Goal: Task Accomplishment & Management: Manage account settings

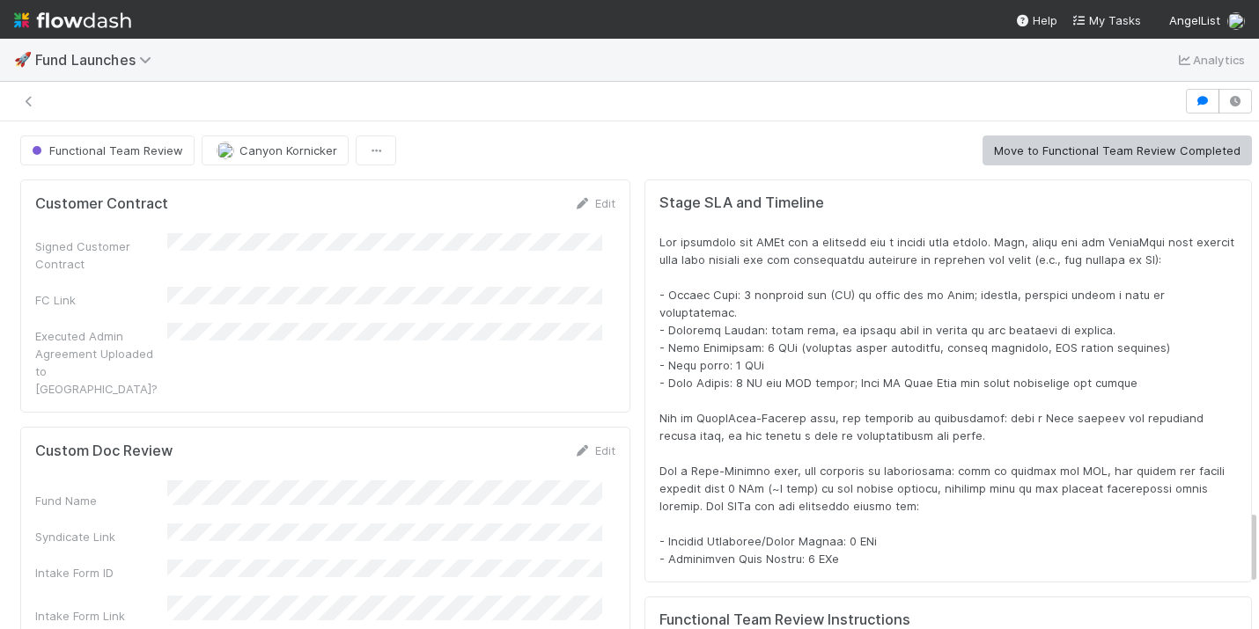
scroll to position [344, 1162]
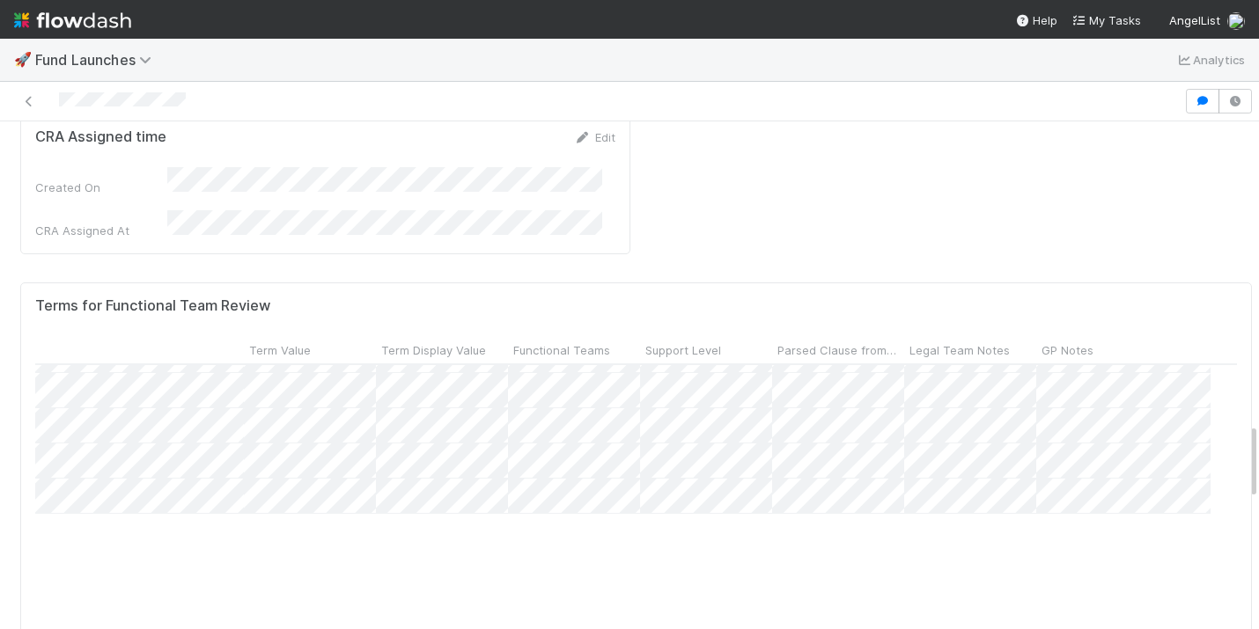
scroll to position [1381, 607]
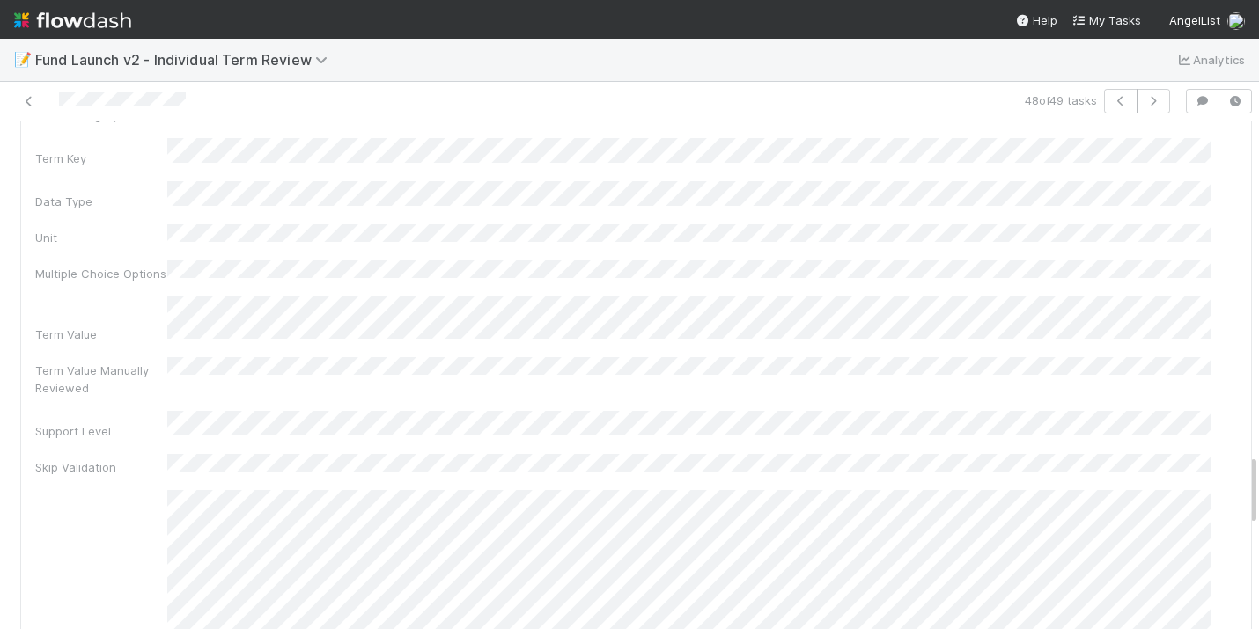
scroll to position [2114, 0]
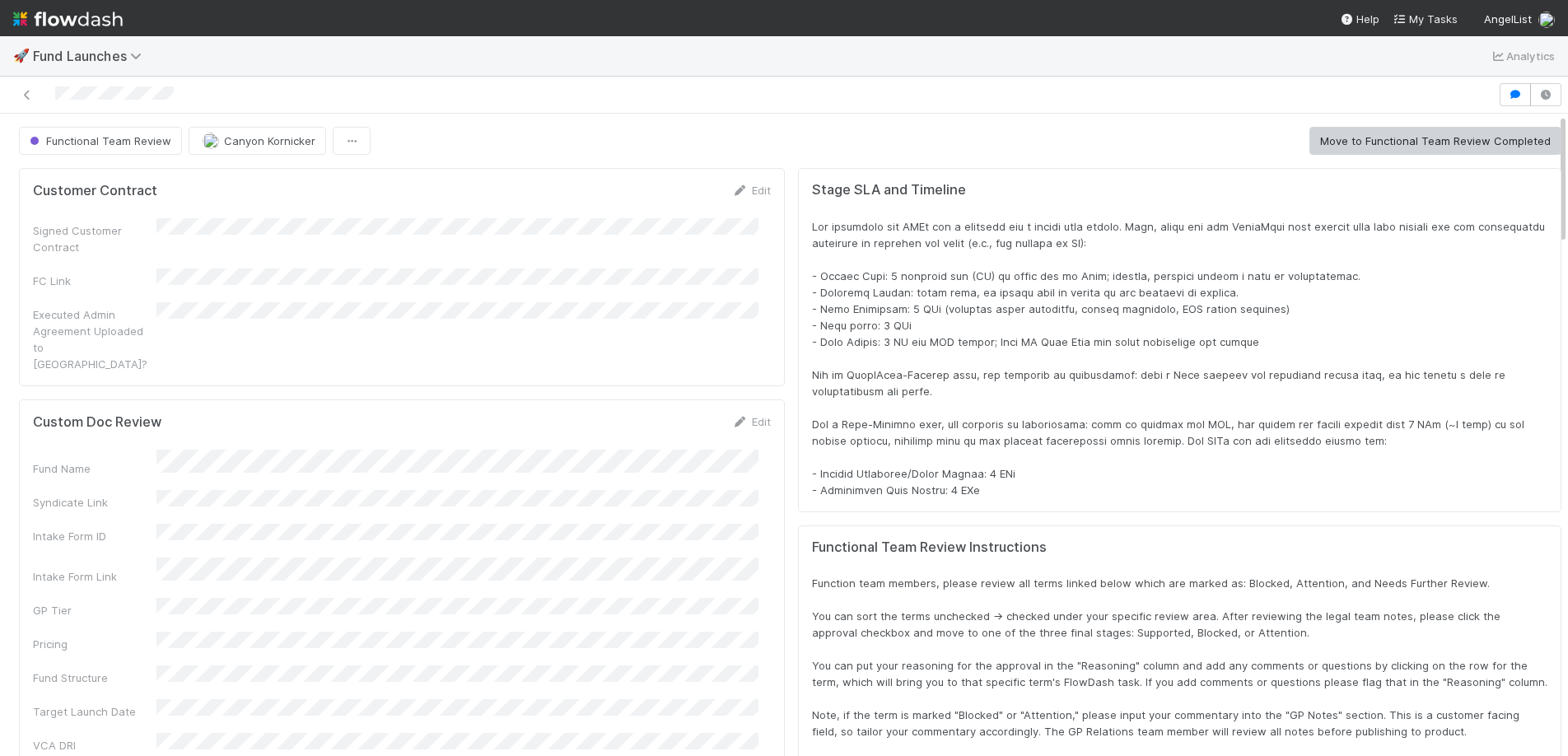
scroll to position [322, 1477]
drag, startPoint x: 199, startPoint y: 93, endPoint x: 24, endPoint y: 92, distance: 175.0
click at [24, 92] on div at bounding box center [748, 94] width 1485 height 23
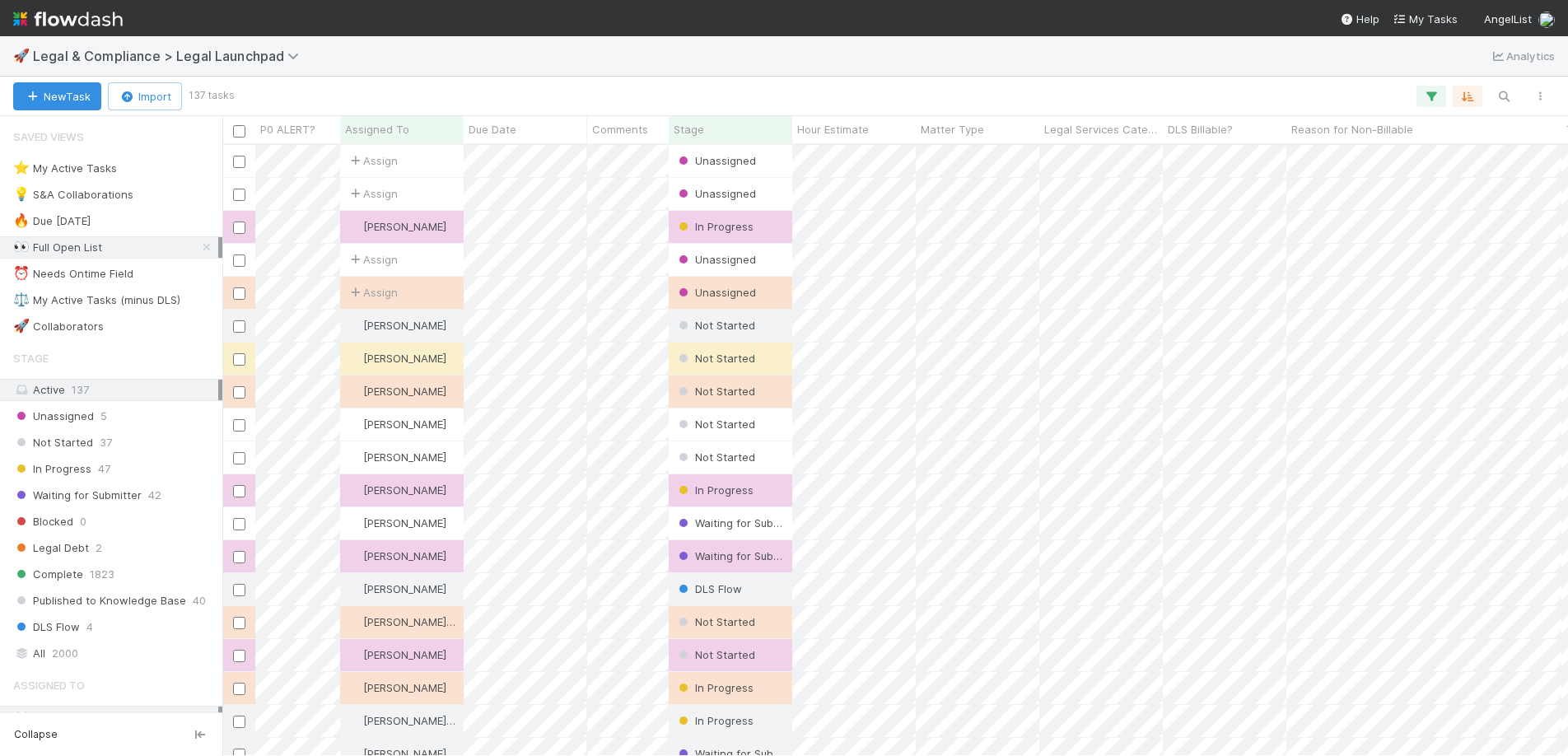
scroll to position [599, 1333]
click at [72, 166] on div "⭐ My Active Tasks" at bounding box center [65, 168] width 104 height 21
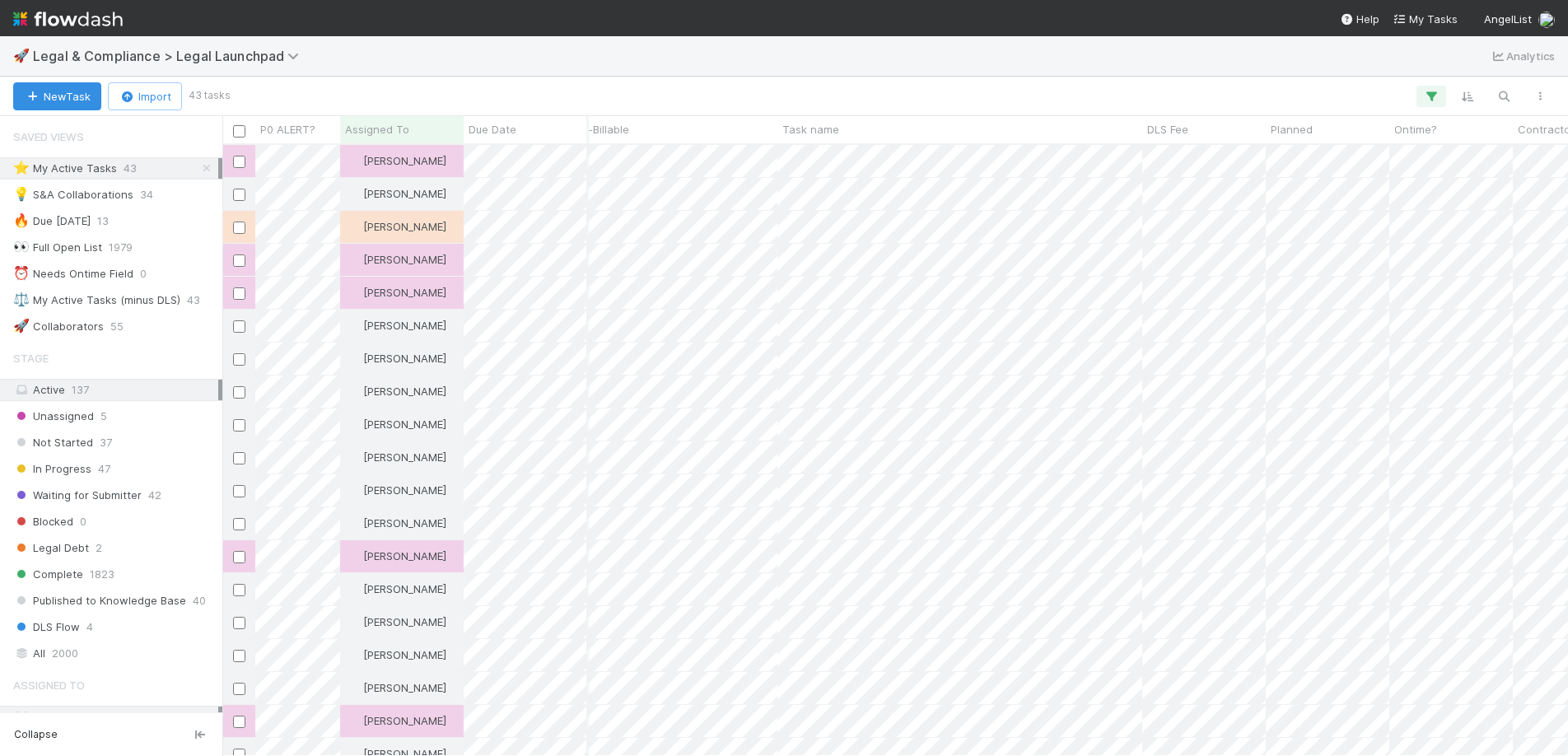
scroll to position [0, 798]
click at [1019, 158] on div "P0 ALERT? Assigned To Due Date Comments Stage Hour Estimate Matter Type Legal S…" at bounding box center [895, 436] width 1345 height 640
drag, startPoint x: 1125, startPoint y: 131, endPoint x: 1065, endPoint y: 131, distance: 60.0
click at [1065, 131] on div at bounding box center [1067, 132] width 4 height 17
click at [913, 120] on div "Task name" at bounding box center [916, 129] width 305 height 27
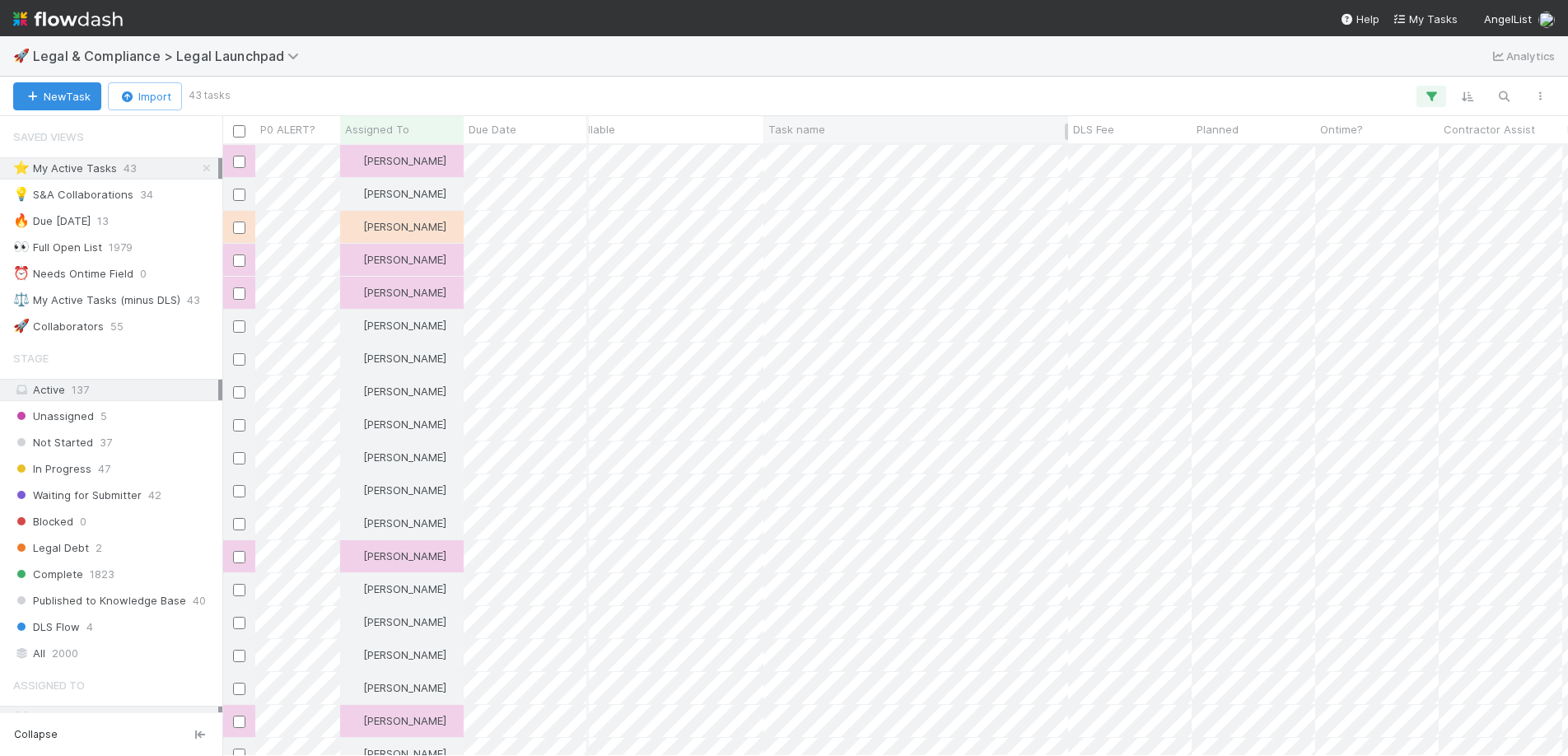
drag, startPoint x: 888, startPoint y: 121, endPoint x: 802, endPoint y: 137, distance: 87.5
click at [802, 137] on div "Task name" at bounding box center [916, 129] width 296 height 17
drag, startPoint x: 792, startPoint y: 131, endPoint x: 780, endPoint y: 125, distance: 13.4
click at [779, 125] on div "Sort A → Z Sort Z → A" at bounding box center [784, 378] width 1568 height 756
click at [812, 139] on div "Task name" at bounding box center [916, 129] width 305 height 27
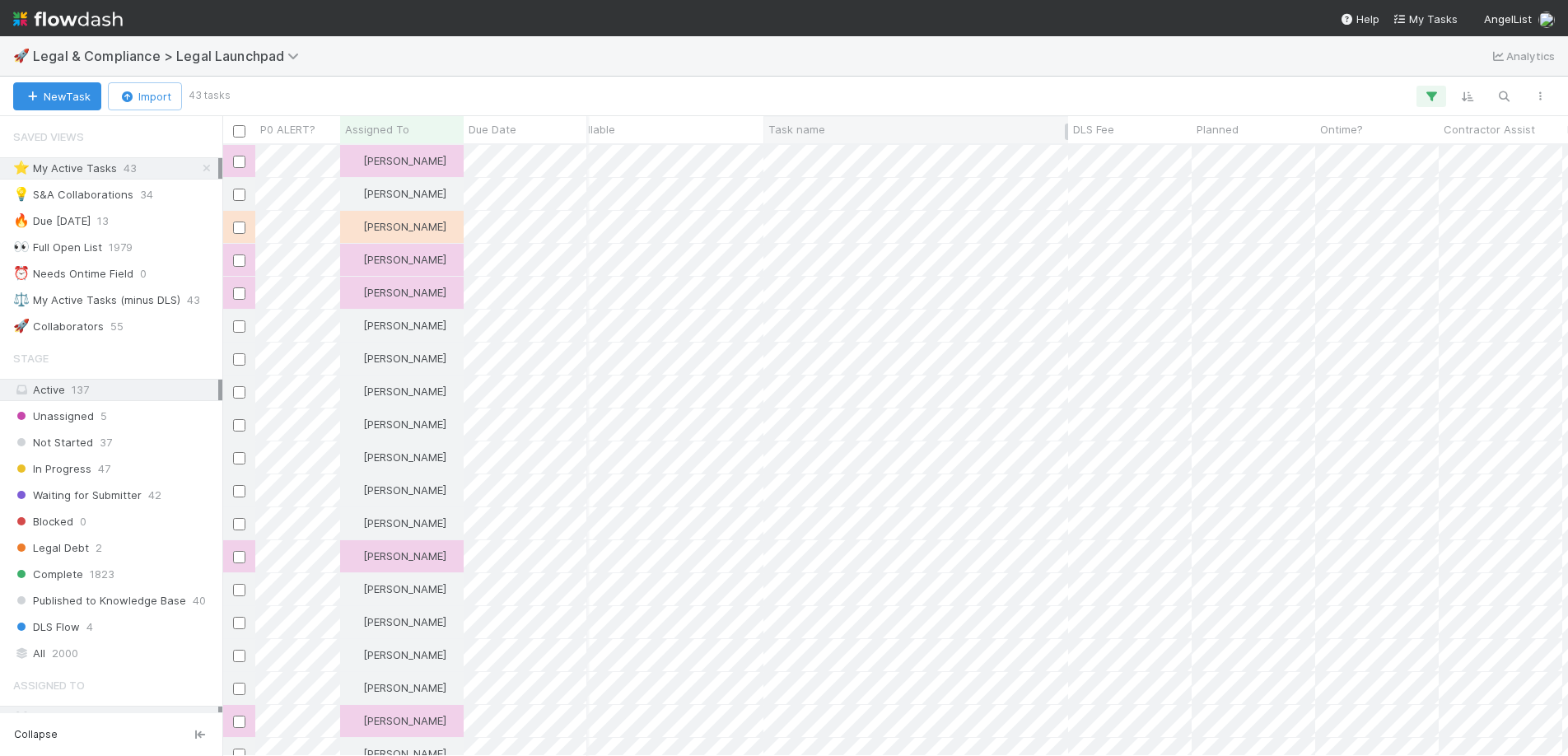
click at [809, 127] on span "Task name" at bounding box center [796, 129] width 57 height 17
click at [1056, 126] on div "Sort A → Z Sort Z → A" at bounding box center [784, 378] width 1568 height 756
drag, startPoint x: 1067, startPoint y: 128, endPoint x: 1125, endPoint y: 123, distance: 58.2
click at [1125, 124] on div at bounding box center [1125, 132] width 4 height 17
drag, startPoint x: 826, startPoint y: 124, endPoint x: 338, endPoint y: 130, distance: 488.0
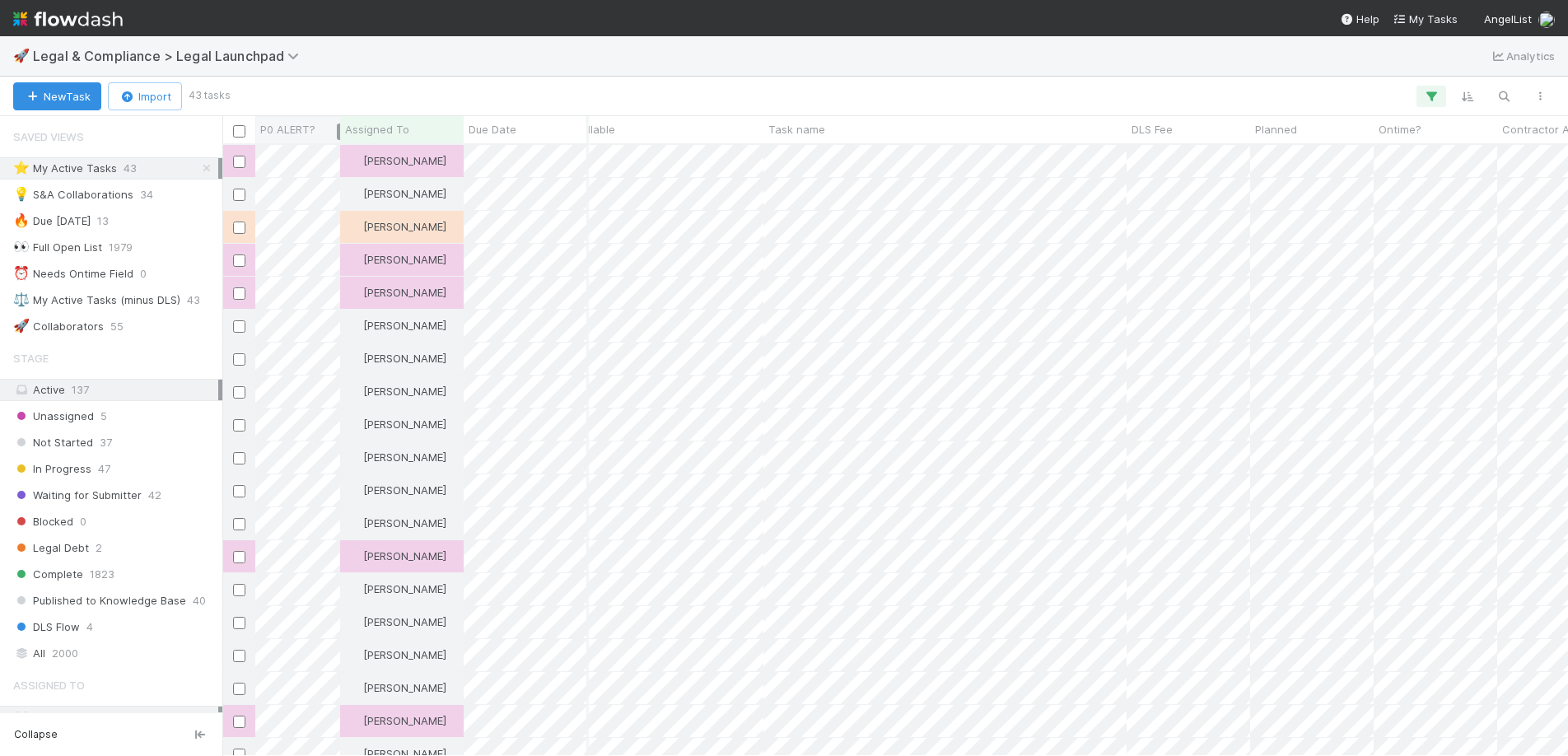
click at [338, 130] on div "P0 ALERT? Assigned To Due Date Comments Stage Hour Estimate Matter Type Legal S…" at bounding box center [1326, 129] width 3802 height 27
click at [834, 126] on div "Task name" at bounding box center [945, 129] width 354 height 17
click at [834, 126] on div "Sort A → Z Sort Z → A" at bounding box center [784, 378] width 1568 height 756
click at [872, 124] on div "Task name" at bounding box center [945, 129] width 354 height 17
click at [1128, 137] on div "Sort A → Z Sort Z → A" at bounding box center [784, 378] width 1568 height 756
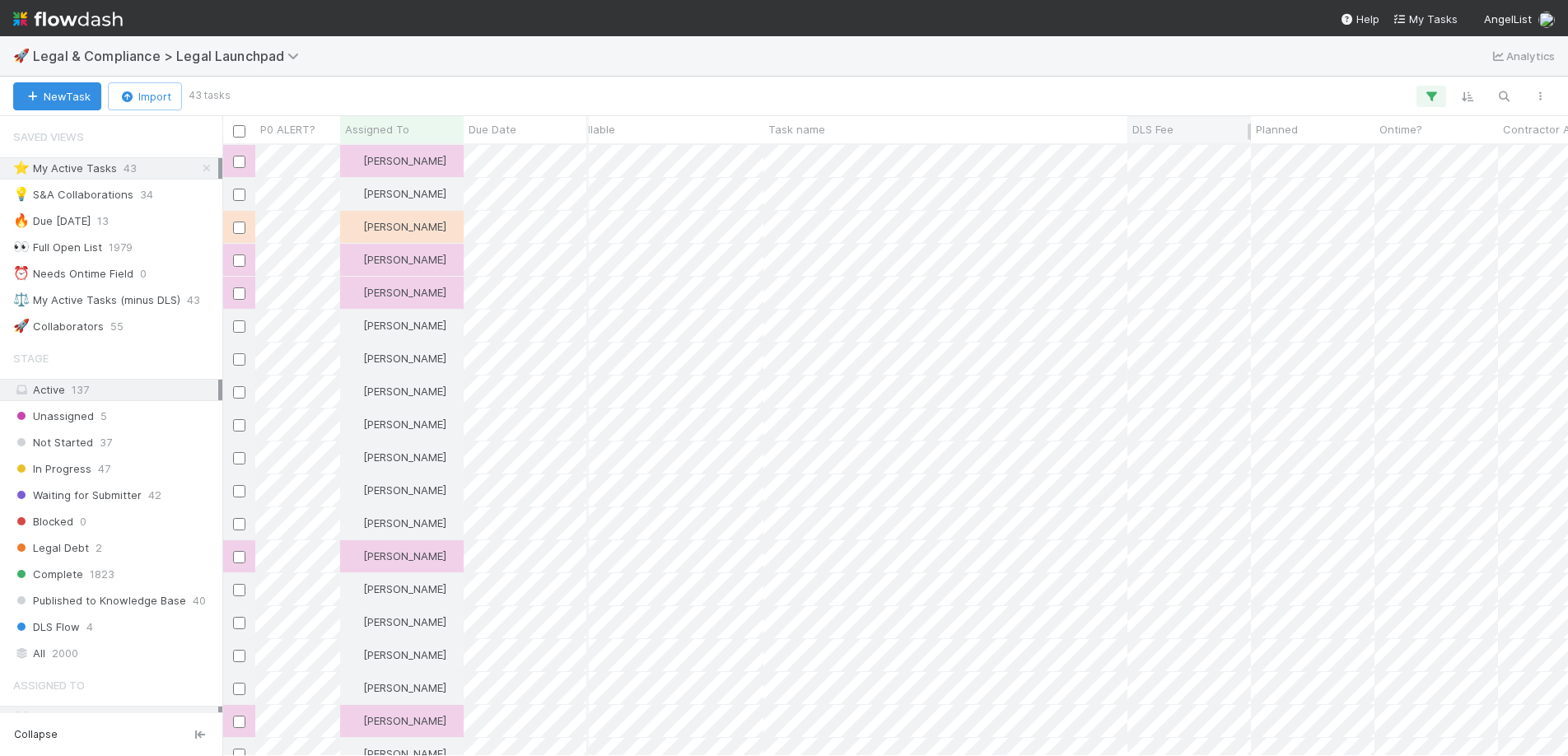
click at [1127, 131] on div at bounding box center [1127, 130] width 0 height 26
drag, startPoint x: 1096, startPoint y: 127, endPoint x: 922, endPoint y: 89, distance: 178.1
click at [931, 83] on div "New Task Import 43 tasks P0 ALERT? Assigned To Due Date Comments Stage Hour Est…" at bounding box center [784, 416] width 1568 height 679
click at [886, 117] on div "Task name" at bounding box center [945, 129] width 364 height 27
click at [877, 126] on div "Task name" at bounding box center [945, 129] width 355 height 17
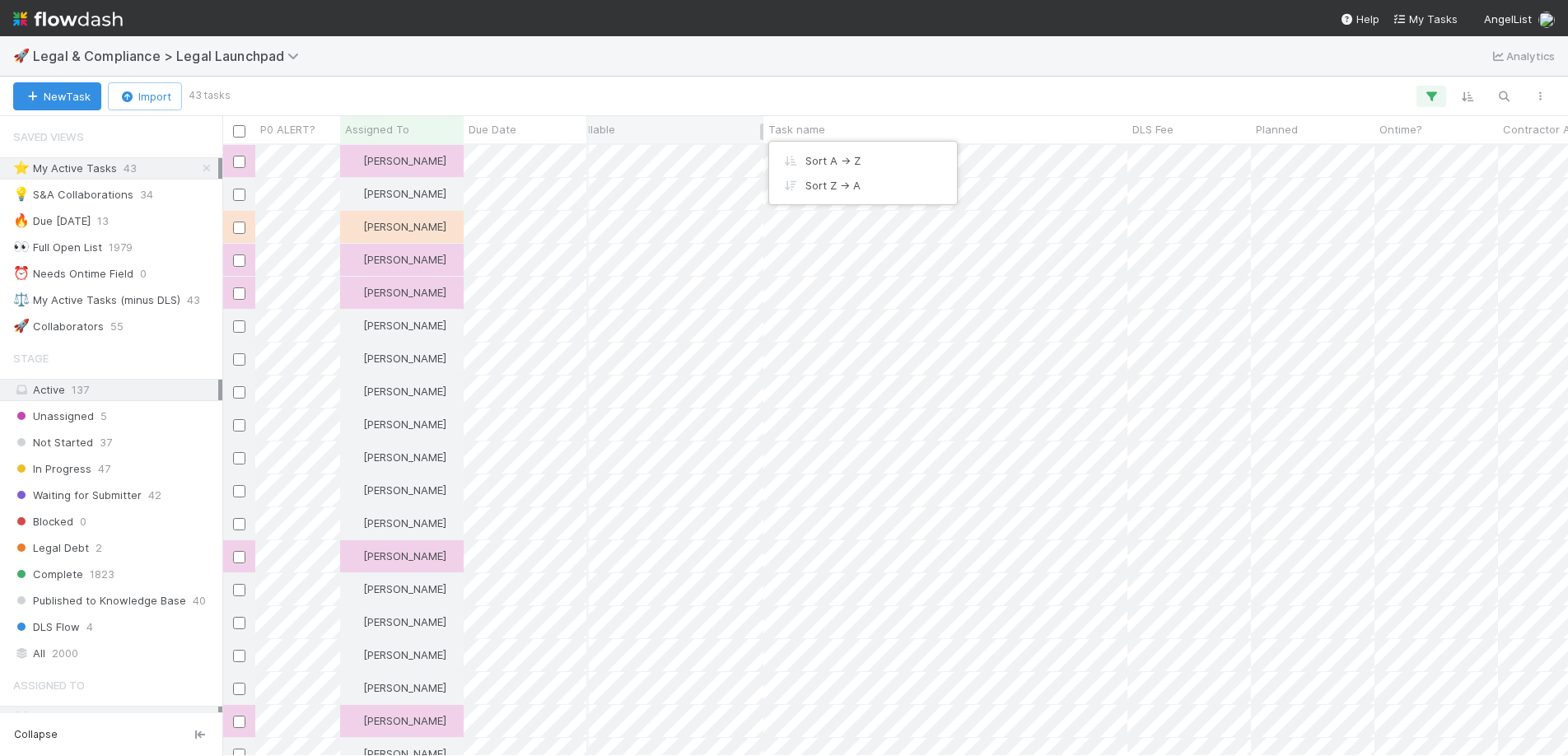
click at [671, 123] on div "Sort A → Z Sort Z → A" at bounding box center [784, 378] width 1568 height 756
click at [893, 116] on div "Task name" at bounding box center [945, 129] width 364 height 27
click at [1544, 92] on icon "button" at bounding box center [1540, 96] width 17 height 10
click at [1546, 70] on div "View as list Comments Export view to CSV" at bounding box center [784, 378] width 1568 height 756
click at [1474, 89] on icon "button" at bounding box center [1468, 96] width 17 height 15
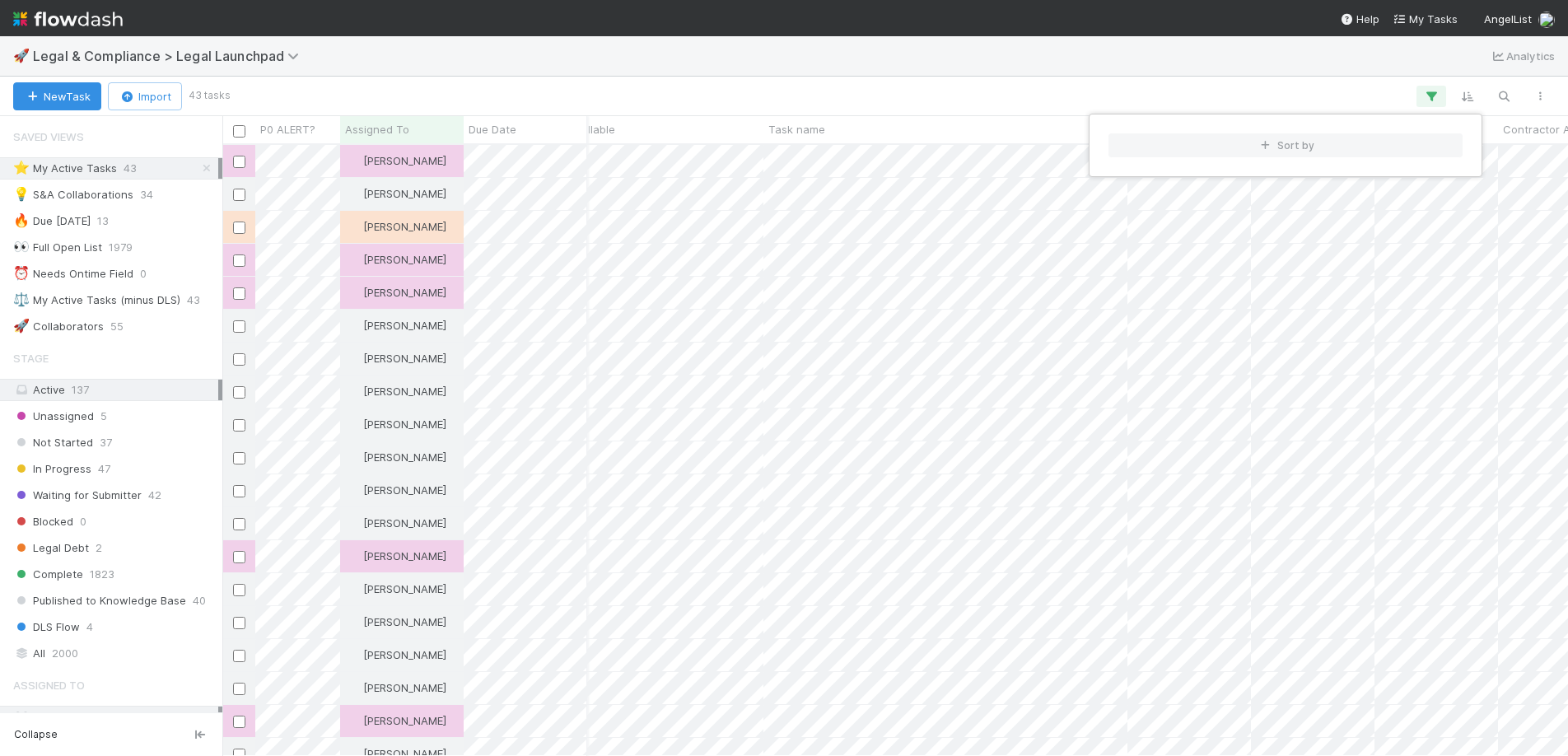
click at [1165, 72] on div "Sort by" at bounding box center [784, 378] width 1568 height 756
drag, startPoint x: 1064, startPoint y: 133, endPoint x: 362, endPoint y: 134, distance: 702.0
click at [362, 134] on div "P0 ALERT? Assigned To Due Date Comments Stage Hour Estimate Matter Type Legal S…" at bounding box center [1575, 129] width 3803 height 27
click at [1181, 148] on div "P0 ALERT? Assigned To Due Date Comments Stage Hour Estimate Matter Type Legal S…" at bounding box center [895, 436] width 1345 height 640
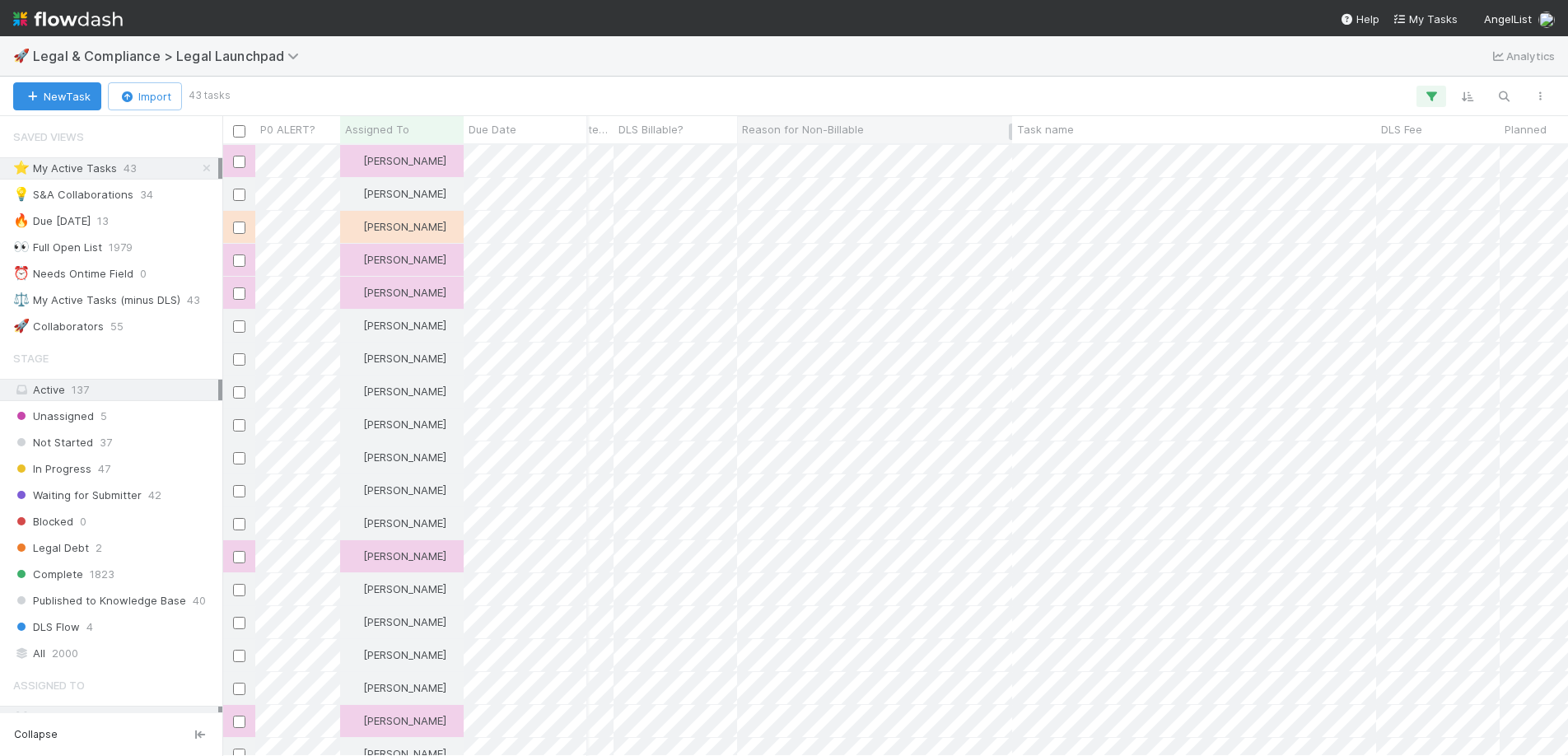
drag, startPoint x: 1009, startPoint y: 129, endPoint x: 760, endPoint y: 134, distance: 249.1
click at [760, 134] on div "Reason for Non-Billable" at bounding box center [875, 129] width 275 height 27
click at [1007, 128] on div "P0 ALERT? Assigned To Due Date Comments Stage Hour Estimate Matter Type Legal S…" at bounding box center [1575, 129] width 3803 height 27
click at [1007, 128] on div "Reason for Non-Billable" at bounding box center [875, 129] width 266 height 17
click at [978, 141] on div "Sort A → Z Sort Z → A" at bounding box center [784, 378] width 1568 height 756
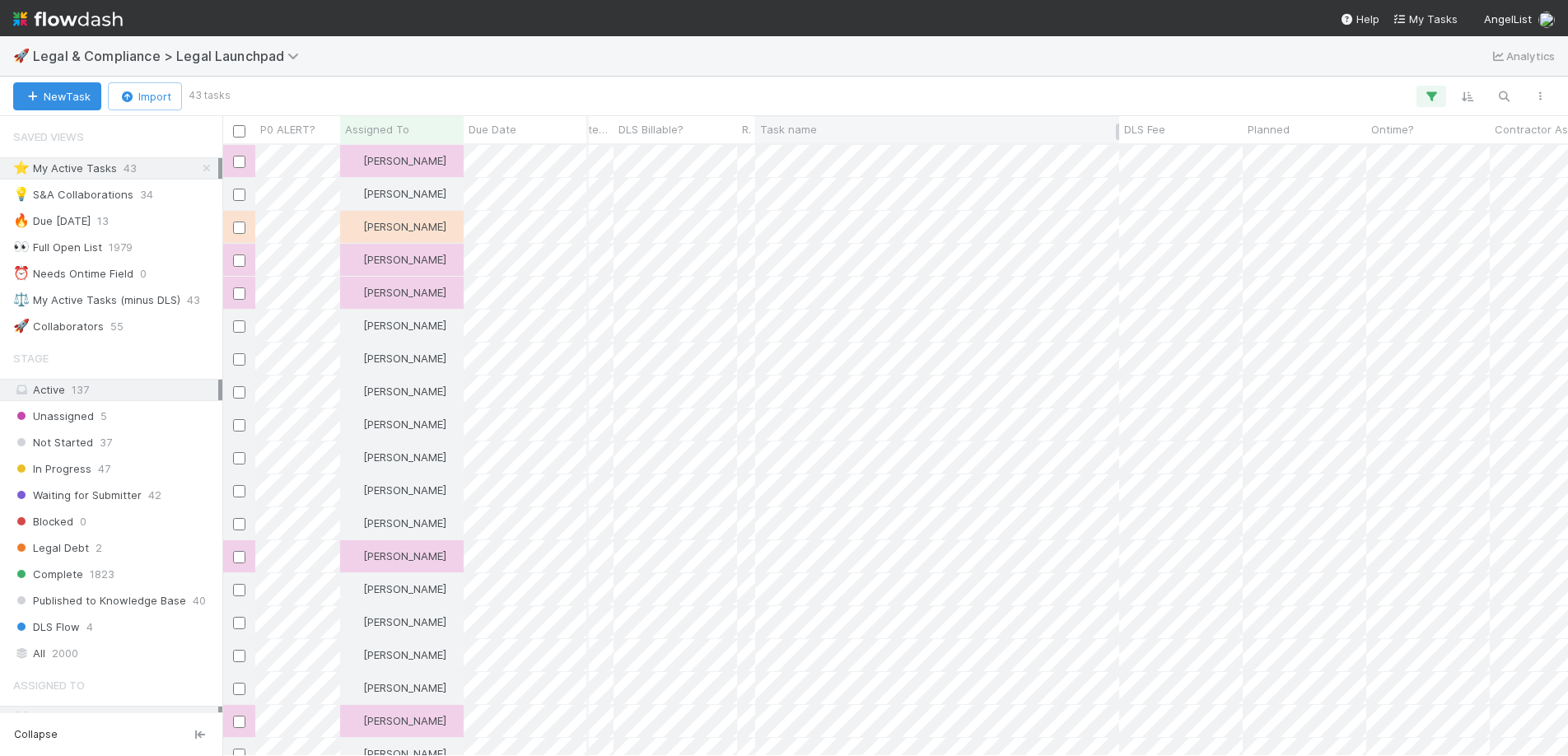
drag, startPoint x: 1010, startPoint y: 133, endPoint x: 753, endPoint y: 115, distance: 257.6
click at [753, 116] on div "Reason for Non-Billable" at bounding box center [746, 129] width 18 height 27
drag, startPoint x: 1008, startPoint y: 132, endPoint x: 939, endPoint y: 132, distance: 69.0
click at [940, 132] on div at bounding box center [942, 132] width 4 height 17
drag, startPoint x: 939, startPoint y: 132, endPoint x: 904, endPoint y: 132, distance: 35.0
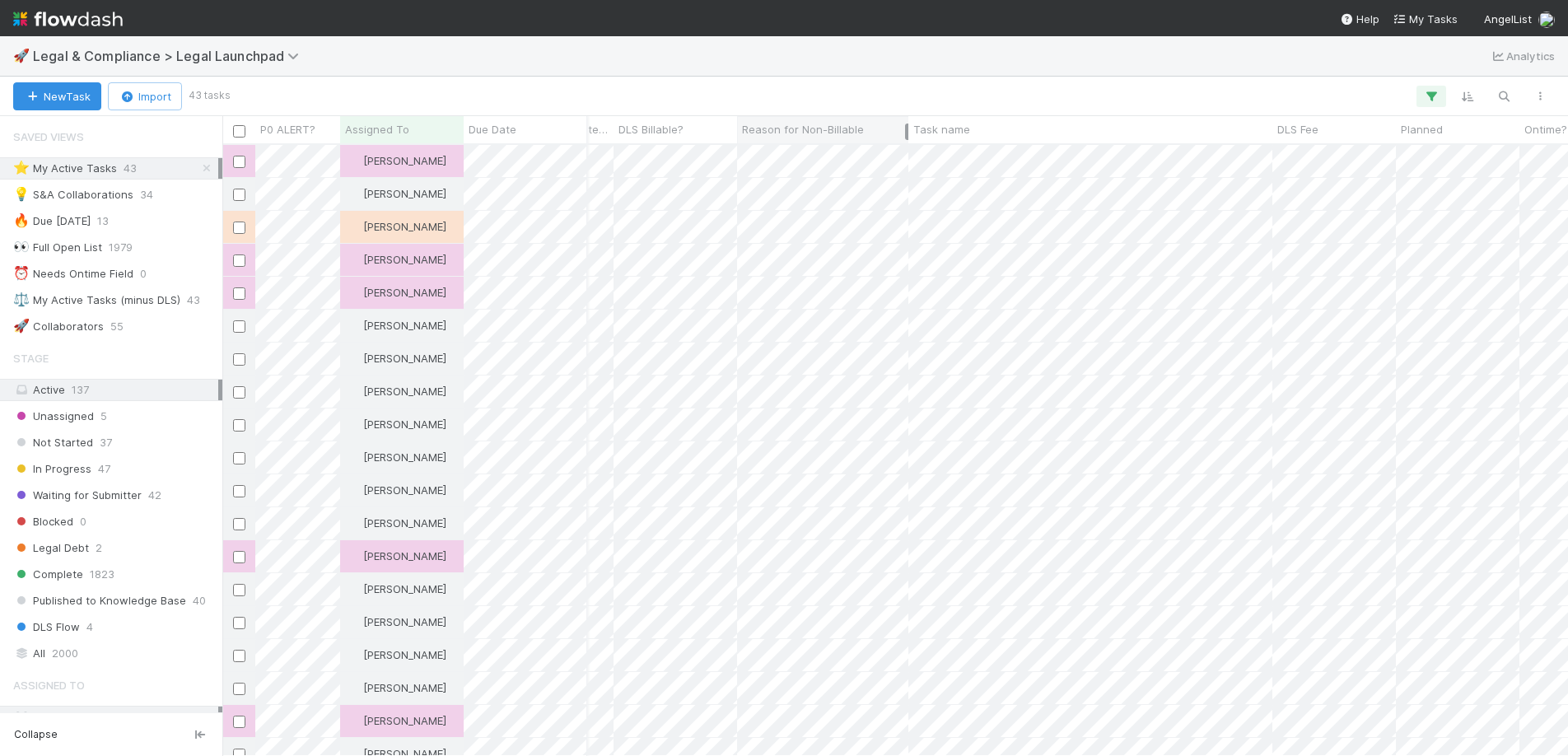
click at [905, 132] on div at bounding box center [907, 132] width 4 height 17
drag, startPoint x: 905, startPoint y: 132, endPoint x: 857, endPoint y: 132, distance: 48.0
click at [905, 132] on div at bounding box center [907, 132] width 4 height 17
click at [827, 132] on div at bounding box center [828, 132] width 4 height 17
drag, startPoint x: 827, startPoint y: 132, endPoint x: 803, endPoint y: 131, distance: 24.0
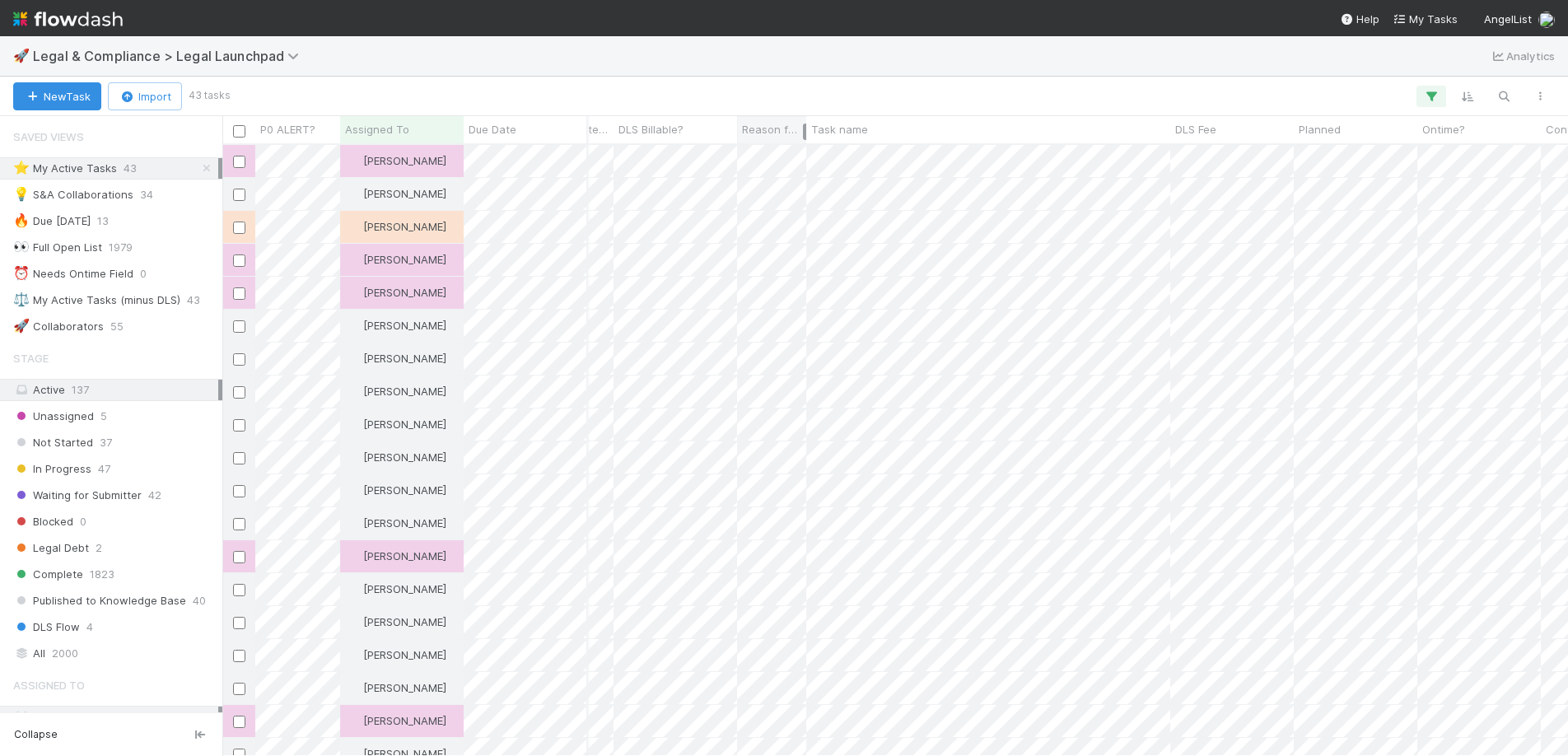
click at [803, 131] on div at bounding box center [805, 132] width 4 height 17
drag, startPoint x: 803, startPoint y: 131, endPoint x: 784, endPoint y: 129, distance: 19.1
click at [784, 129] on div "Reason for Non-Billable" at bounding box center [771, 129] width 68 height 27
drag, startPoint x: 803, startPoint y: 130, endPoint x: 788, endPoint y: 130, distance: 15.0
click at [788, 130] on div at bounding box center [789, 132] width 4 height 17
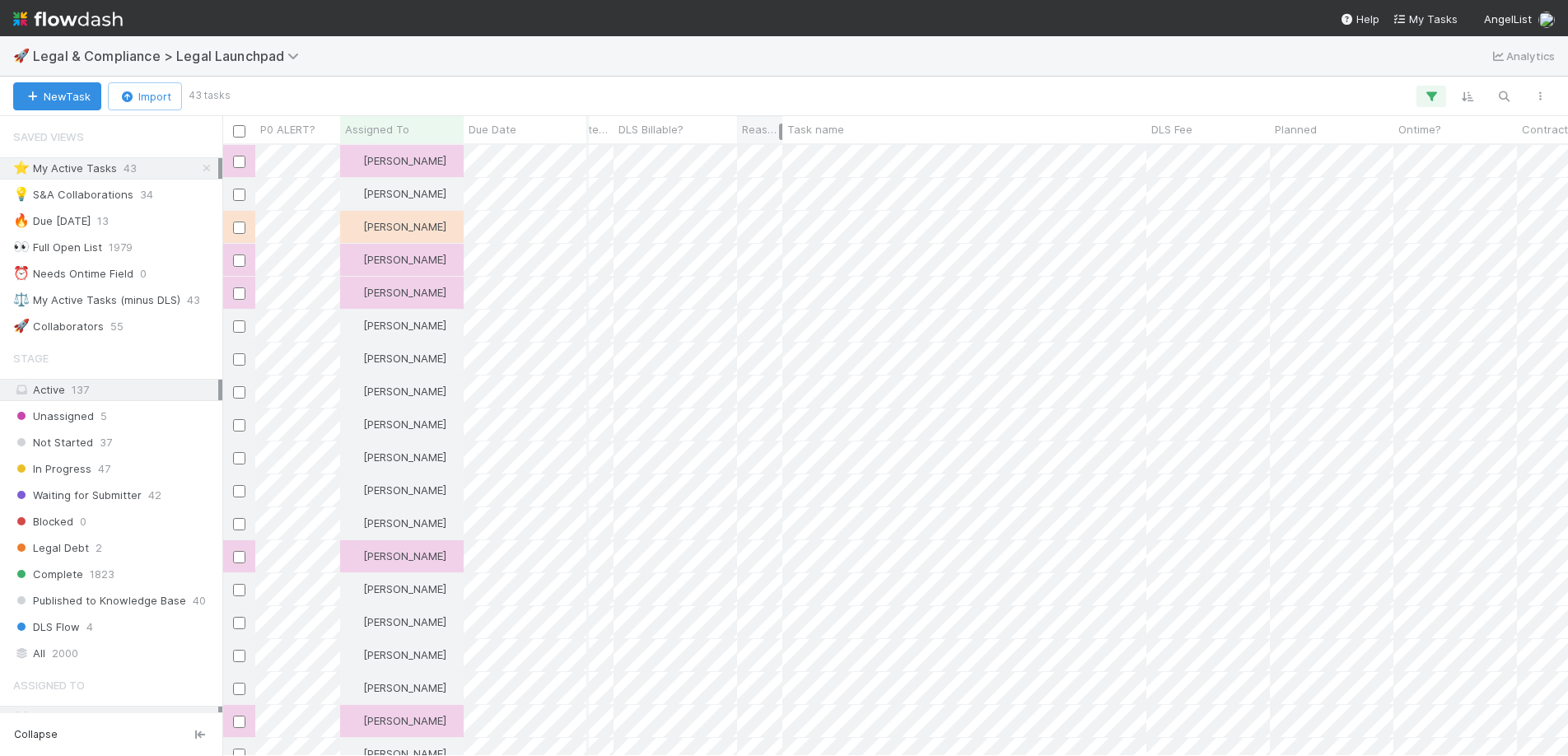
drag, startPoint x: 787, startPoint y: 132, endPoint x: 774, endPoint y: 131, distance: 13.0
click at [779, 131] on div at bounding box center [781, 132] width 4 height 17
drag, startPoint x: 776, startPoint y: 130, endPoint x: 756, endPoint y: 133, distance: 20.2
click at [756, 133] on div at bounding box center [757, 132] width 4 height 17
drag, startPoint x: 755, startPoint y: 133, endPoint x: 745, endPoint y: 133, distance: 10.0
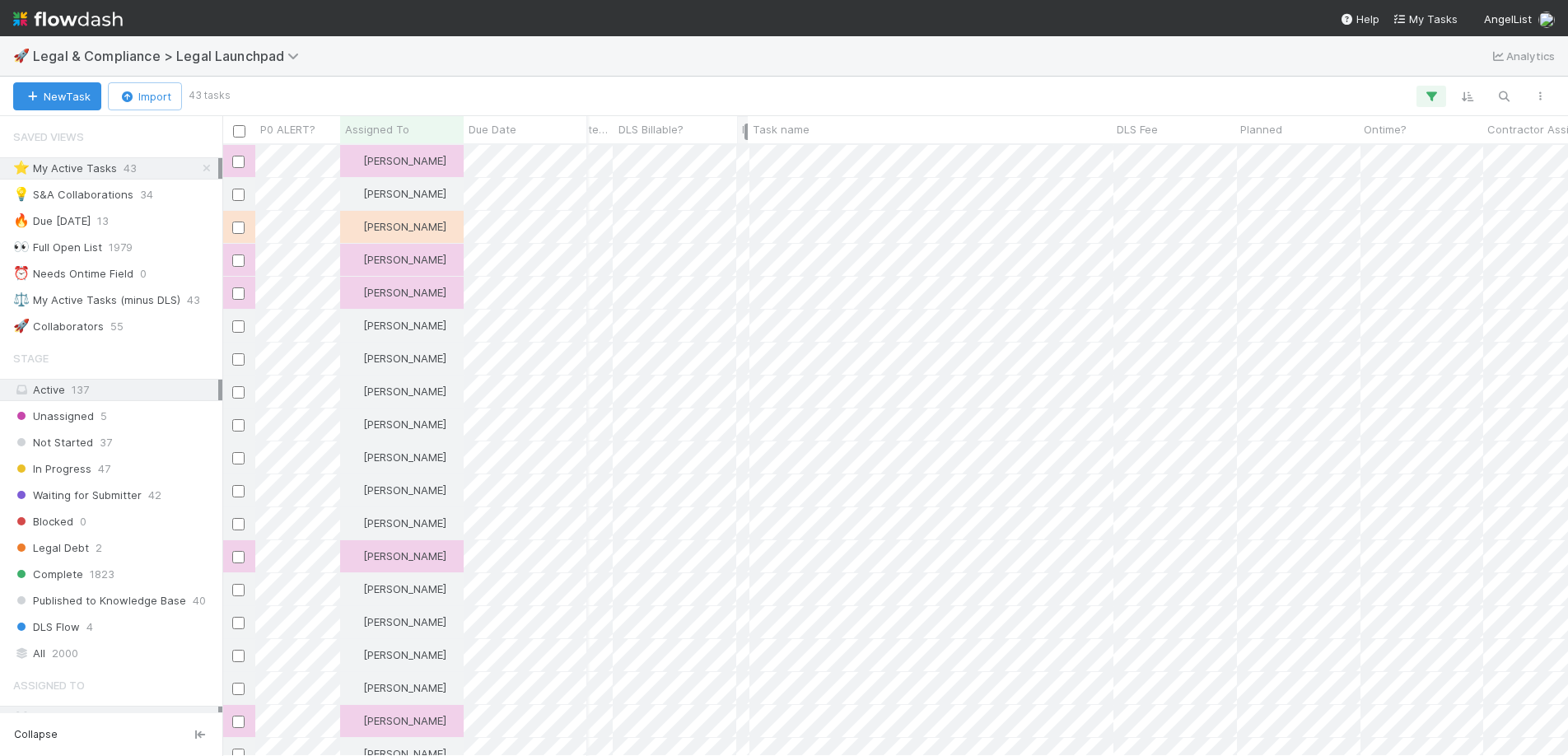
click at [745, 133] on div at bounding box center [747, 132] width 4 height 17
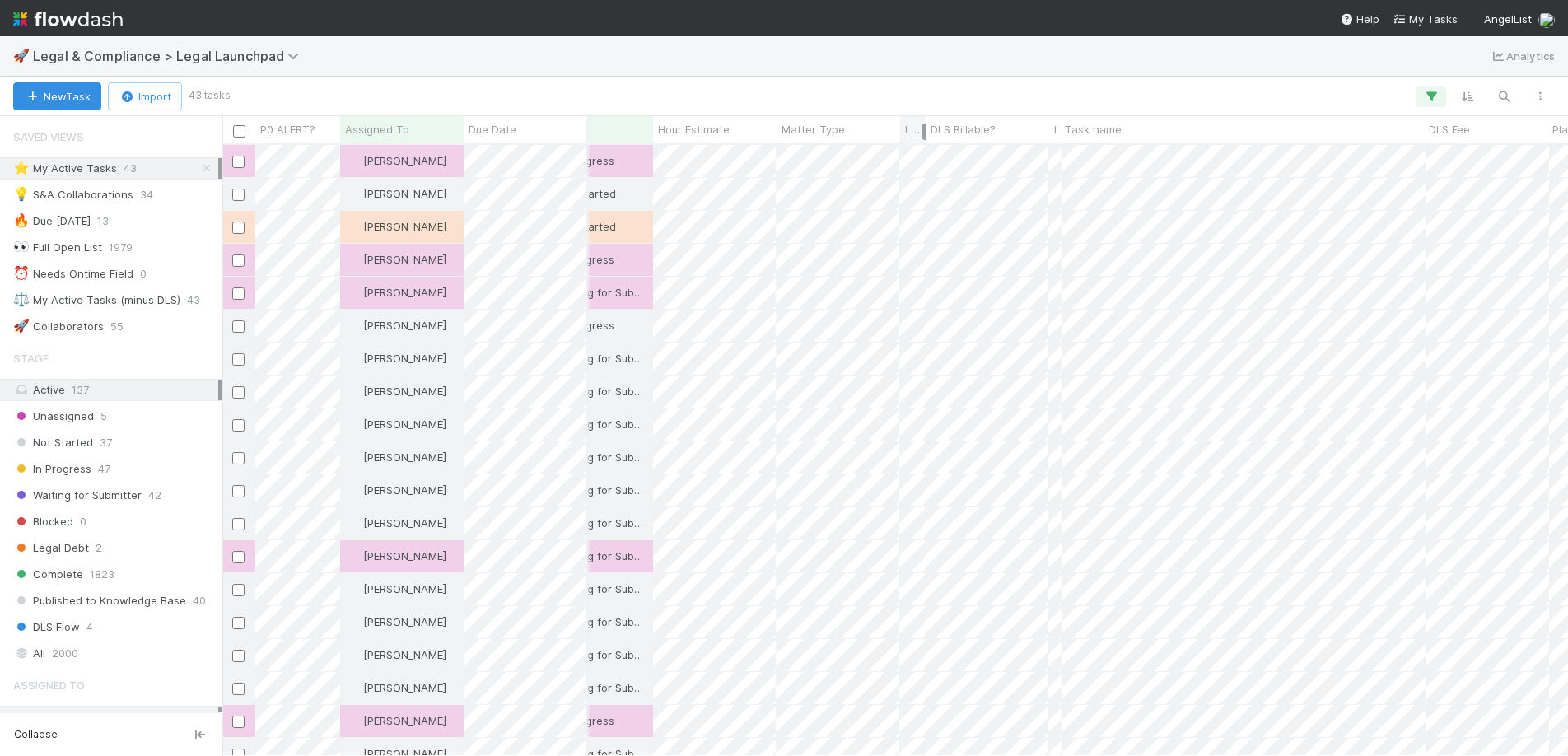
drag, startPoint x: 1021, startPoint y: 130, endPoint x: 923, endPoint y: 130, distance: 98.0
click at [923, 130] on div at bounding box center [924, 132] width 4 height 17
click at [908, 130] on div at bounding box center [909, 132] width 4 height 17
drag, startPoint x: 1032, startPoint y: 128, endPoint x: 914, endPoint y: 129, distance: 118.0
click at [914, 129] on div "DLS Billable?" at bounding box center [915, 129] width 9 height 27
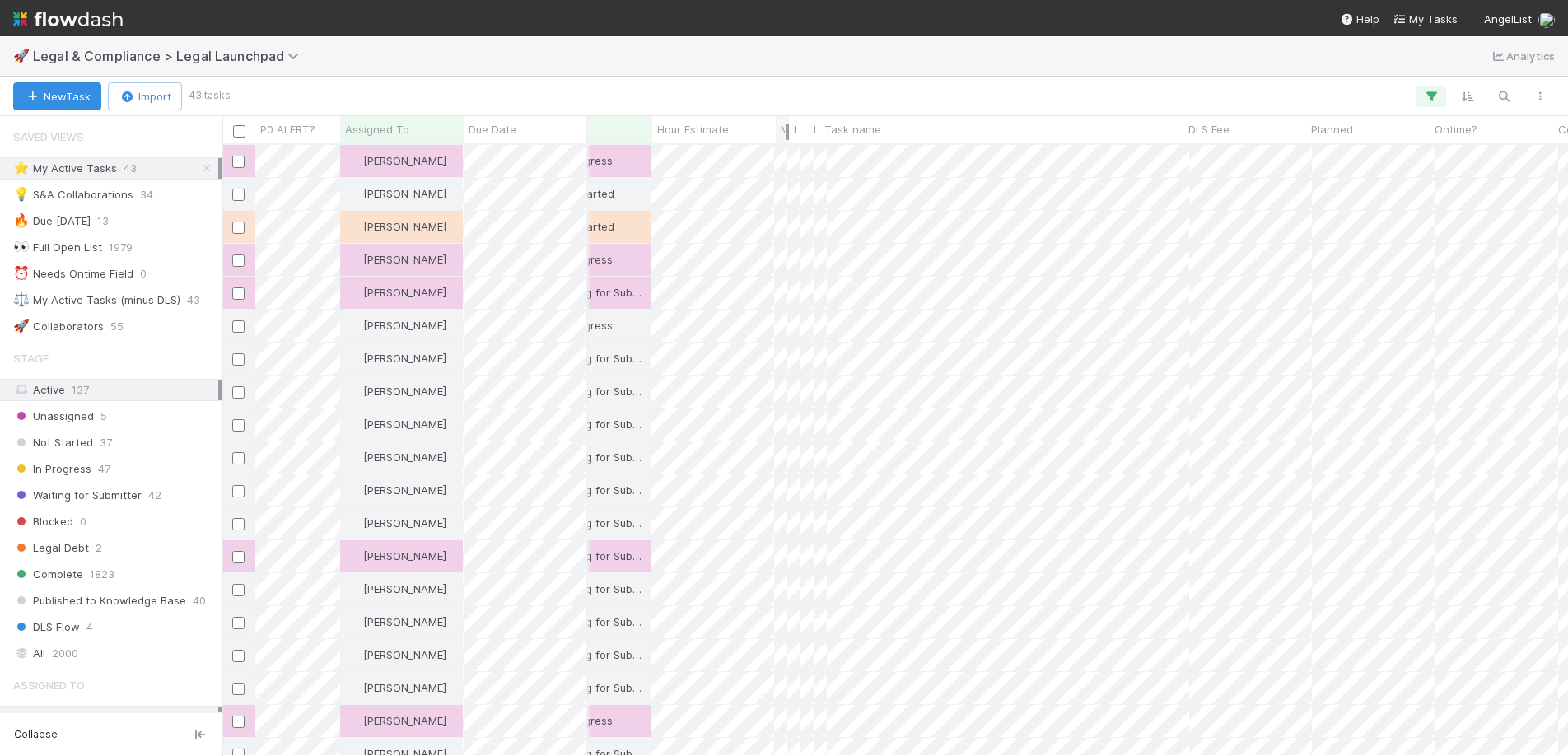
drag, startPoint x: 897, startPoint y: 134, endPoint x: 787, endPoint y: 130, distance: 110.1
click at [787, 130] on div at bounding box center [788, 132] width 4 height 17
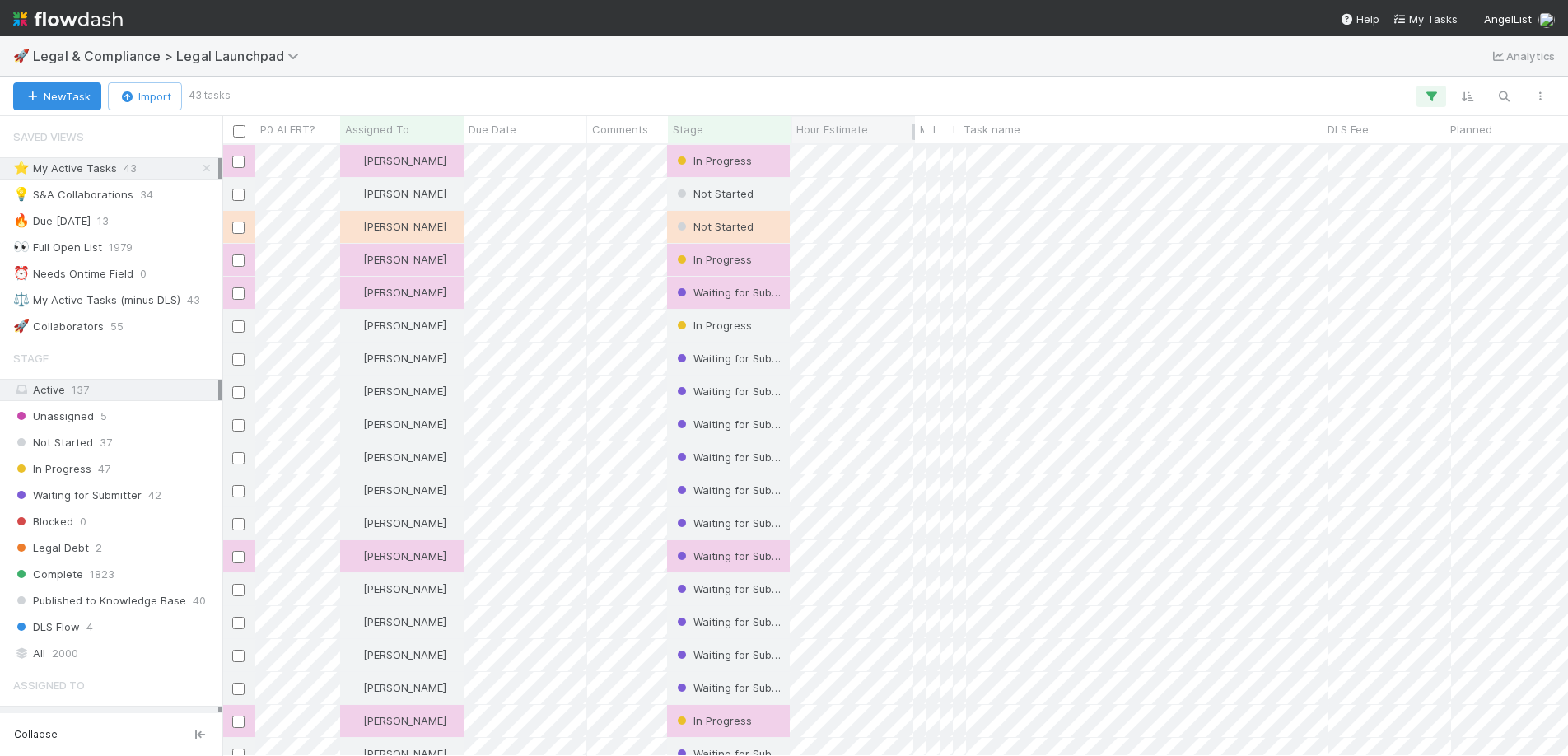
drag, startPoint x: 924, startPoint y: 128, endPoint x: 910, endPoint y: 130, distance: 14.1
drag, startPoint x: 915, startPoint y: 131, endPoint x: 902, endPoint y: 132, distance: 13.0
drag, startPoint x: 913, startPoint y: 132, endPoint x: 799, endPoint y: 136, distance: 114.1
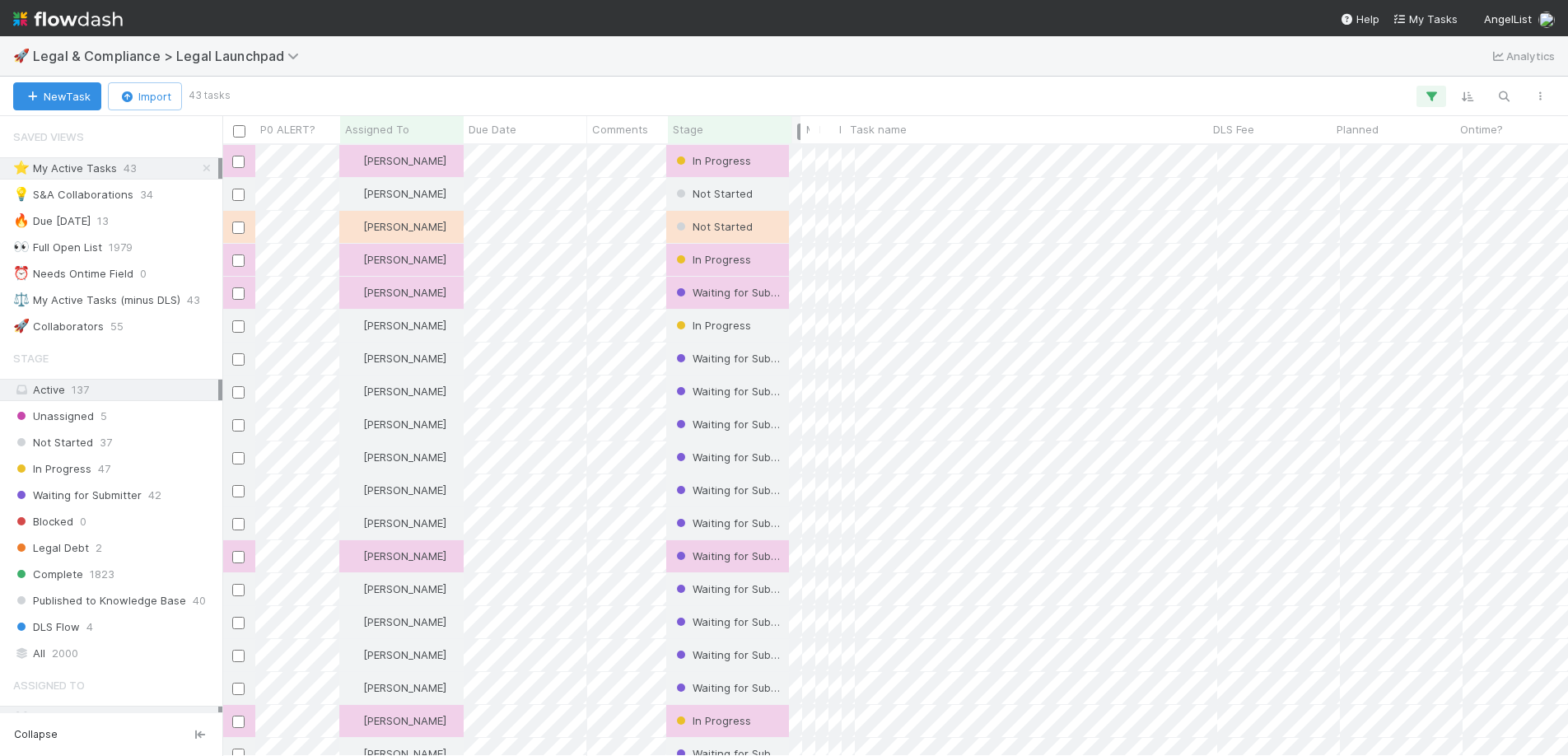
click at [799, 136] on div at bounding box center [799, 132] width 4 height 17
click at [690, 143] on div "P0 ALERT? Assigned To Due Date Comments Stage Hour Estimate Matter Type Legal S…" at bounding box center [895, 130] width 1345 height 29
click at [691, 134] on span "Stage" at bounding box center [688, 129] width 31 height 17
click at [708, 153] on div "Sort First → Last" at bounding box center [767, 160] width 188 height 24
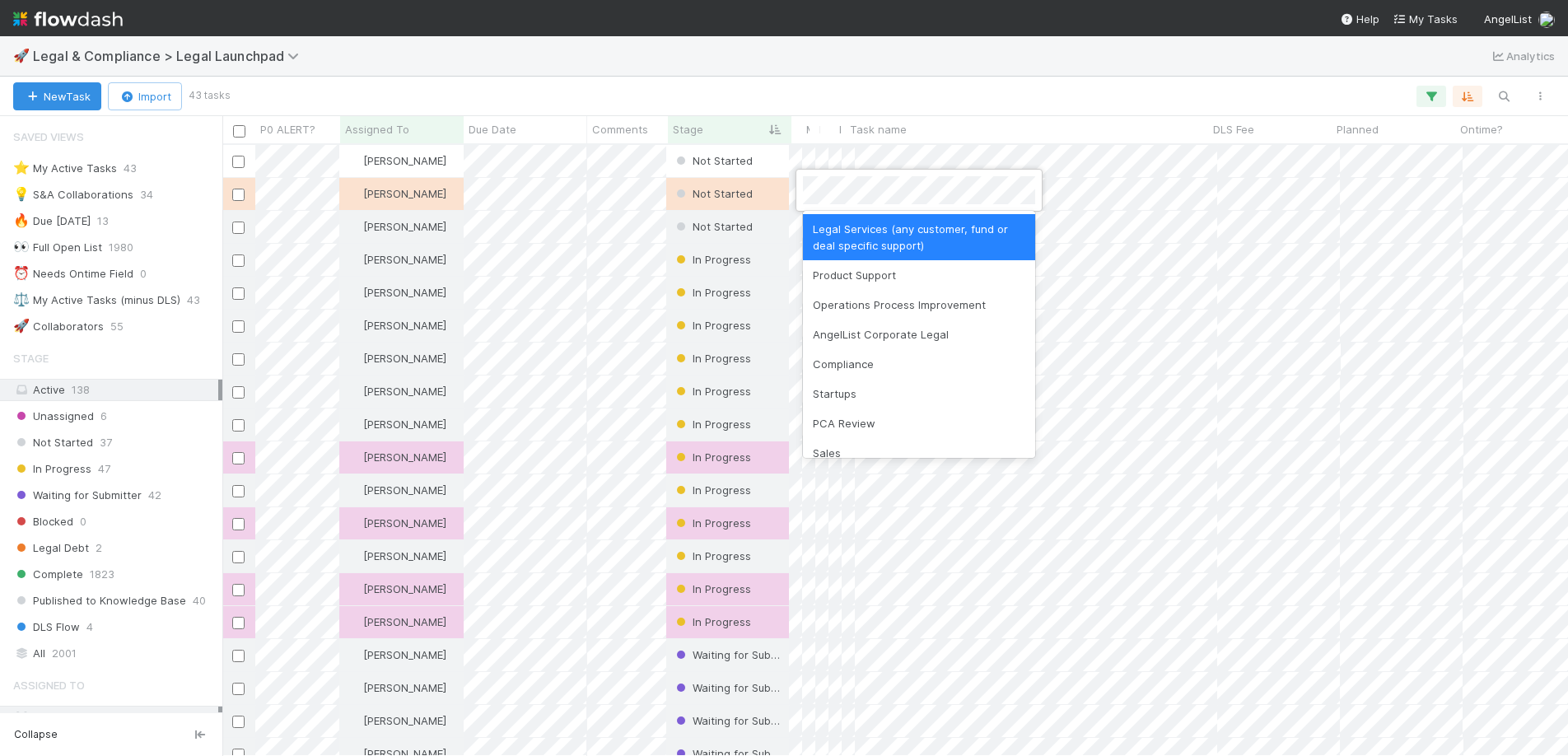
click at [1039, 90] on div at bounding box center [784, 378] width 1568 height 756
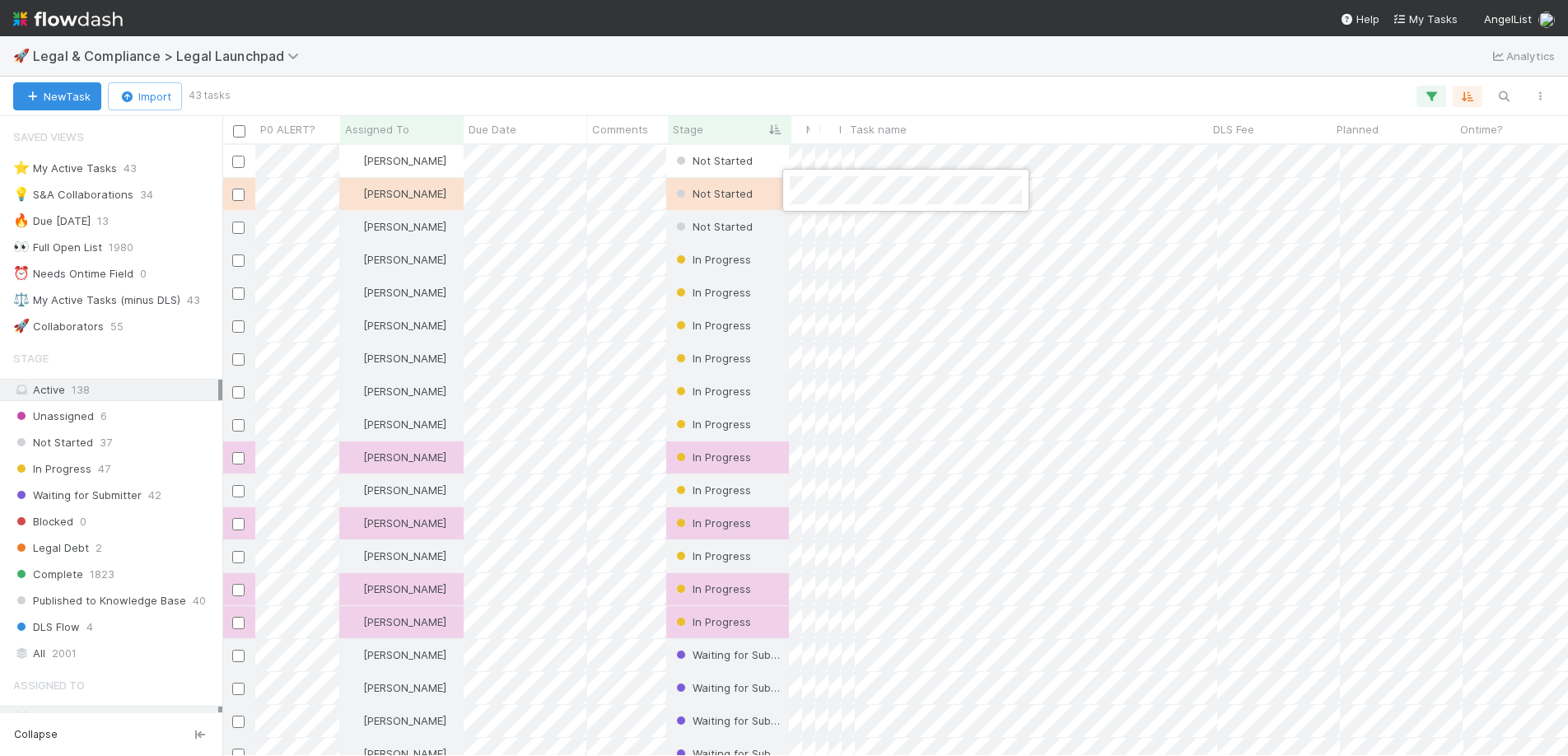
click at [777, 164] on div at bounding box center [784, 378] width 1568 height 756
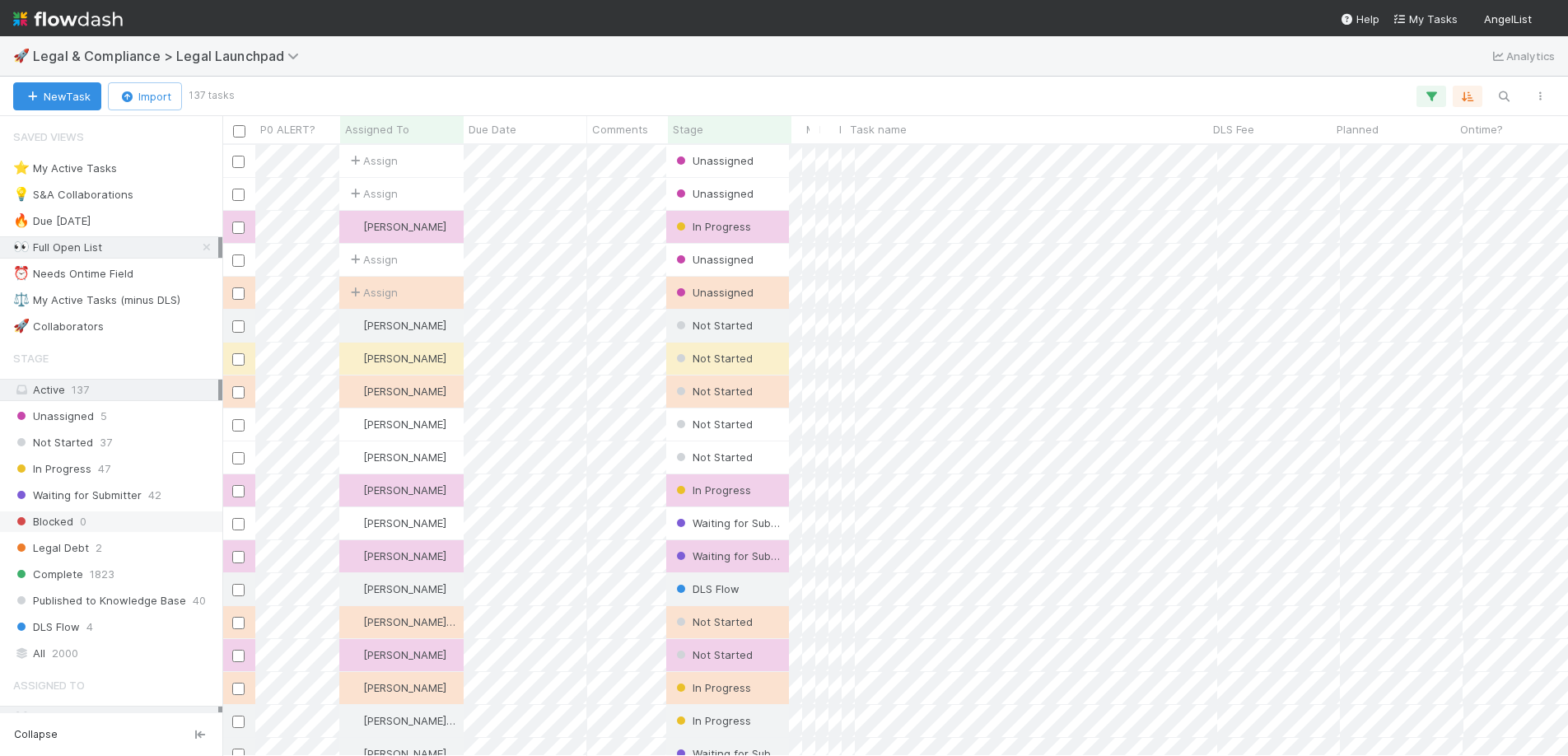
scroll to position [599, 1333]
click at [198, 243] on icon at bounding box center [207, 247] width 17 height 10
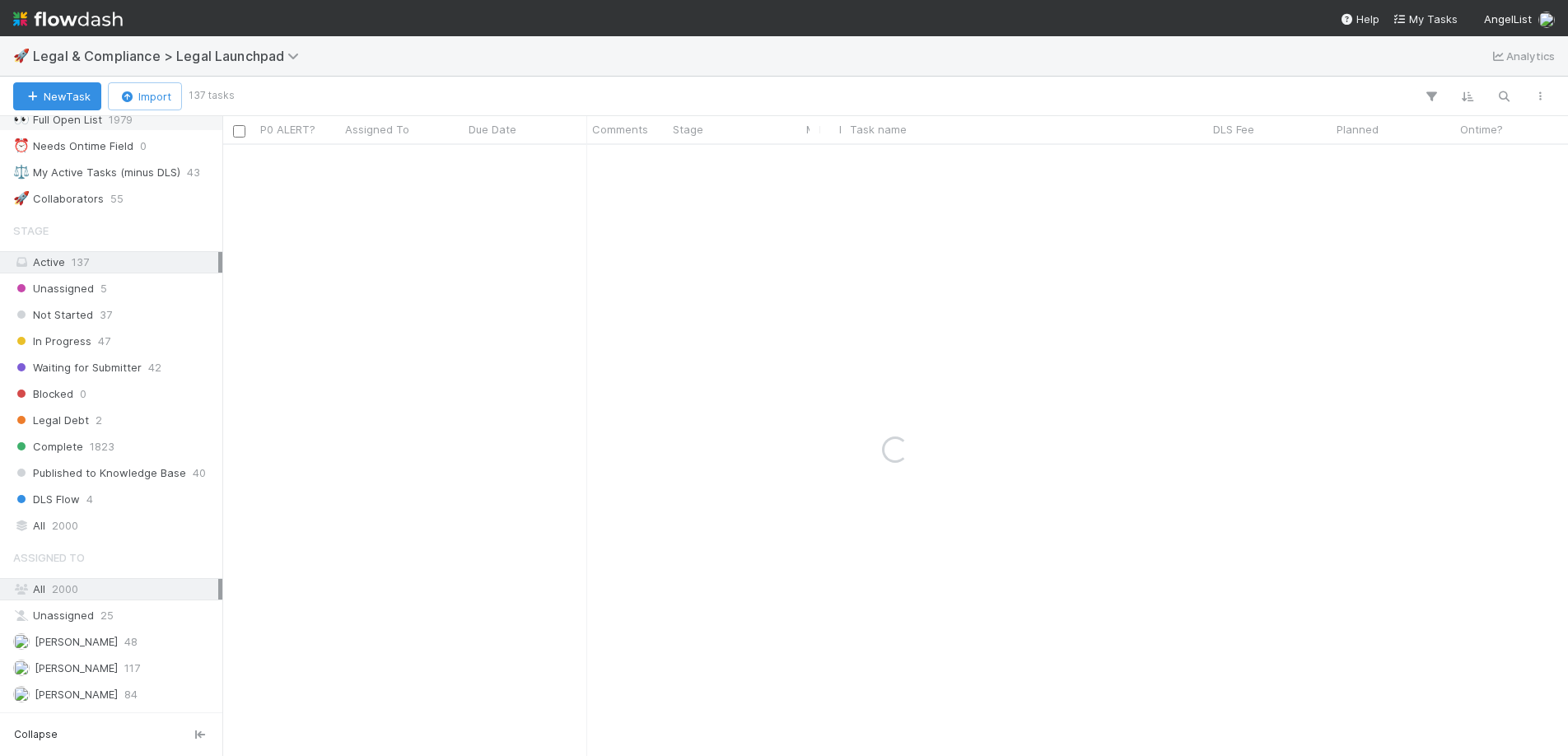
scroll to position [136, 0]
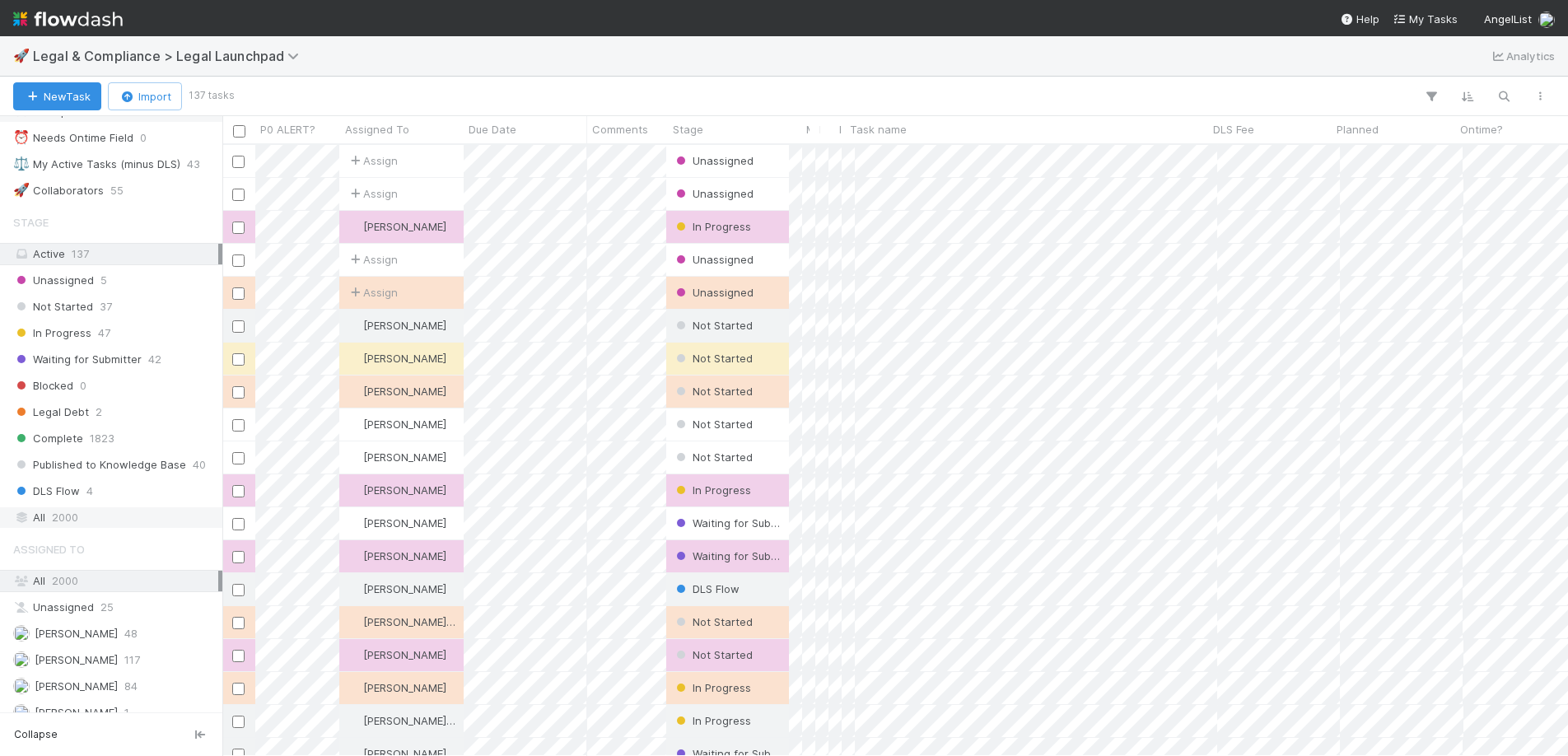
click at [70, 516] on span "2000" at bounding box center [65, 517] width 26 height 21
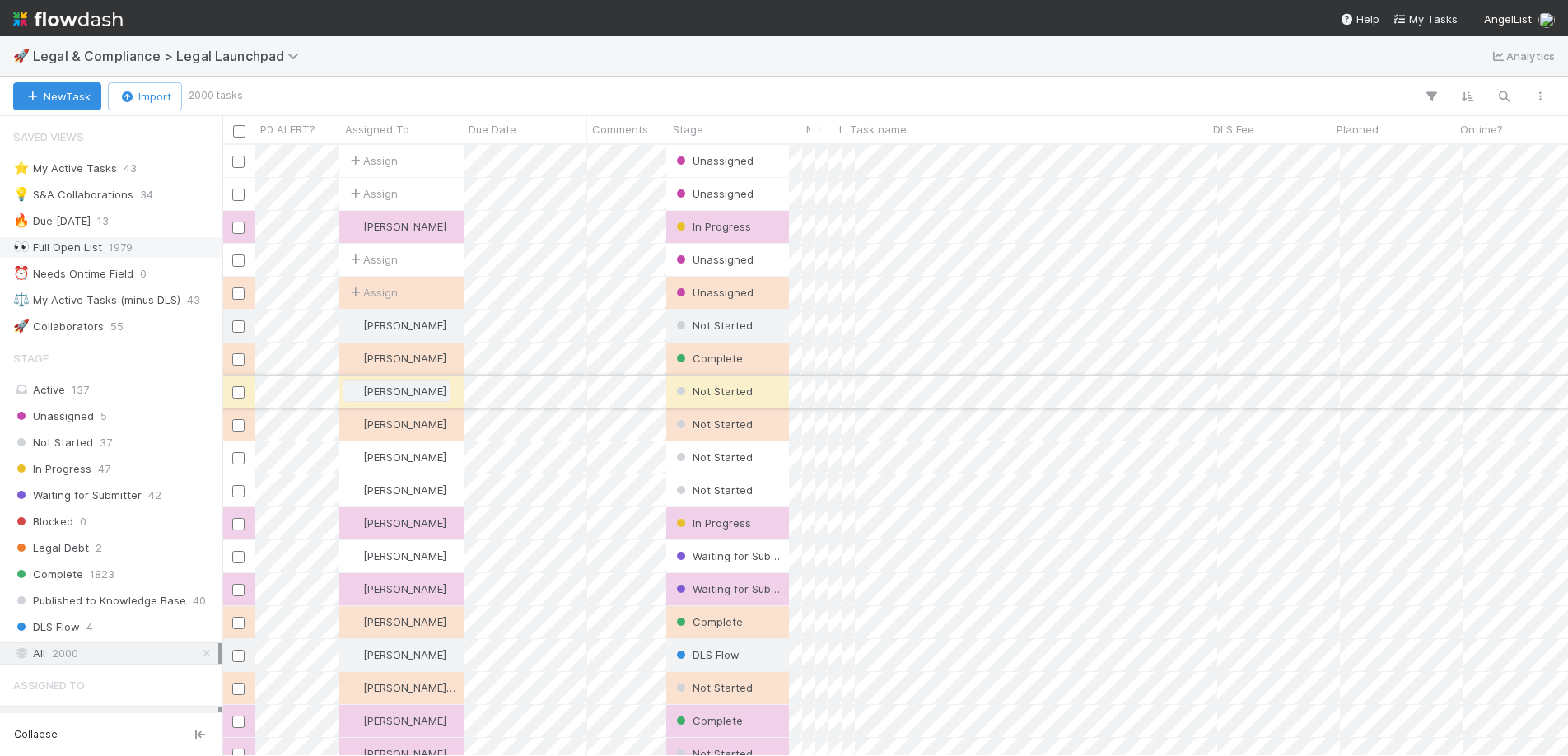
scroll to position [599, 1333]
click at [1499, 101] on icon "button" at bounding box center [1503, 96] width 17 height 15
type input "sign for lead"
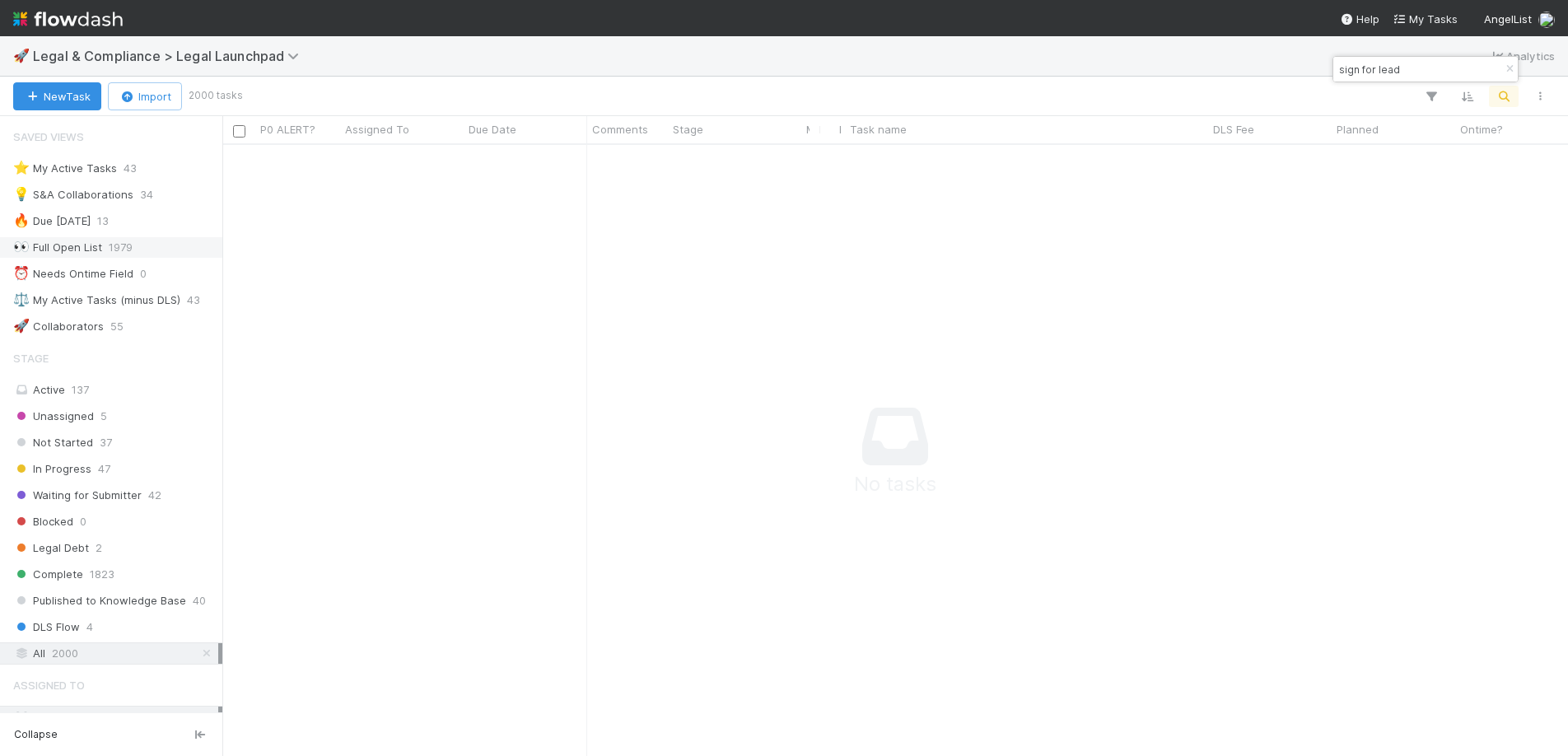
scroll to position [587, 1333]
click at [1364, 67] on input "sign for lead" at bounding box center [1418, 68] width 165 height 20
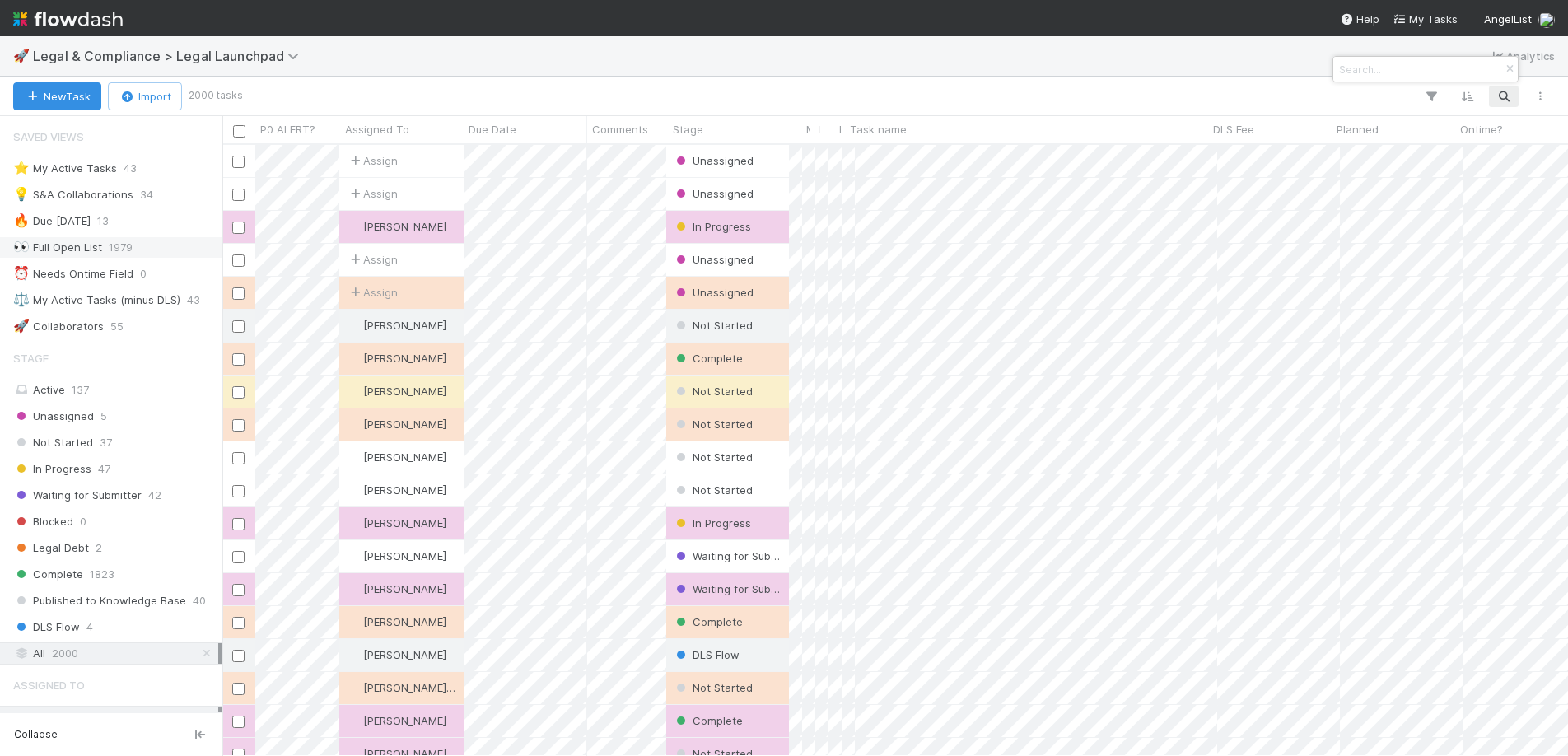
scroll to position [599, 1333]
click at [1467, 72] on div at bounding box center [1425, 69] width 184 height 24
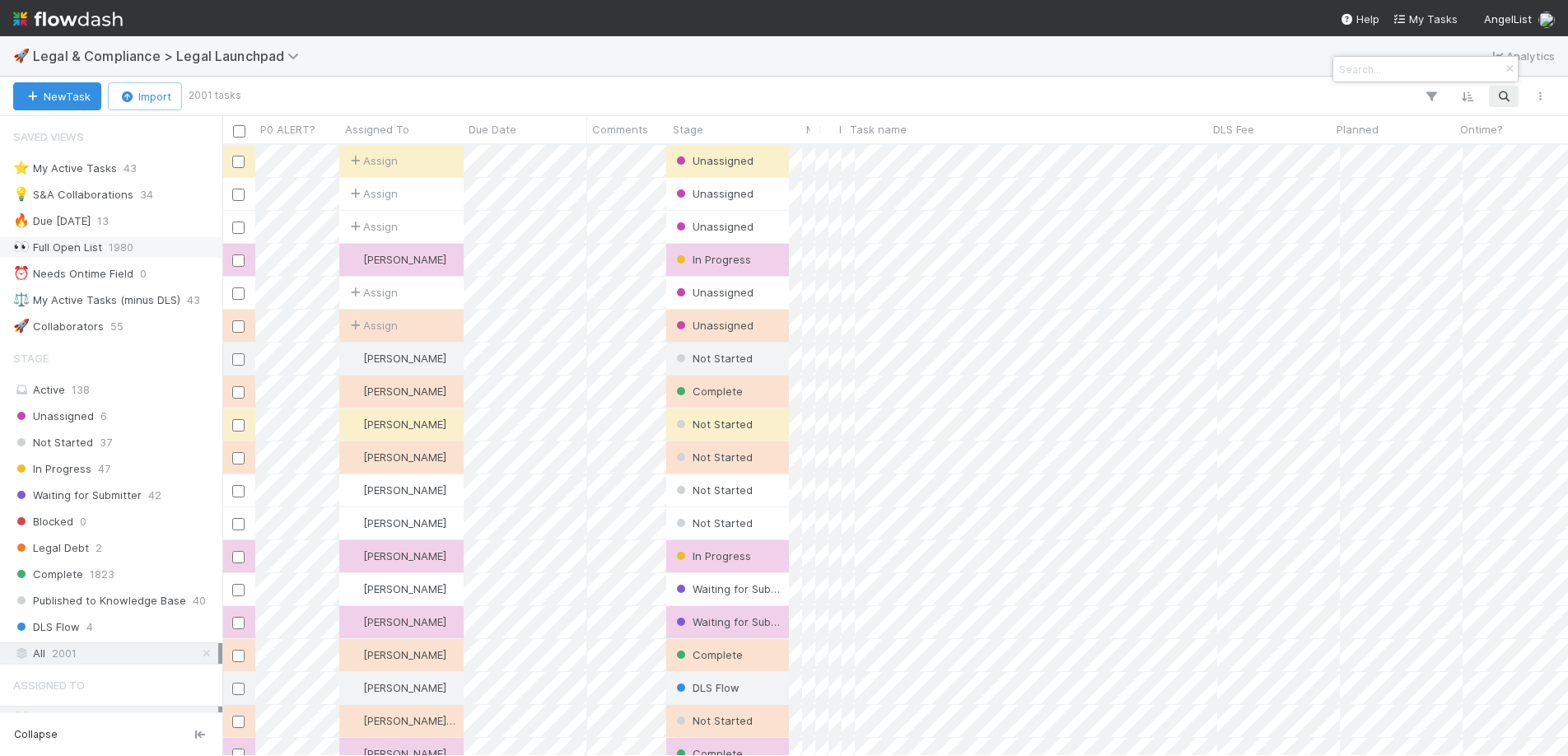
click at [1465, 73] on div at bounding box center [1425, 69] width 184 height 24
click at [1447, 69] on input at bounding box center [1418, 68] width 165 height 20
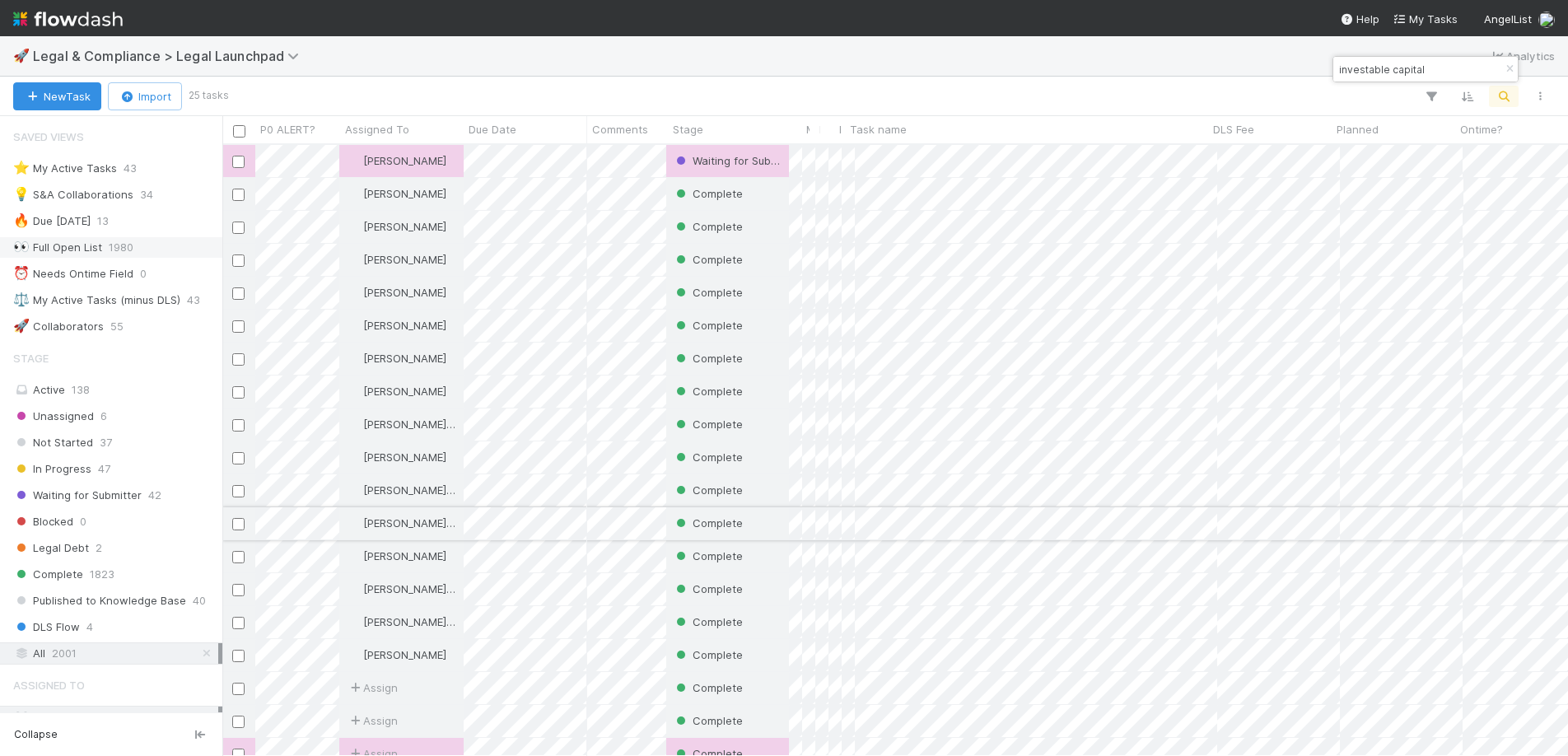
type input "investable capital"
click at [781, 533] on div "Complete" at bounding box center [727, 523] width 123 height 32
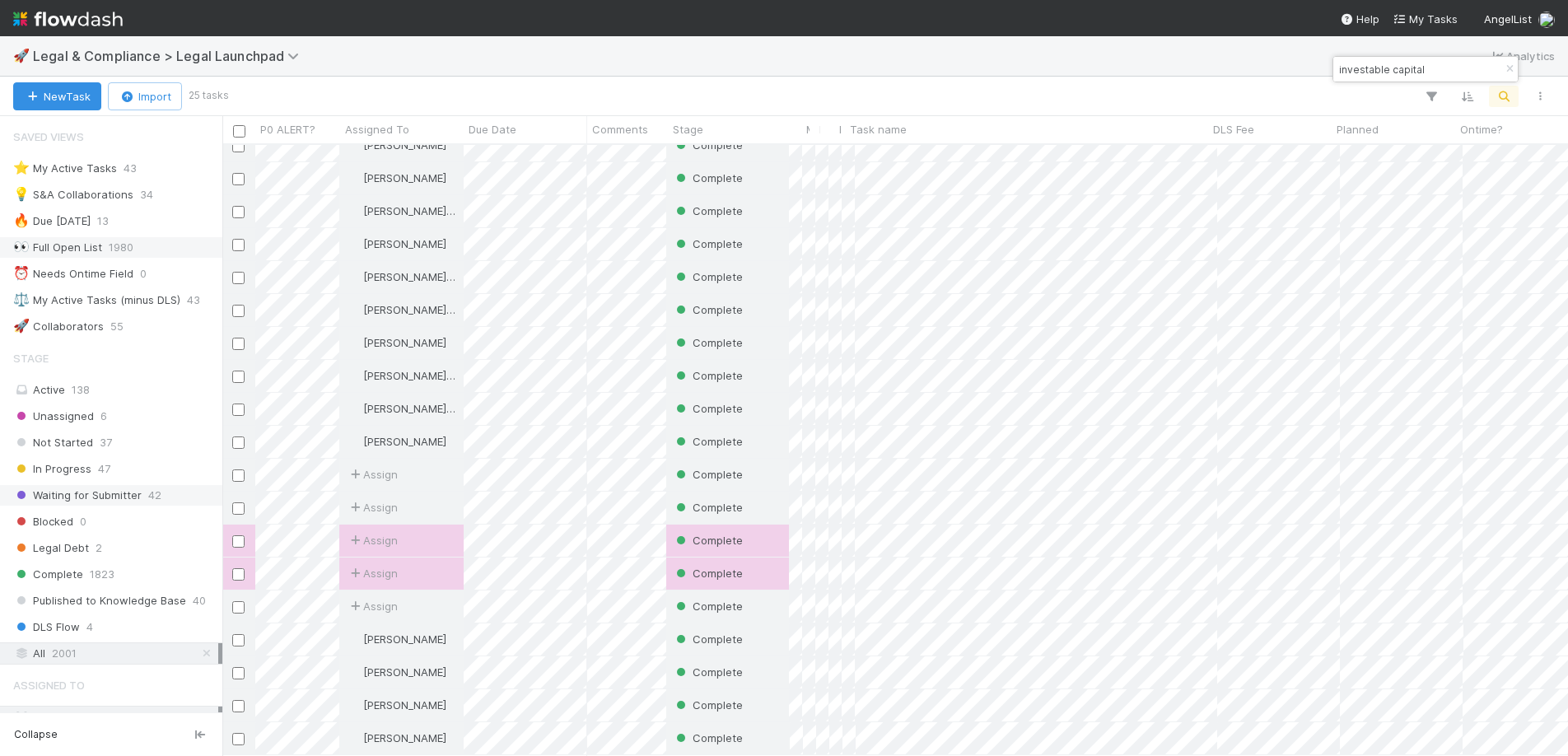
scroll to position [225, 0]
click at [780, 527] on div "Complete" at bounding box center [727, 541] width 123 height 32
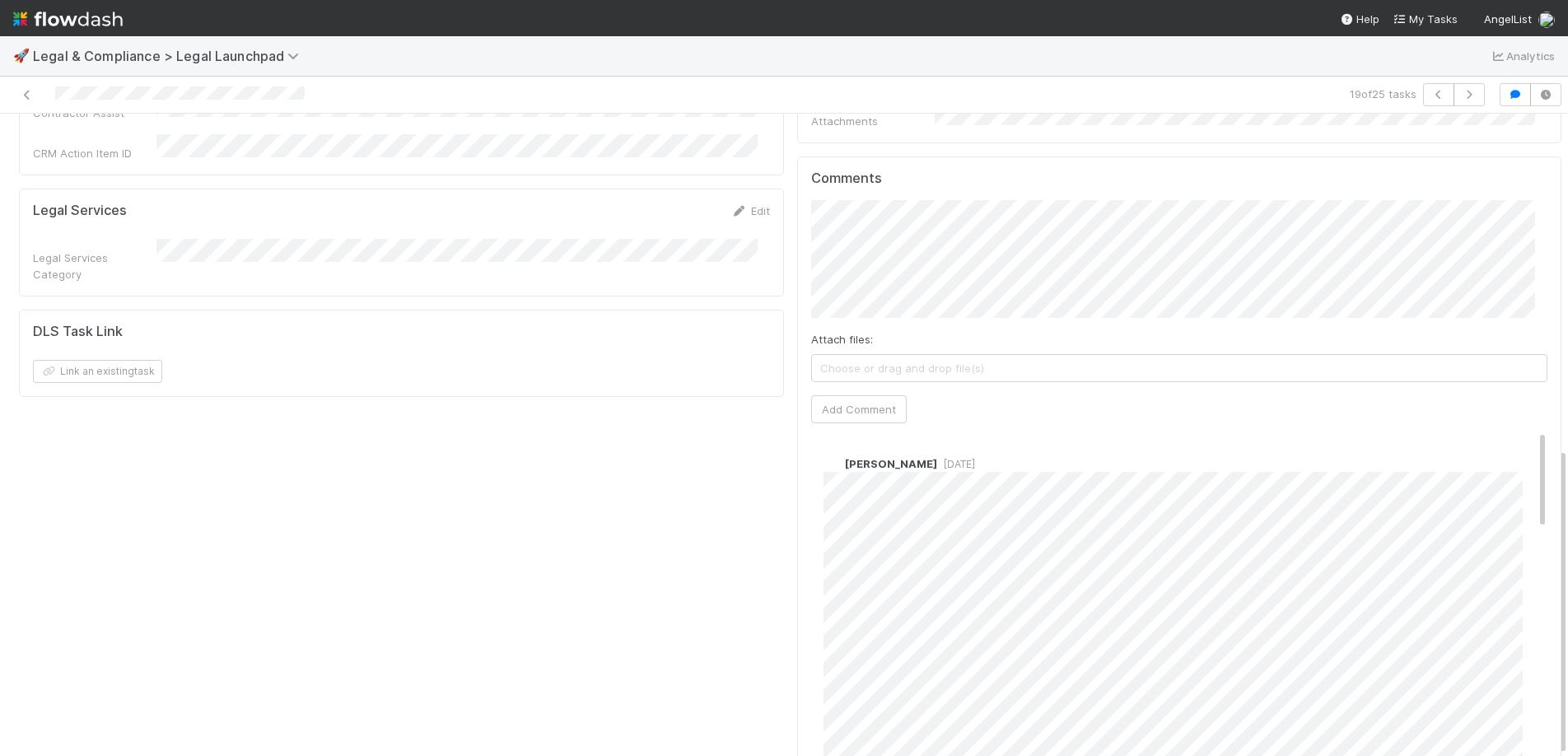
scroll to position [12, 0]
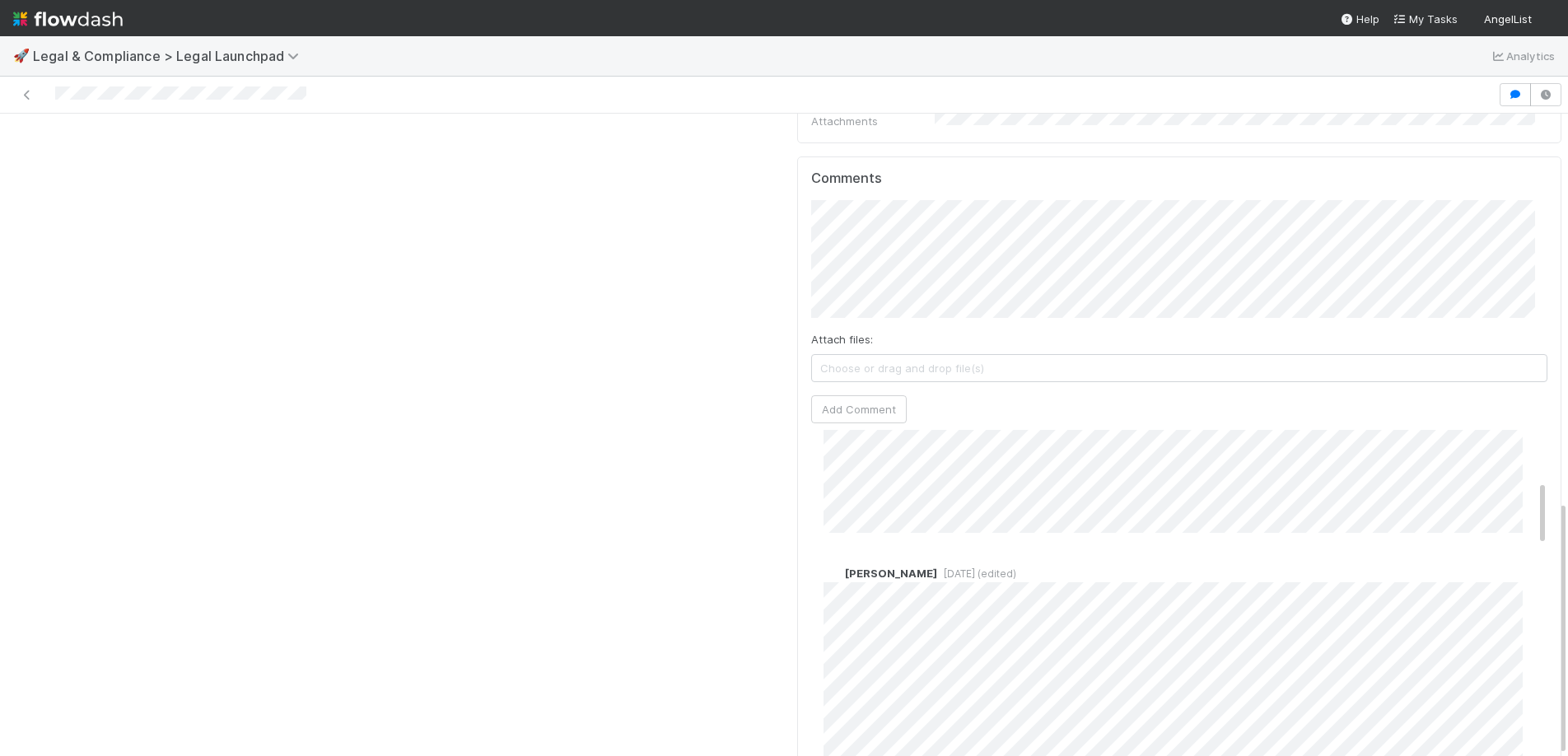
scroll to position [164, 0]
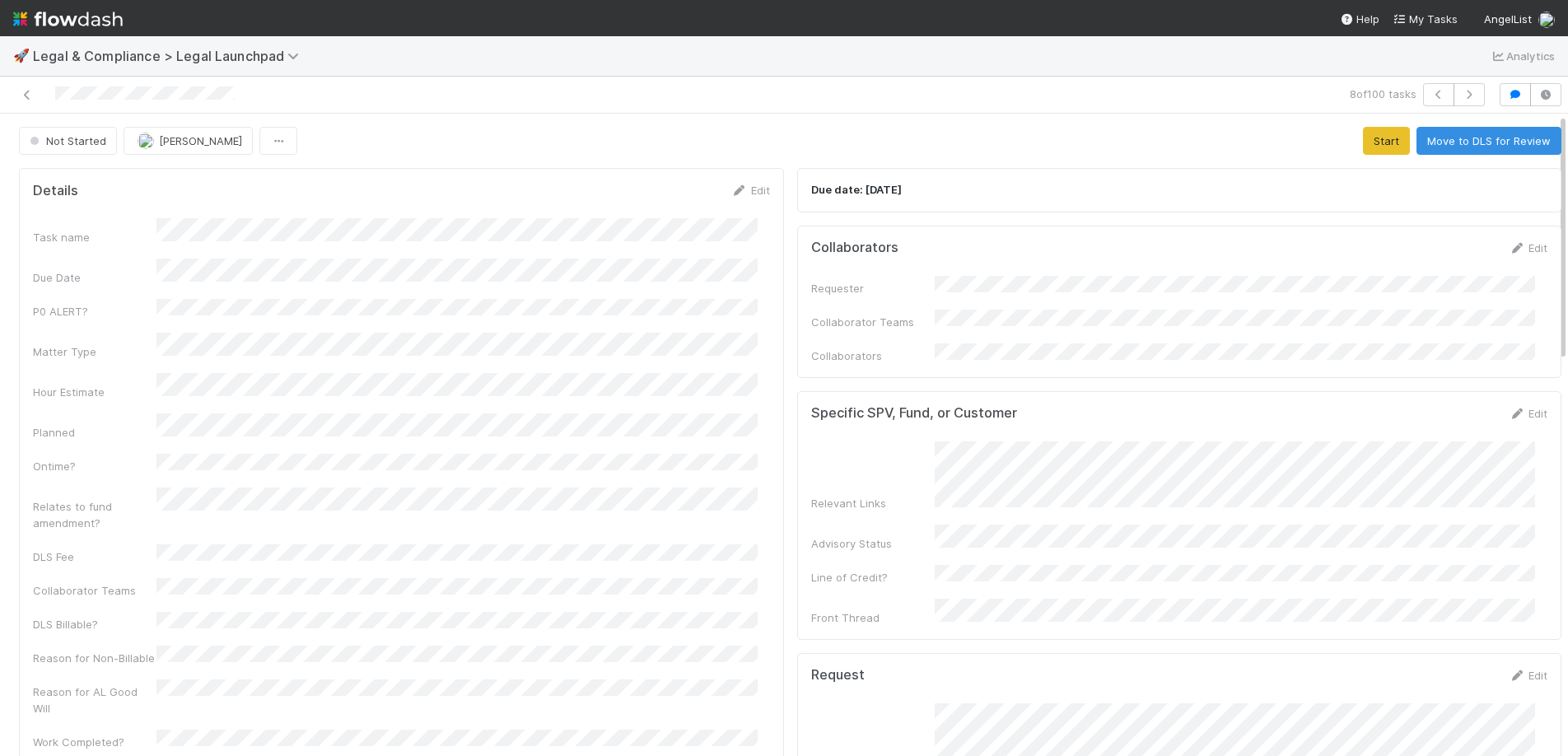
click at [608, 347] on div "Task name Due Date P0 ALERT? Matter Type Hour Estimate Planned Ontime? Relates …" at bounding box center [401, 521] width 737 height 606
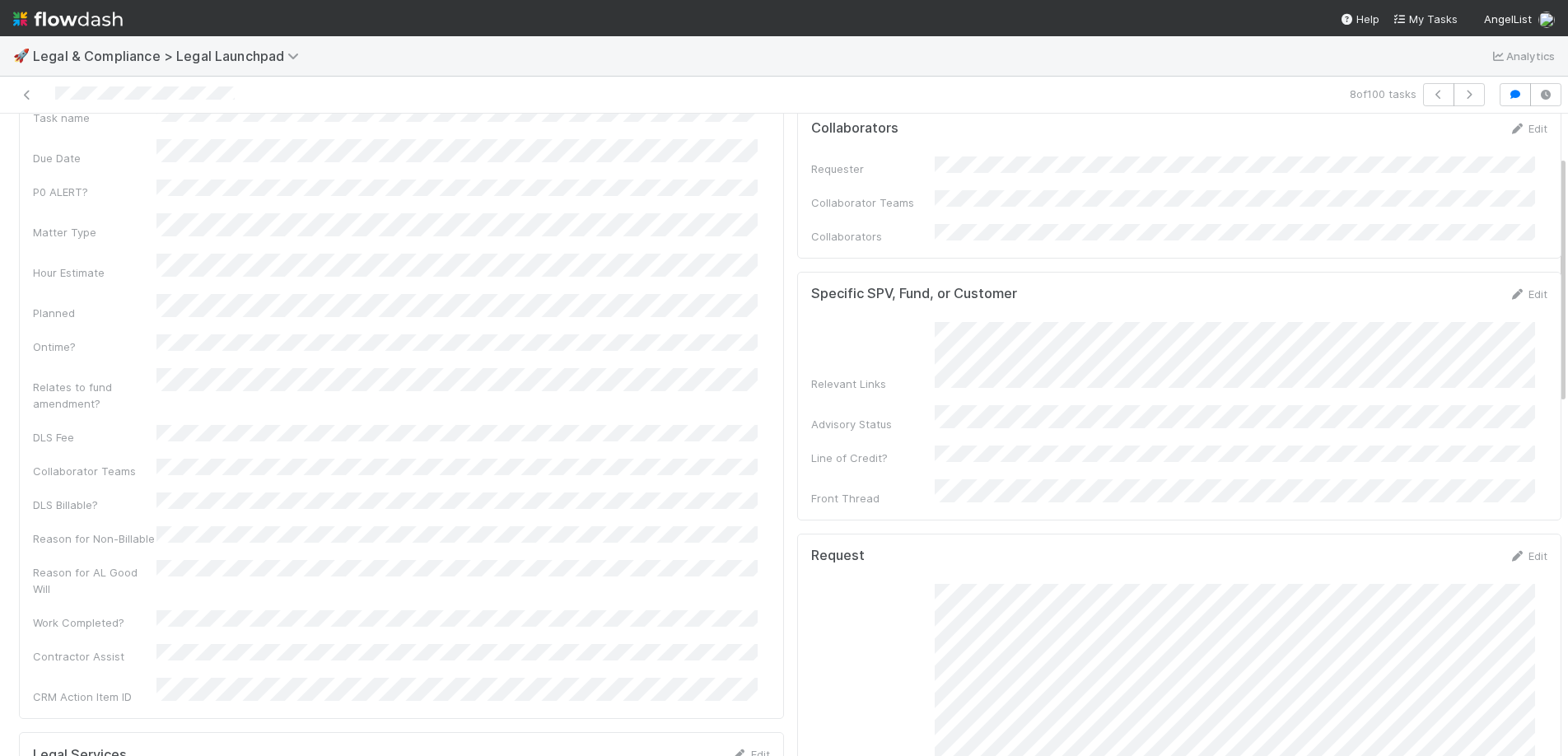
scroll to position [125, 0]
drag, startPoint x: 288, startPoint y: 90, endPoint x: 50, endPoint y: 91, distance: 238.0
click at [50, 91] on div at bounding box center [379, 94] width 746 height 23
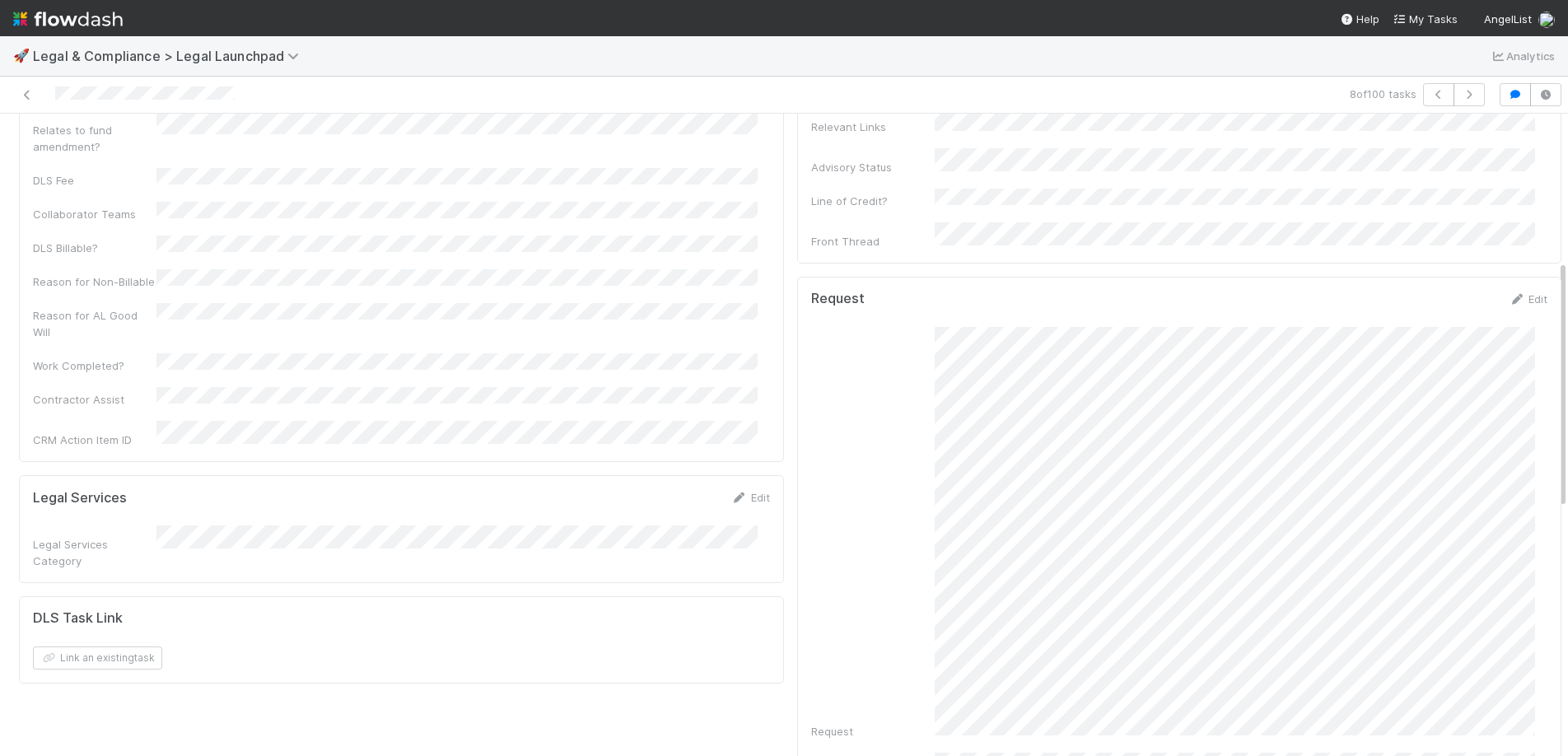
scroll to position [380, 0]
click at [918, 498] on div "Request" at bounding box center [1180, 530] width 737 height 413
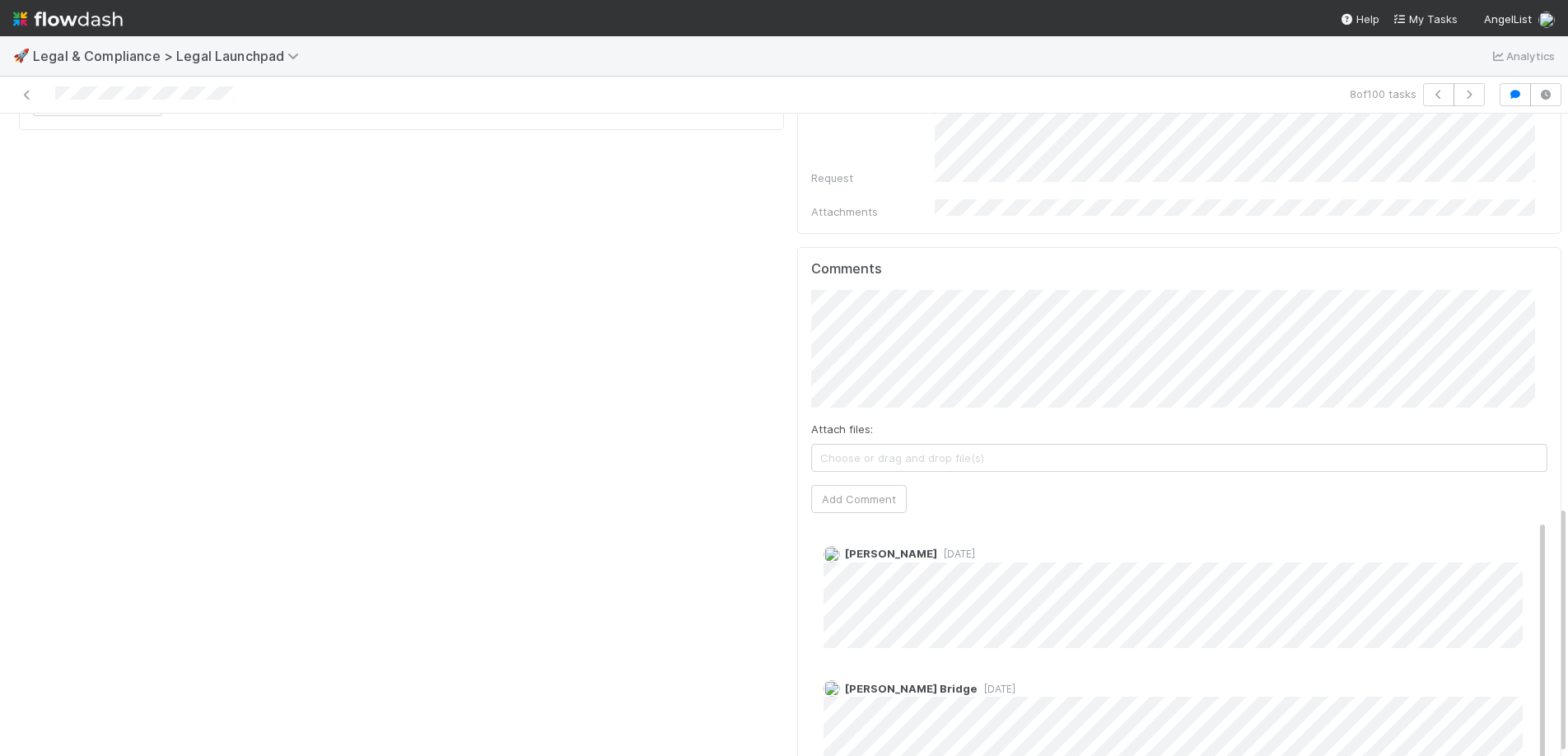
scroll to position [497, 0]
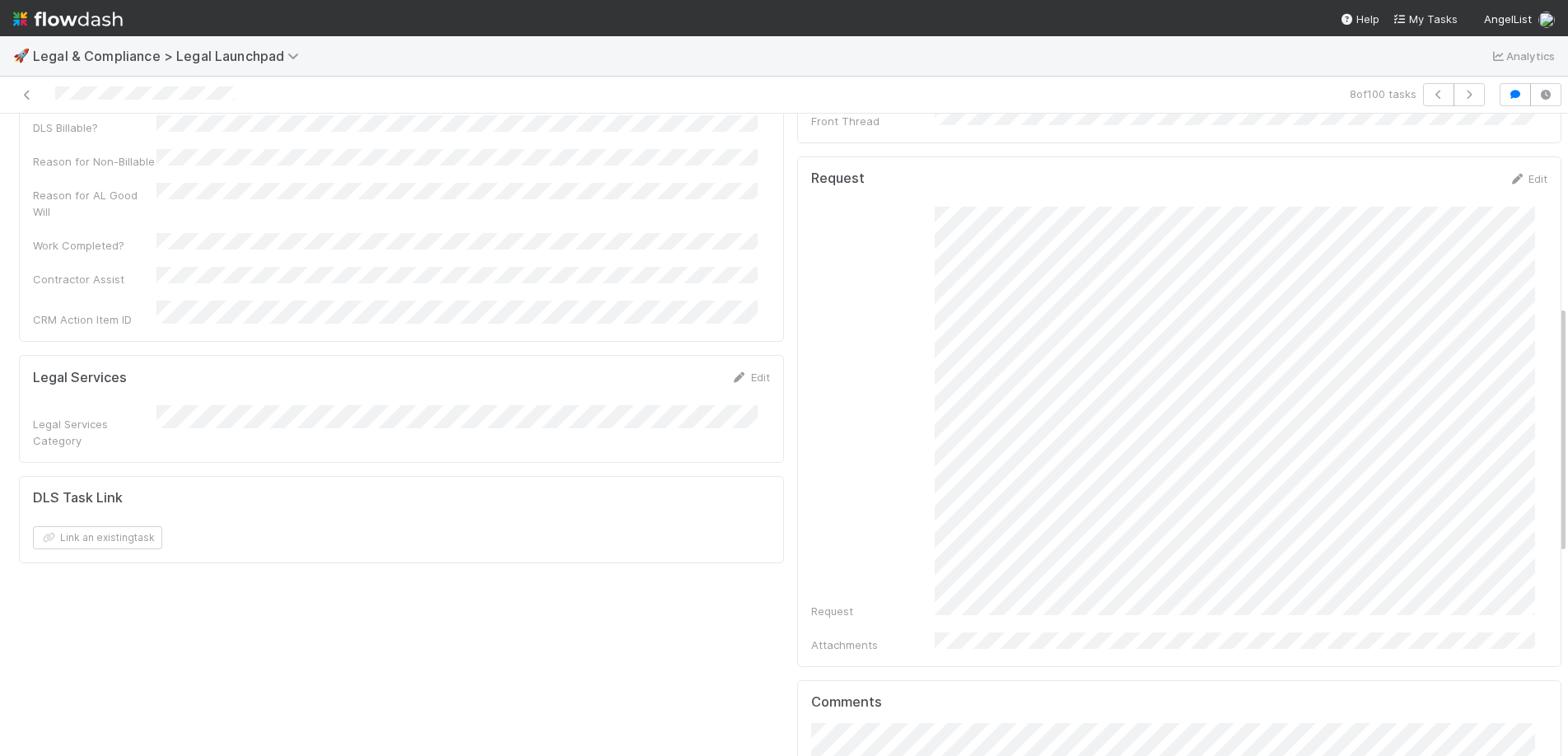
click at [921, 481] on div "Request" at bounding box center [1180, 413] width 737 height 413
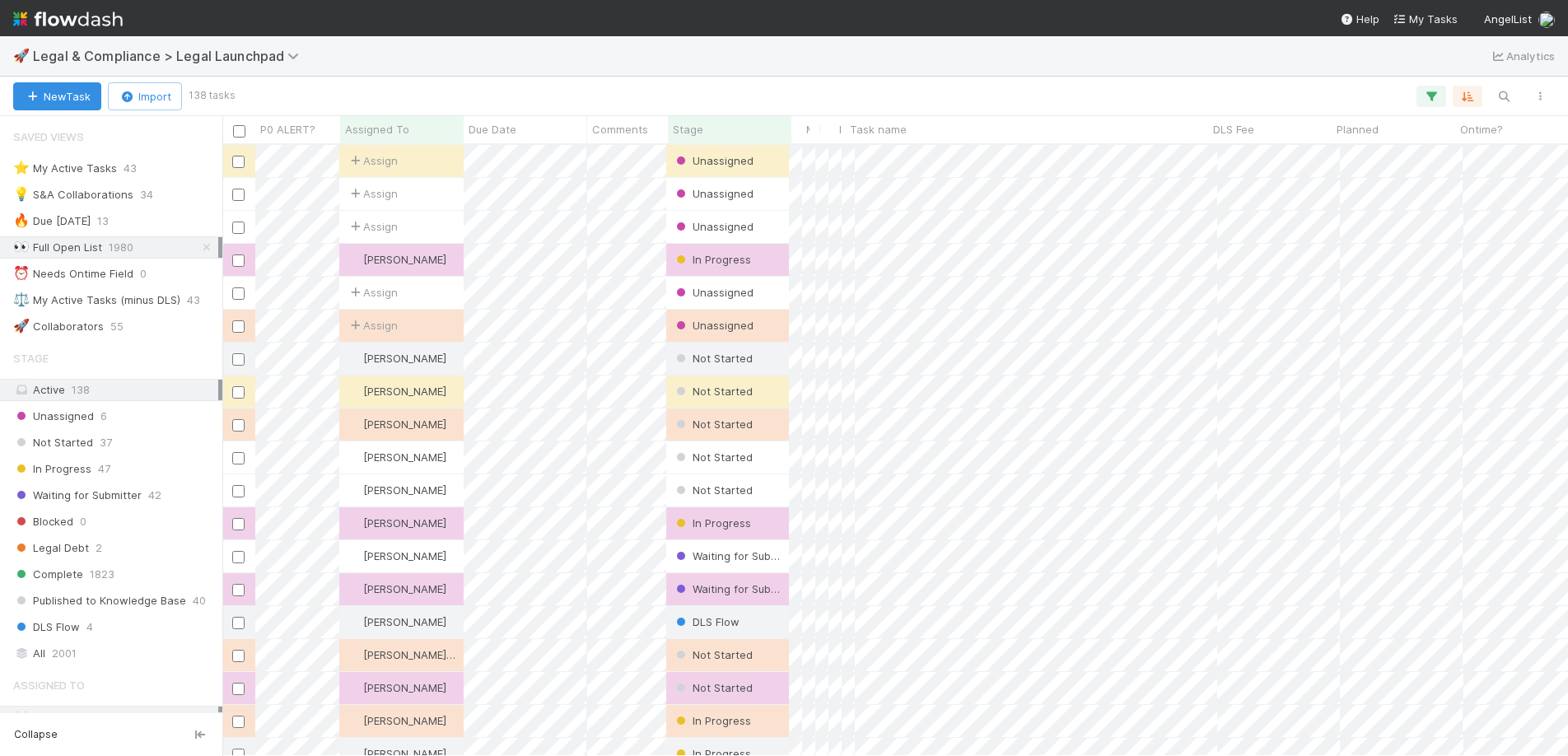
scroll to position [13, 13]
click at [71, 94] on button "New Task" at bounding box center [57, 96] width 88 height 28
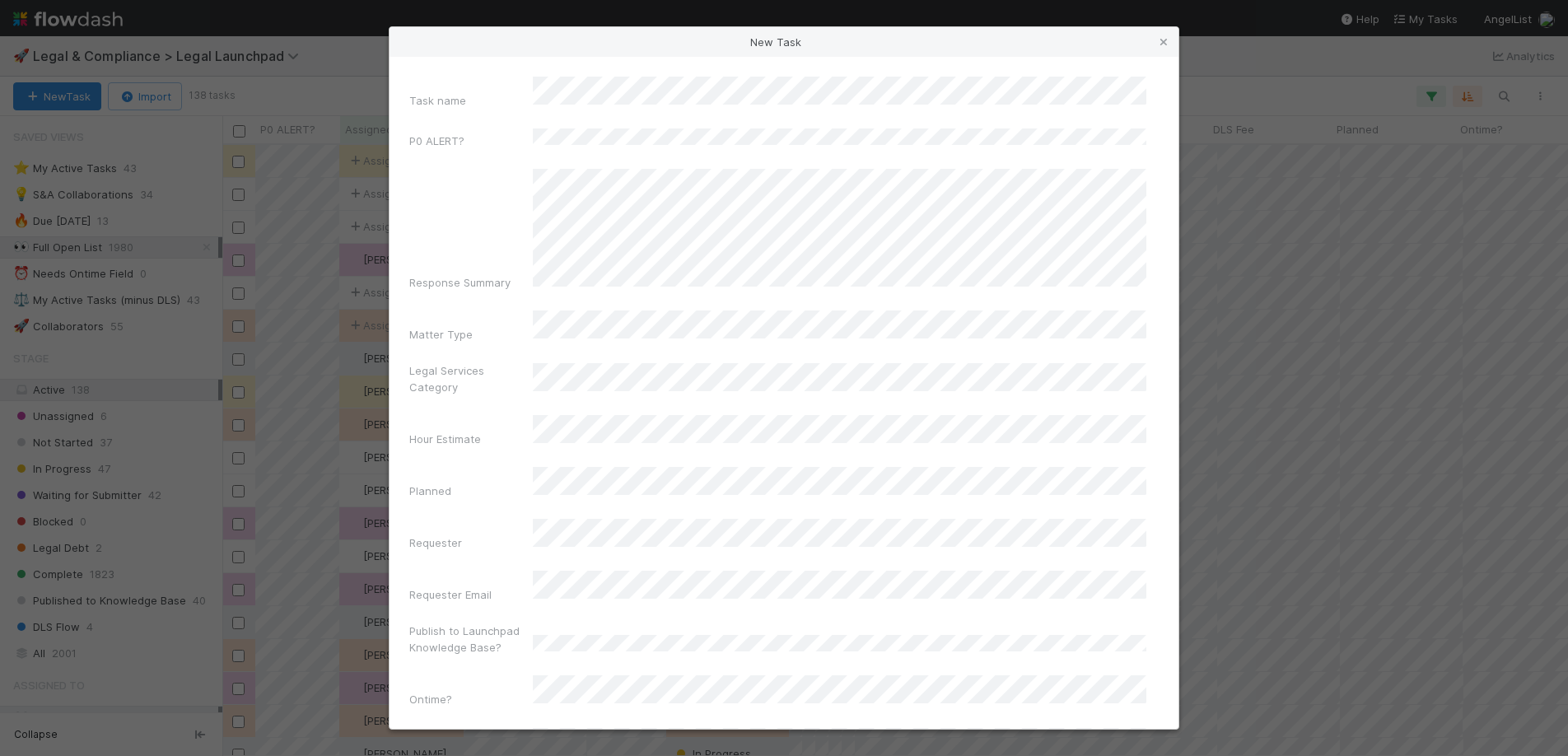
click at [464, 92] on div "Task name" at bounding box center [783, 95] width 749 height 38
click at [949, 622] on div "Publish to Launchpad Knowledge Base?" at bounding box center [783, 642] width 749 height 39
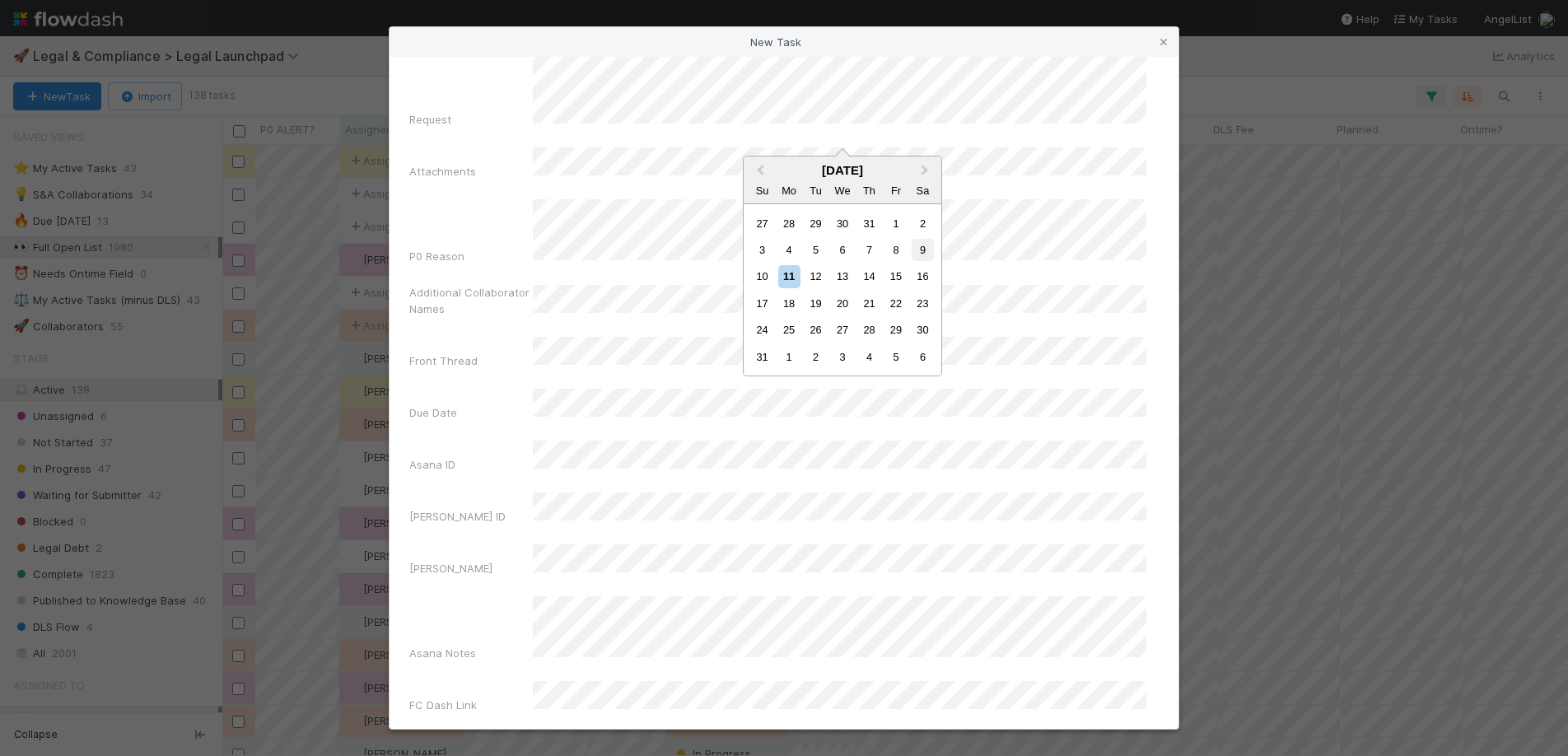
click at [923, 256] on div "9" at bounding box center [922, 250] width 22 height 22
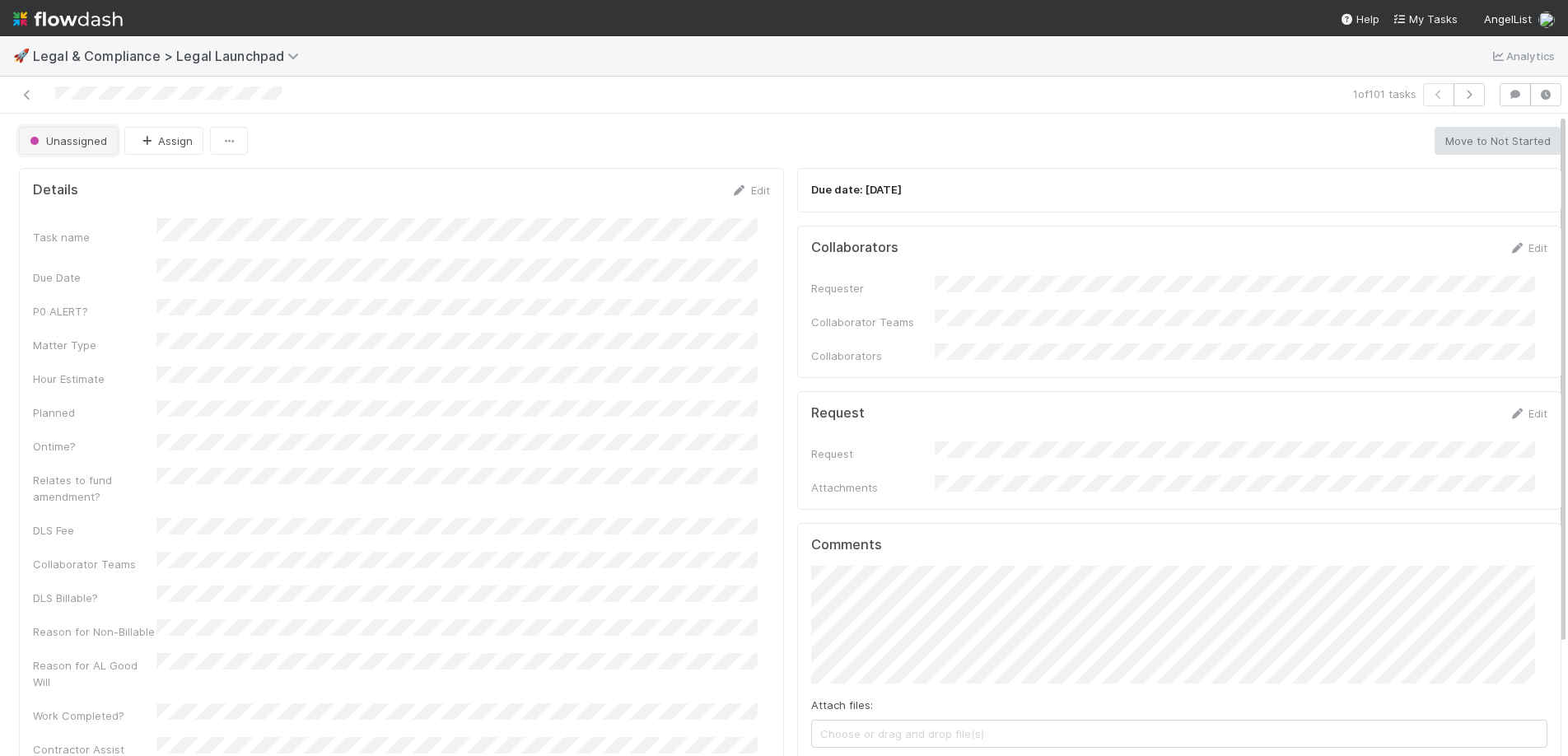
click at [93, 147] on span "Unassigned" at bounding box center [66, 140] width 80 height 13
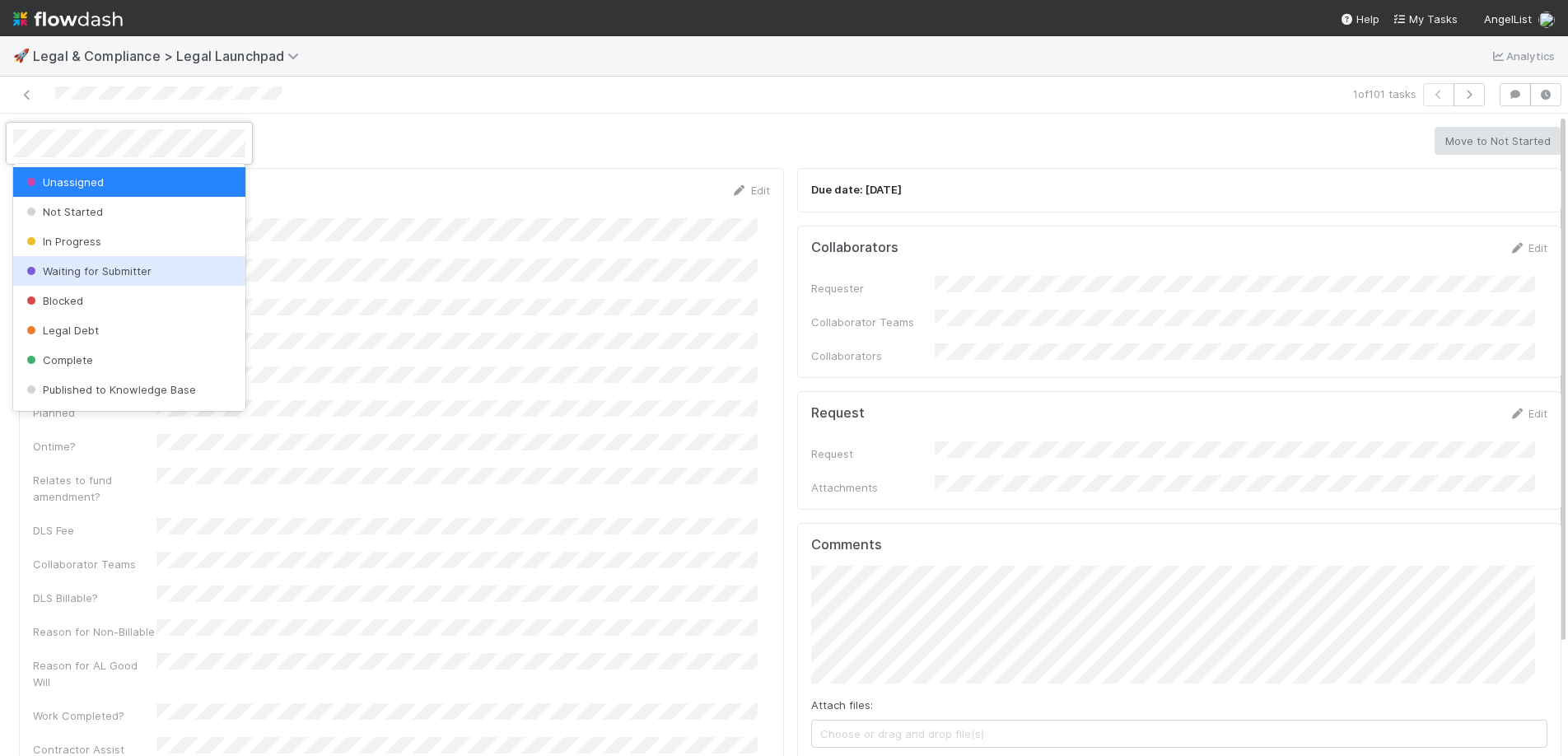
drag, startPoint x: 80, startPoint y: 285, endPoint x: 92, endPoint y: 271, distance: 18.4
click at [92, 271] on div "Unassigned Not Started In Progress Waiting for Submitter Blocked Legal Debt Com…" at bounding box center [129, 287] width 232 height 247
click at [376, 153] on div at bounding box center [784, 378] width 1568 height 756
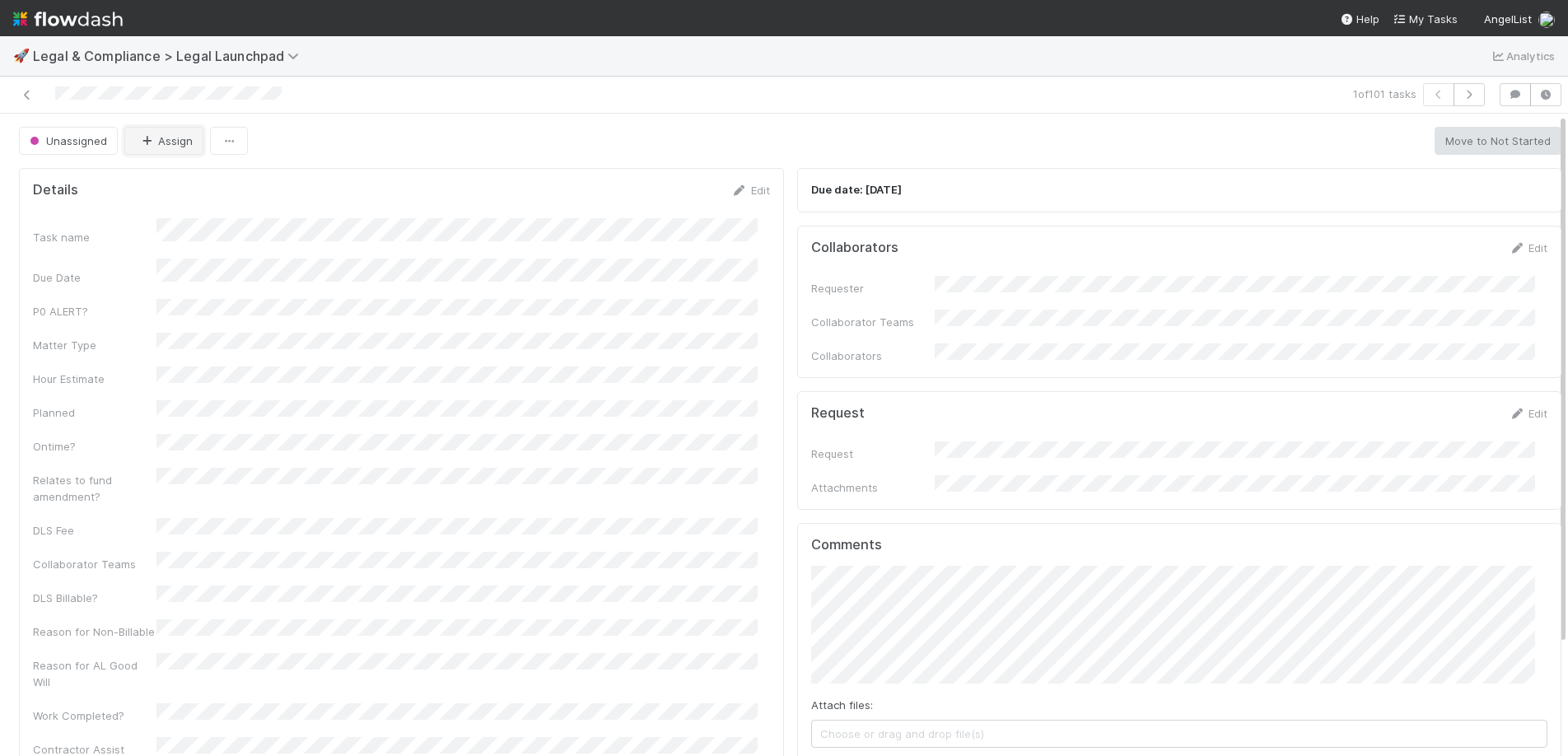
click at [183, 136] on button "Assign" at bounding box center [164, 141] width 79 height 28
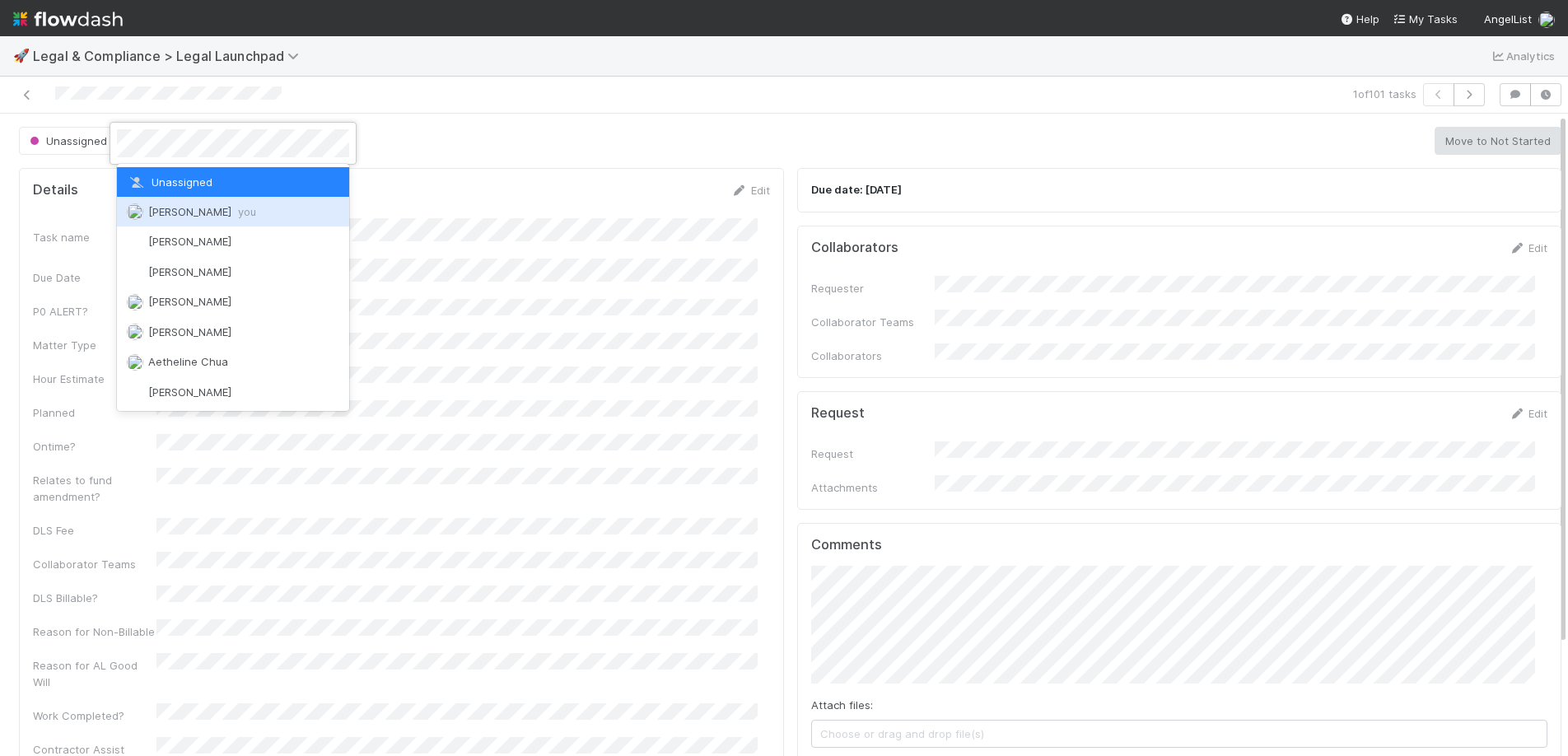
click at [196, 202] on div "[PERSON_NAME] you" at bounding box center [233, 211] width 232 height 30
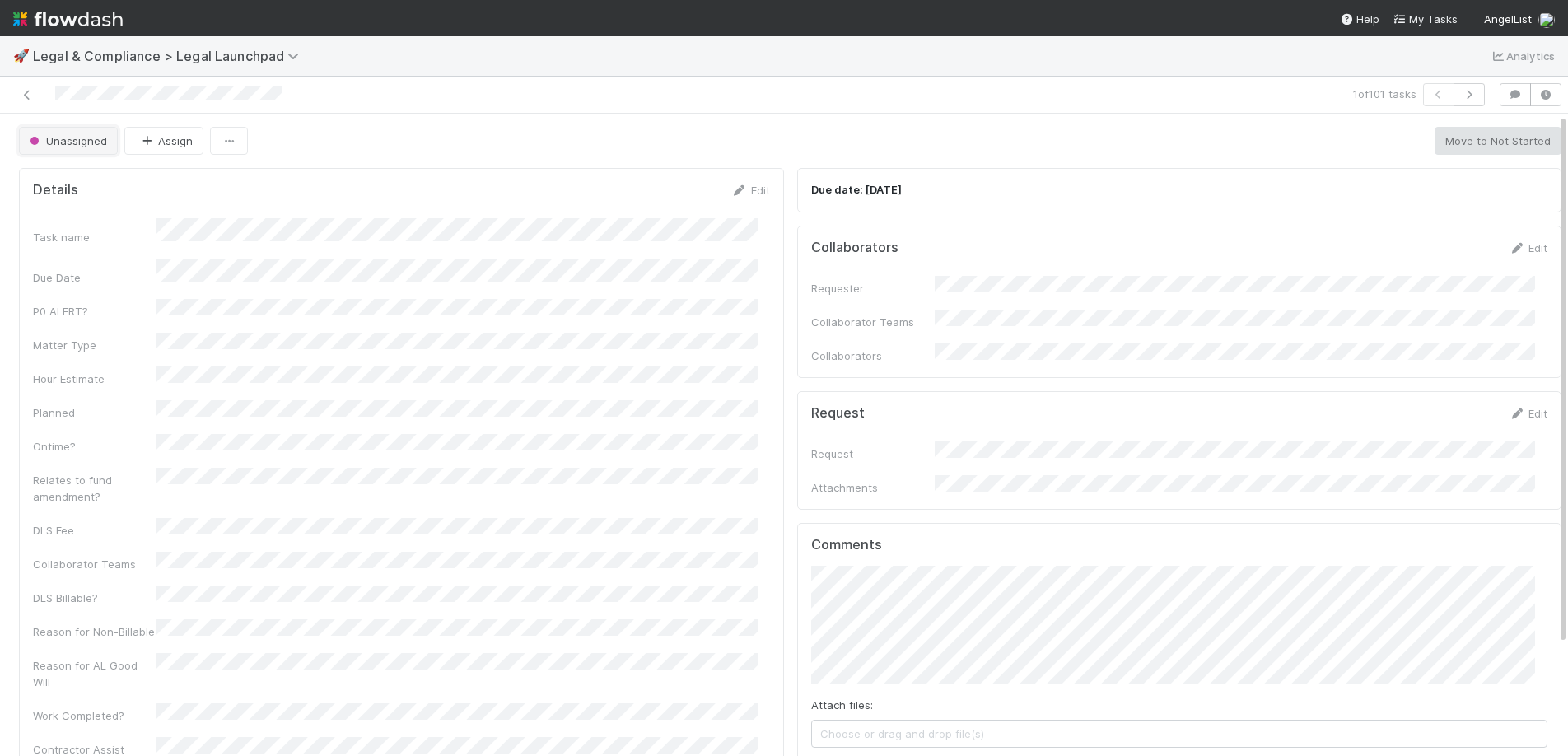
click at [86, 140] on span "Unassigned" at bounding box center [66, 140] width 80 height 13
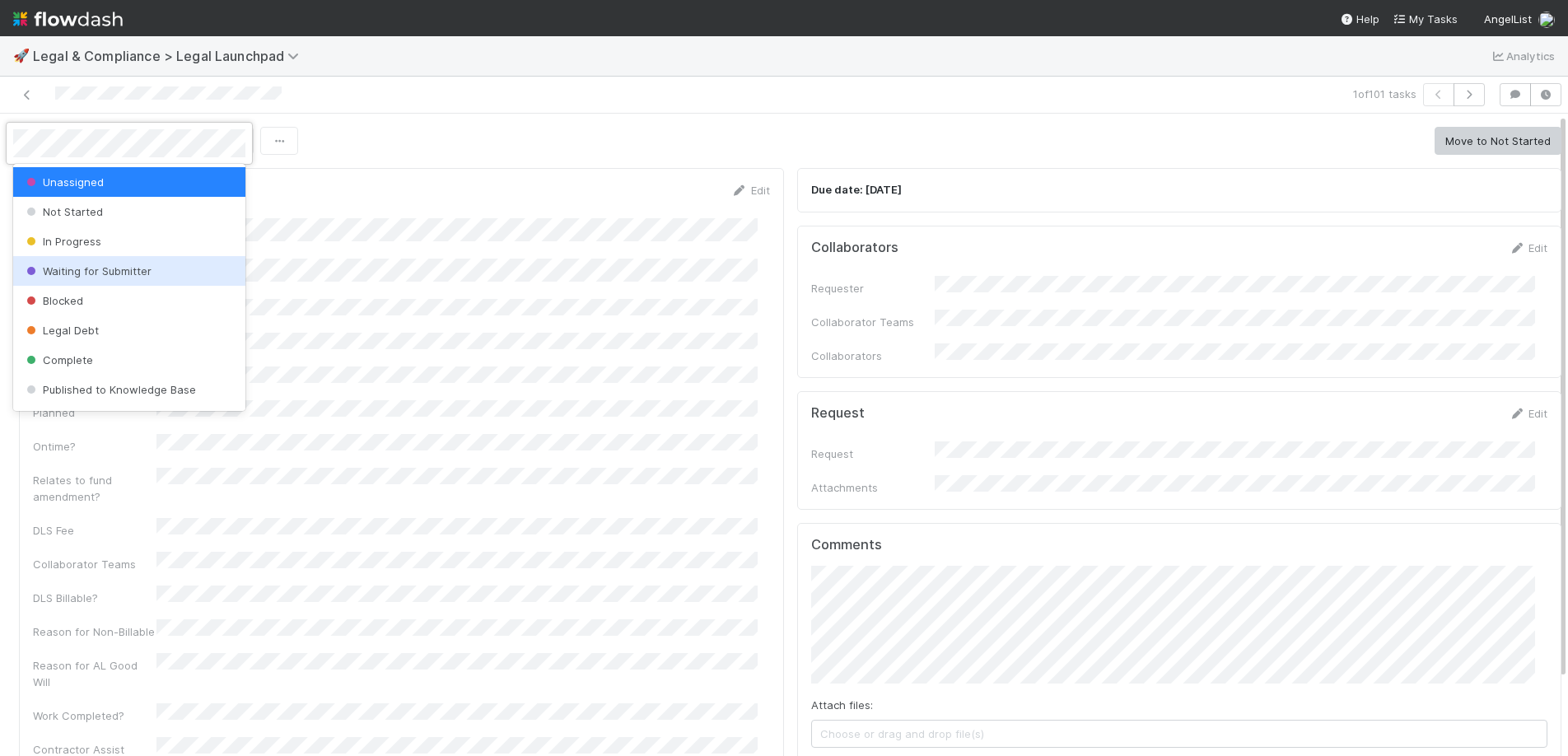
click at [51, 265] on span "Waiting for Submitter" at bounding box center [87, 271] width 128 height 13
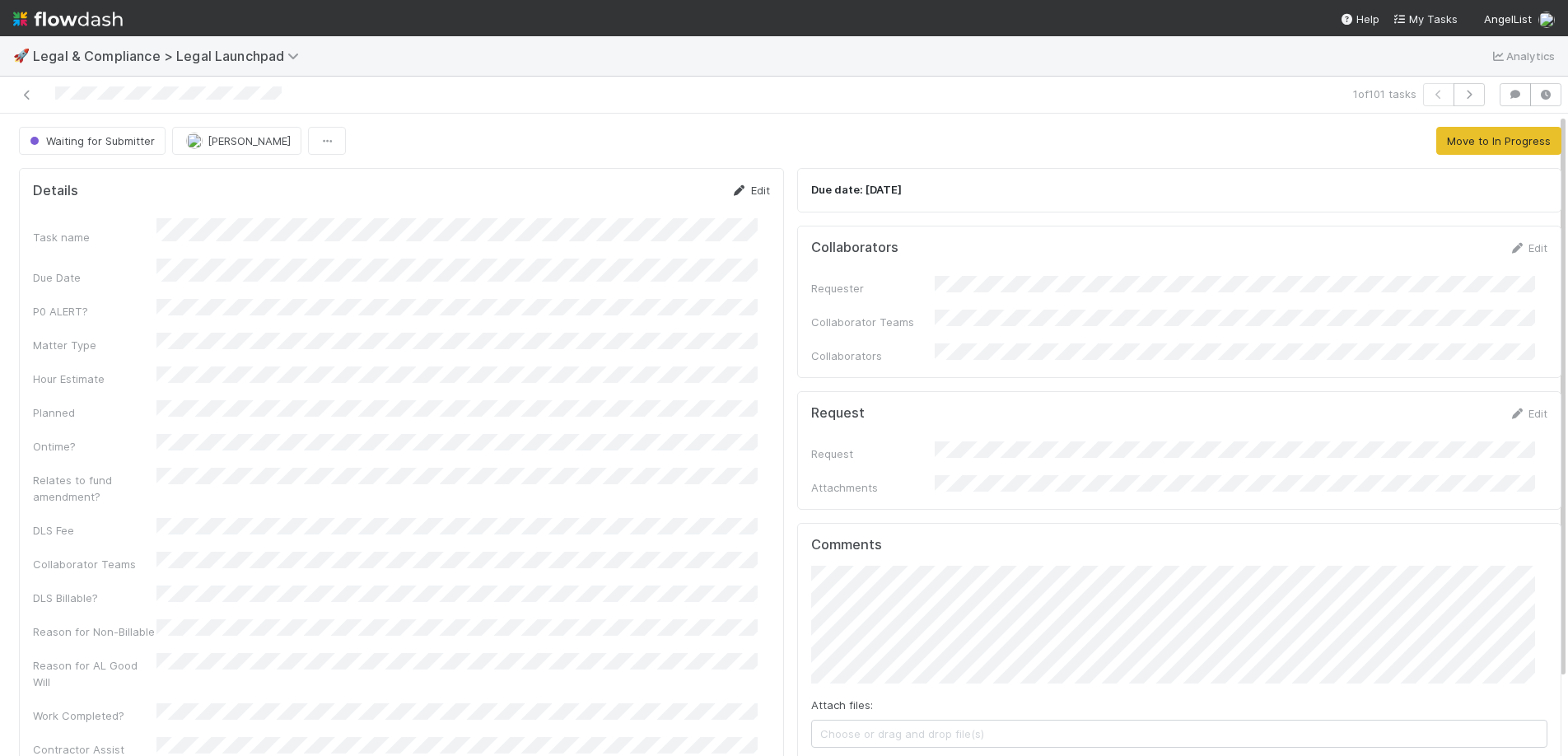
click at [746, 196] on link "Edit" at bounding box center [750, 190] width 38 height 13
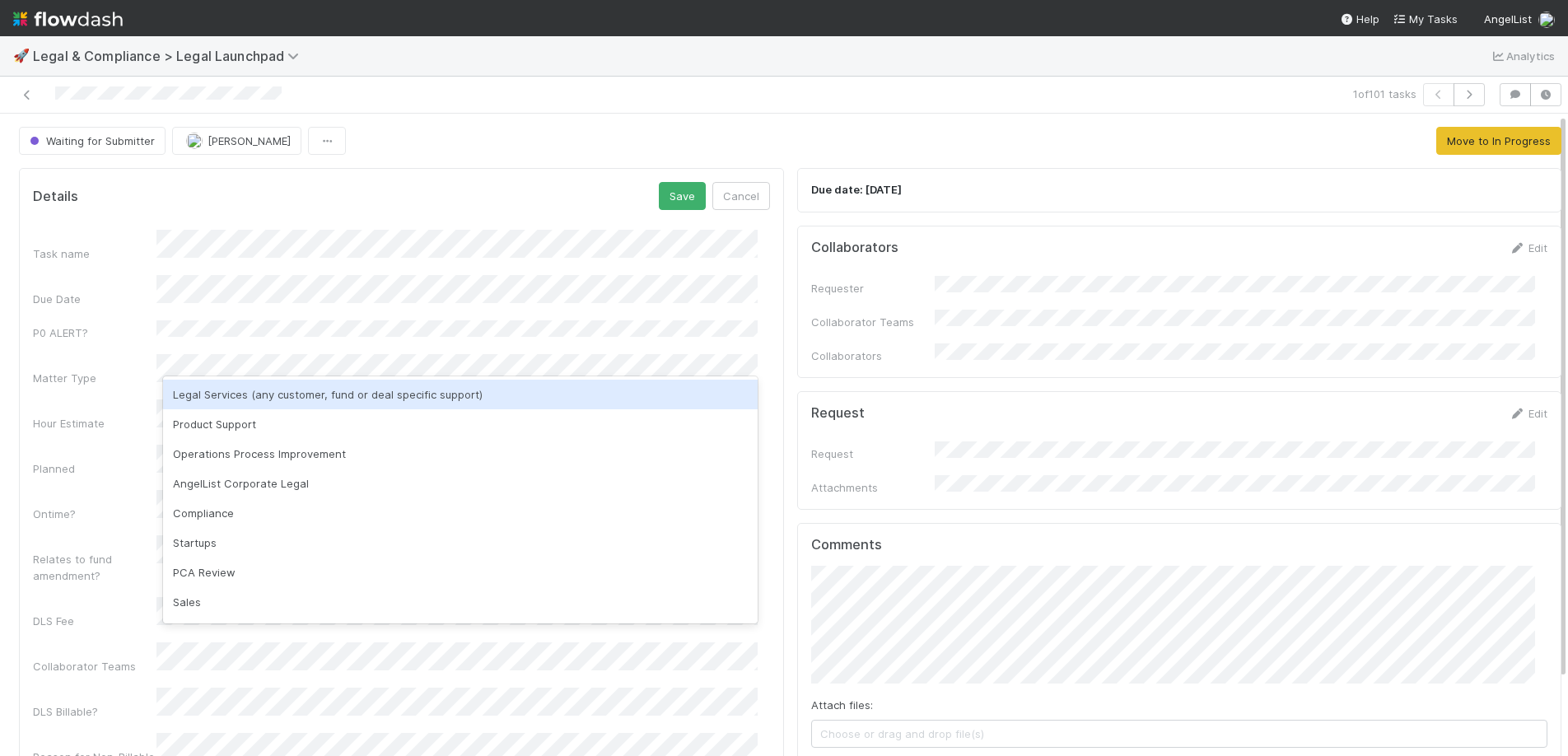
click at [256, 385] on div "Legal Services (any customer, fund or deal specific support)" at bounding box center [459, 395] width 594 height 30
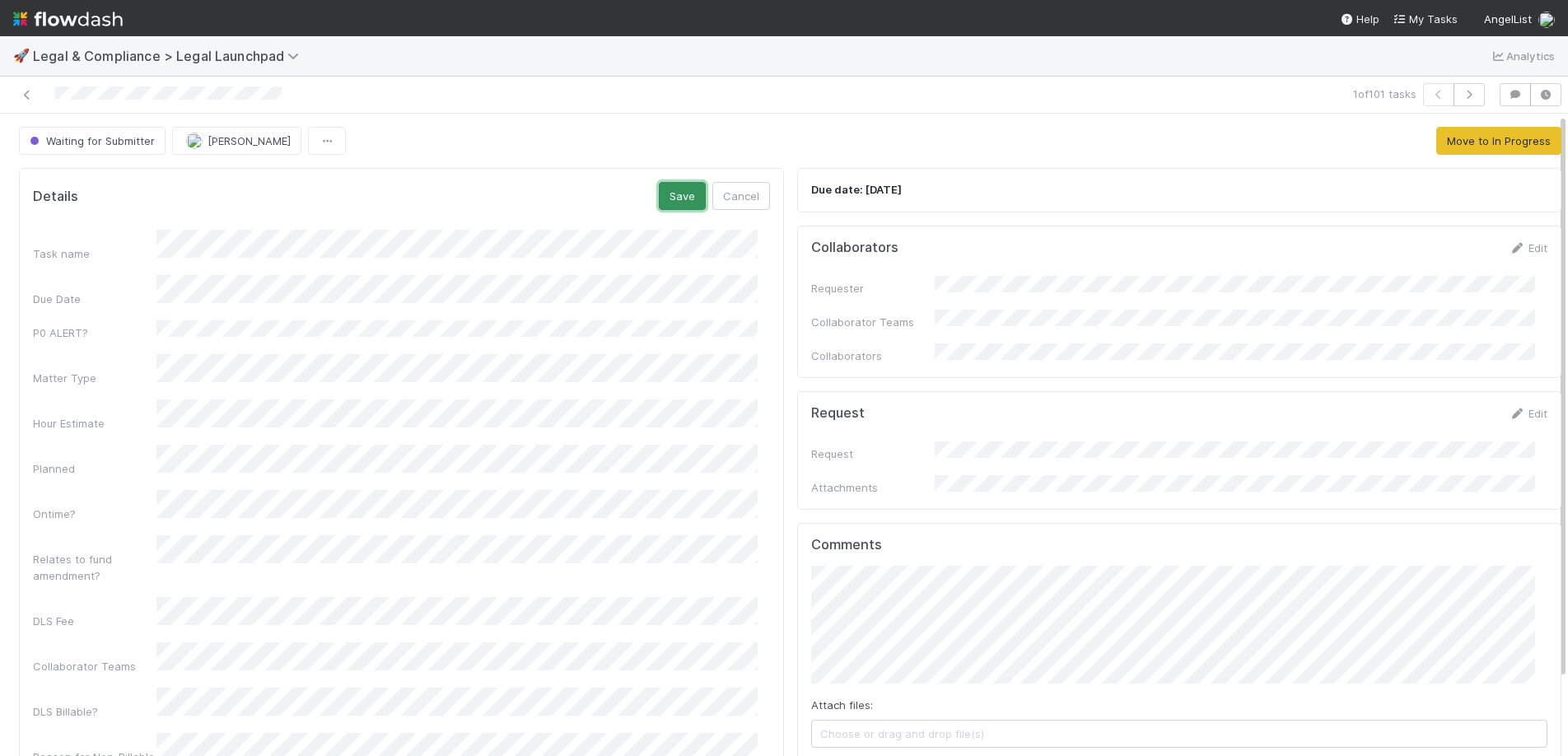
click at [679, 196] on button "Save" at bounding box center [682, 196] width 47 height 28
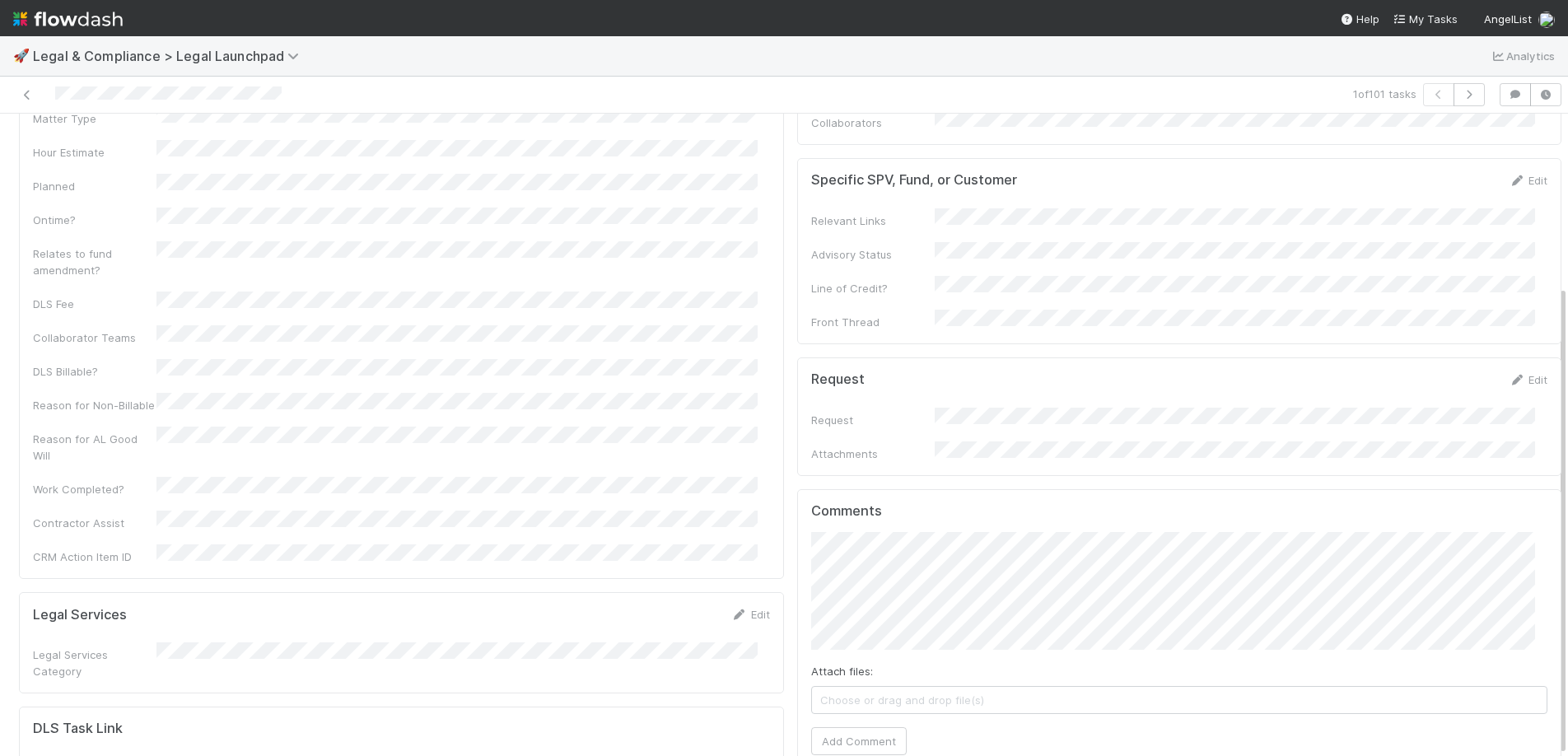
scroll to position [236, 0]
click at [745, 605] on link "Edit" at bounding box center [750, 612] width 38 height 13
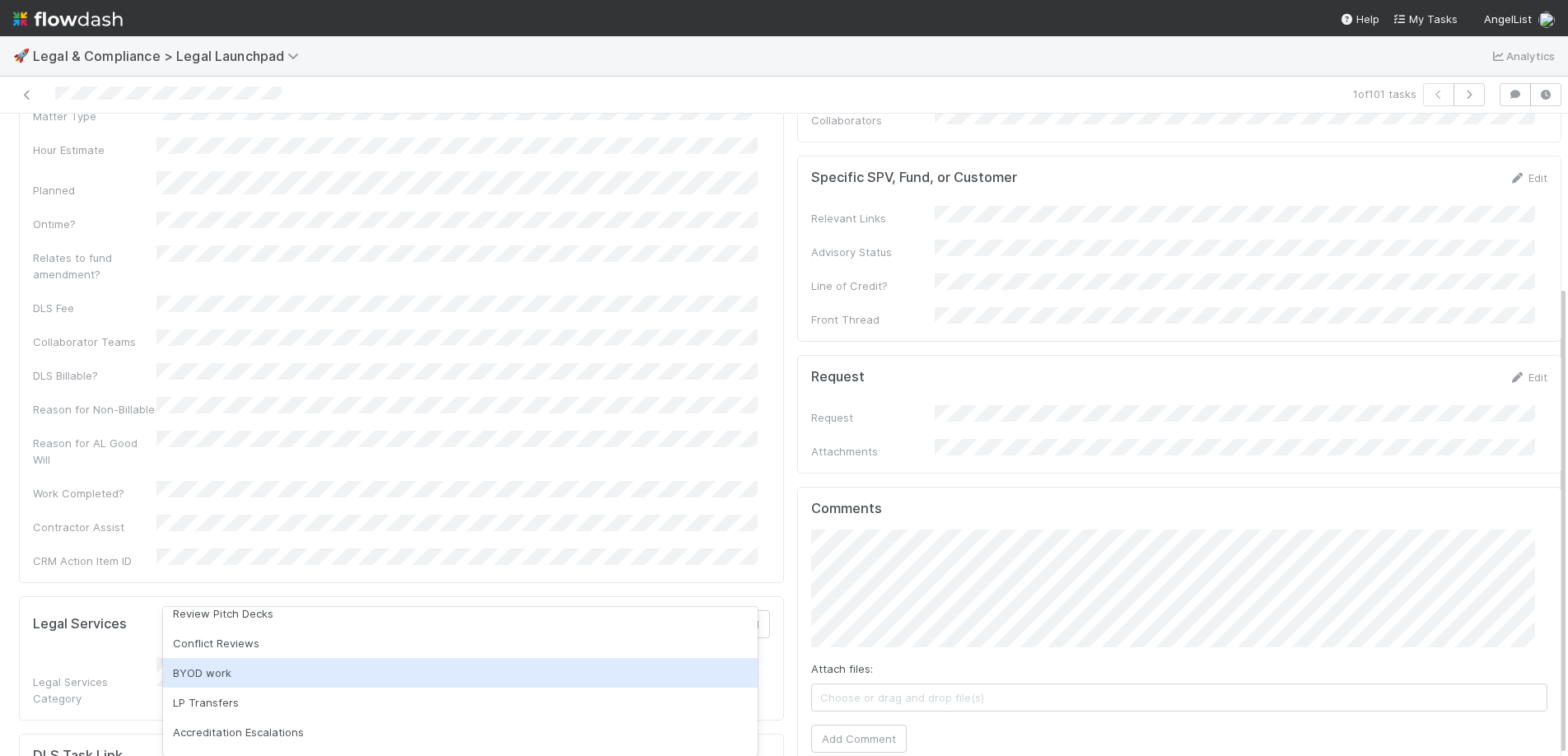
scroll to position [398, 0]
click at [412, 678] on div "BYOD work" at bounding box center [459, 672] width 594 height 30
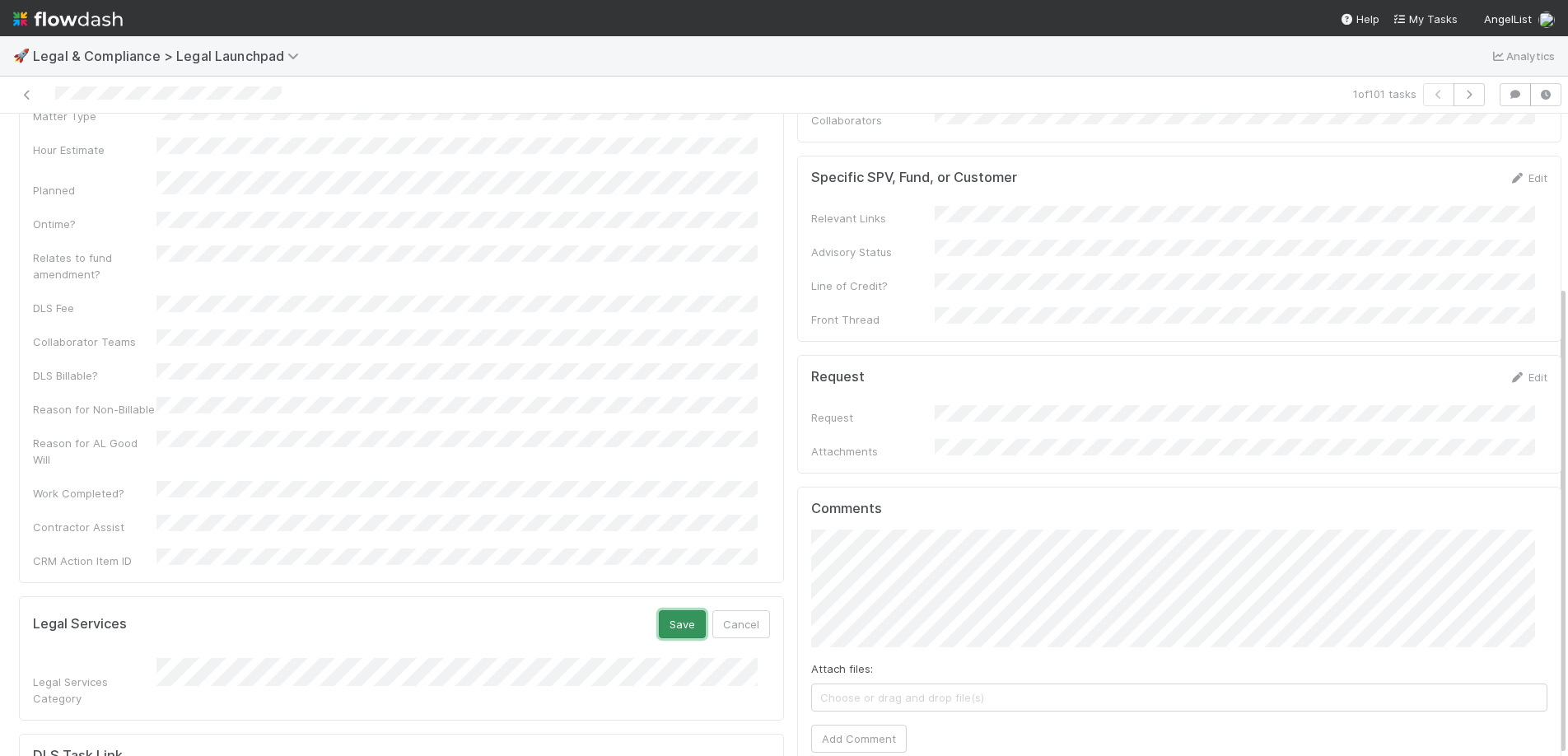
click at [677, 610] on button "Save" at bounding box center [682, 624] width 47 height 28
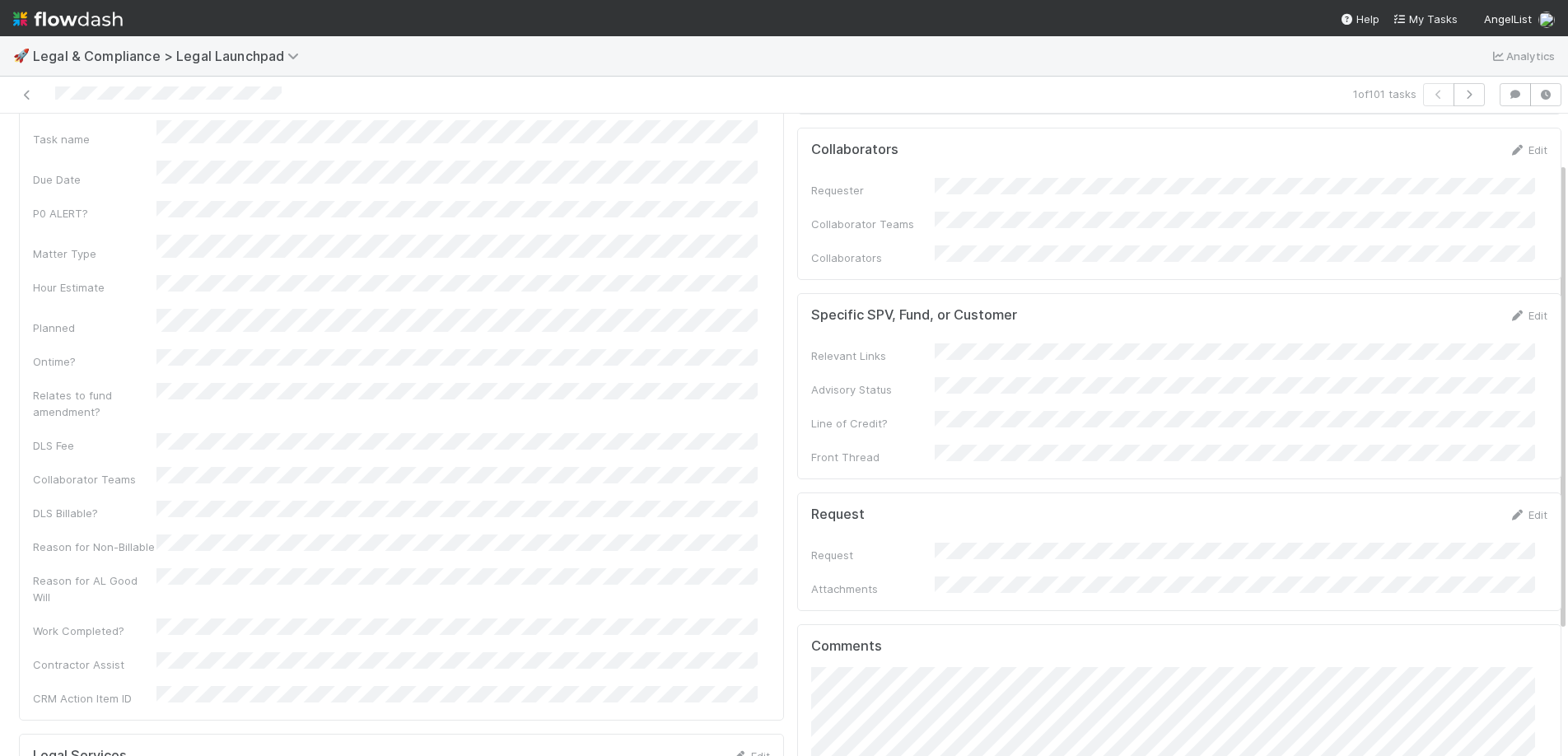
scroll to position [0, 0]
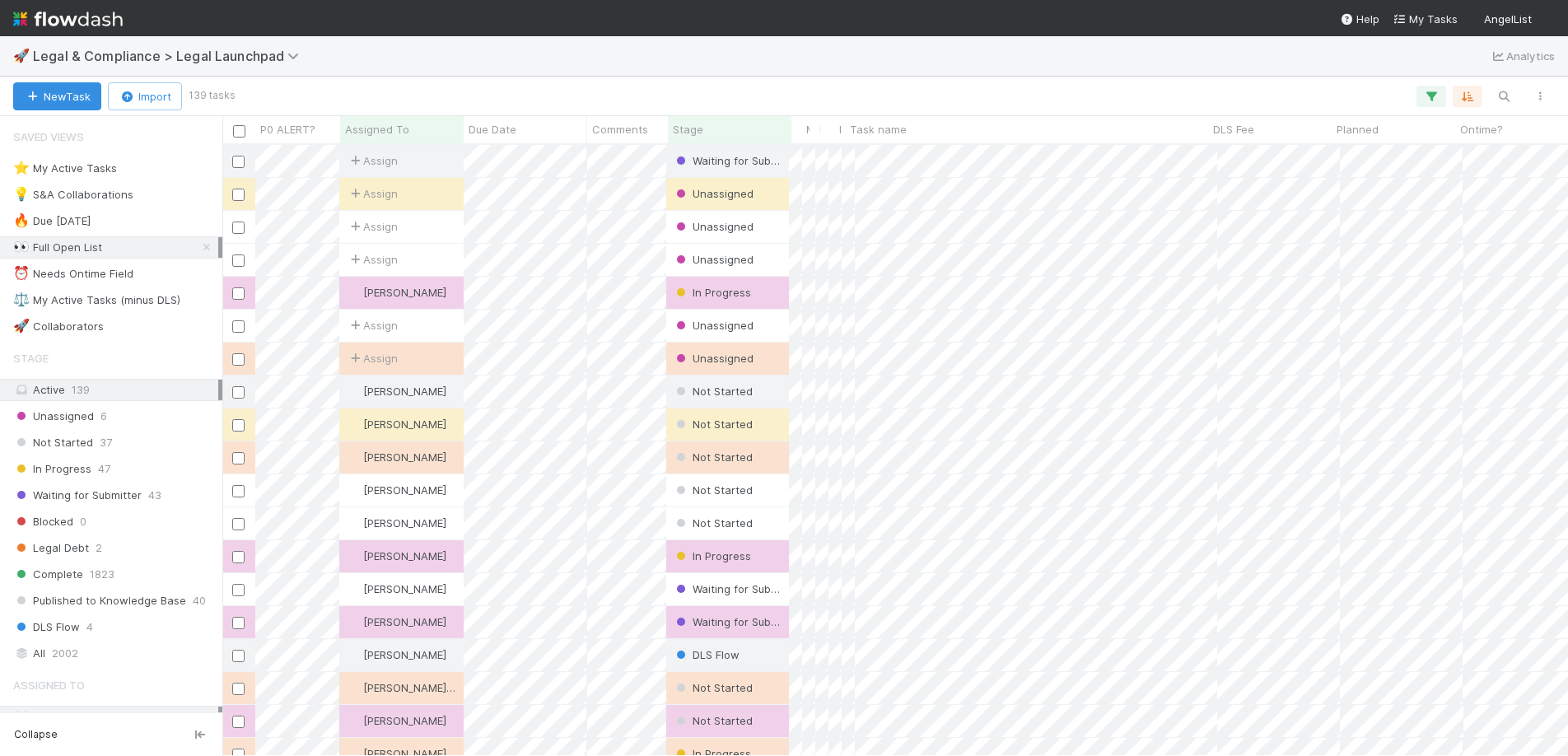
scroll to position [599, 1333]
click at [389, 158] on span "Assign" at bounding box center [372, 161] width 51 height 17
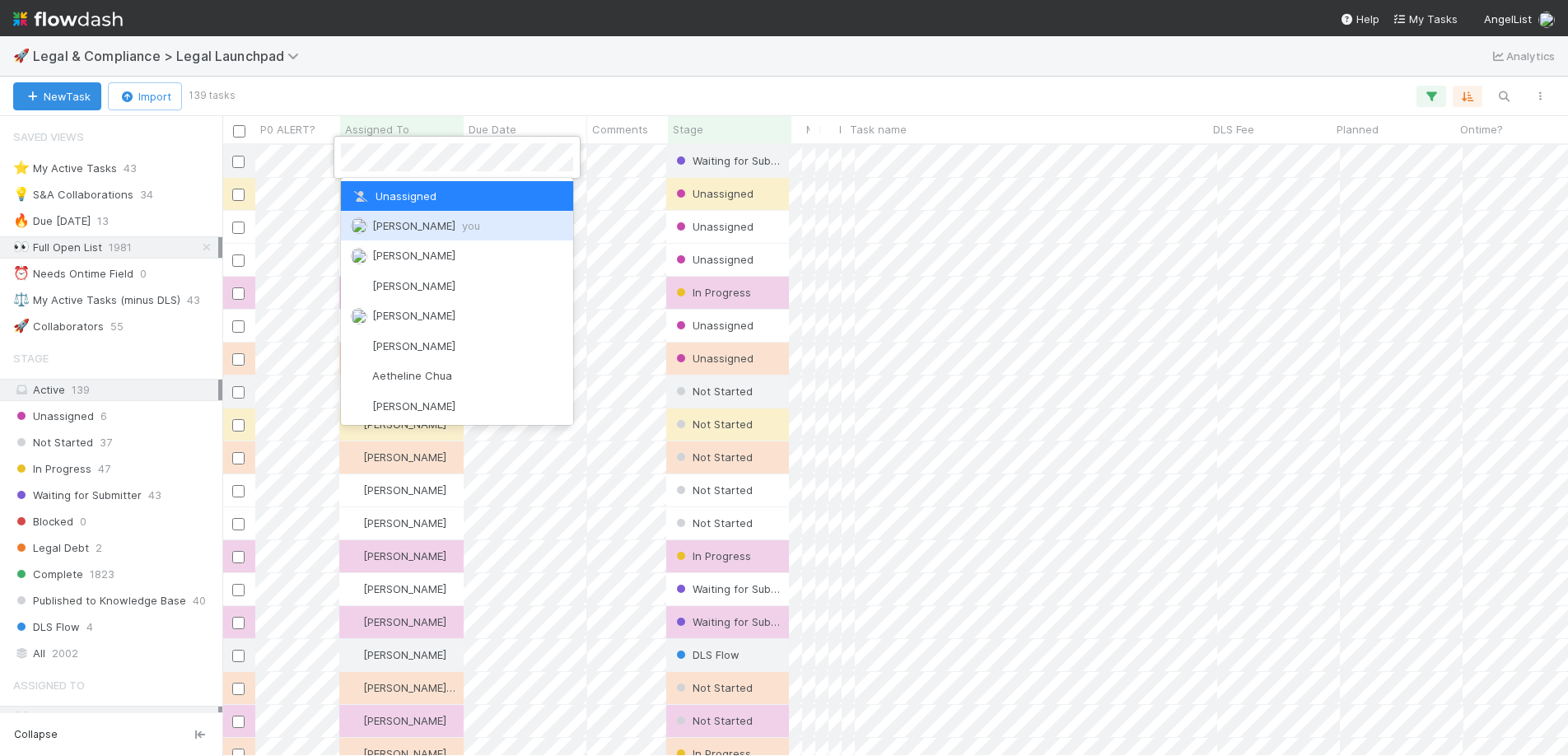
click at [414, 222] on span "[PERSON_NAME] you" at bounding box center [426, 225] width 108 height 13
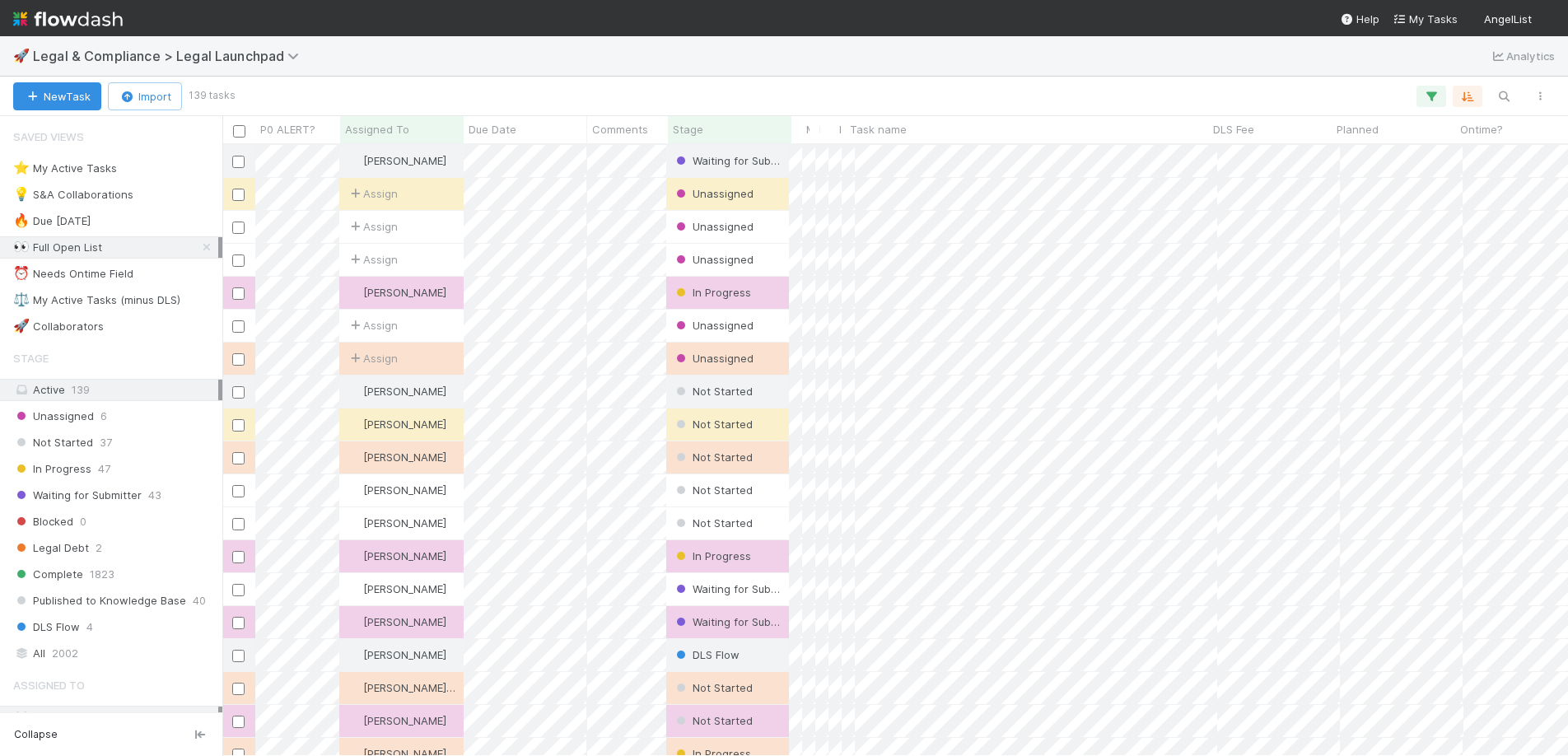
scroll to position [599, 1333]
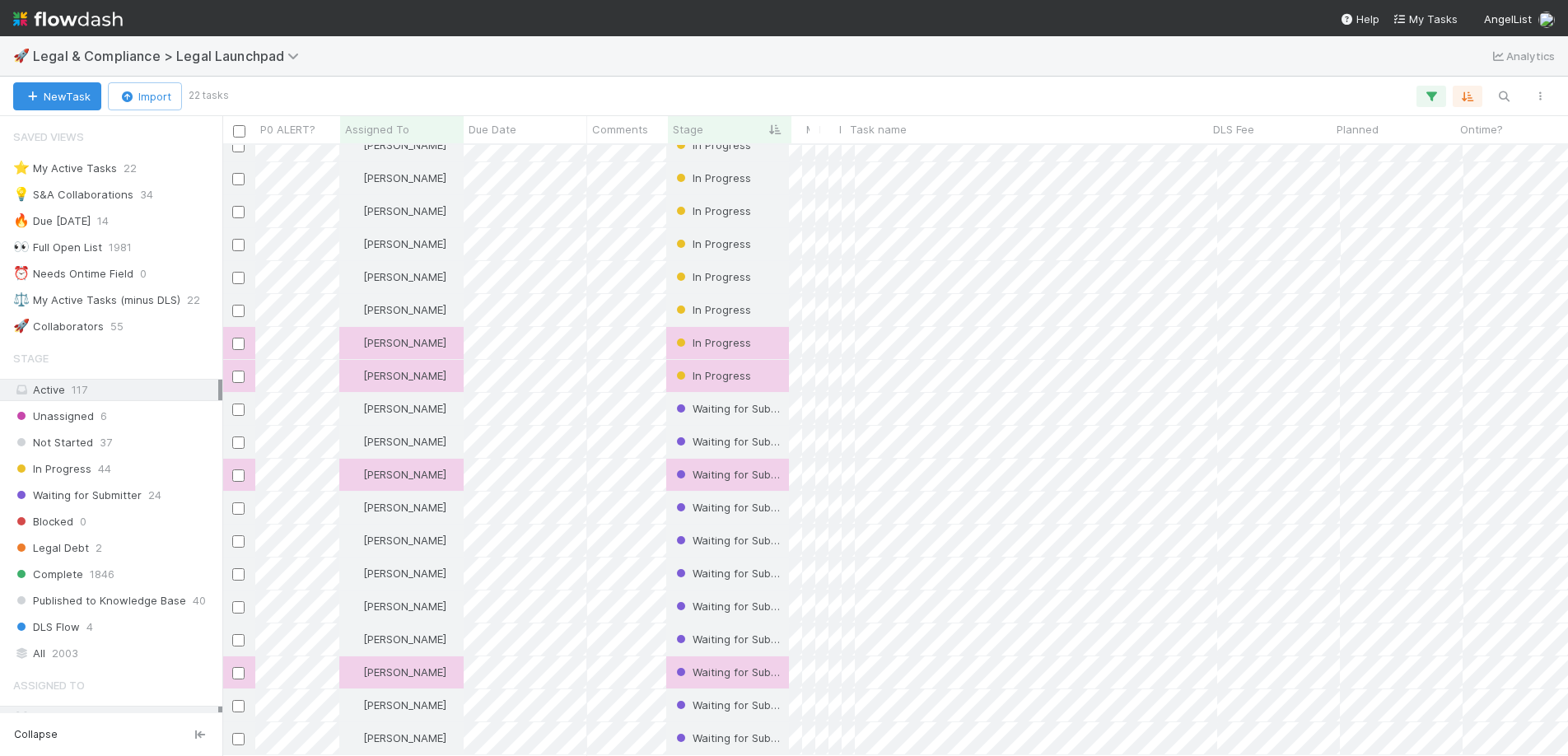
scroll to position [127, 0]
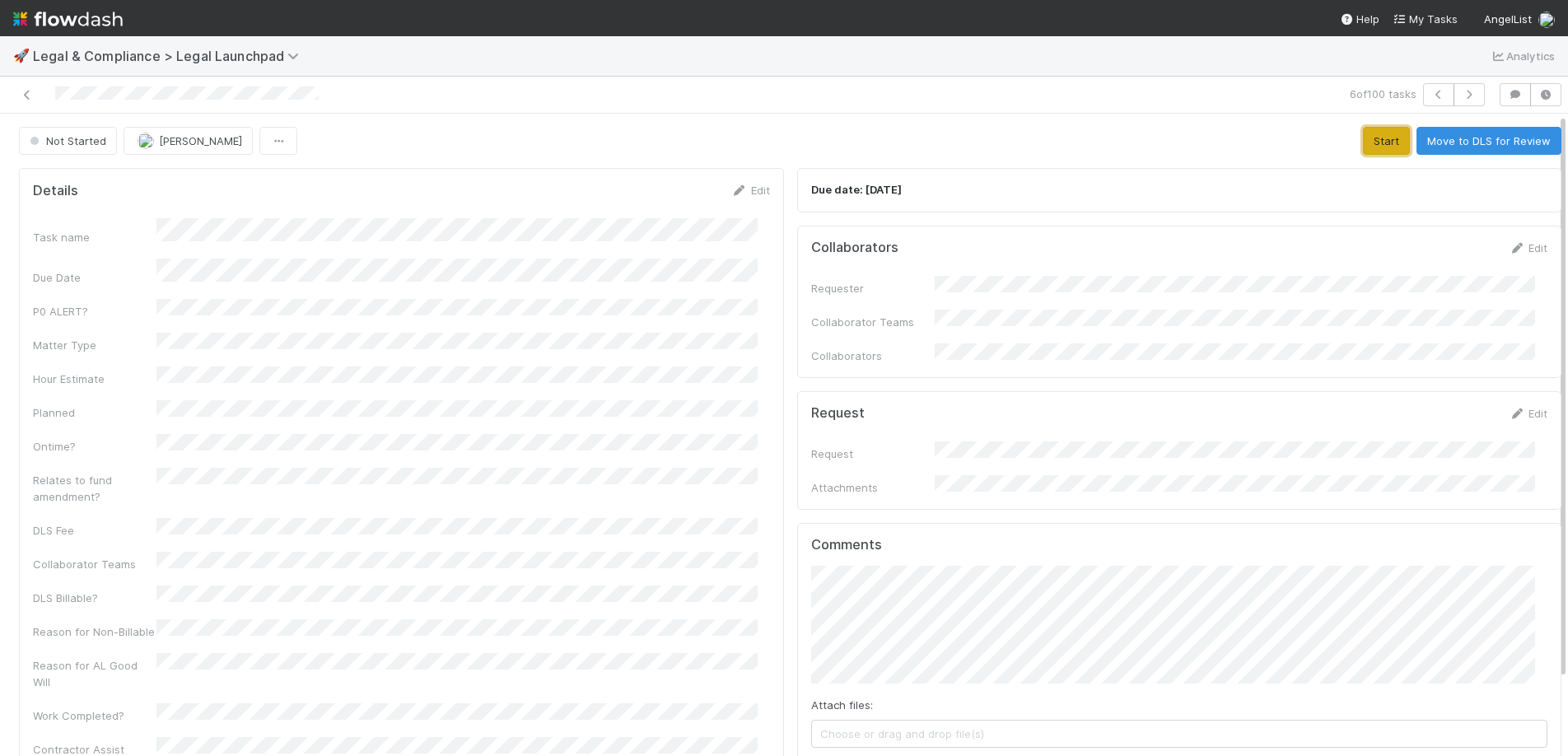
click at [1364, 154] on button "Start" at bounding box center [1387, 141] width 47 height 28
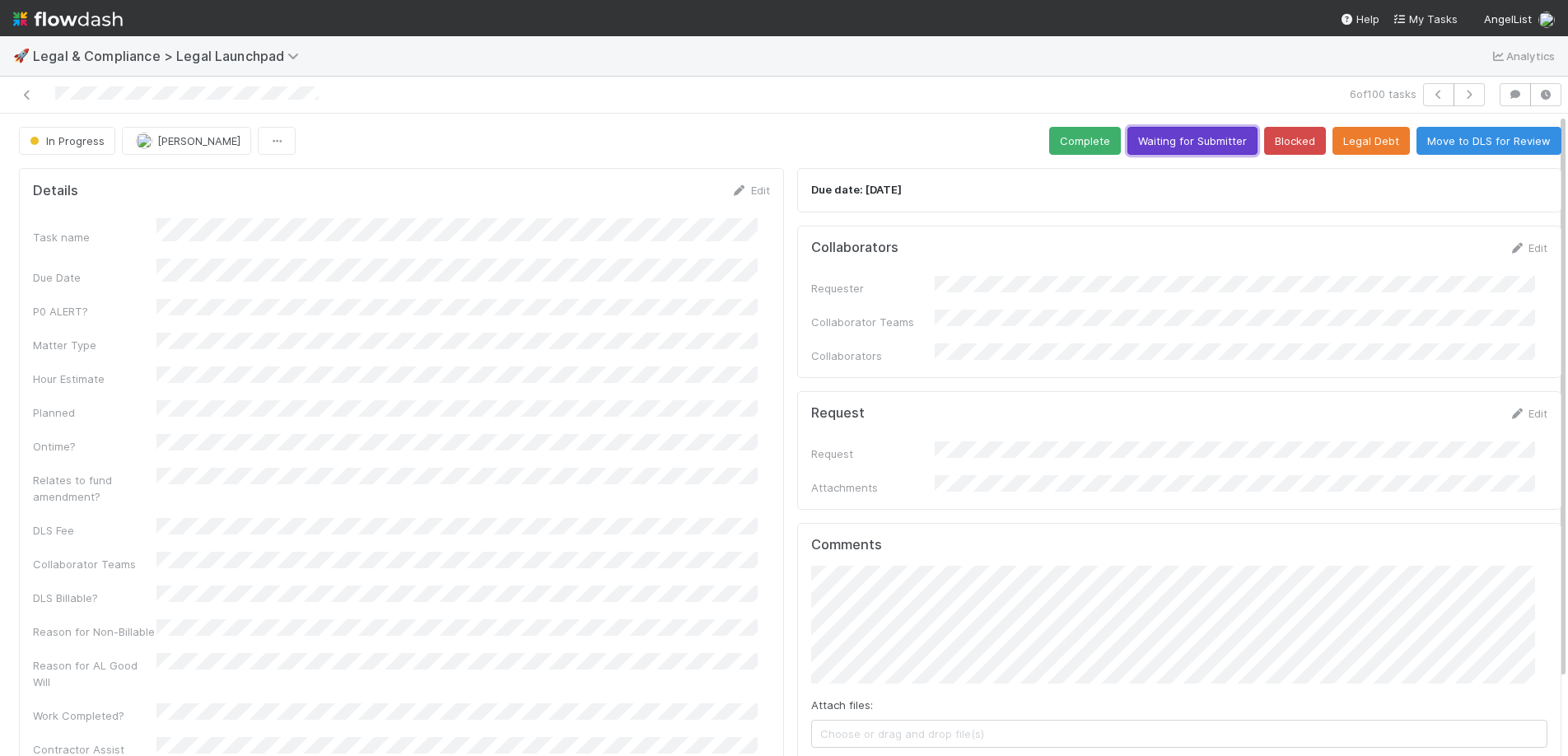
click at [1176, 142] on button "Waiting for Submitter" at bounding box center [1192, 141] width 130 height 28
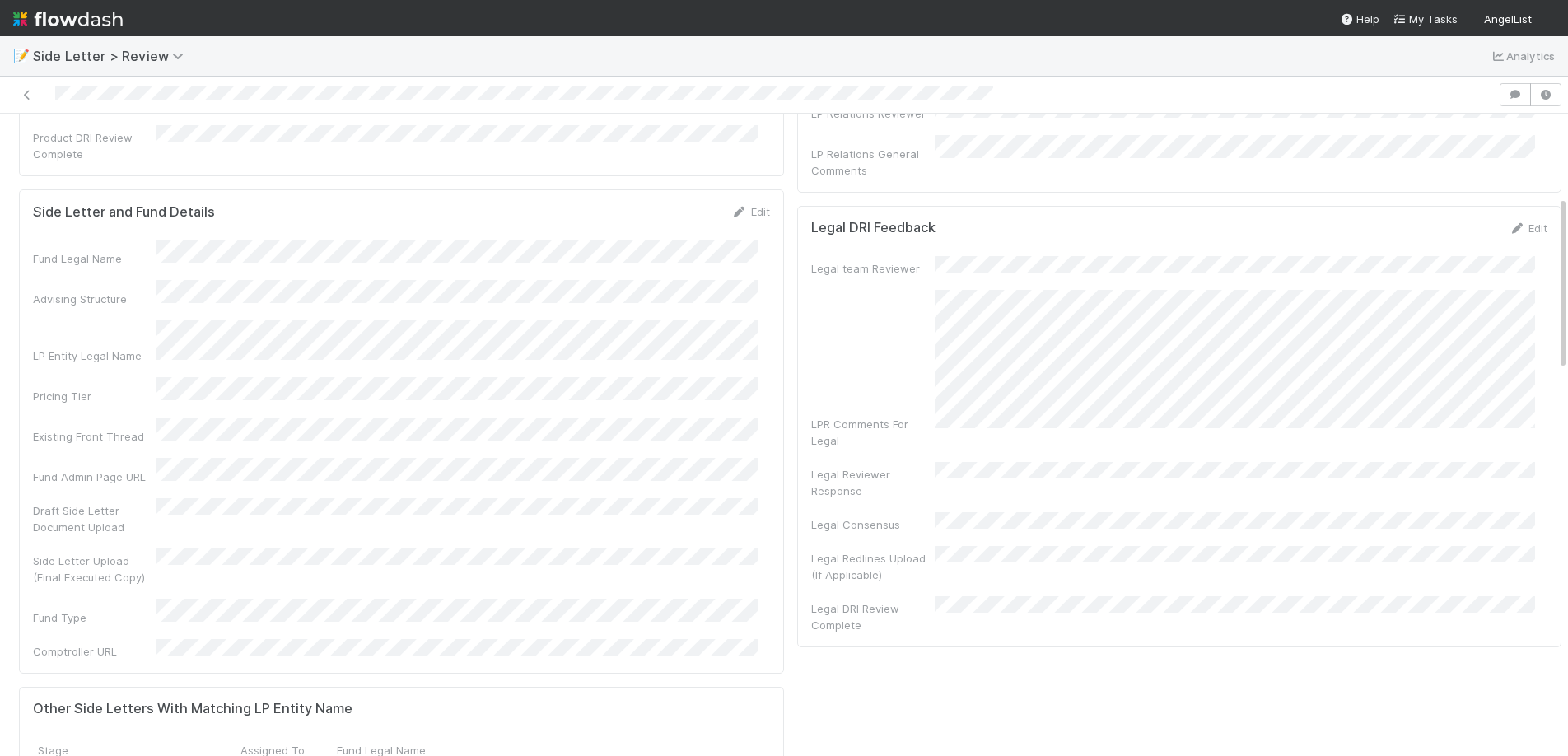
scroll to position [196, 0]
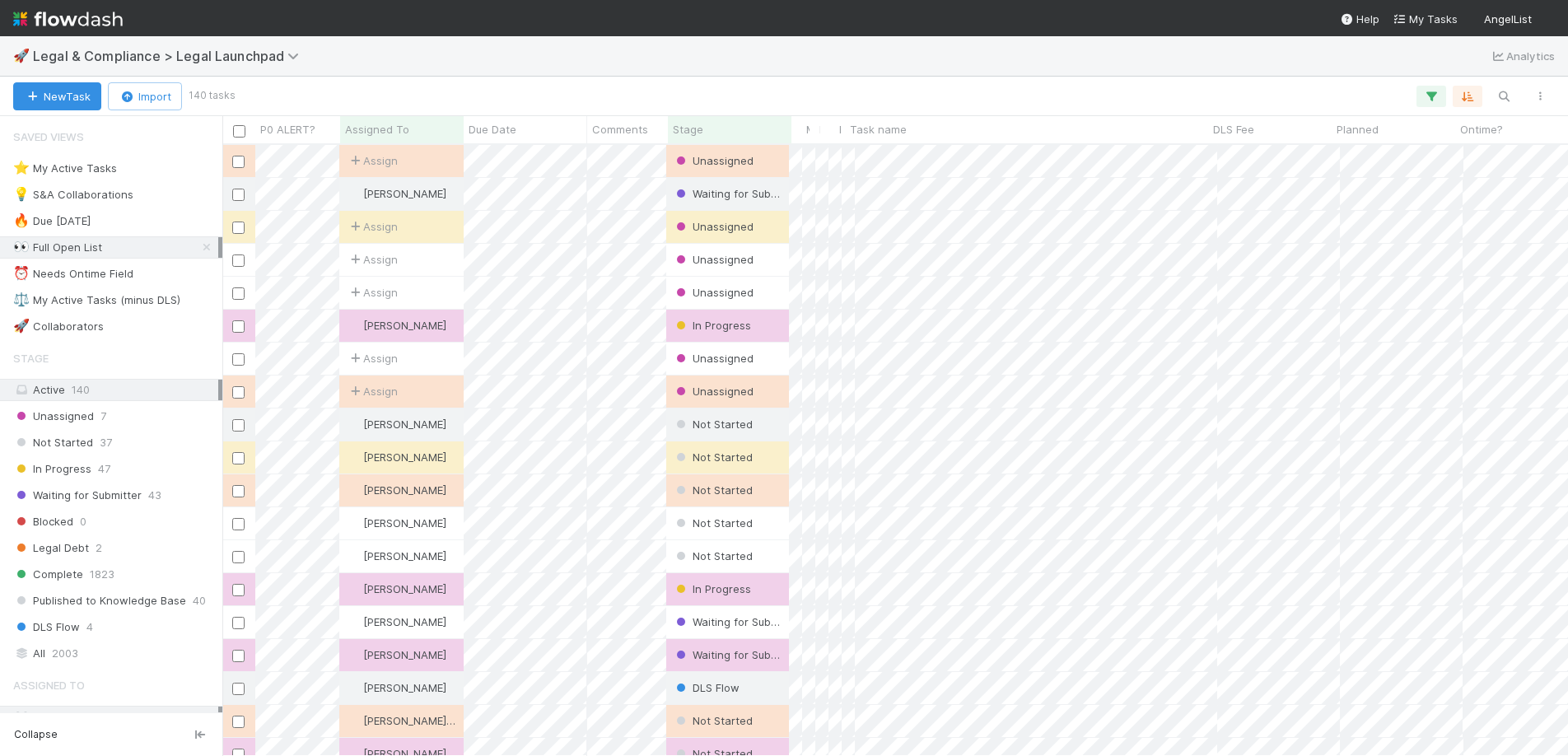
scroll to position [599, 1333]
click at [356, 162] on icon at bounding box center [356, 160] width 17 height 10
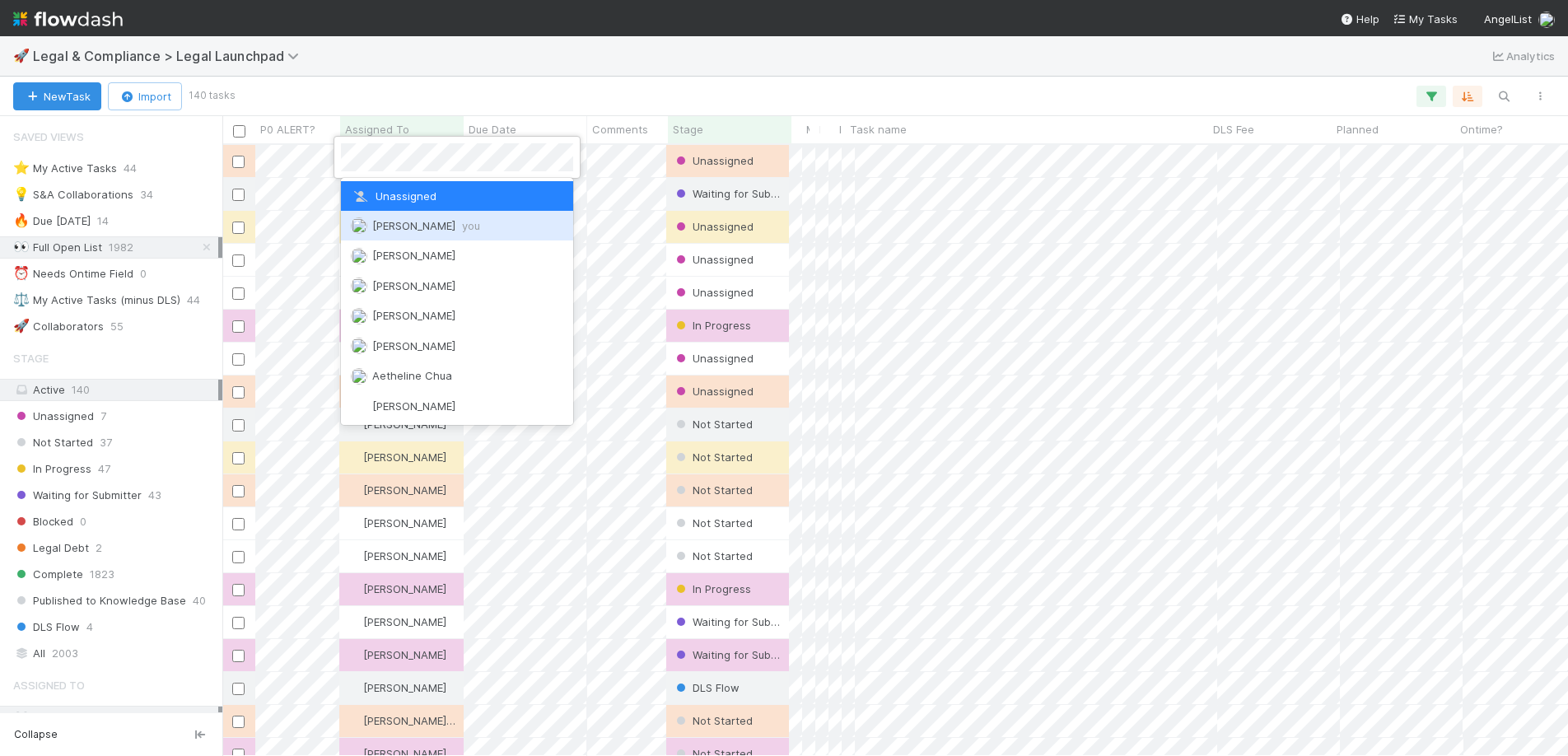
click at [391, 223] on span "Scarlett Grabowska you" at bounding box center [426, 225] width 108 height 13
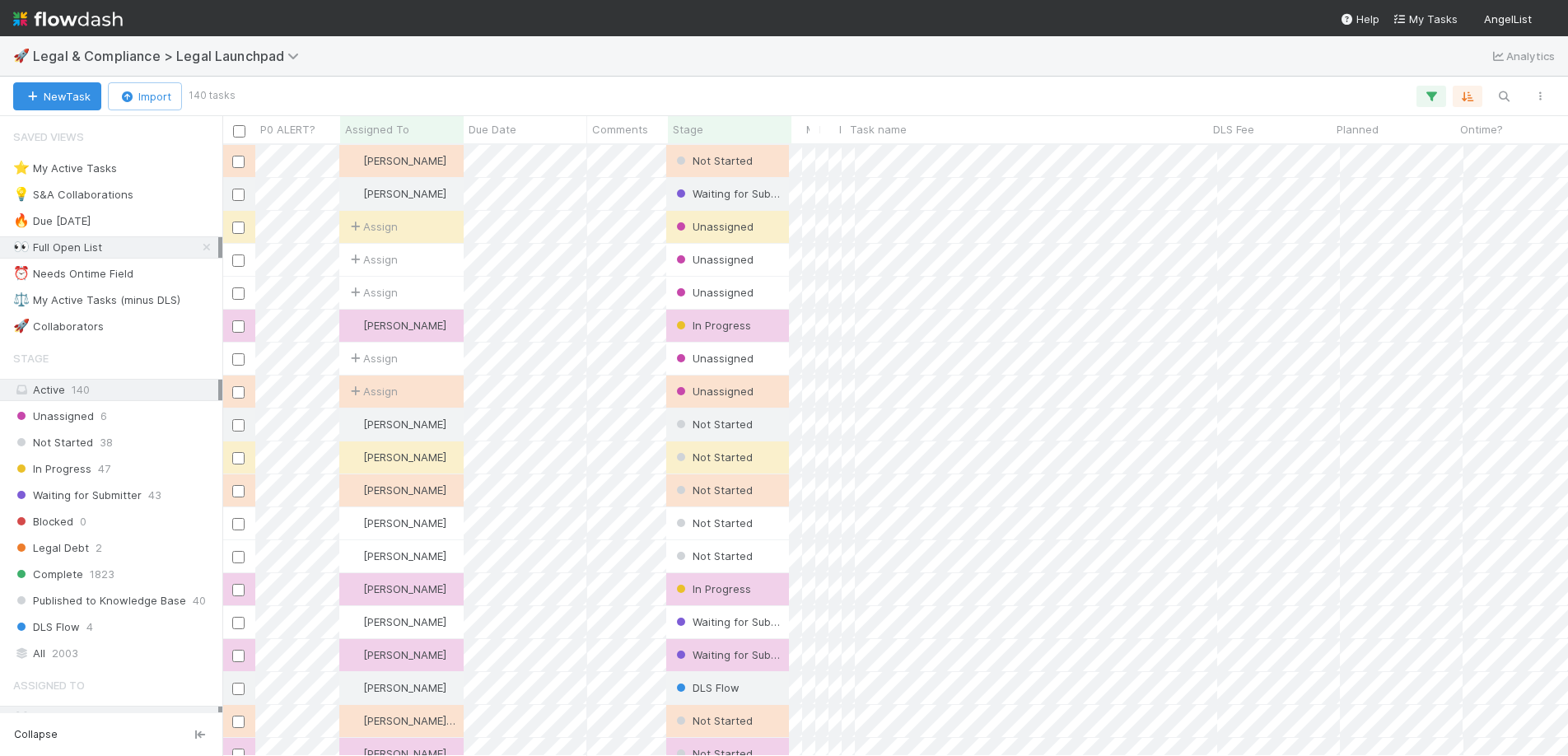
scroll to position [599, 1333]
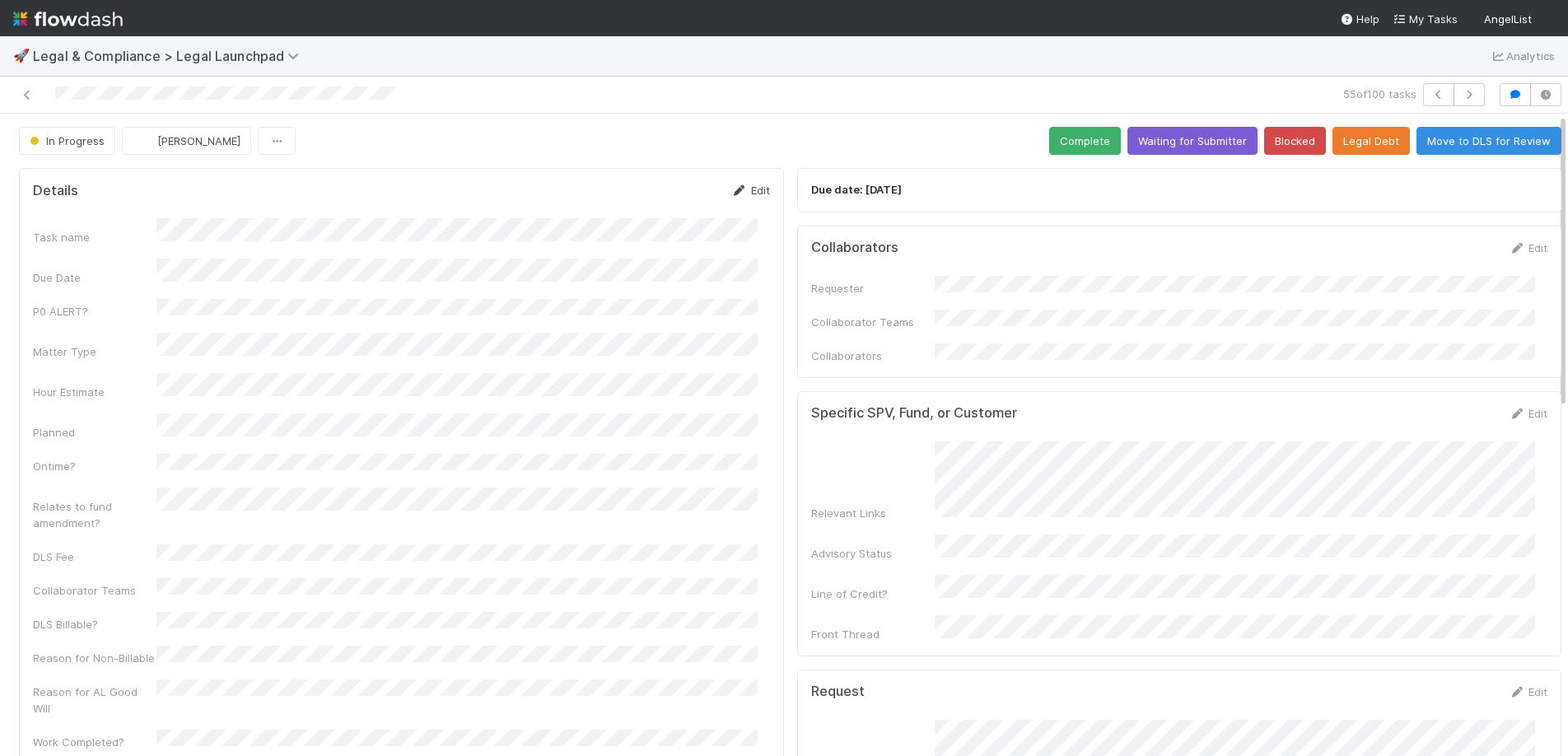
click at [752, 187] on link "Edit" at bounding box center [750, 190] width 38 height 13
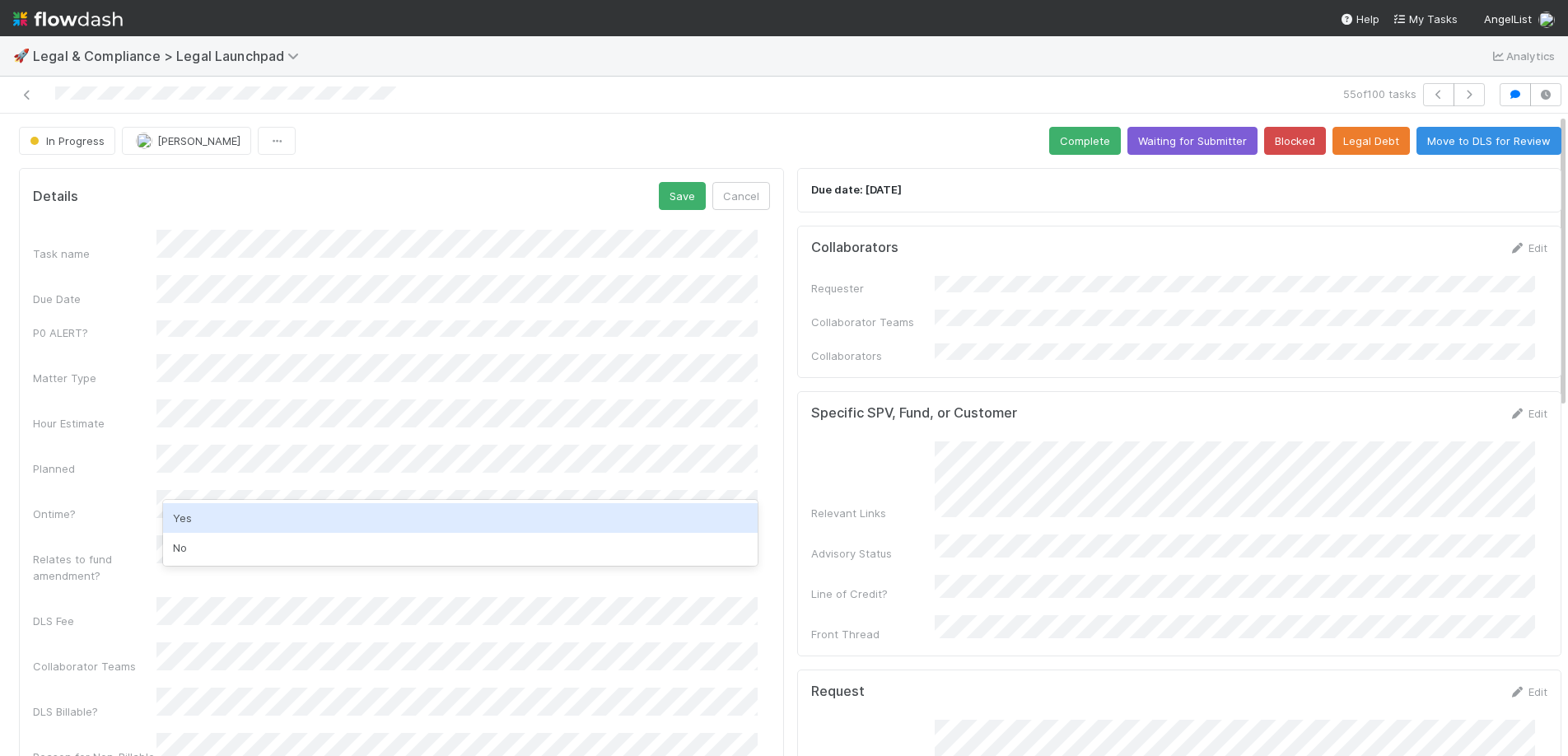
click at [233, 510] on div "Yes" at bounding box center [459, 518] width 594 height 30
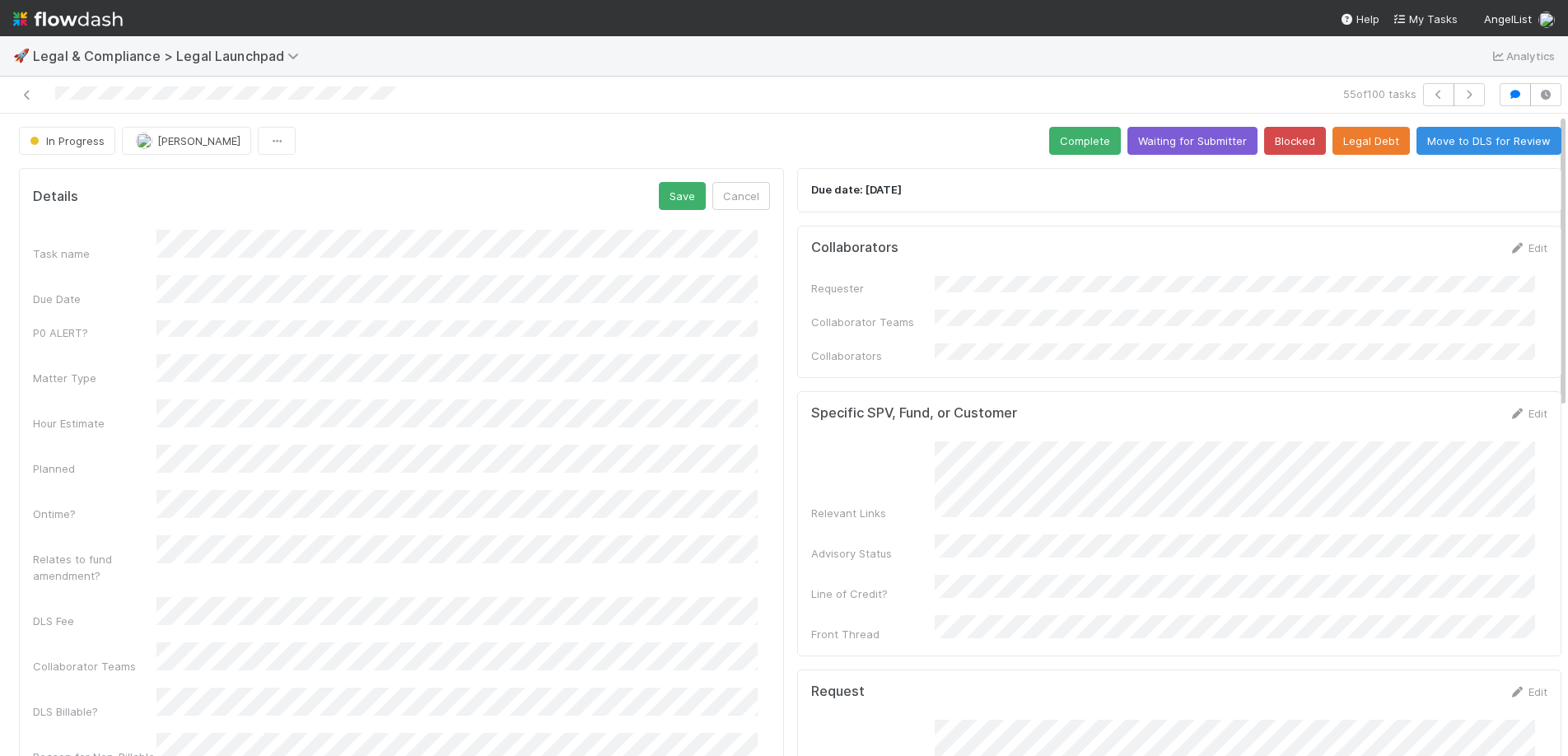
click at [210, 639] on div "Task name Due Date P0 ALERT? Matter Type Hour Estimate Planned Ontime? Relates …" at bounding box center [401, 590] width 737 height 721
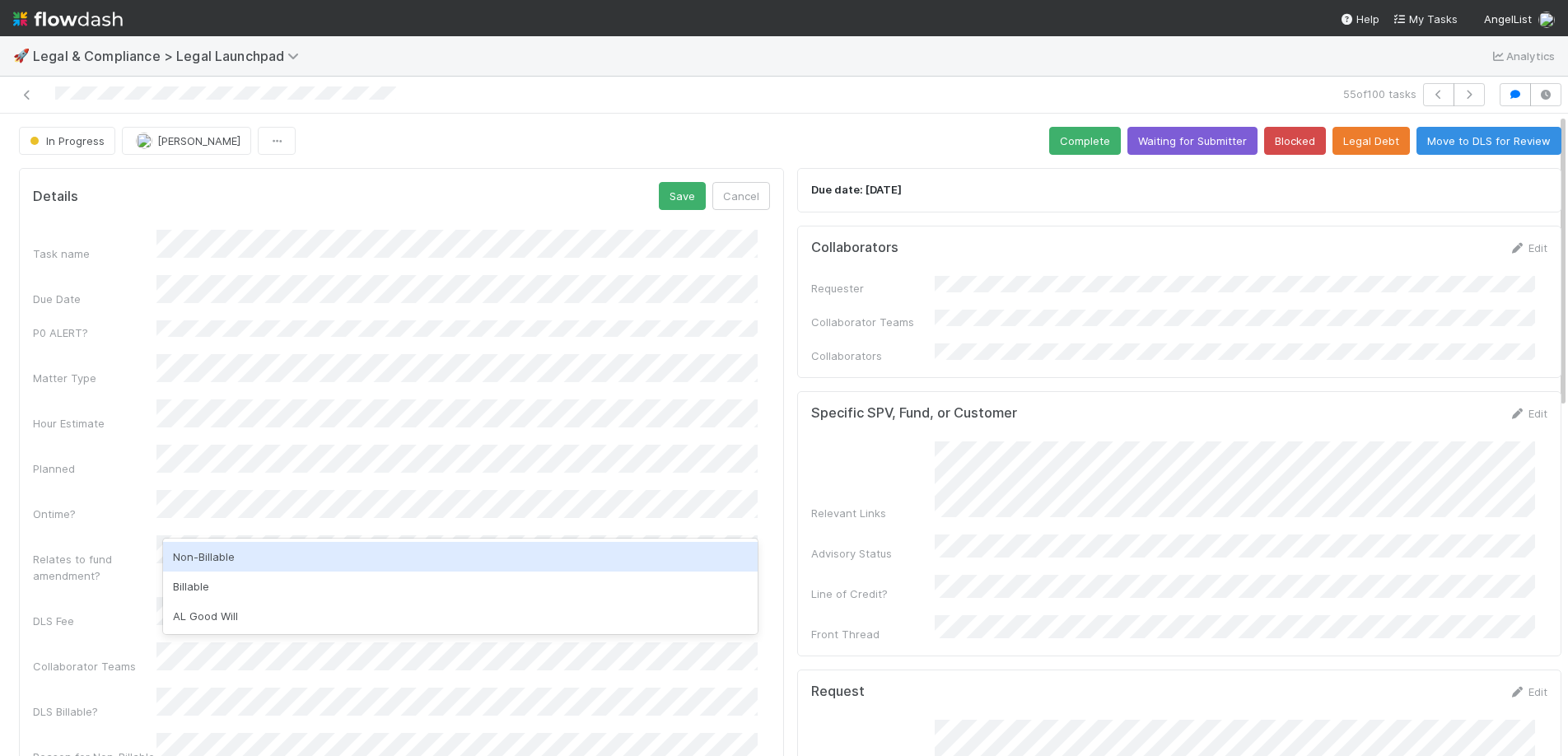
click at [217, 555] on div "Non-Billable" at bounding box center [459, 557] width 594 height 30
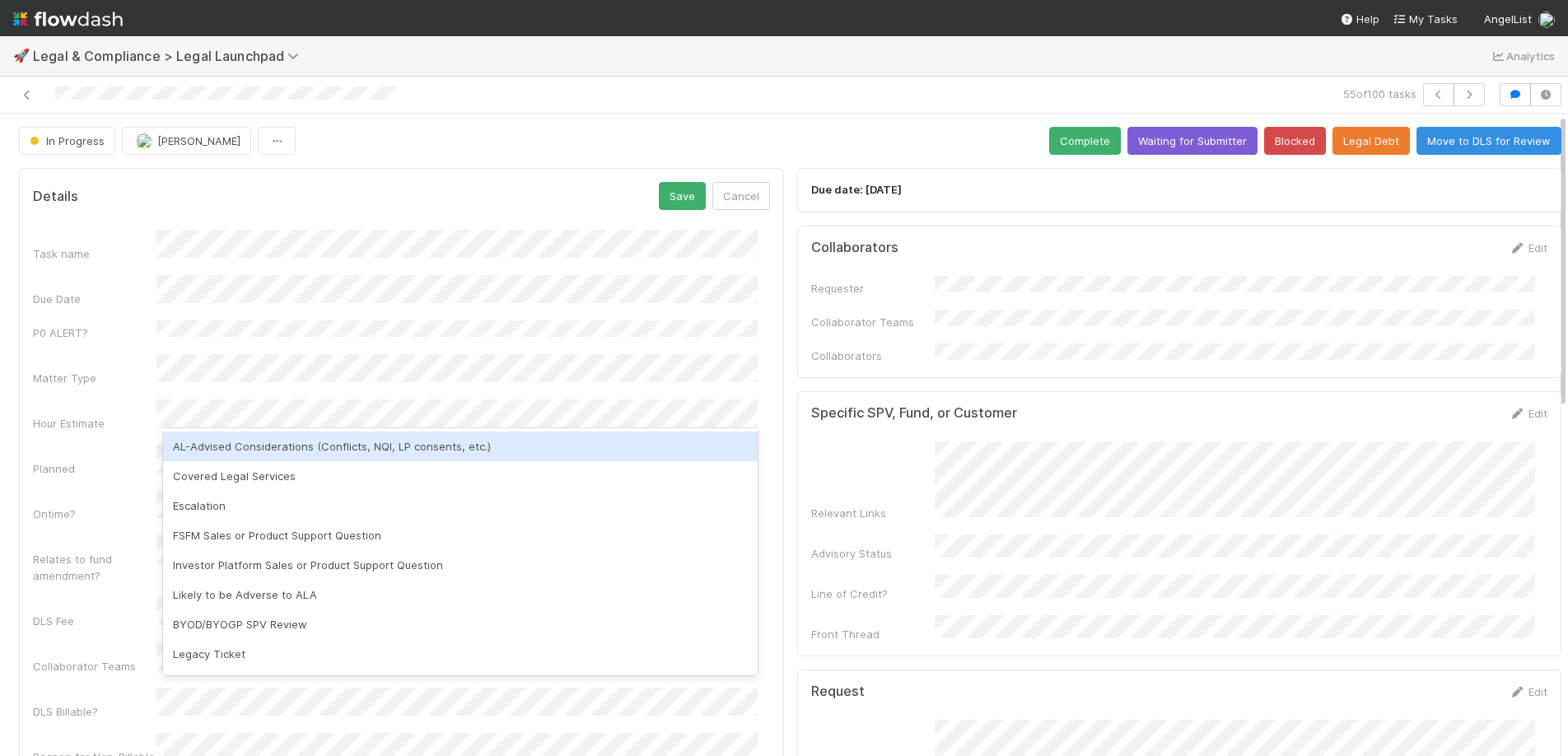
click at [263, 458] on div "AL-Advised Considerations (Conflicts, NQI, LP consents, etc.)" at bounding box center [459, 446] width 594 height 30
click at [295, 459] on div "Covered Legal Services" at bounding box center [459, 446] width 594 height 30
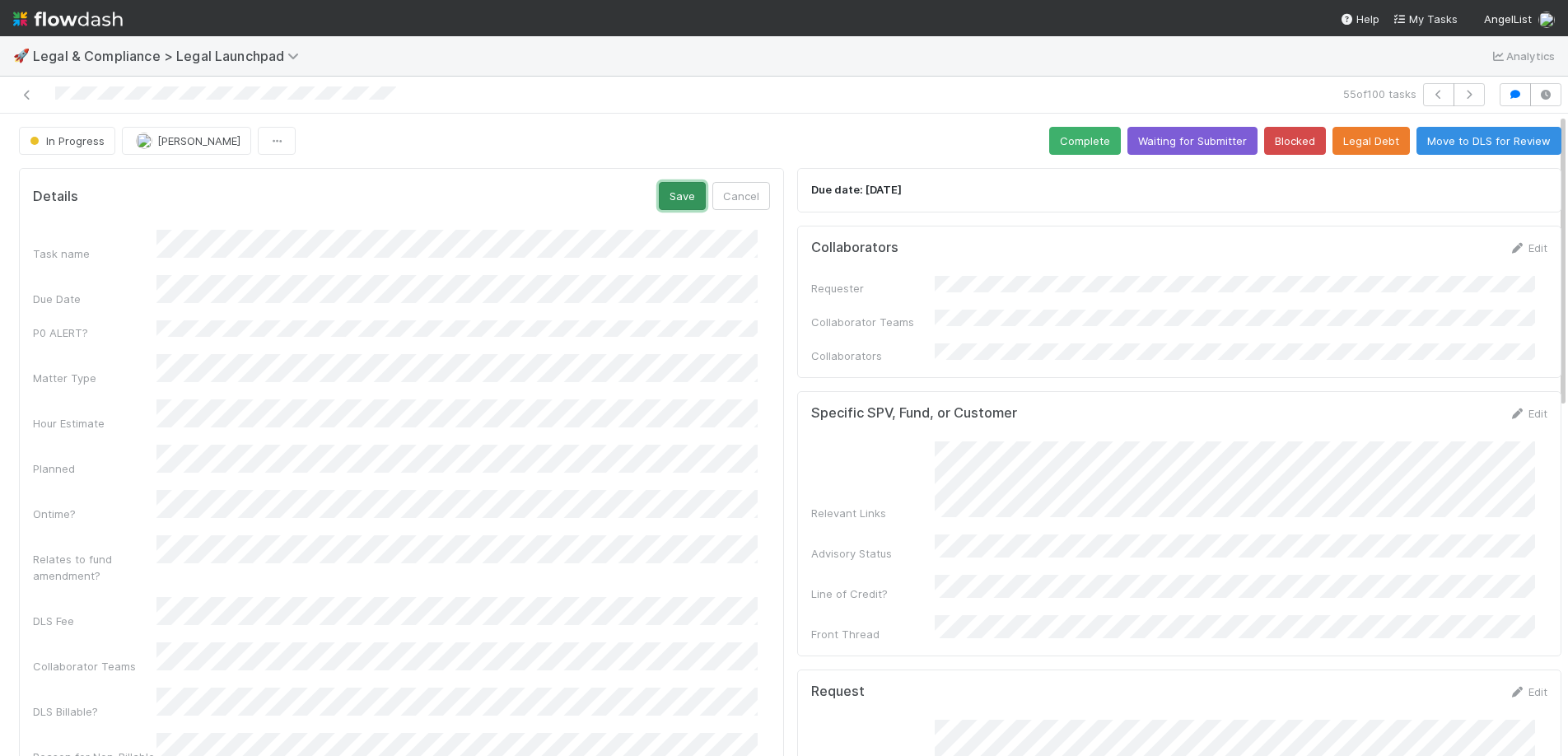
click at [661, 187] on button "Save" at bounding box center [682, 196] width 47 height 28
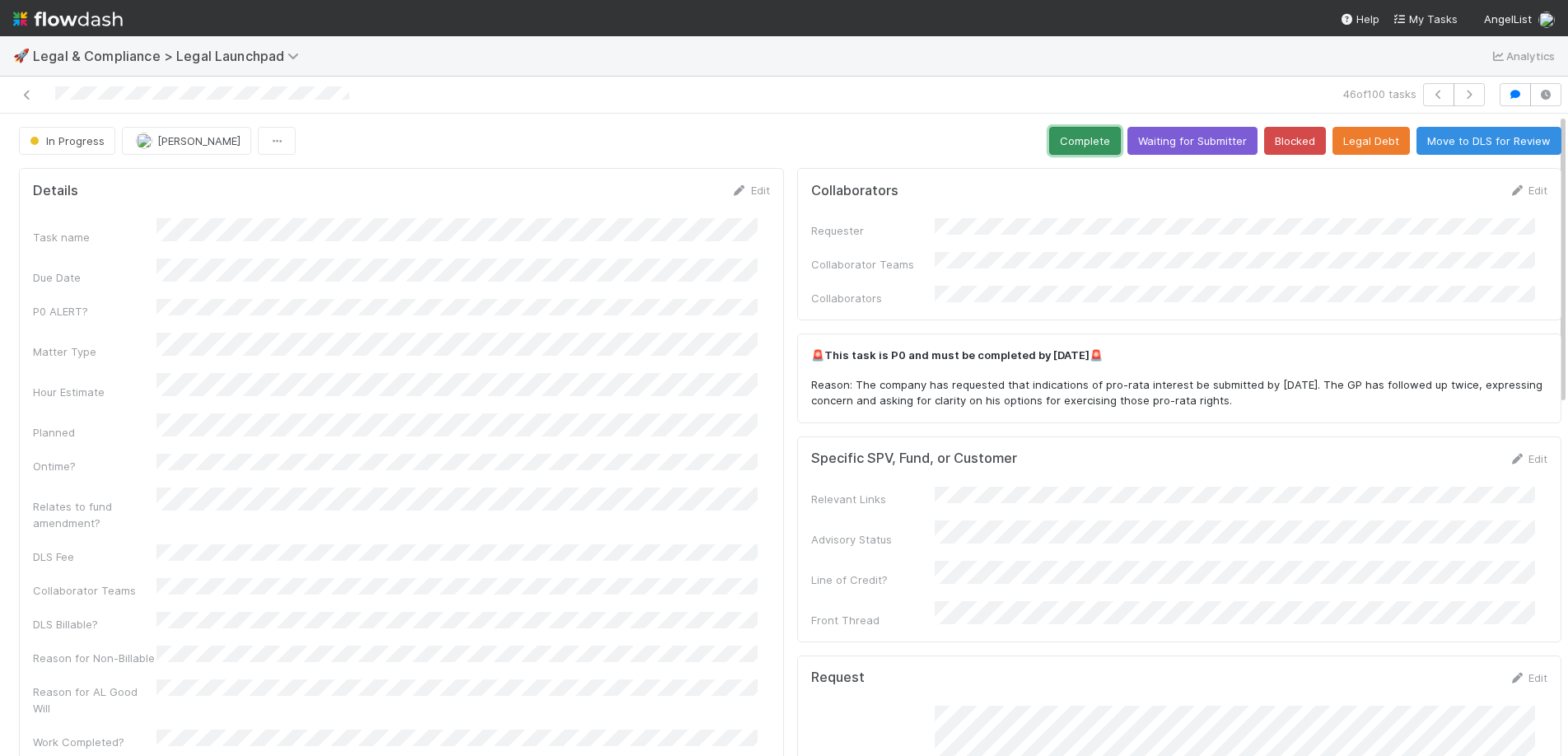
click at [1053, 141] on button "Complete" at bounding box center [1084, 141] width 72 height 28
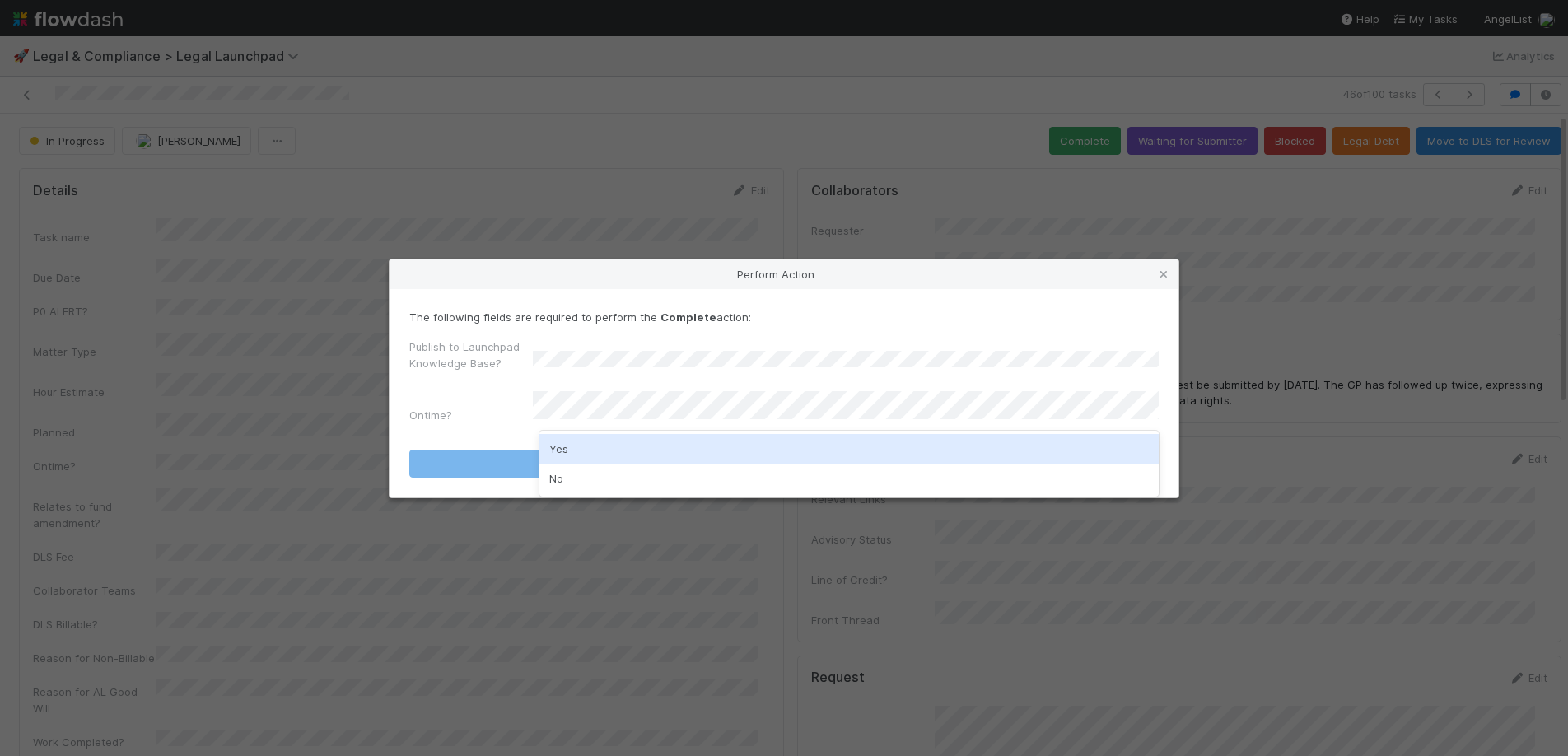
click at [670, 445] on div "Yes" at bounding box center [849, 449] width 619 height 30
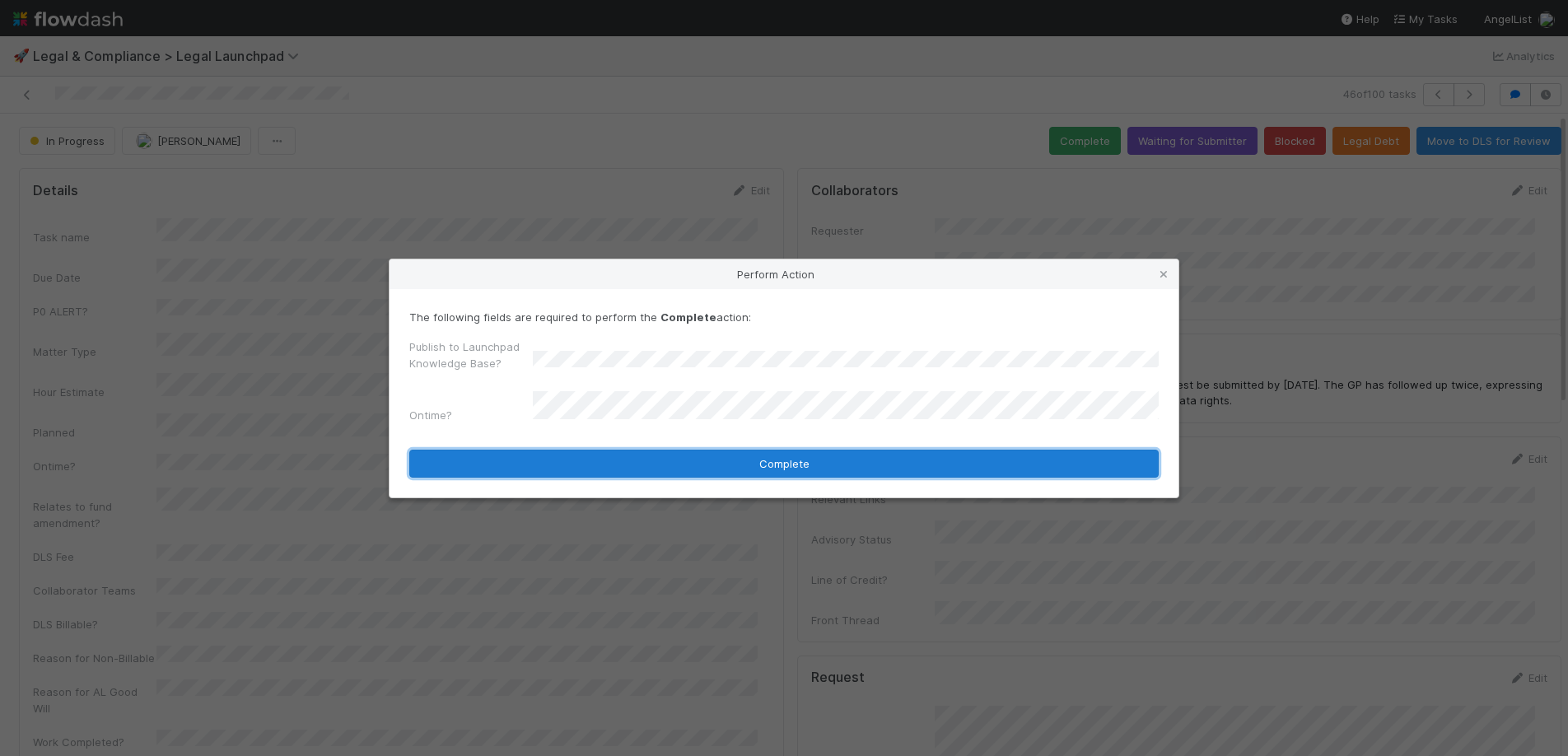
click at [669, 461] on button "Complete" at bounding box center [783, 464] width 749 height 28
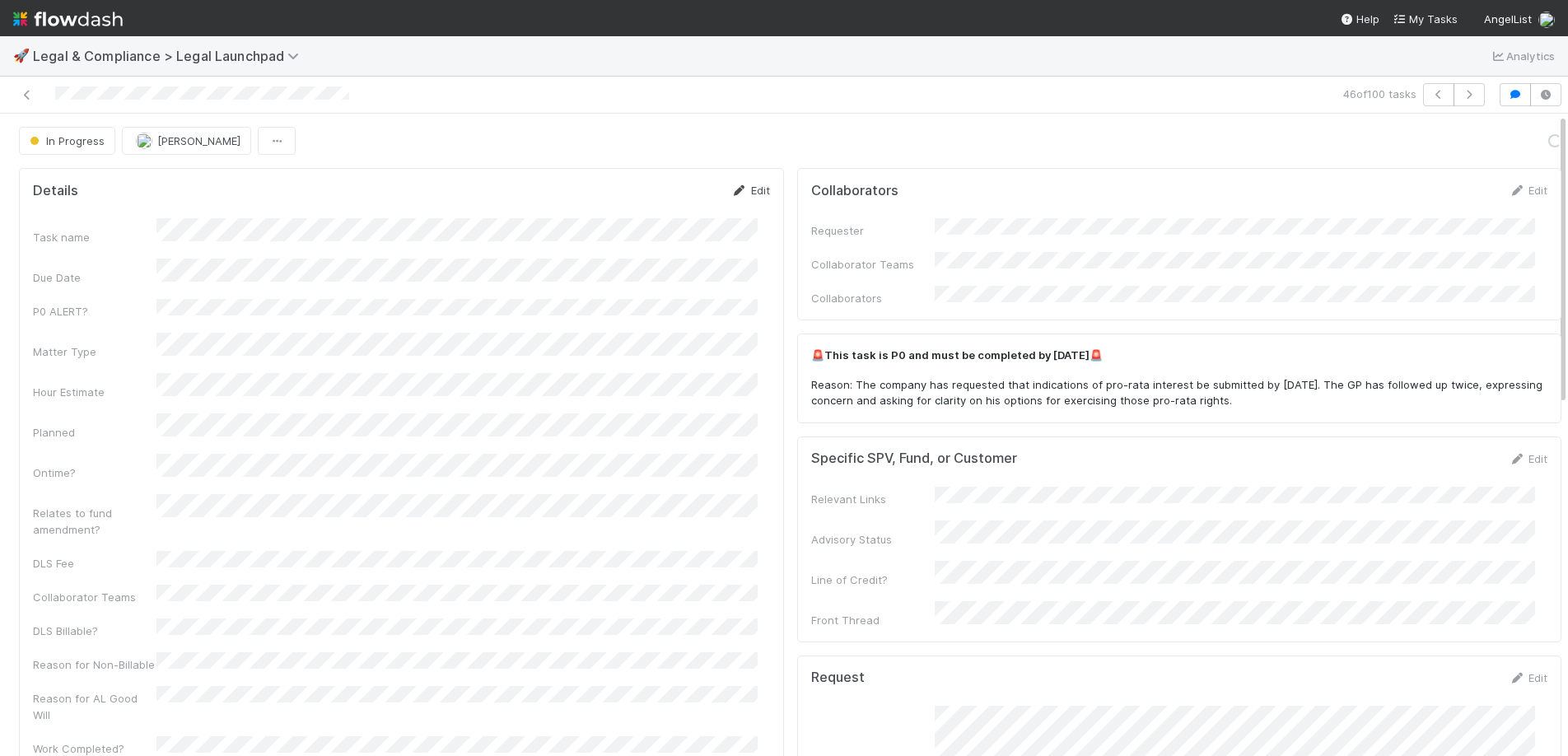
click at [746, 189] on link "Edit" at bounding box center [750, 190] width 38 height 13
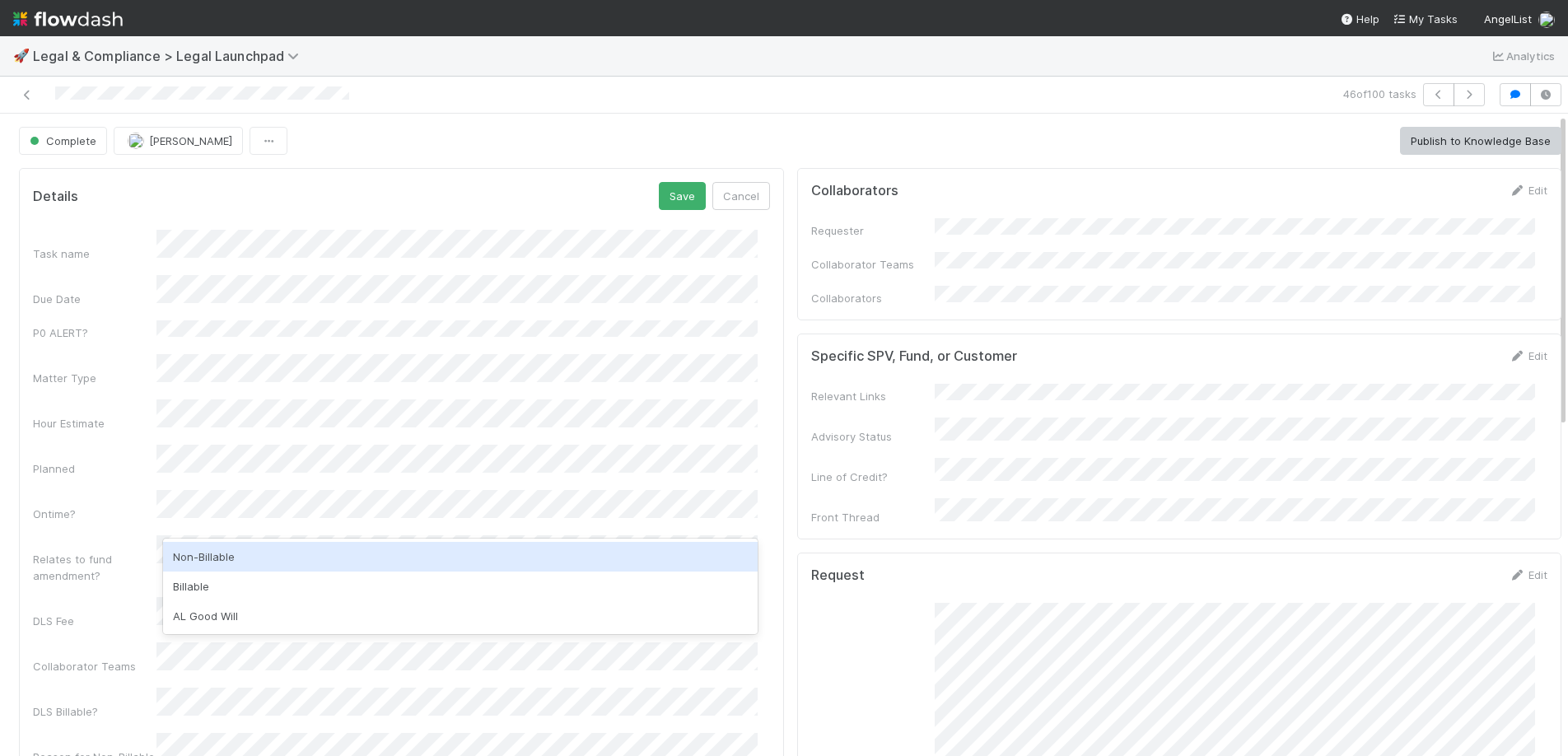
click at [208, 560] on div "Non-Billable" at bounding box center [459, 557] width 594 height 30
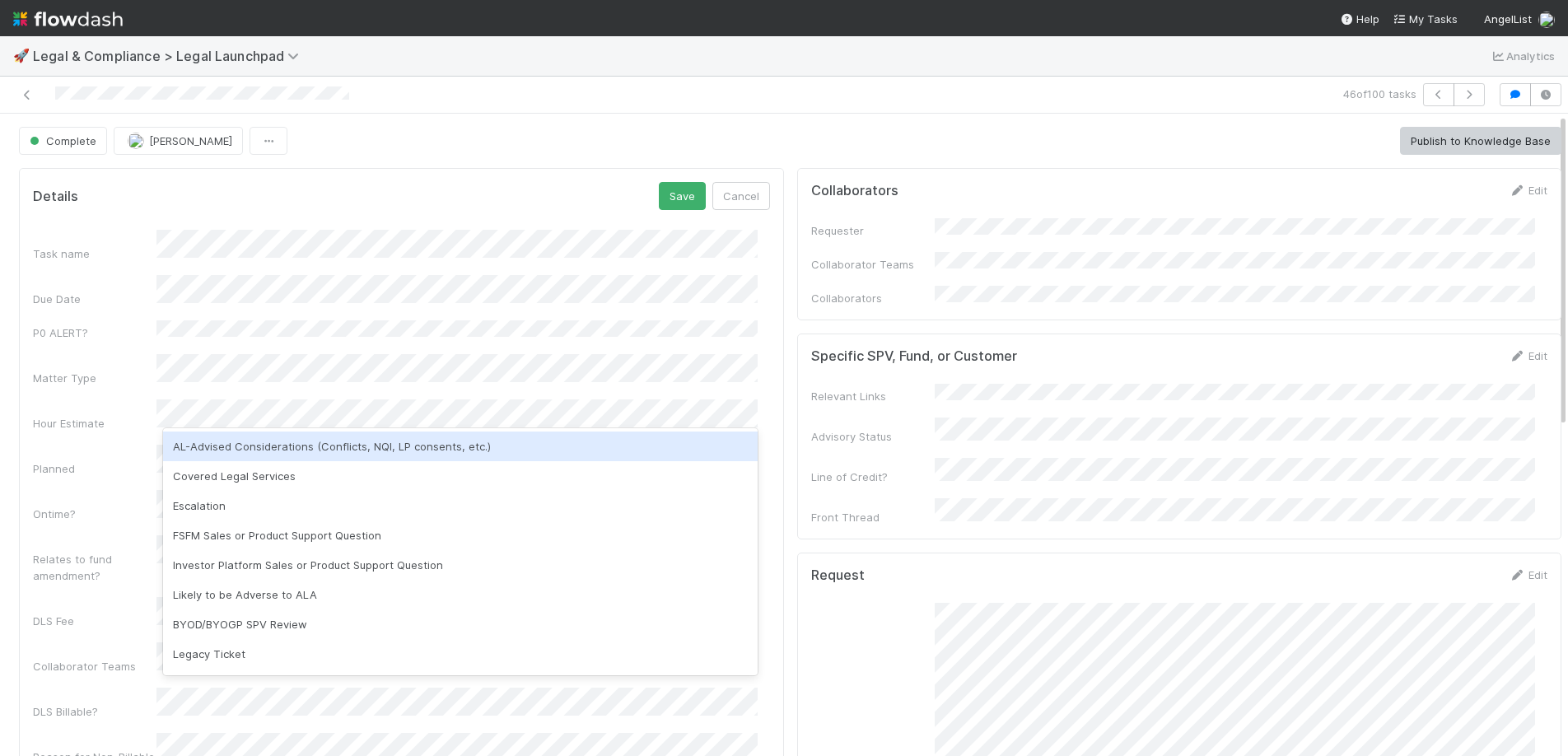
click at [242, 451] on div "AL-Advised Considerations (Conflicts, NQI, LP consents, etc.)" at bounding box center [459, 446] width 594 height 30
click at [279, 455] on div "Covered Legal Services" at bounding box center [459, 446] width 594 height 30
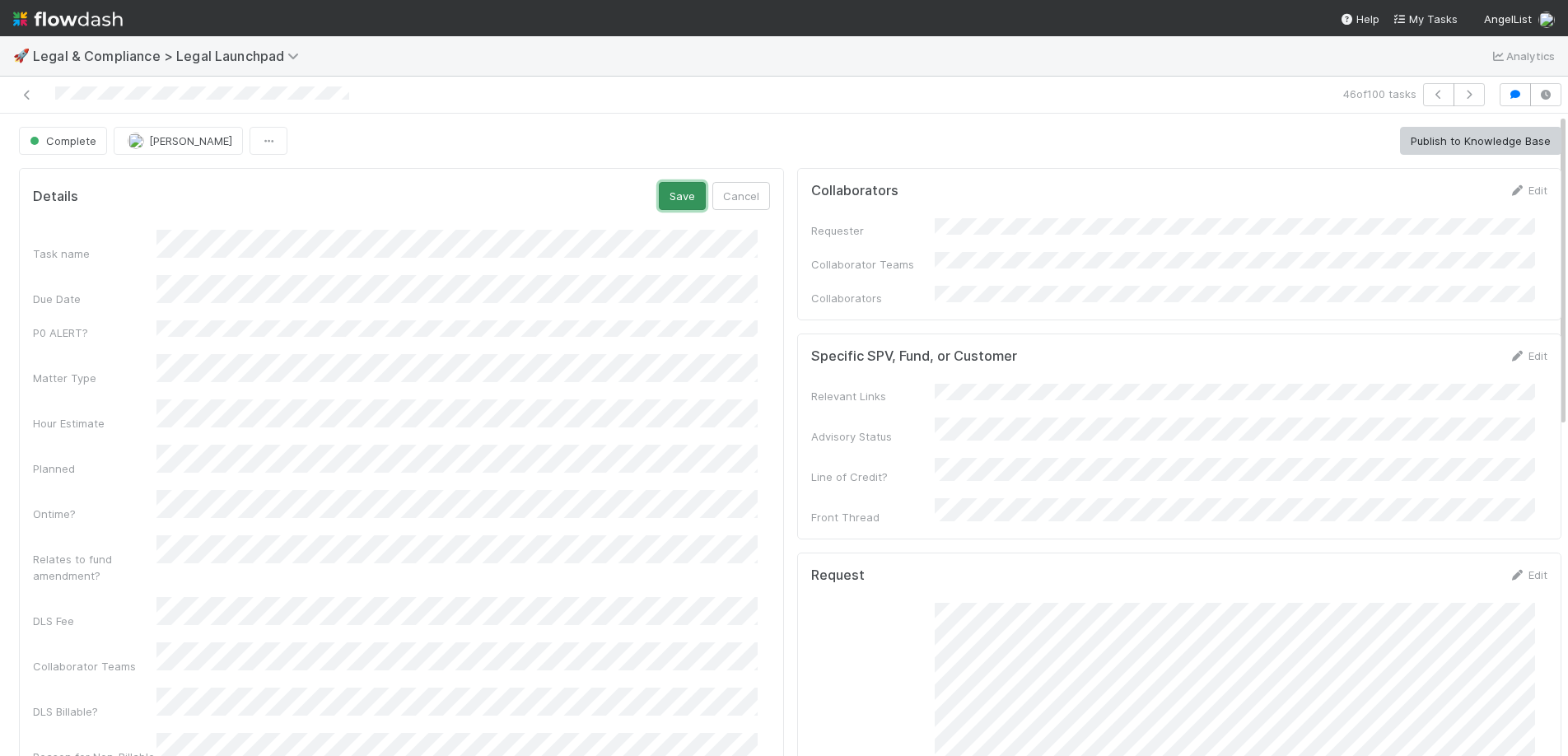
click at [675, 191] on button "Save" at bounding box center [682, 196] width 47 height 28
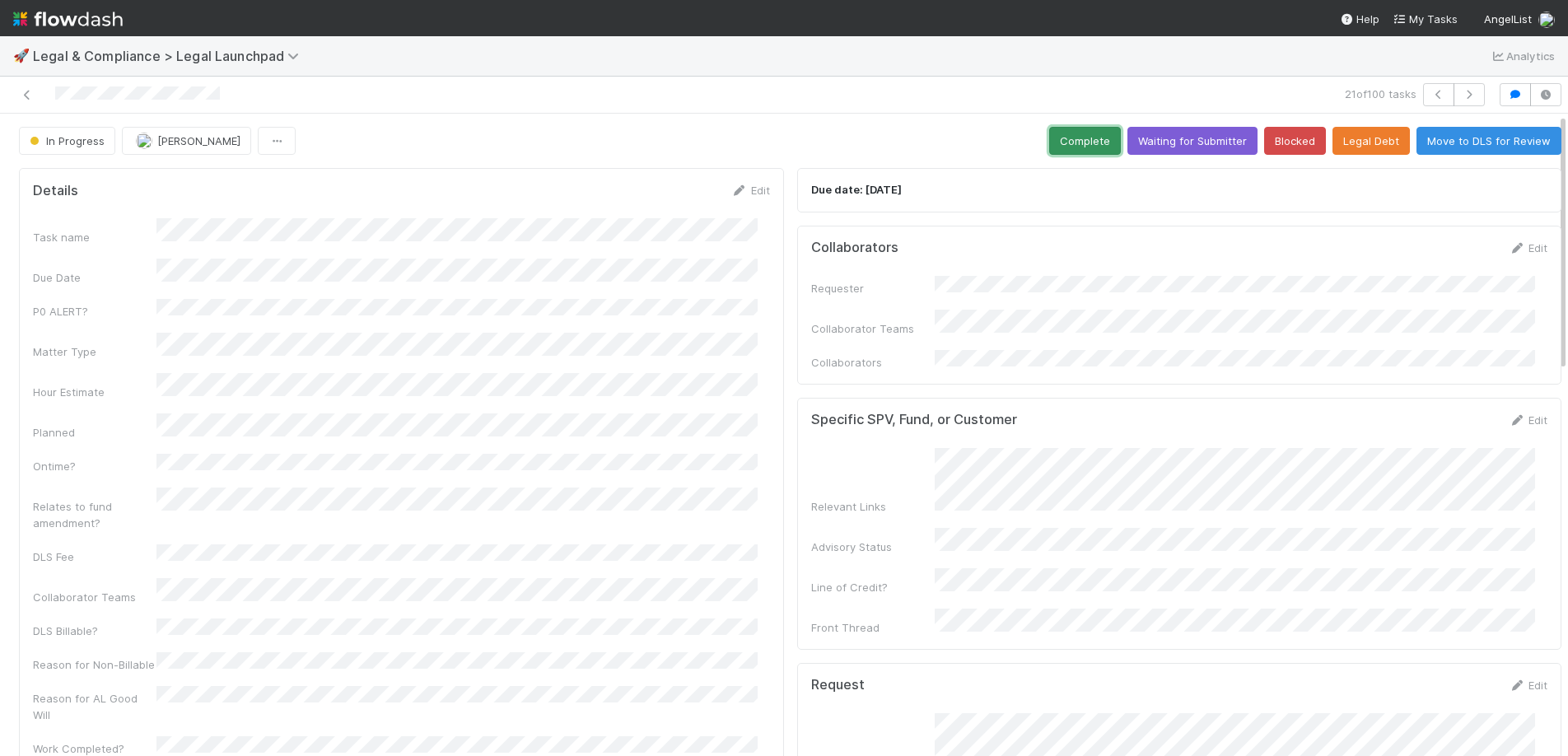
click at [1049, 139] on button "Complete" at bounding box center [1084, 141] width 72 height 28
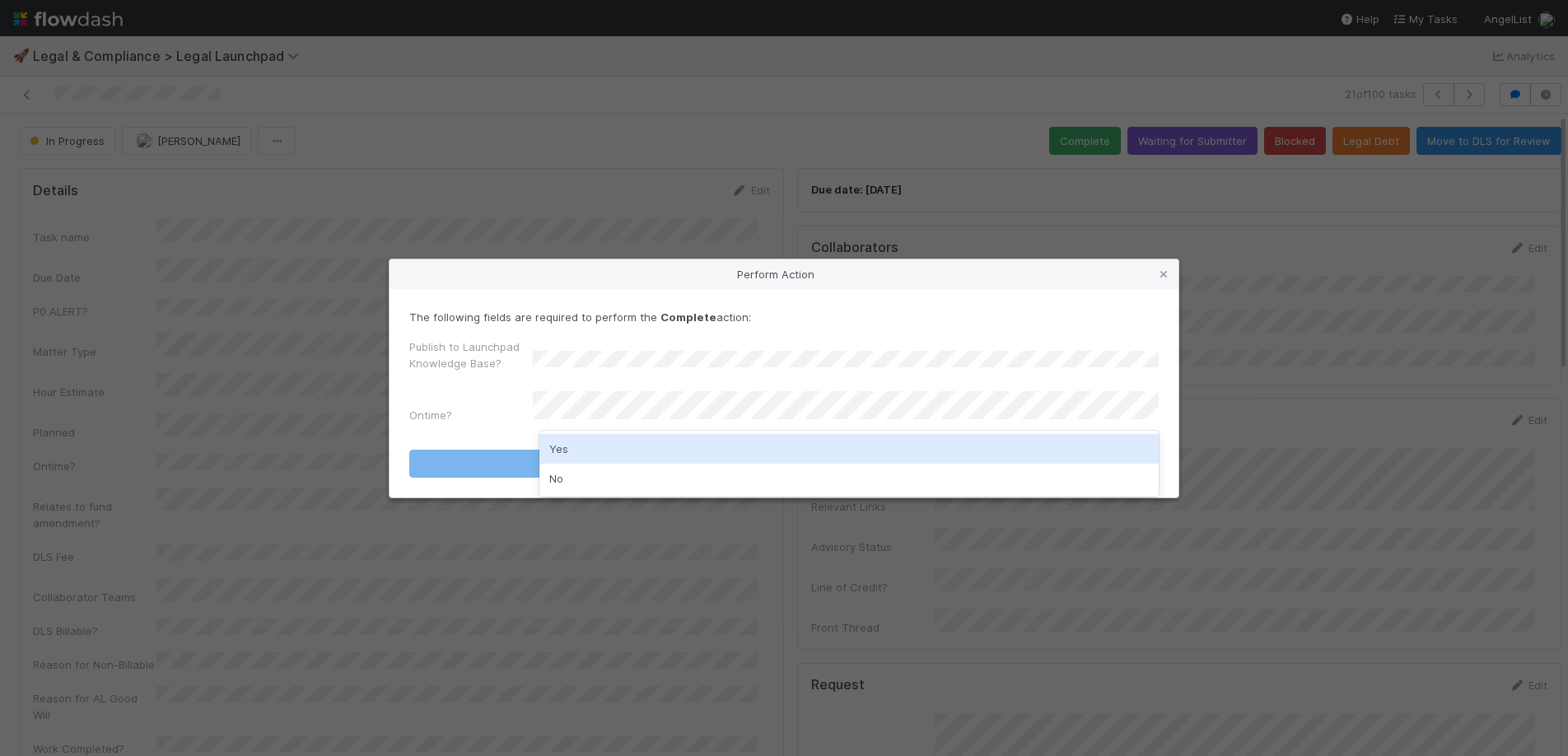
click at [649, 442] on div "Yes" at bounding box center [849, 449] width 619 height 30
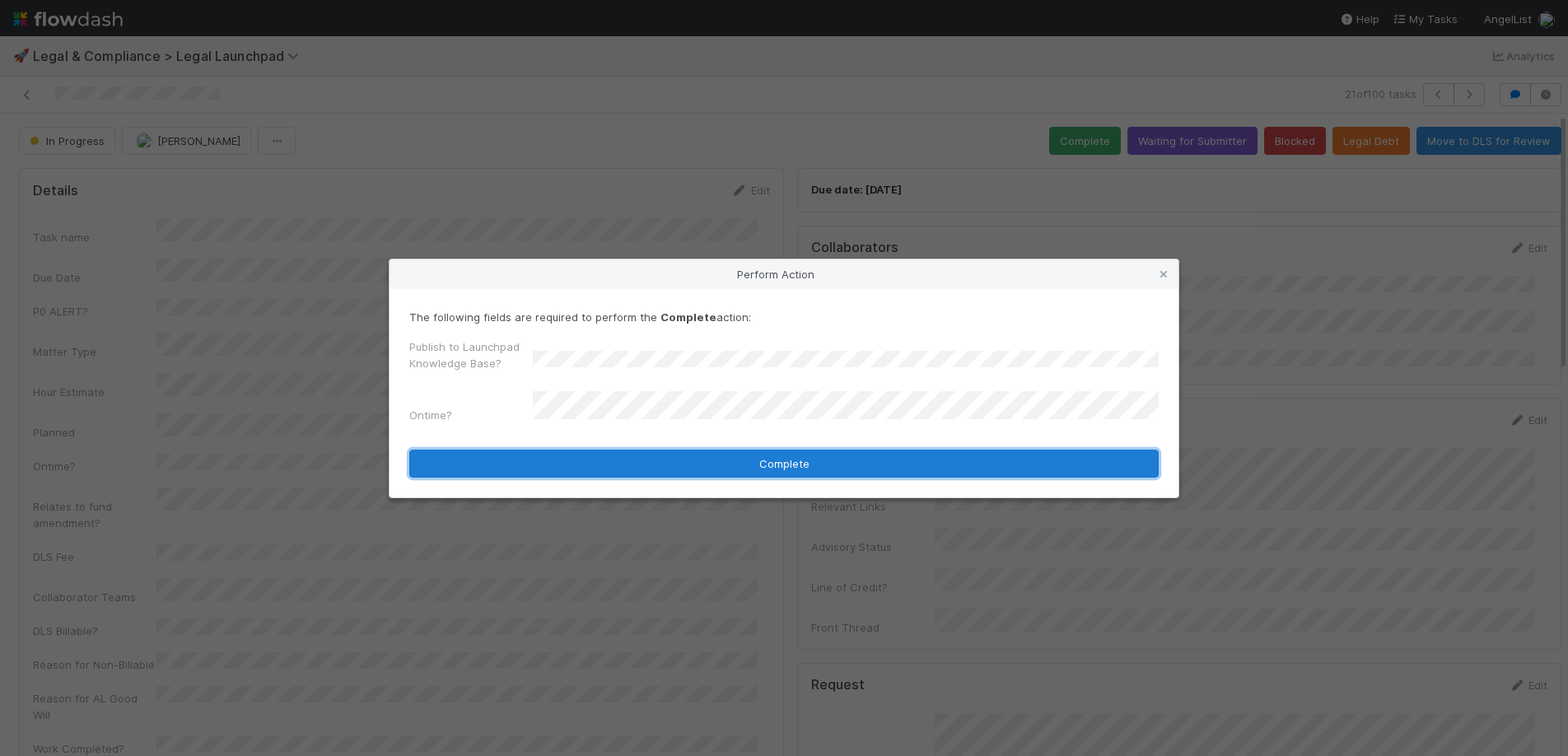
click at [630, 453] on button "Complete" at bounding box center [783, 464] width 749 height 28
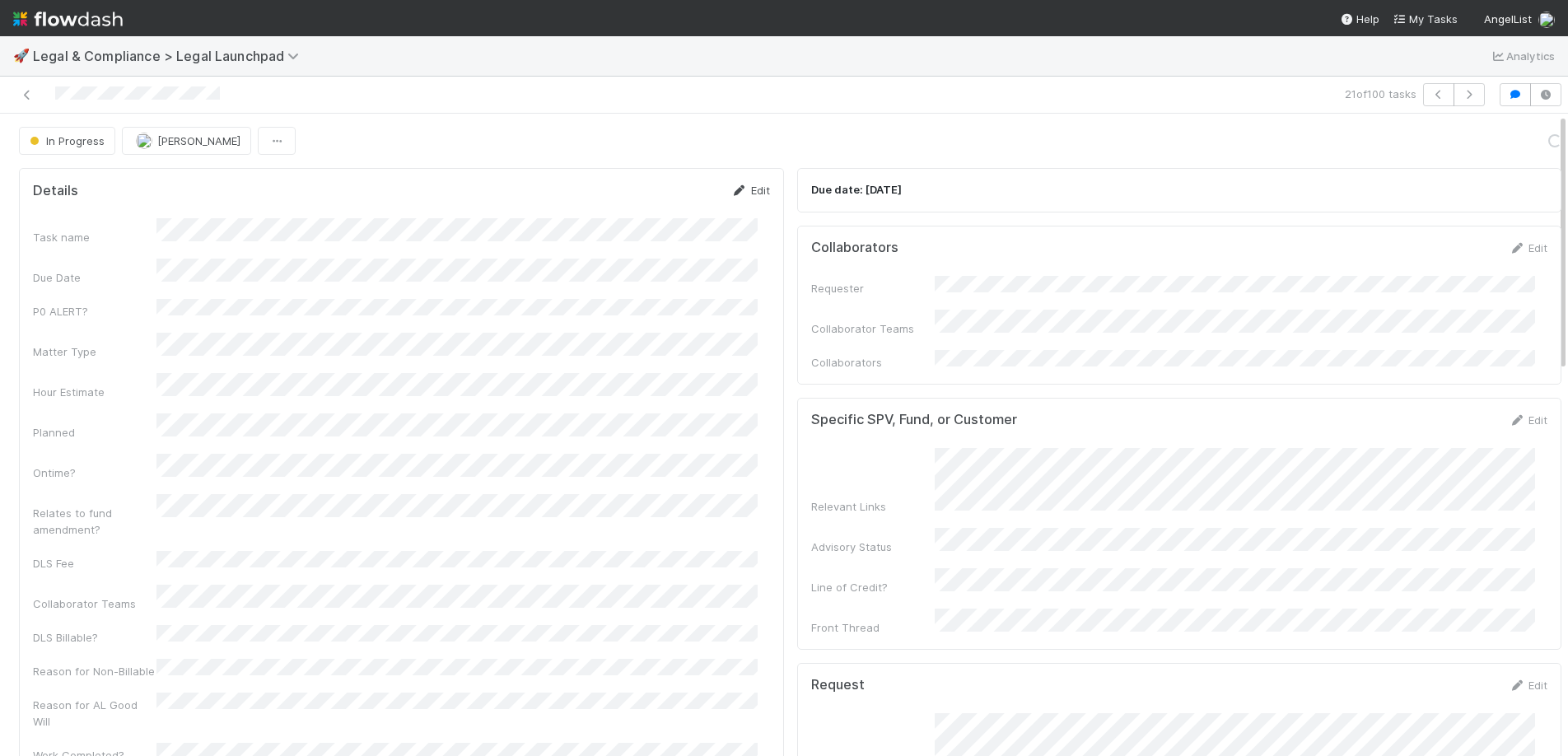
click at [745, 189] on link "Edit" at bounding box center [750, 190] width 38 height 13
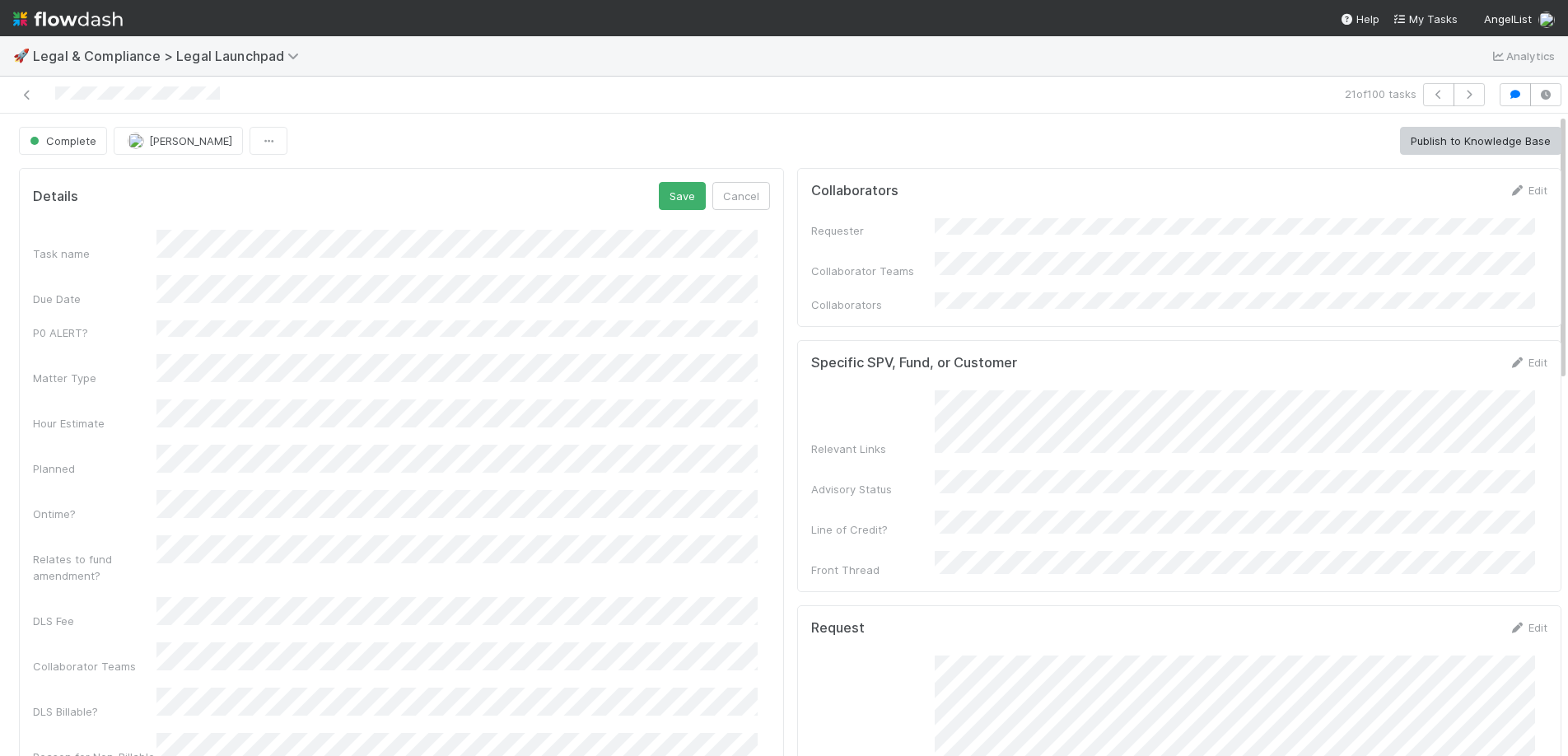
click at [202, 671] on div "Task name Due Date P0 ALERT? Matter Type Hour Estimate Planned Ontime? Relates …" at bounding box center [401, 590] width 737 height 721
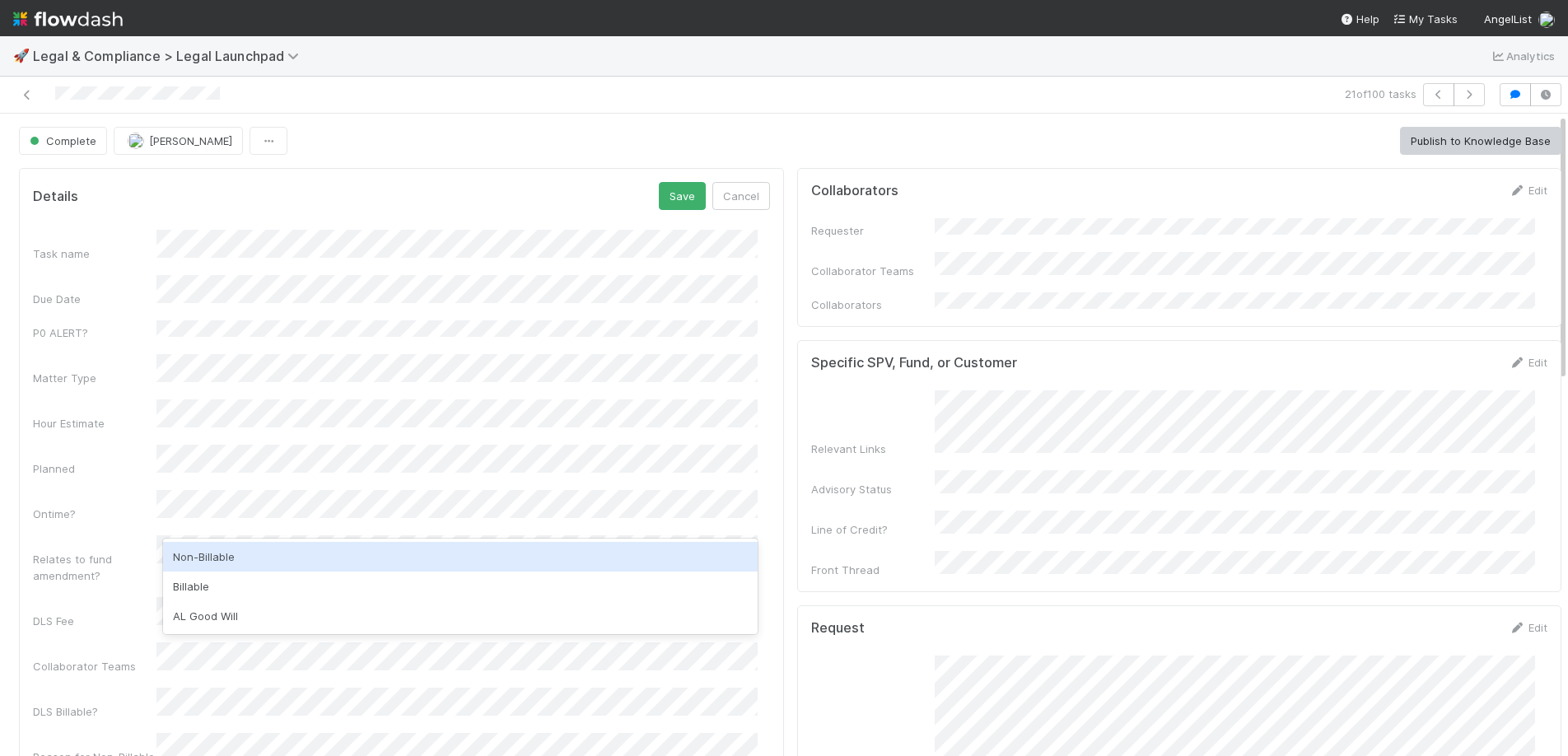
click at [211, 565] on div "Non-Billable" at bounding box center [459, 557] width 594 height 30
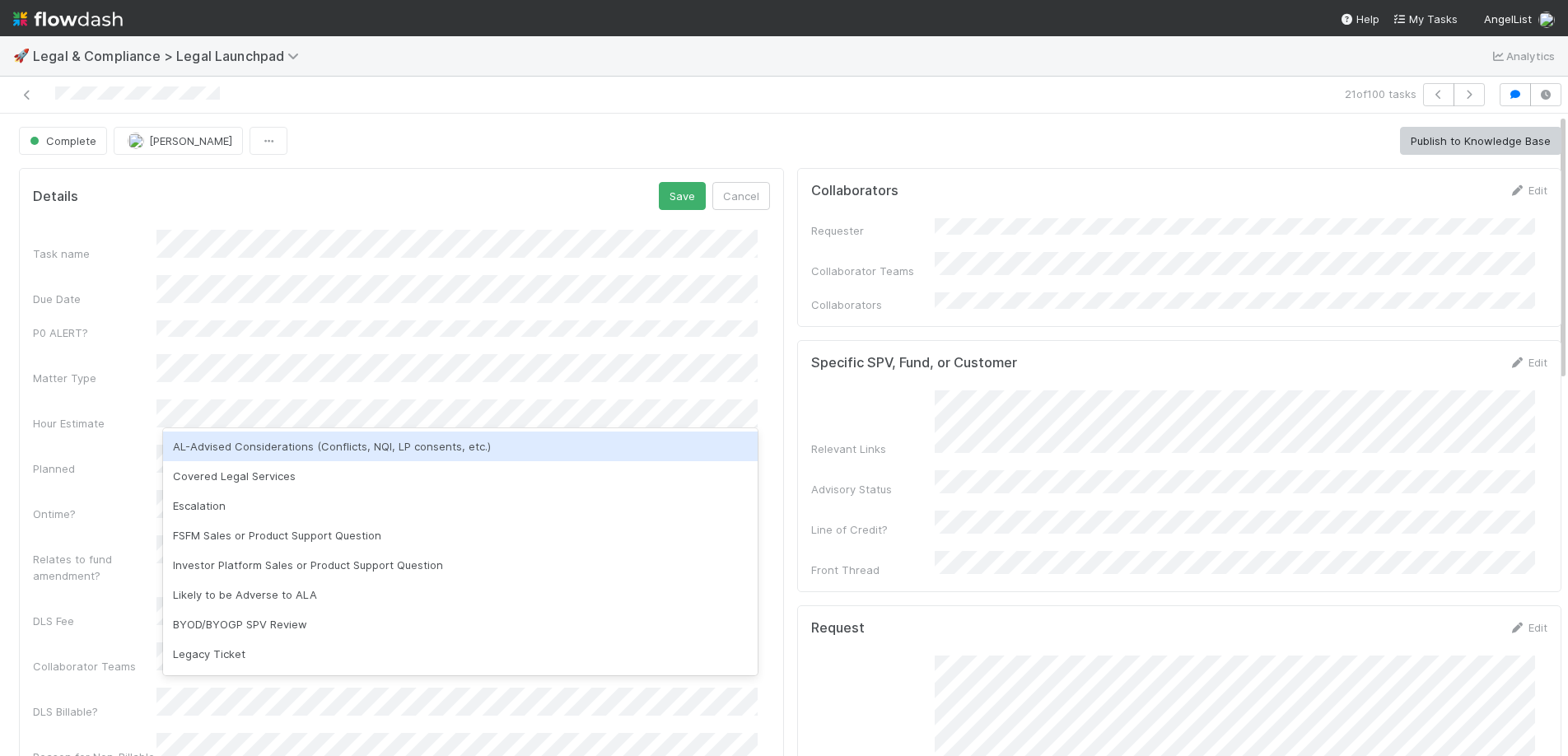
click at [269, 451] on div "AL-Advised Considerations (Conflicts, NQI, LP consents, etc.)" at bounding box center [459, 446] width 594 height 30
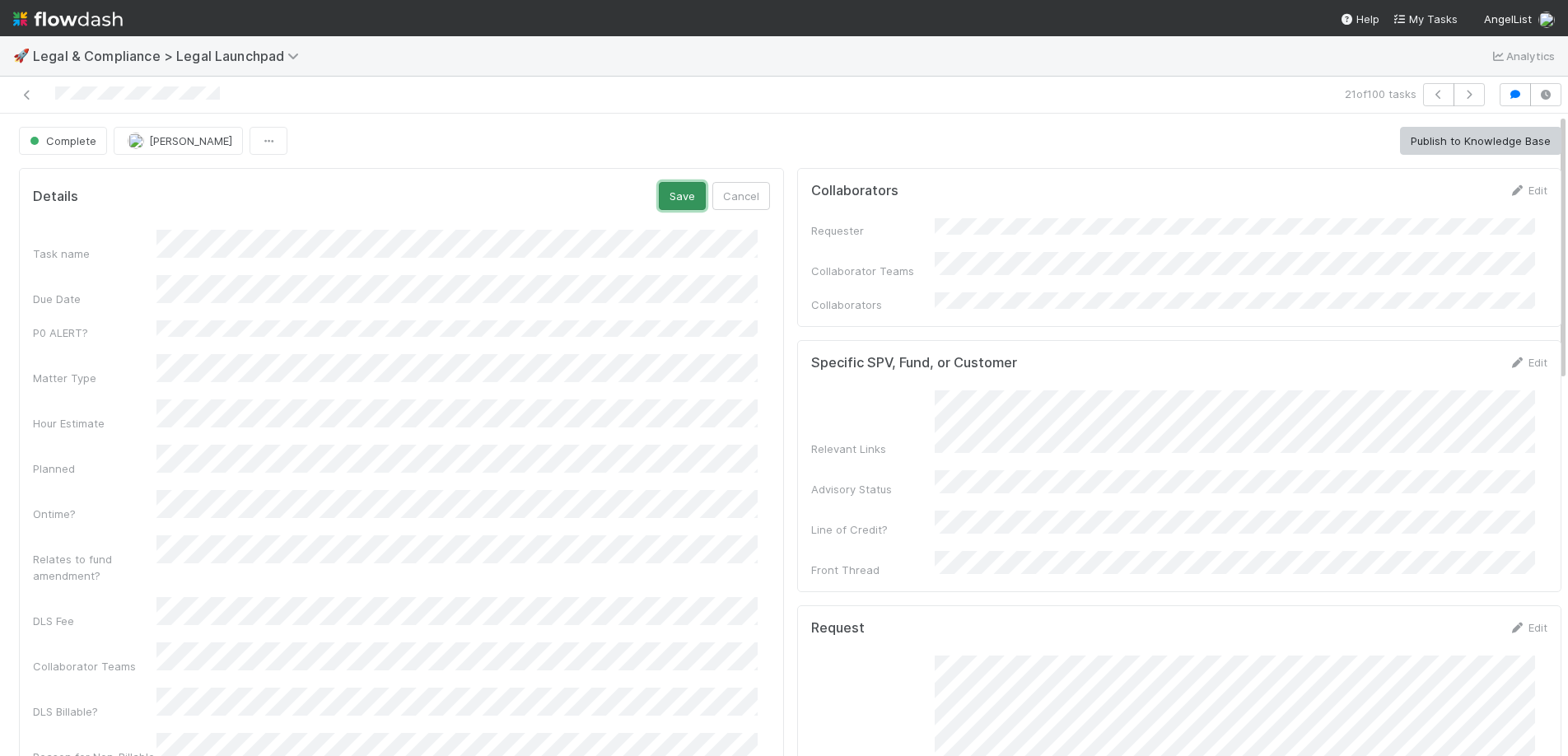
click at [660, 200] on button "Save" at bounding box center [682, 196] width 47 height 28
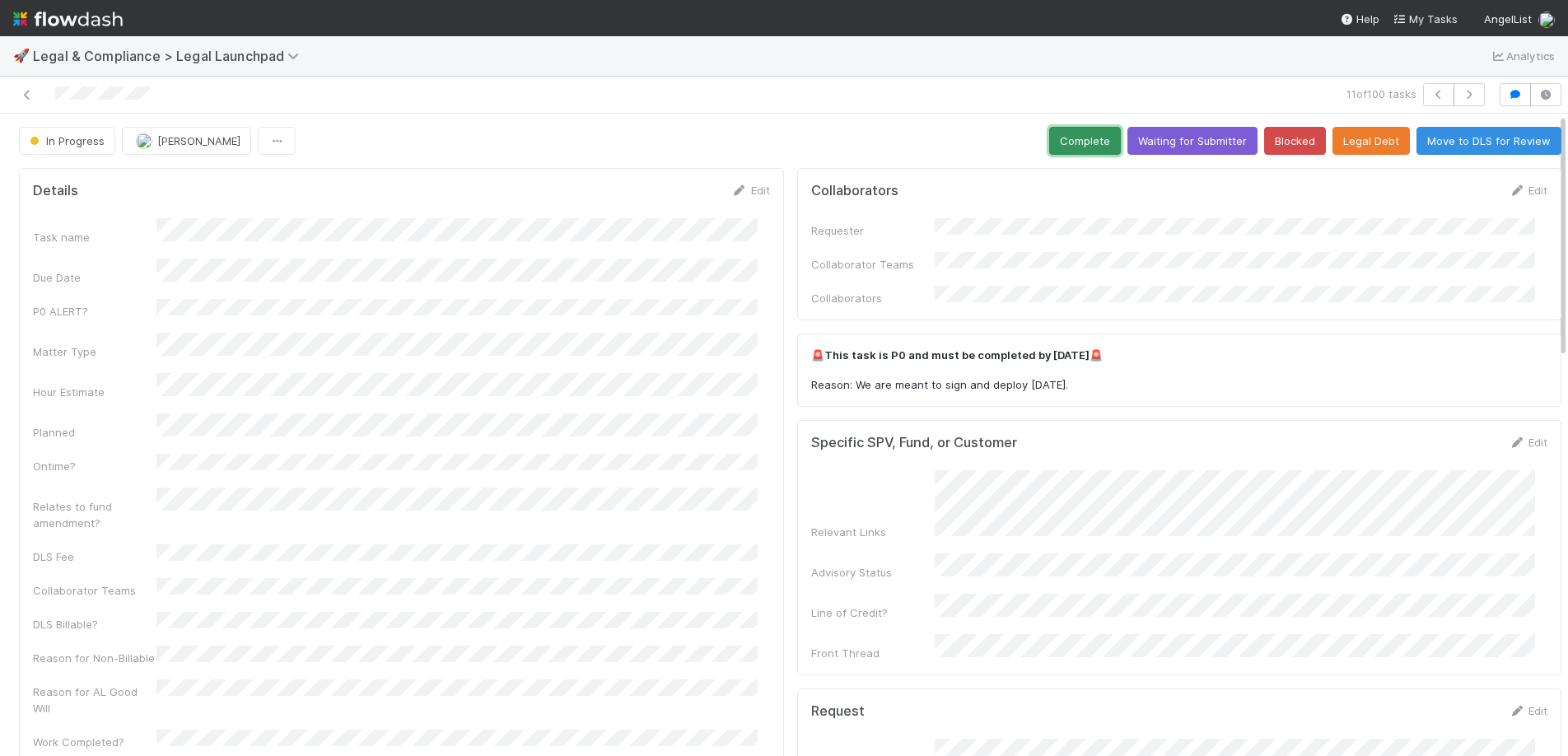
click at [1052, 136] on button "Complete" at bounding box center [1084, 141] width 72 height 28
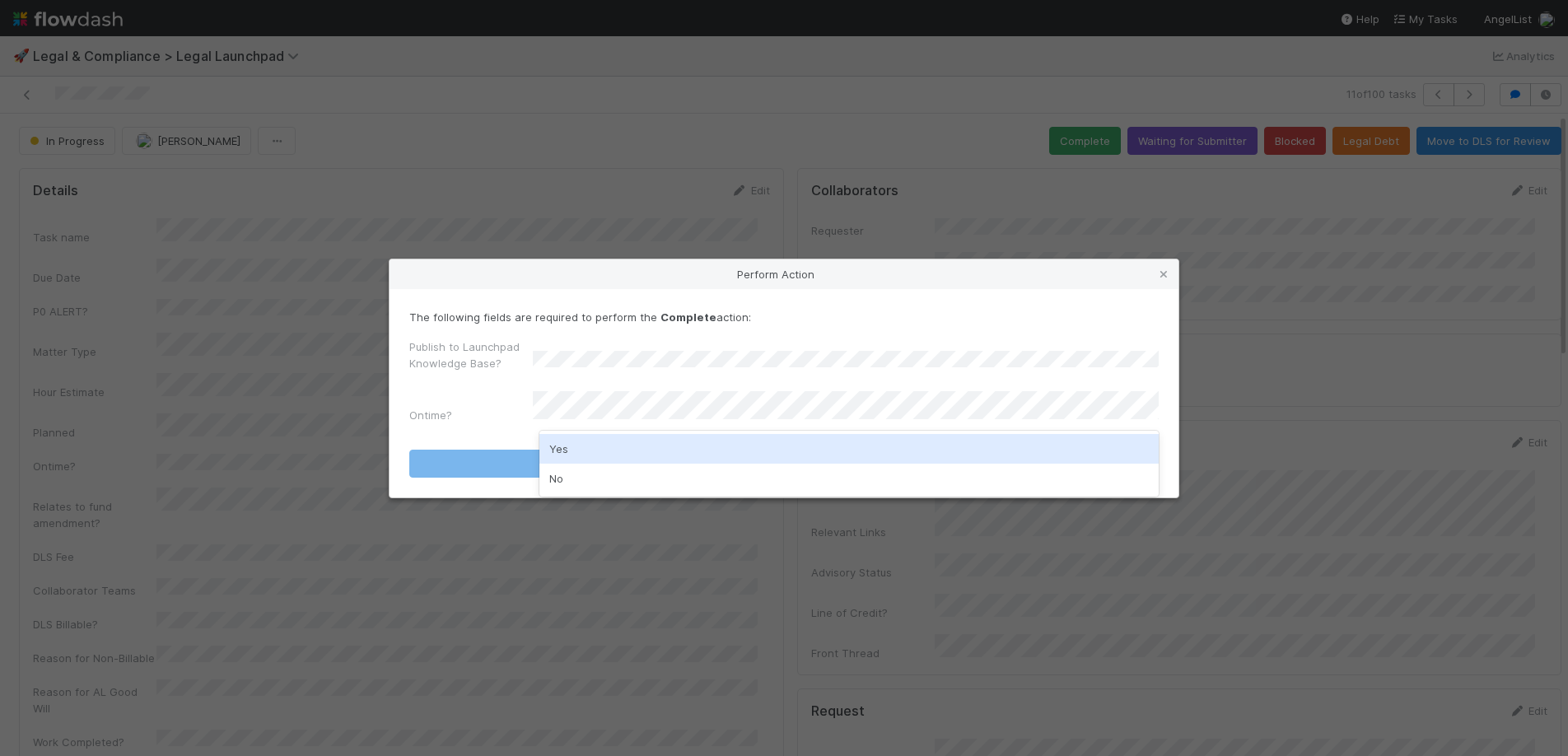
click at [628, 443] on div "Yes" at bounding box center [849, 449] width 619 height 30
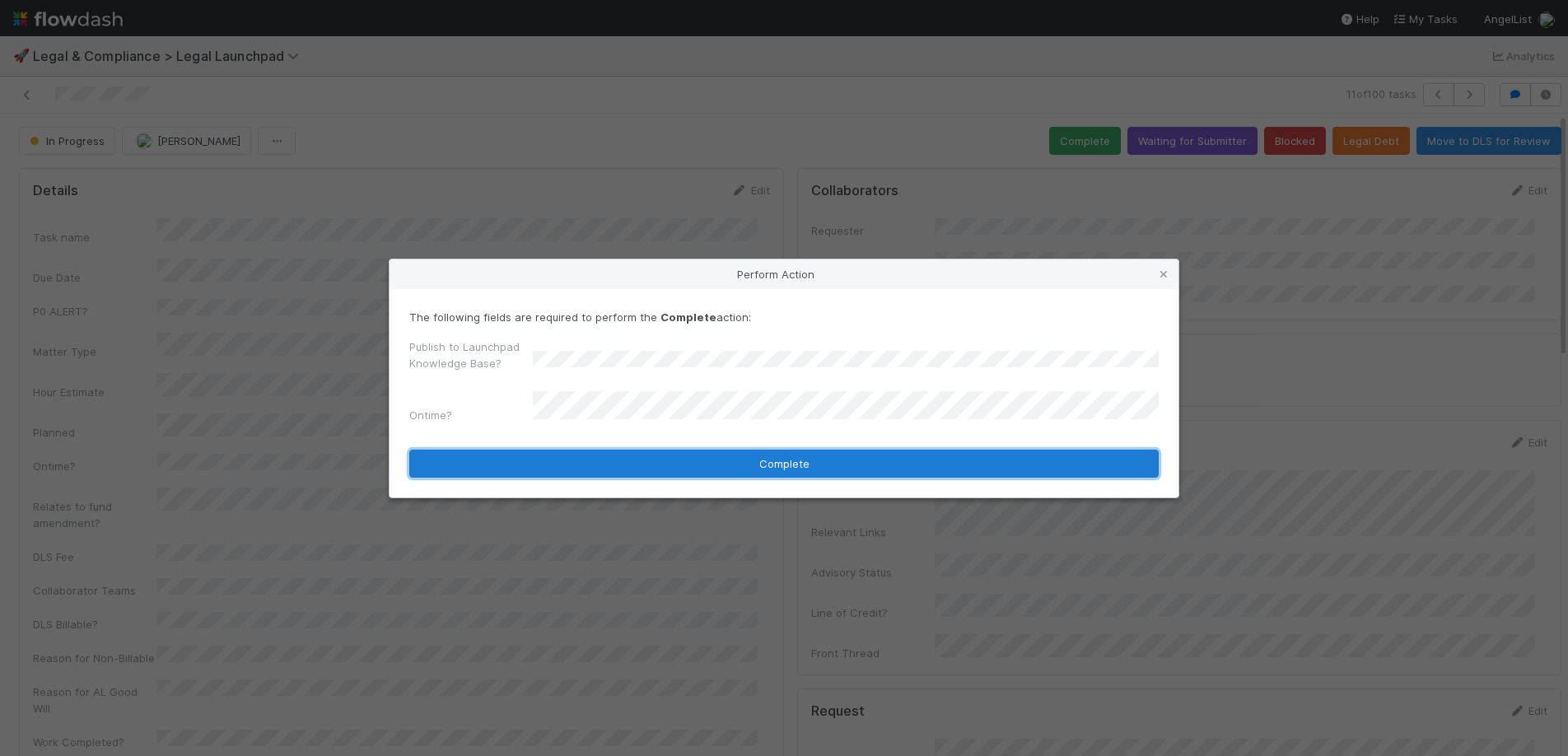
click at [633, 457] on button "Complete" at bounding box center [783, 464] width 749 height 28
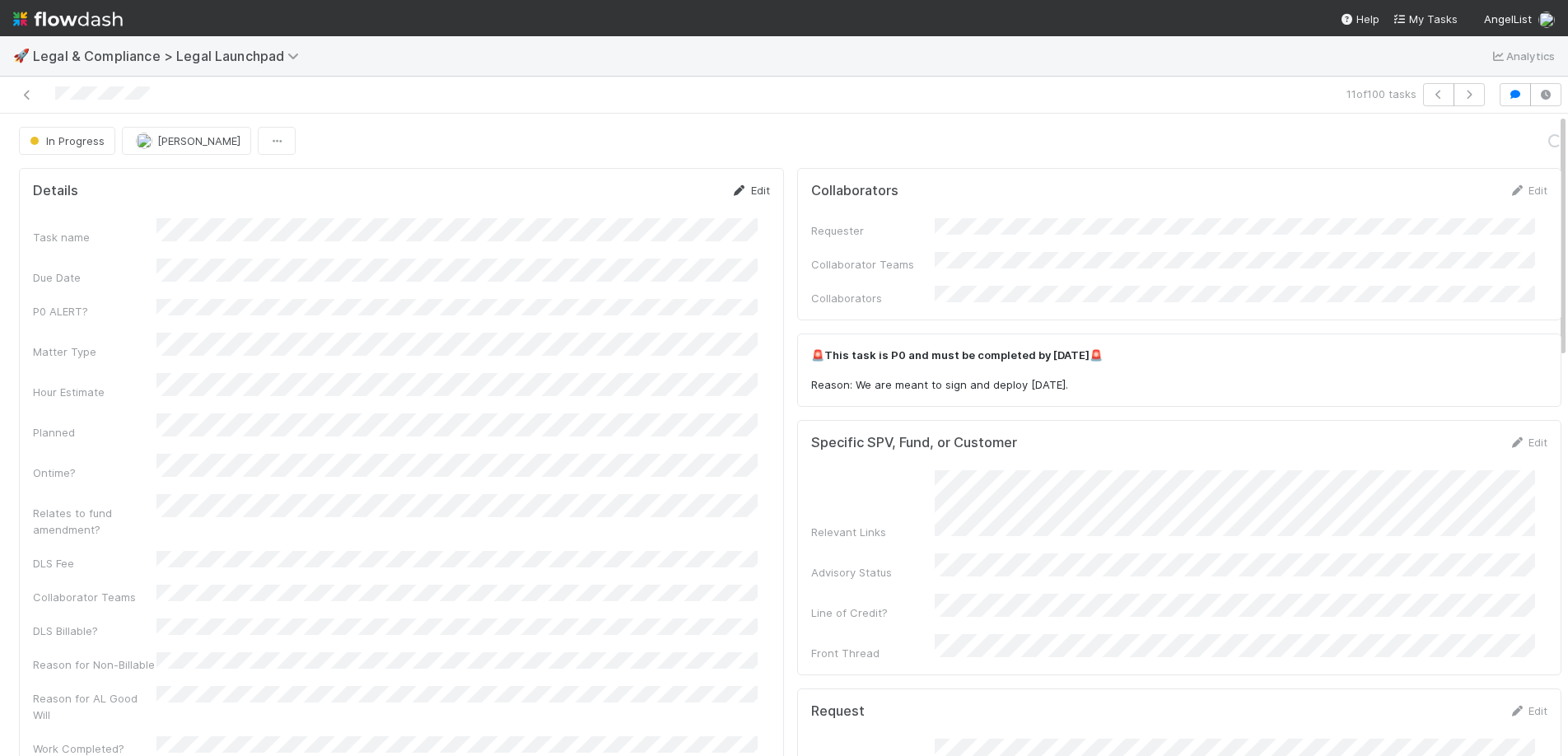
click at [746, 191] on link "Edit" at bounding box center [750, 190] width 38 height 13
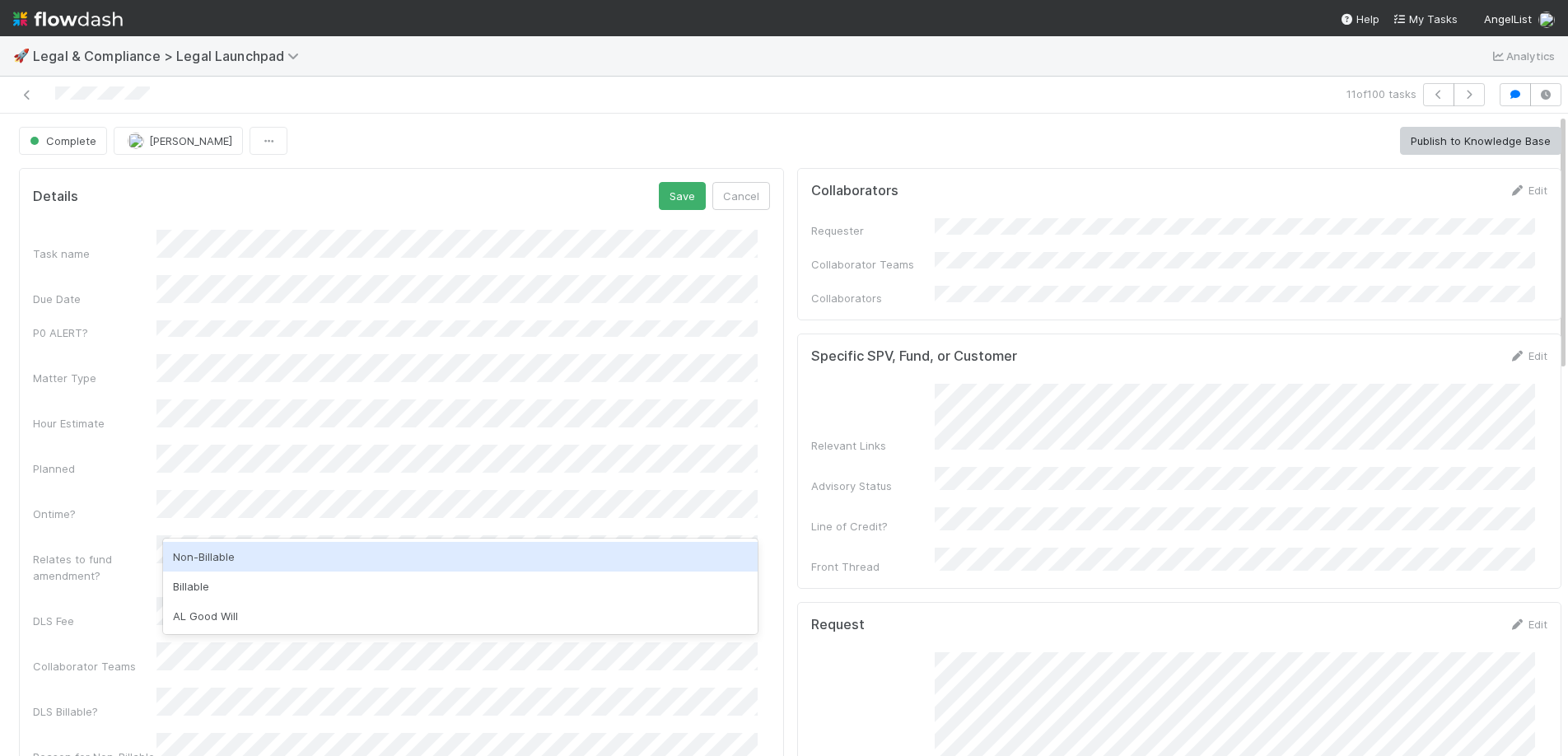
click at [208, 559] on div "Non-Billable" at bounding box center [459, 557] width 594 height 30
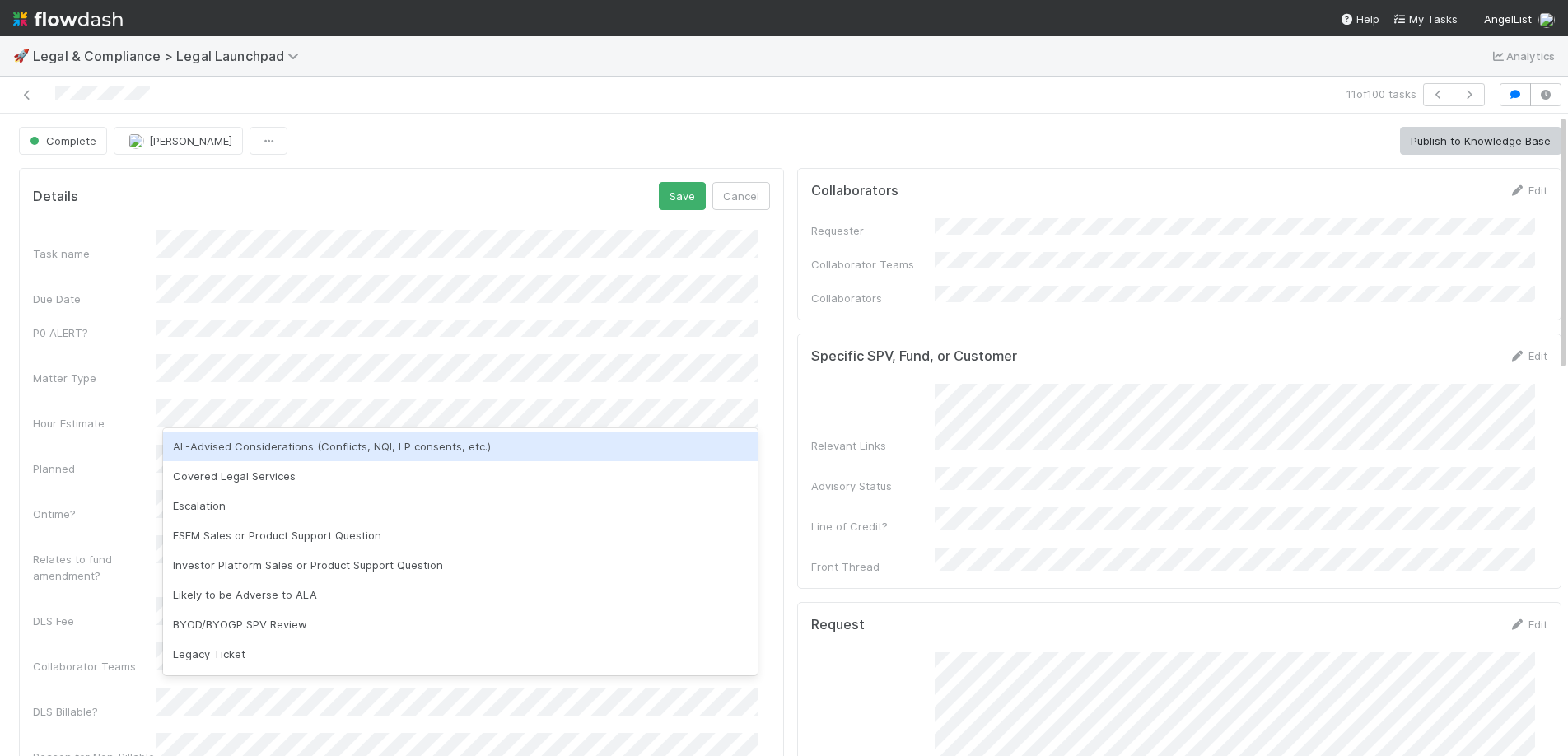
click at [247, 457] on div "AL-Advised Considerations (Conflicts, NQI, LP consents, etc.)" at bounding box center [459, 446] width 594 height 30
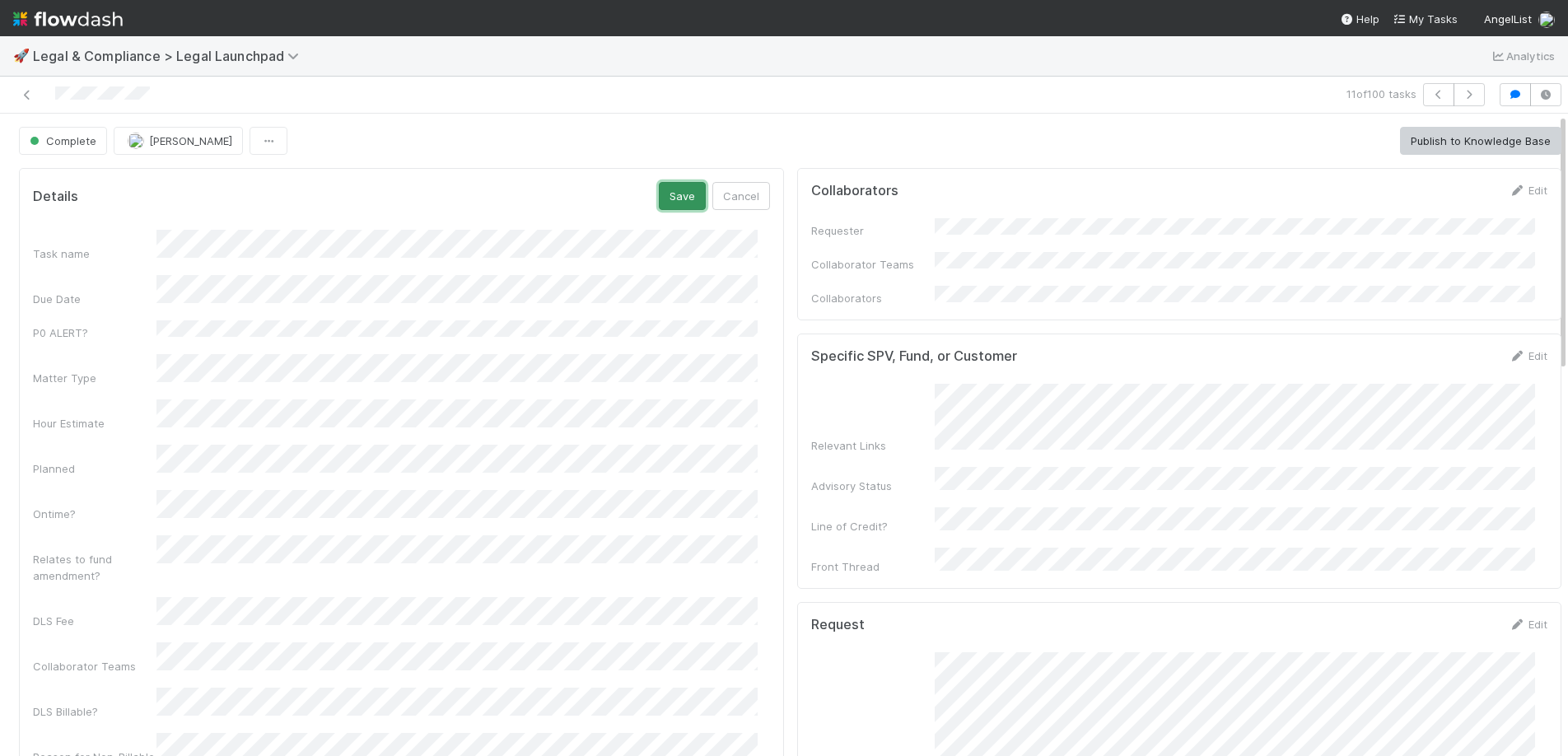
click at [668, 200] on button "Save" at bounding box center [682, 196] width 47 height 28
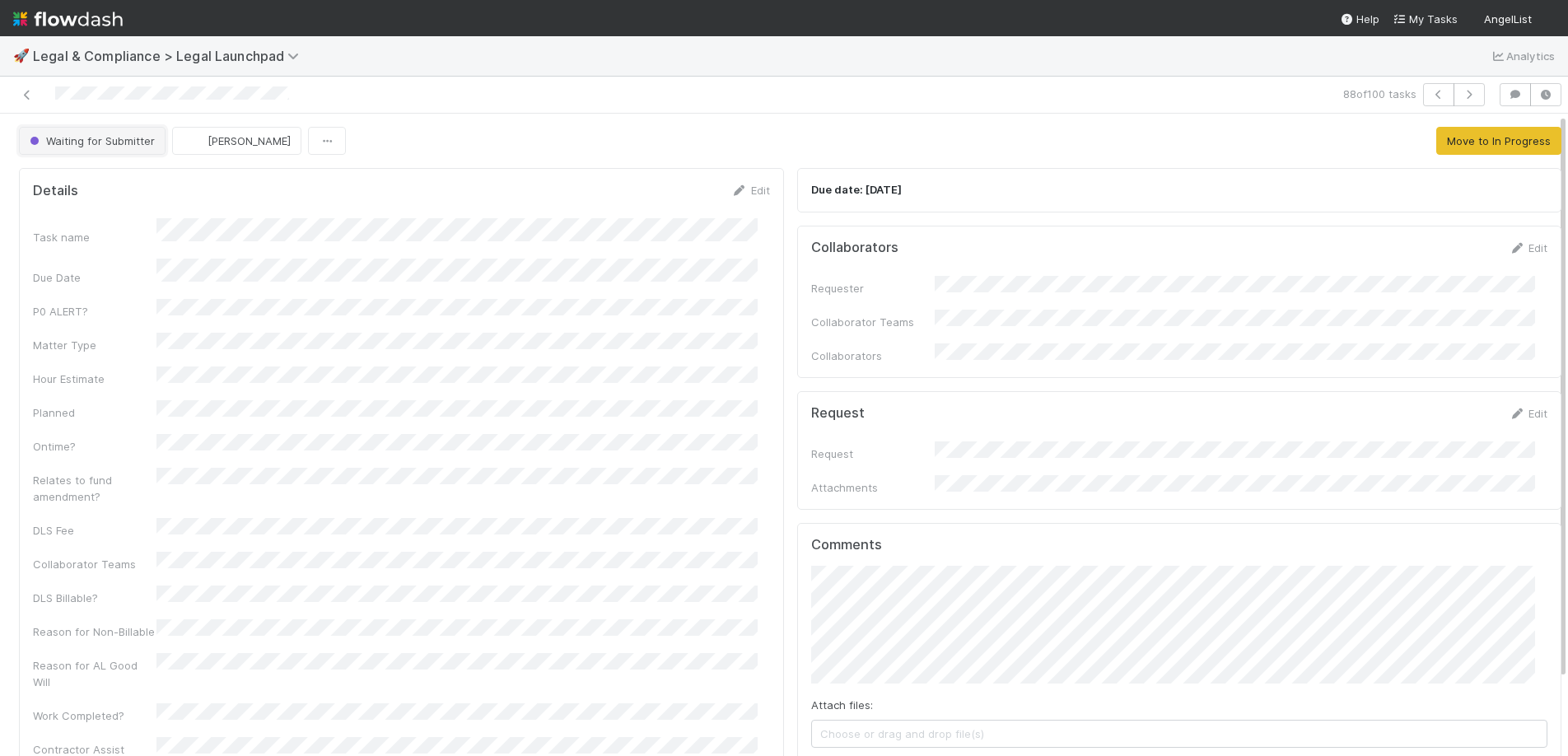
click at [146, 152] on button "Waiting for Submitter" at bounding box center [92, 141] width 147 height 28
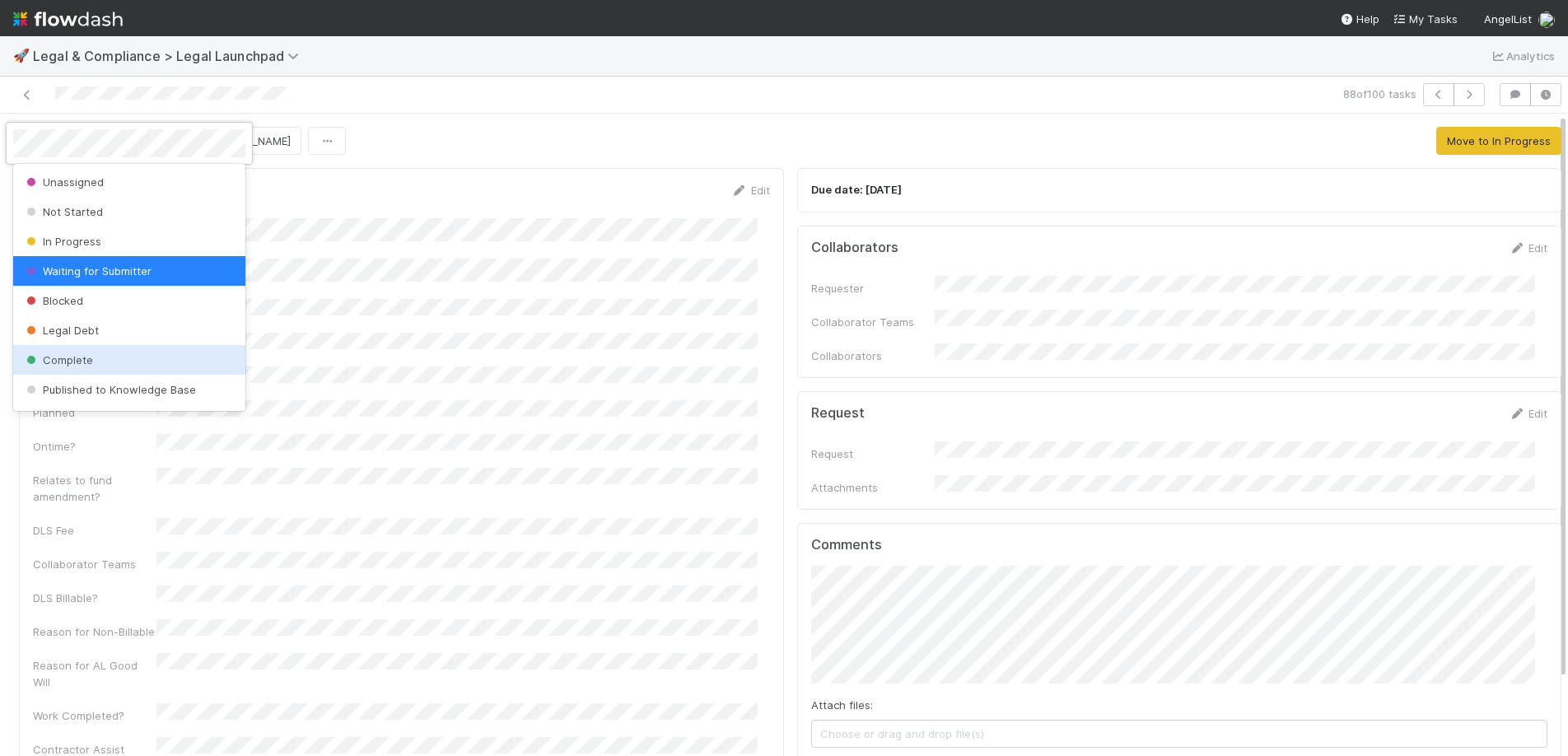
click at [79, 354] on span "Complete" at bounding box center [58, 360] width 70 height 13
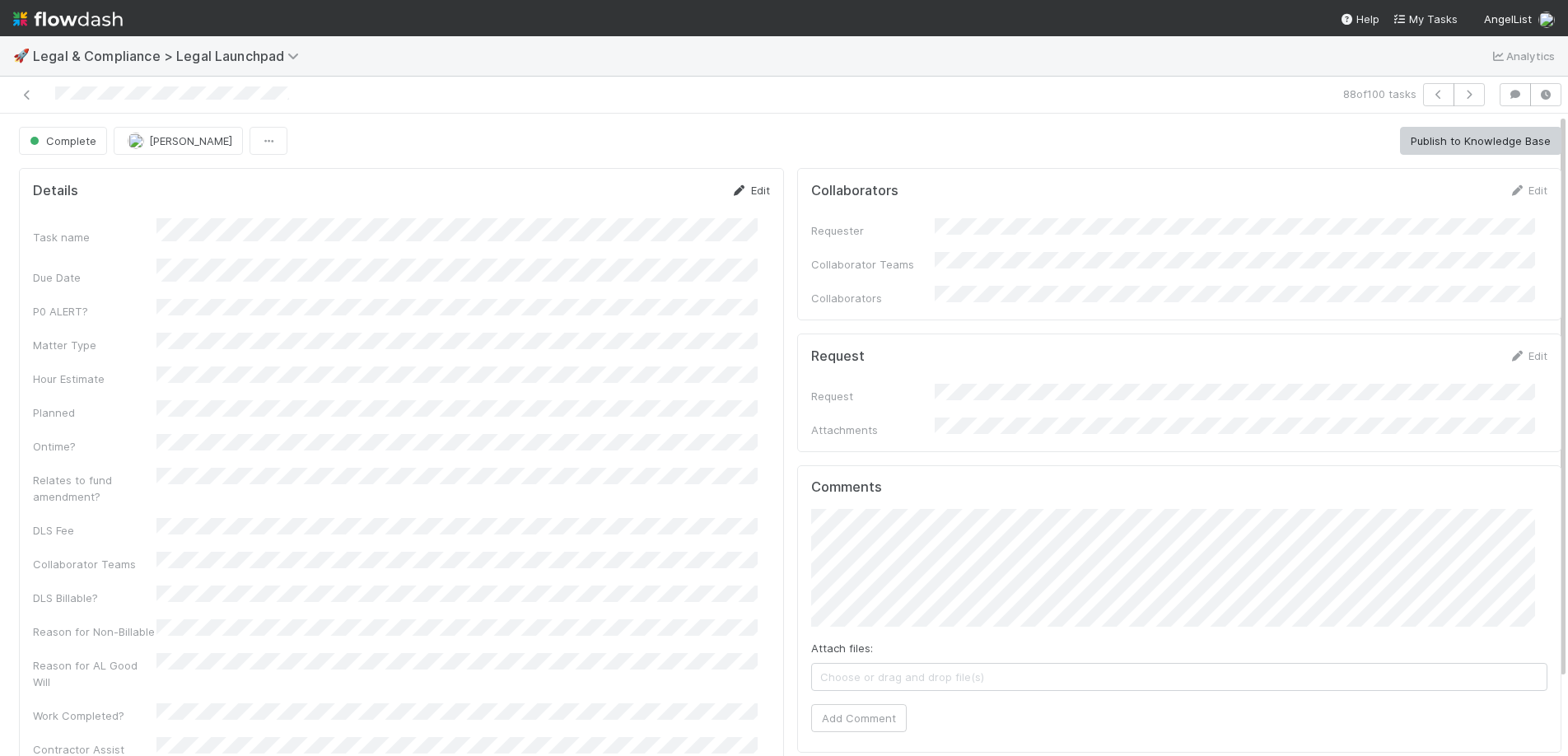
click at [752, 189] on link "Edit" at bounding box center [750, 190] width 38 height 13
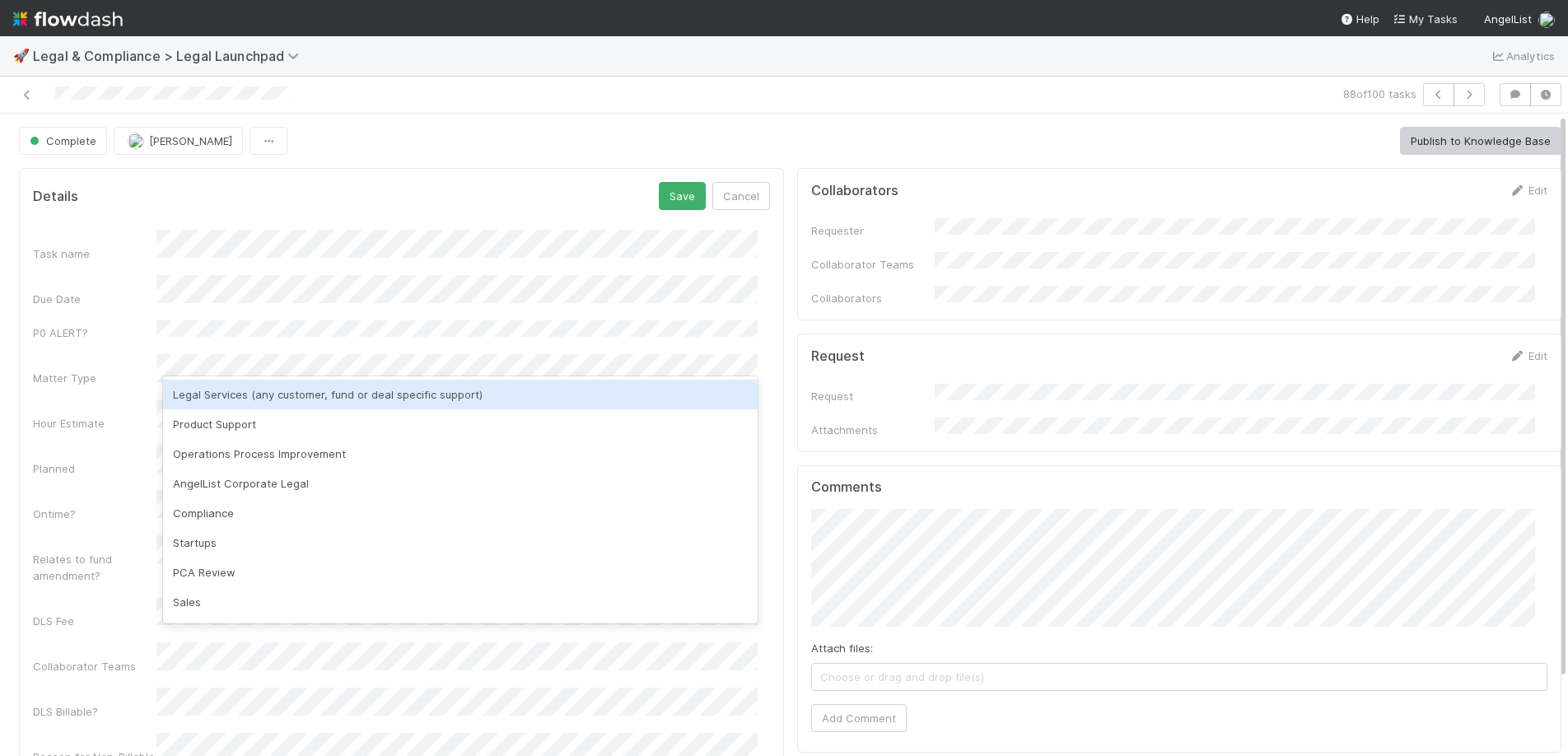
click at [220, 391] on div "Legal Services (any customer, fund or deal specific support)" at bounding box center [459, 395] width 594 height 30
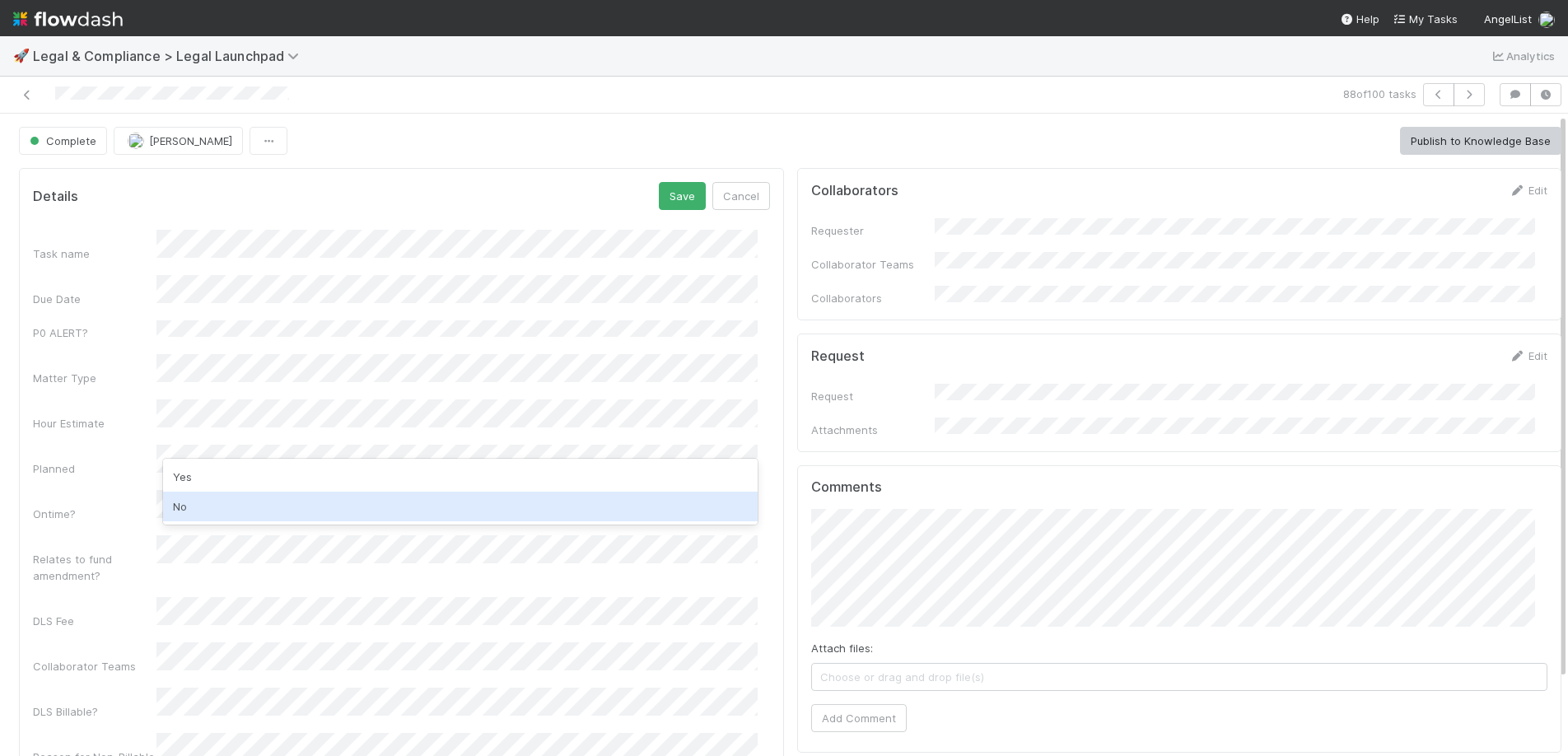
click at [177, 512] on div "No" at bounding box center [459, 506] width 594 height 30
click at [196, 516] on div "Yes" at bounding box center [459, 518] width 594 height 30
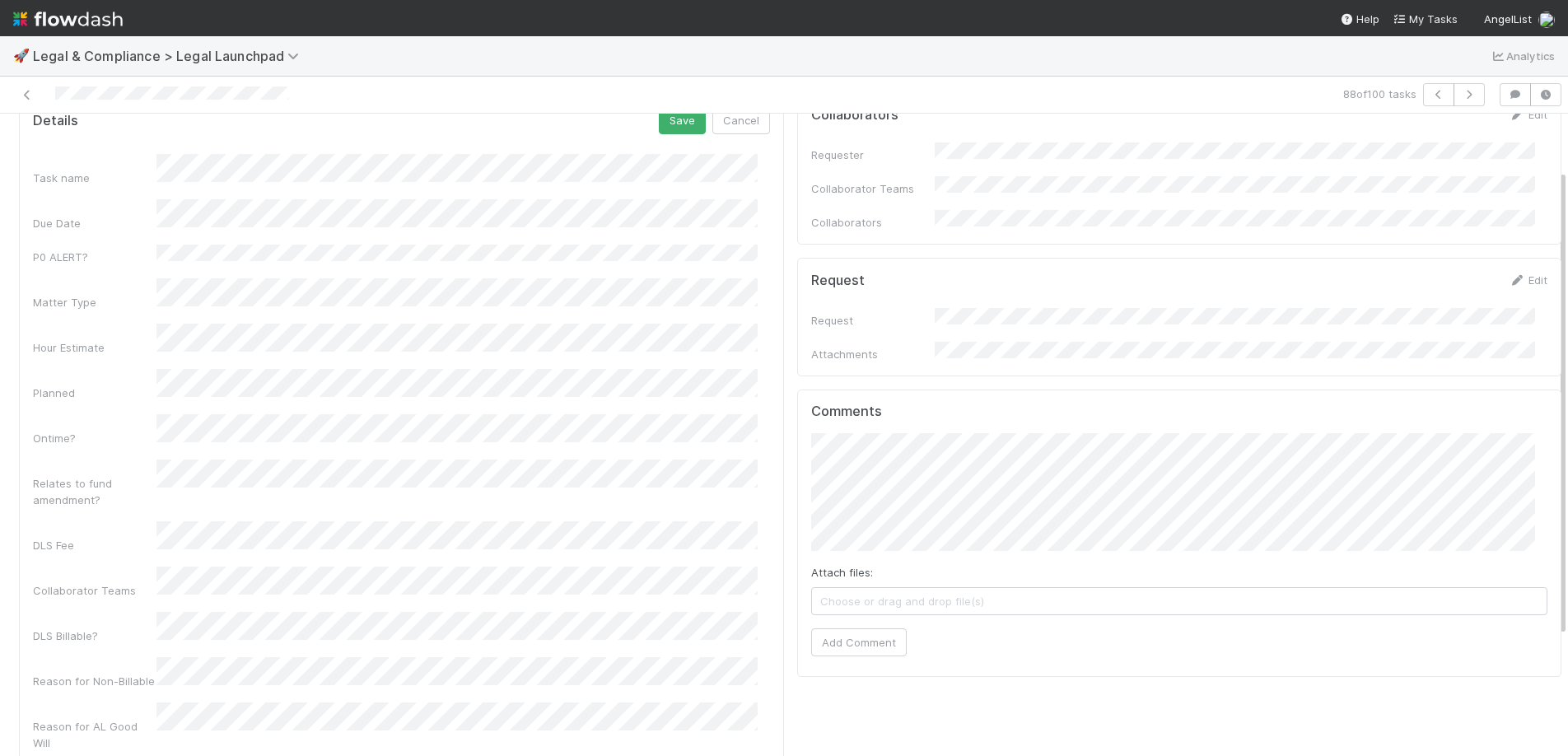
scroll to position [77, 0]
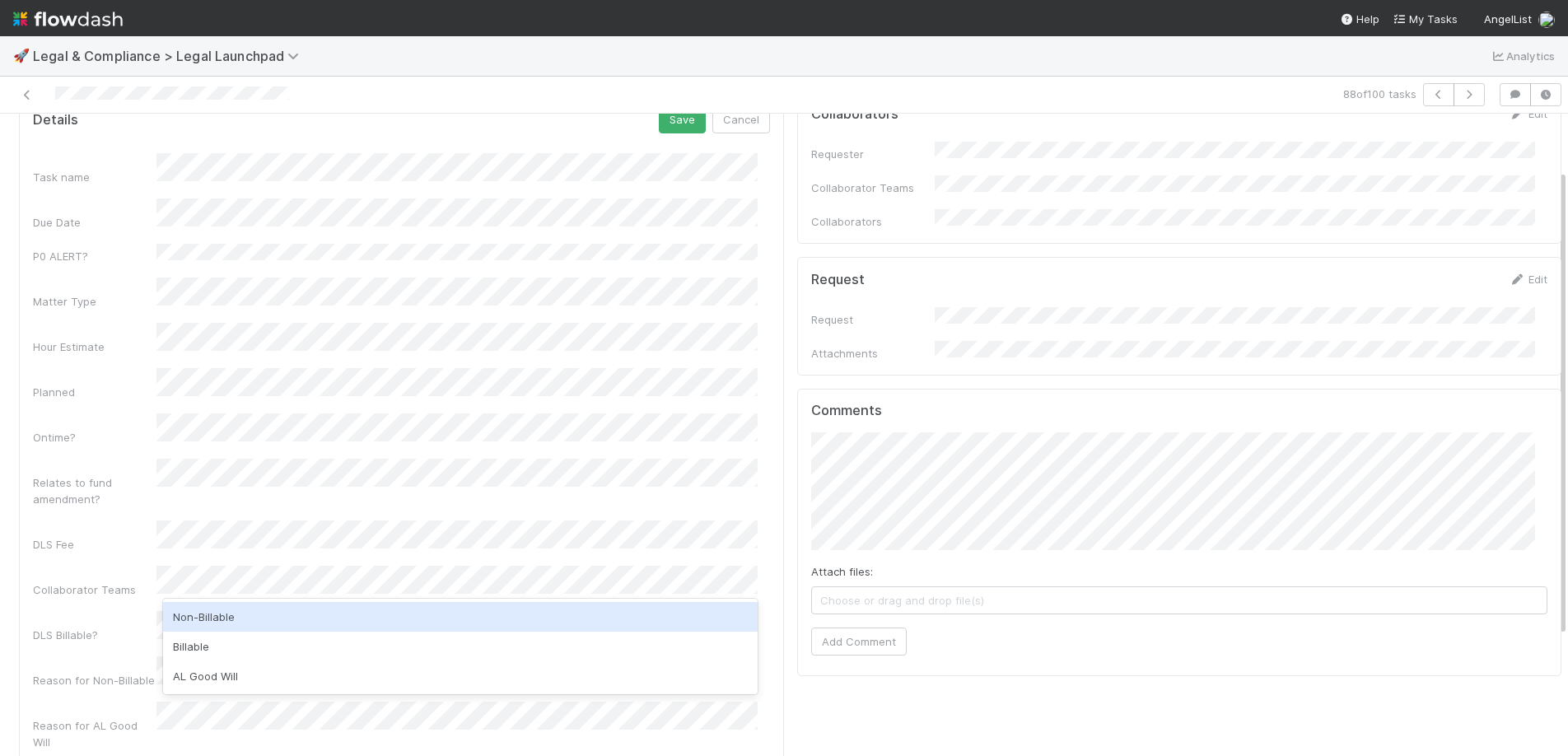
click at [207, 614] on div "Non-Billable" at bounding box center [459, 617] width 594 height 30
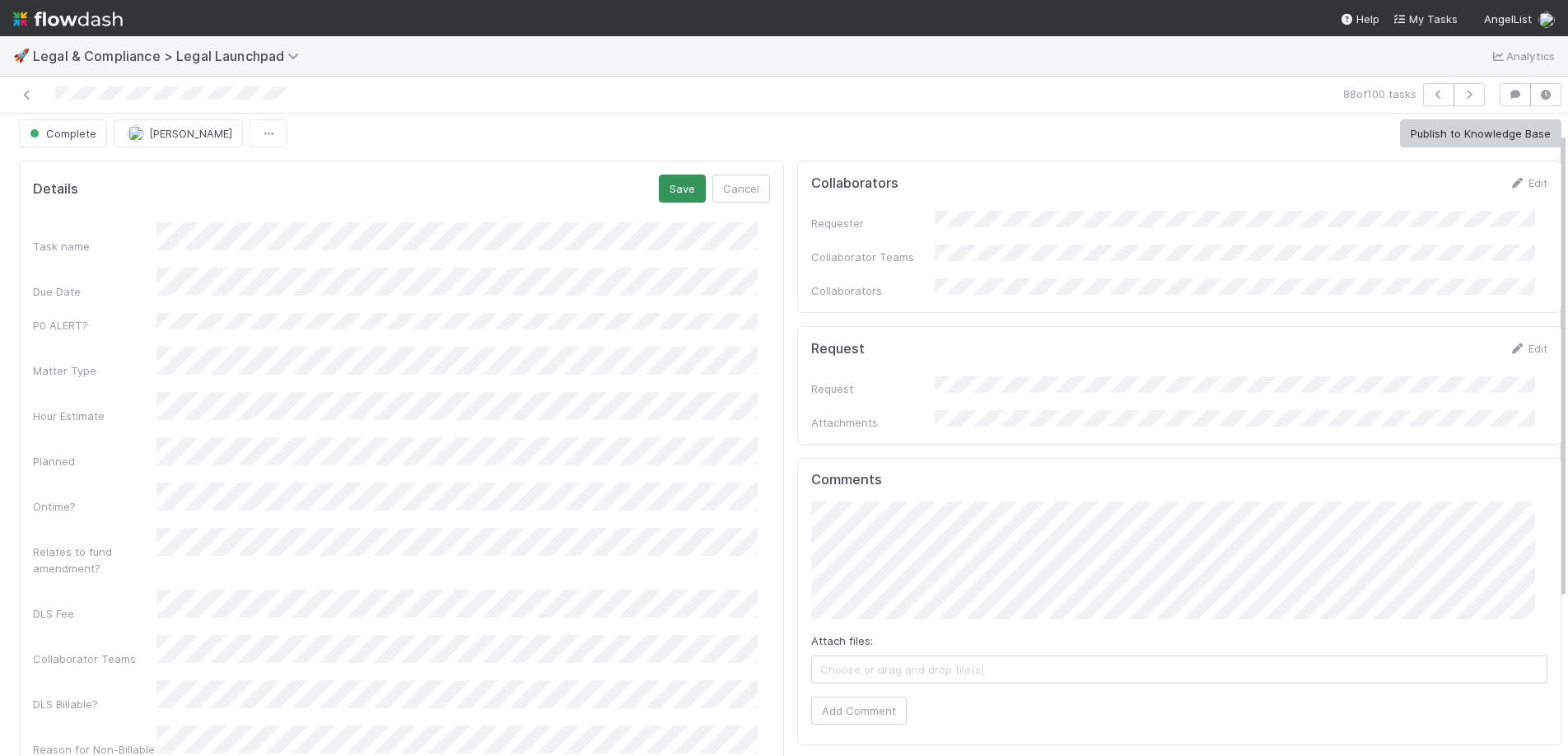
scroll to position [0, 0]
click at [661, 193] on button "Save" at bounding box center [682, 196] width 47 height 28
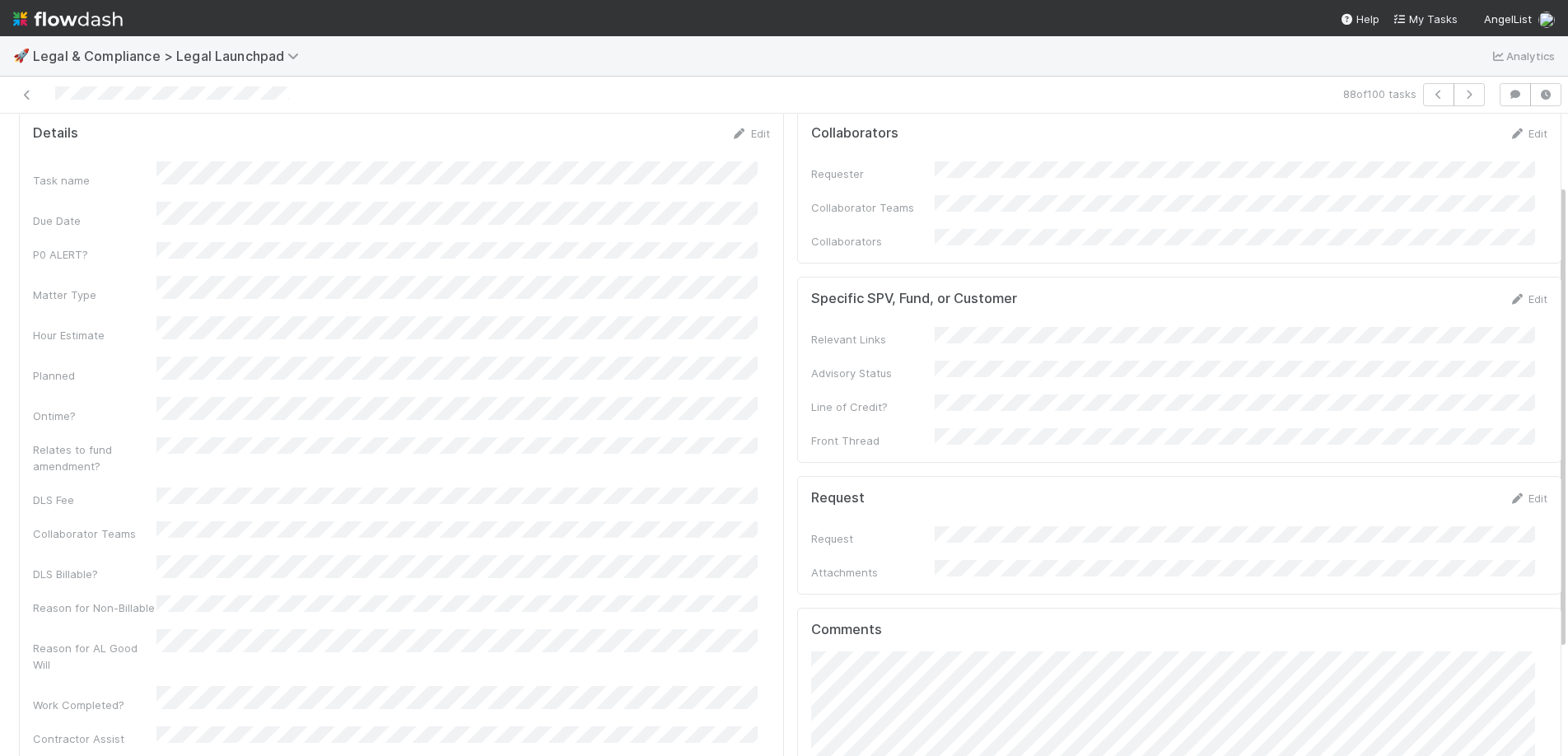
scroll to position [244, 0]
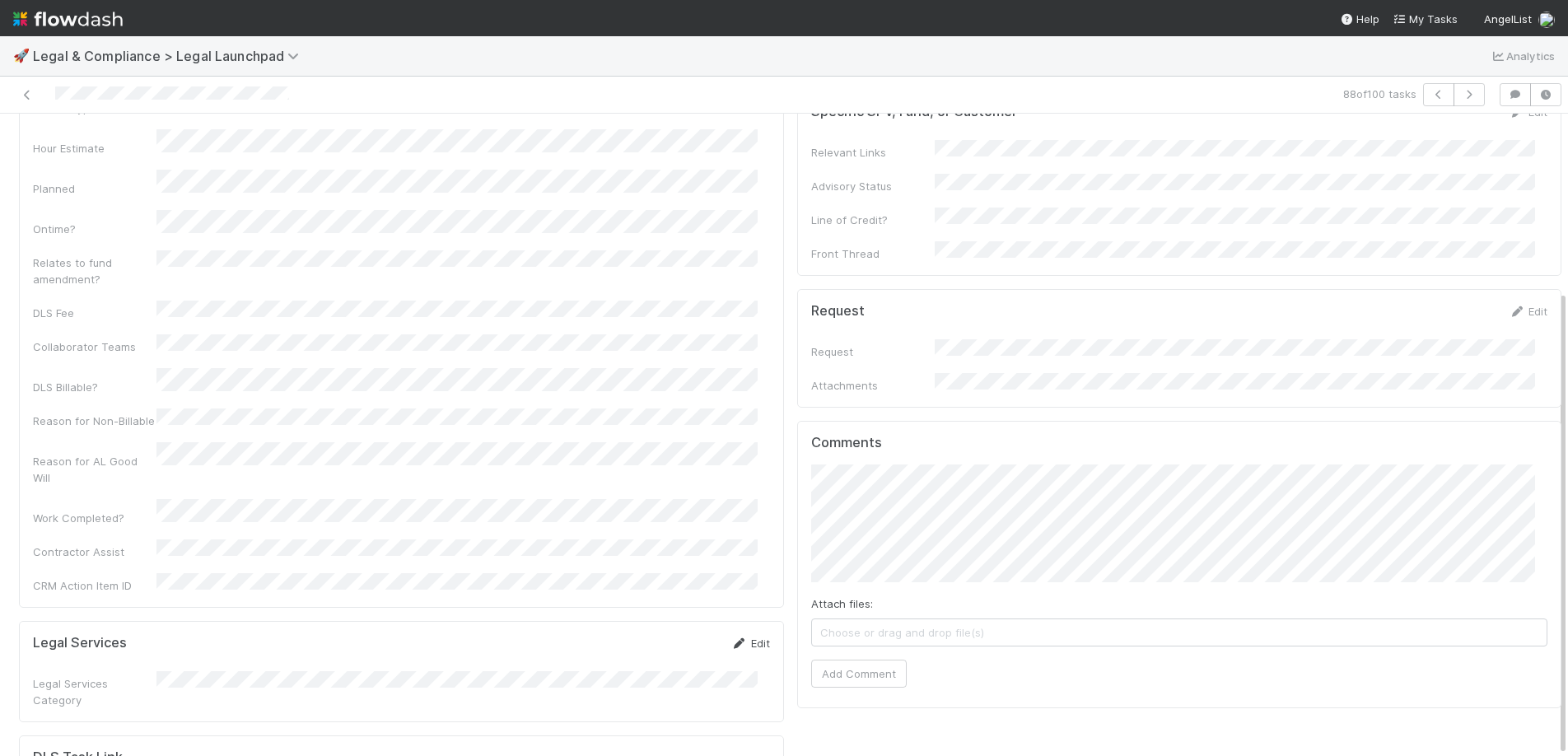
click at [742, 636] on link "Edit" at bounding box center [750, 643] width 38 height 13
click at [411, 683] on div "Legal Services Category" at bounding box center [401, 707] width 737 height 49
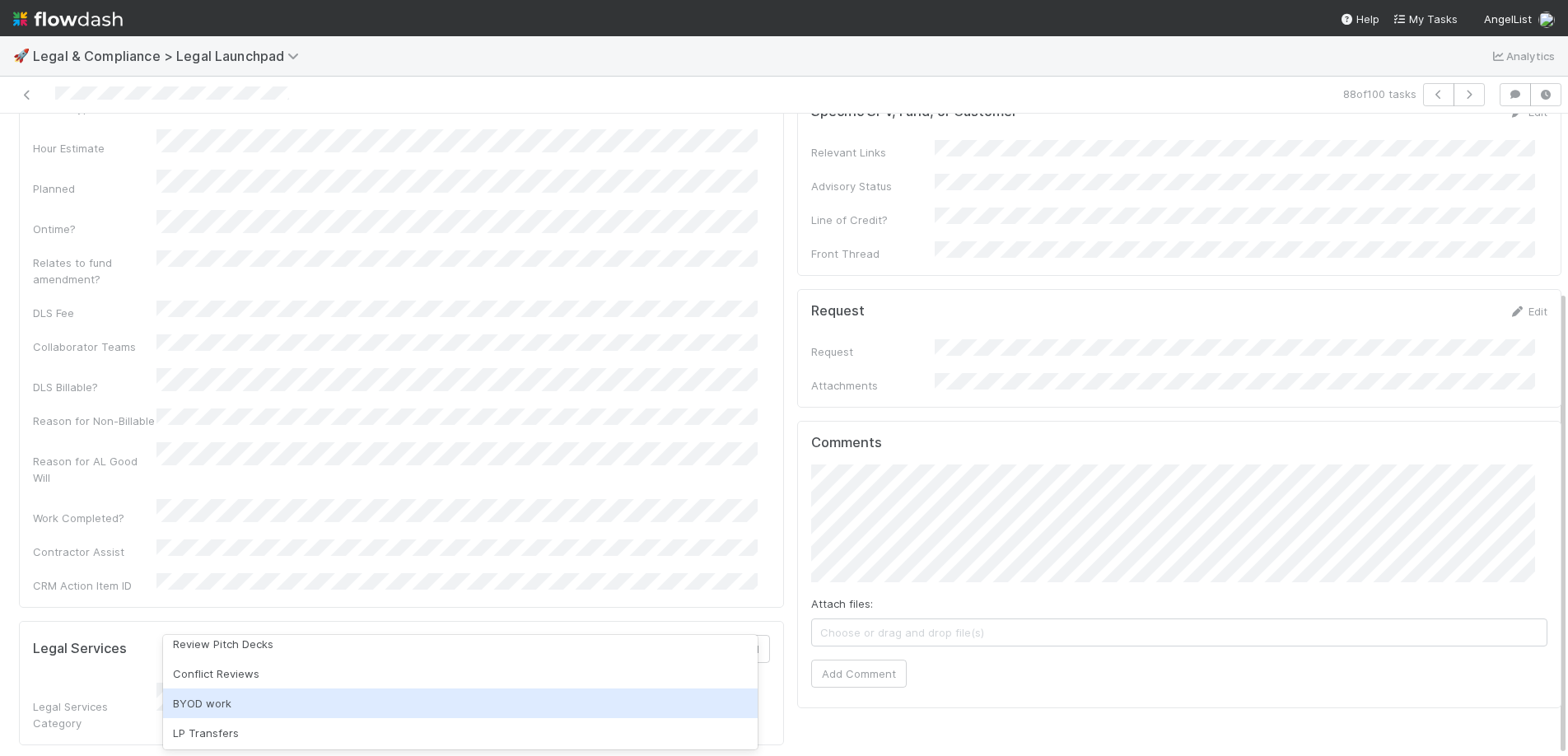
scroll to position [397, 0]
click at [296, 698] on div "BYOD work" at bounding box center [459, 701] width 594 height 30
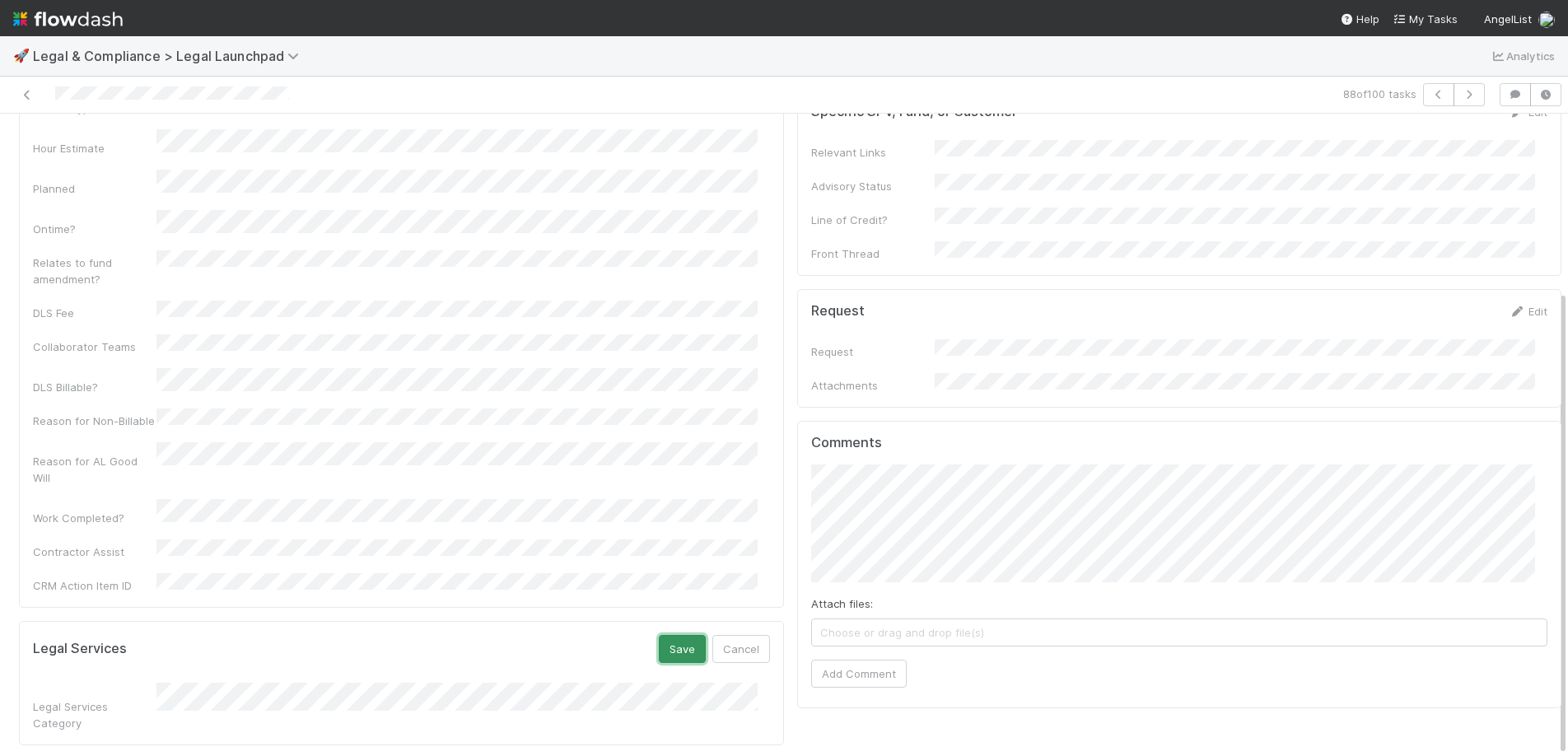
click at [665, 635] on button "Save" at bounding box center [682, 649] width 47 height 28
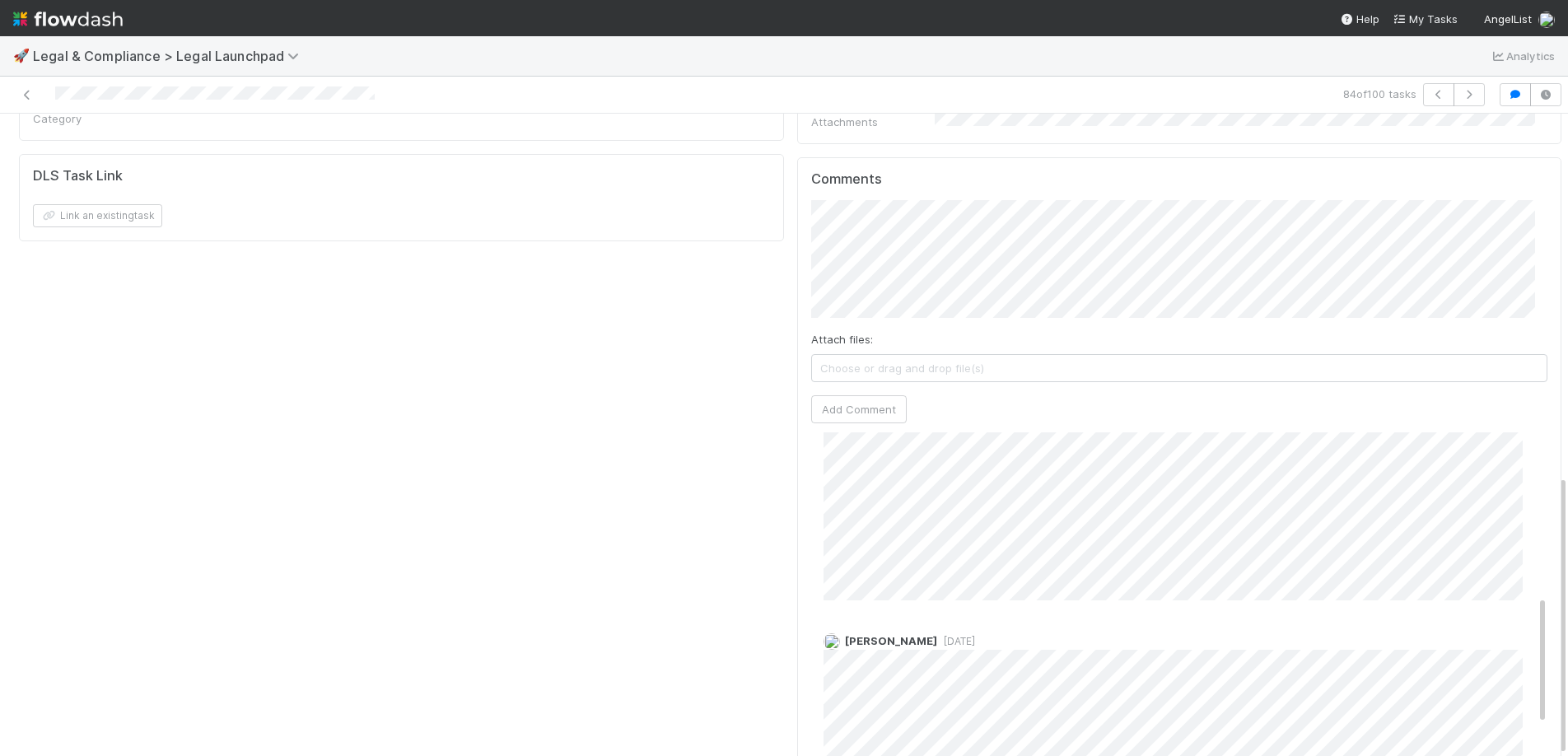
scroll to position [512, 0]
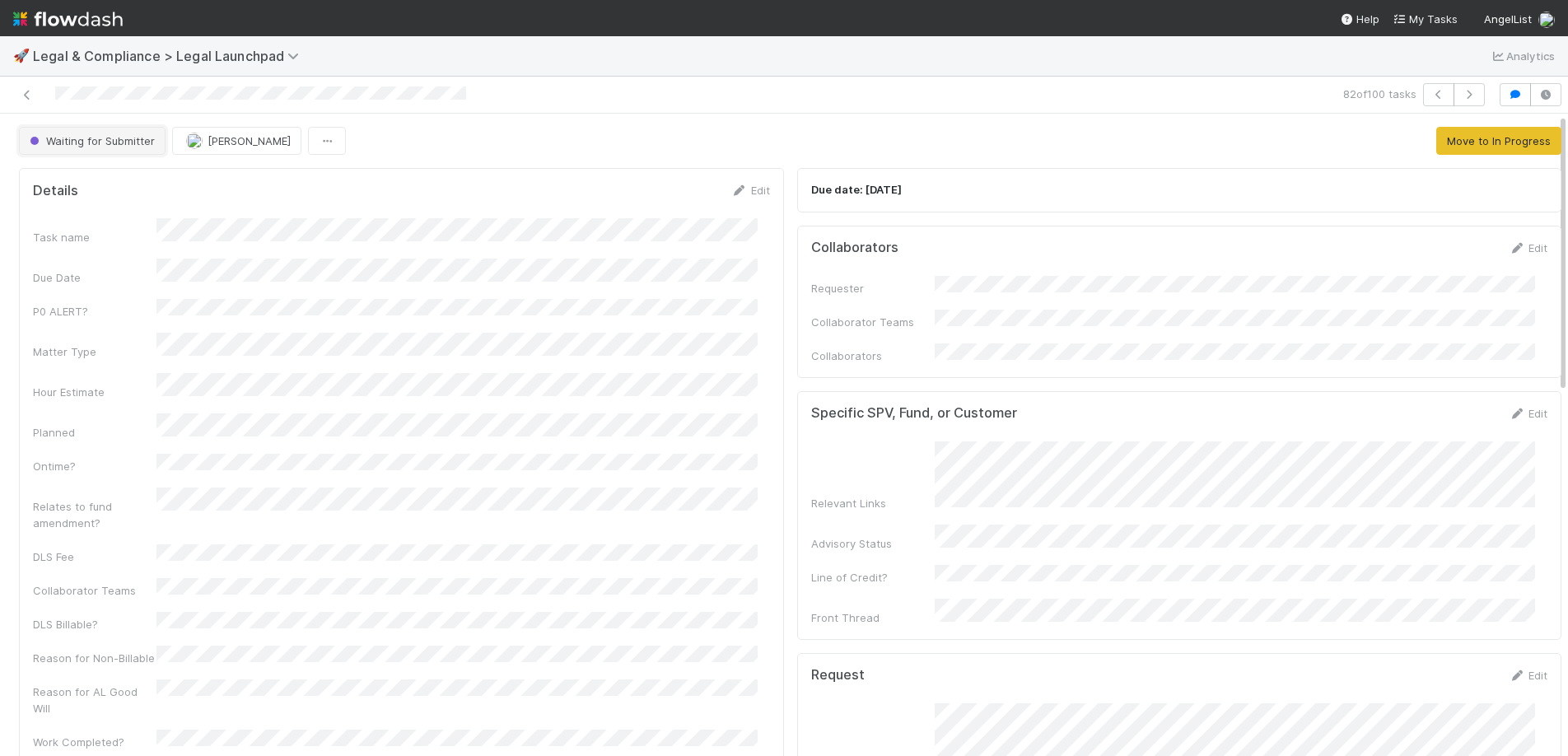
click at [51, 136] on span "Waiting for Submitter" at bounding box center [90, 140] width 128 height 13
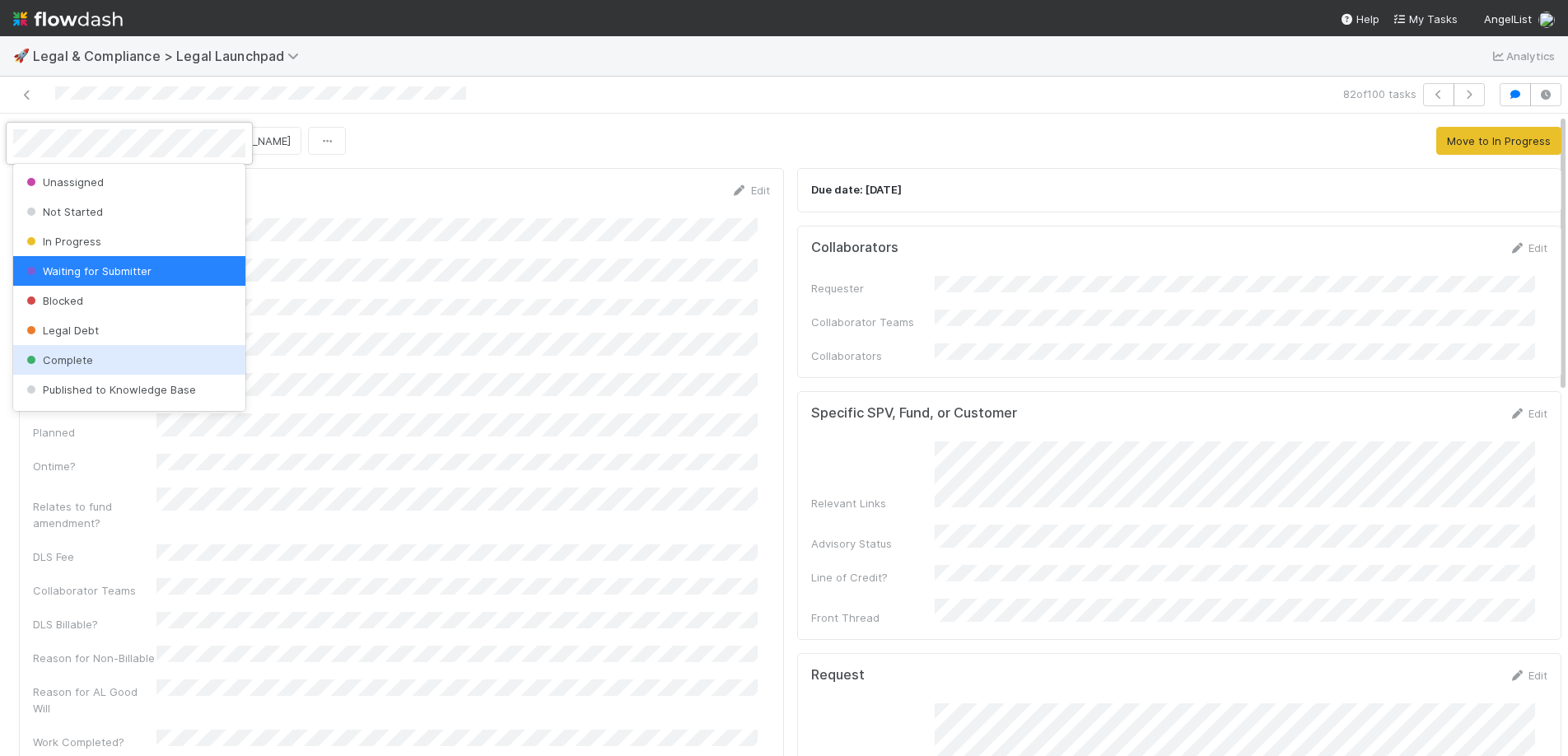
click at [58, 352] on div "Complete" at bounding box center [129, 360] width 232 height 30
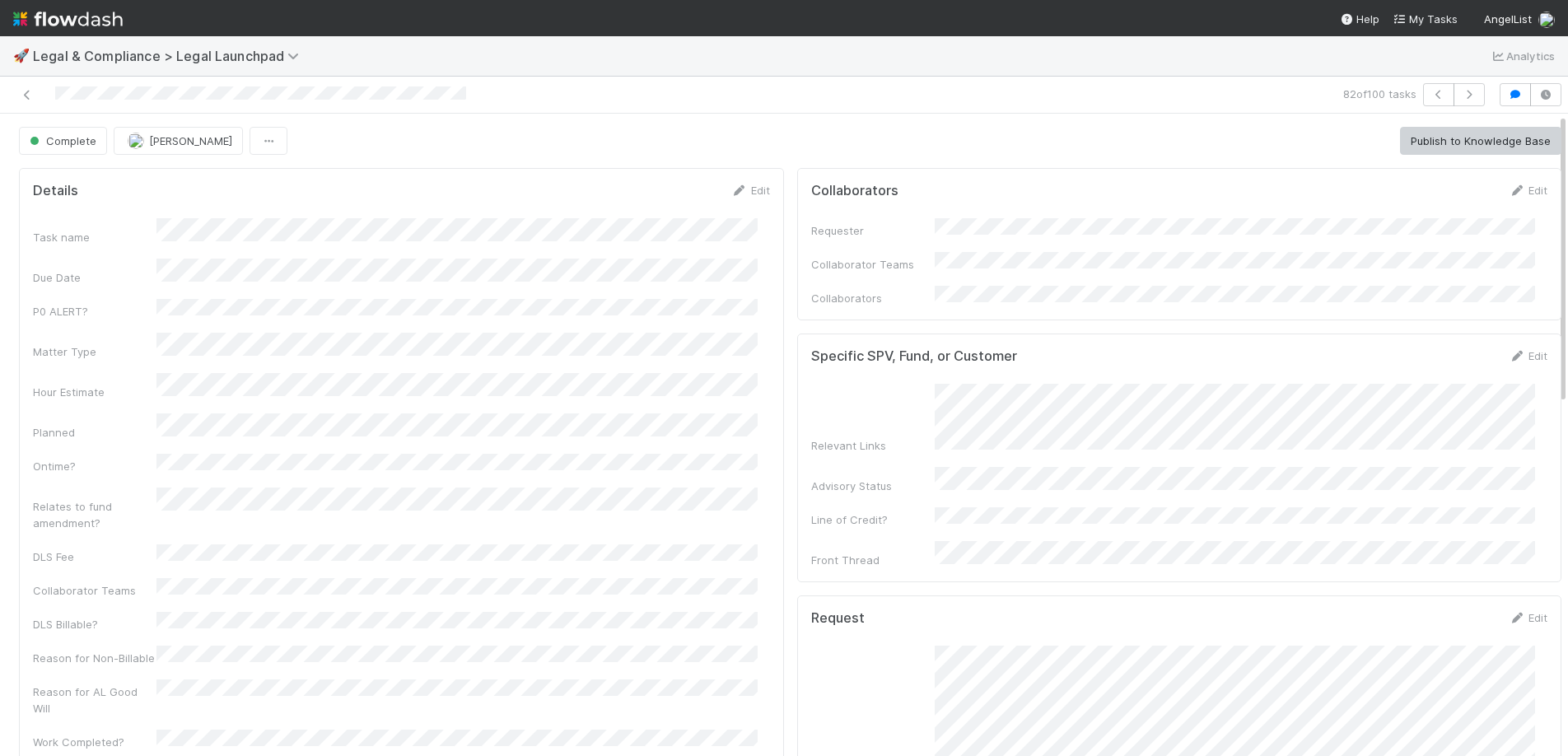
click at [758, 198] on div "Details Edit Task name Due Date P0 ALERT? Matter Type Hour Estimate Planned Ont…" at bounding box center [401, 503] width 765 height 670
click at [748, 194] on link "Edit" at bounding box center [750, 190] width 38 height 13
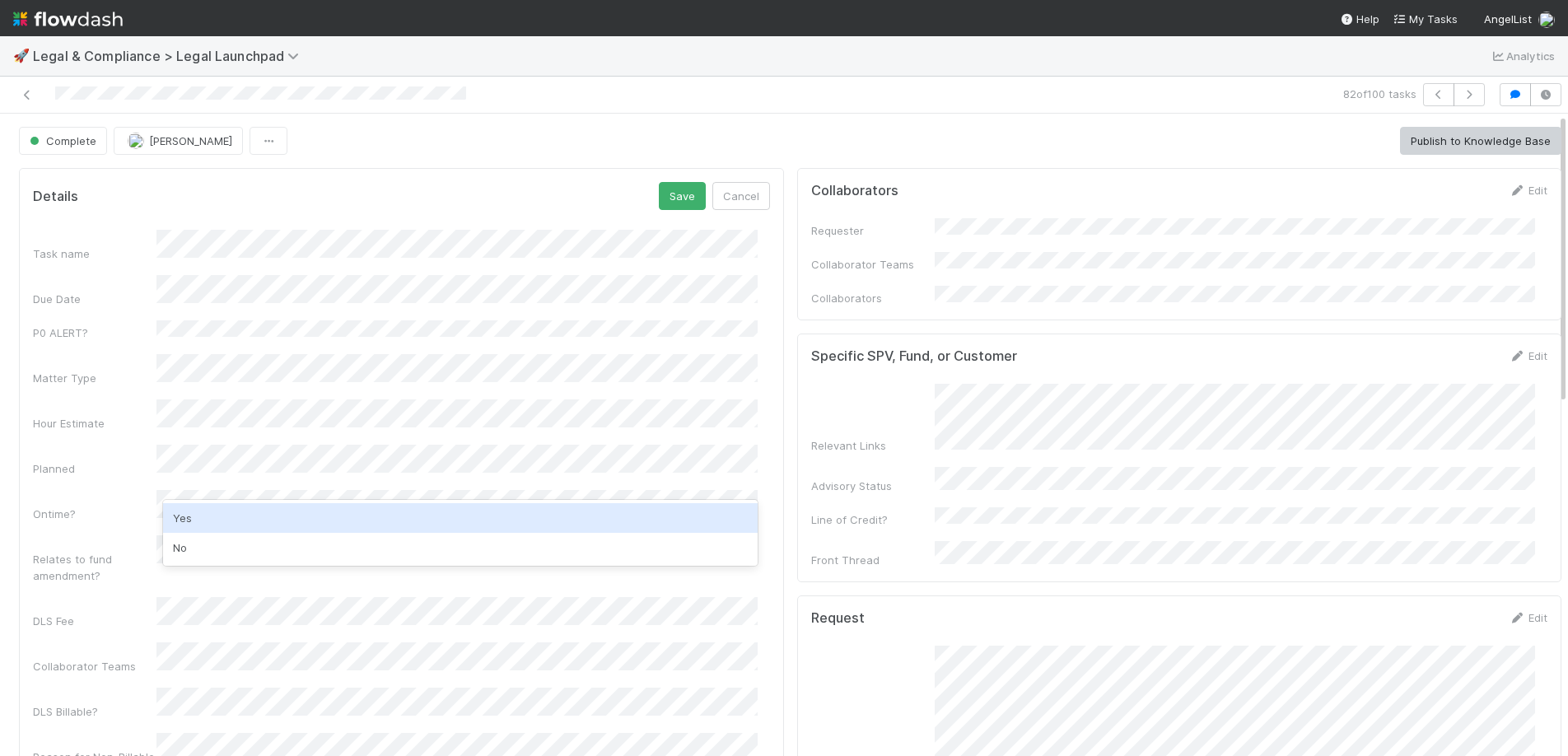
click at [197, 518] on div "Yes" at bounding box center [459, 518] width 594 height 30
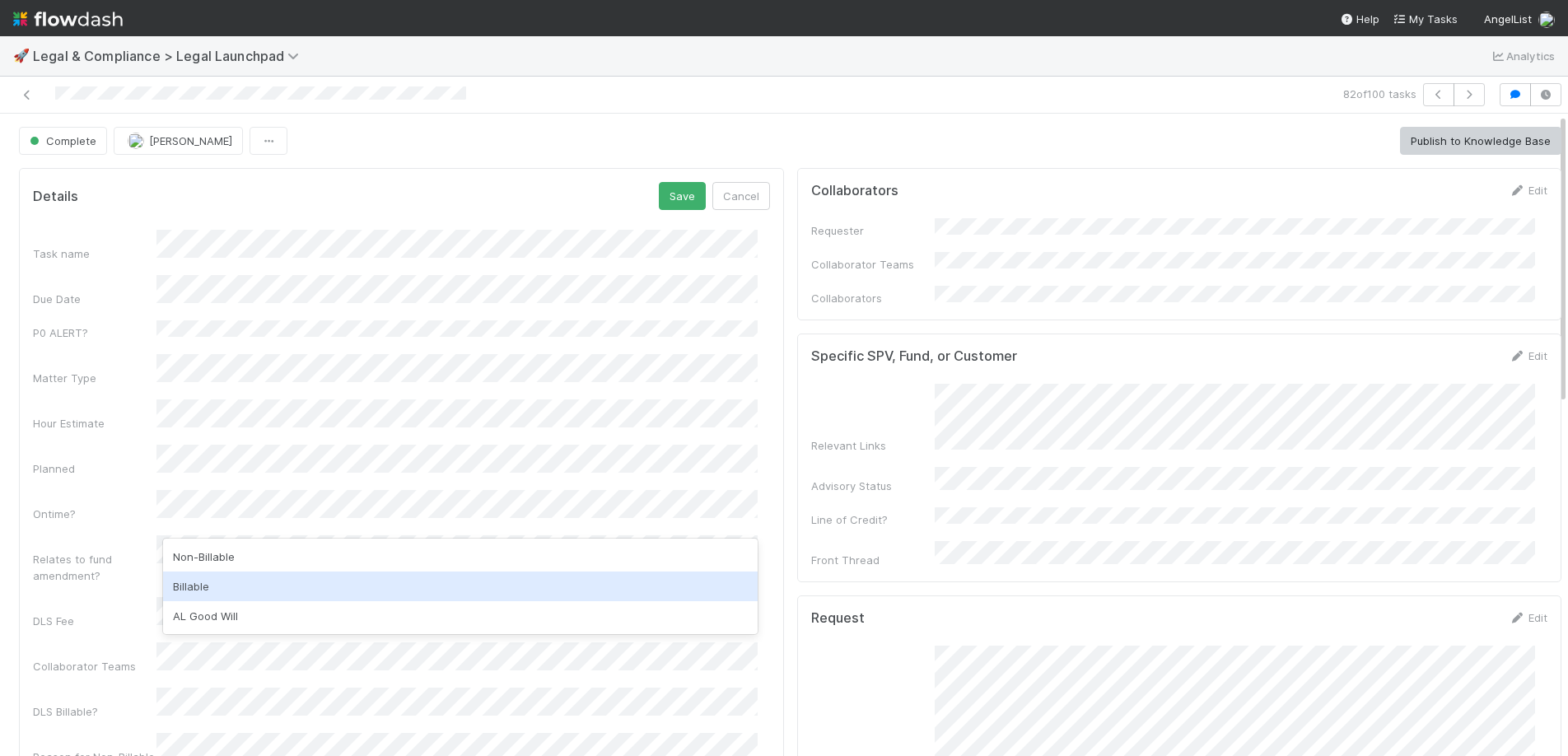
click at [225, 569] on div "Non-Billable" at bounding box center [459, 557] width 594 height 30
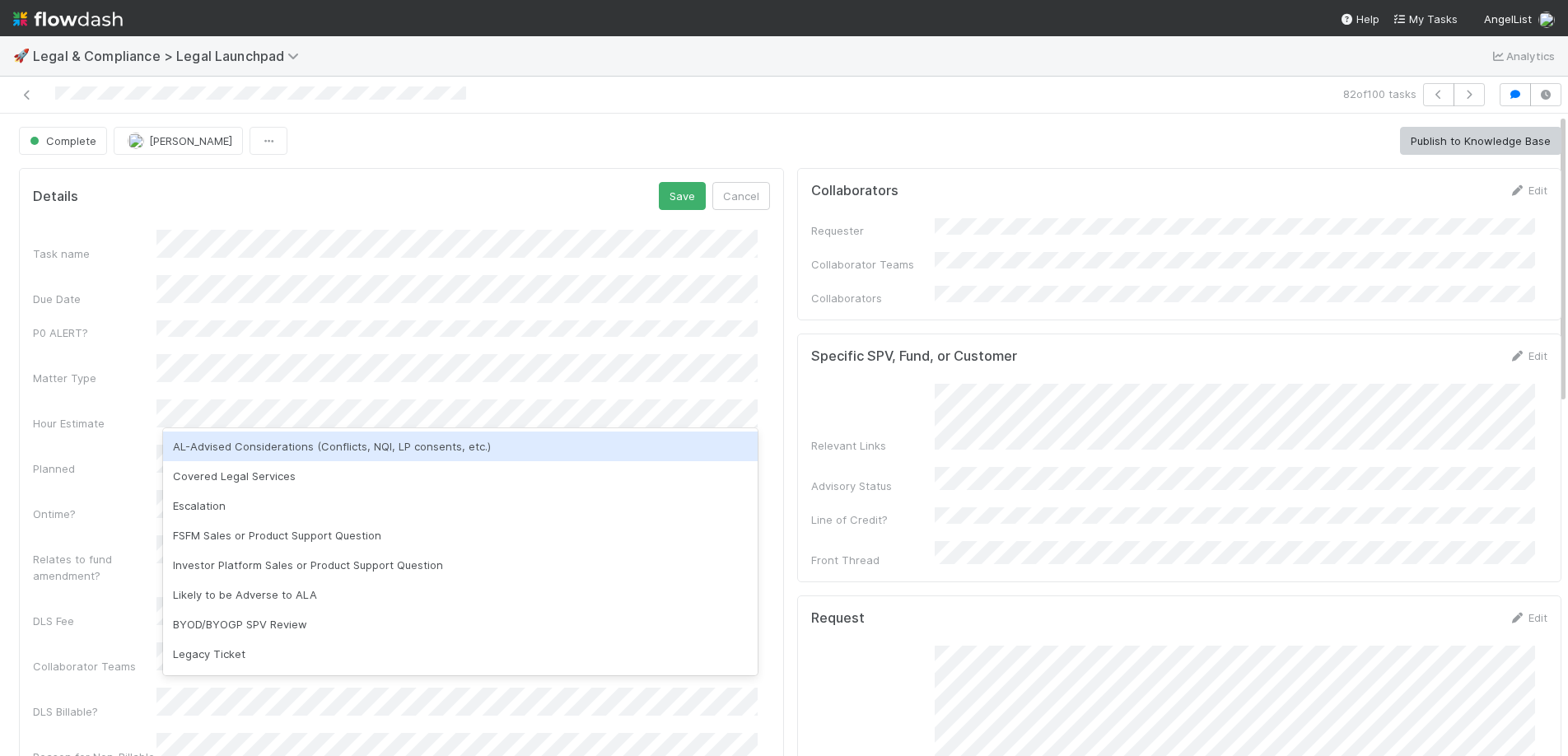
click at [256, 451] on div "AL-Advised Considerations (Conflicts, NQI, LP consents, etc.)" at bounding box center [459, 446] width 594 height 30
click at [297, 452] on div "Covered Legal Services" at bounding box center [459, 446] width 594 height 30
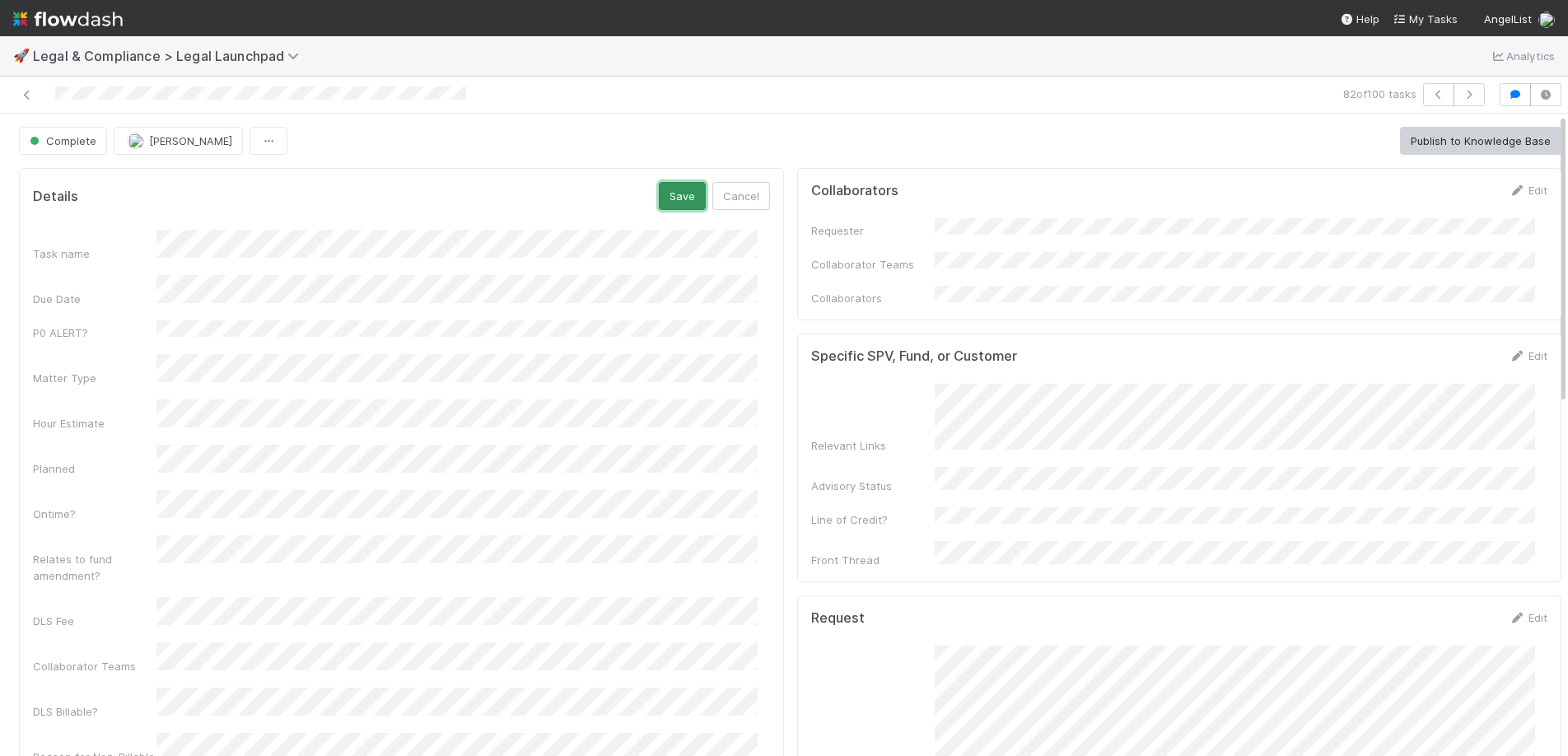
click at [673, 190] on button "Save" at bounding box center [682, 196] width 47 height 28
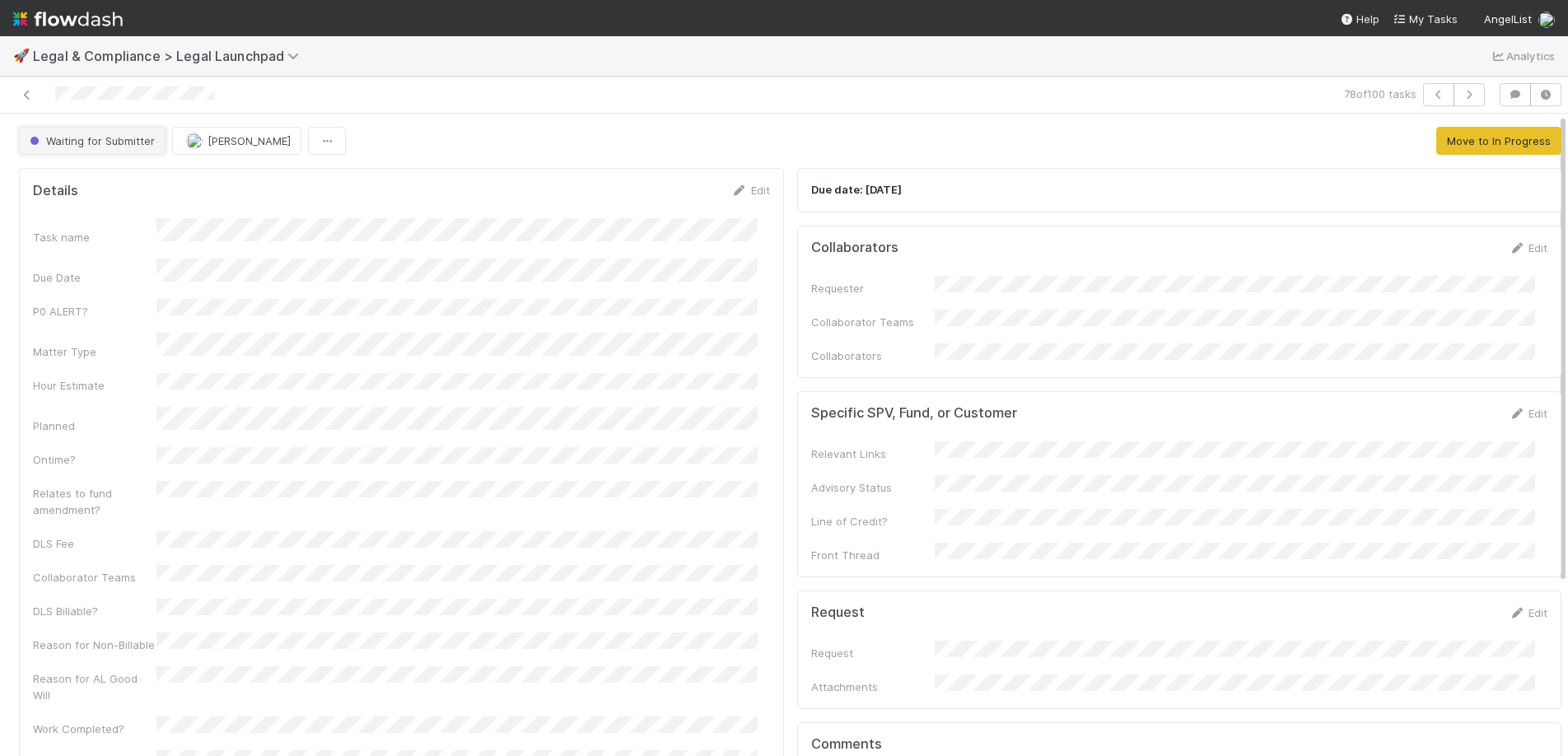
click at [122, 144] on span "Waiting for Submitter" at bounding box center [90, 140] width 128 height 13
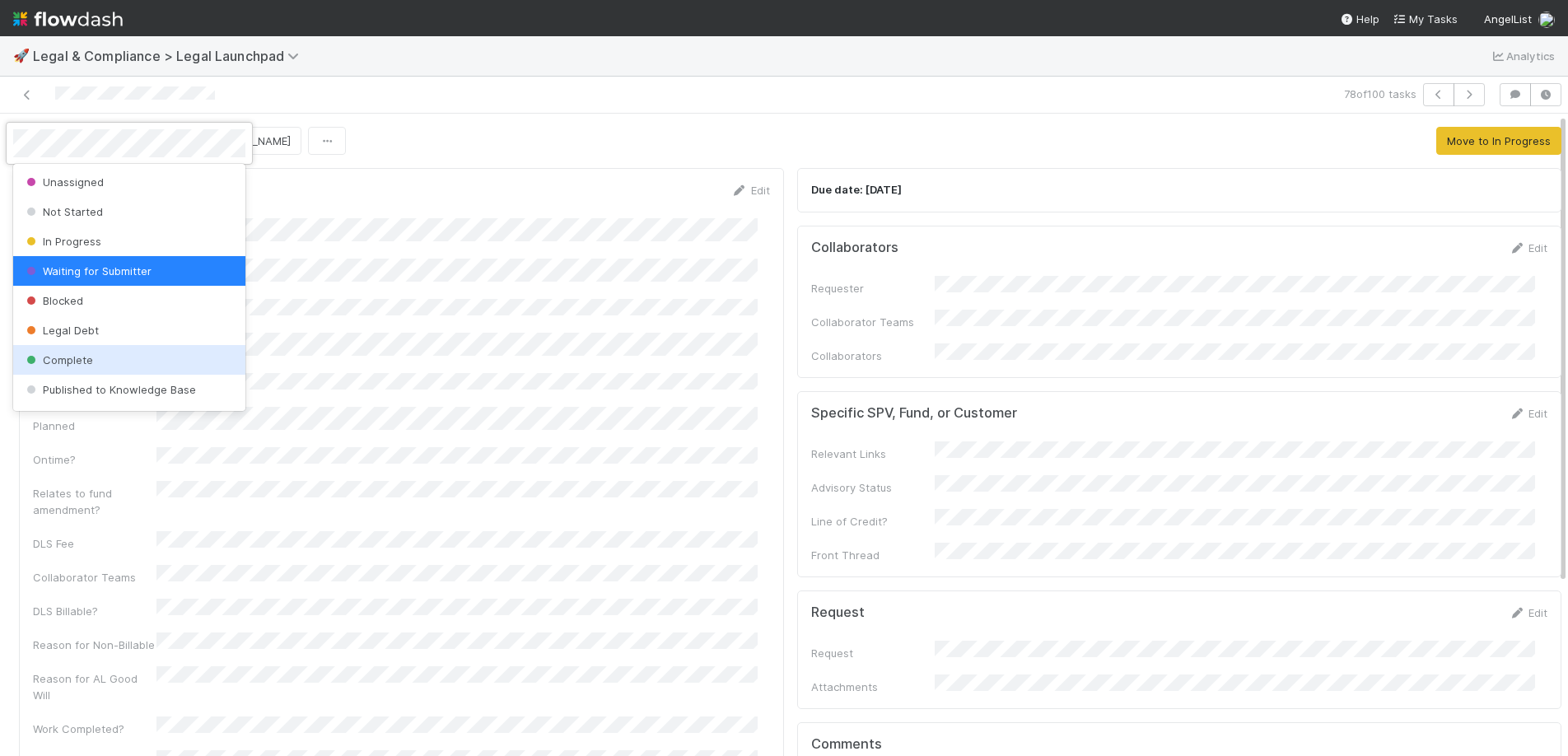
click at [103, 345] on div "Complete" at bounding box center [129, 360] width 232 height 30
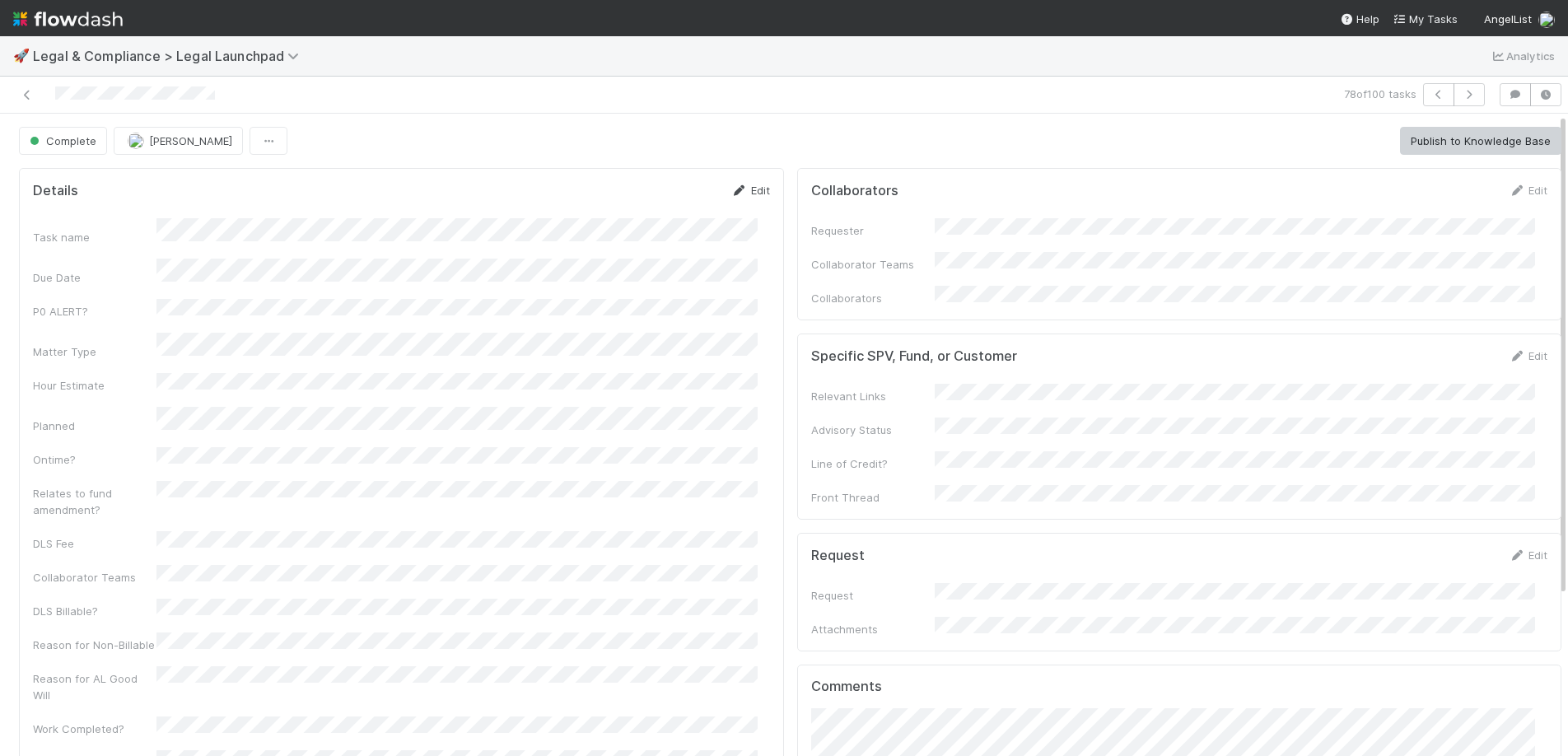
click at [752, 185] on link "Edit" at bounding box center [750, 190] width 38 height 13
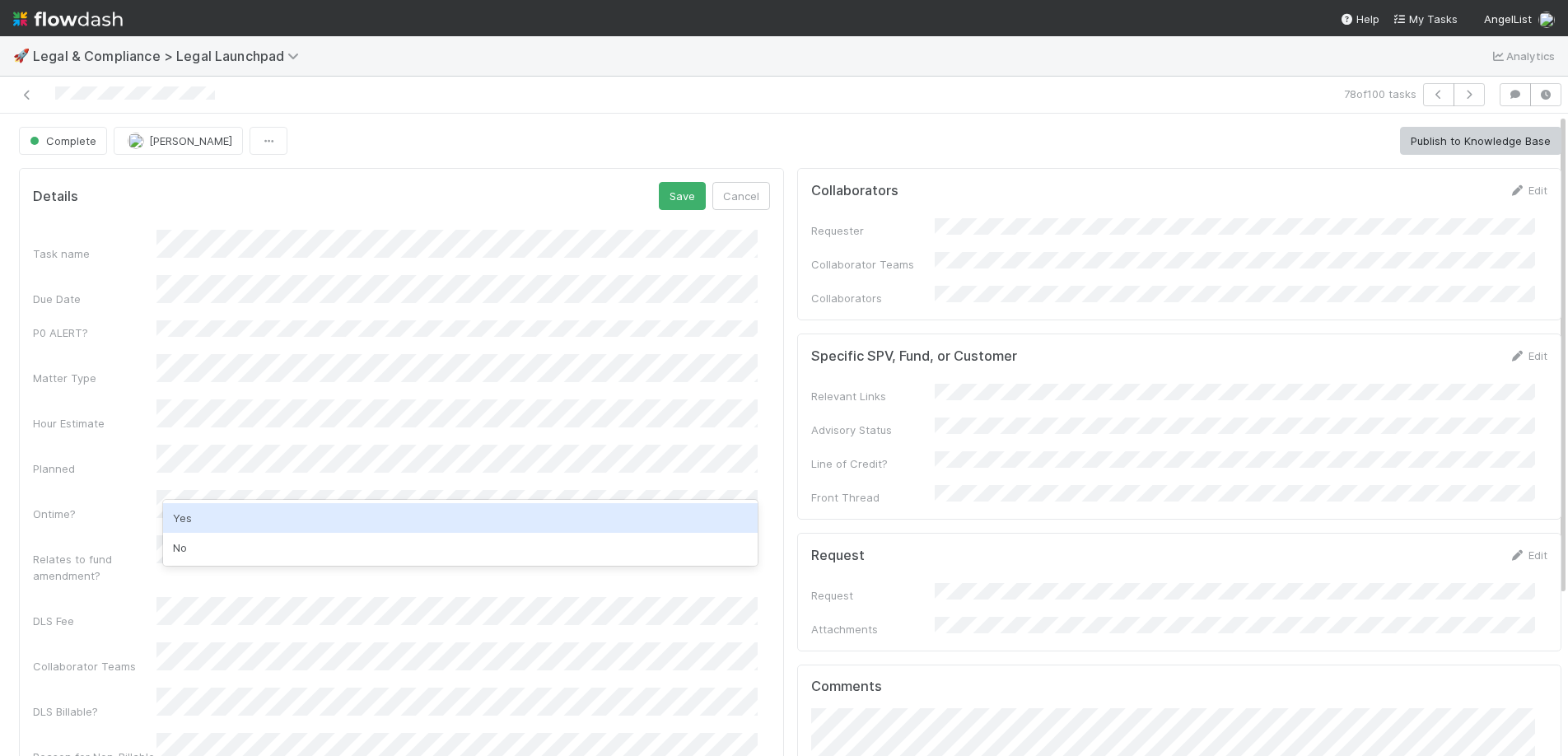
click at [210, 516] on div "Yes" at bounding box center [459, 518] width 594 height 30
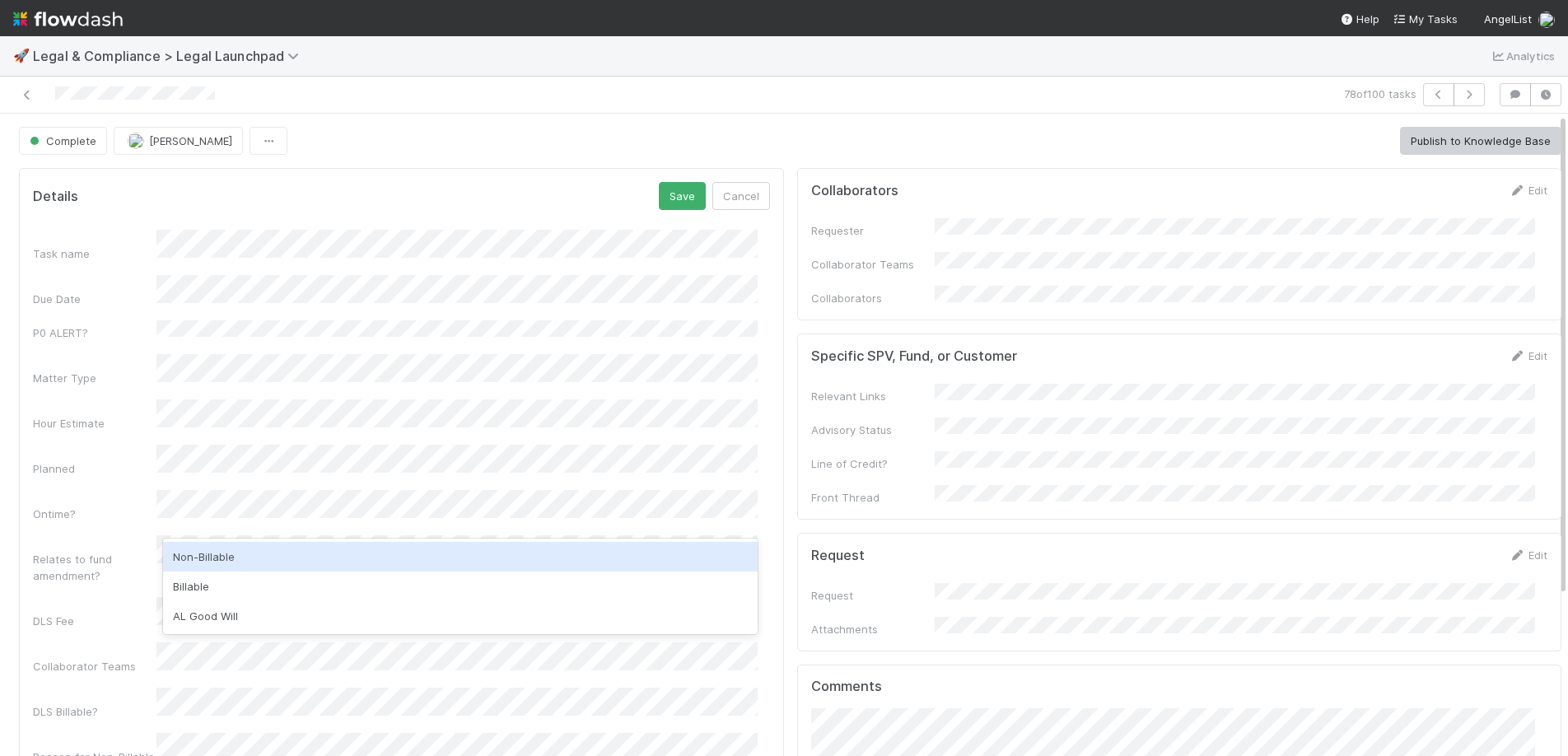
click at [224, 552] on div "Non-Billable" at bounding box center [459, 557] width 594 height 30
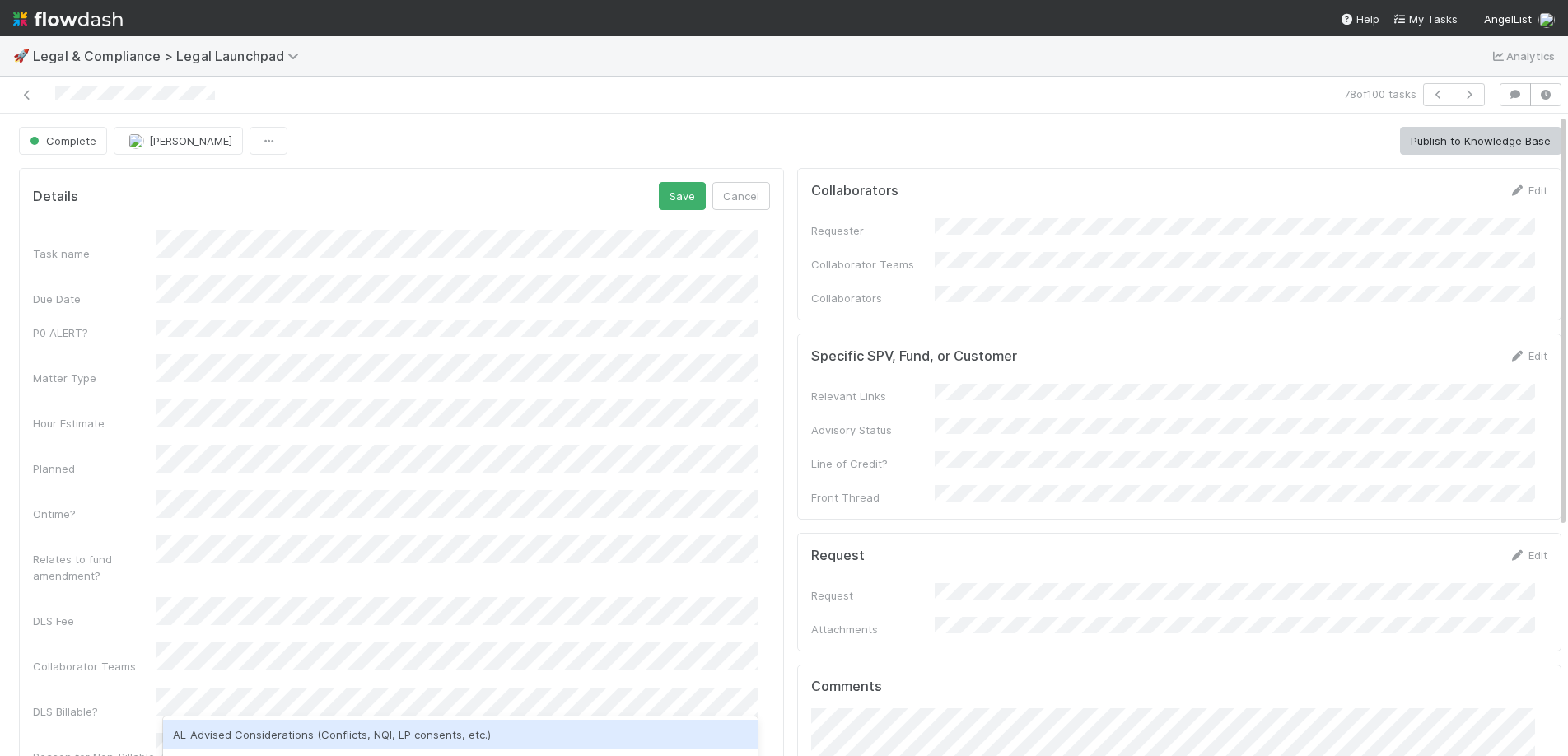
click at [315, 671] on div "Task name Due Date P0 ALERT? Matter Type Hour Estimate Planned Ontime? Relates …" at bounding box center [401, 590] width 737 height 721
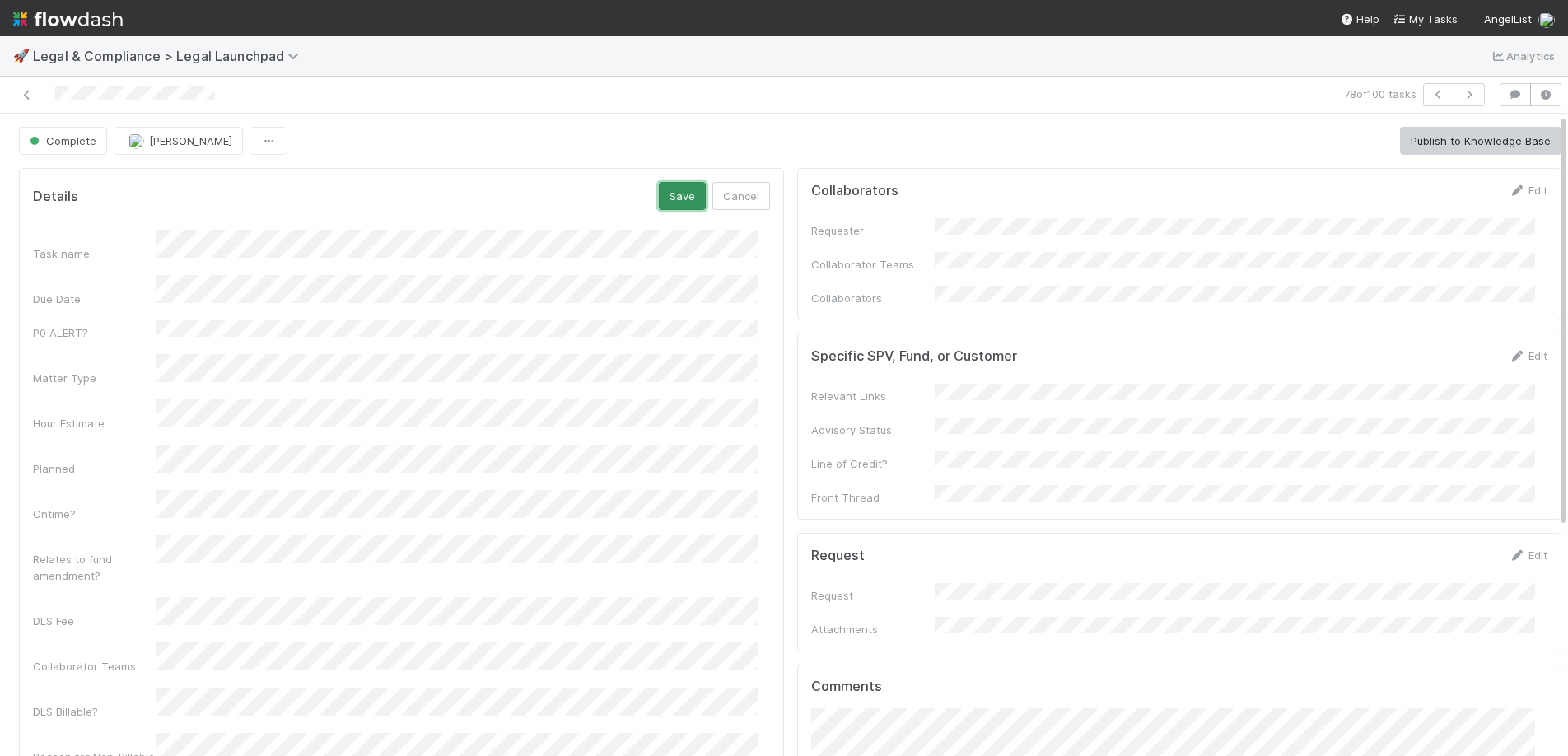
click at [670, 186] on button "Save" at bounding box center [682, 196] width 47 height 28
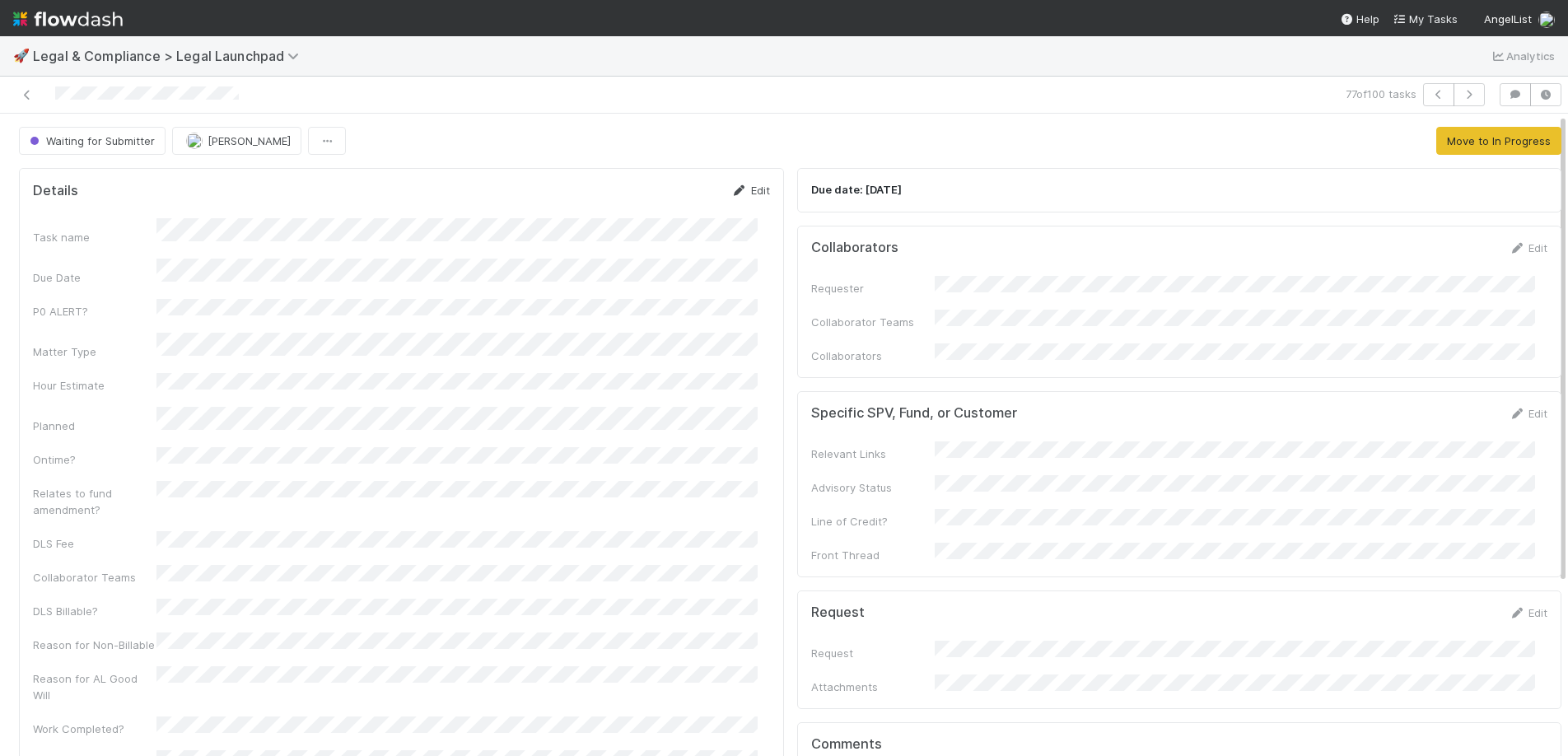
click at [745, 183] on link "Edit" at bounding box center [750, 190] width 38 height 13
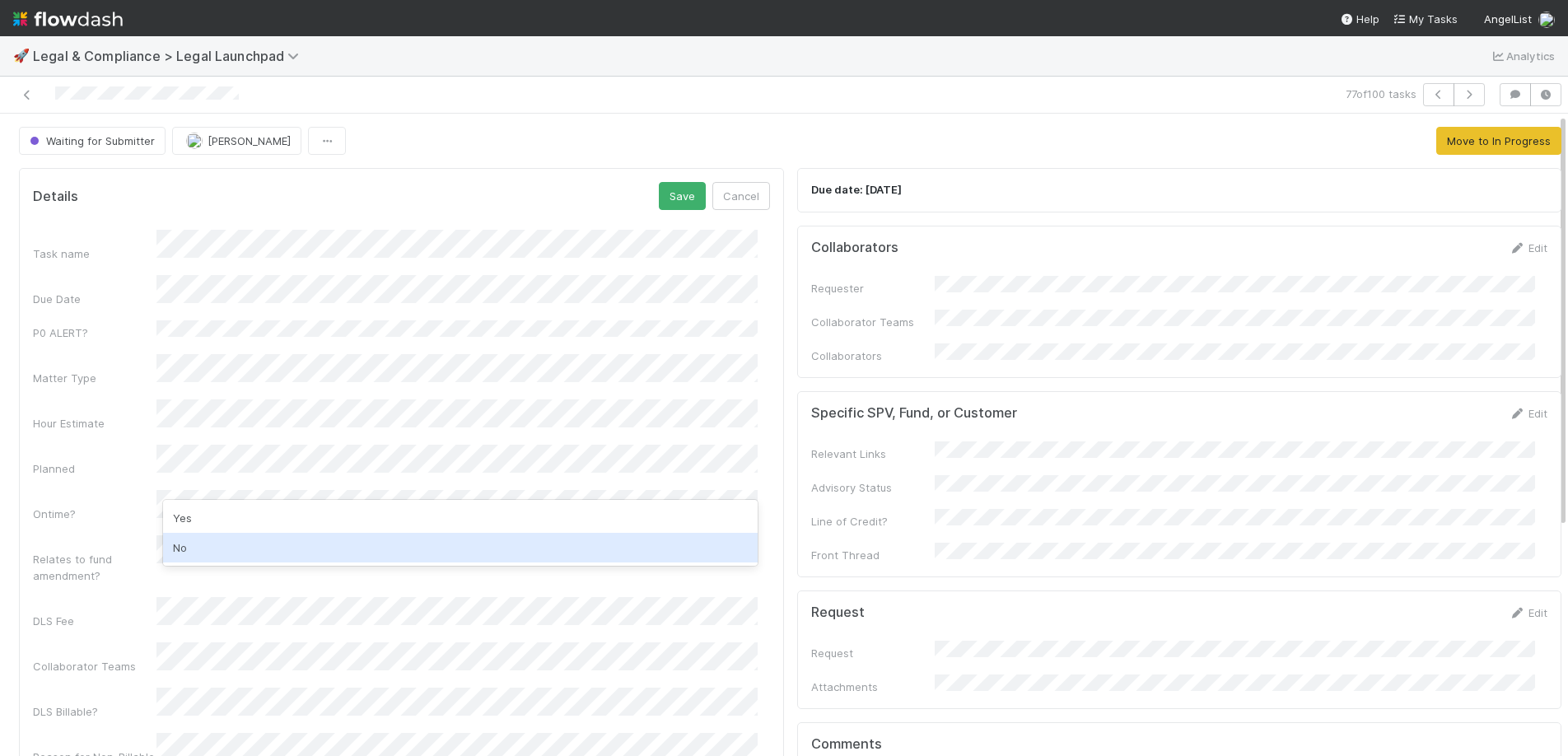
click at [216, 546] on div "No" at bounding box center [459, 547] width 594 height 30
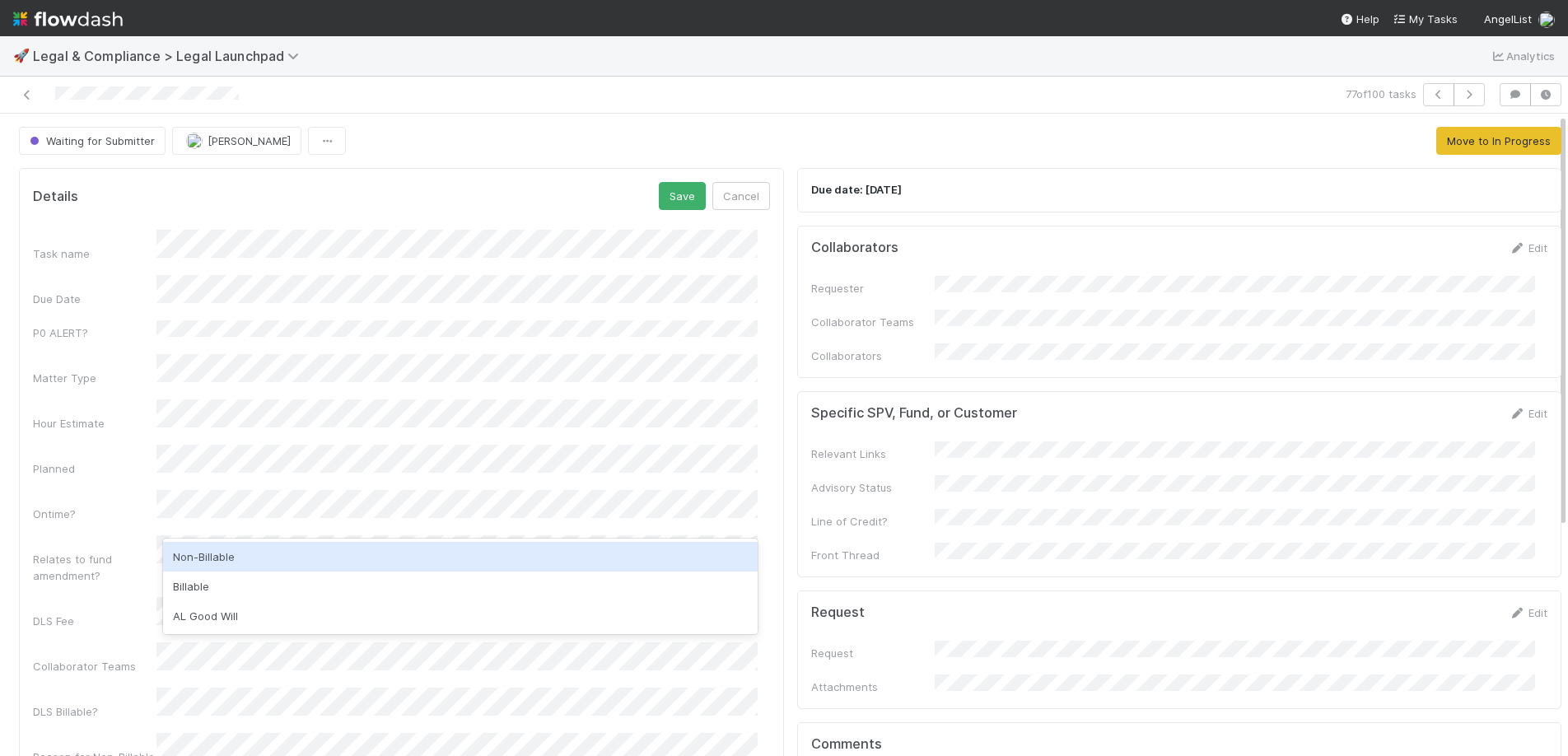
click at [213, 560] on div "Non-Billable" at bounding box center [459, 557] width 594 height 30
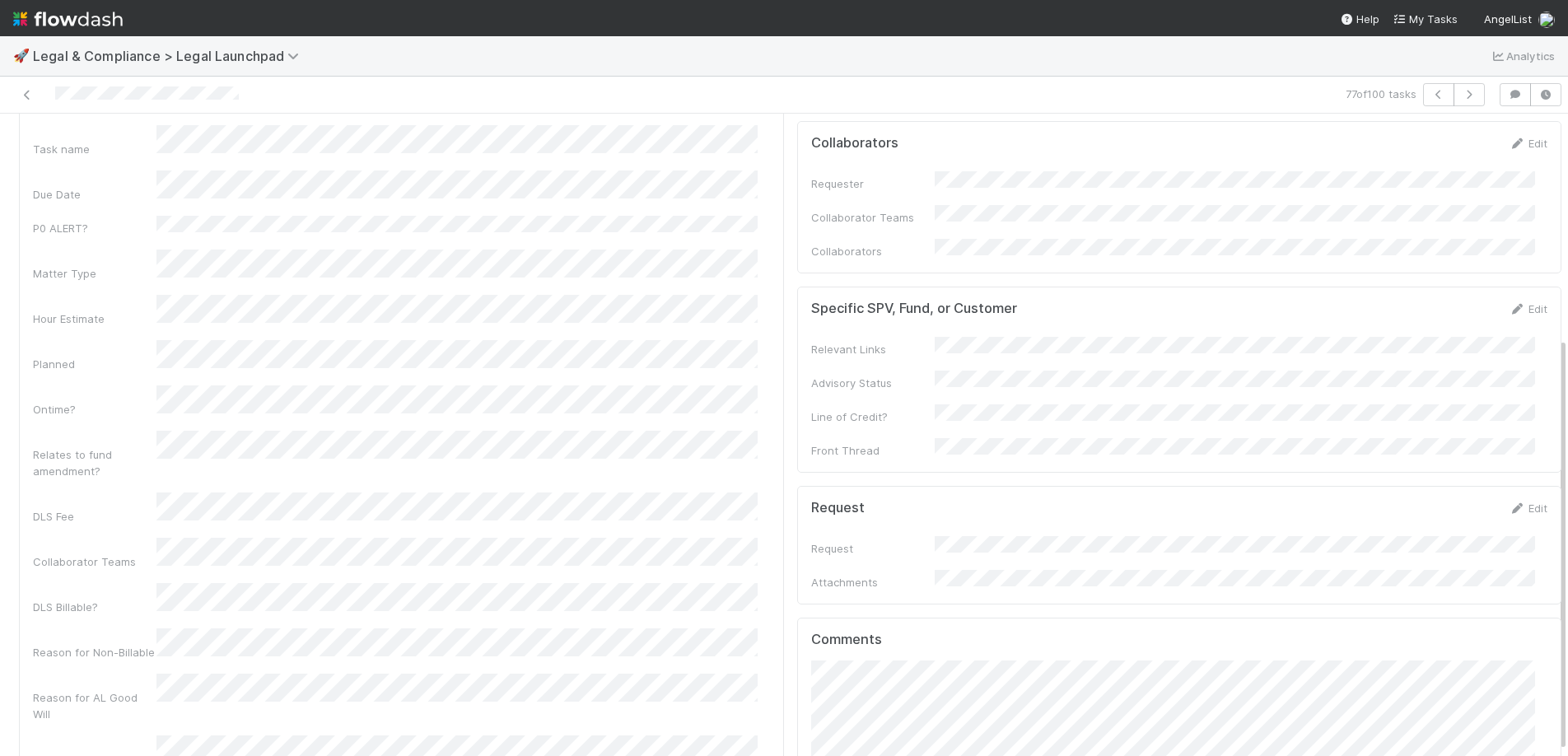
scroll to position [74, 0]
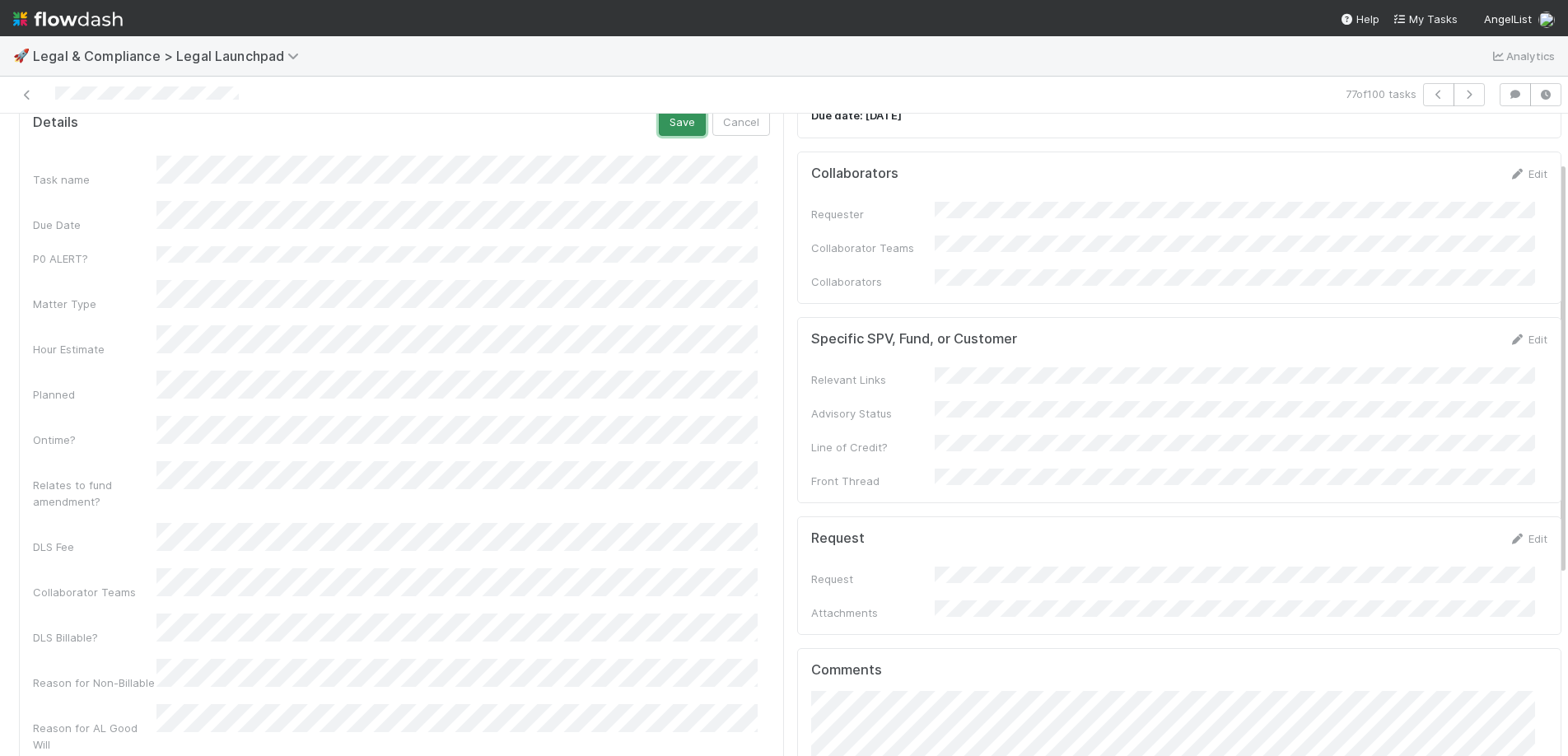
click at [659, 131] on button "Save" at bounding box center [682, 122] width 47 height 28
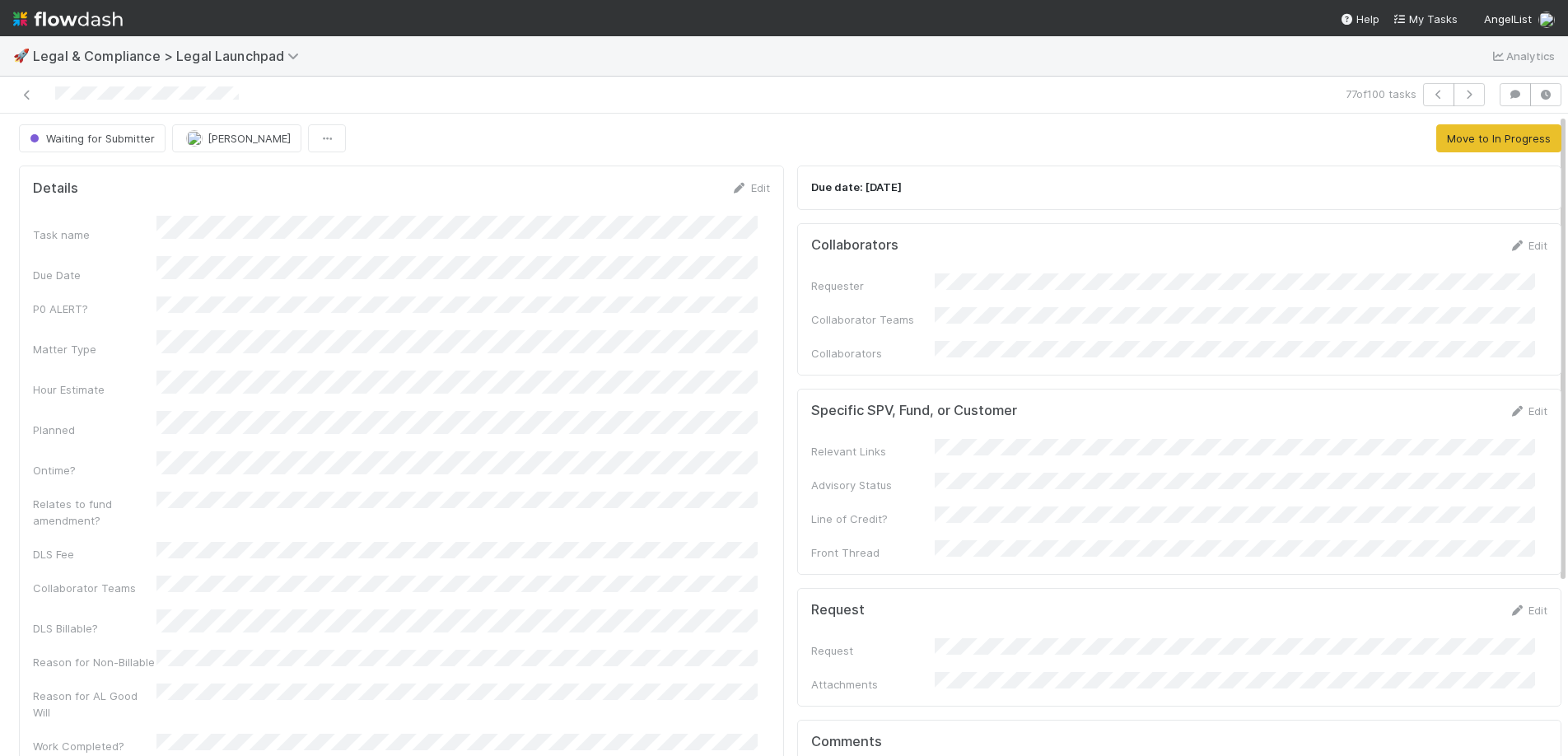
scroll to position [0, 0]
click at [734, 179] on div "Details Edit Task name Due Date P0 ALERT? Matter Type Hour Estimate Planned Ont…" at bounding box center [401, 503] width 765 height 670
click at [741, 192] on link "Edit" at bounding box center [750, 190] width 38 height 13
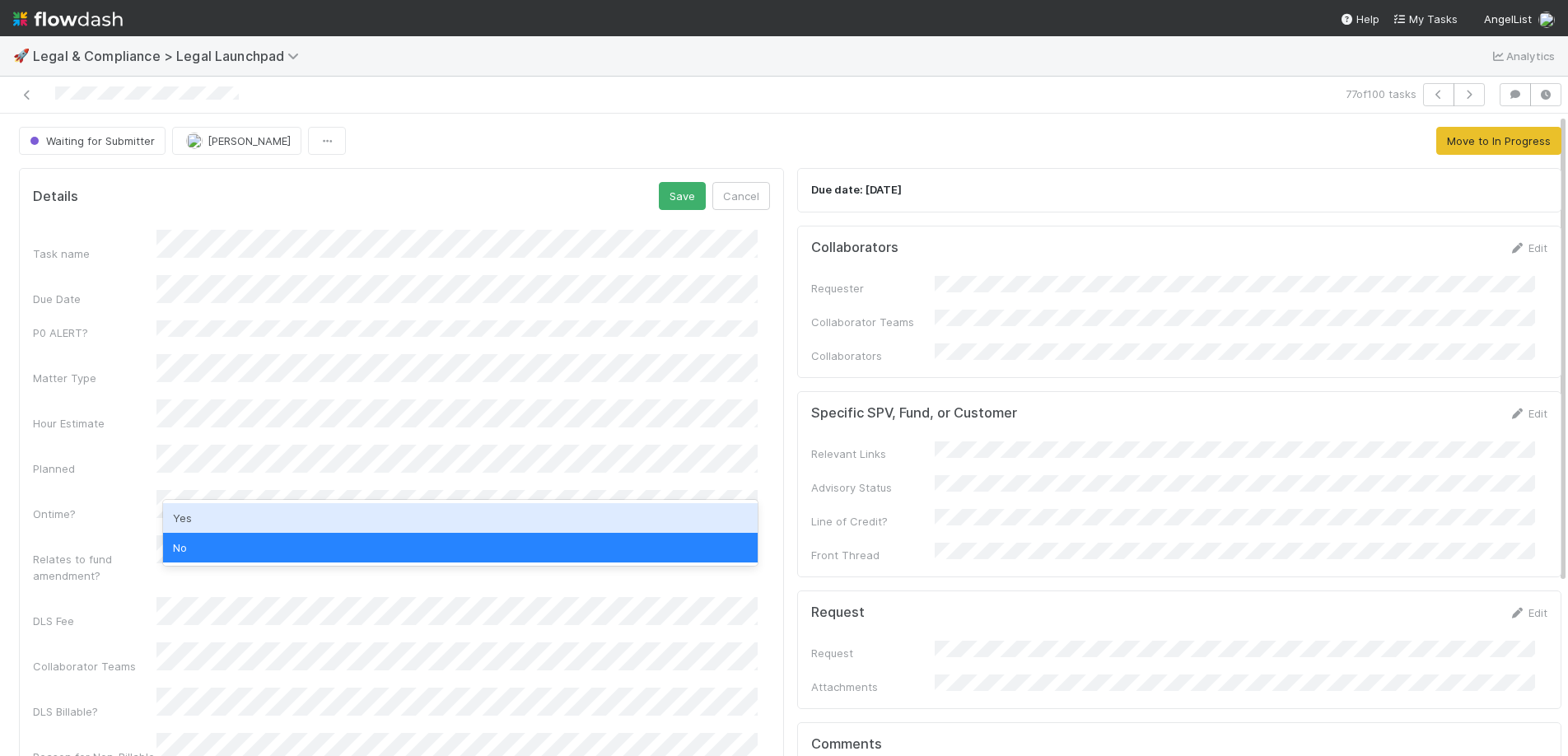
click at [254, 512] on div "Yes" at bounding box center [459, 518] width 594 height 30
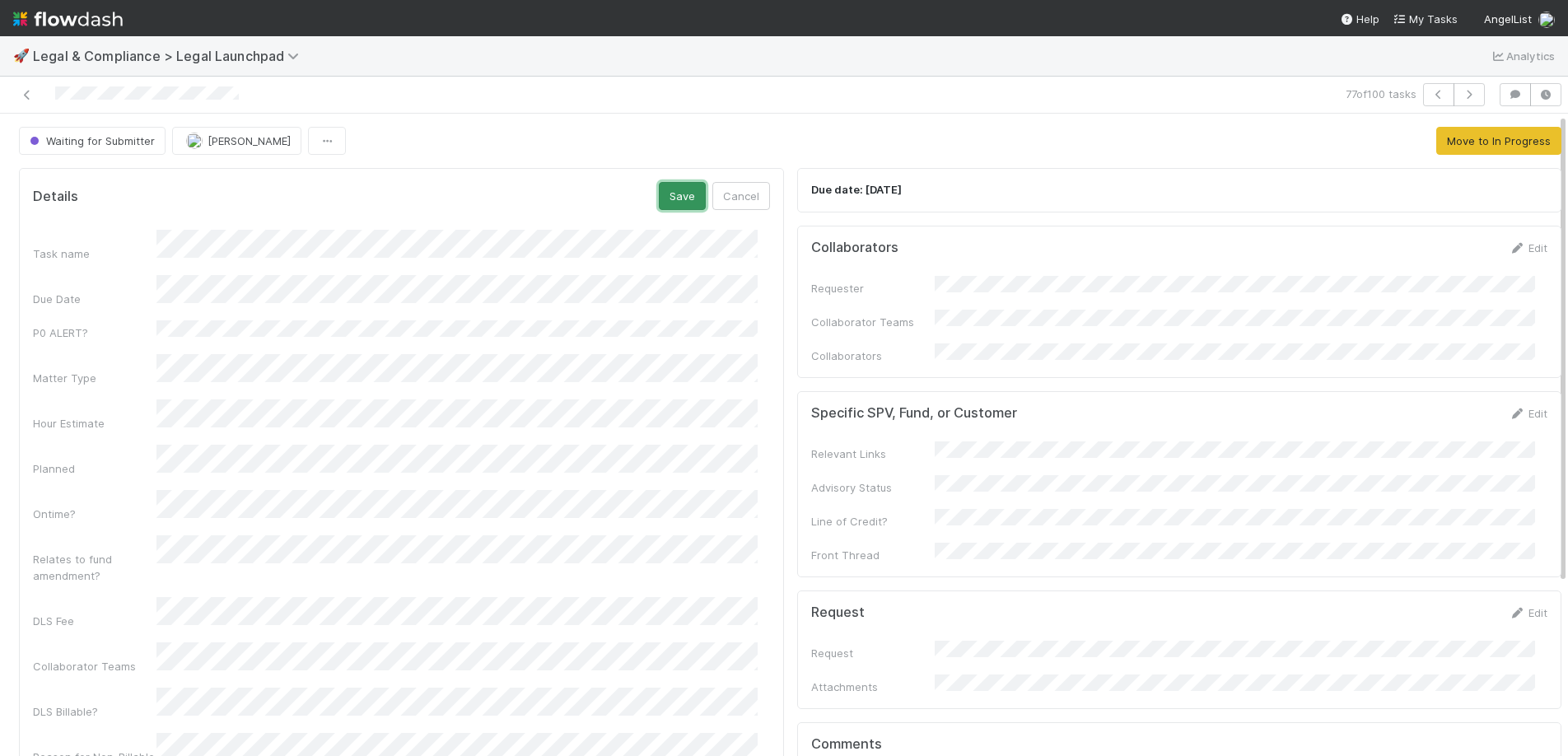
click at [684, 201] on button "Save" at bounding box center [682, 196] width 47 height 28
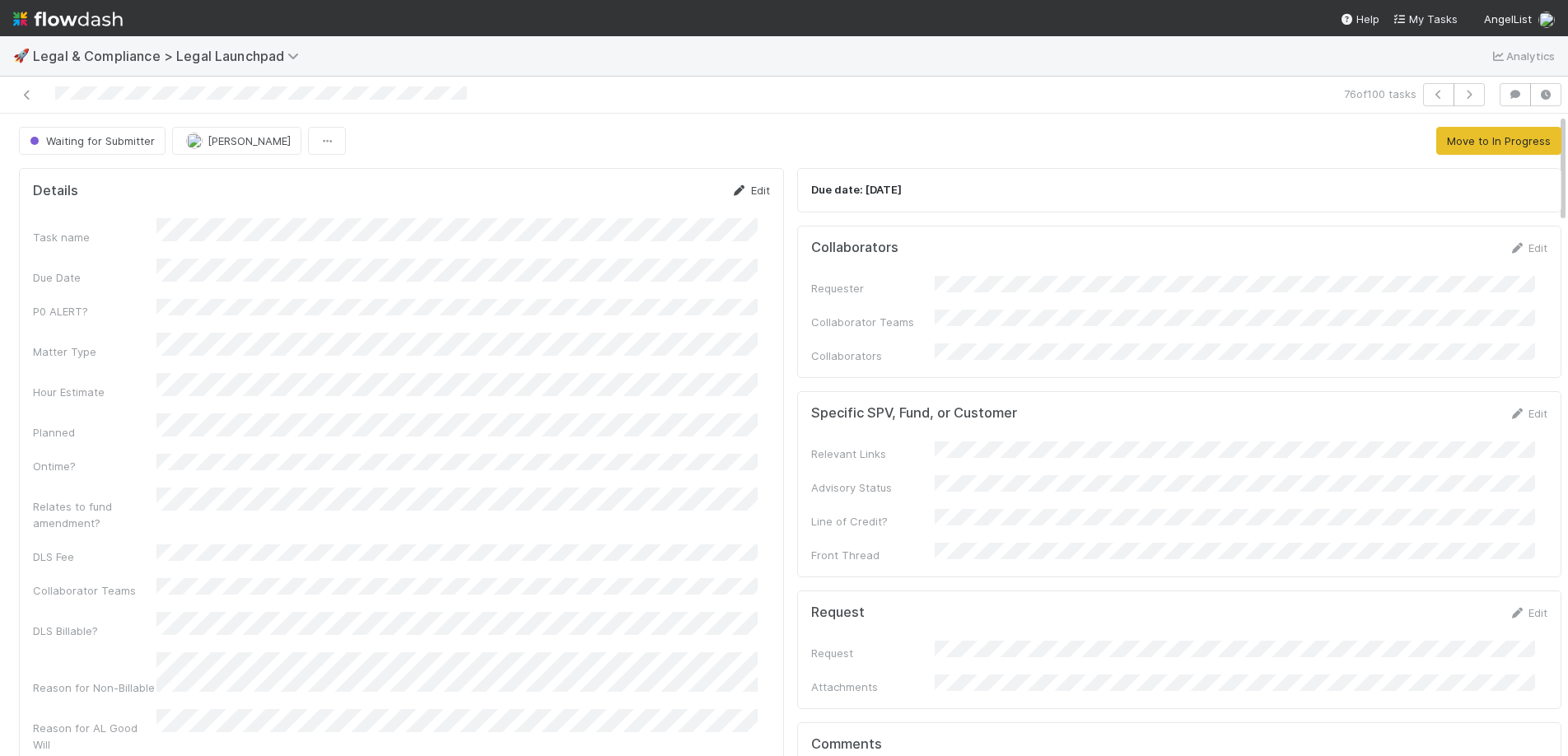
click at [735, 188] on link "Edit" at bounding box center [750, 190] width 38 height 13
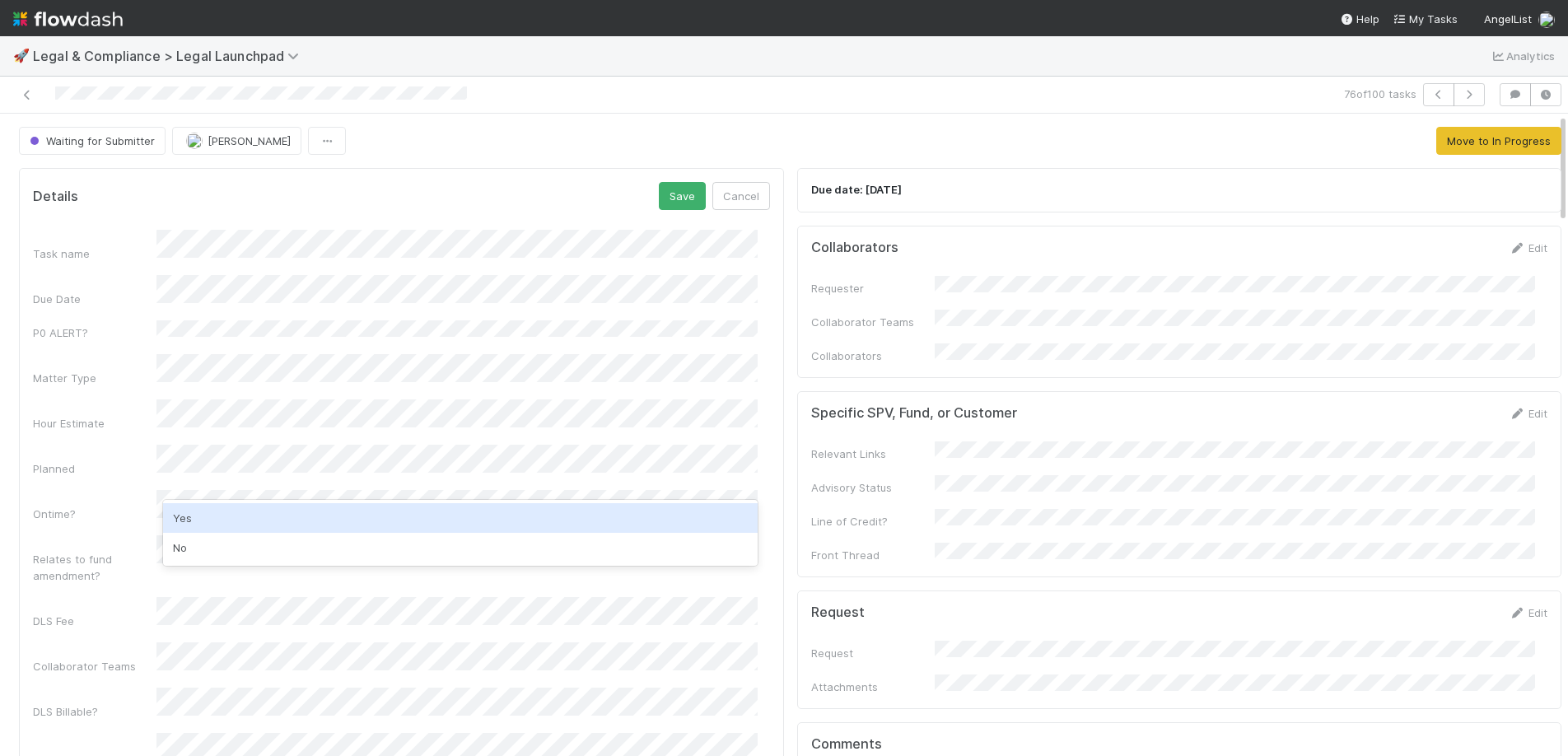
click at [374, 516] on div "Yes" at bounding box center [459, 518] width 594 height 30
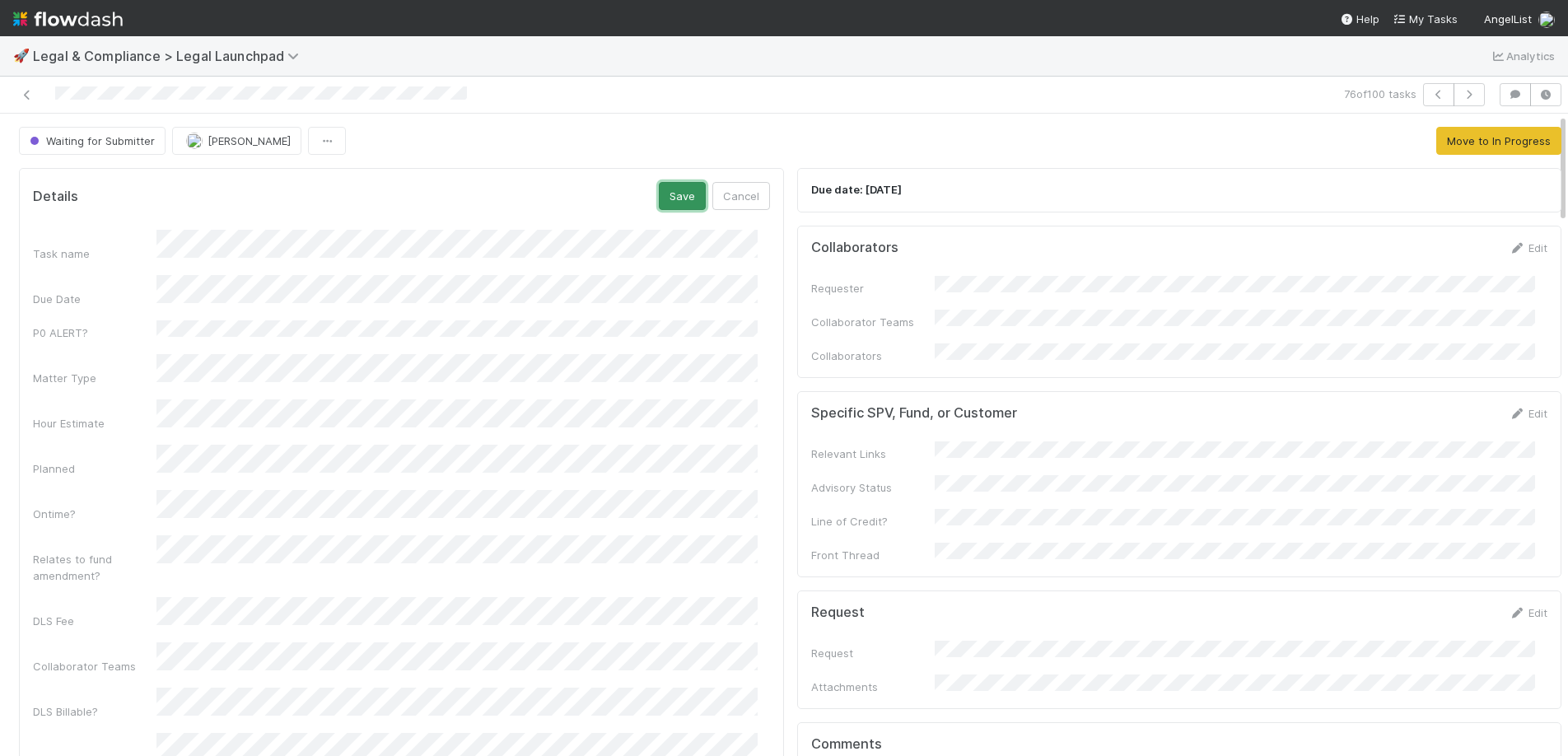
click at [668, 210] on button "Save" at bounding box center [682, 196] width 47 height 28
click at [84, 134] on span "Waiting for Submitter" at bounding box center [90, 140] width 128 height 13
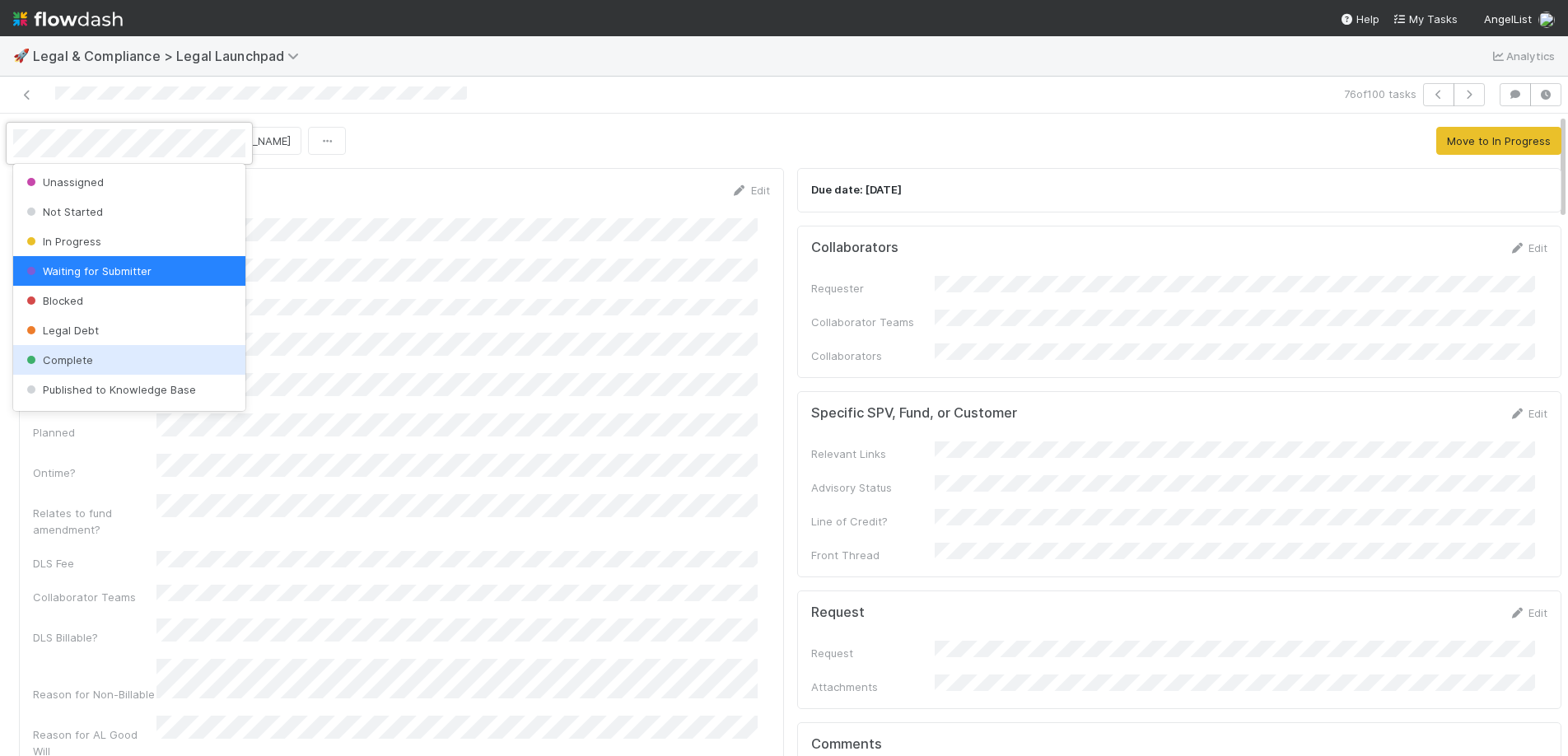
click at [72, 358] on span "Complete" at bounding box center [58, 360] width 70 height 13
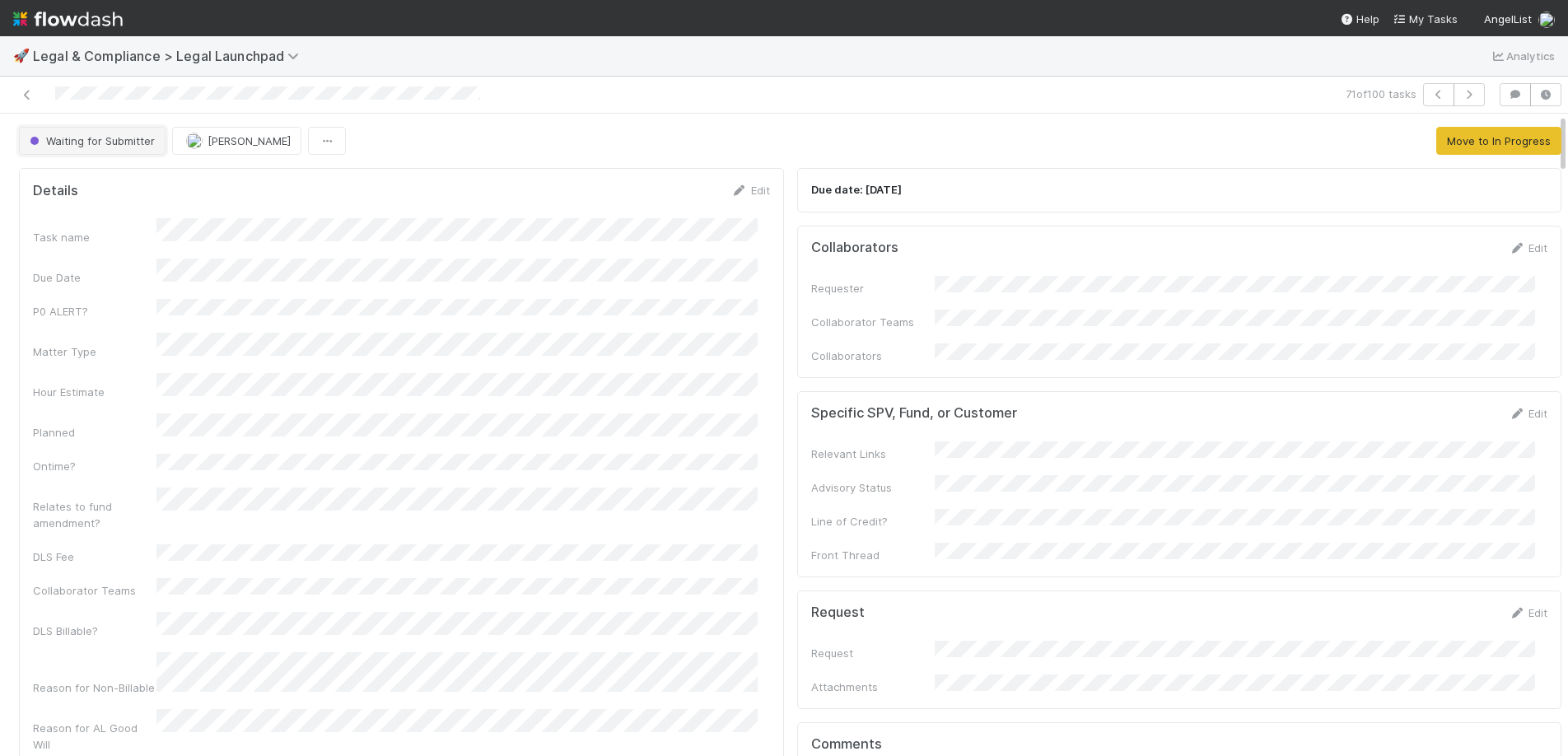
click at [123, 140] on span "Waiting for Submitter" at bounding box center [90, 140] width 128 height 13
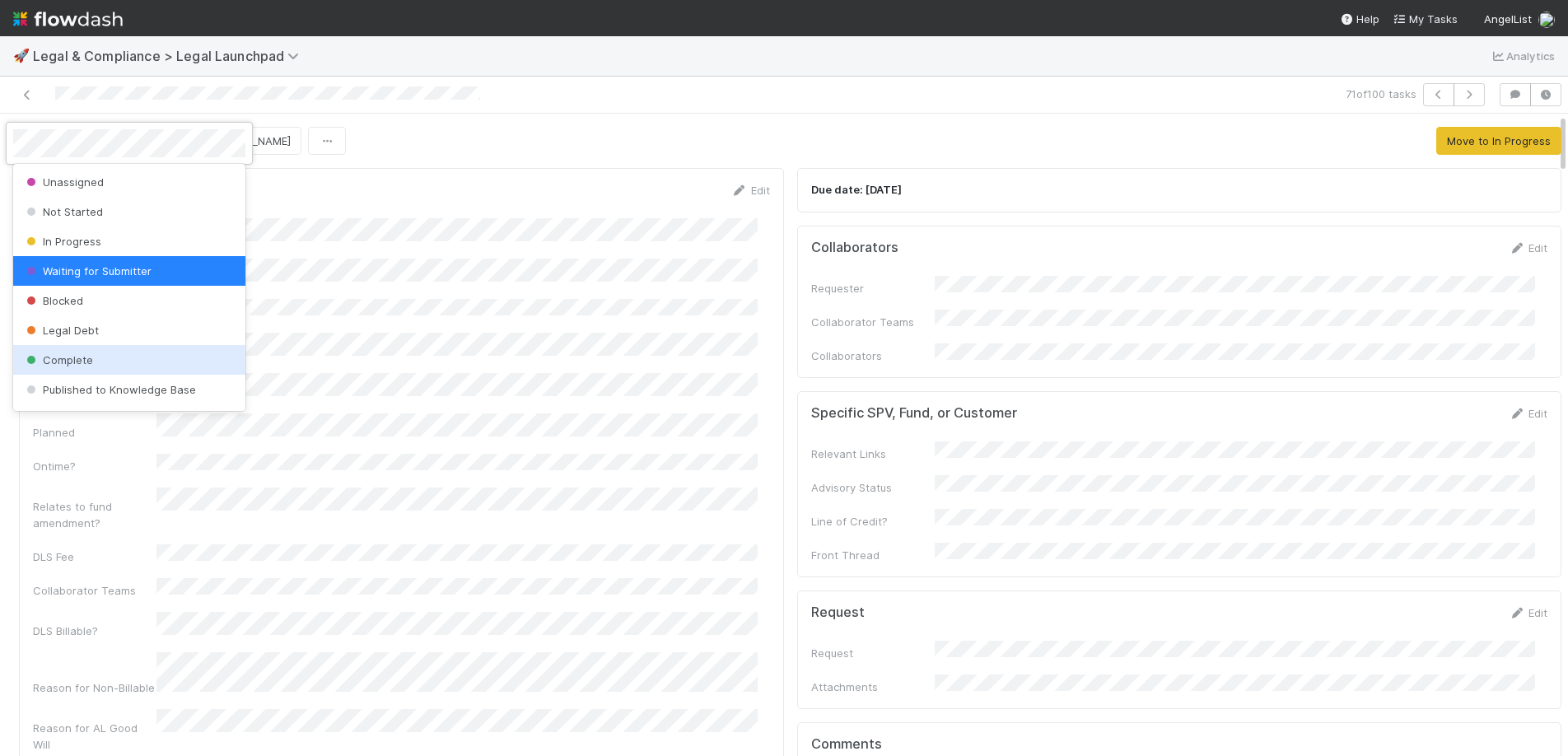
click at [66, 354] on span "Complete" at bounding box center [58, 360] width 70 height 13
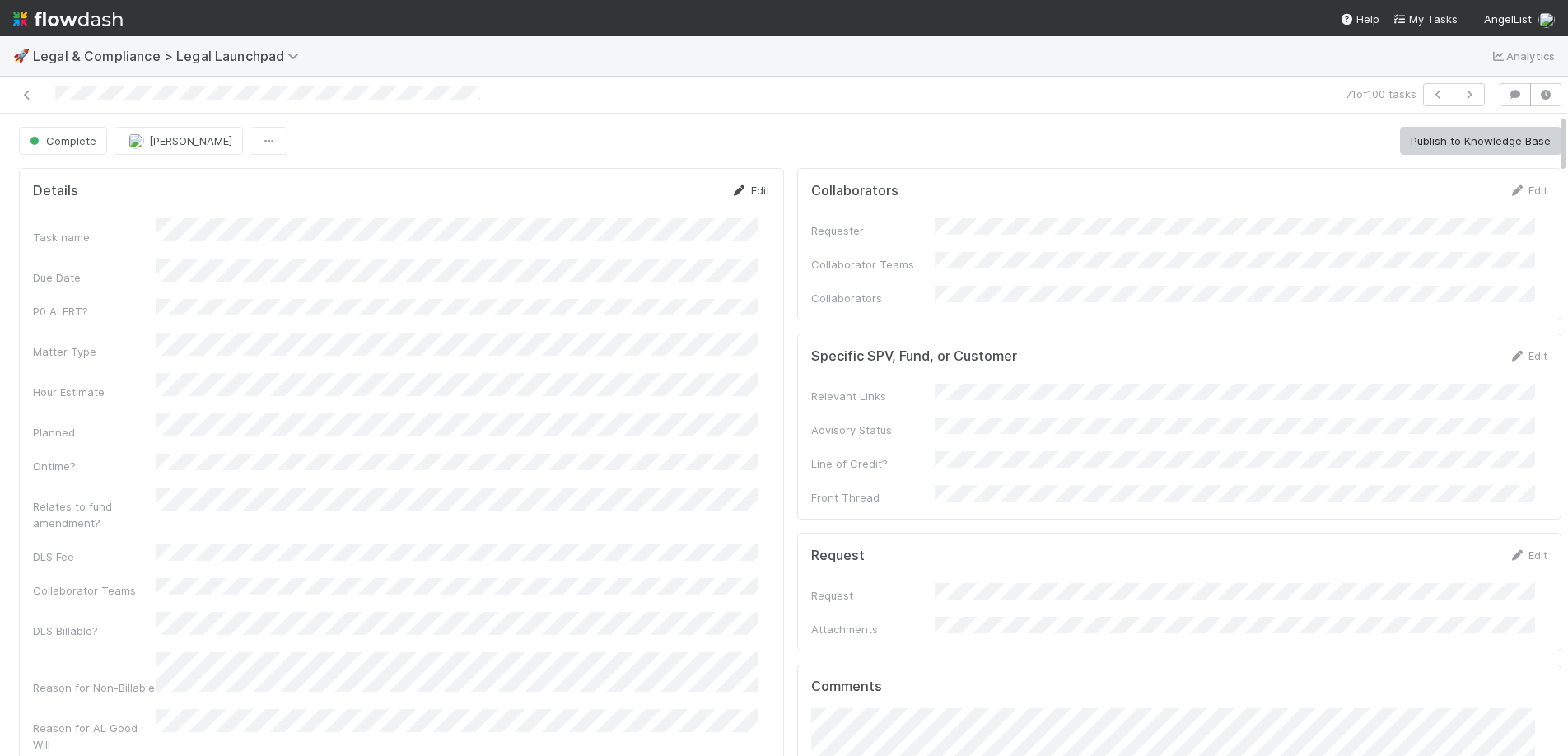
click at [752, 193] on link "Edit" at bounding box center [750, 190] width 38 height 13
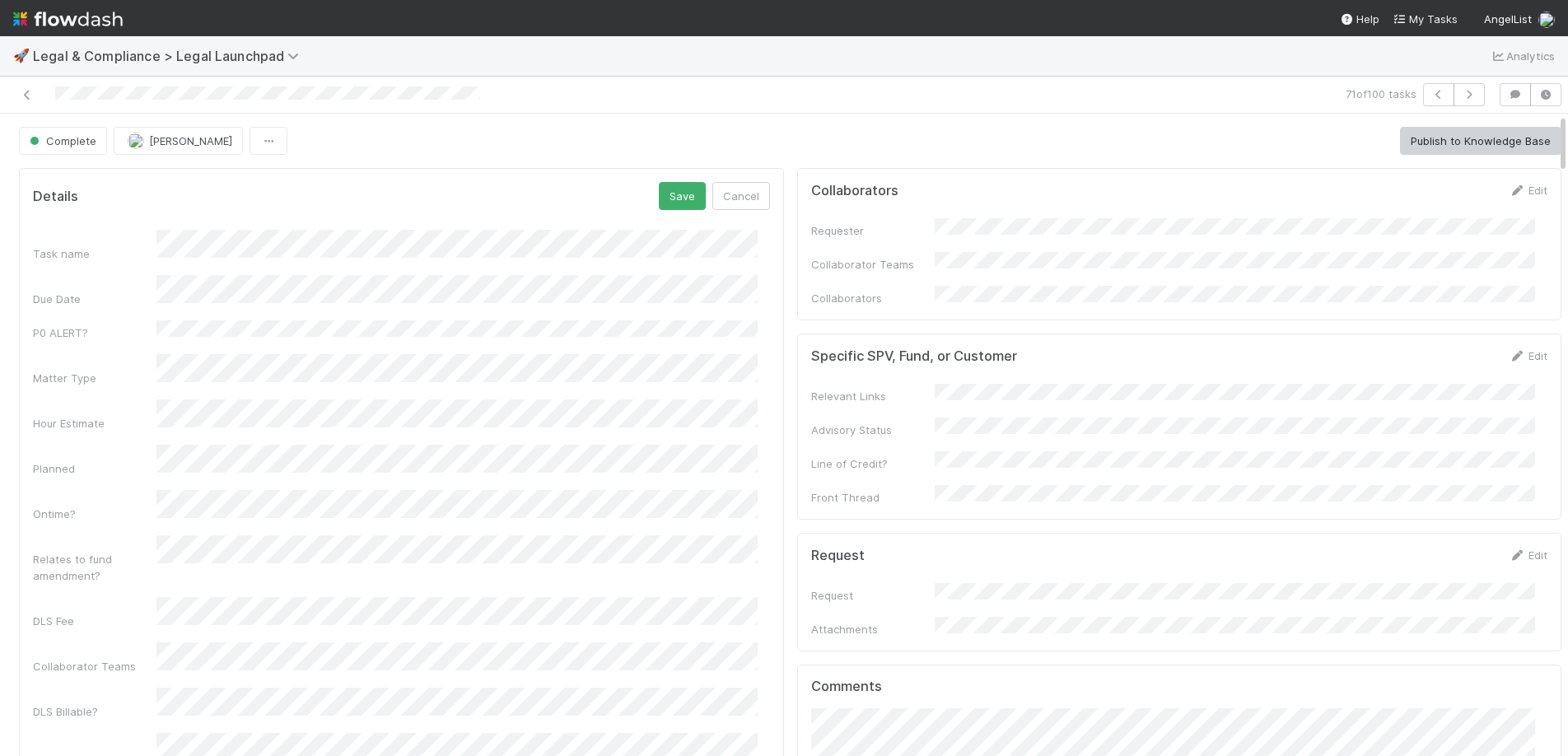
click at [309, 414] on div "Task name Due Date P0 ALERT? Matter Type Hour Estimate Planned Ontime? Relates …" at bounding box center [401, 601] width 737 height 741
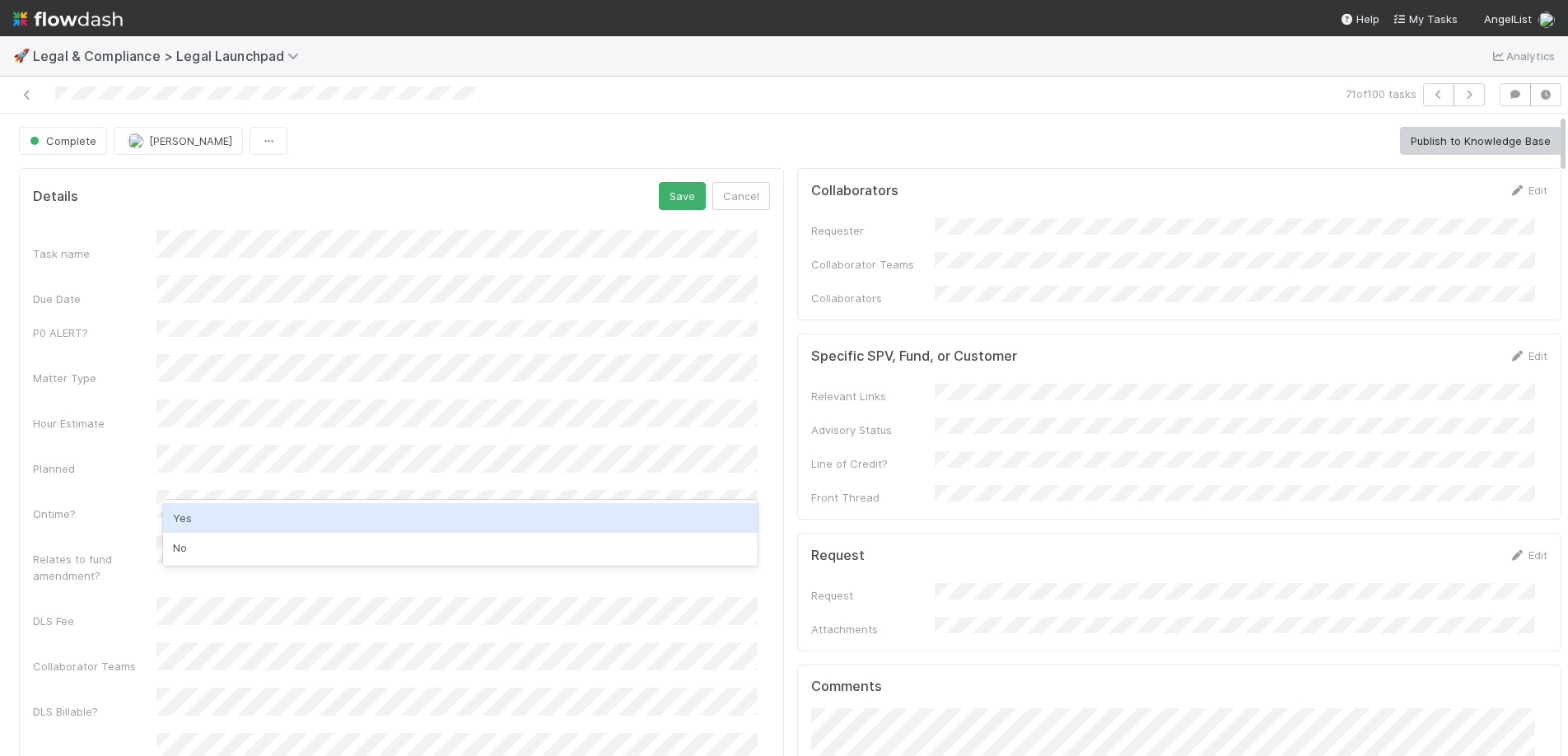
click at [252, 511] on div "Yes" at bounding box center [459, 518] width 594 height 30
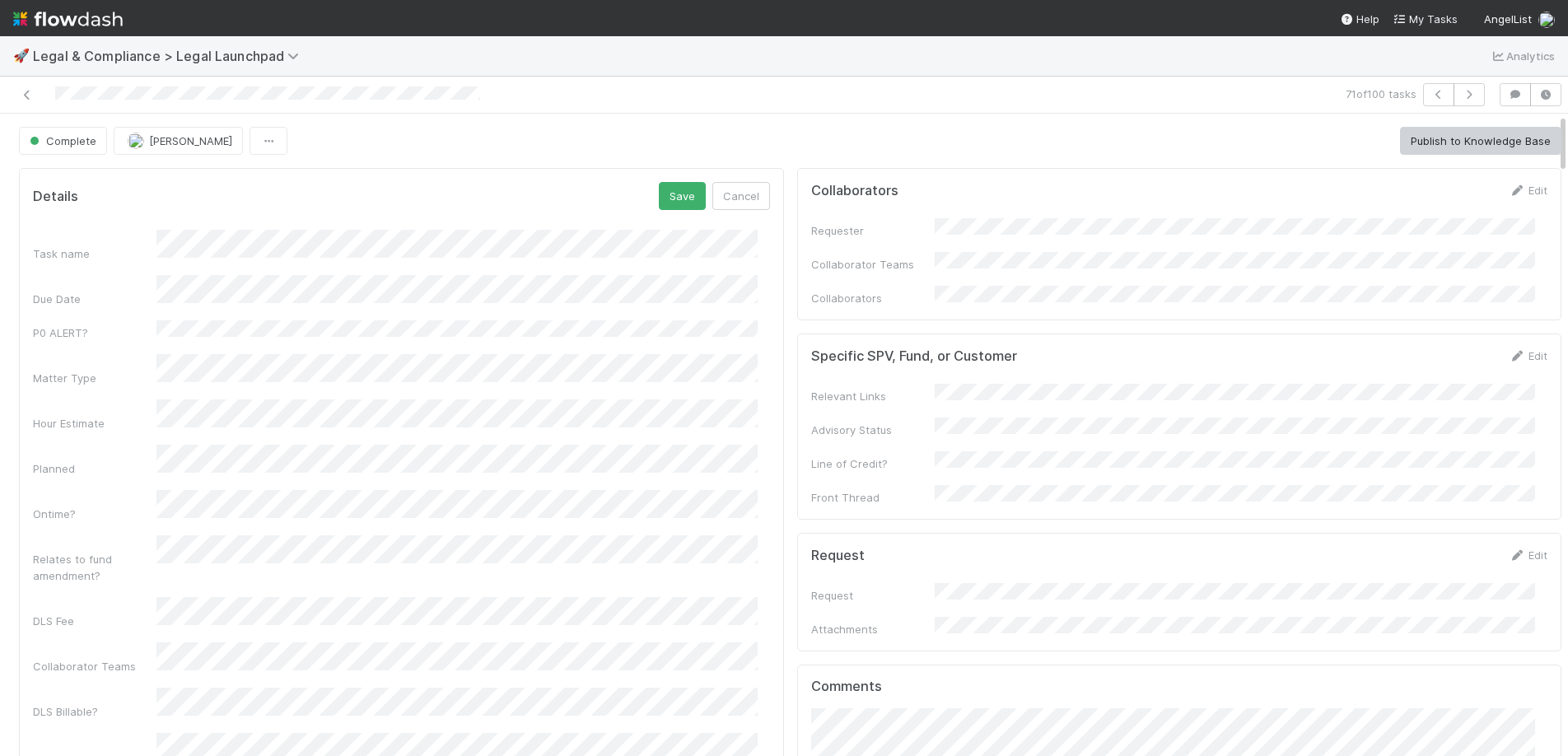
click at [674, 211] on form "Details Save Cancel Task name Due Date P0 ALERT? Matter Type Hour Estimate Plan…" at bounding box center [401, 576] width 737 height 789
click at [672, 191] on button "Save" at bounding box center [682, 196] width 47 height 28
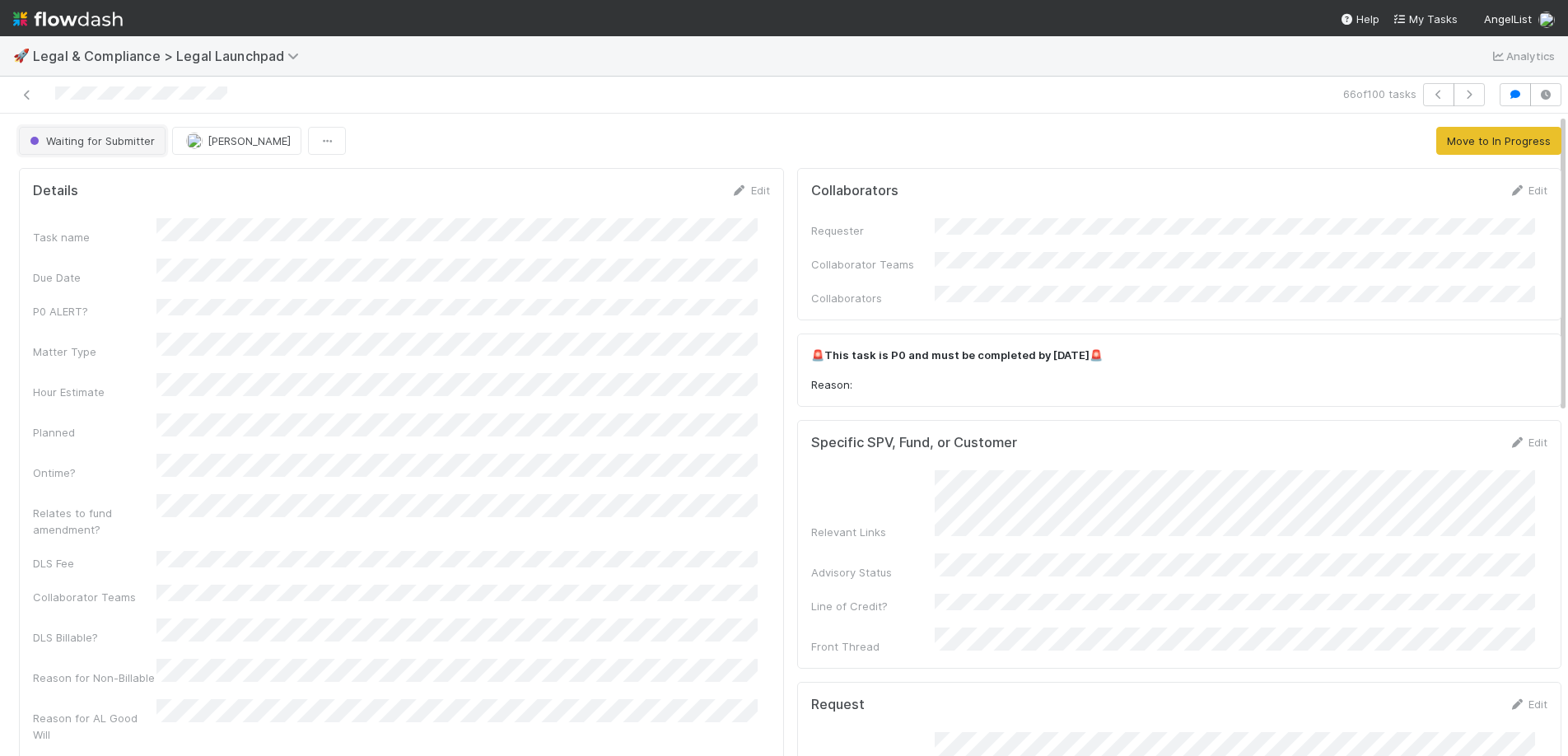
click at [113, 141] on span "Waiting for Submitter" at bounding box center [90, 140] width 128 height 13
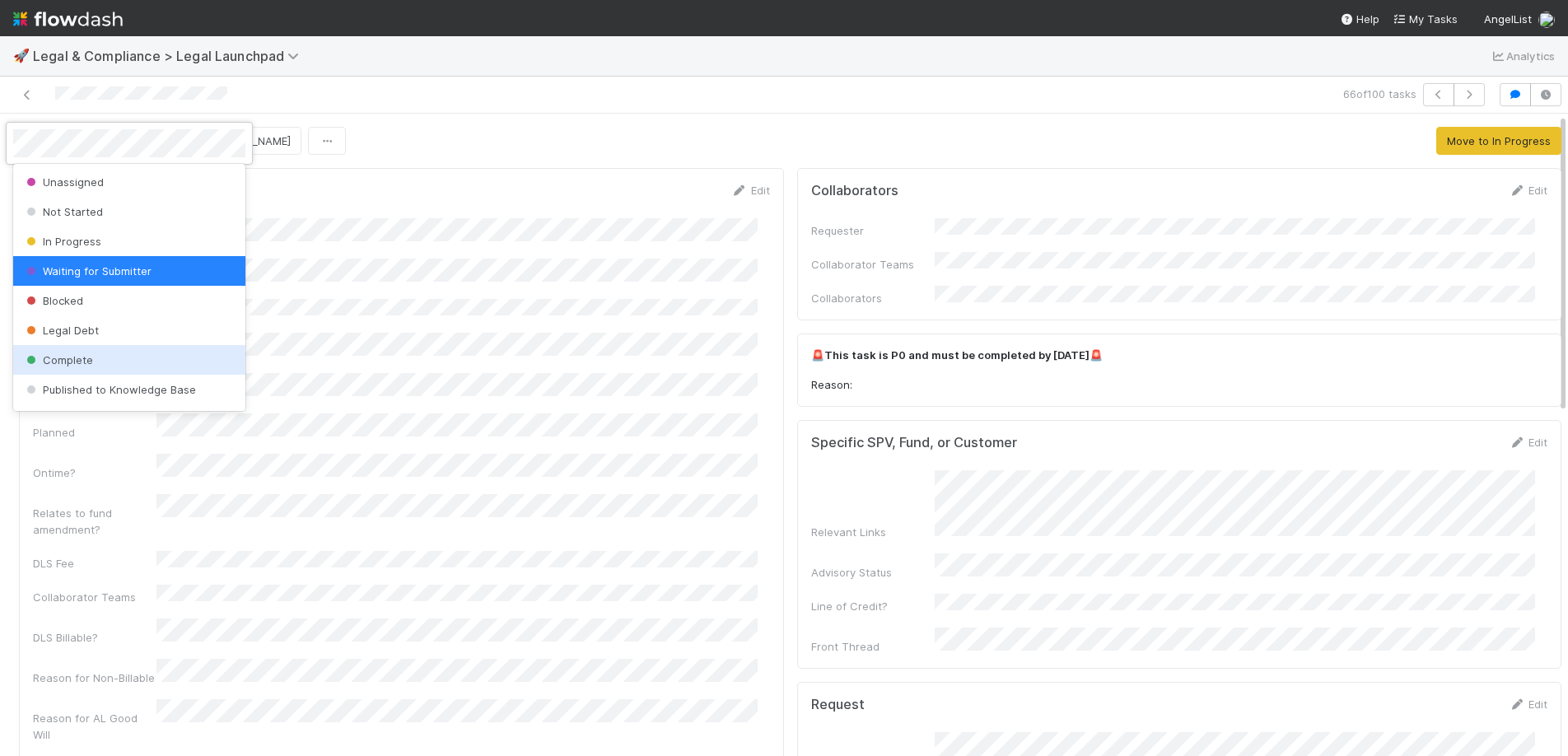
click at [81, 356] on span "Complete" at bounding box center [58, 360] width 70 height 13
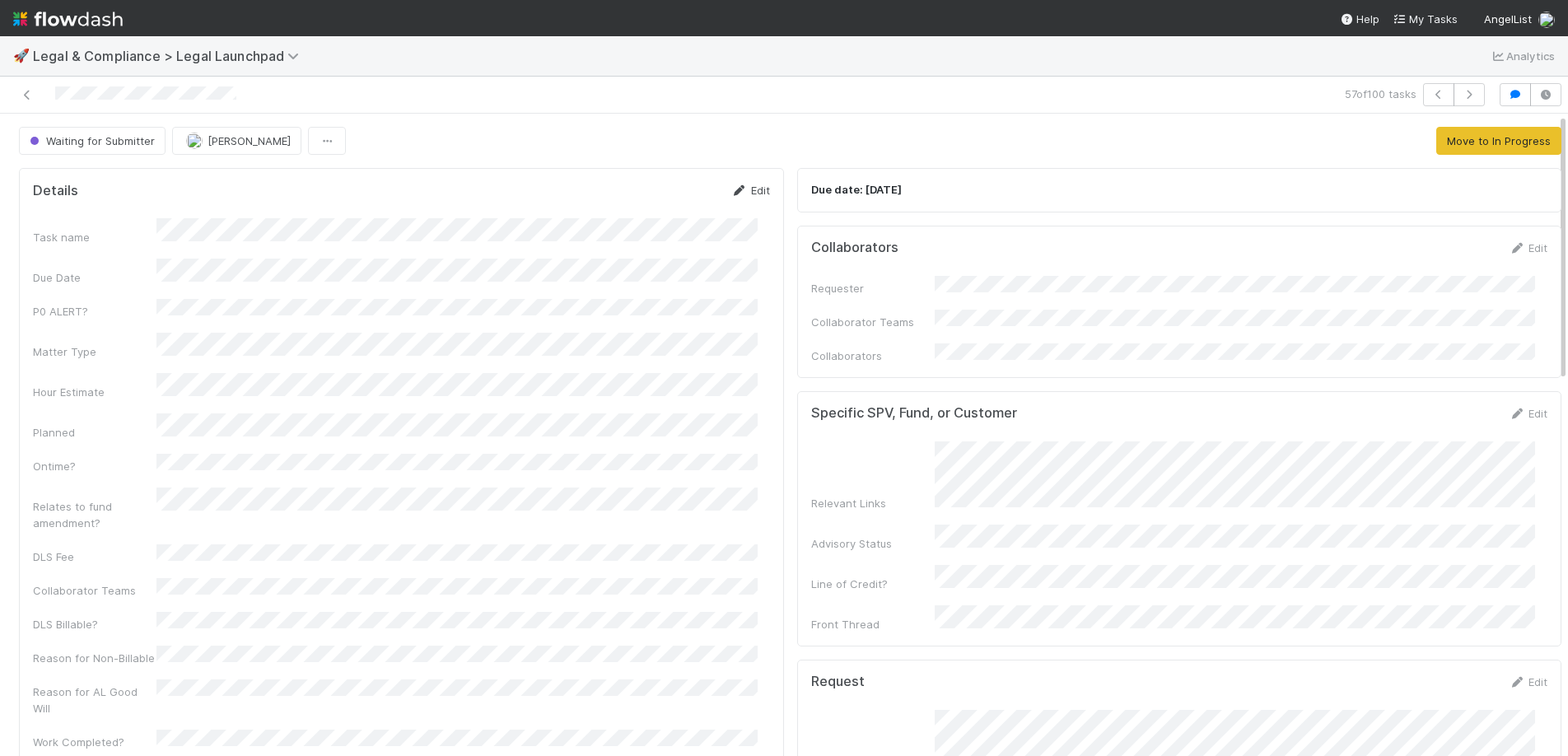
click at [742, 189] on link "Edit" at bounding box center [750, 190] width 38 height 13
click at [334, 411] on div "Task name Due Date P0 ALERT? Matter Type Hour Estimate Planned Ontime? Relates …" at bounding box center [401, 590] width 737 height 721
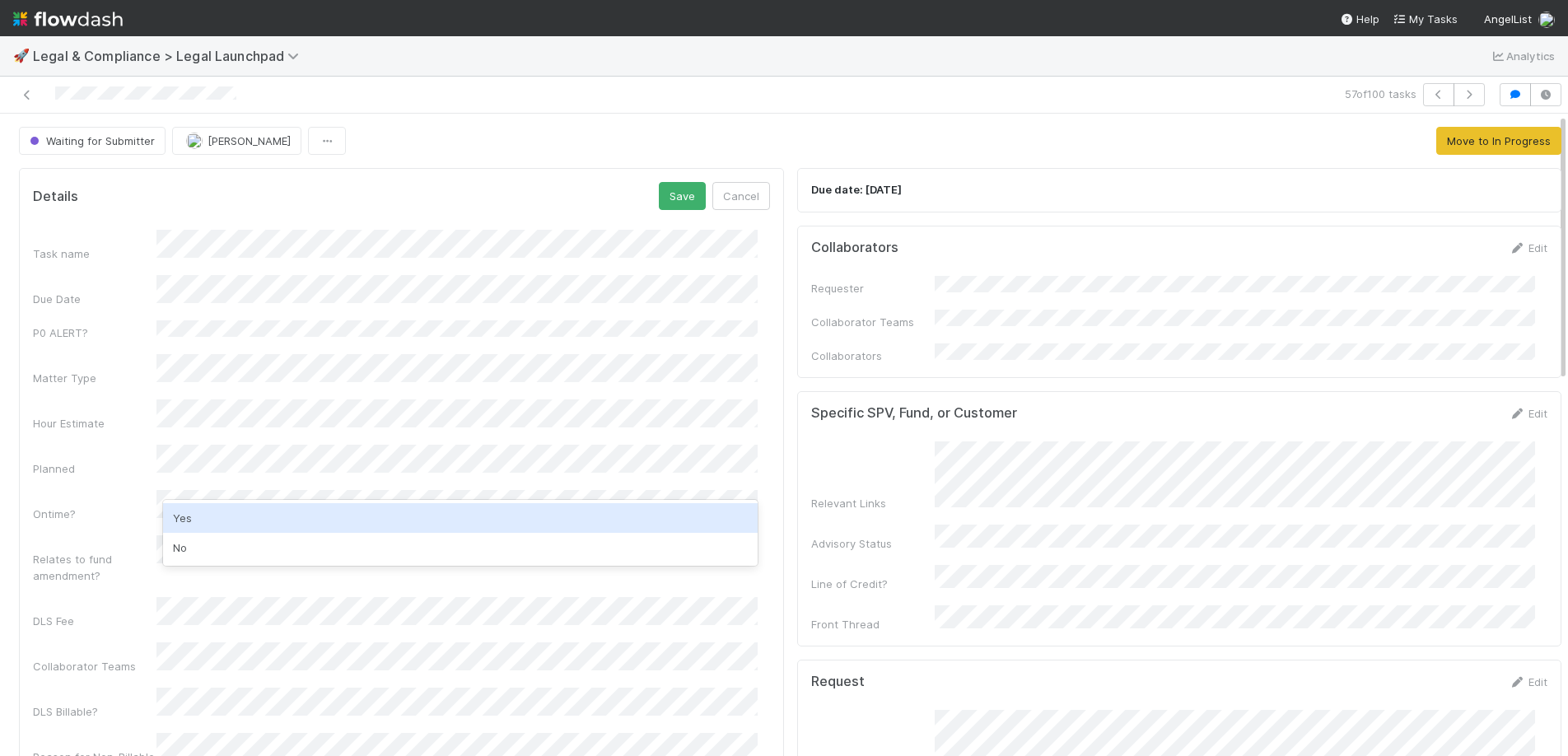
click at [210, 511] on div "Yes" at bounding box center [459, 518] width 594 height 30
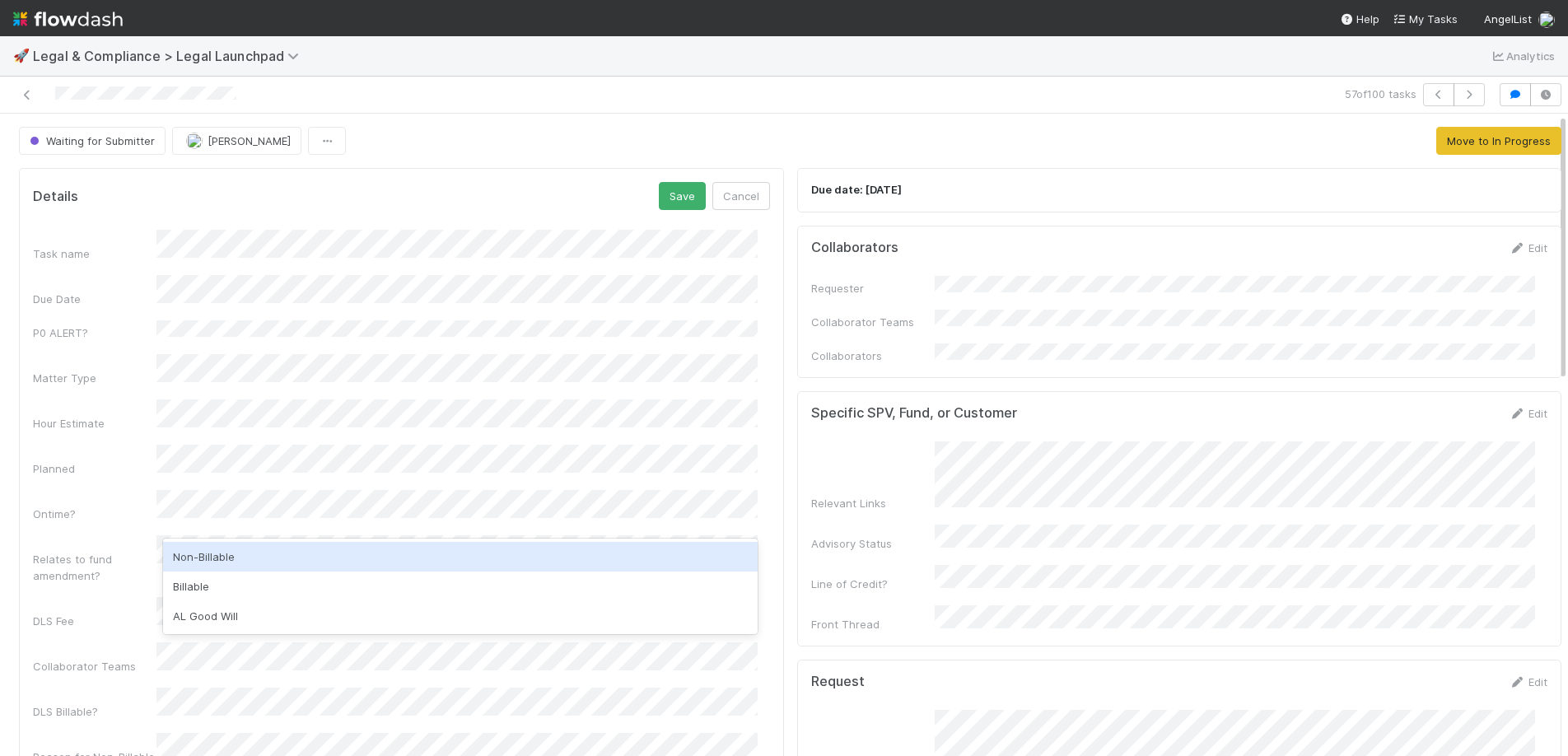
click at [209, 561] on div "Non-Billable" at bounding box center [459, 557] width 594 height 30
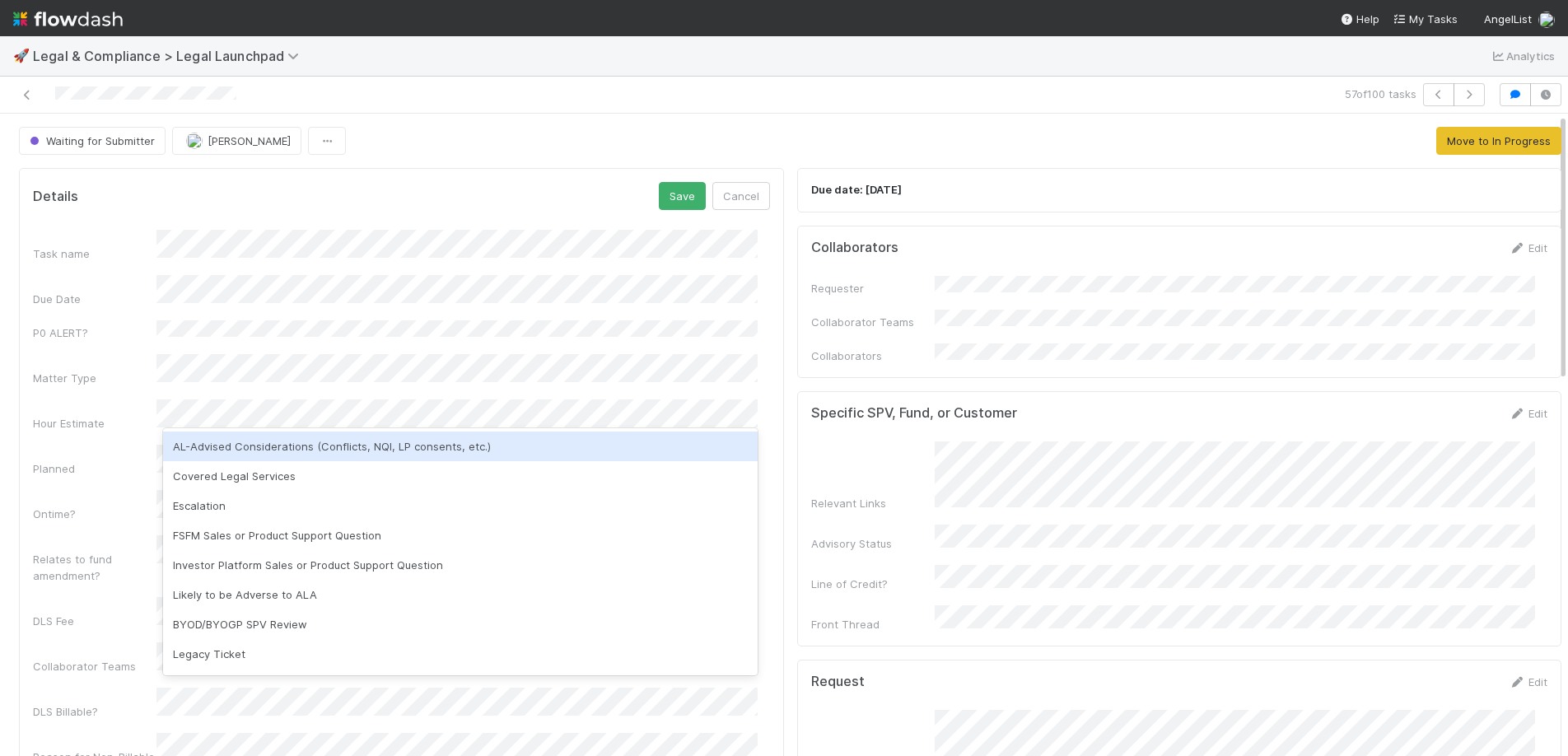
click at [264, 451] on div "AL-Advised Considerations (Conflicts, NQI, LP consents, etc.)" at bounding box center [459, 446] width 594 height 30
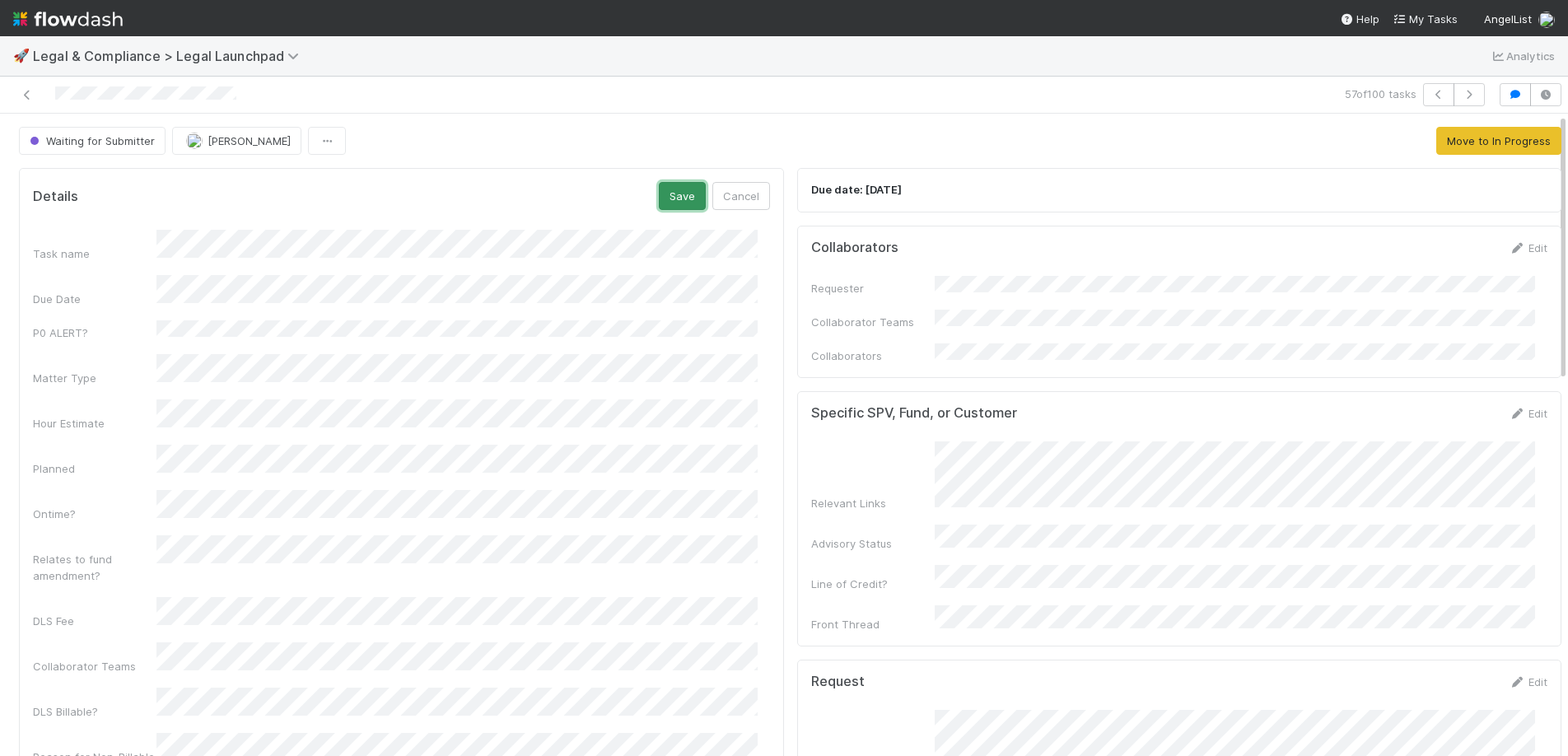
click at [674, 190] on button "Save" at bounding box center [682, 196] width 47 height 28
click at [747, 190] on link "Edit" at bounding box center [750, 190] width 38 height 13
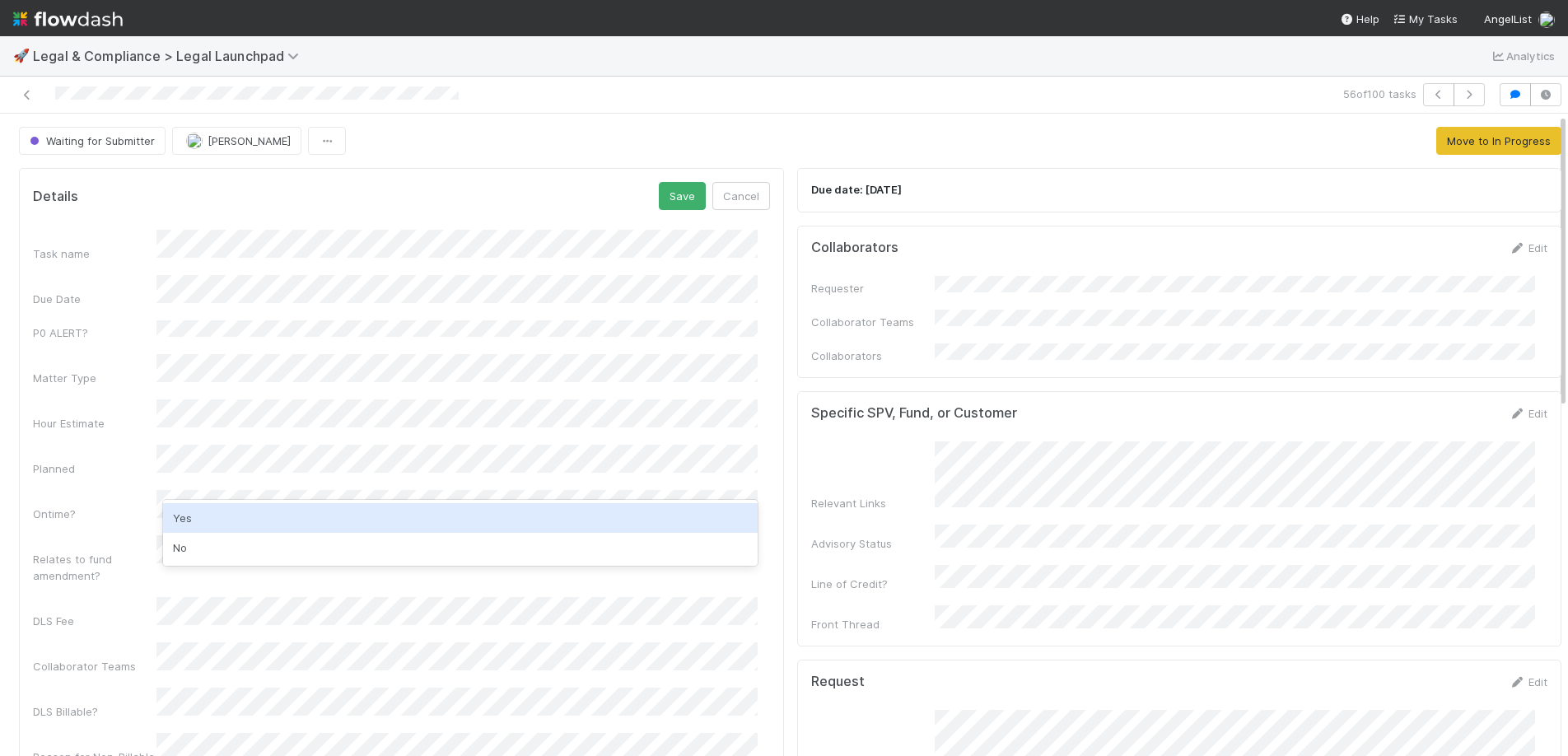
click at [195, 514] on div "Yes" at bounding box center [459, 518] width 594 height 30
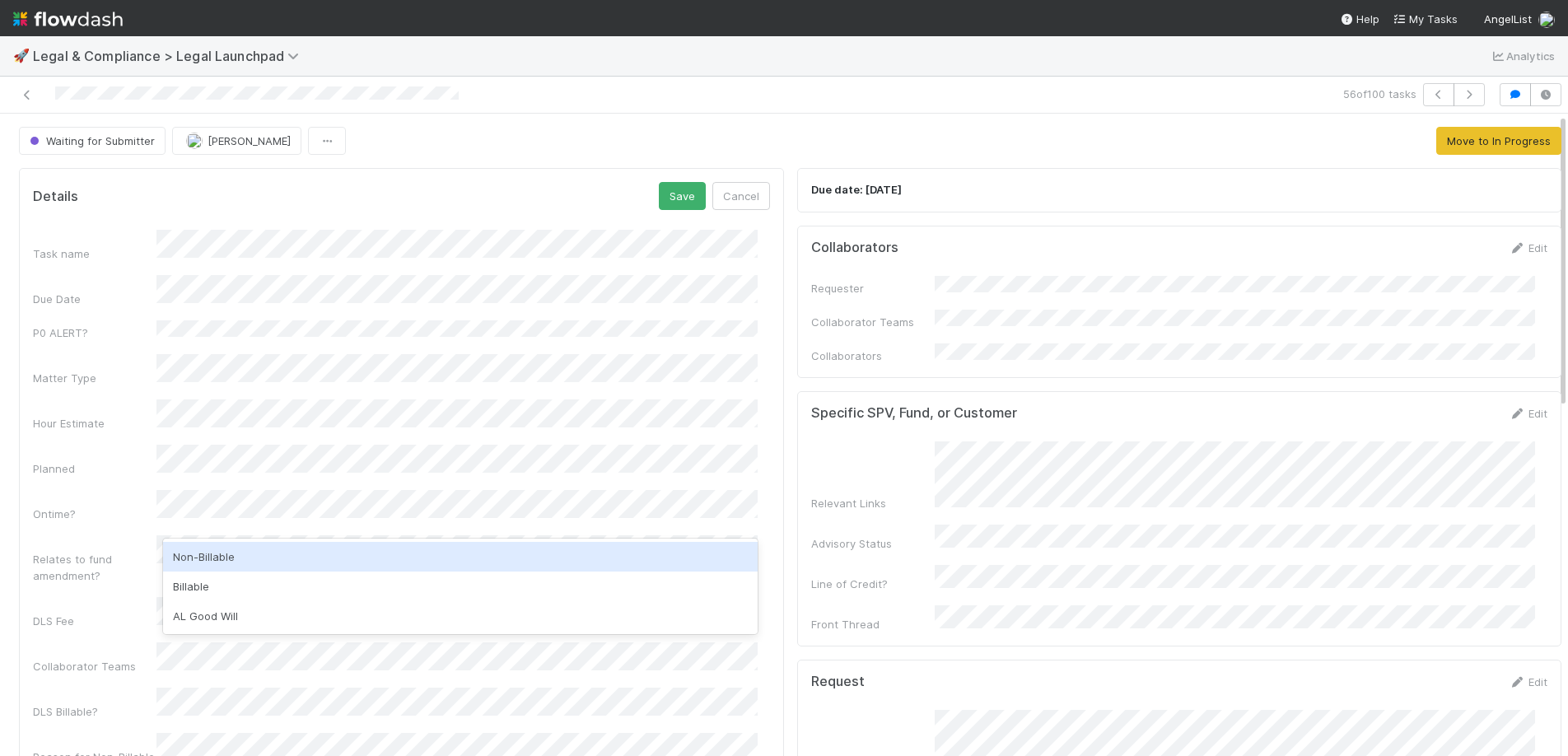
click at [216, 566] on div "Non-Billable" at bounding box center [459, 557] width 594 height 30
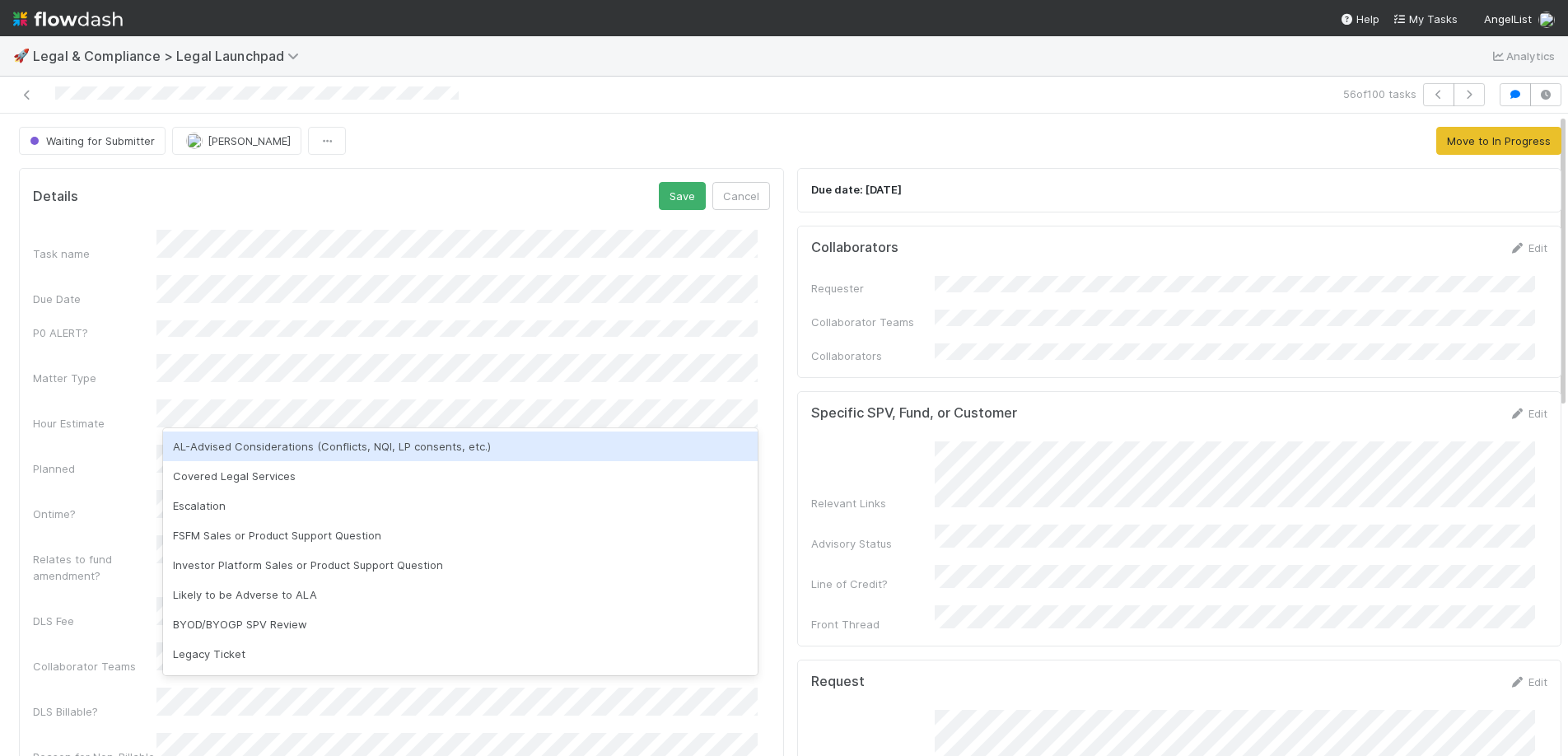
click at [273, 456] on div "AL-Advised Considerations (Conflicts, NQI, LP consents, etc.)" at bounding box center [459, 446] width 594 height 30
click at [383, 448] on div "Covered Legal Services" at bounding box center [459, 446] width 594 height 30
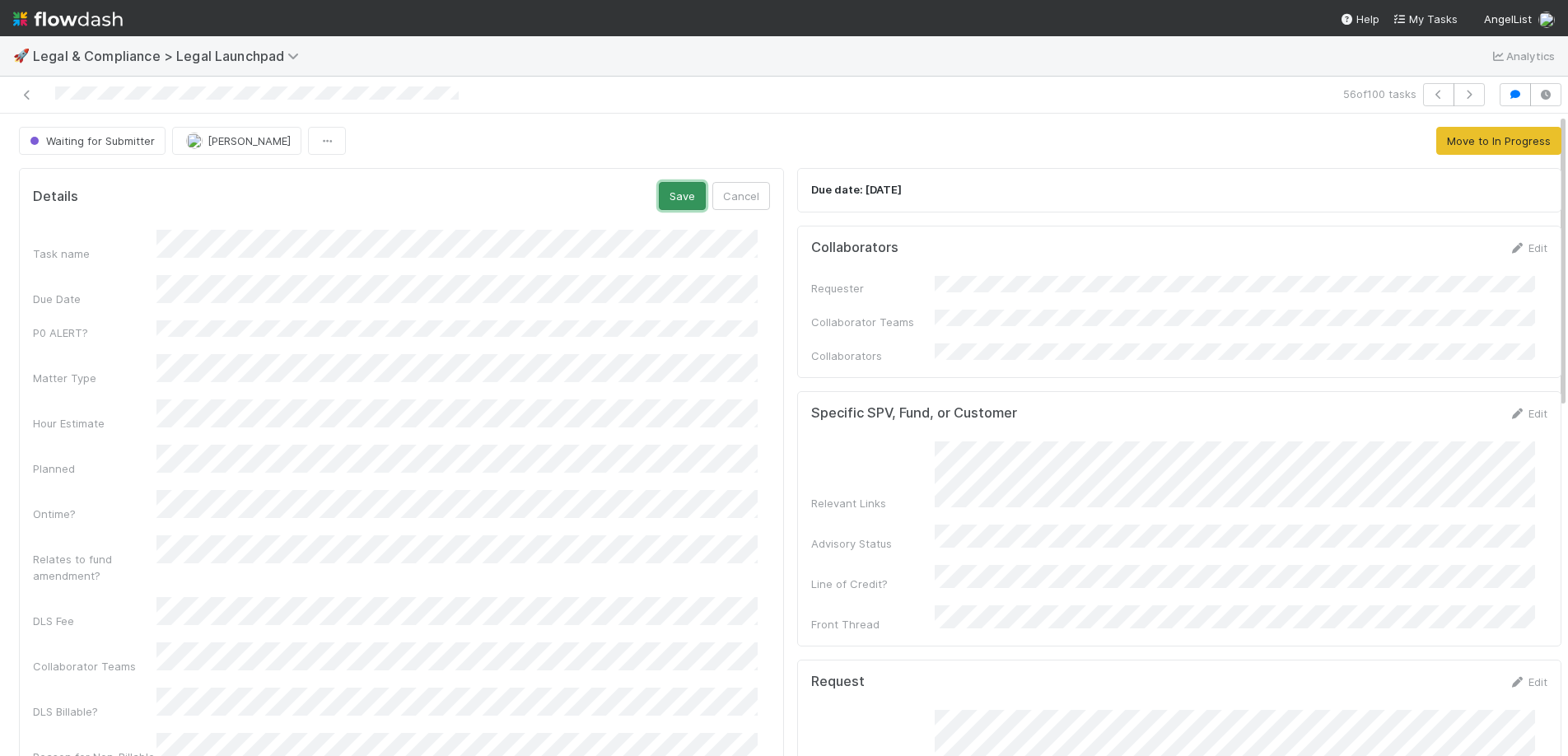
drag, startPoint x: 665, startPoint y: 209, endPoint x: 614, endPoint y: 203, distance: 51.4
click at [665, 209] on button "Save" at bounding box center [682, 196] width 47 height 28
click at [94, 137] on span "Waiting for Submitter" at bounding box center [90, 140] width 128 height 13
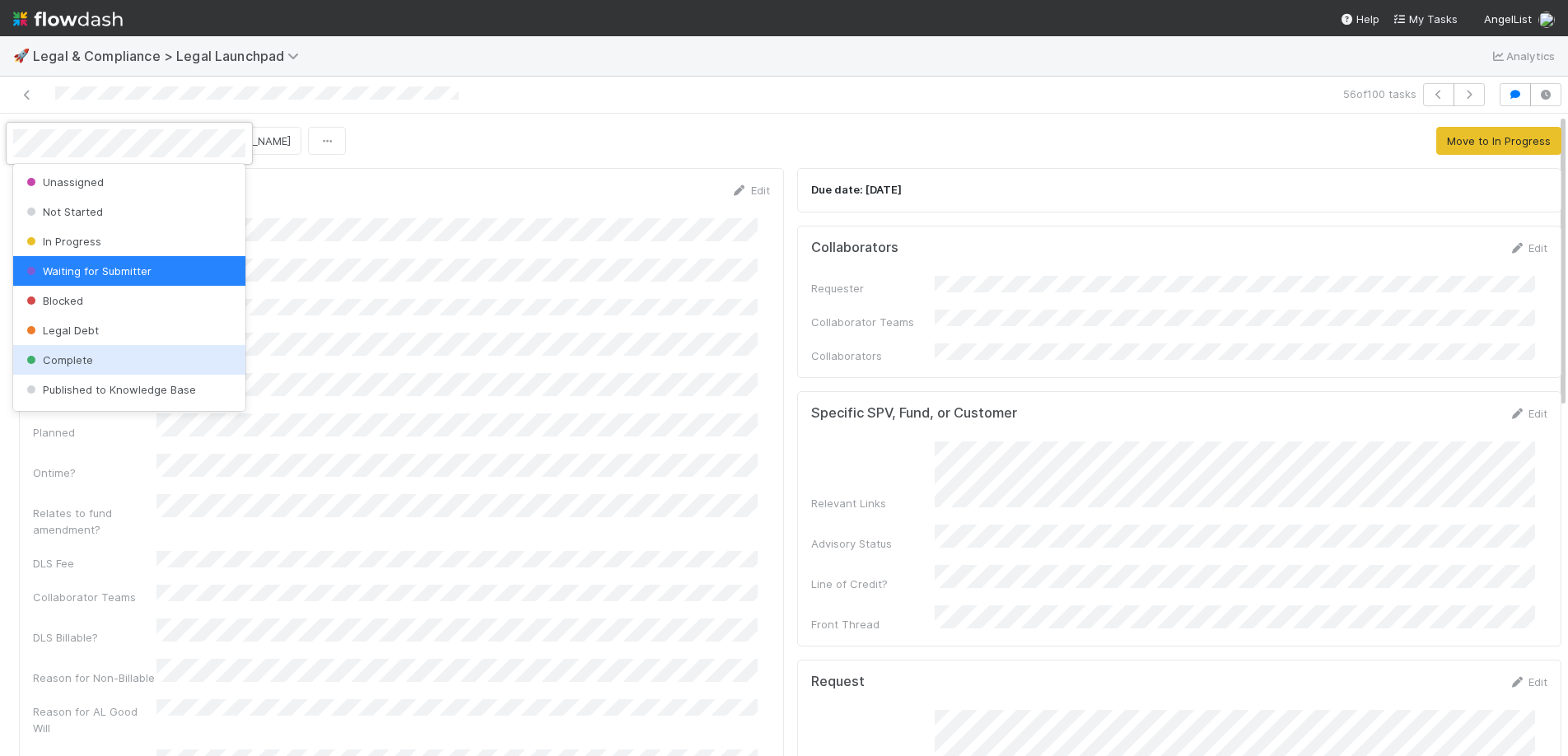
click at [58, 356] on span "Complete" at bounding box center [58, 360] width 70 height 13
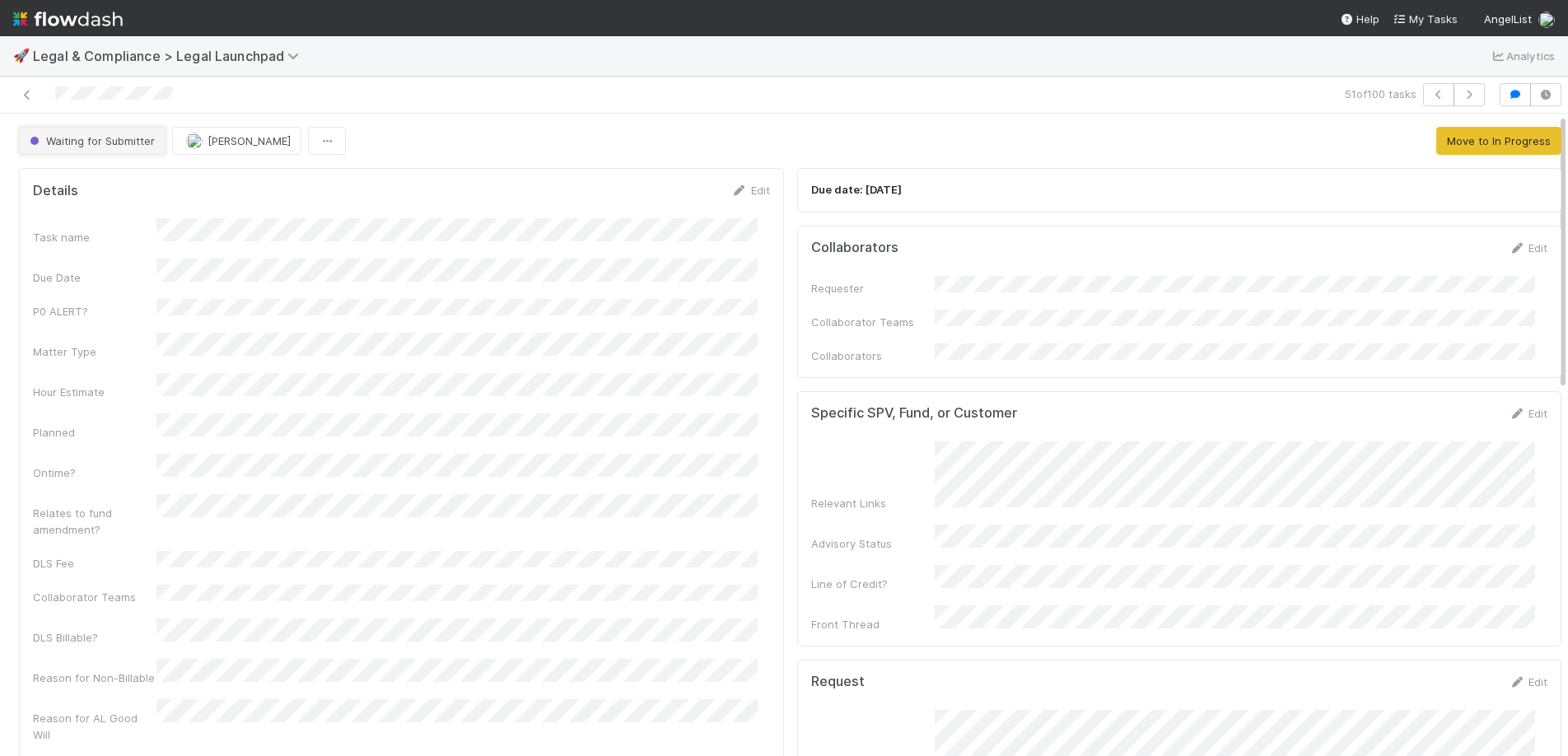
click at [116, 129] on button "Waiting for Submitter" at bounding box center [92, 141] width 147 height 28
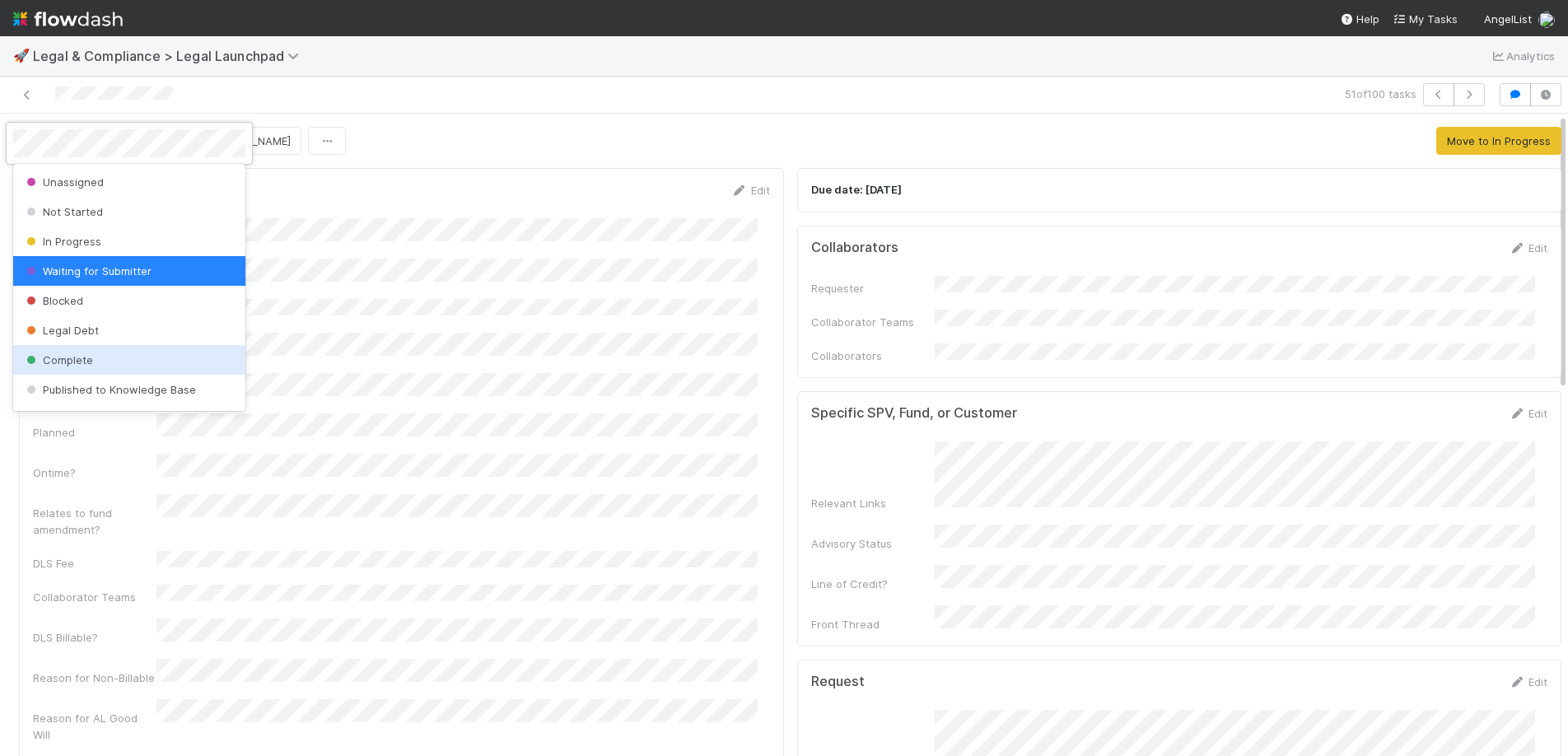
click at [74, 352] on div "Complete" at bounding box center [129, 360] width 232 height 30
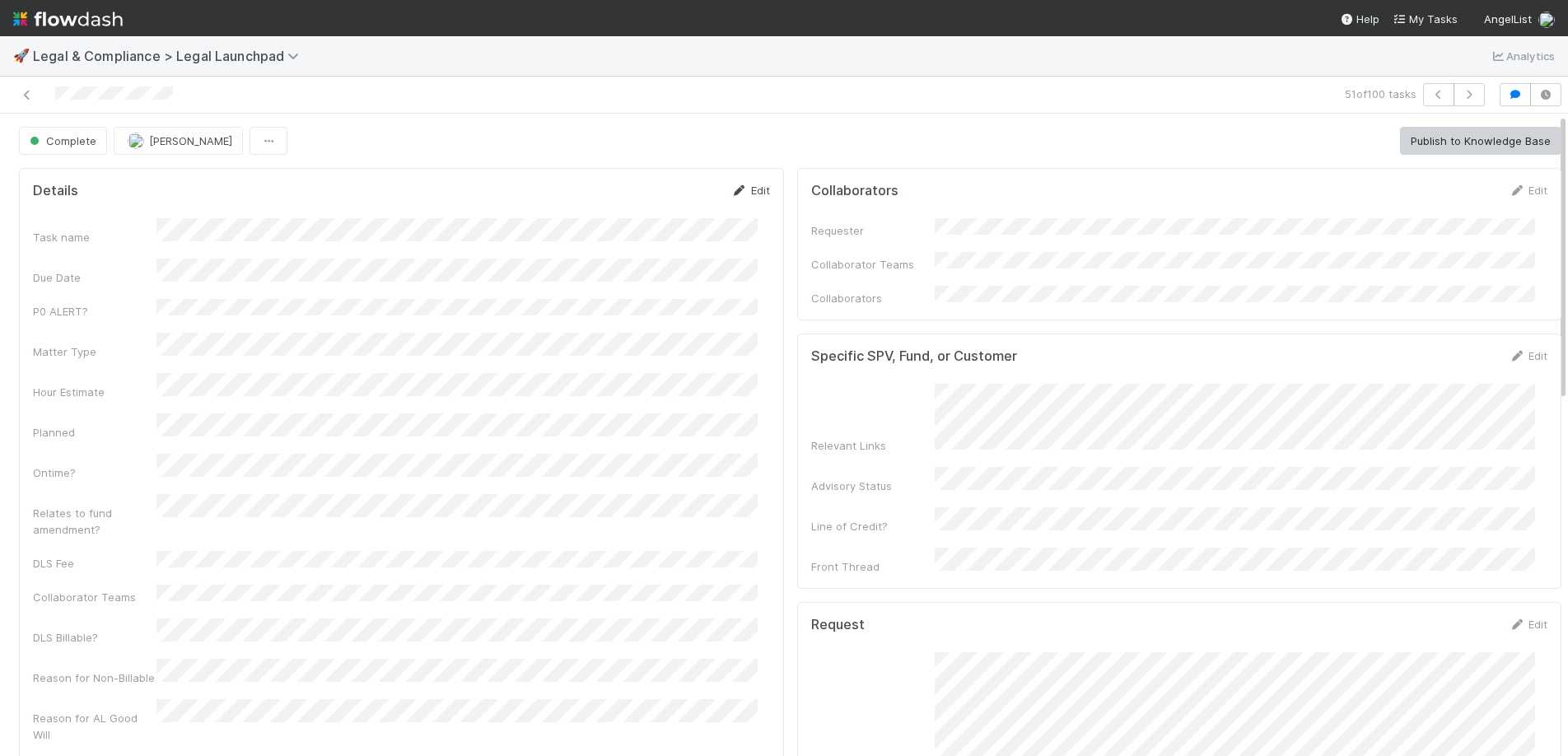
click at [746, 189] on link "Edit" at bounding box center [750, 190] width 38 height 13
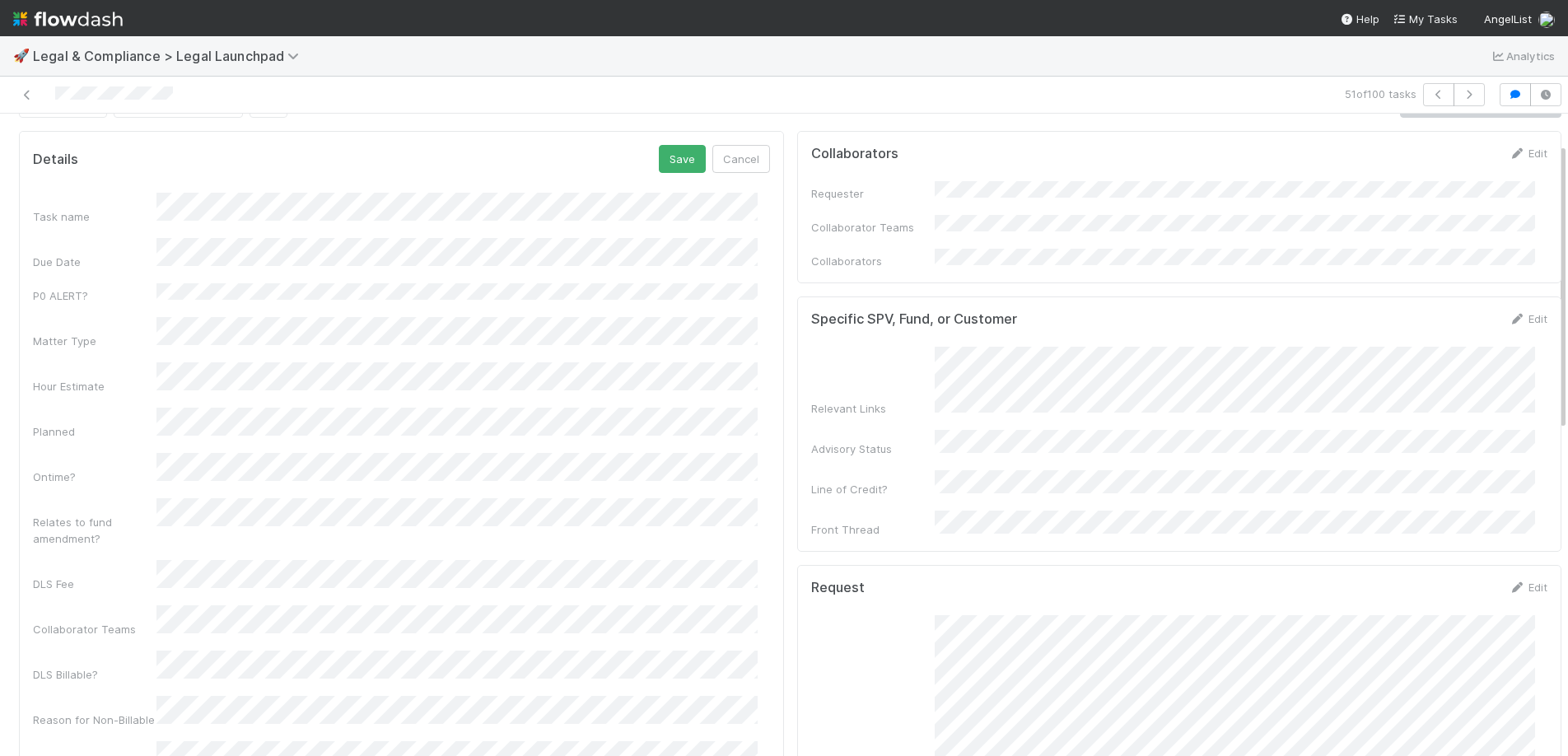
scroll to position [33, 0]
click at [185, 345] on div "Task name Due Date P0 ALERT? Matter Type Hour Estimate Planned Ontime? Relates …" at bounding box center [401, 557] width 737 height 721
click at [644, 165] on div "Details Save Cancel" at bounding box center [401, 163] width 737 height 28
click at [659, 162] on button "Save" at bounding box center [682, 163] width 47 height 28
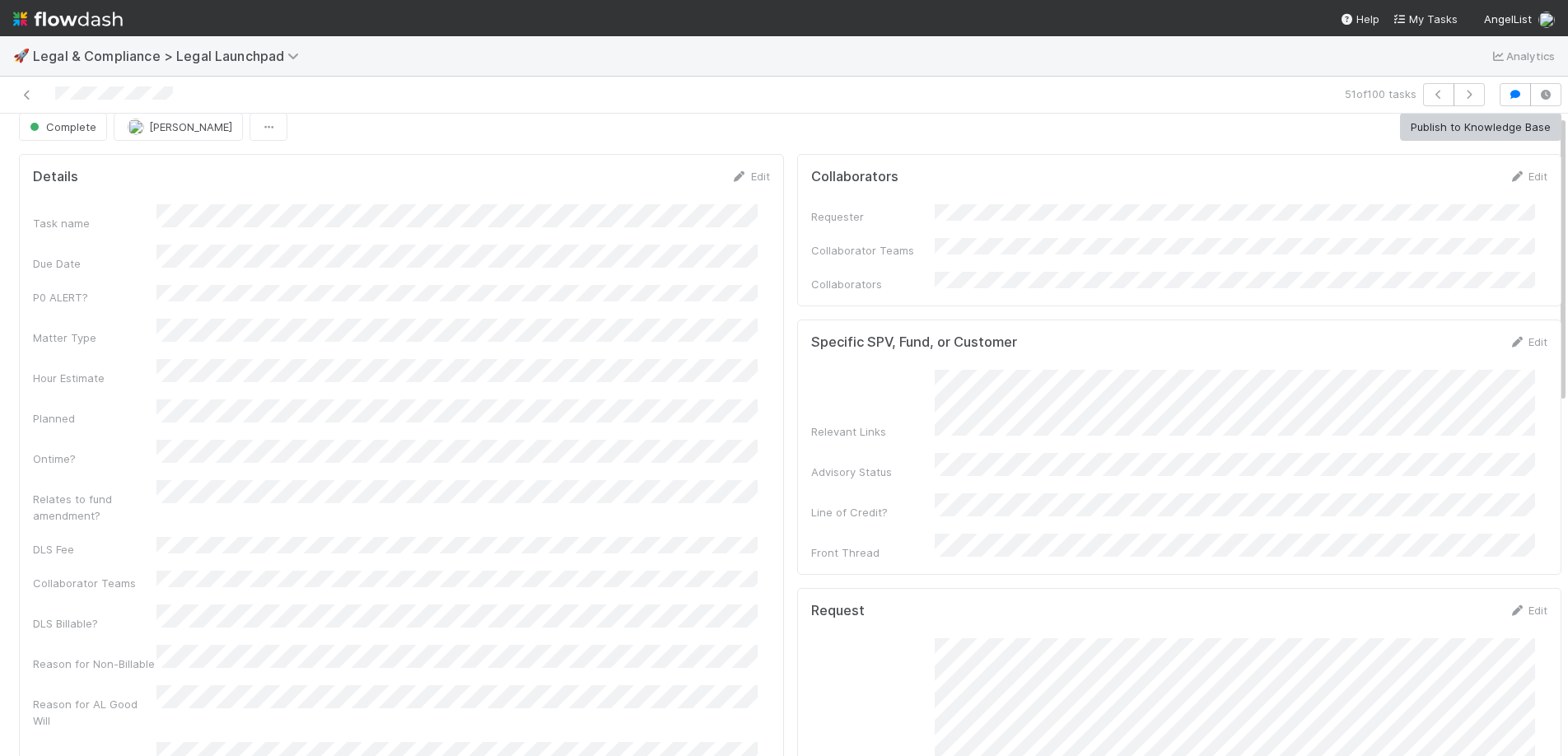
scroll to position [0, 0]
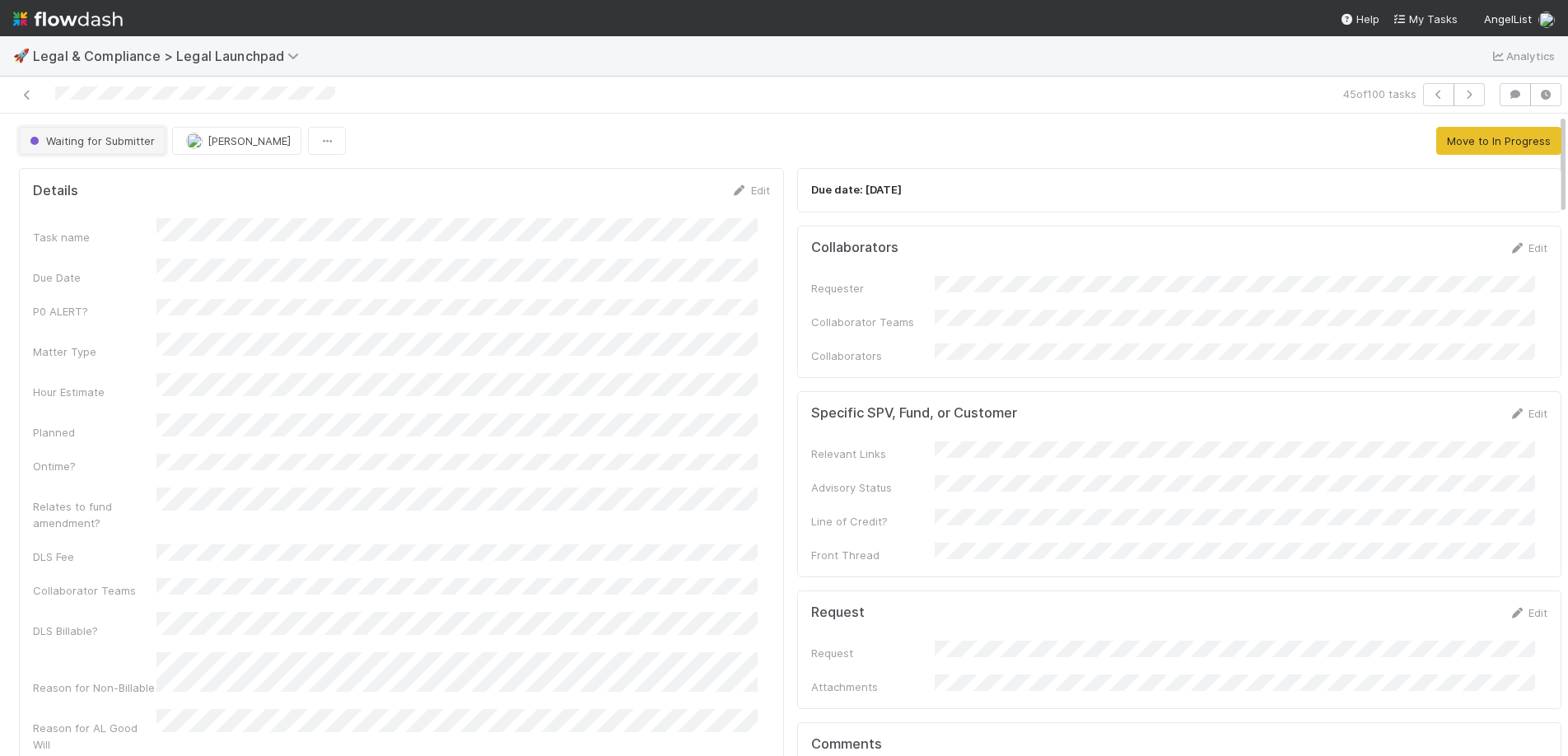
click at [38, 137] on span "Waiting for Submitter" at bounding box center [90, 140] width 128 height 13
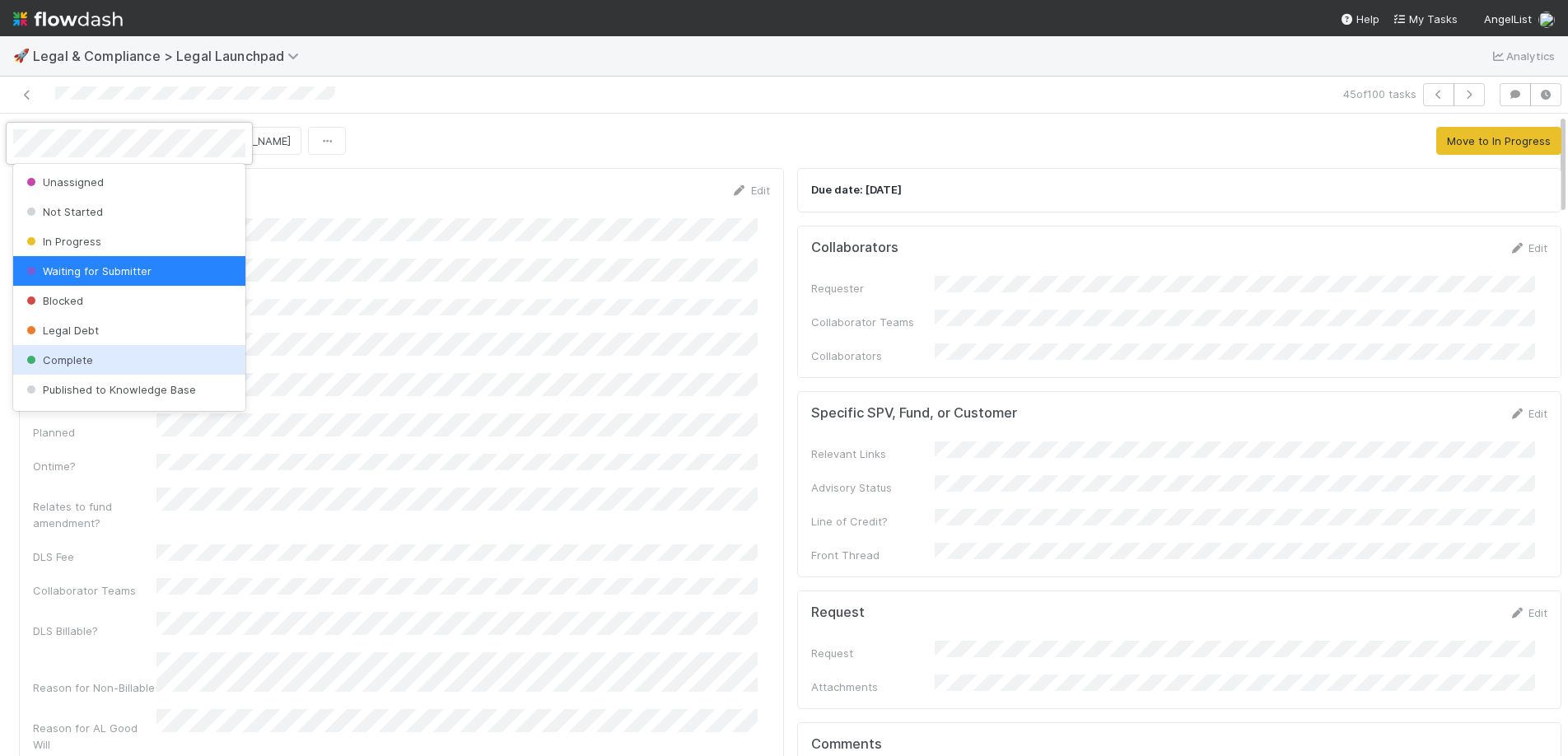
click at [79, 355] on span "Complete" at bounding box center [58, 360] width 70 height 13
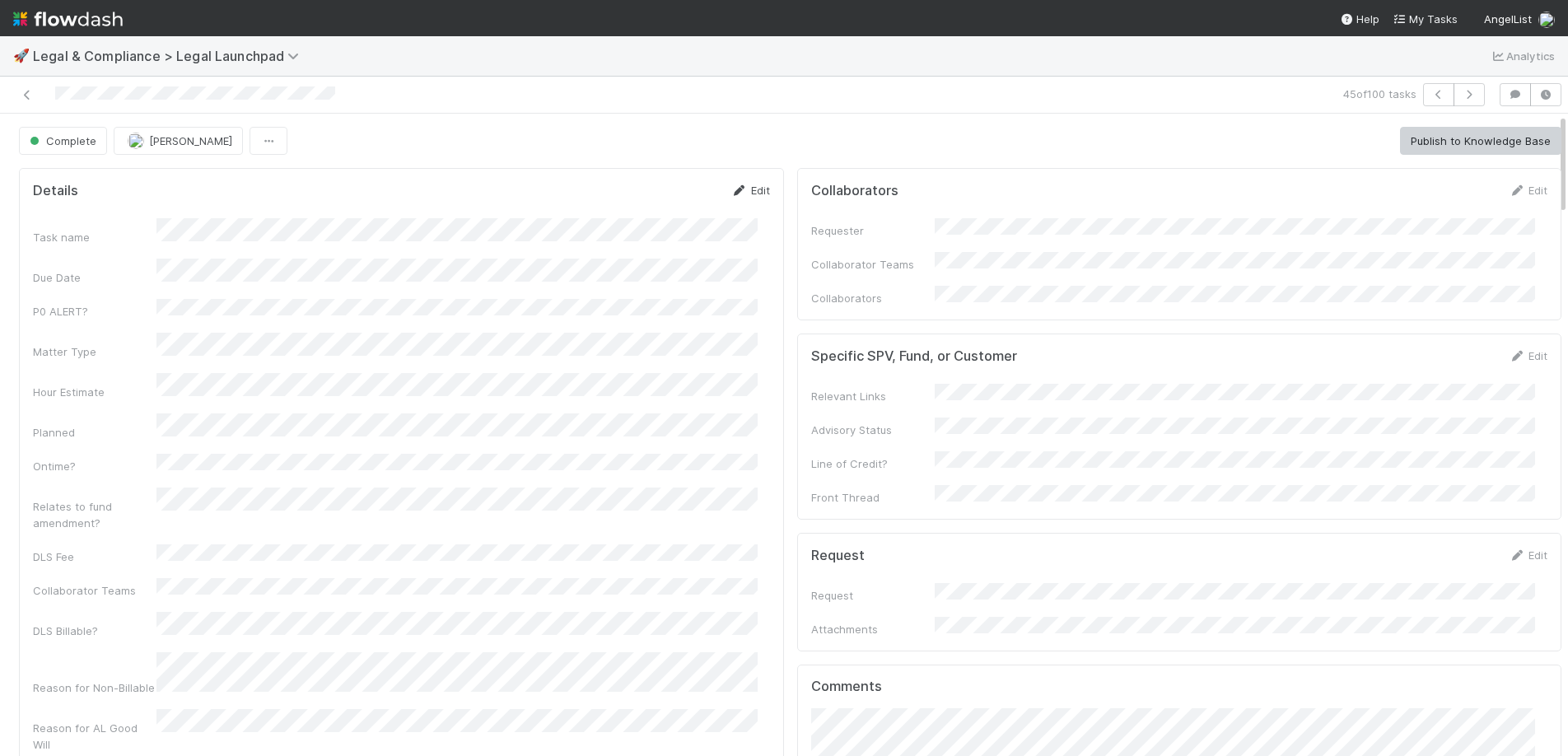
click at [737, 186] on link "Edit" at bounding box center [750, 190] width 38 height 13
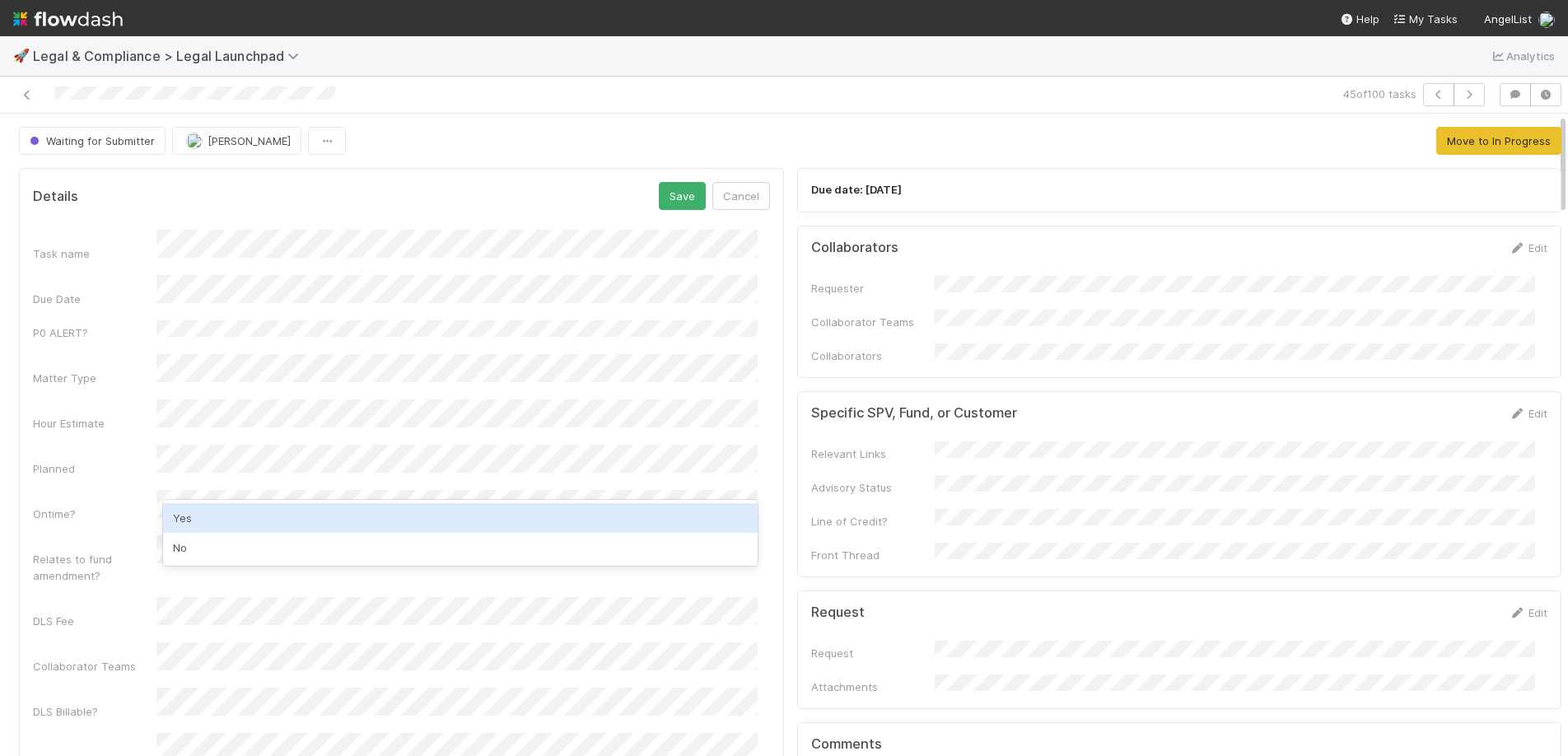
click at [230, 512] on div "Yes" at bounding box center [459, 518] width 594 height 30
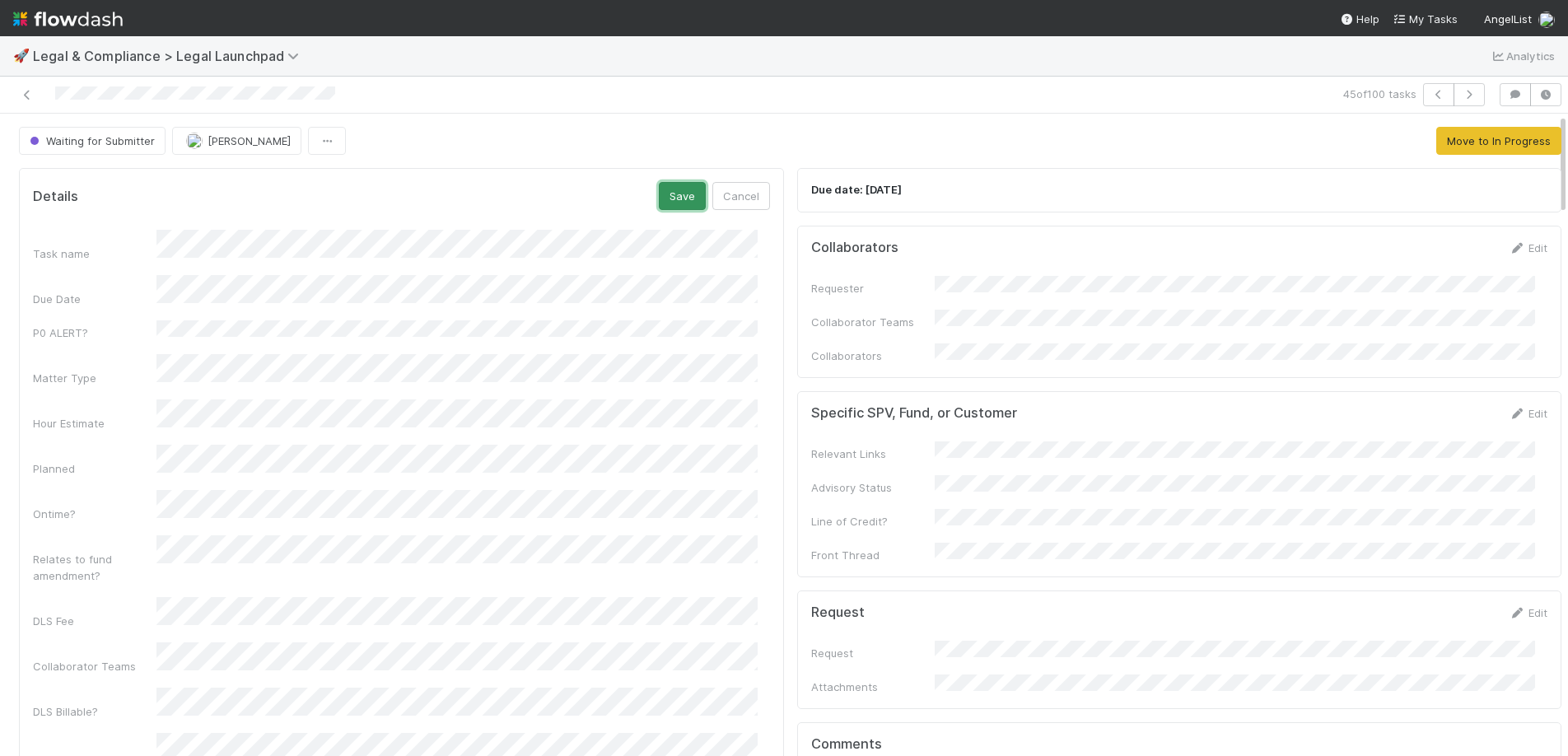
click at [683, 190] on button "Save" at bounding box center [682, 196] width 47 height 28
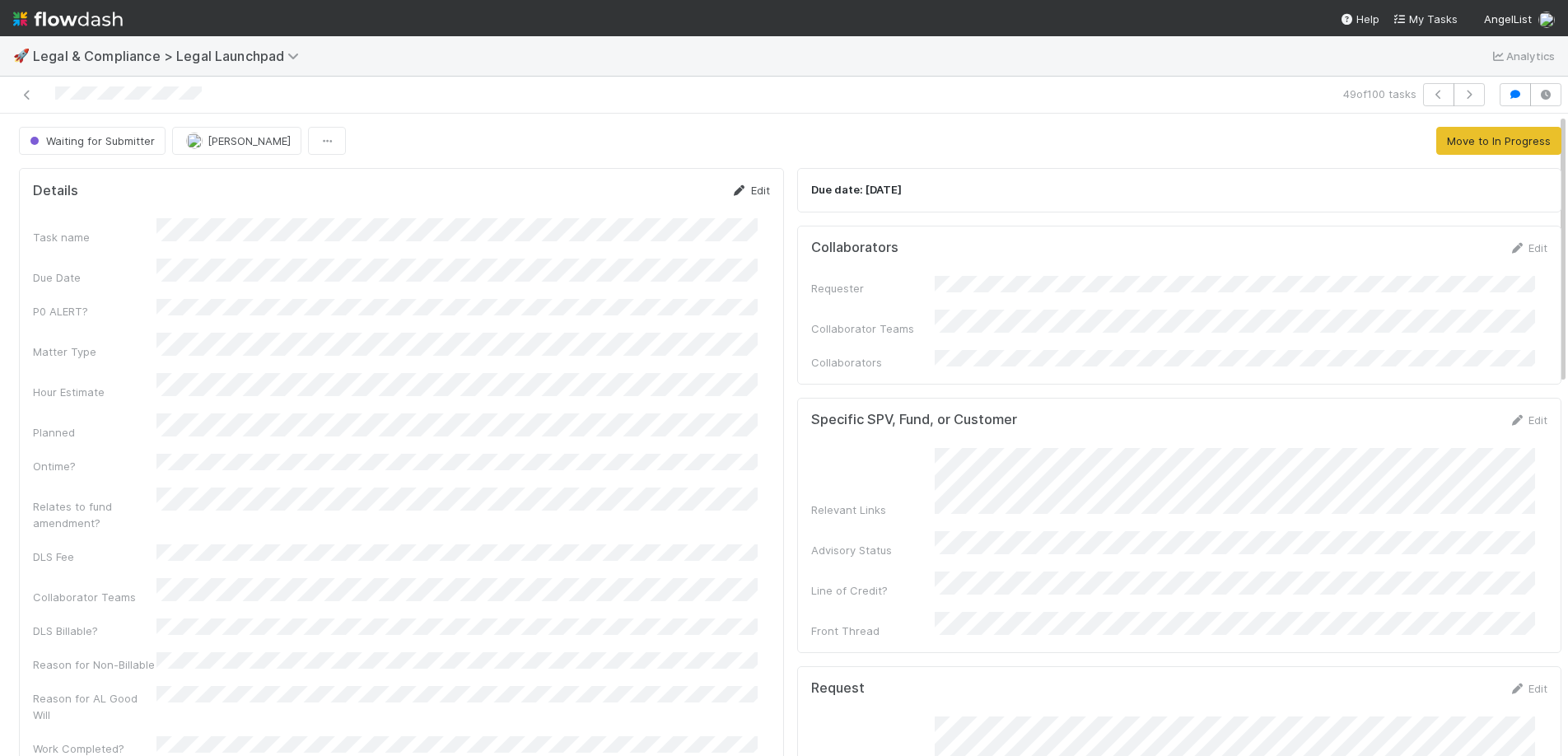
click at [741, 194] on link "Edit" at bounding box center [750, 190] width 38 height 13
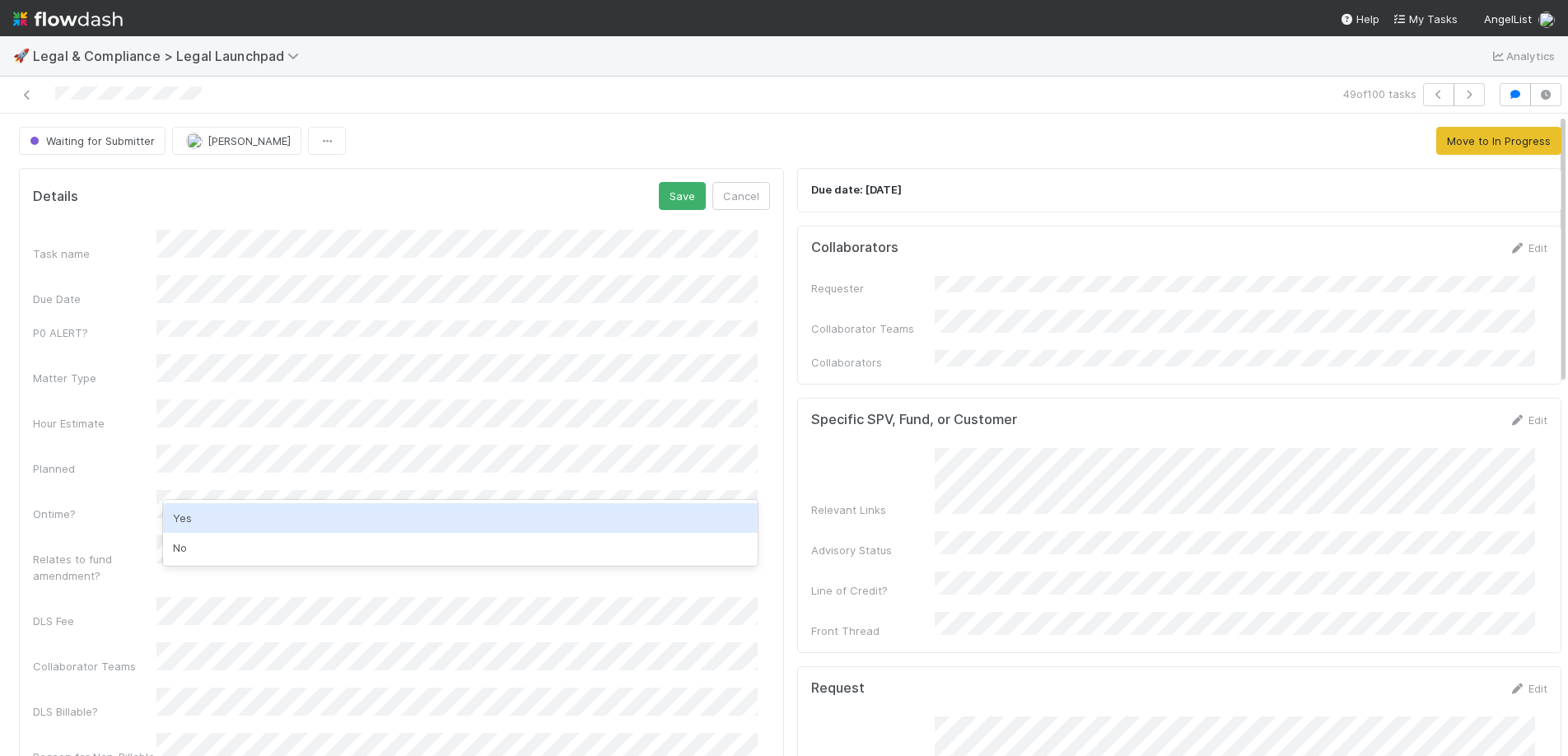
click at [254, 513] on div "Yes" at bounding box center [459, 518] width 594 height 30
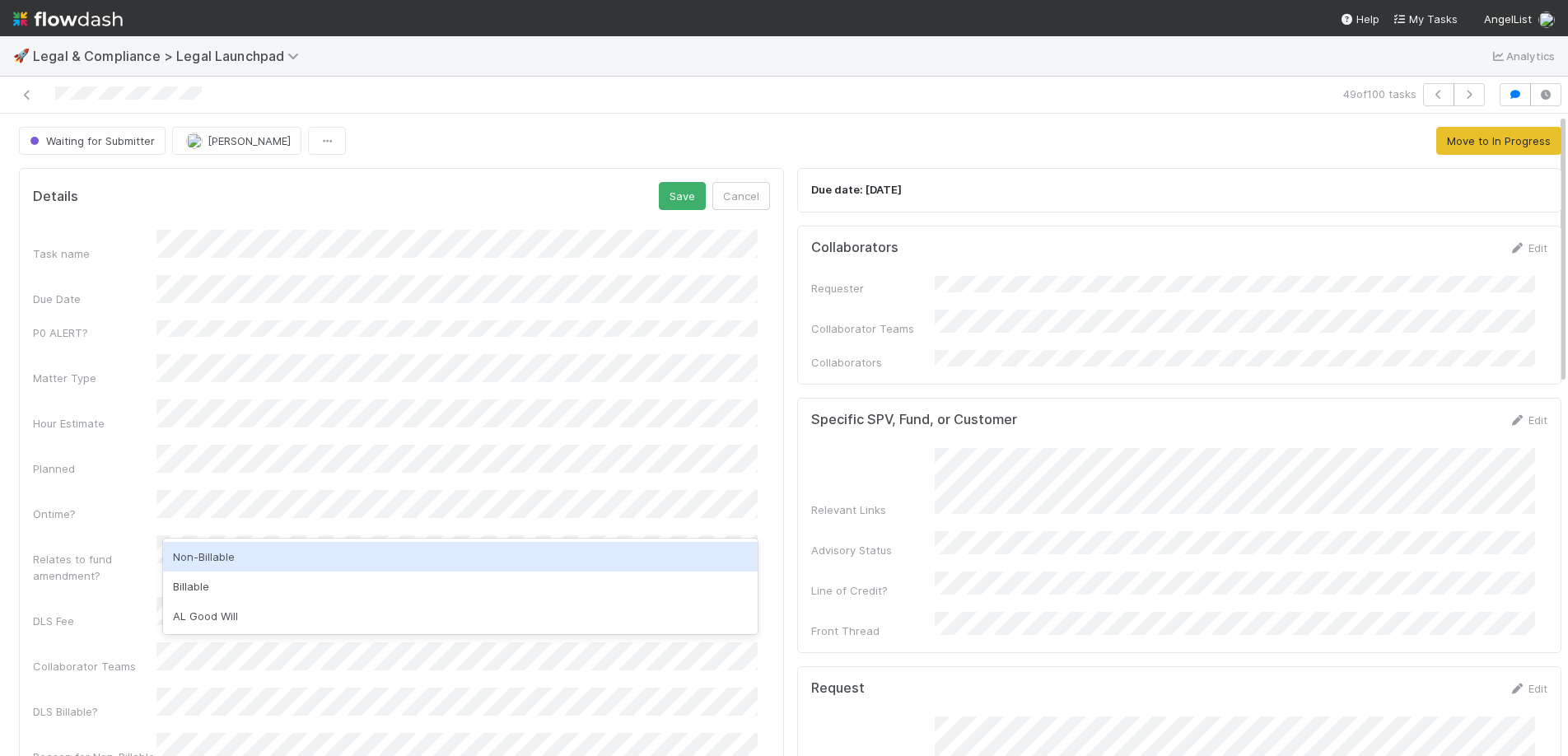
click at [226, 552] on div "Non-Billable" at bounding box center [459, 557] width 594 height 30
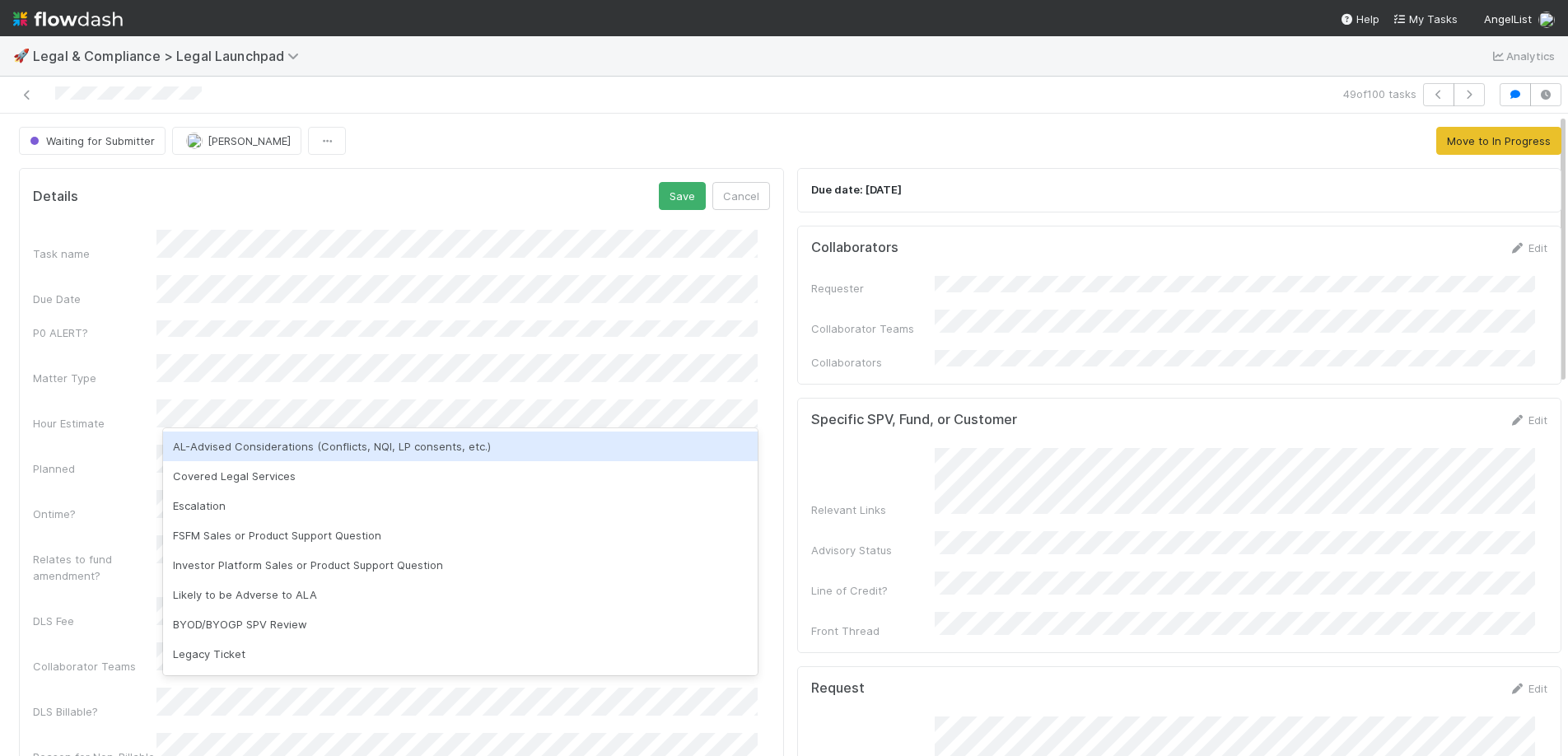
click at [271, 450] on div "AL-Advised Considerations (Conflicts, NQI, LP consents, etc.)" at bounding box center [459, 446] width 594 height 30
click at [341, 443] on div "Covered Legal Services" at bounding box center [459, 446] width 594 height 30
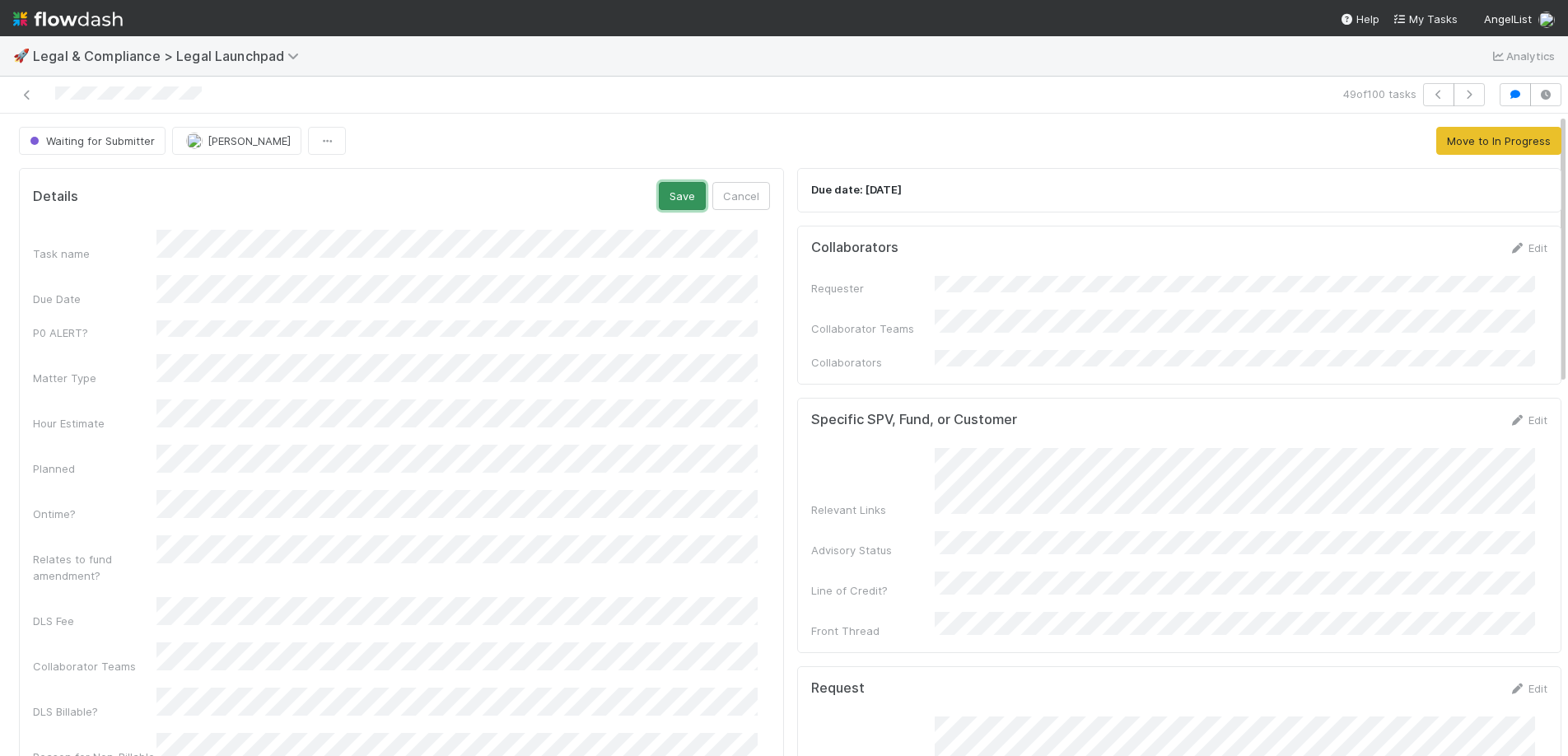
click at [676, 206] on button "Save" at bounding box center [682, 196] width 47 height 28
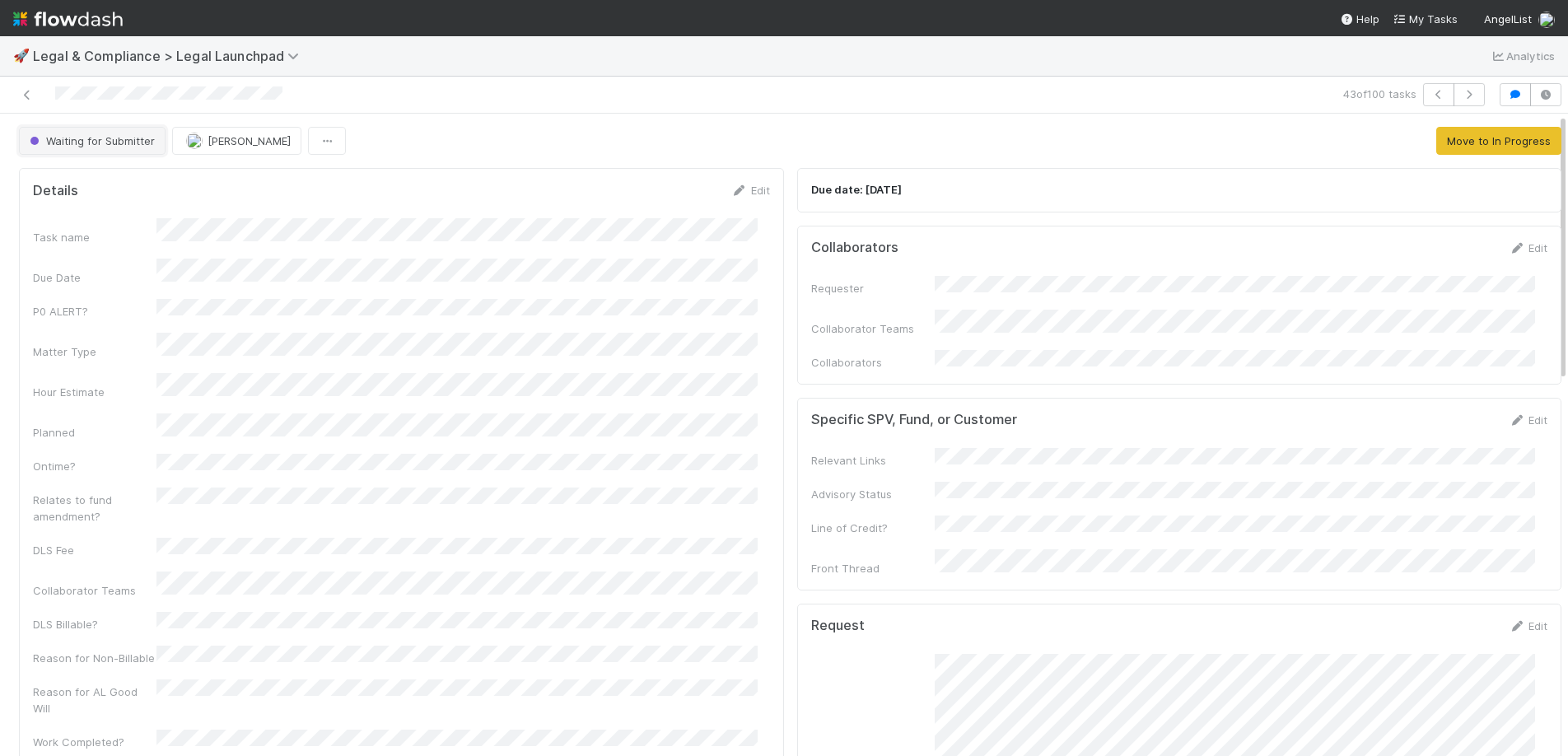
click at [126, 152] on button "Waiting for Submitter" at bounding box center [92, 141] width 147 height 28
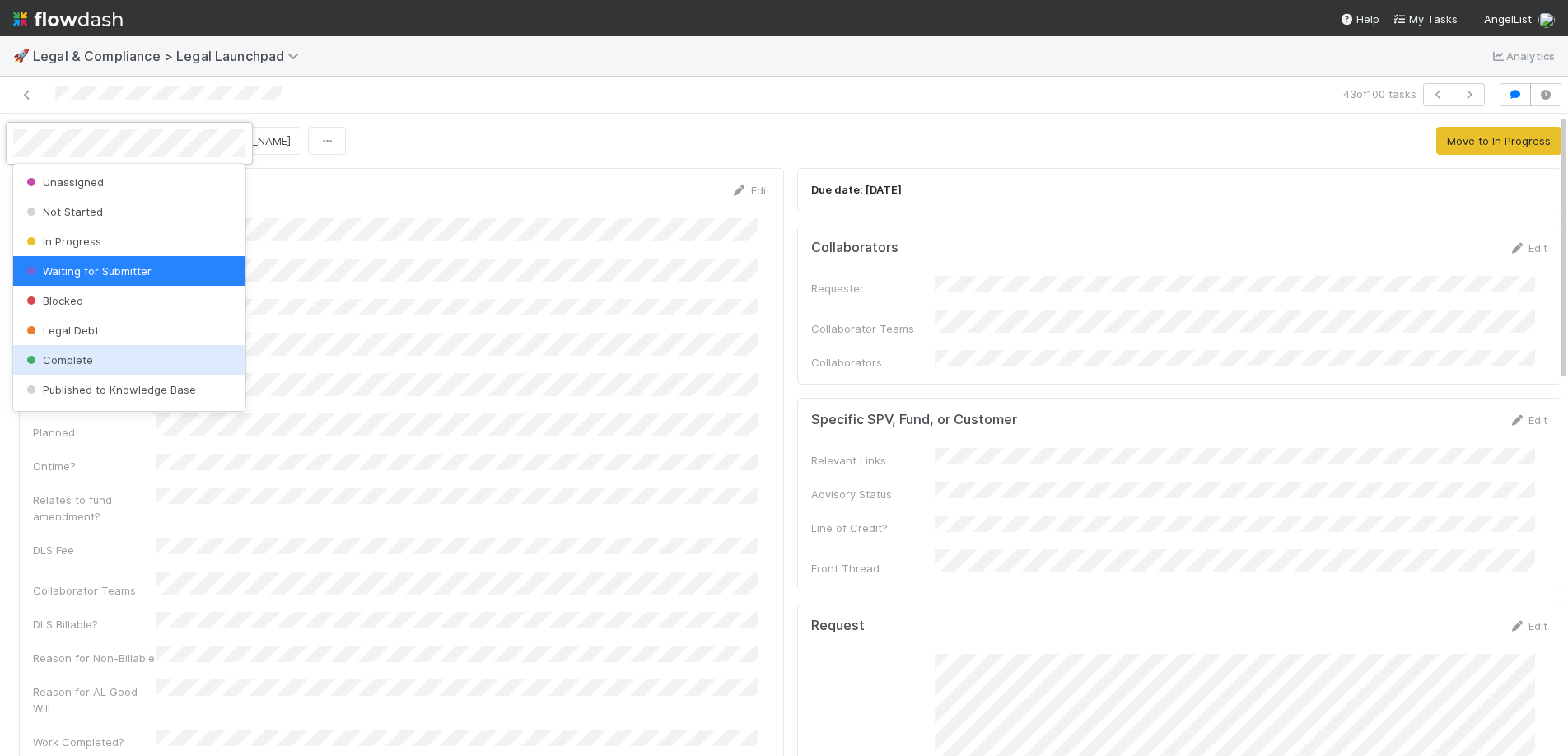
click at [93, 354] on div "Complete" at bounding box center [129, 360] width 232 height 30
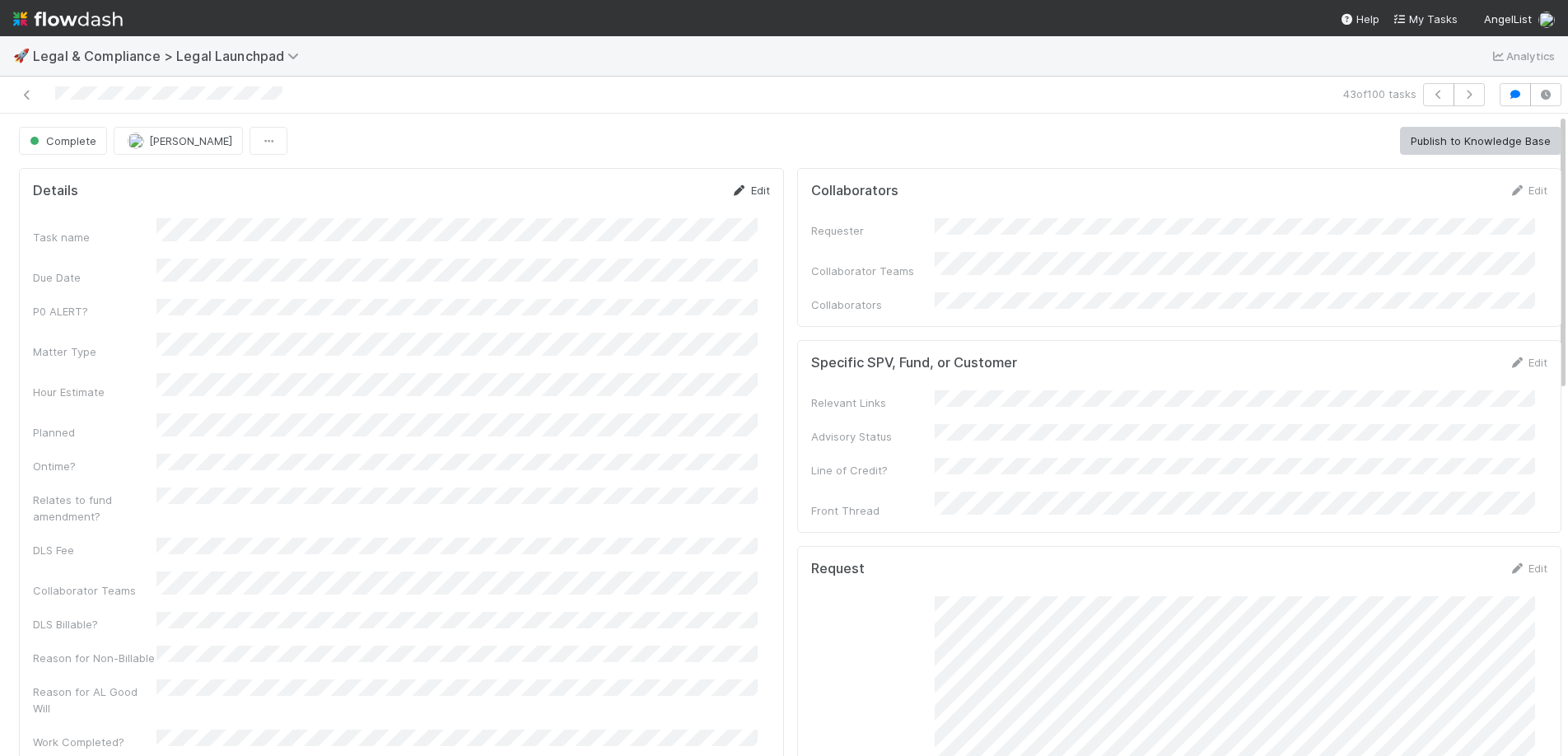
click at [751, 187] on link "Edit" at bounding box center [750, 190] width 38 height 13
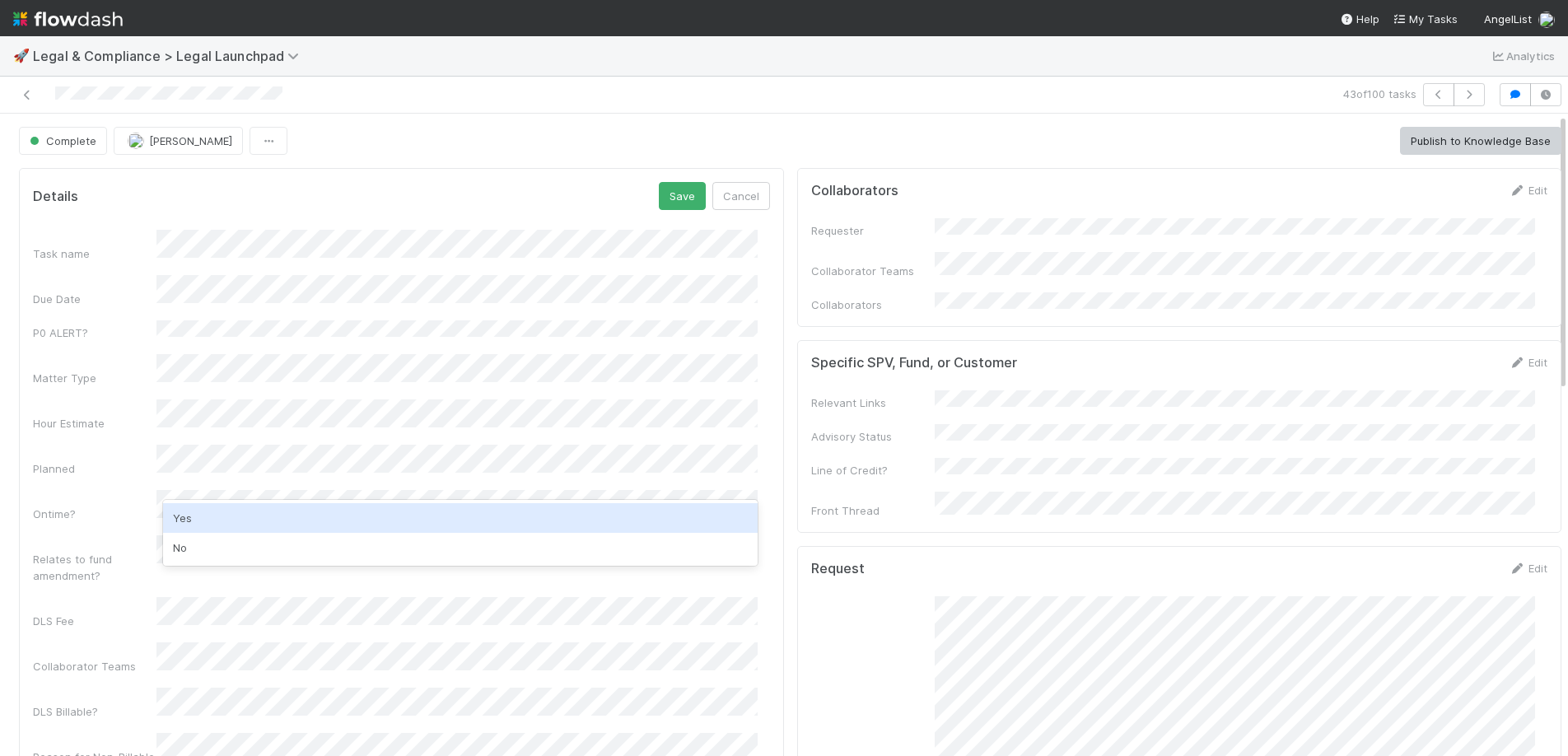
click at [183, 514] on div "Yes" at bounding box center [459, 518] width 594 height 30
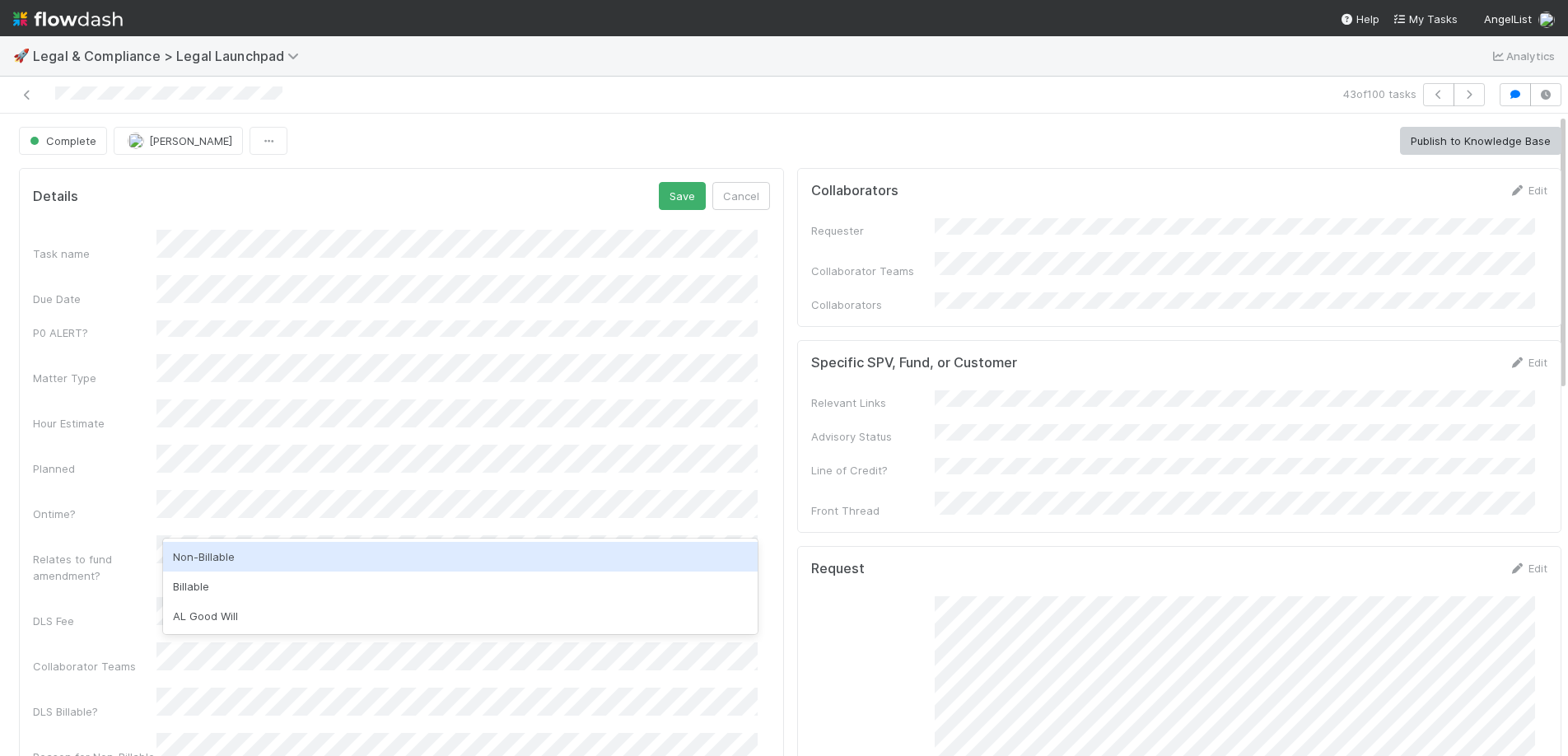
click at [229, 553] on div "Non-Billable" at bounding box center [459, 557] width 594 height 30
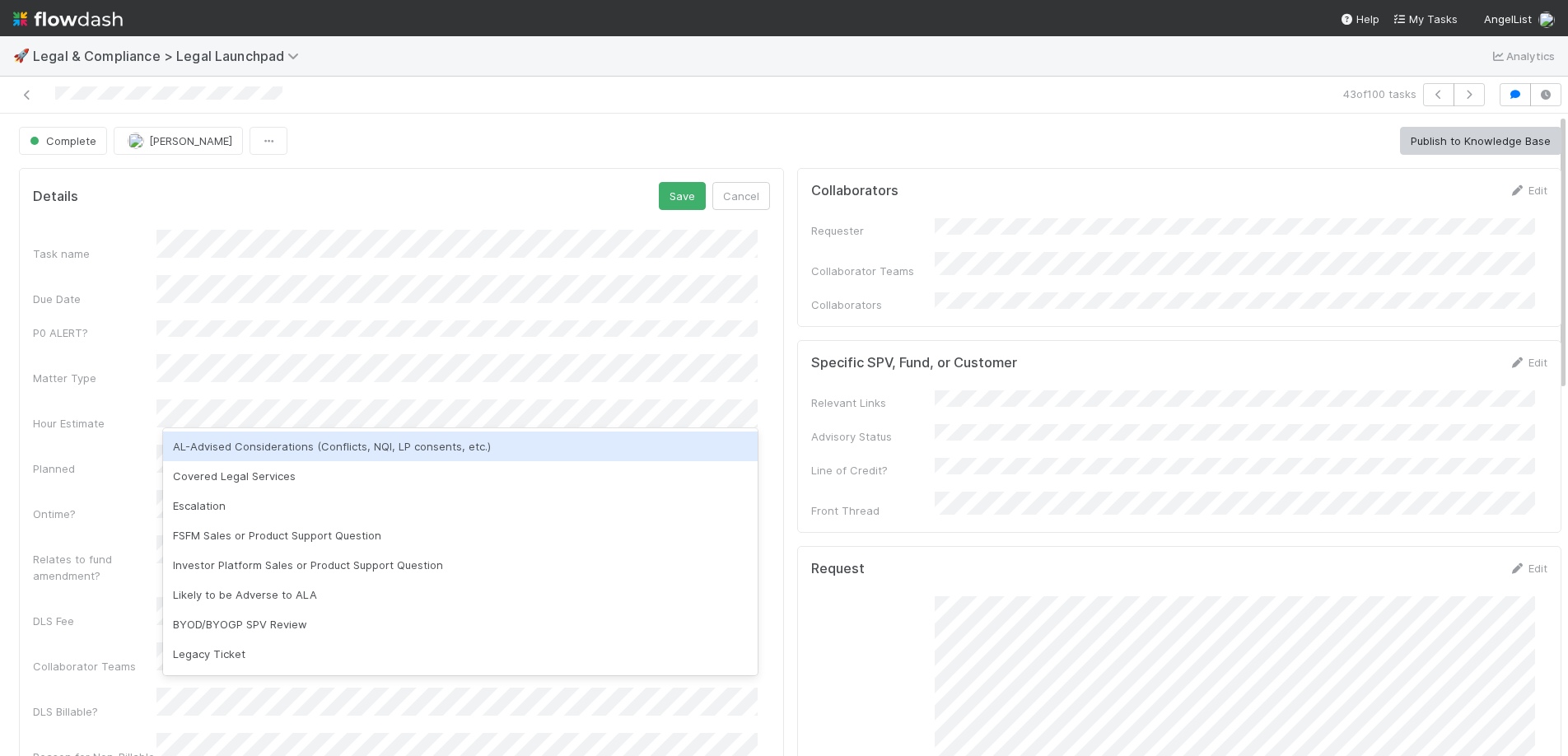
click at [275, 443] on div "AL-Advised Considerations (Conflicts, NQI, LP consents, etc.)" at bounding box center [459, 446] width 594 height 30
click at [354, 458] on div "Covered Legal Services" at bounding box center [459, 446] width 594 height 30
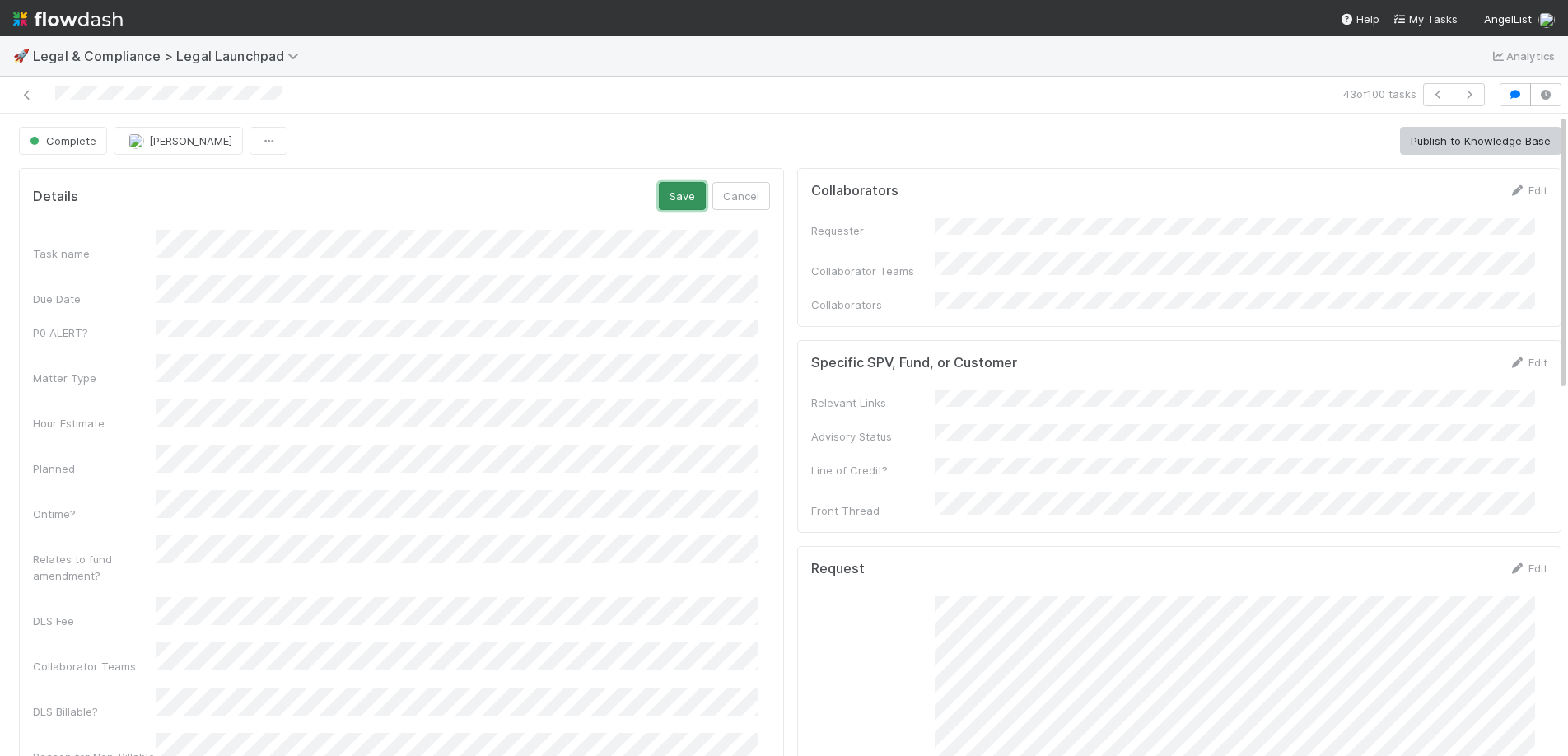
click at [659, 202] on button "Save" at bounding box center [682, 196] width 47 height 28
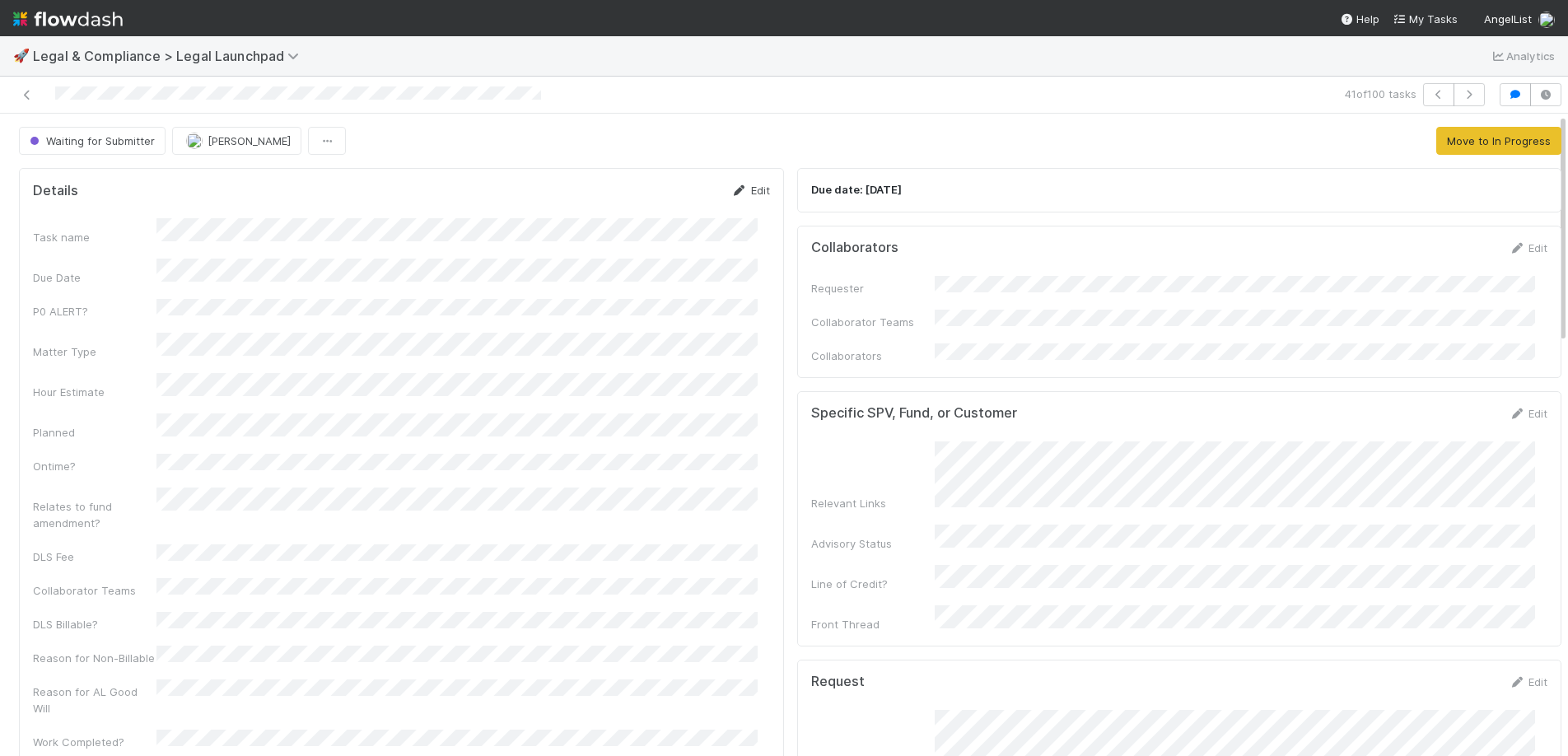
click at [732, 189] on icon at bounding box center [740, 190] width 17 height 10
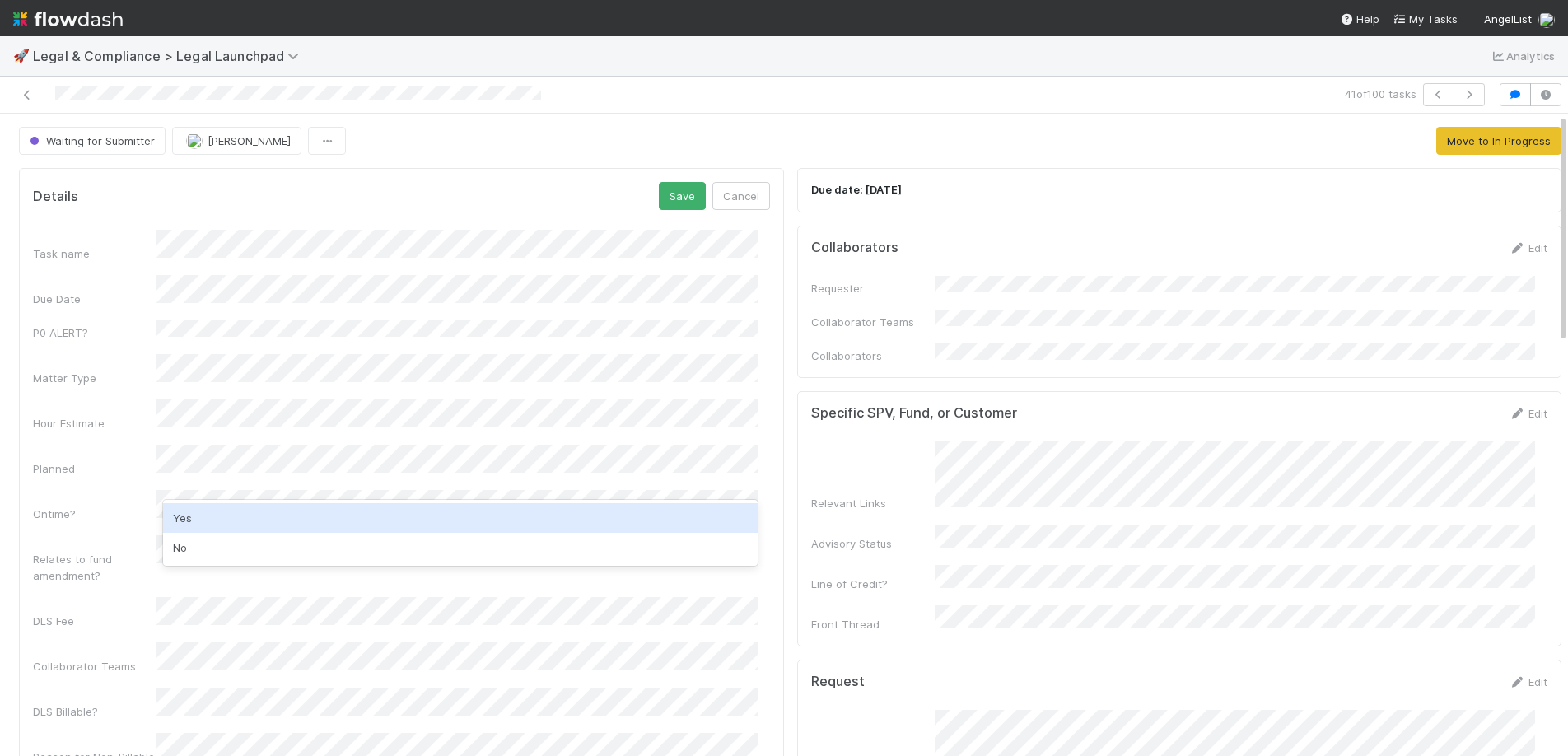
click at [230, 519] on div "Yes" at bounding box center [459, 518] width 594 height 30
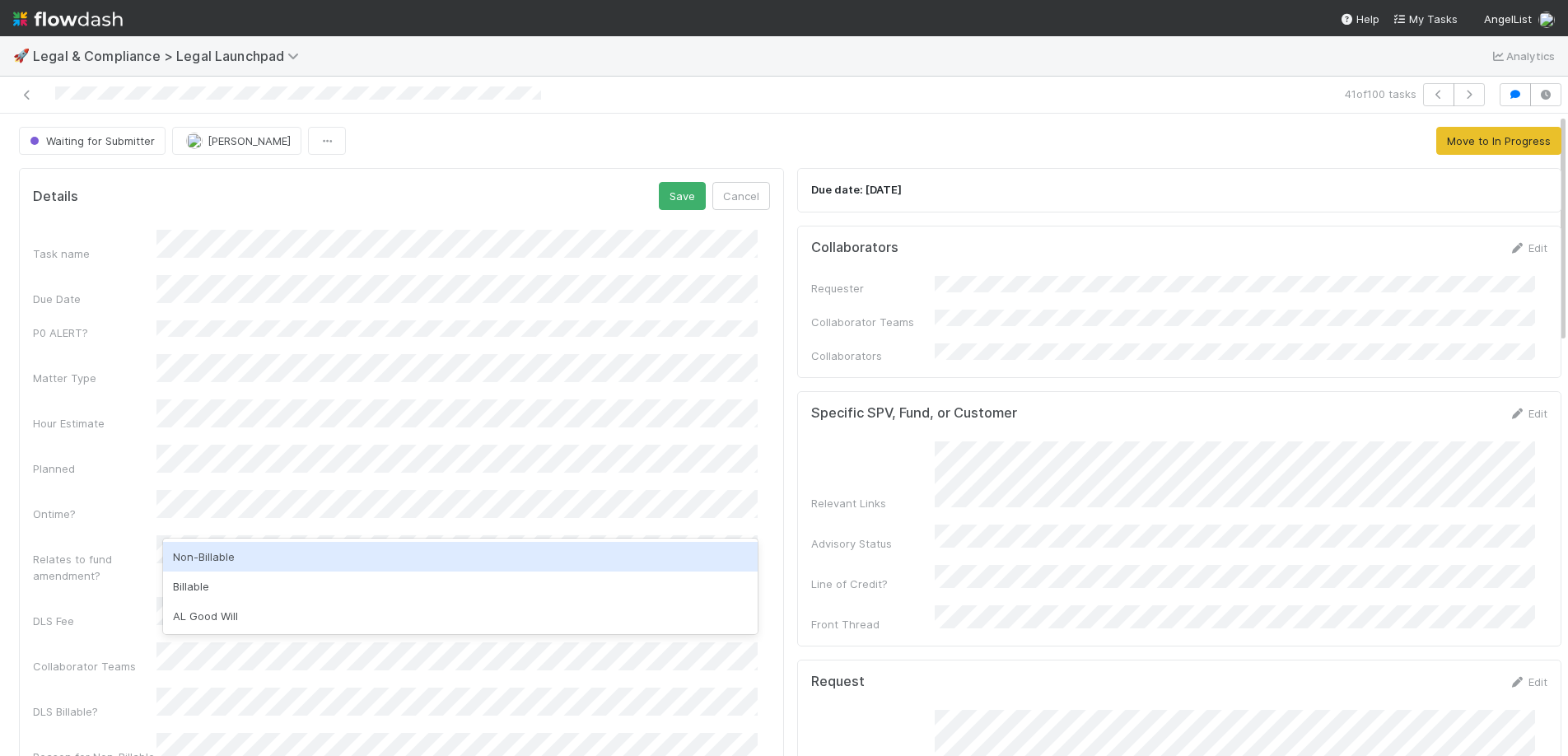
click at [210, 564] on div "Non-Billable" at bounding box center [459, 557] width 594 height 30
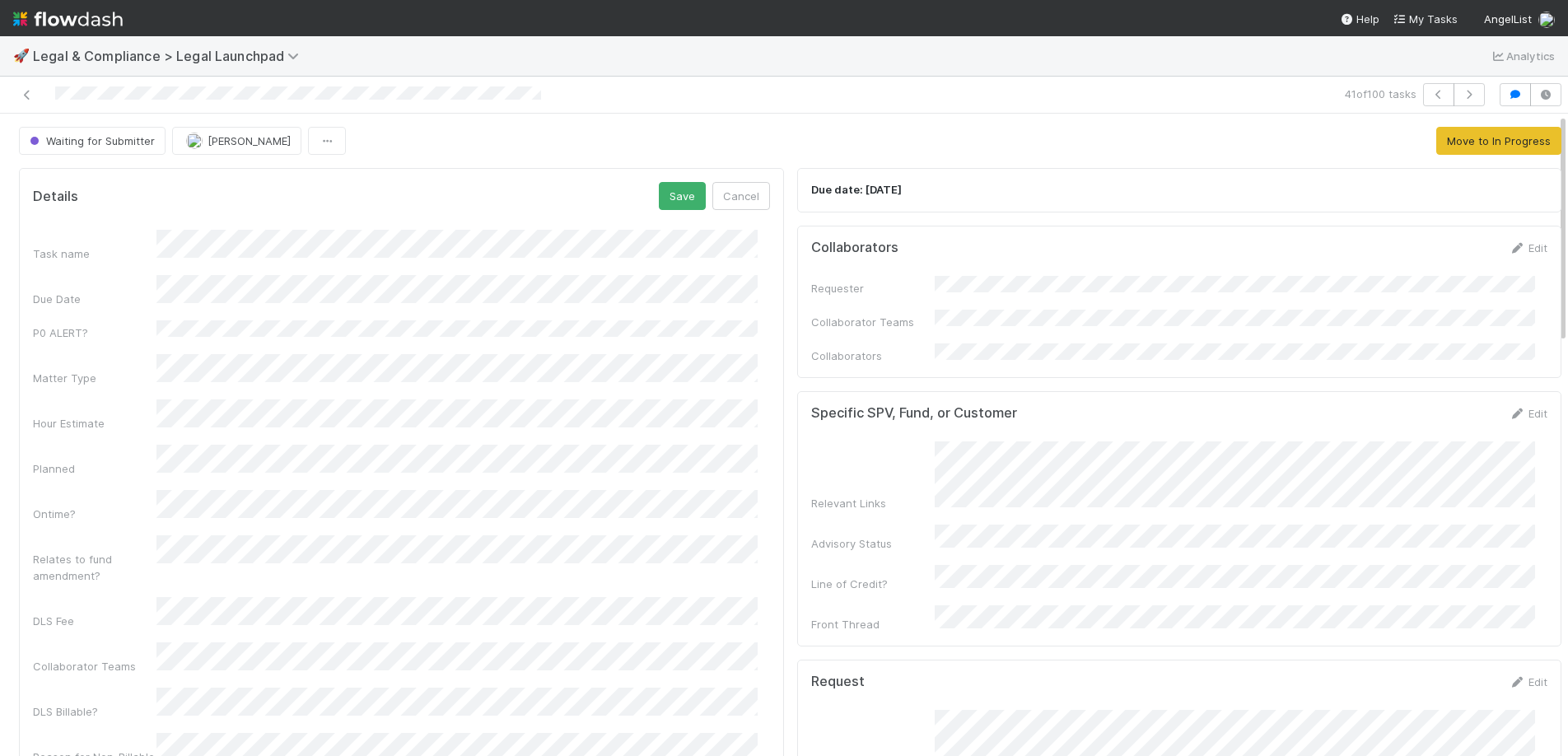
click at [236, 709] on div "Task name Due Date P0 ALERT? Matter Type Hour Estimate Planned Ontime? Relates …" at bounding box center [401, 590] width 737 height 721
click at [244, 714] on div "Task name Due Date P0 ALERT? Matter Type Hour Estimate Planned Ontime? Relates …" at bounding box center [401, 590] width 737 height 721
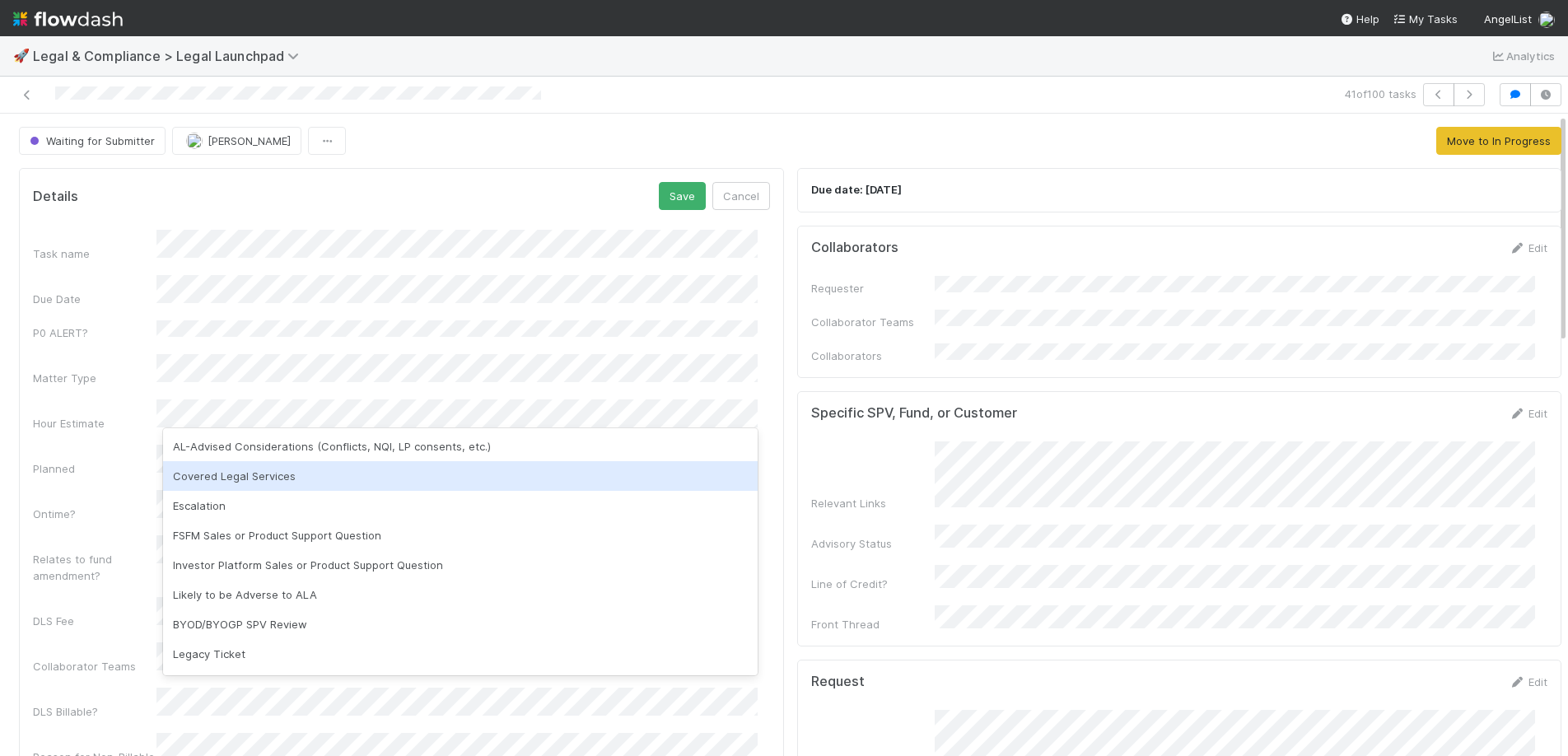
click at [253, 484] on div "Covered Legal Services" at bounding box center [459, 476] width 594 height 30
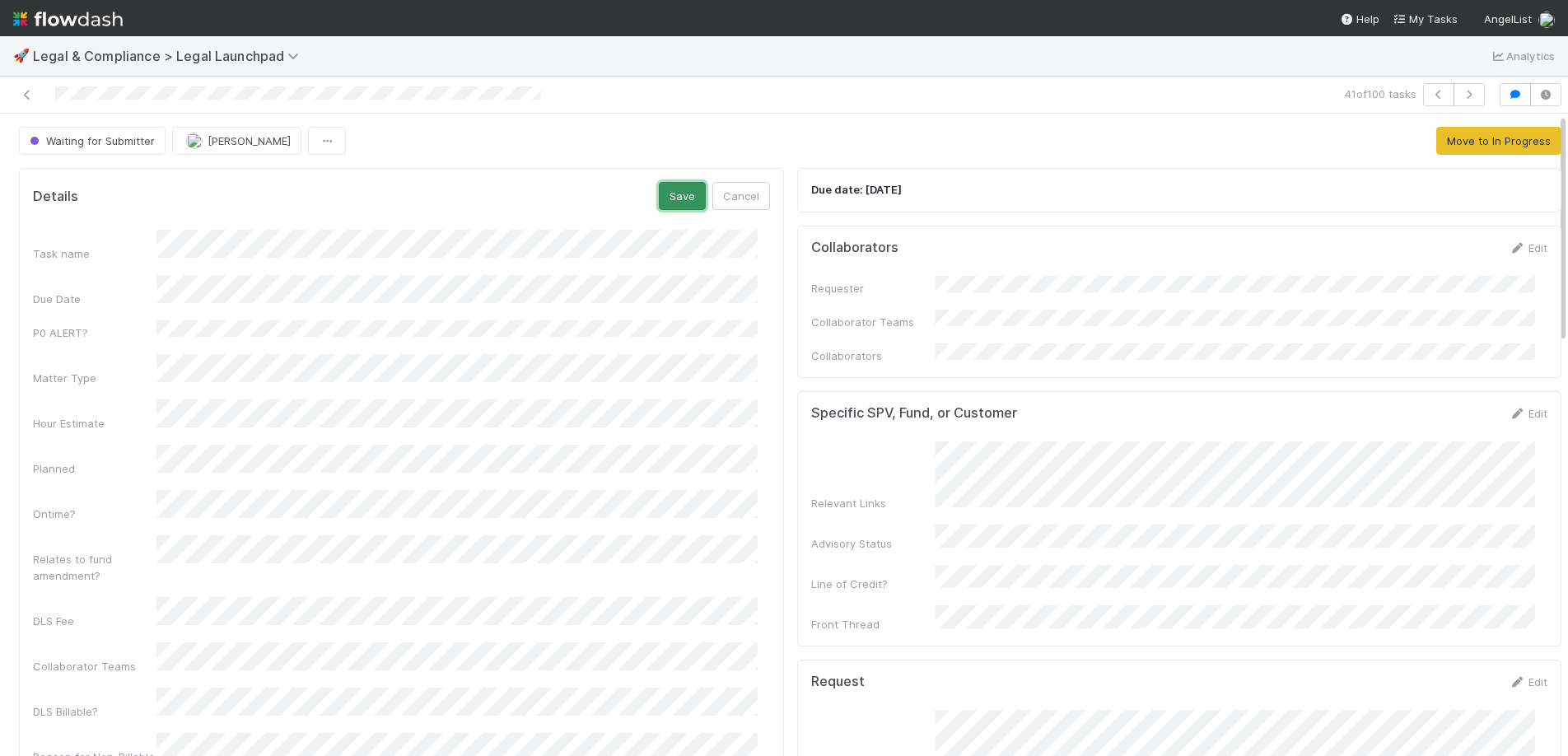
click at [667, 202] on button "Save" at bounding box center [682, 196] width 47 height 28
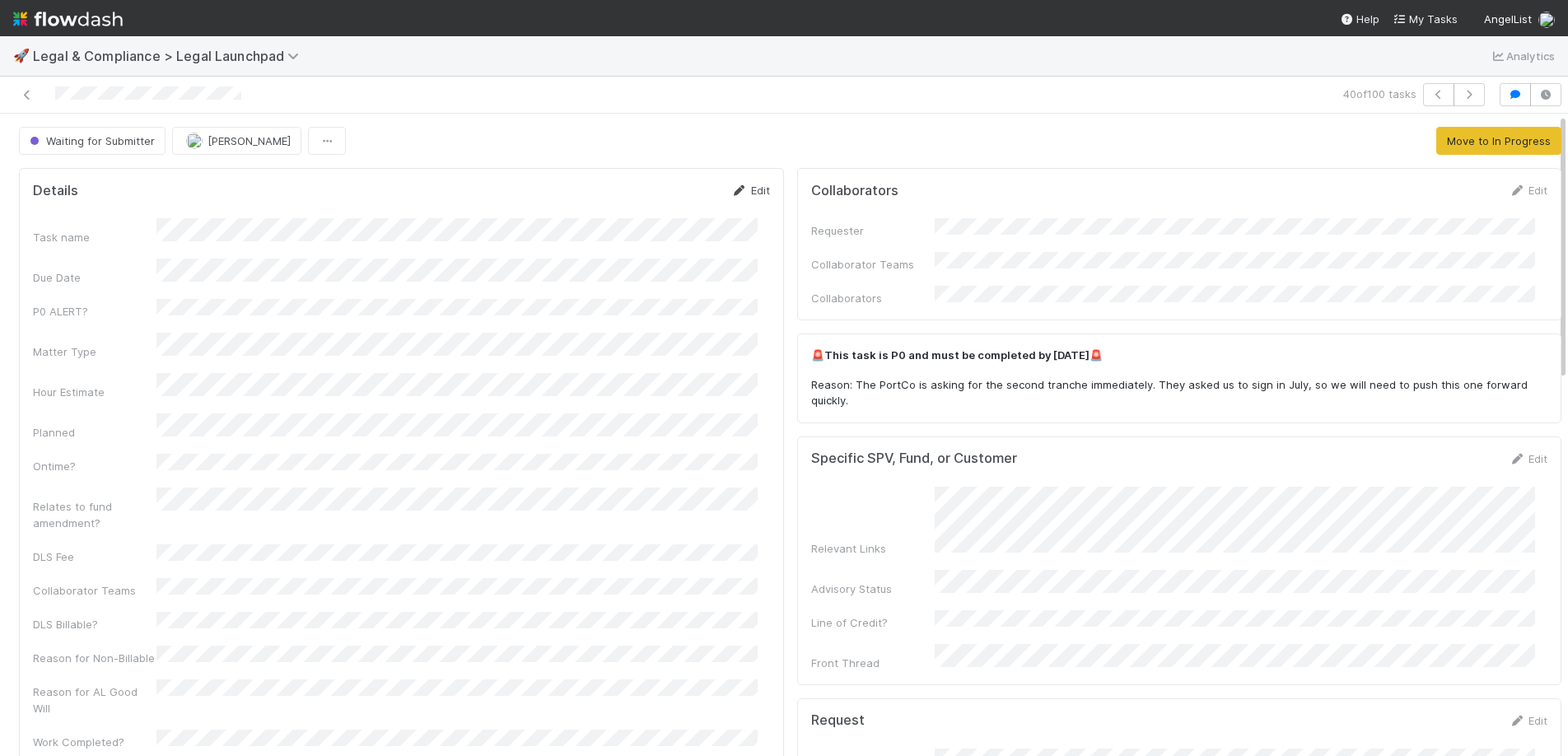
click at [745, 195] on link "Edit" at bounding box center [750, 190] width 38 height 13
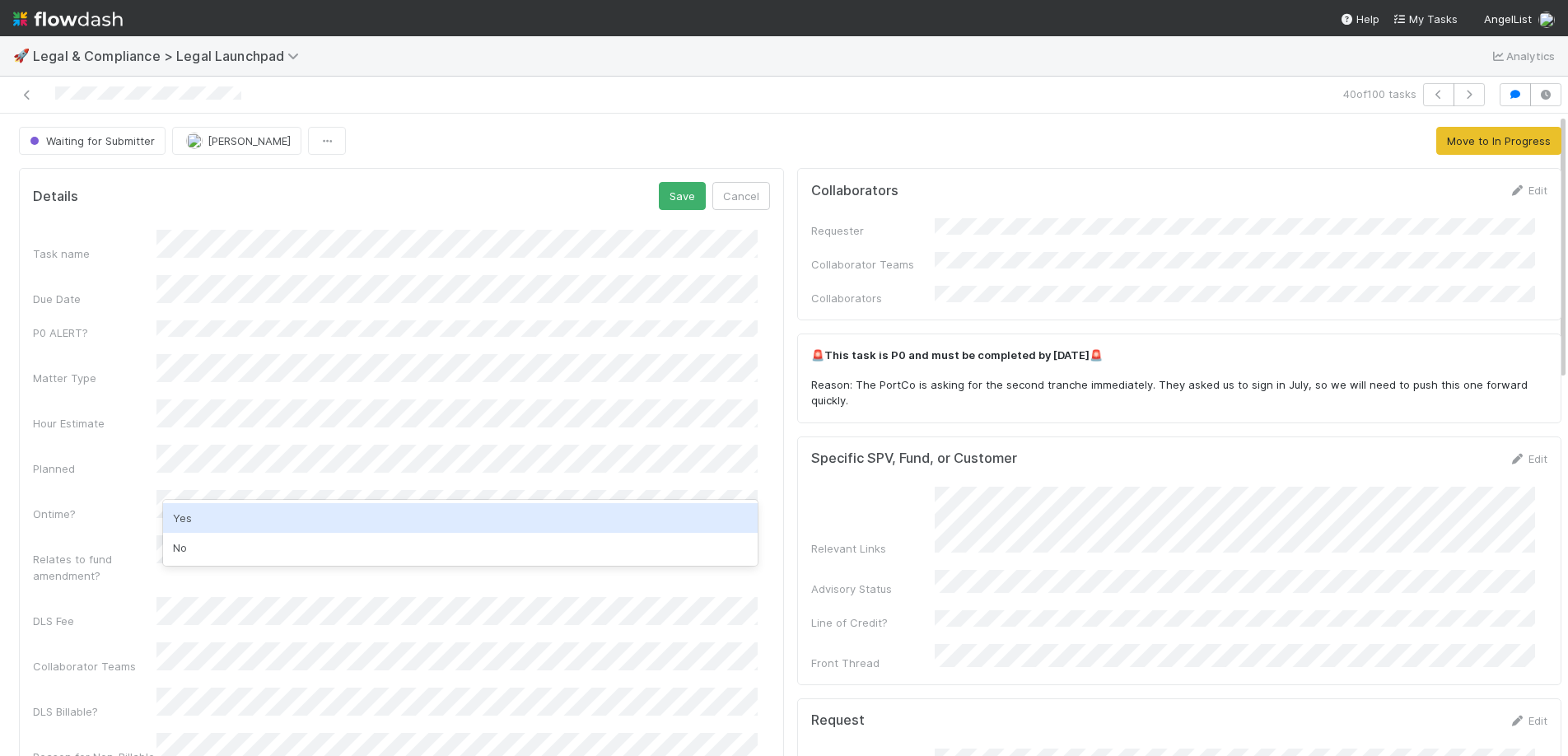
click at [270, 500] on div "Yes No" at bounding box center [459, 532] width 594 height 65
click at [270, 505] on div "Yes" at bounding box center [459, 518] width 594 height 30
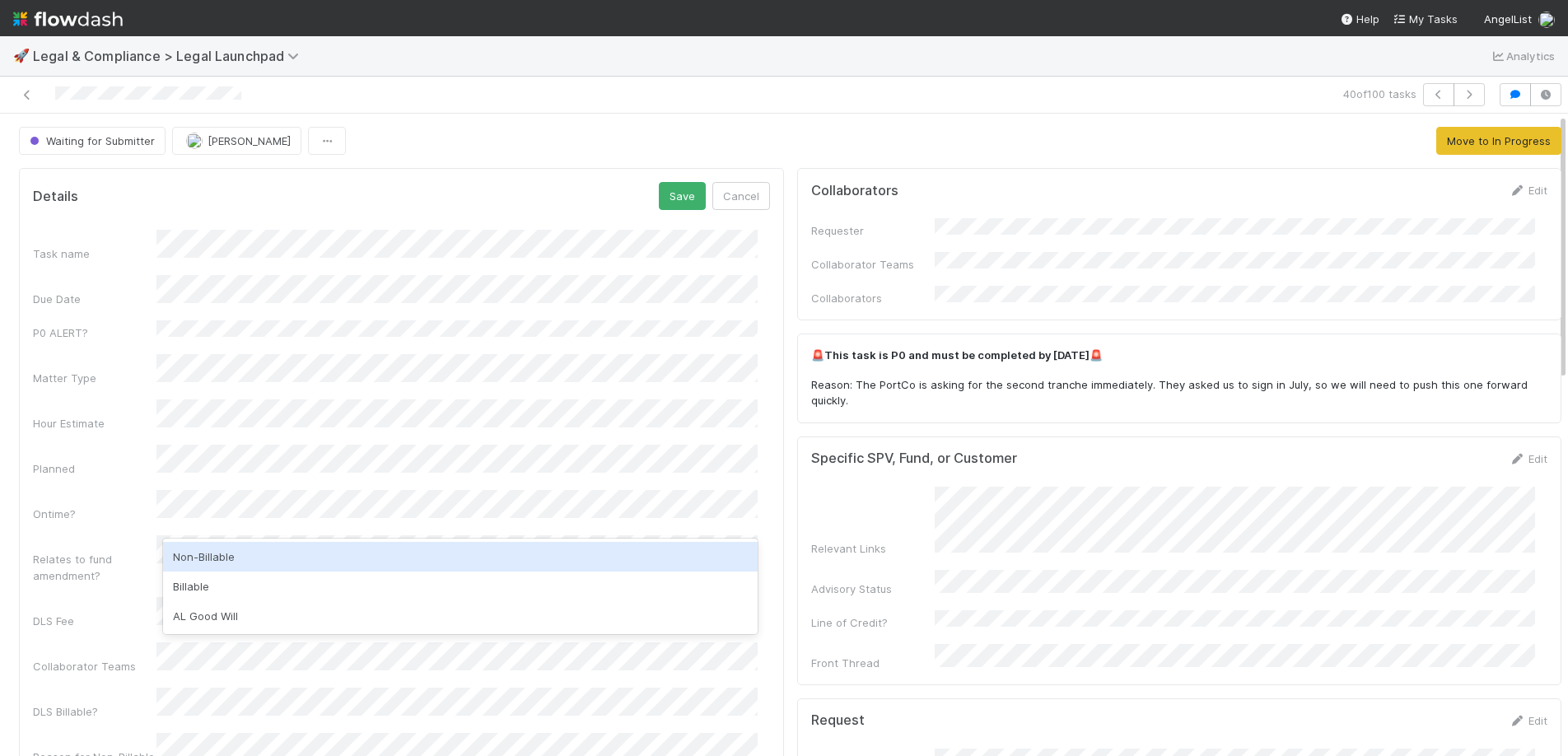
click at [225, 560] on div "Non-Billable" at bounding box center [459, 557] width 594 height 30
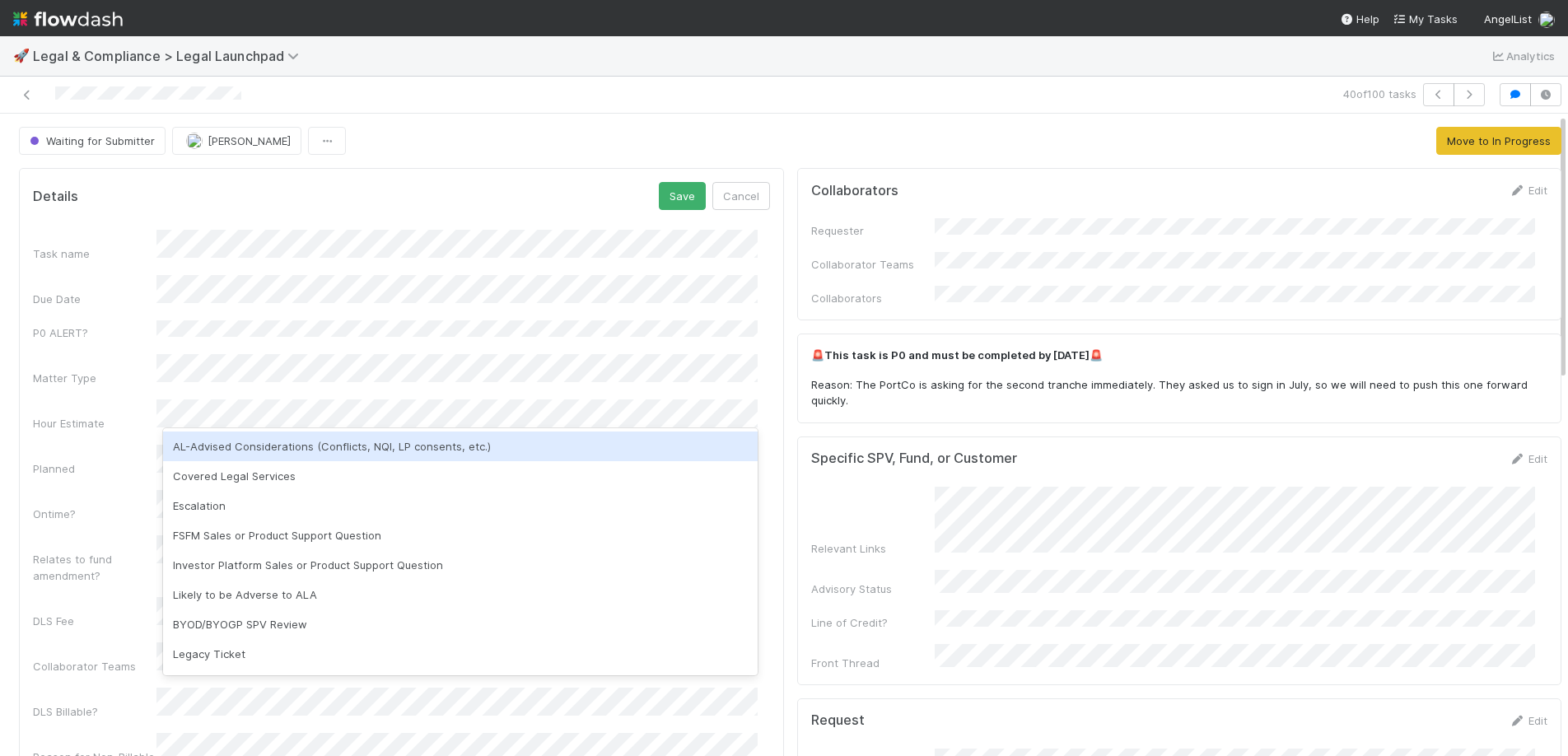
click at [271, 455] on div "AL-Advised Considerations (Conflicts, NQI, LP consents, etc.)" at bounding box center [459, 446] width 594 height 30
click at [356, 453] on div "Covered Legal Services" at bounding box center [459, 446] width 594 height 30
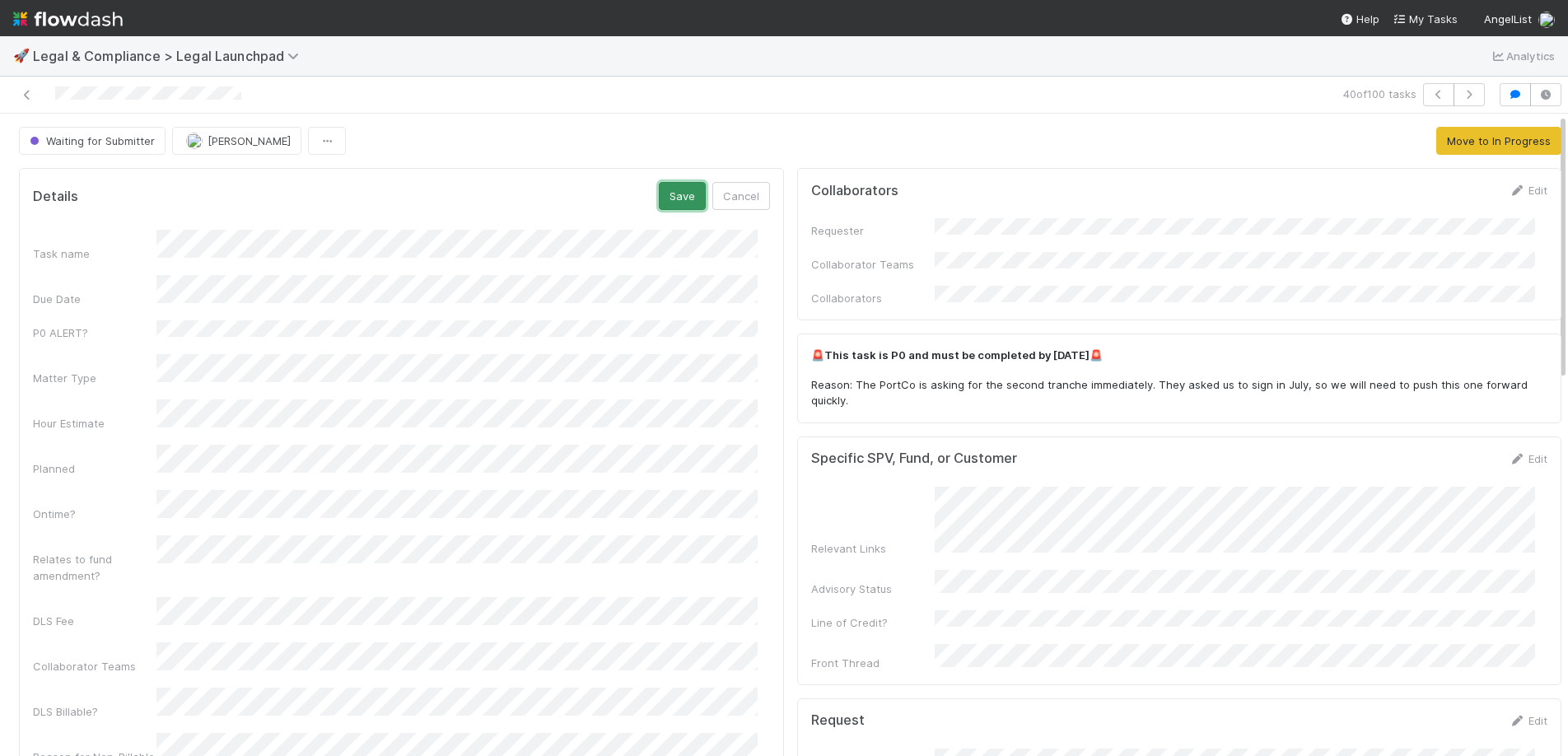
click at [690, 196] on button "Save" at bounding box center [682, 196] width 47 height 28
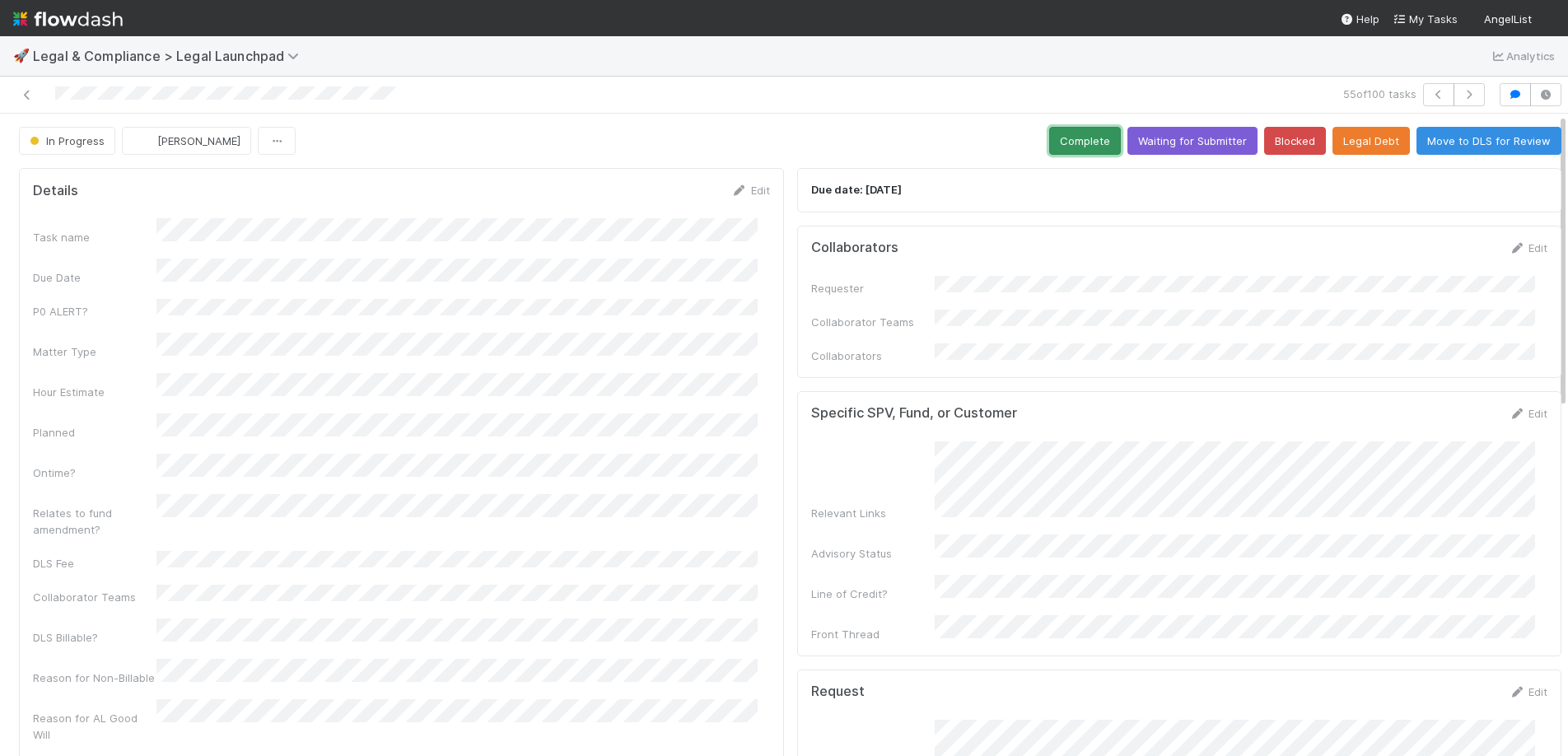
click at [1068, 137] on button "Complete" at bounding box center [1084, 141] width 72 height 28
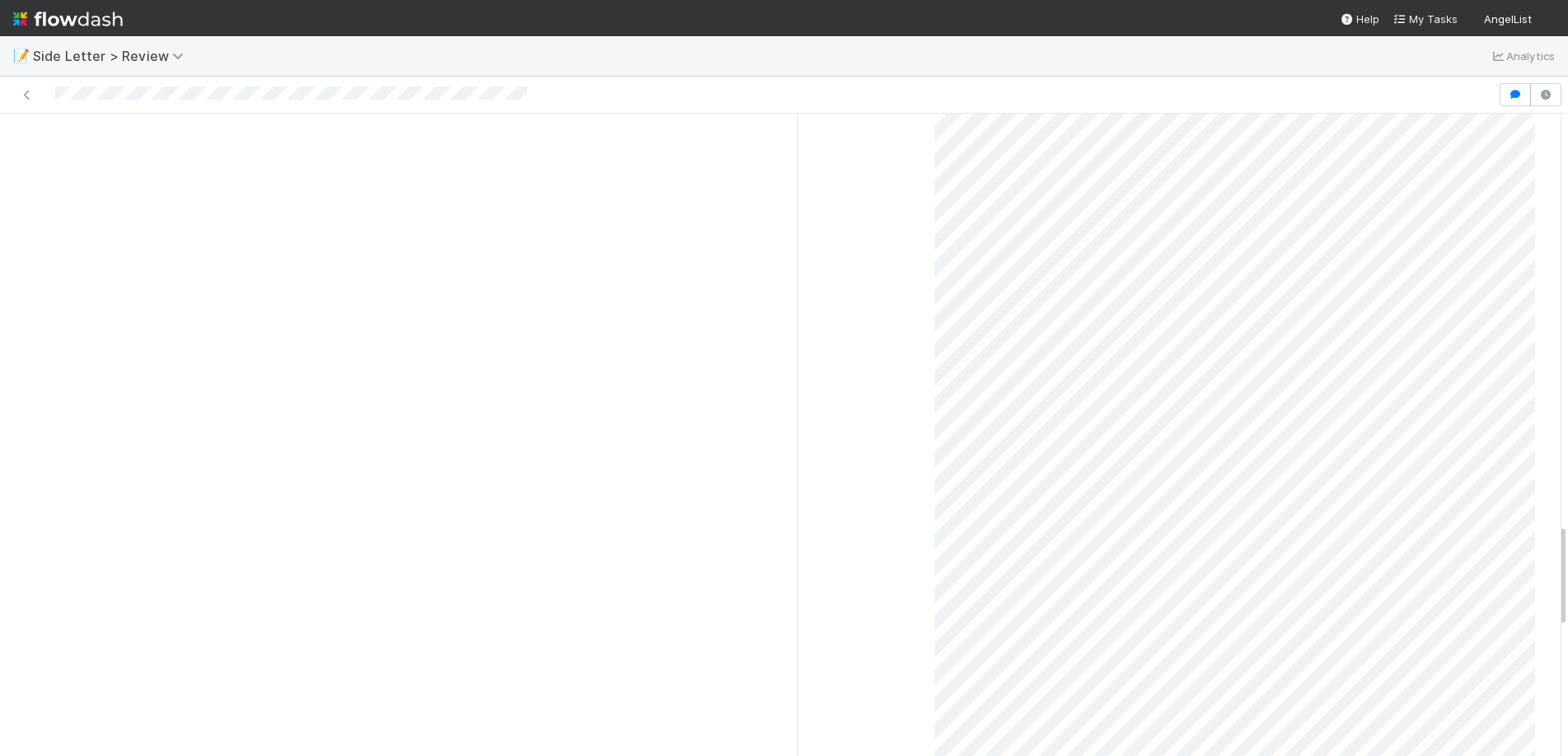
scroll to position [2552, 0]
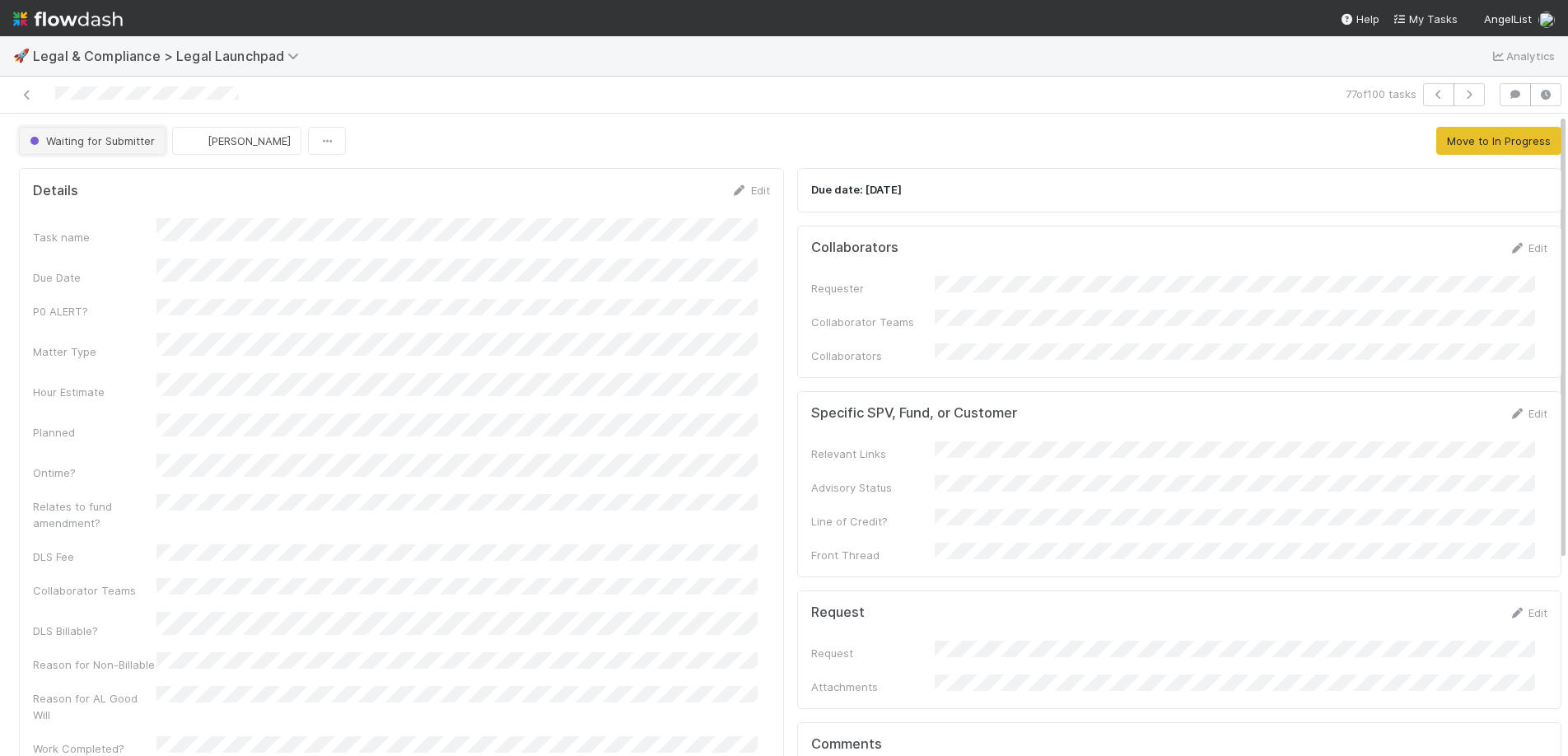
click at [91, 140] on span "Waiting for Submitter" at bounding box center [90, 140] width 128 height 13
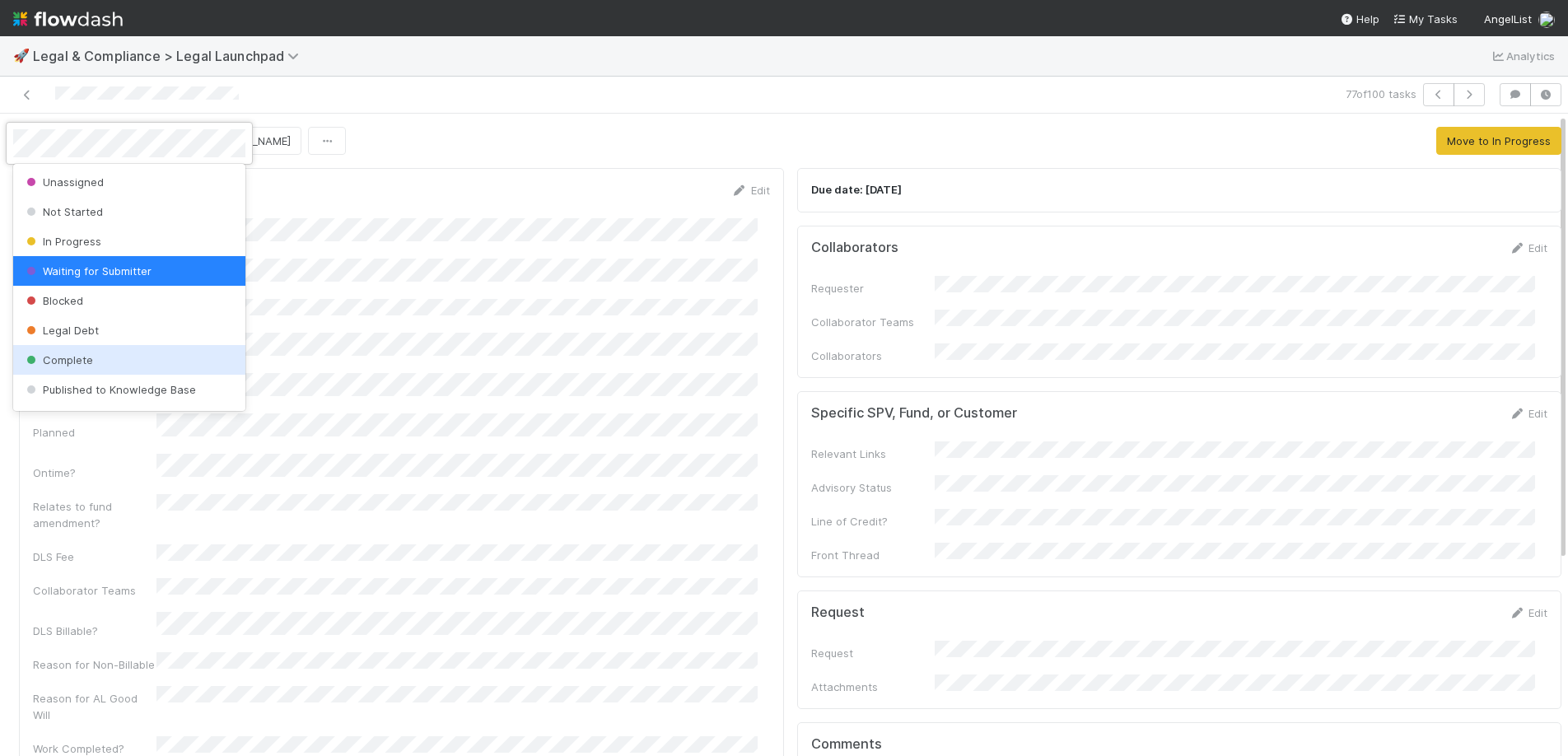
click at [67, 348] on div "Complete" at bounding box center [129, 360] width 232 height 30
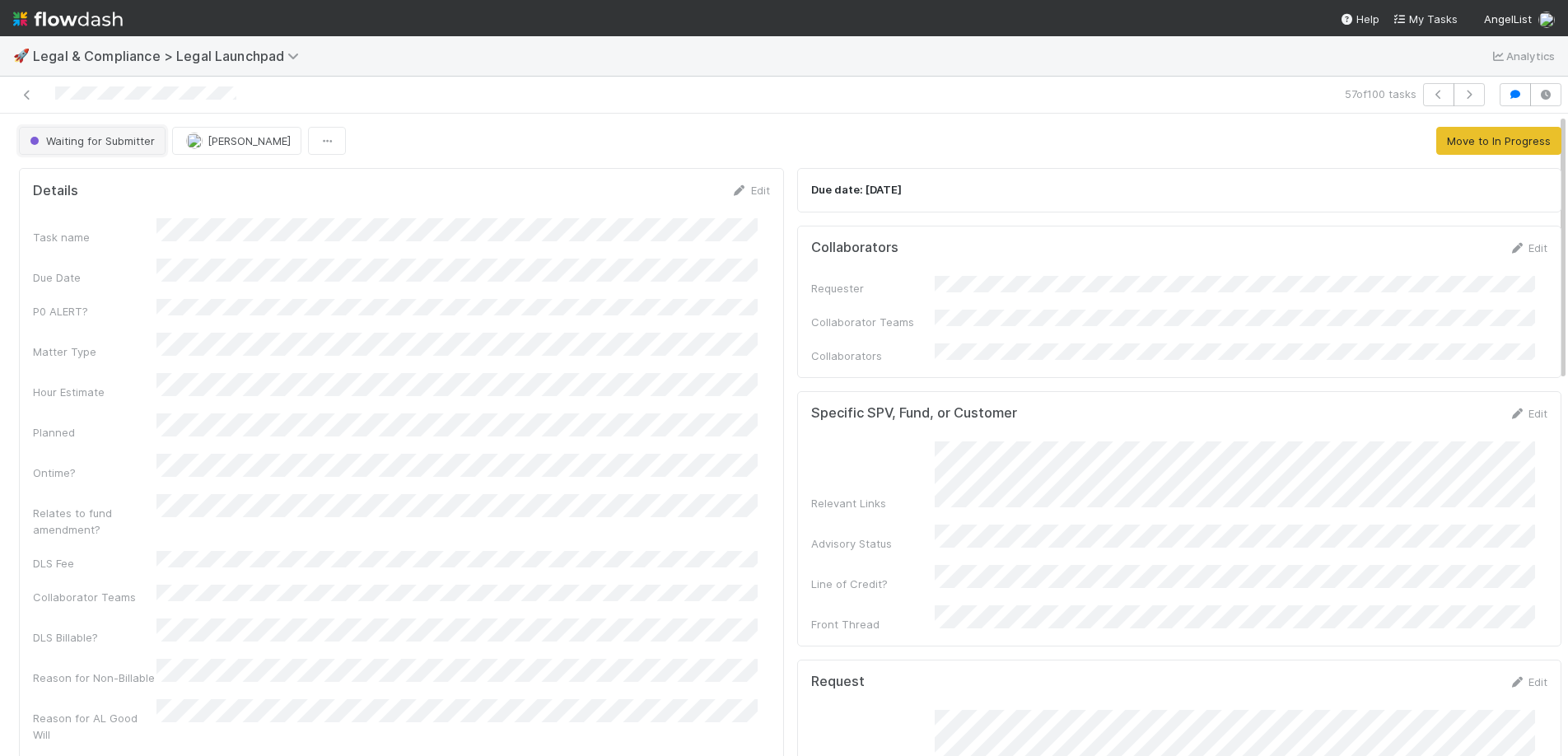
click at [103, 138] on span "Waiting for Submitter" at bounding box center [90, 140] width 128 height 13
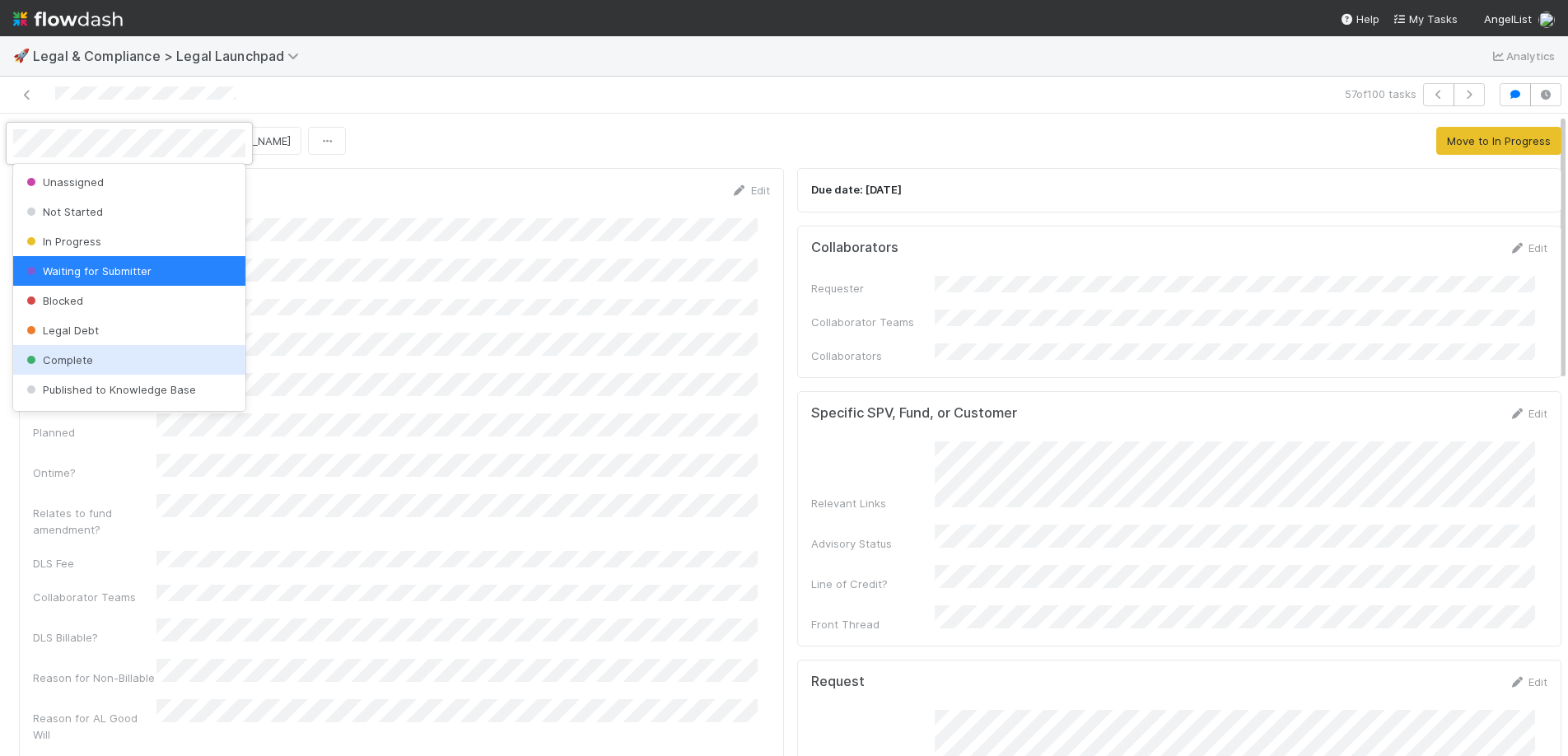
click at [108, 349] on div "Complete" at bounding box center [129, 360] width 232 height 30
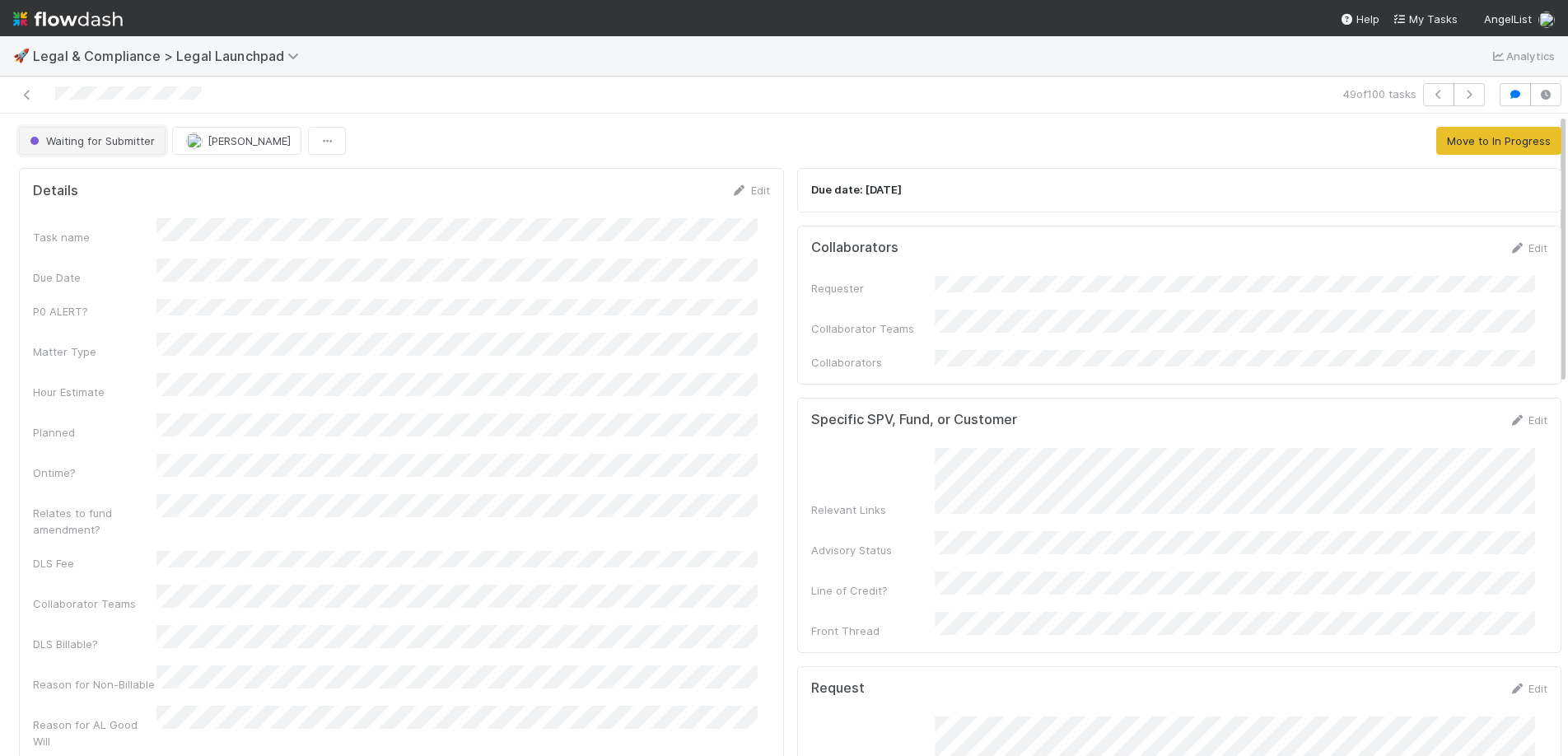
click at [122, 148] on button "Waiting for Submitter" at bounding box center [92, 141] width 147 height 28
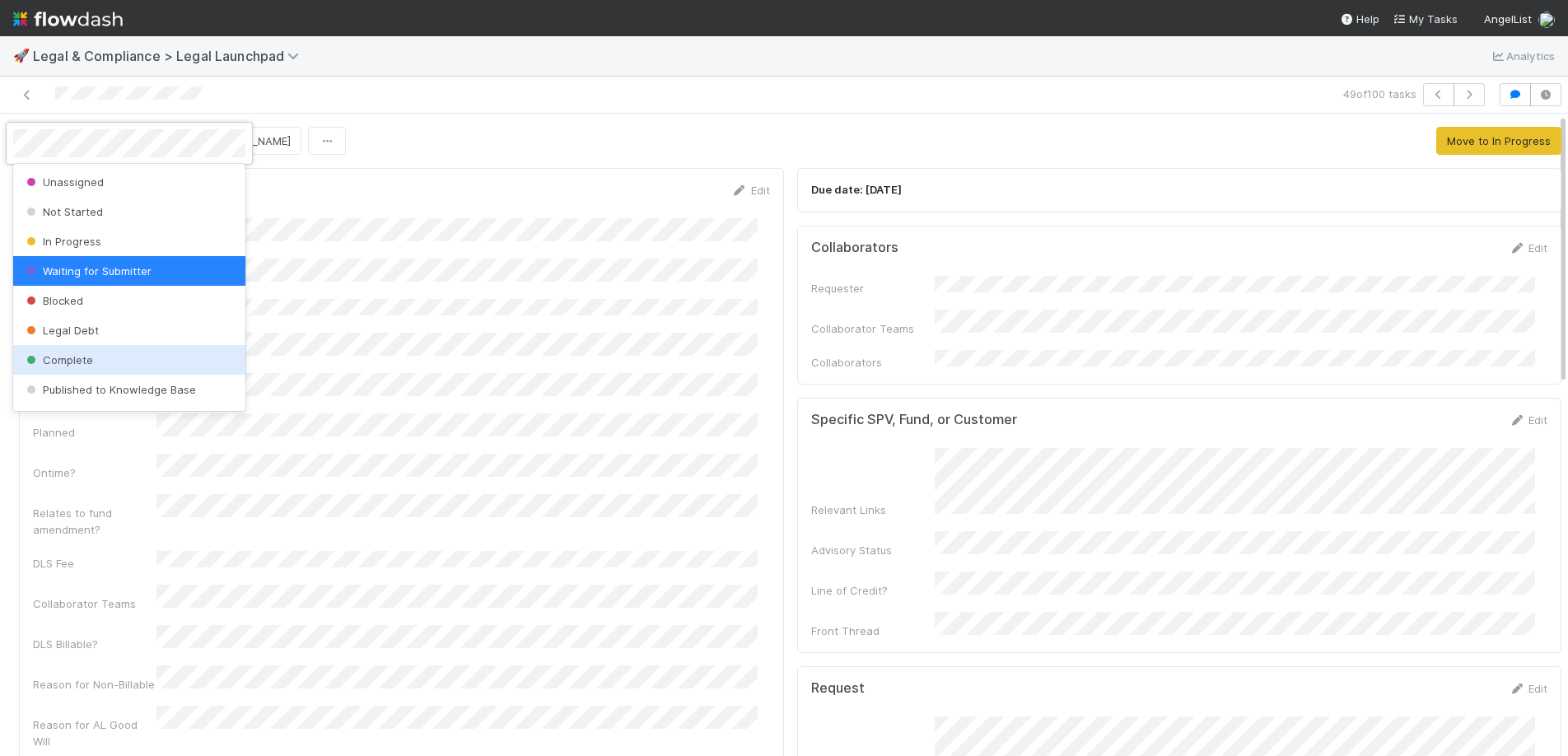
click at [50, 365] on span "Complete" at bounding box center [58, 360] width 70 height 13
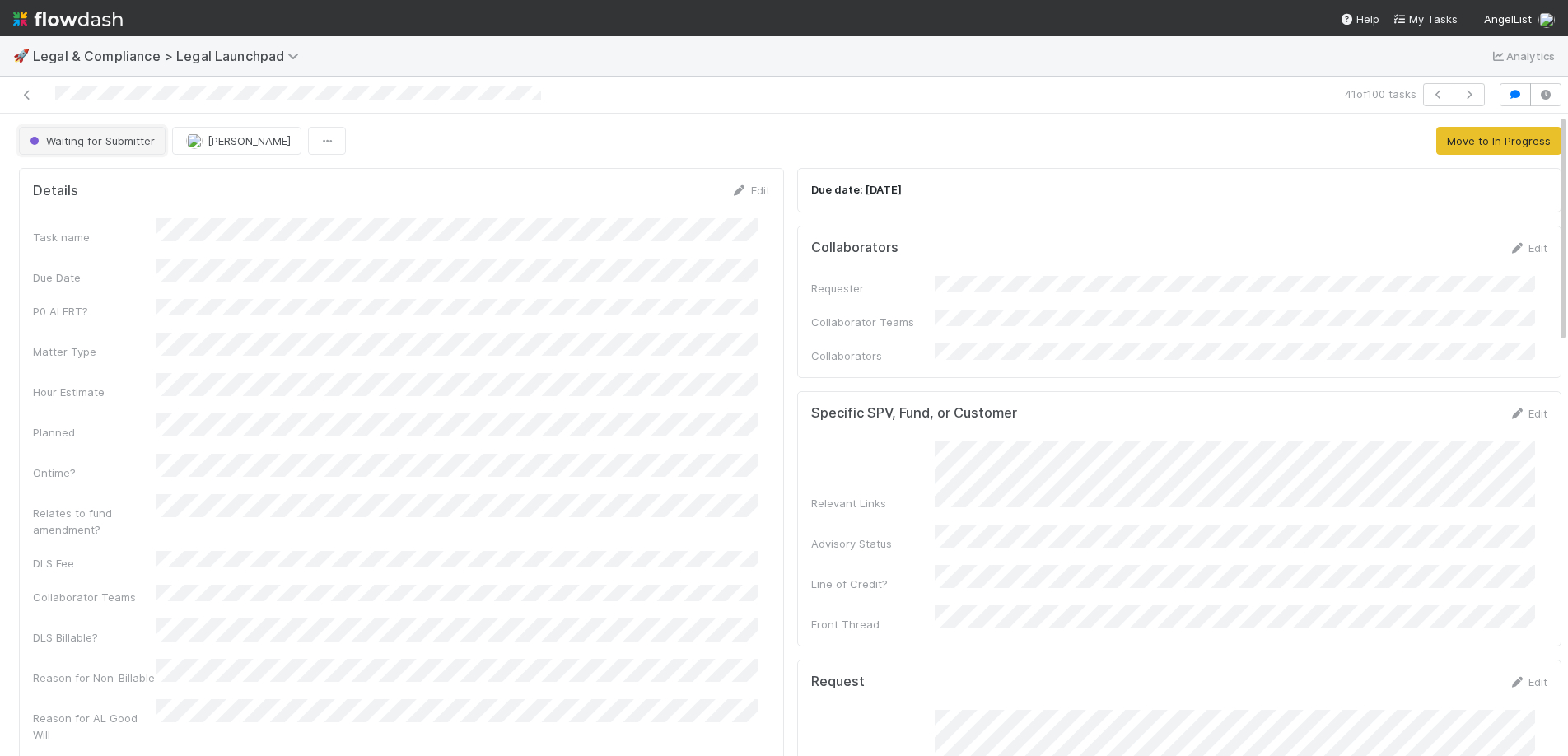
click at [45, 147] on span "Waiting for Submitter" at bounding box center [90, 140] width 128 height 13
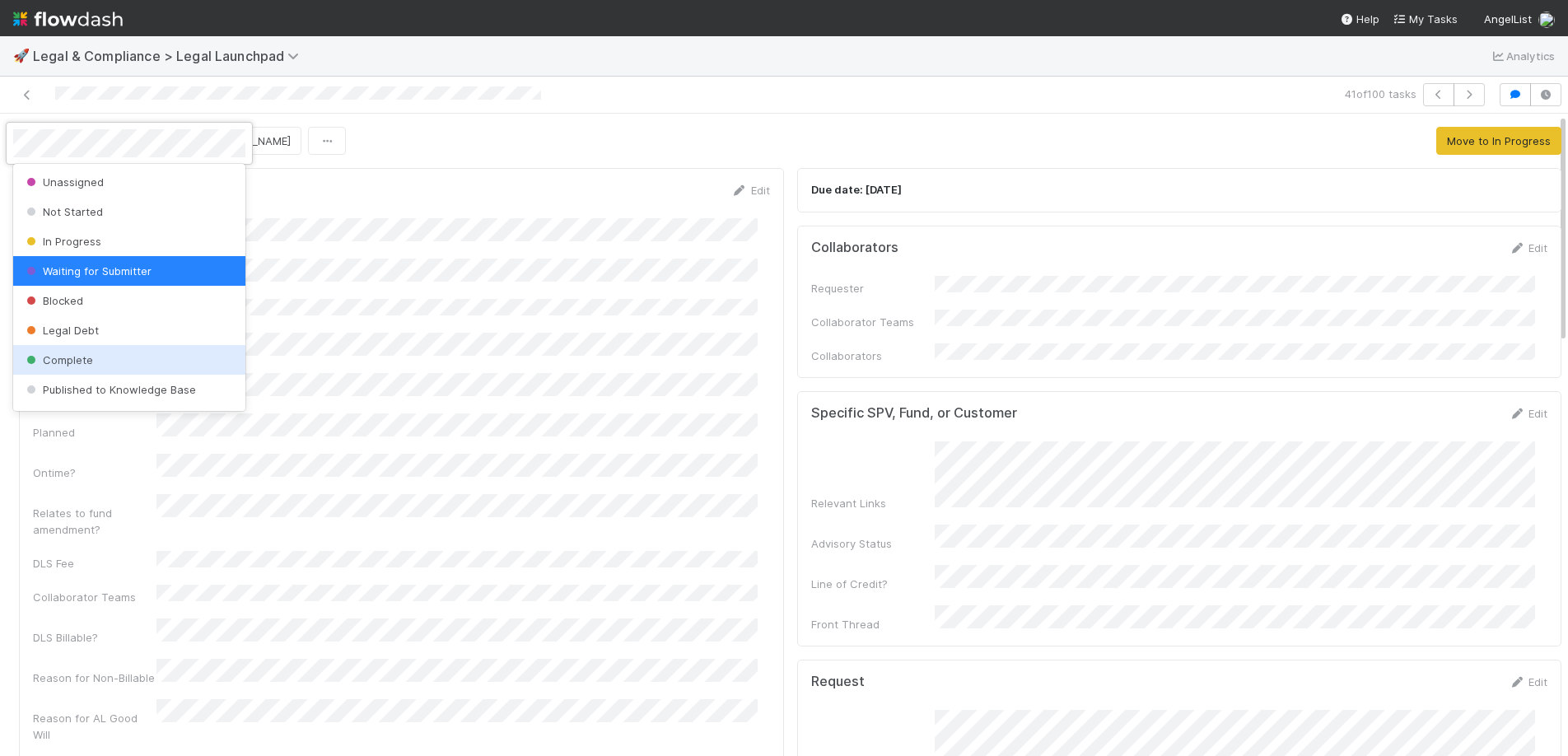
click at [101, 354] on div "Complete" at bounding box center [129, 360] width 232 height 30
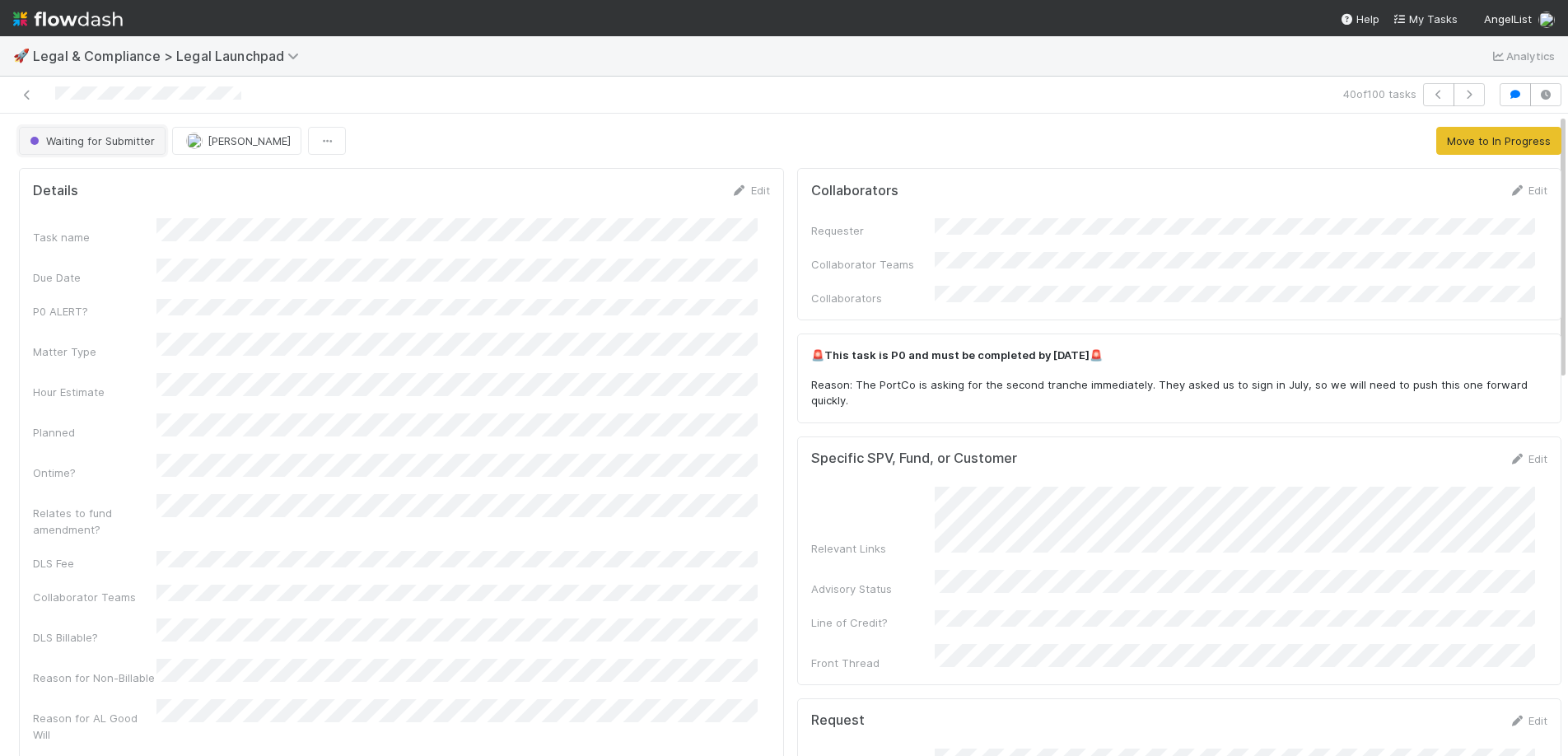
click at [121, 133] on button "Waiting for Submitter" at bounding box center [92, 141] width 147 height 28
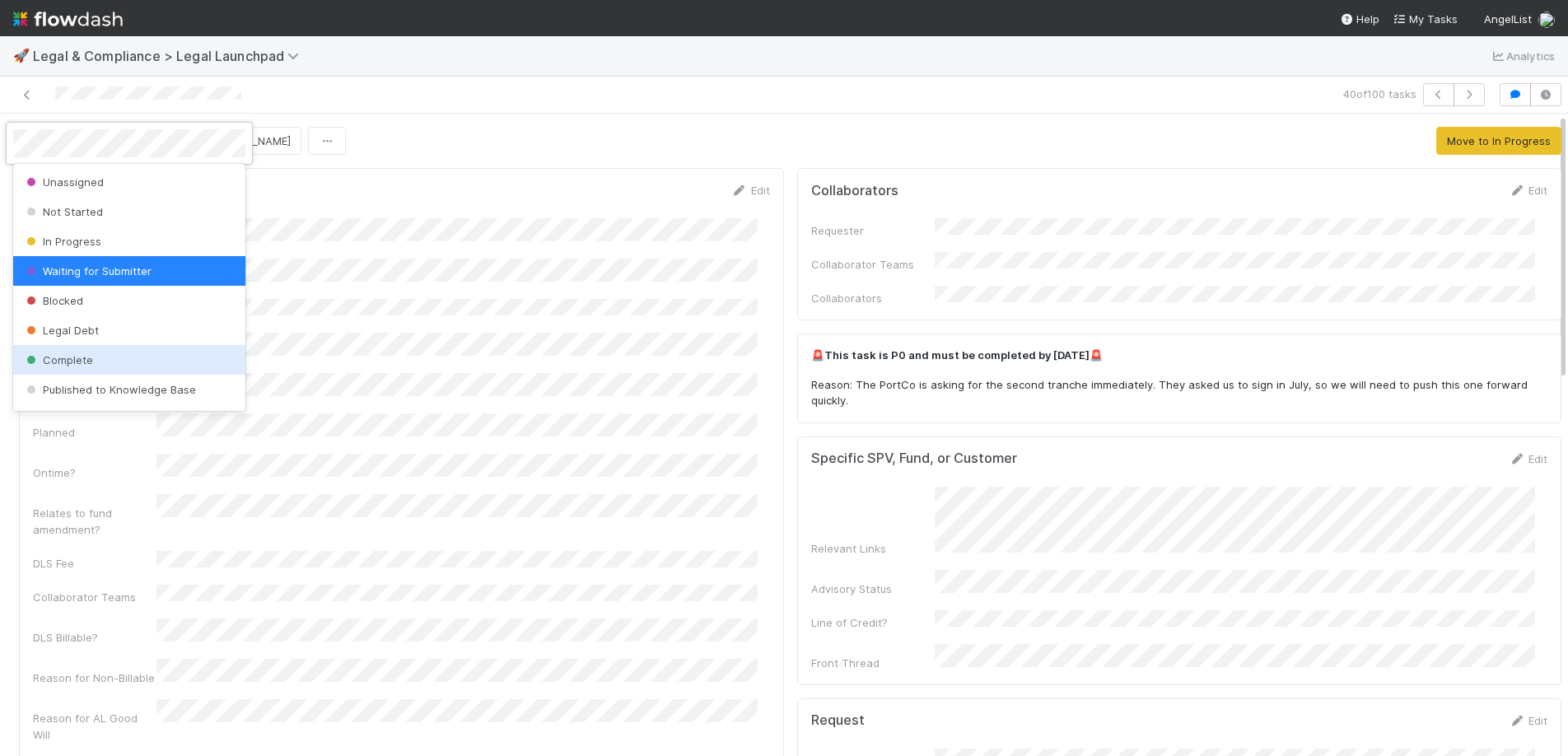
click at [80, 352] on div "Complete" at bounding box center [129, 360] width 232 height 30
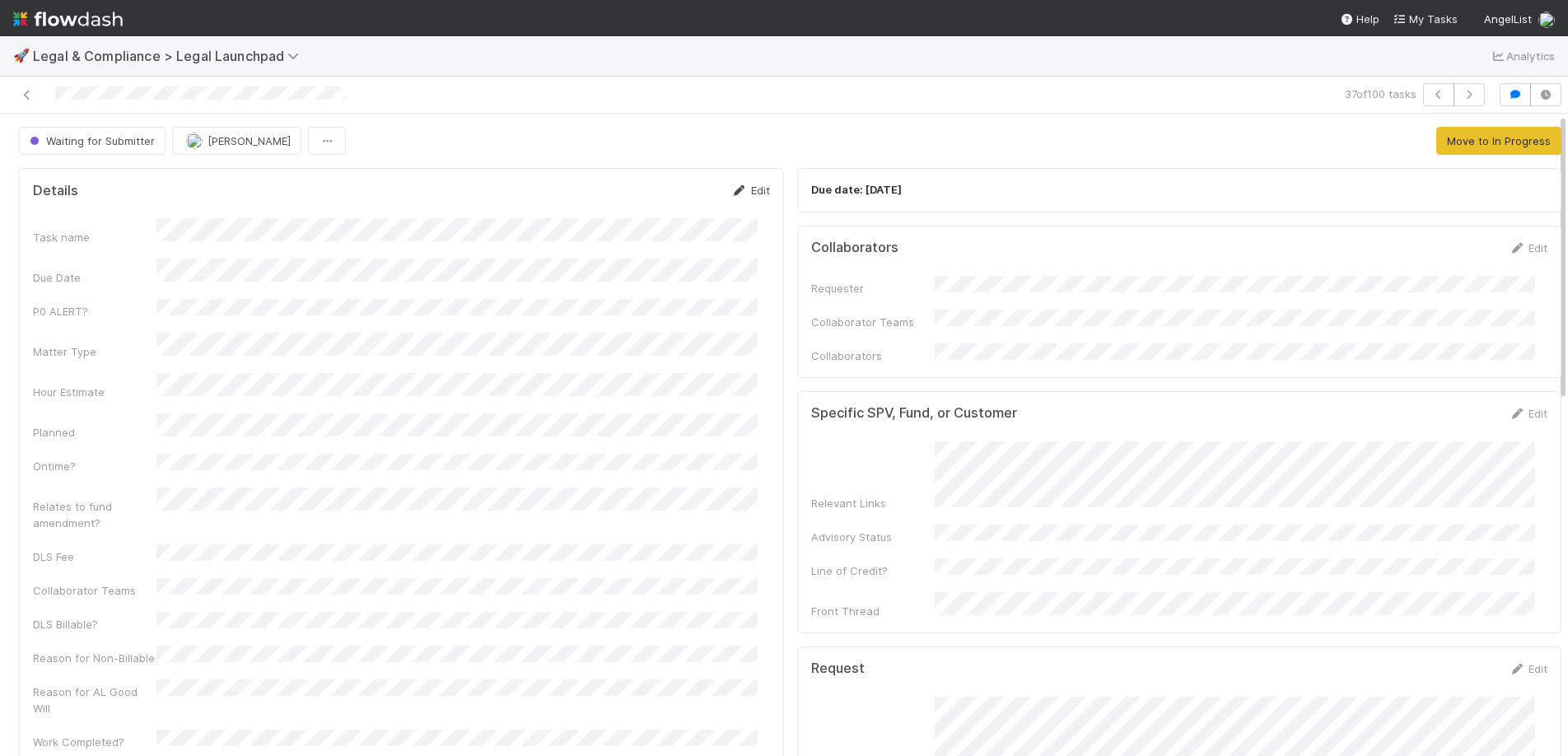
click at [746, 188] on link "Edit" at bounding box center [750, 190] width 38 height 13
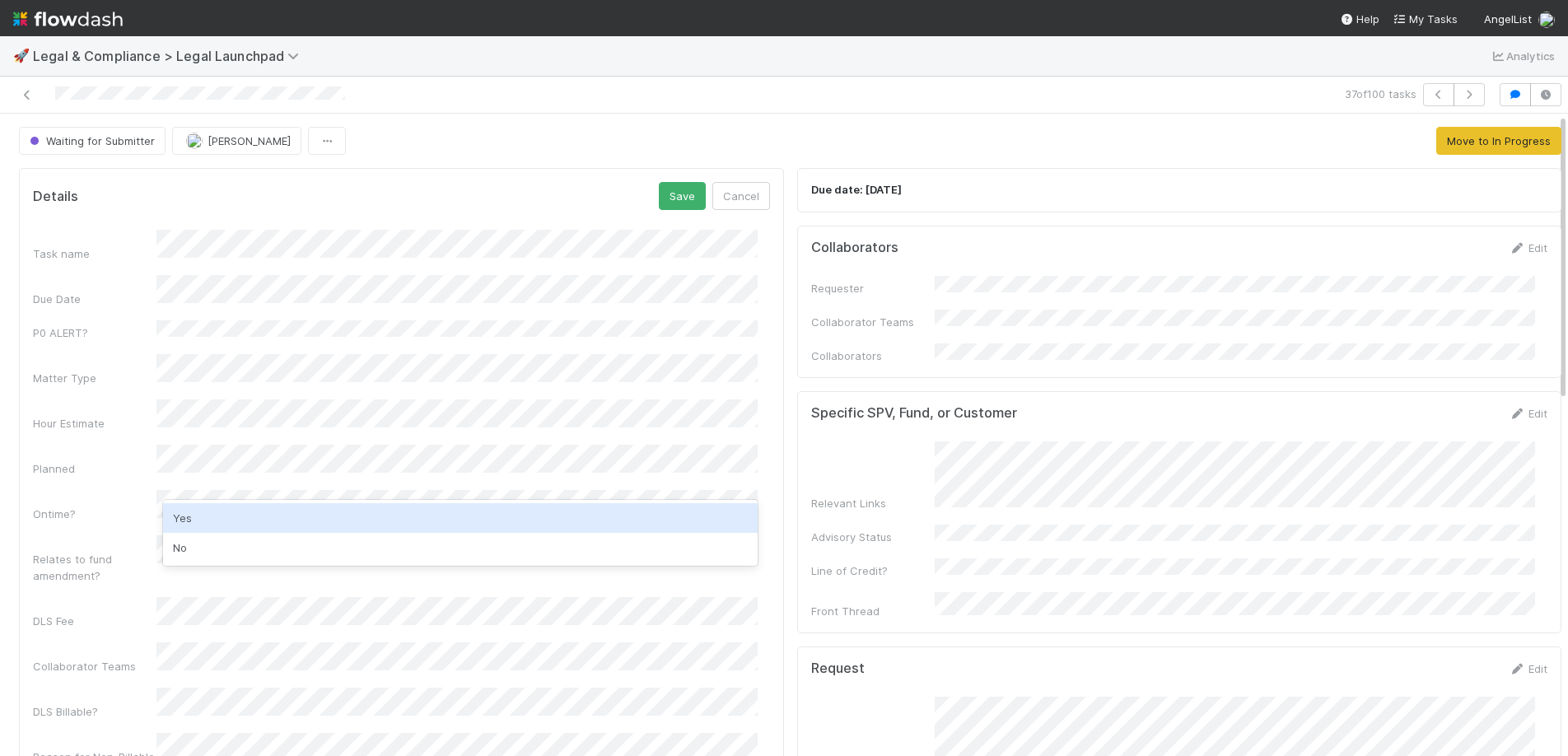
click at [264, 515] on div "Yes" at bounding box center [459, 518] width 594 height 30
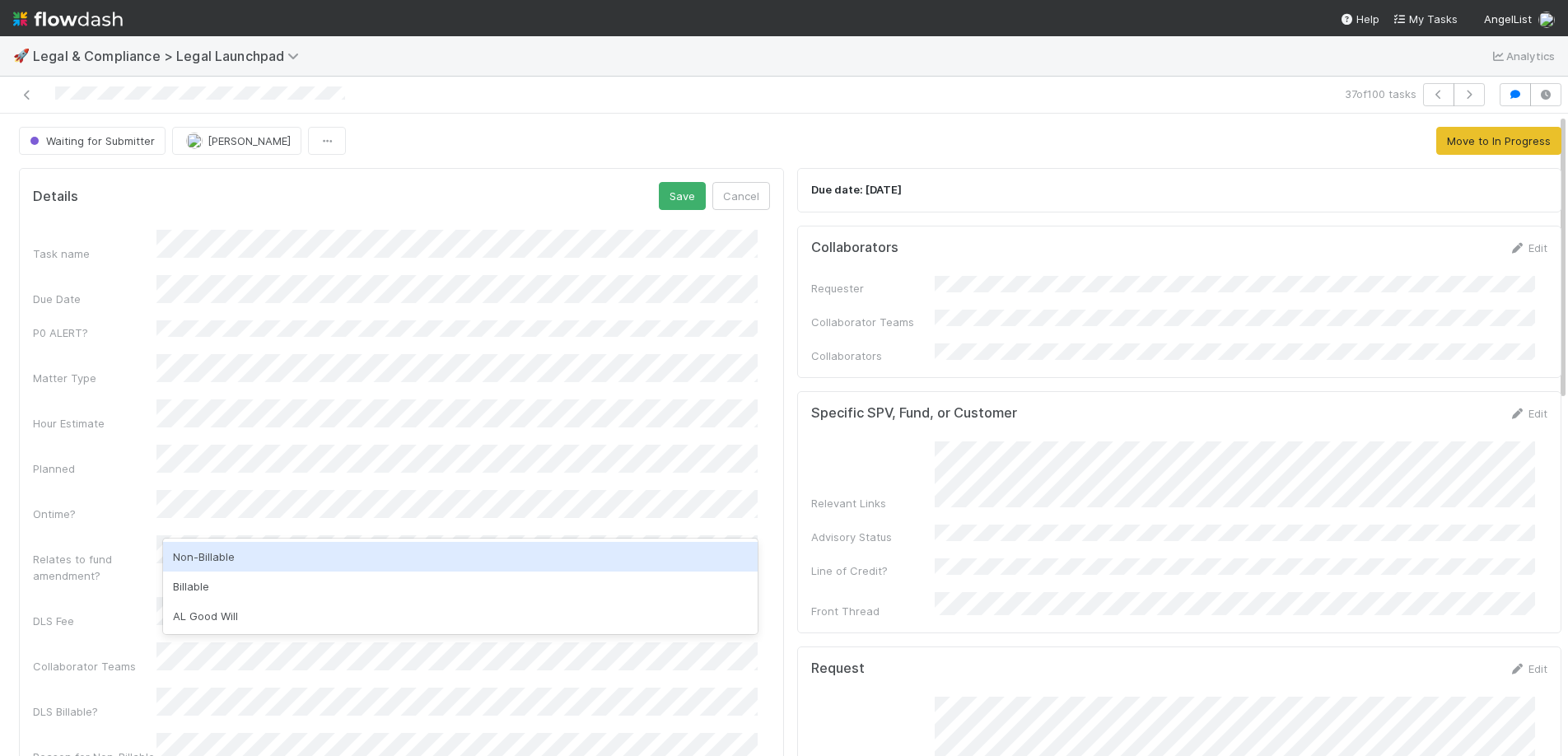
click at [214, 560] on div "Non-Billable" at bounding box center [459, 557] width 594 height 30
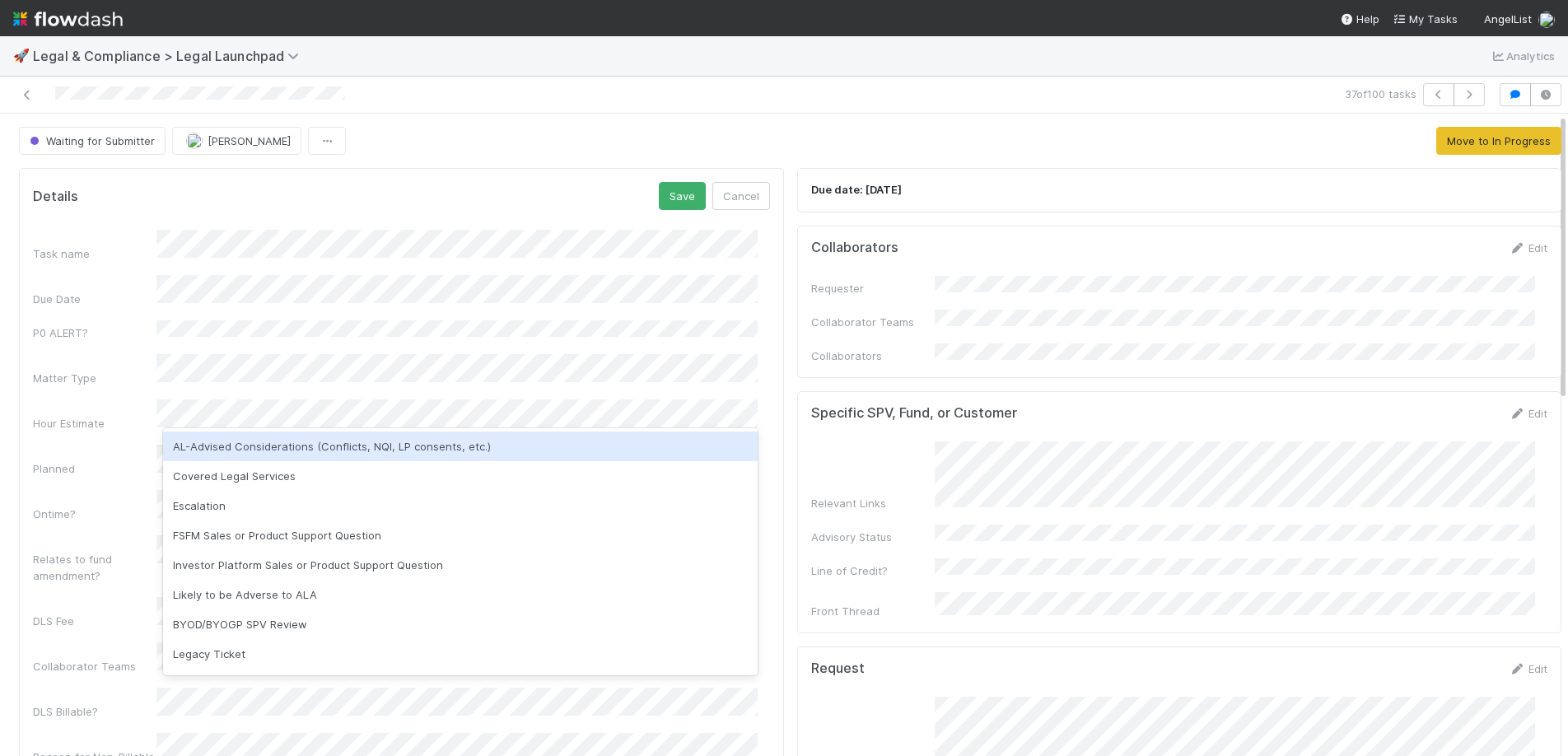
click at [240, 453] on div "AL-Advised Considerations (Conflicts, NQI, LP consents, etc.)" at bounding box center [459, 446] width 594 height 30
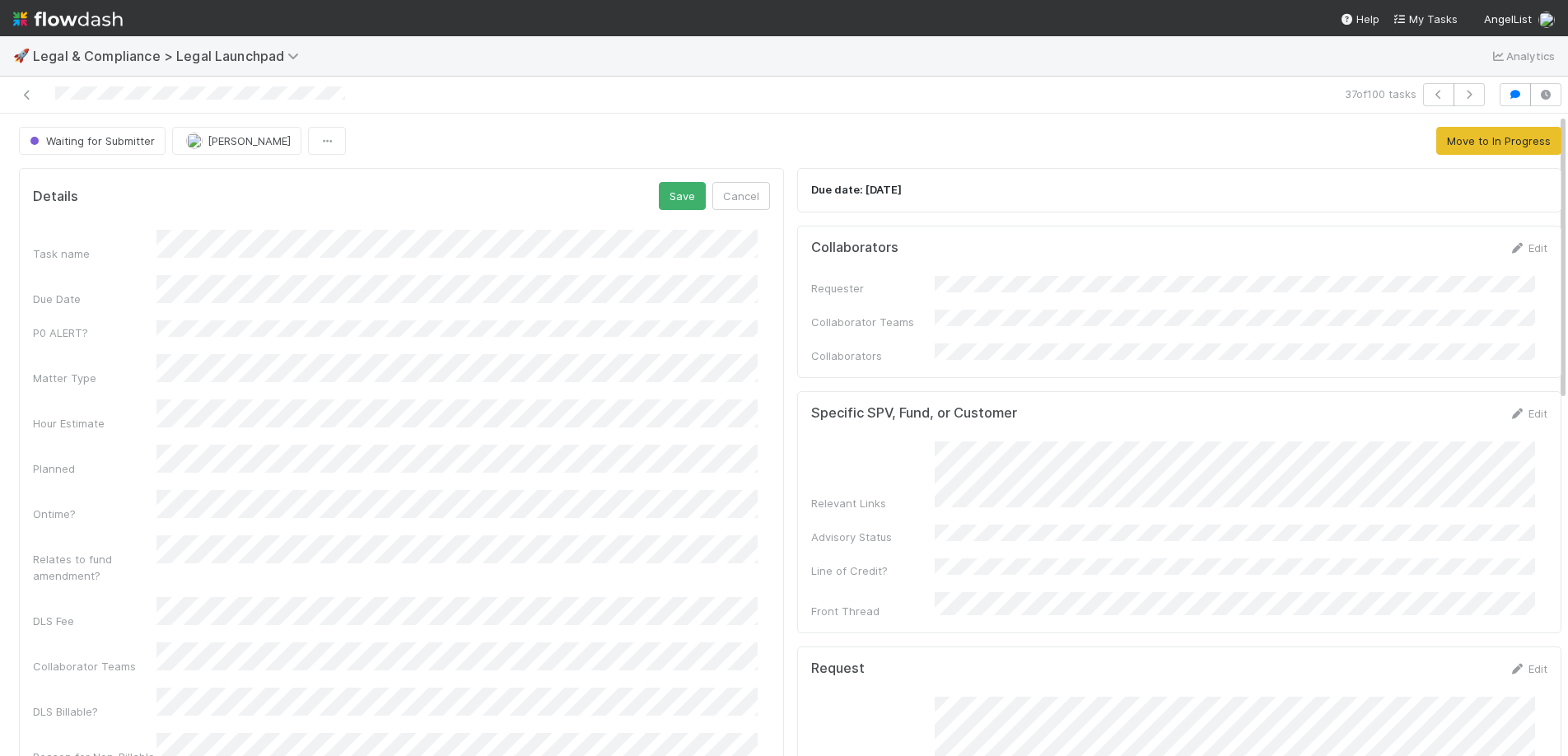
click at [443, 154] on div "Waiting for Submitter Scarlett Grabowska Move to In Progress" at bounding box center [790, 141] width 1543 height 28
click at [646, 196] on div "Details Save Cancel" at bounding box center [401, 196] width 737 height 28
click at [659, 198] on button "Save" at bounding box center [682, 196] width 47 height 28
click at [109, 141] on span "Waiting for Submitter" at bounding box center [90, 140] width 128 height 13
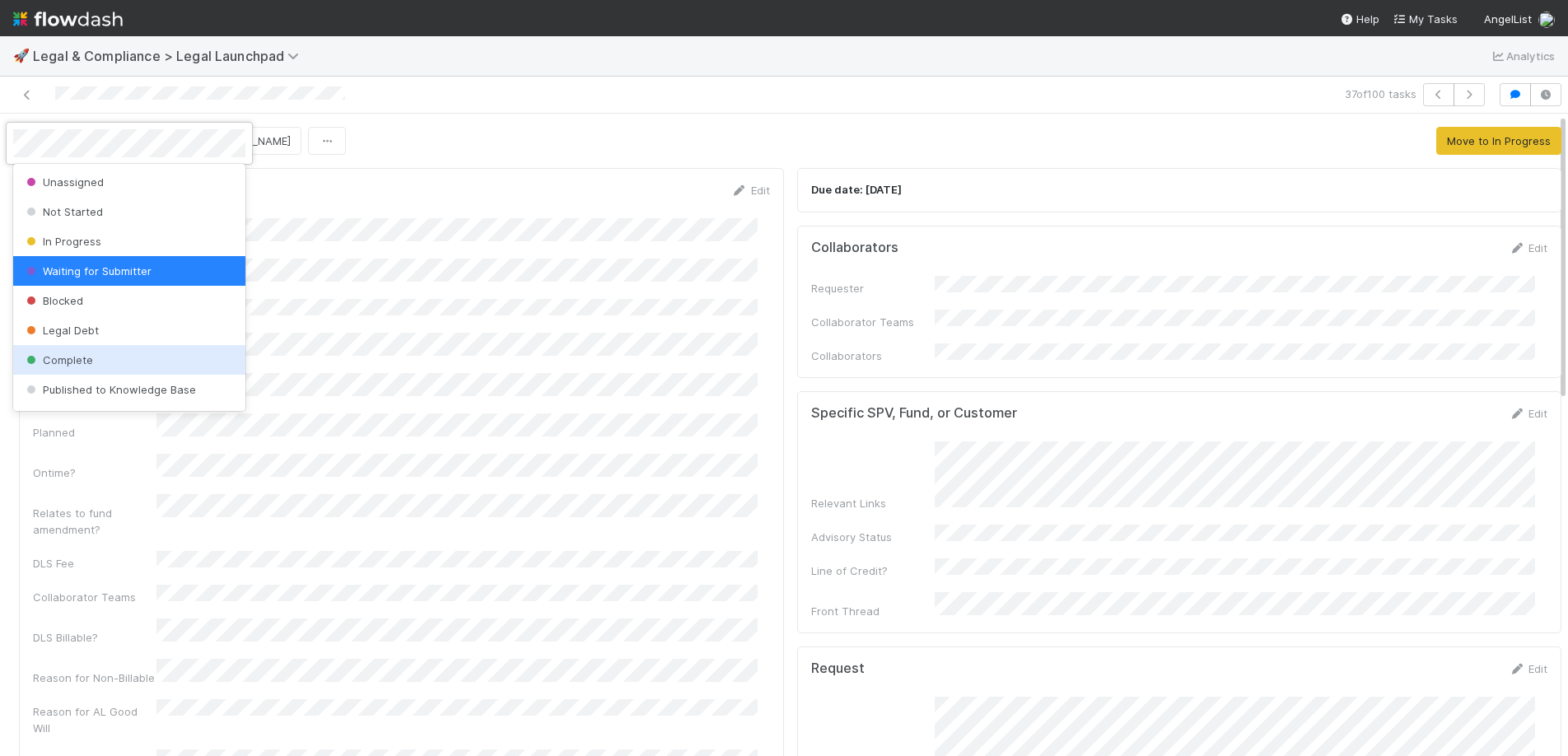
click at [60, 358] on span "Complete" at bounding box center [58, 360] width 70 height 13
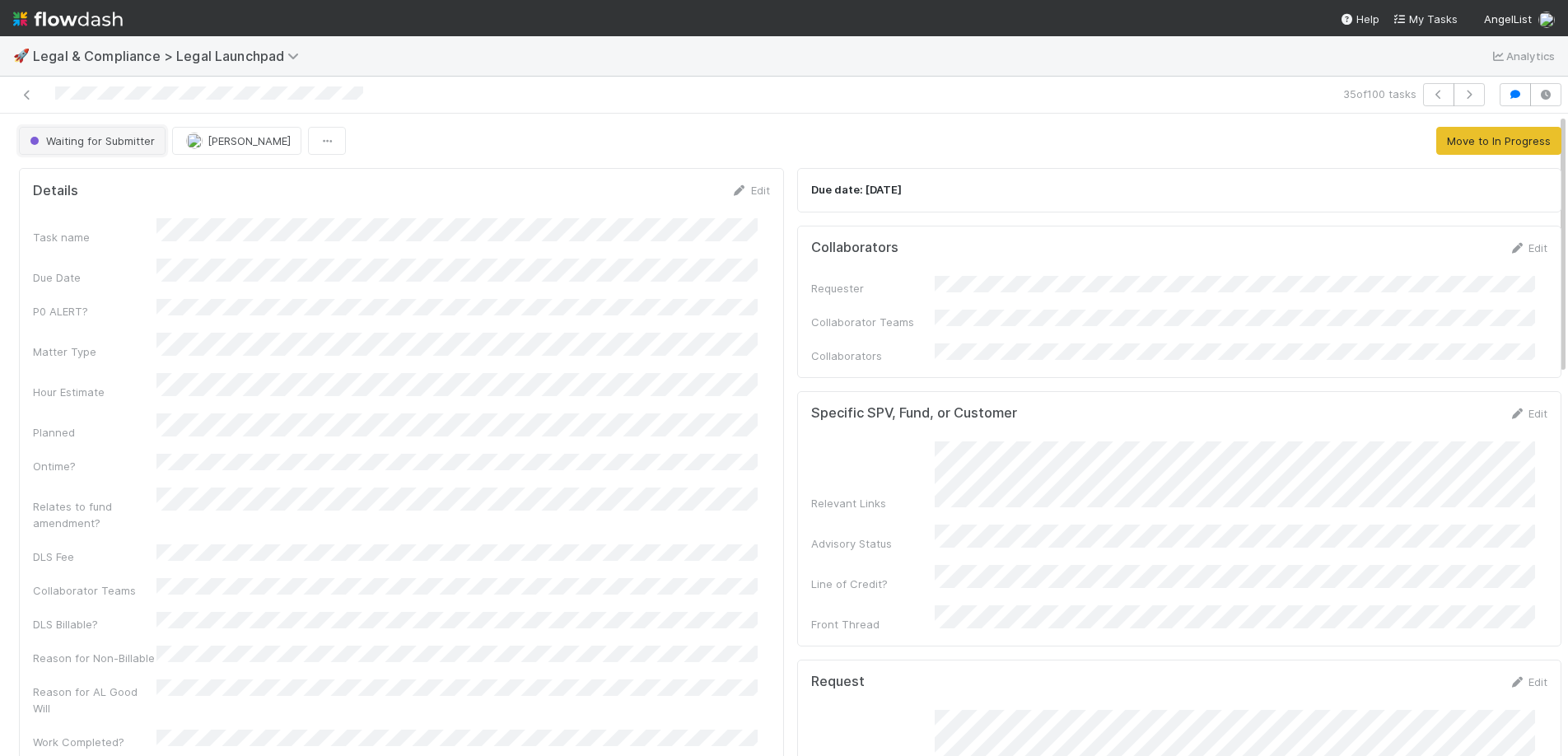
click at [78, 136] on span "Waiting for Submitter" at bounding box center [90, 140] width 128 height 13
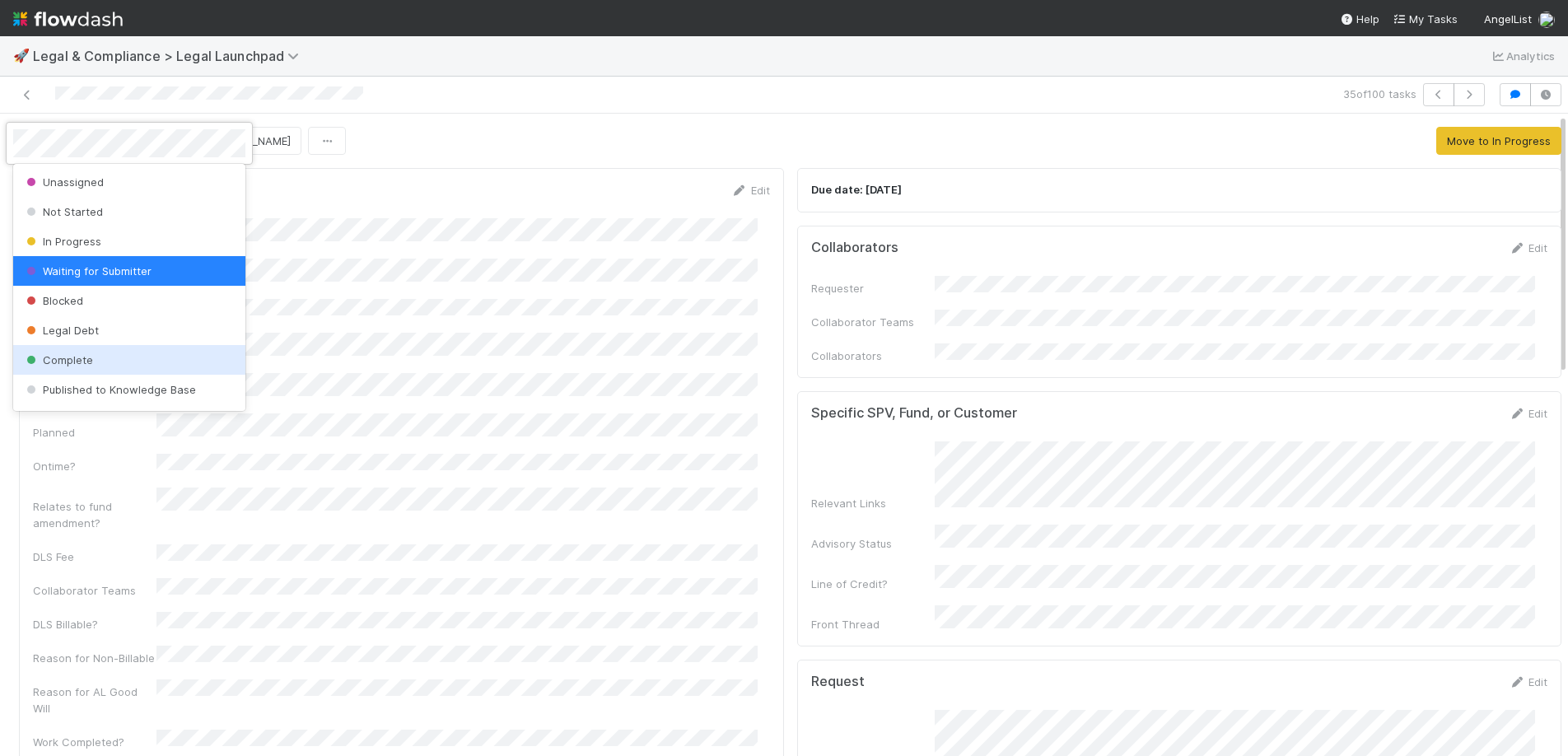
click at [58, 360] on span "Complete" at bounding box center [58, 360] width 70 height 13
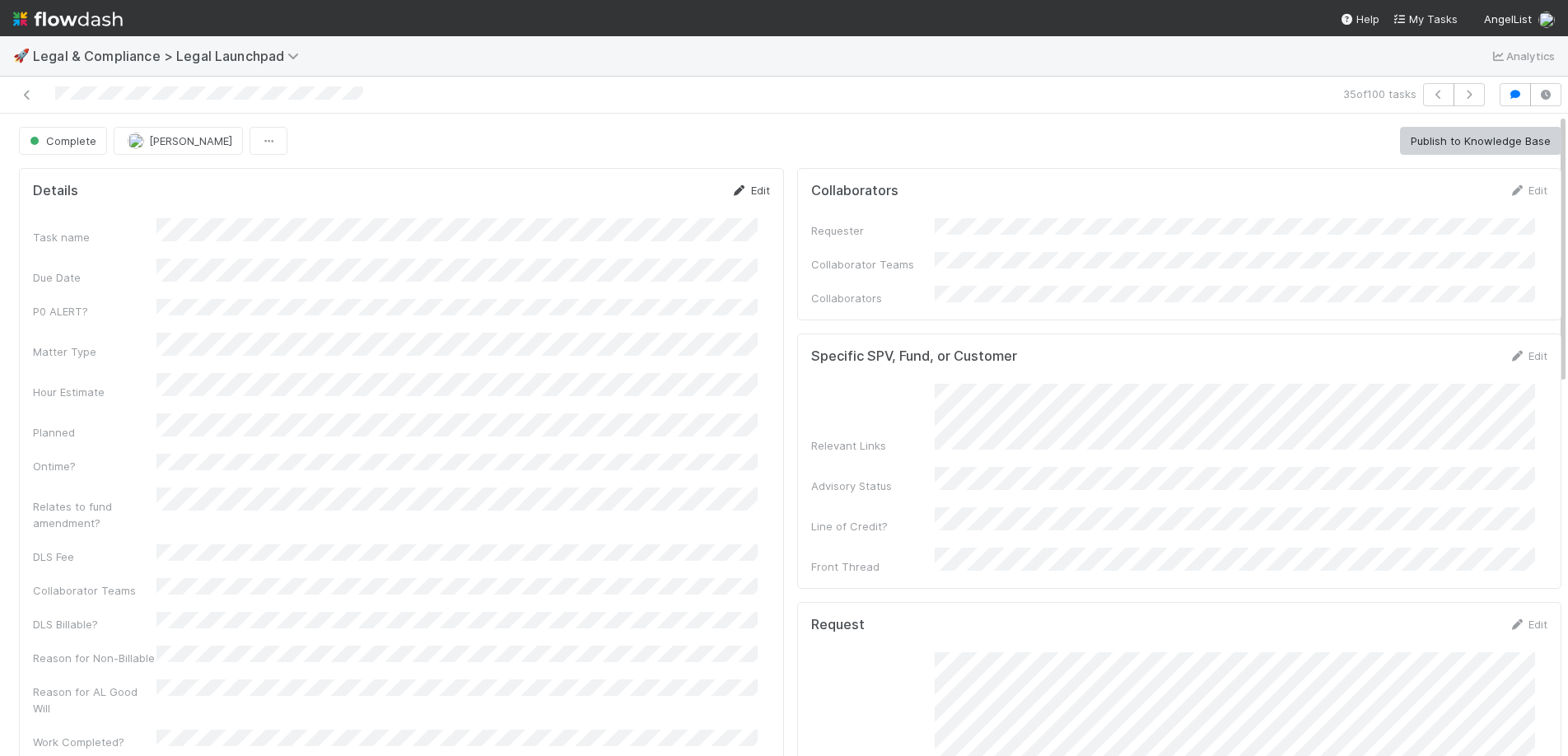
click at [748, 189] on link "Edit" at bounding box center [750, 190] width 38 height 13
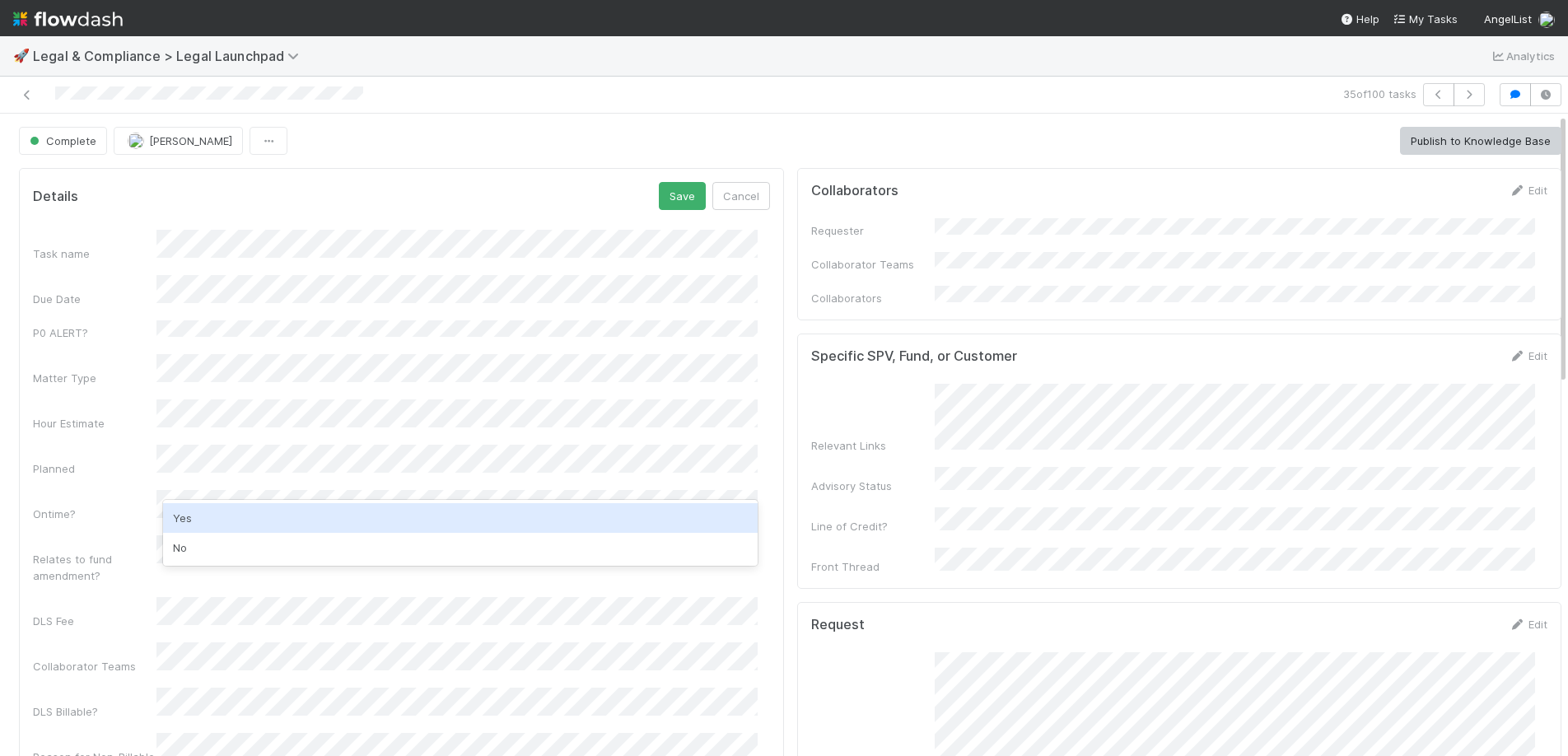
click at [221, 518] on div "Yes" at bounding box center [459, 518] width 594 height 30
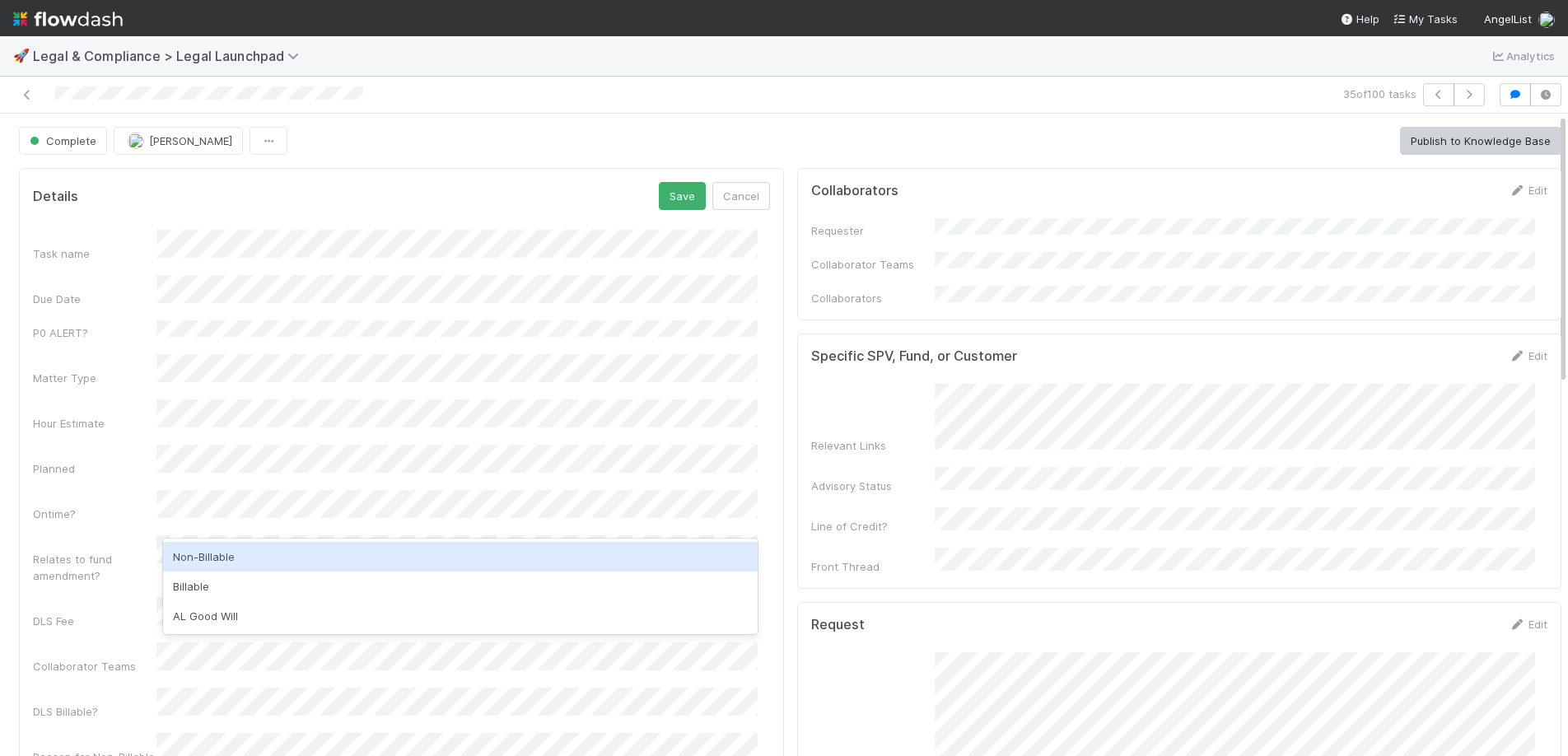
click at [221, 560] on div "Non-Billable" at bounding box center [459, 557] width 594 height 30
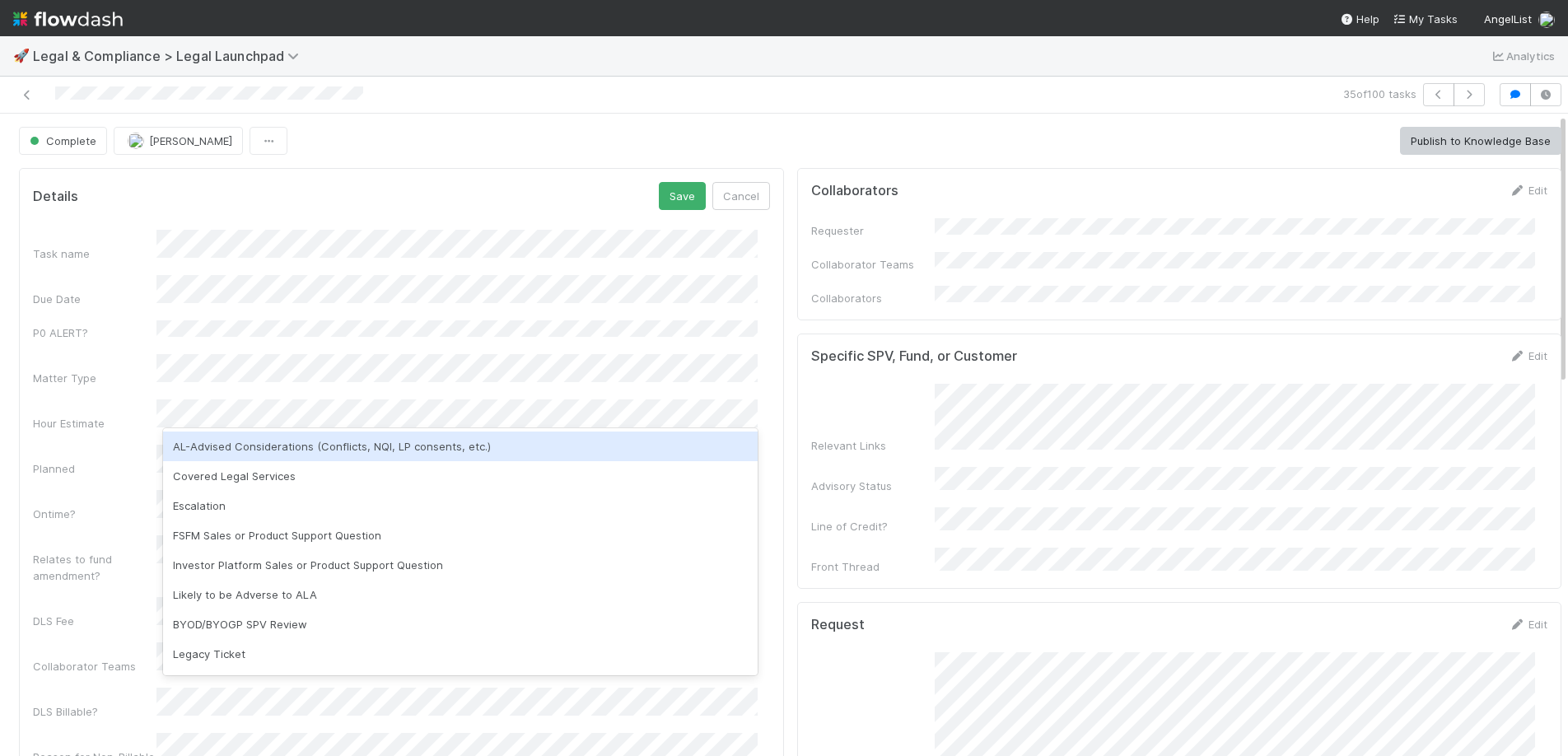
click at [244, 450] on div "AL-Advised Considerations (Conflicts, NQI, LP consents, etc.)" at bounding box center [459, 446] width 594 height 30
click at [346, 454] on div "Covered Legal Services" at bounding box center [459, 446] width 594 height 30
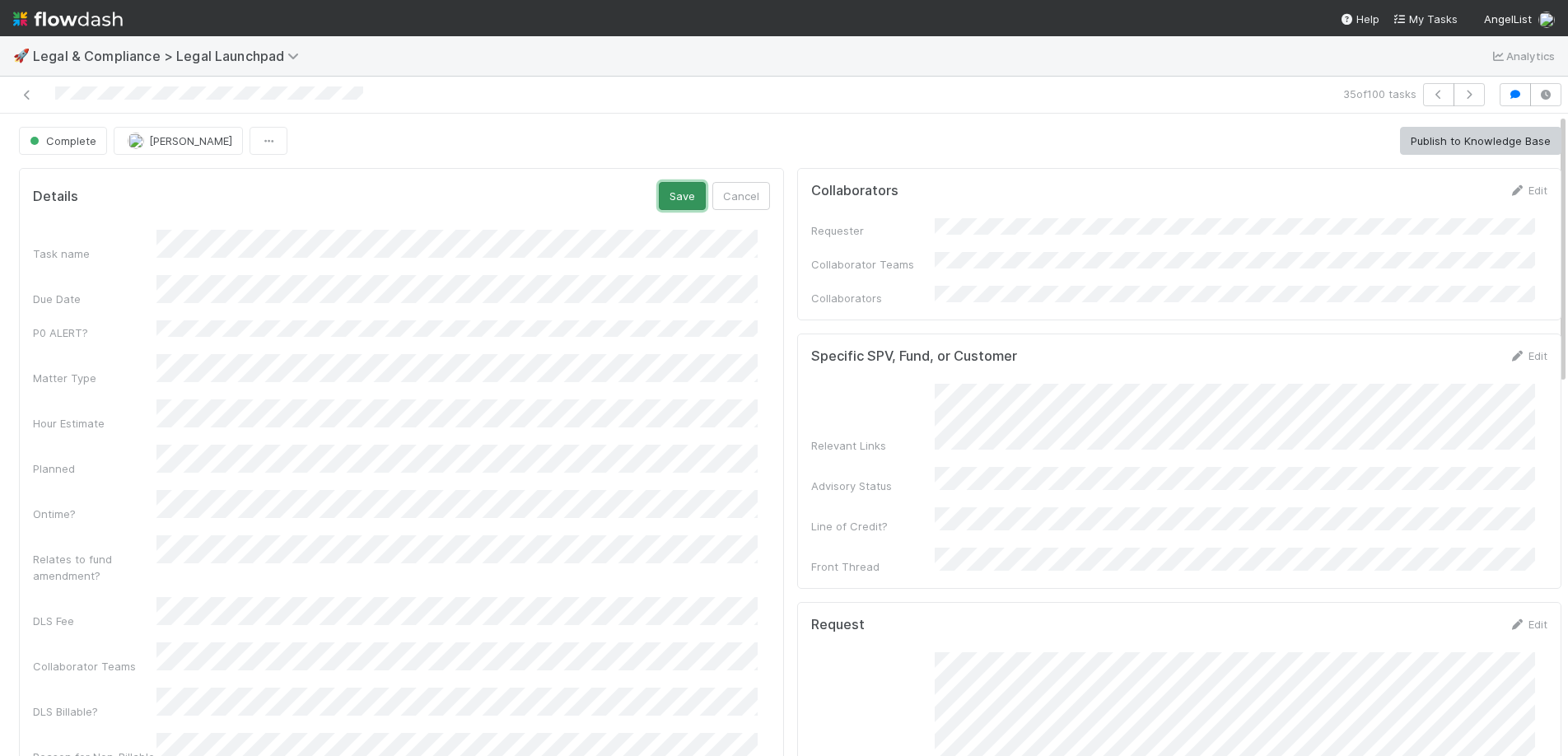
click at [670, 194] on button "Save" at bounding box center [682, 196] width 47 height 28
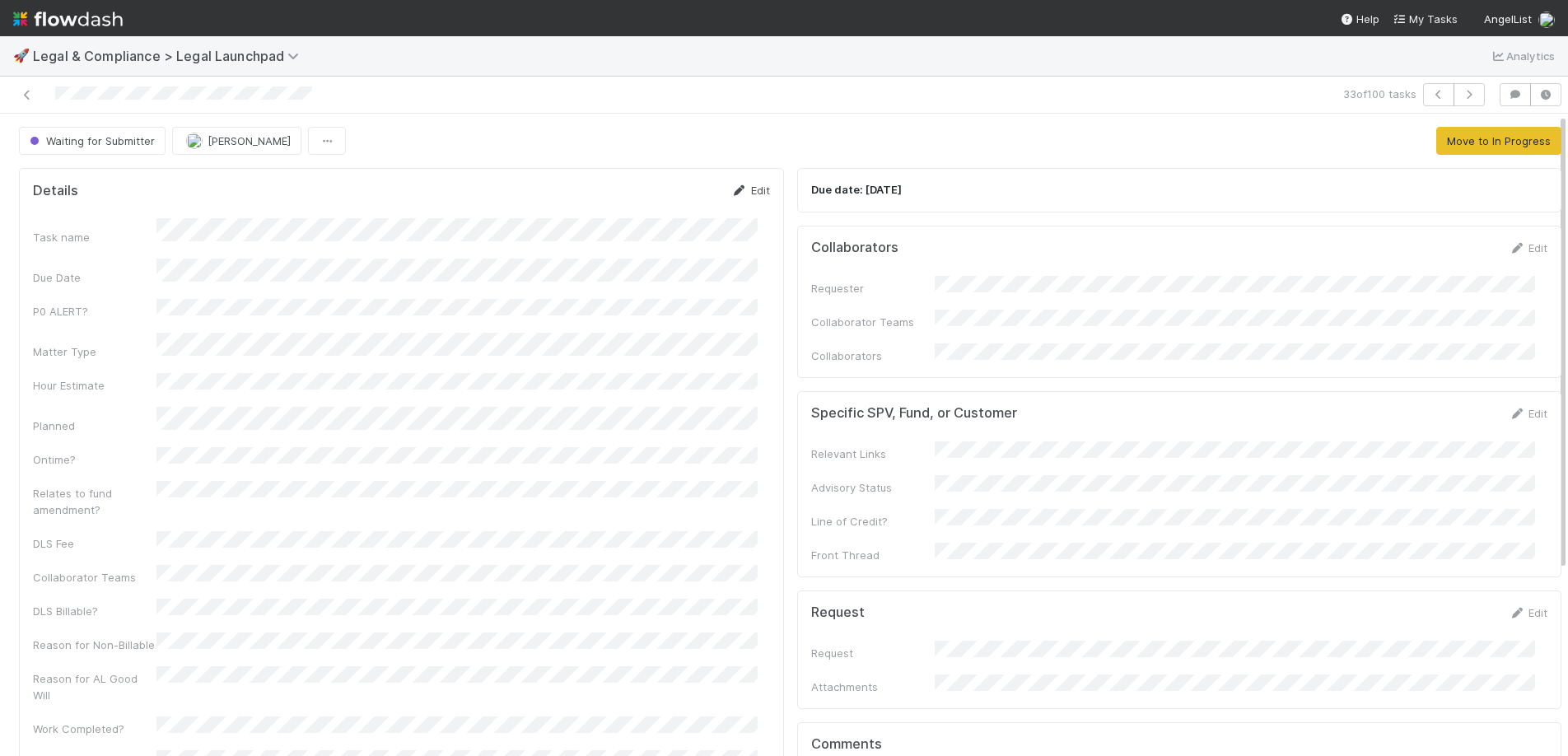
click at [744, 193] on link "Edit" at bounding box center [750, 190] width 38 height 13
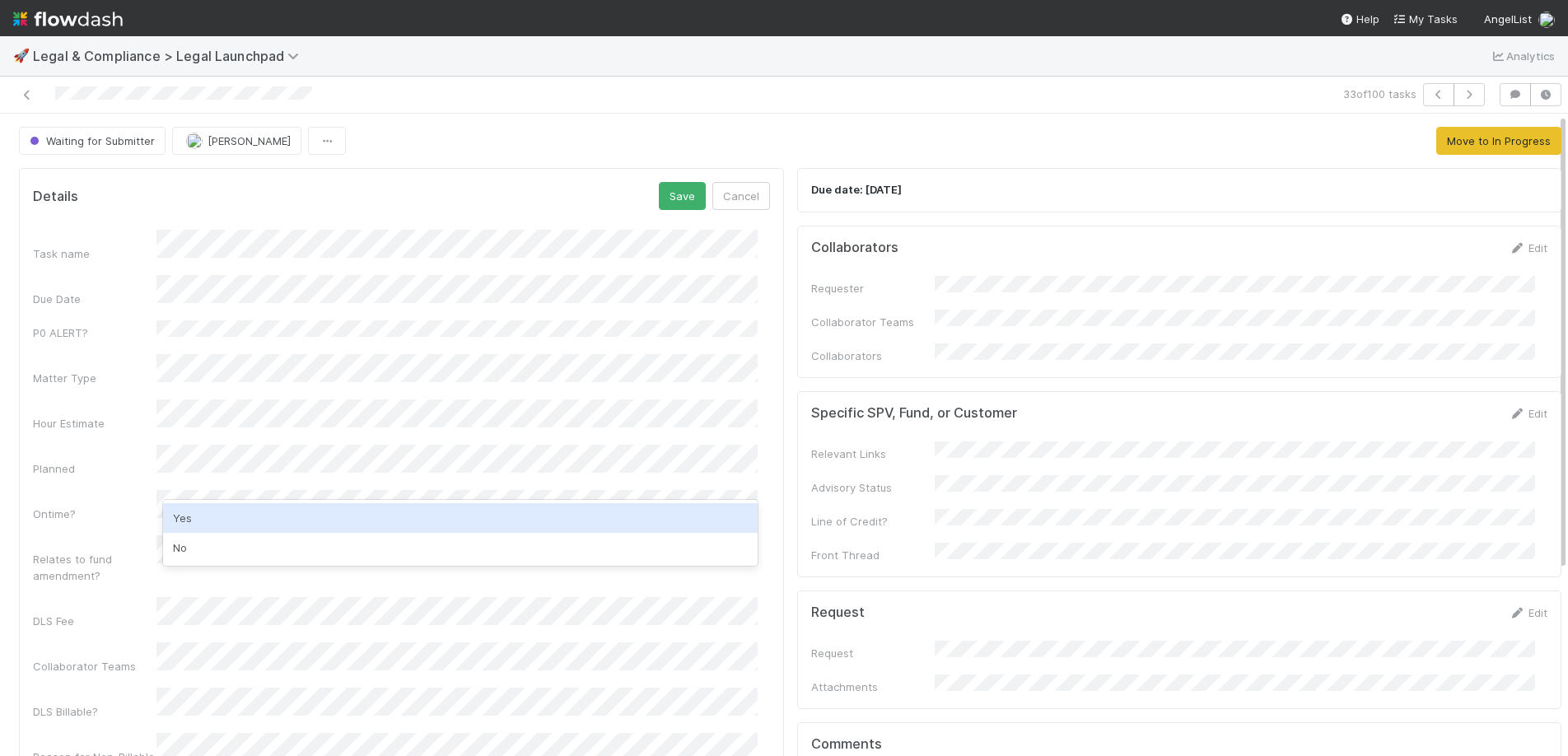
click at [234, 518] on div "Yes" at bounding box center [459, 518] width 594 height 30
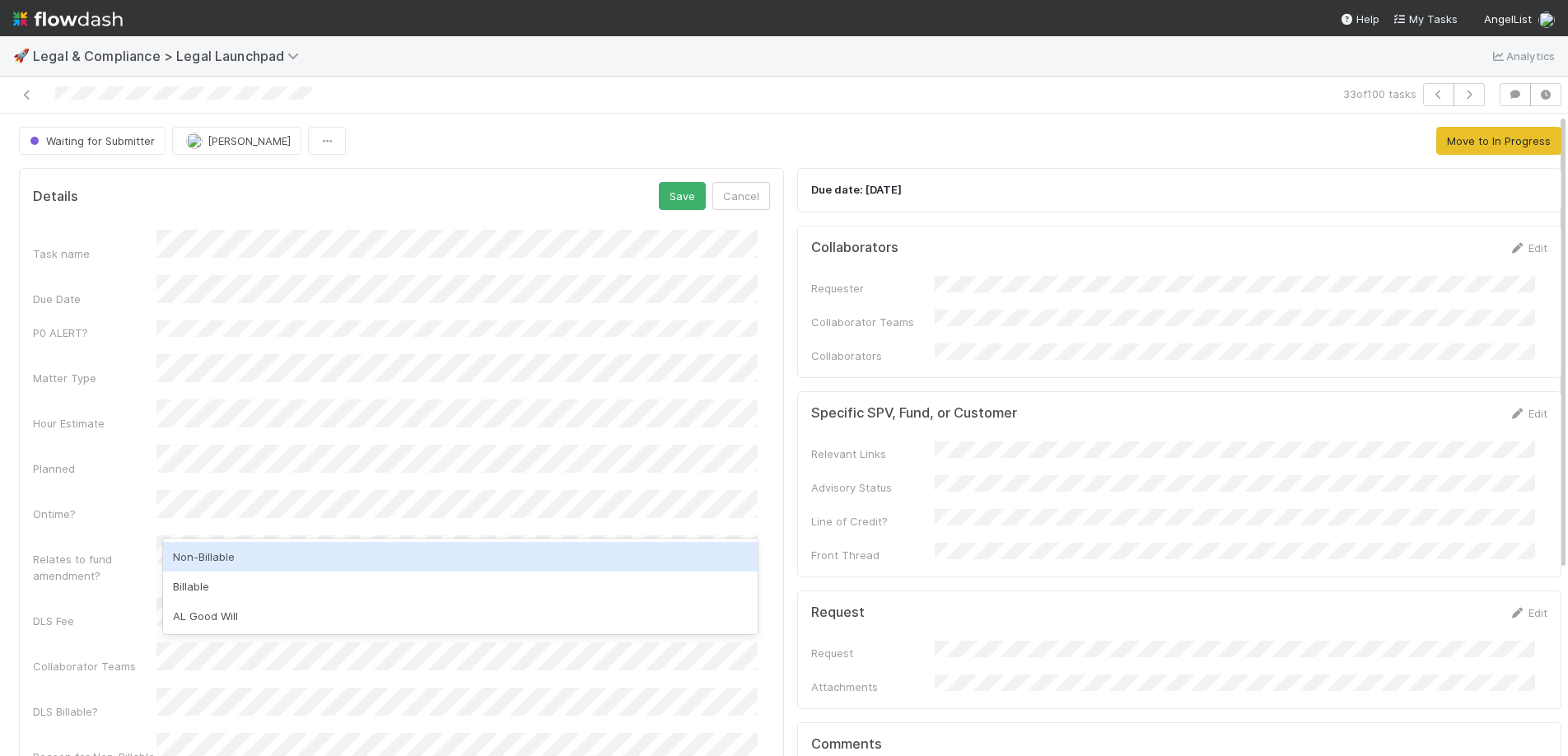
click at [247, 555] on div "Non-Billable" at bounding box center [459, 557] width 594 height 30
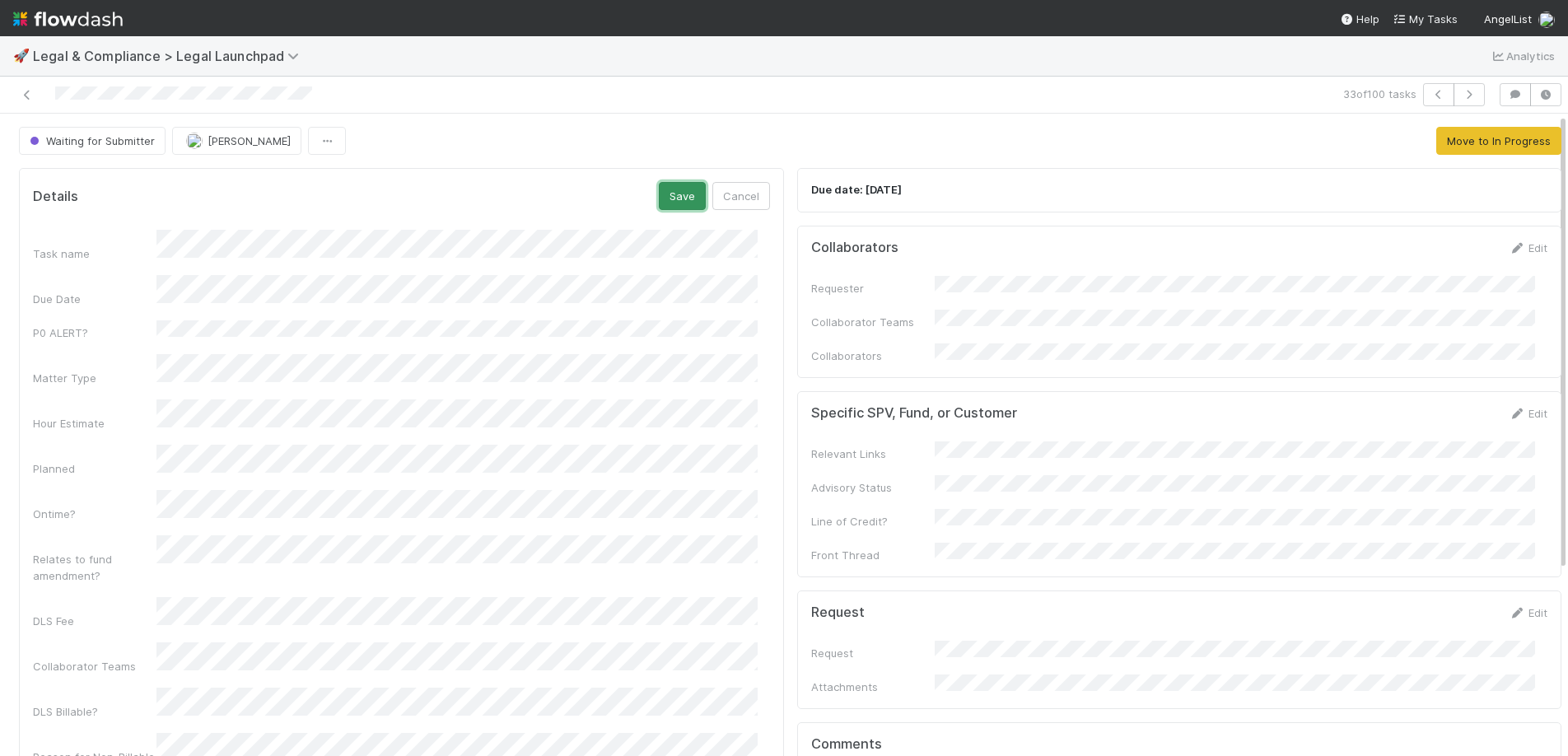
click at [683, 193] on button "Save" at bounding box center [682, 196] width 47 height 28
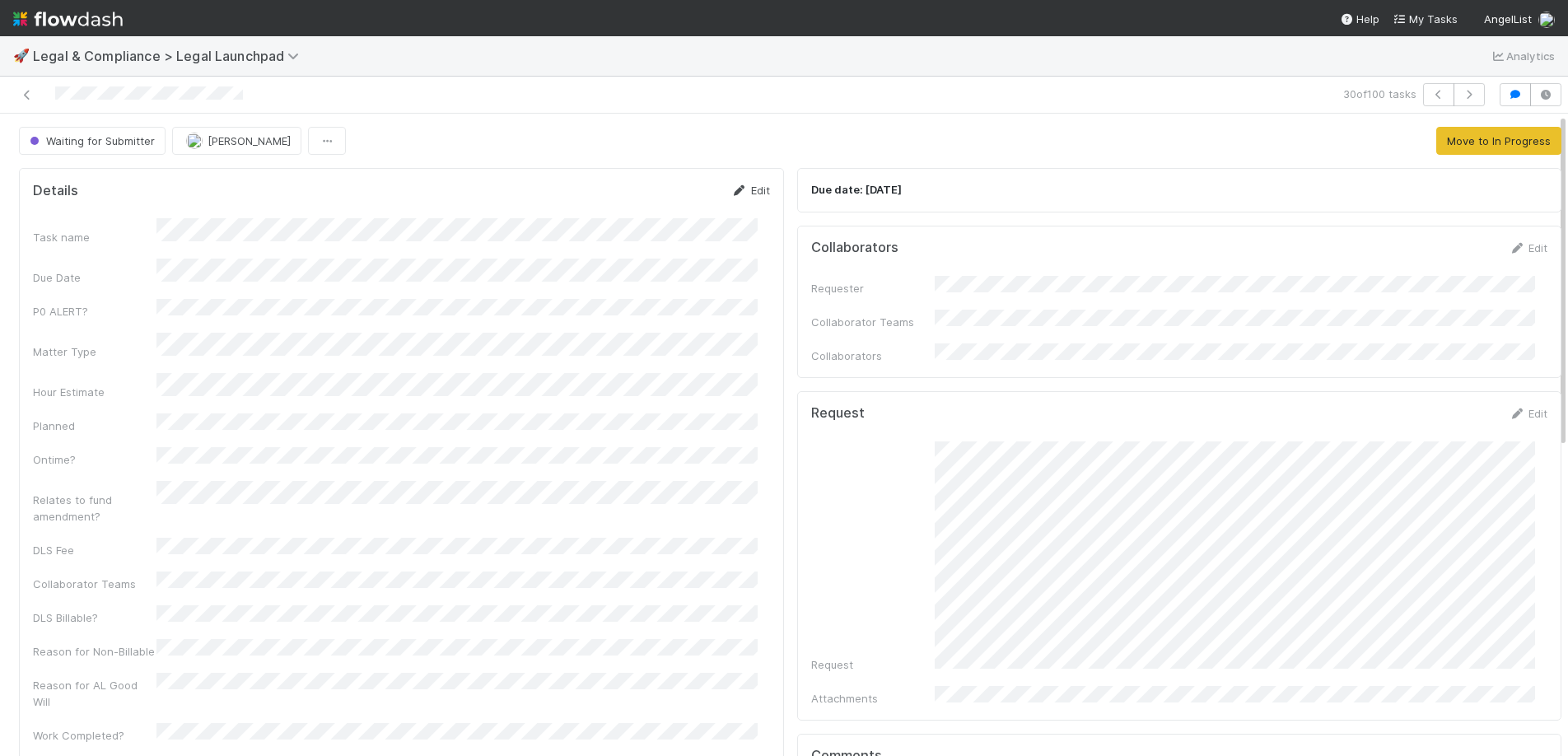
click at [749, 195] on link "Edit" at bounding box center [750, 190] width 38 height 13
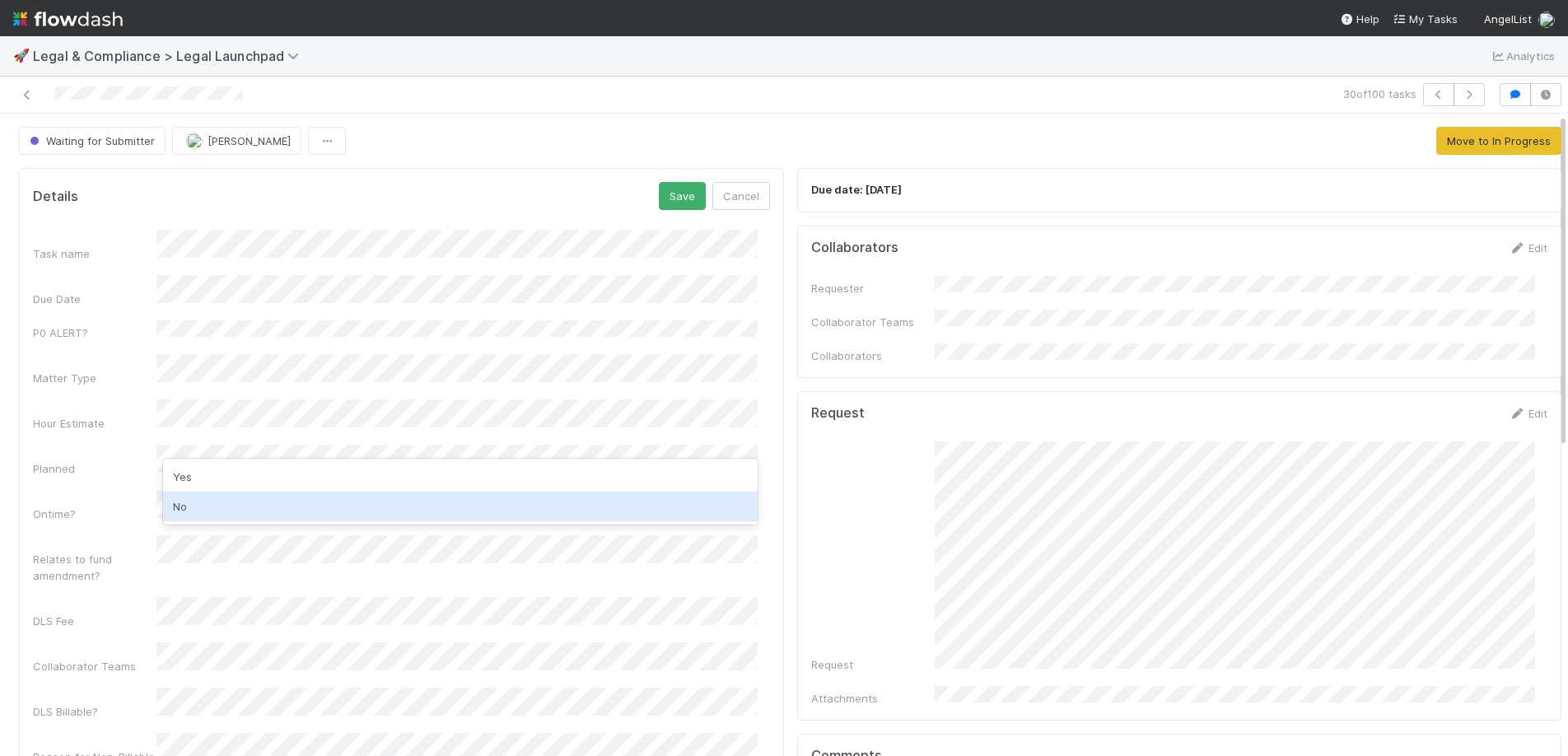
click at [201, 503] on div "No" at bounding box center [459, 506] width 594 height 30
click at [203, 511] on div "Yes" at bounding box center [459, 518] width 594 height 30
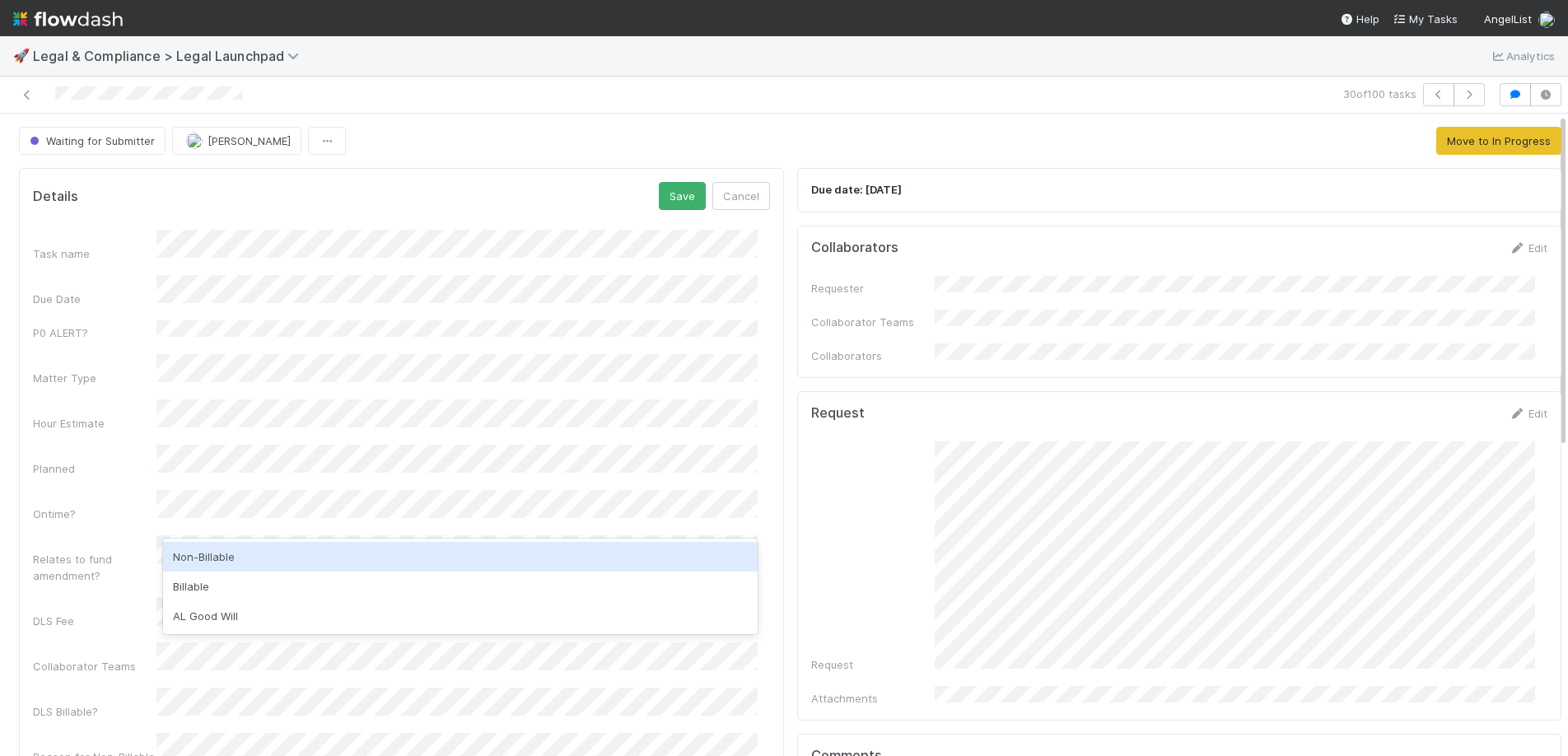
click at [231, 551] on div "Non-Billable" at bounding box center [459, 557] width 594 height 30
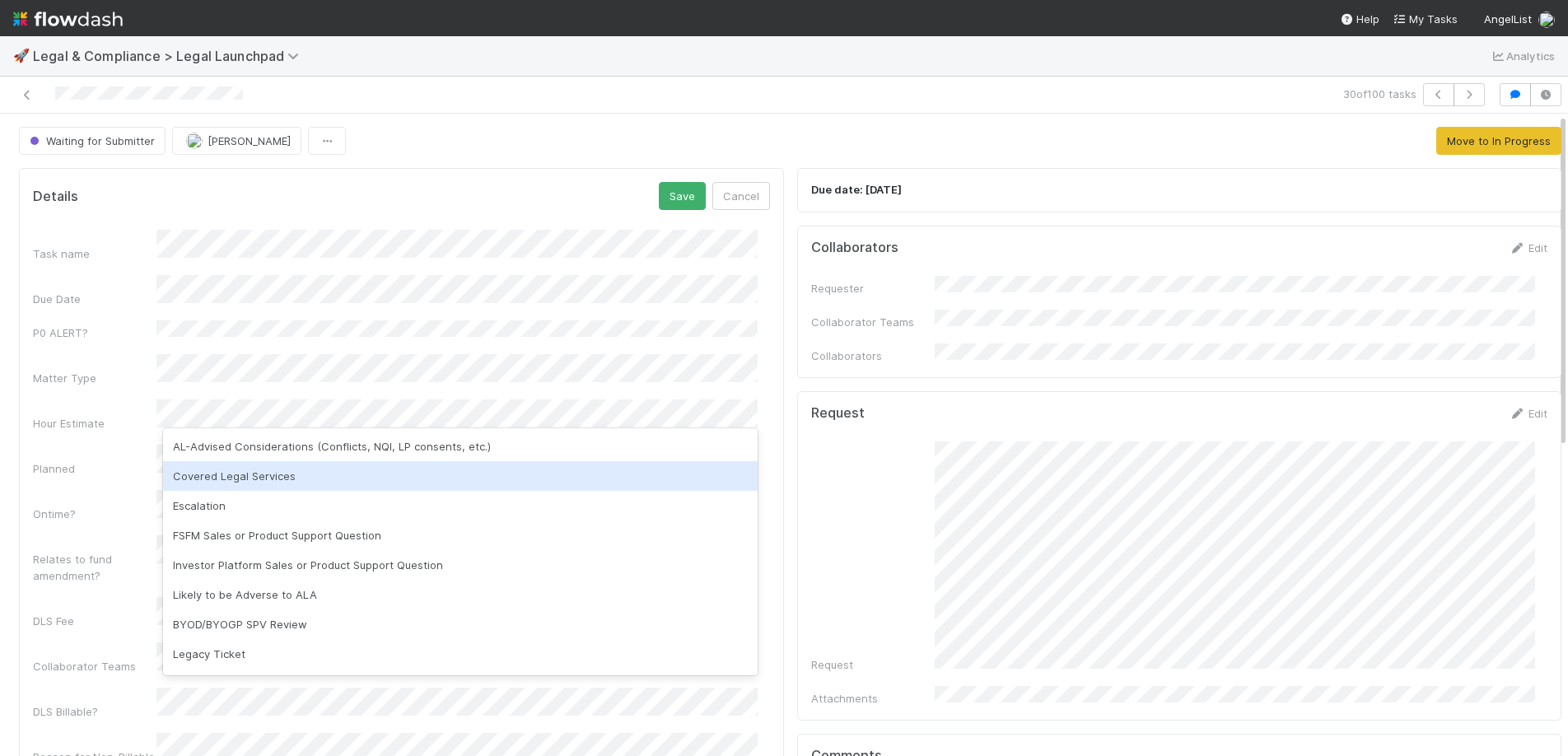
click at [361, 478] on div "Covered Legal Services" at bounding box center [459, 476] width 594 height 30
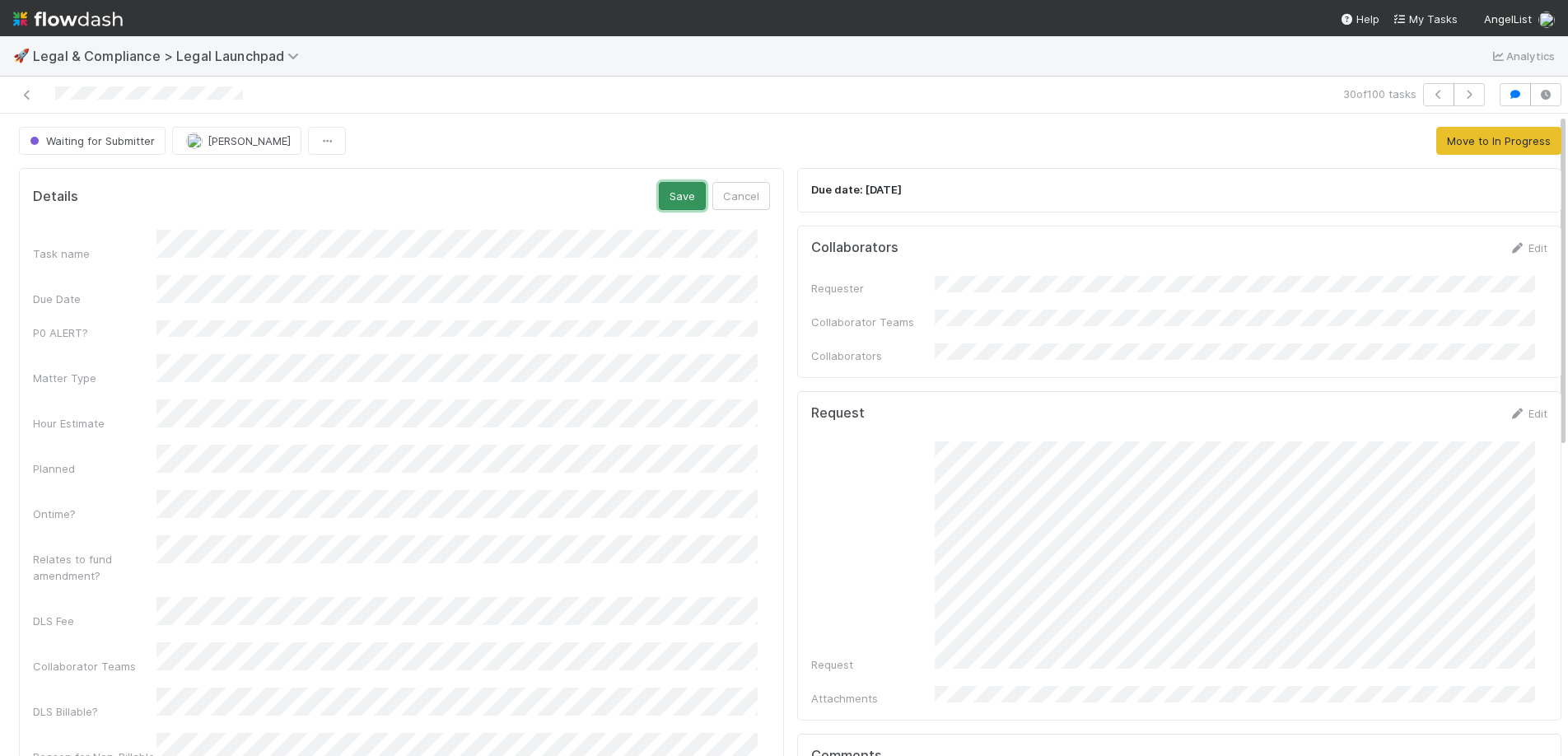
click at [659, 182] on button "Save" at bounding box center [682, 196] width 47 height 28
click at [67, 134] on span "Waiting for Submitter" at bounding box center [90, 140] width 128 height 13
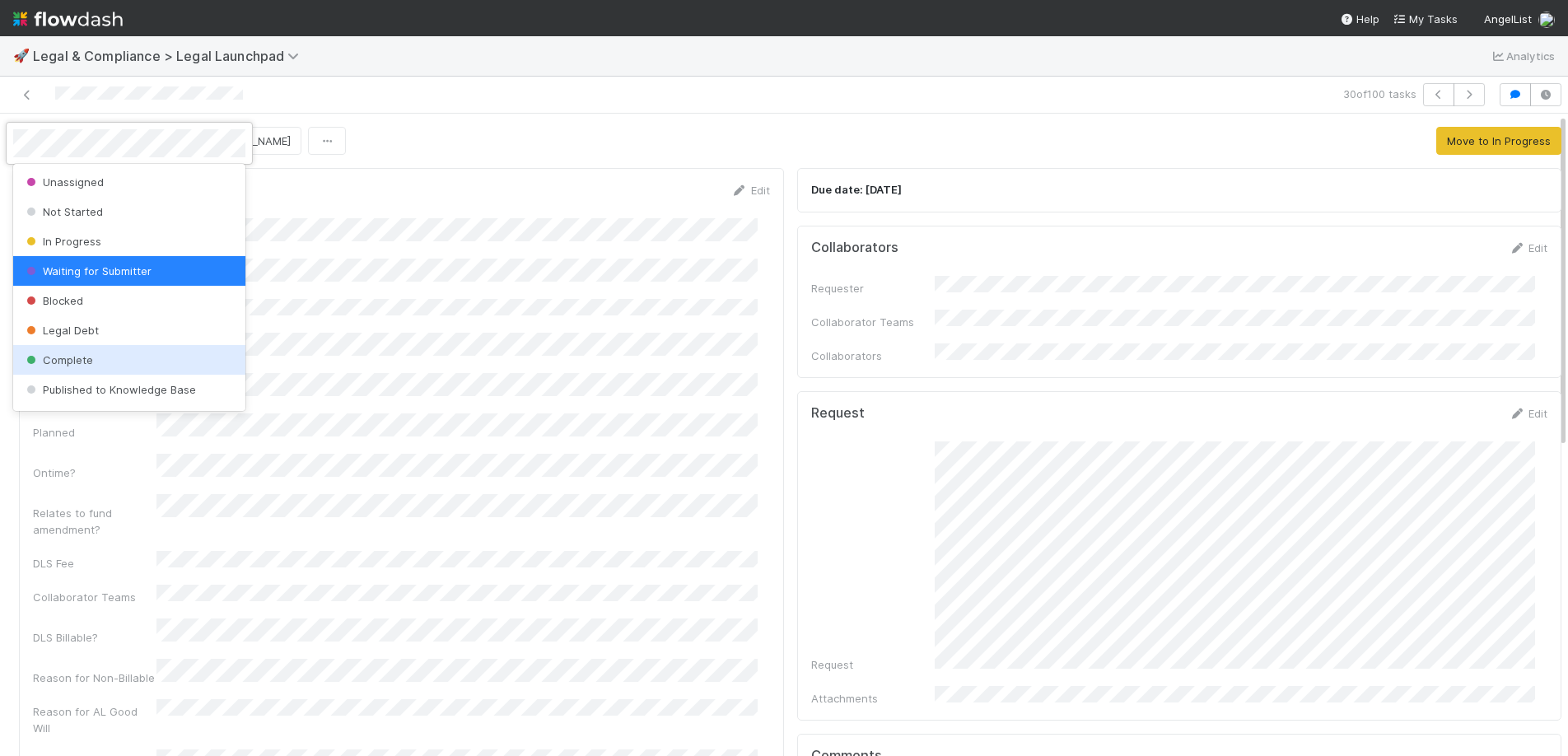
click at [64, 366] on span "Complete" at bounding box center [58, 360] width 70 height 13
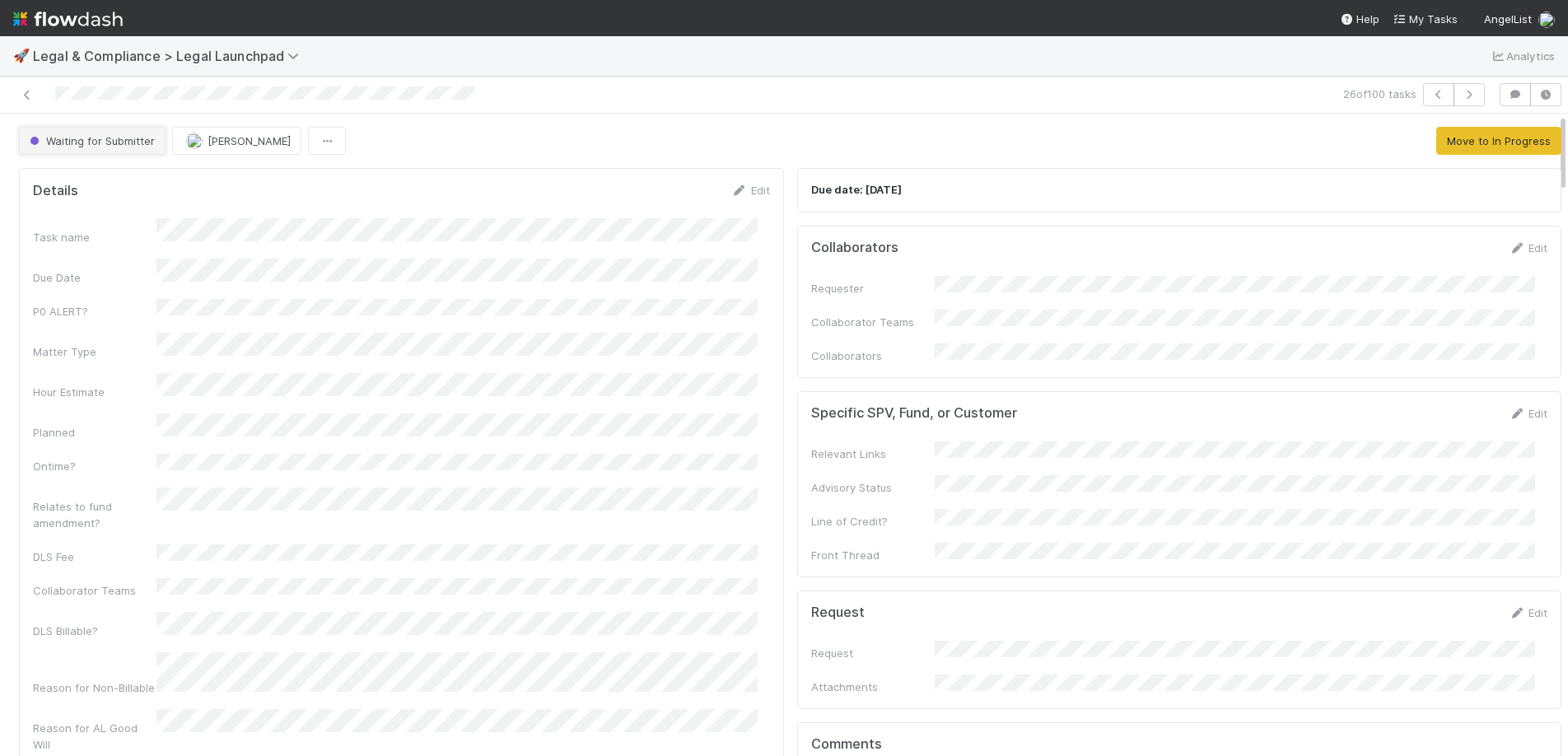
click at [116, 138] on span "Waiting for Submitter" at bounding box center [90, 140] width 128 height 13
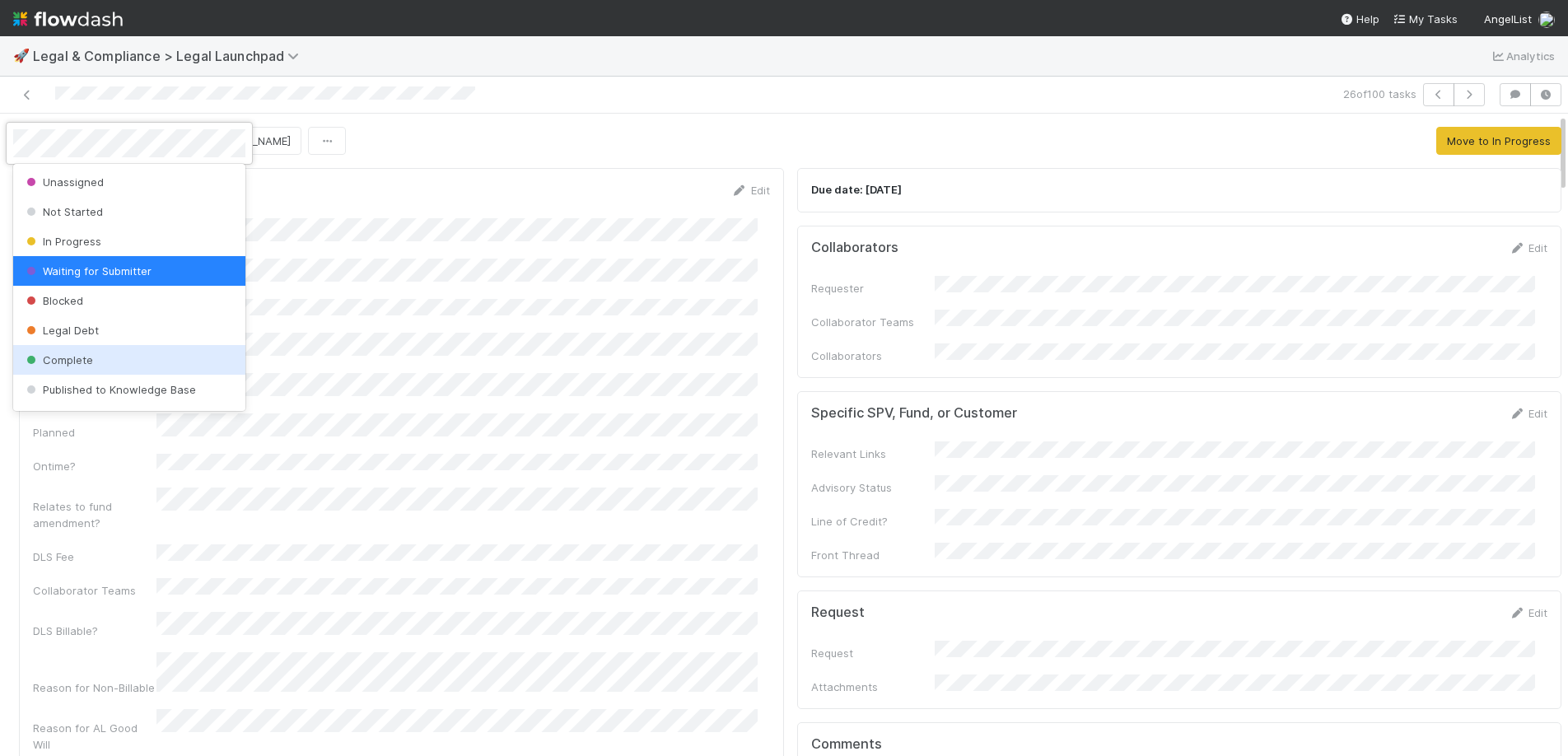
click at [51, 358] on span "Complete" at bounding box center [58, 360] width 70 height 13
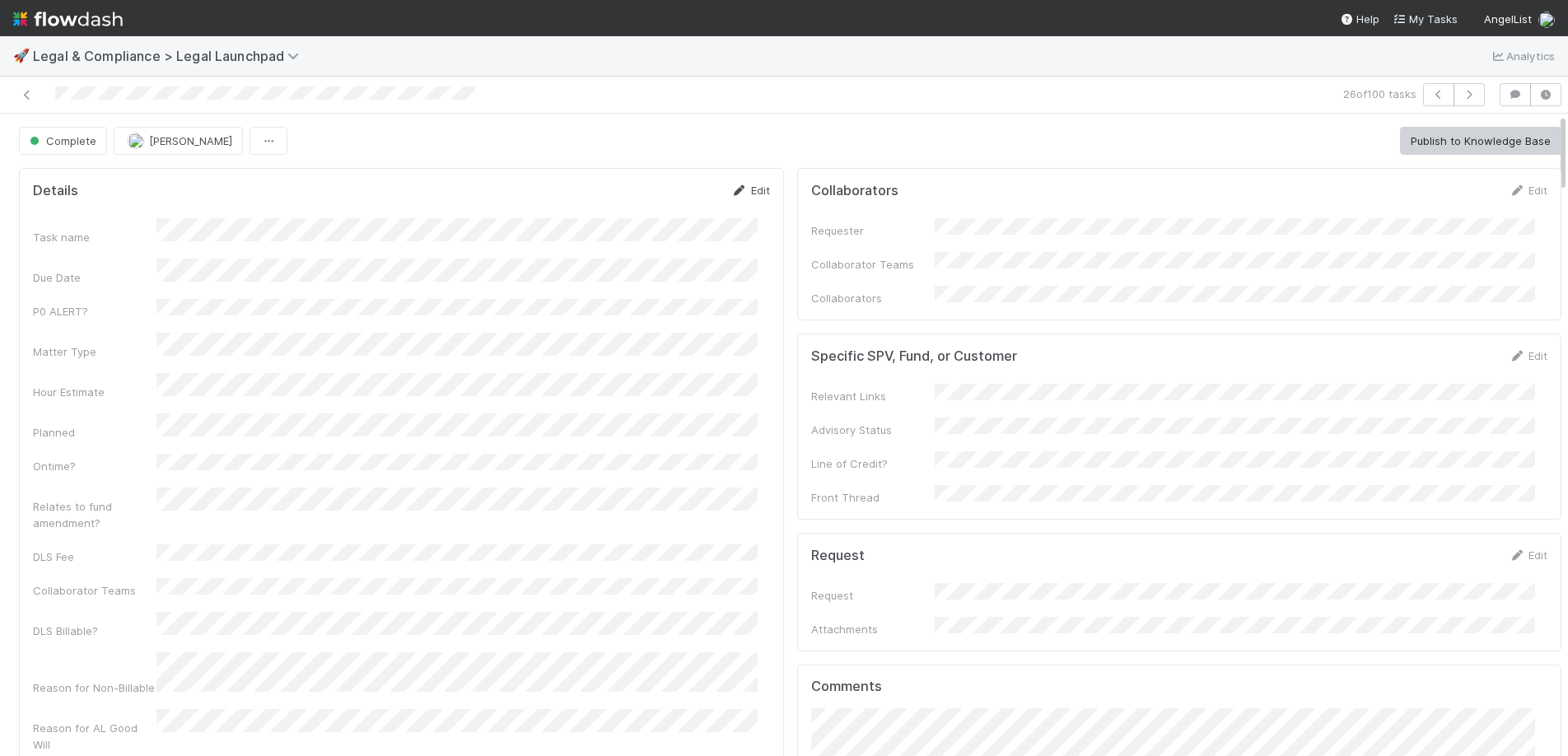
click at [754, 191] on link "Edit" at bounding box center [750, 190] width 38 height 13
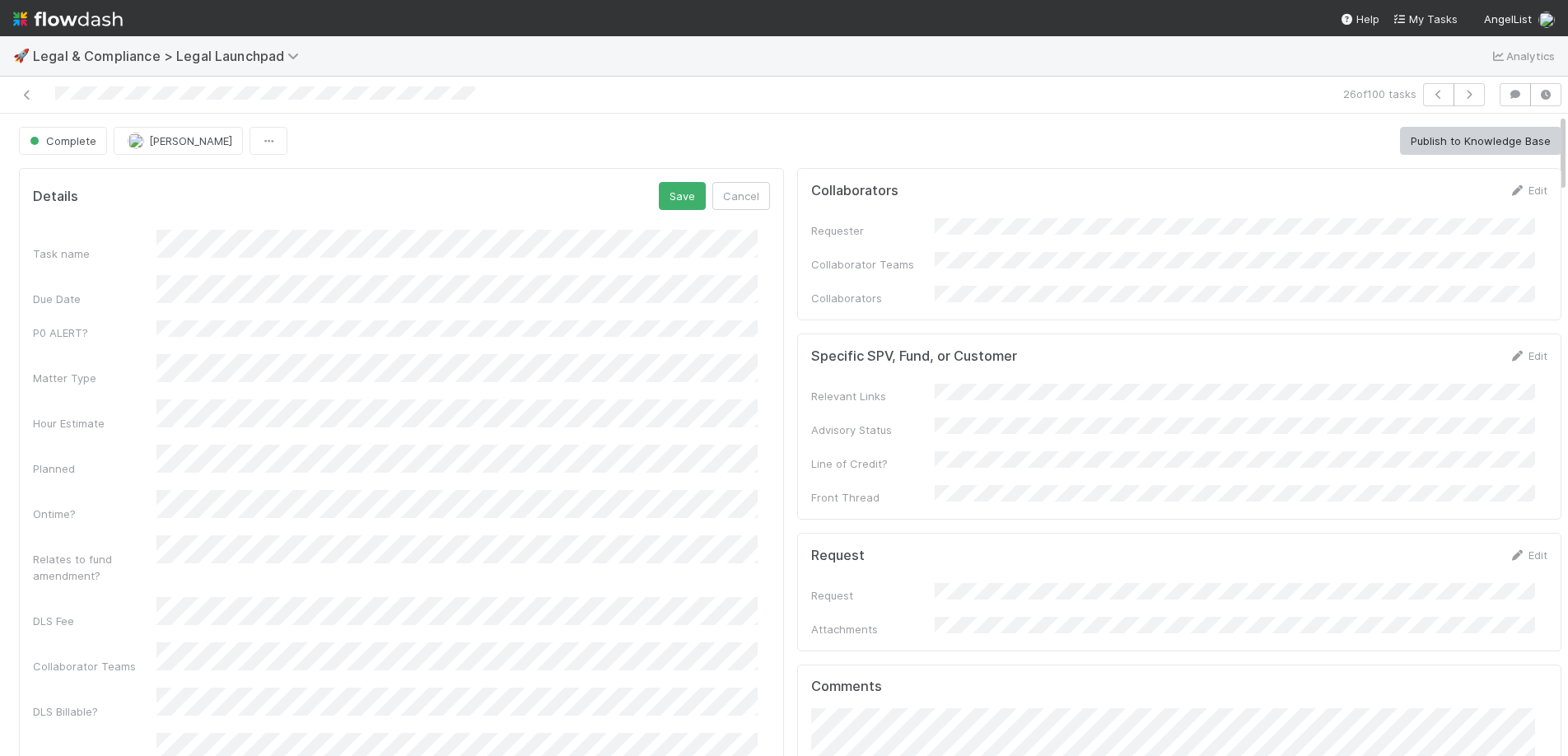
click at [265, 493] on div "Task name Due Date P0 ALERT? Matter Type Hour Estimate Planned Ontime? Relates …" at bounding box center [401, 601] width 737 height 741
click at [260, 495] on div "Task name Due Date P0 ALERT? Matter Type Hour Estimate Planned Ontime? Relates …" at bounding box center [401, 601] width 737 height 741
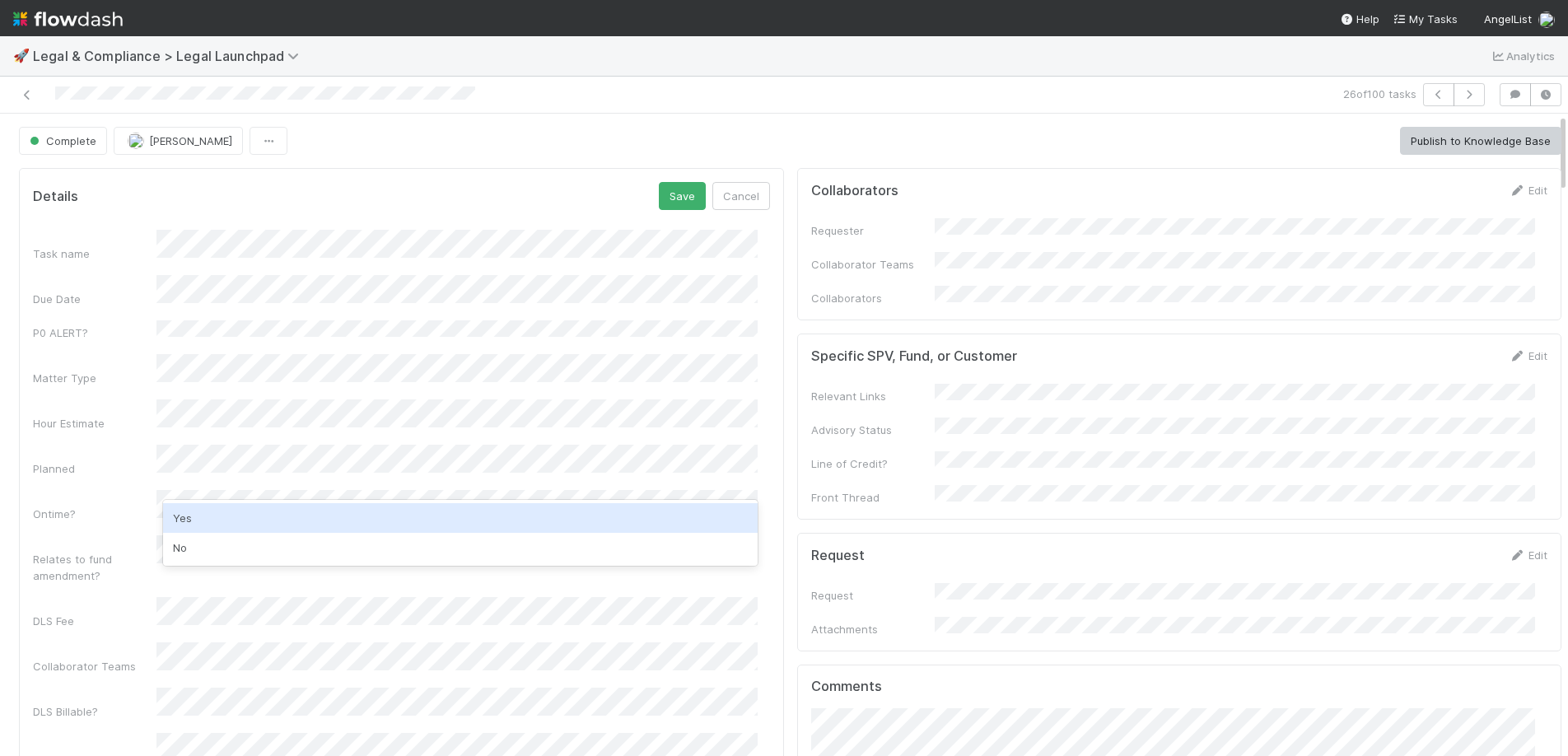
click at [228, 512] on div "Yes" at bounding box center [459, 518] width 594 height 30
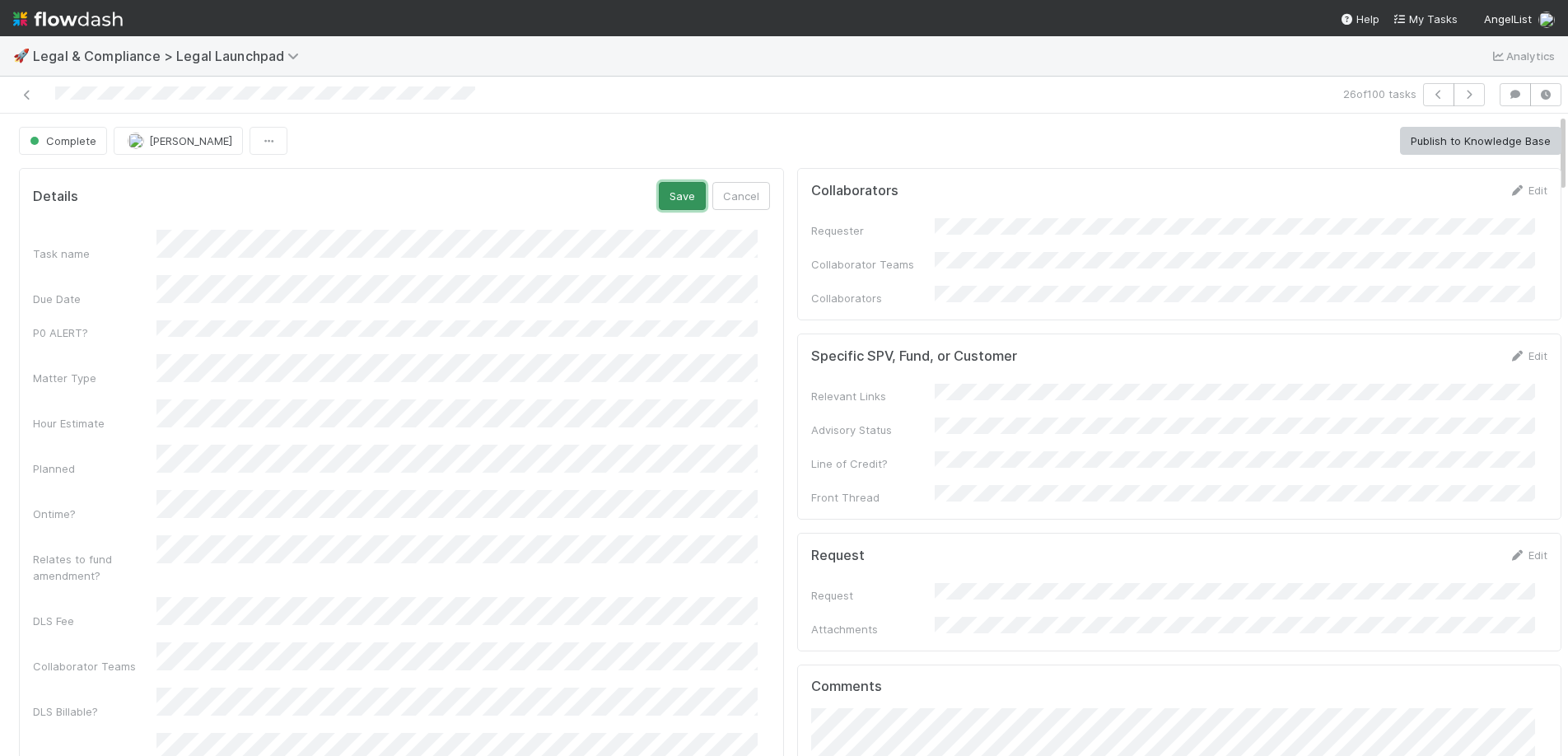
click at [670, 193] on button "Save" at bounding box center [682, 196] width 47 height 28
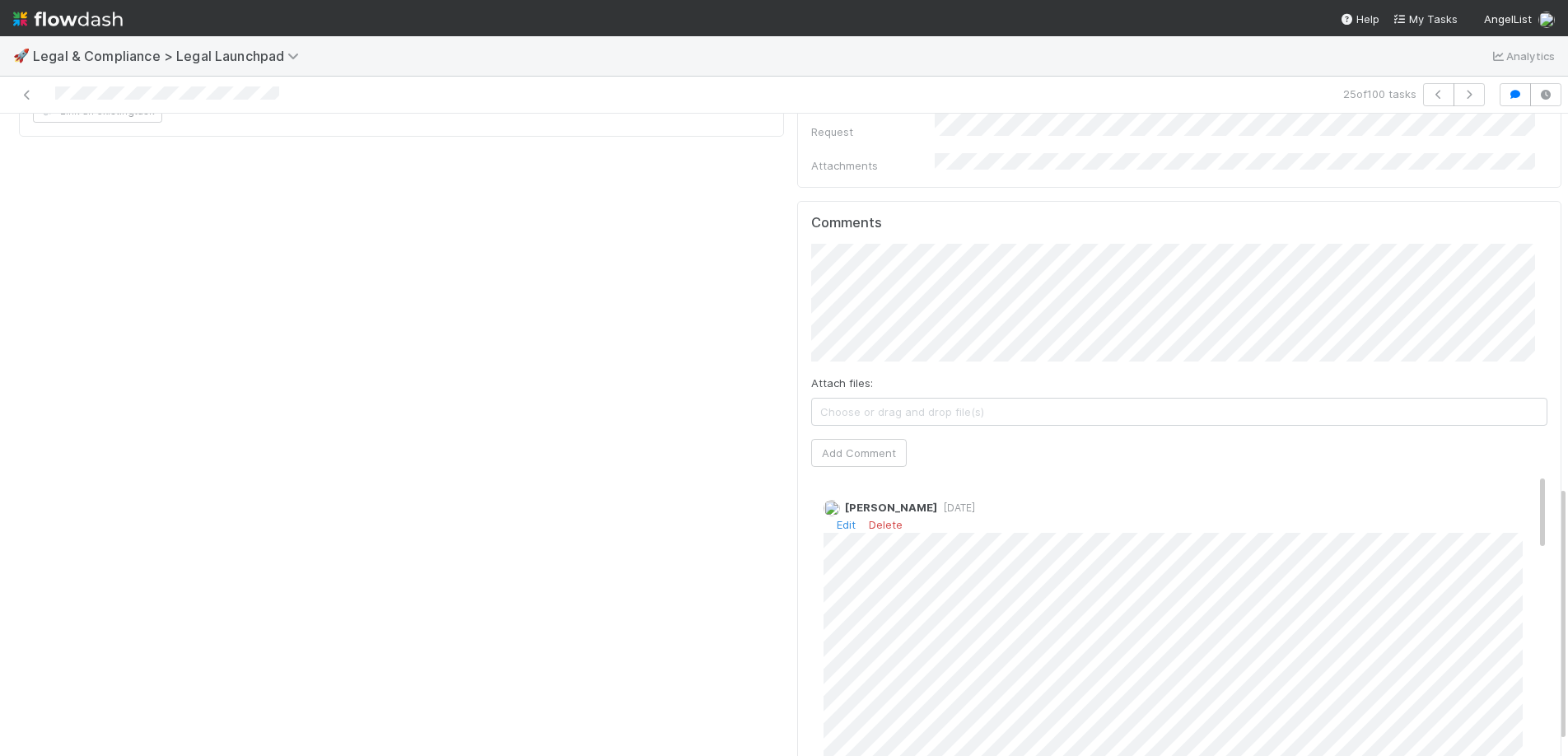
scroll to position [933, 0]
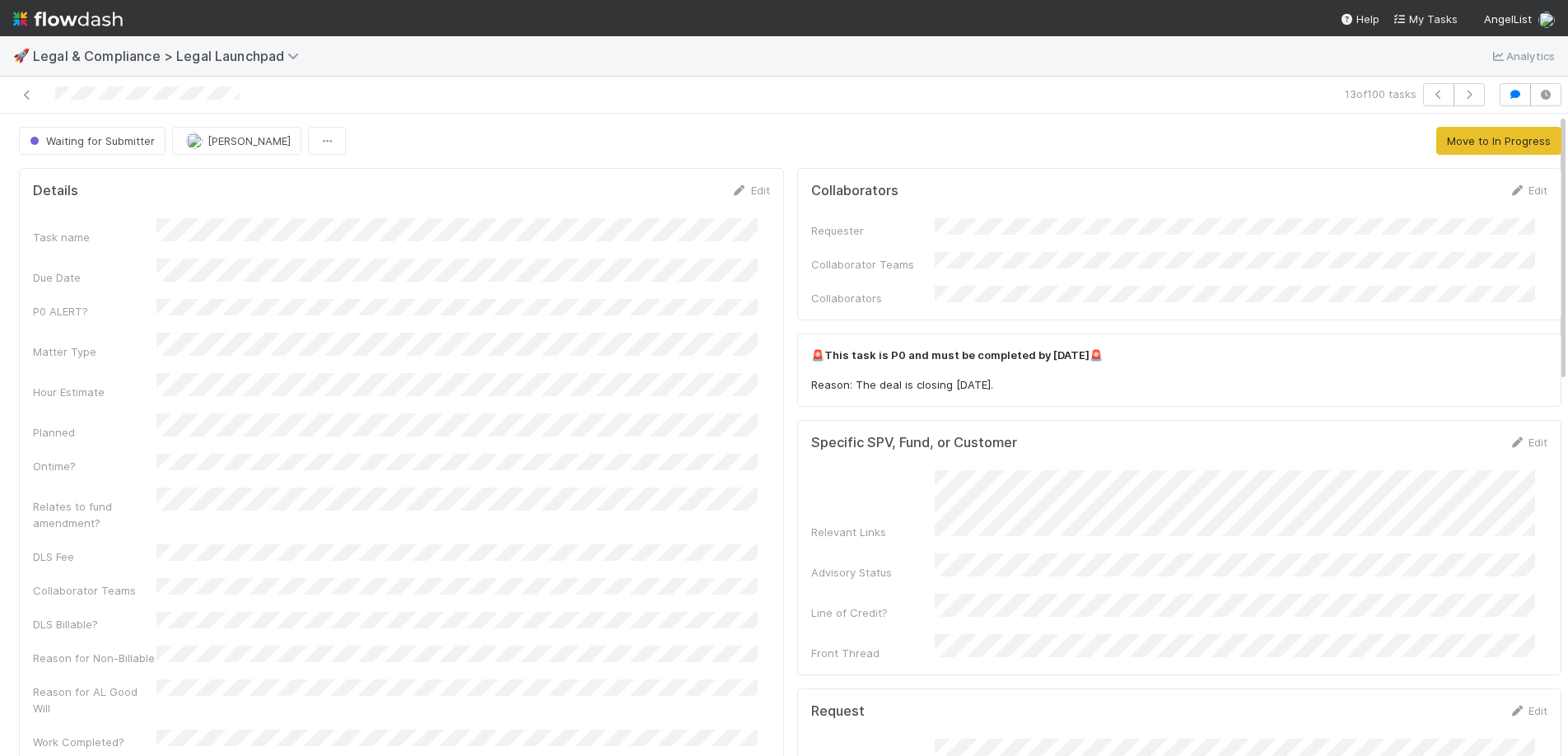
click at [739, 181] on div "Details Edit Task name Due Date P0 ALERT? Matter Type Hour Estimate Planned Ont…" at bounding box center [401, 503] width 765 height 670
click at [743, 189] on link "Edit" at bounding box center [750, 190] width 38 height 13
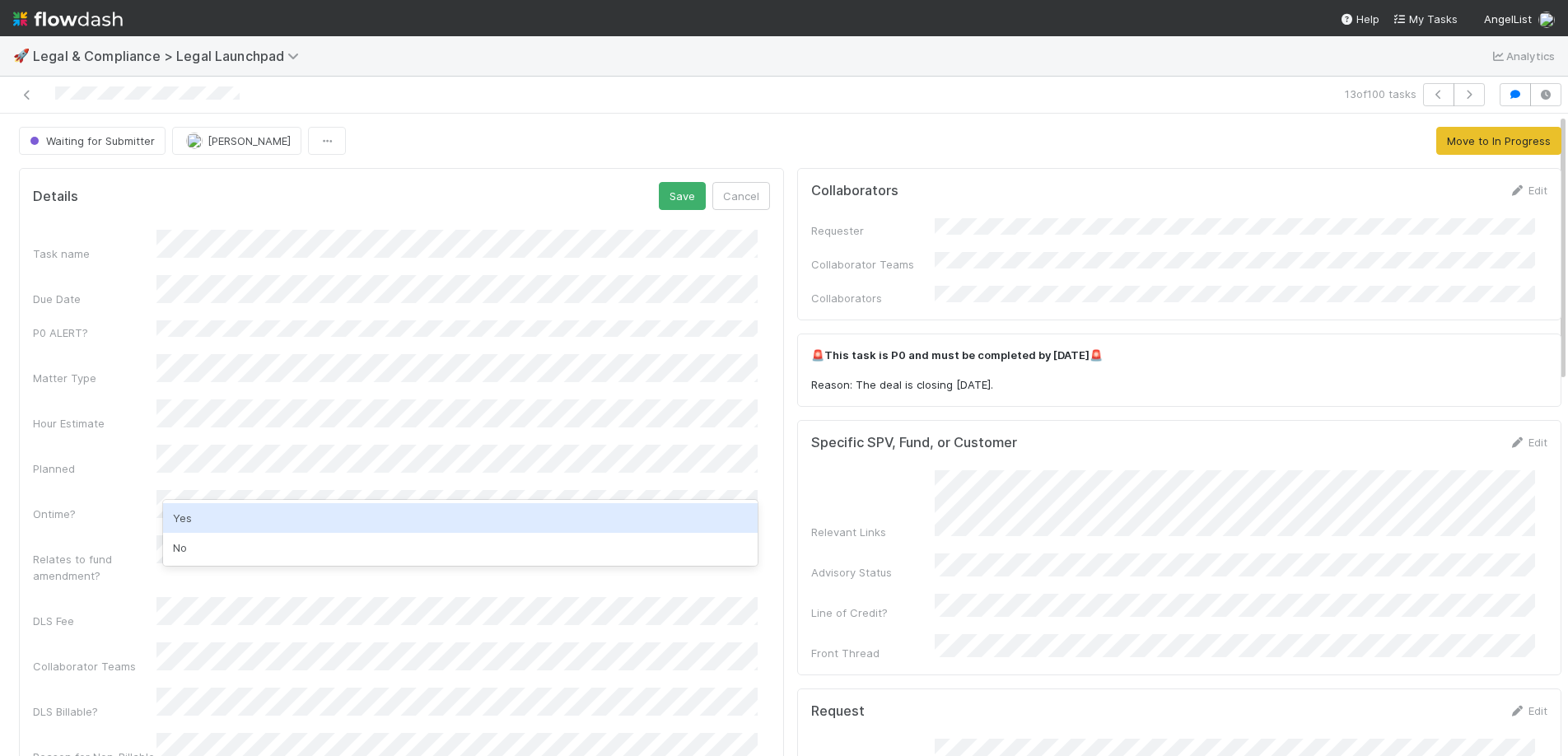
click at [229, 520] on div "Yes" at bounding box center [459, 518] width 594 height 30
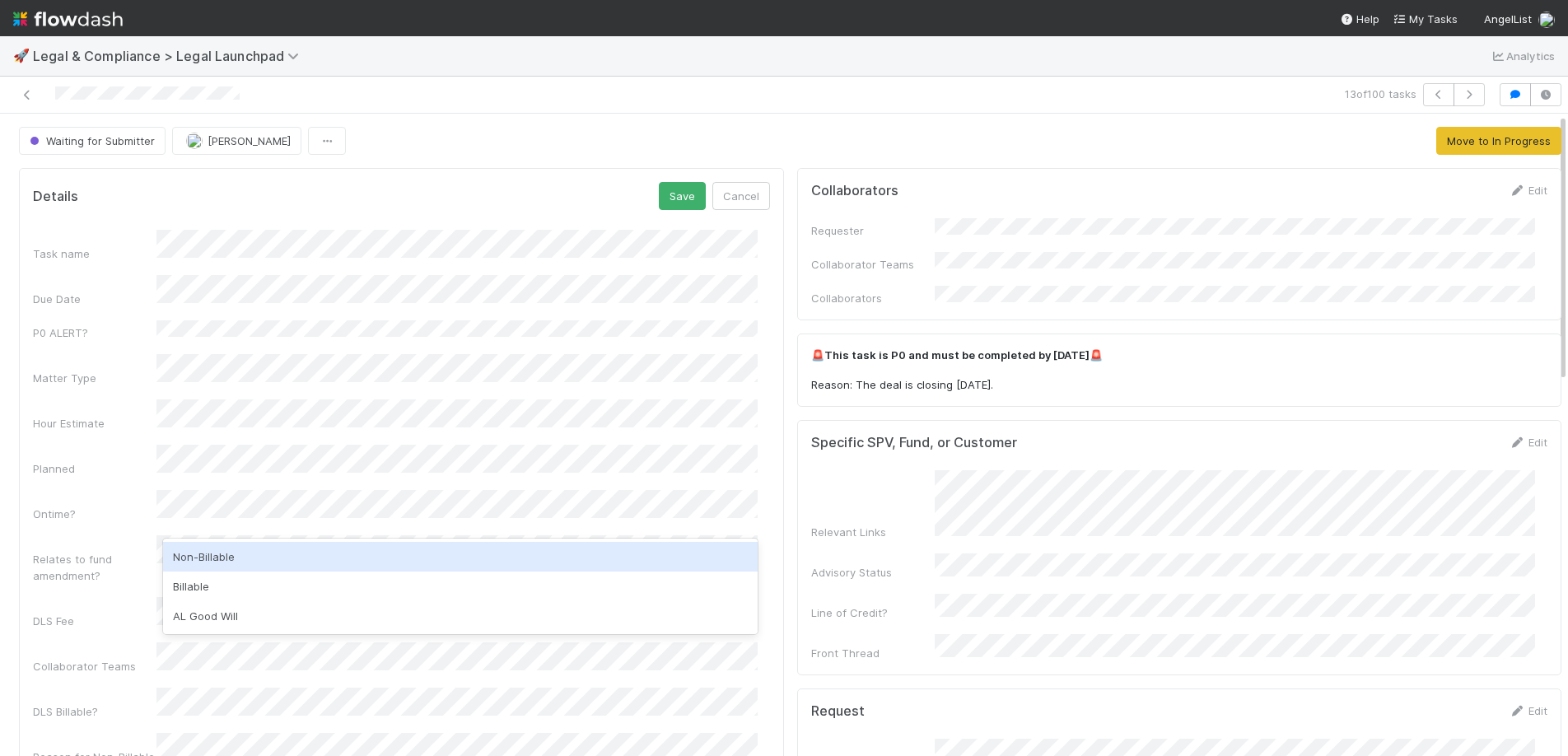
click at [218, 558] on div "Non-Billable" at bounding box center [459, 557] width 594 height 30
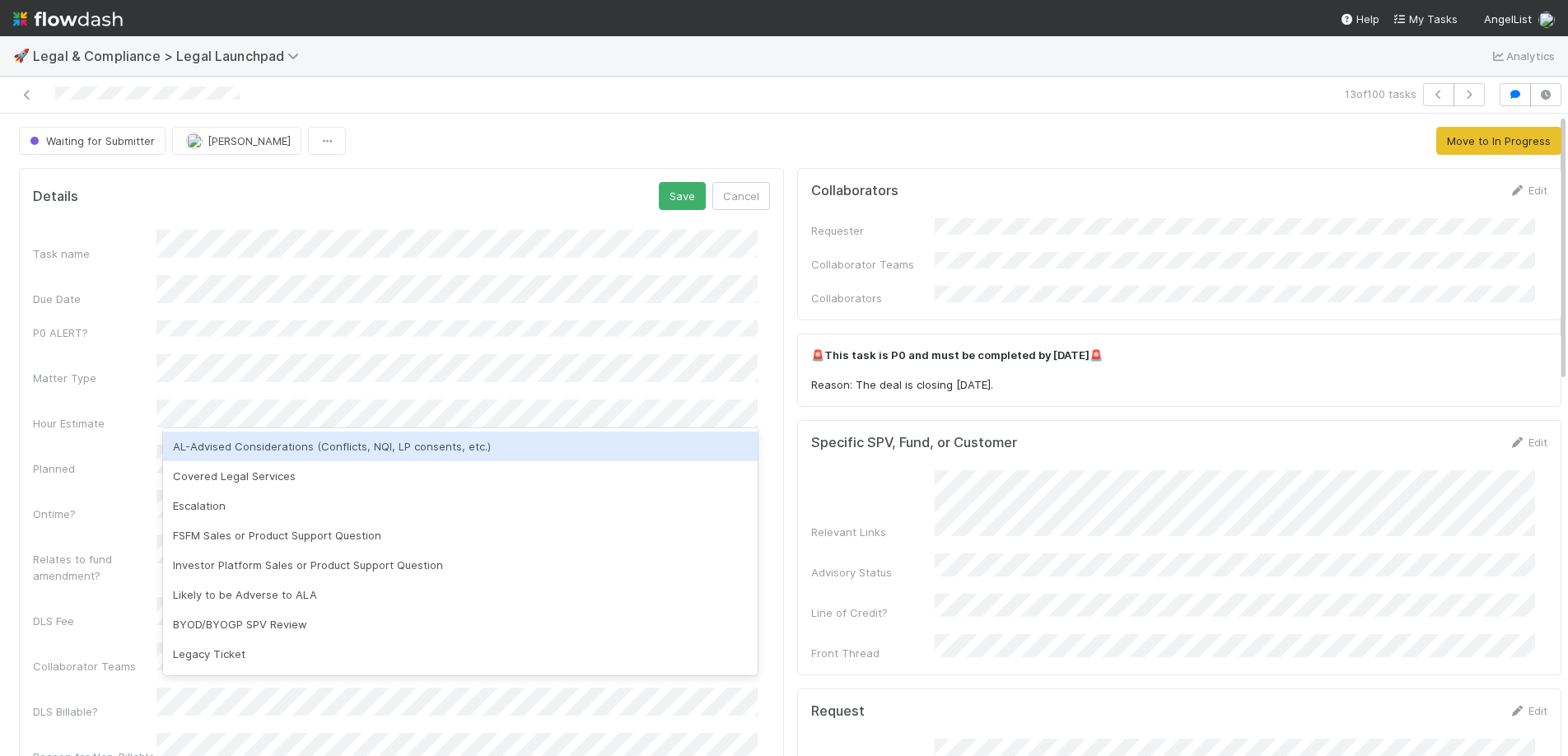
click at [238, 448] on div "AL-Advised Considerations (Conflicts, NQI, LP consents, etc.)" at bounding box center [459, 446] width 594 height 30
click at [333, 454] on div "Covered Legal Services" at bounding box center [459, 446] width 594 height 30
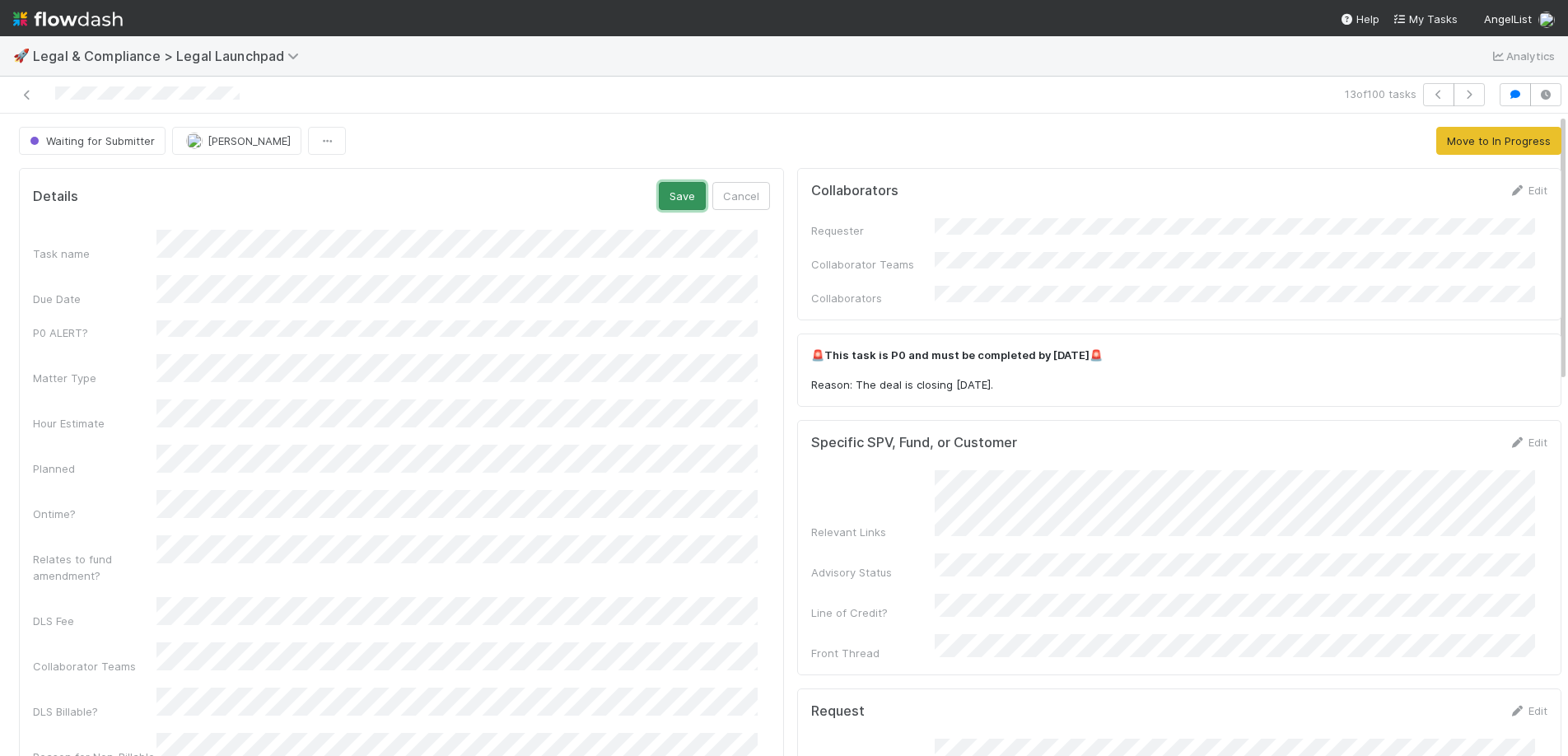
click at [681, 207] on button "Save" at bounding box center [682, 196] width 47 height 28
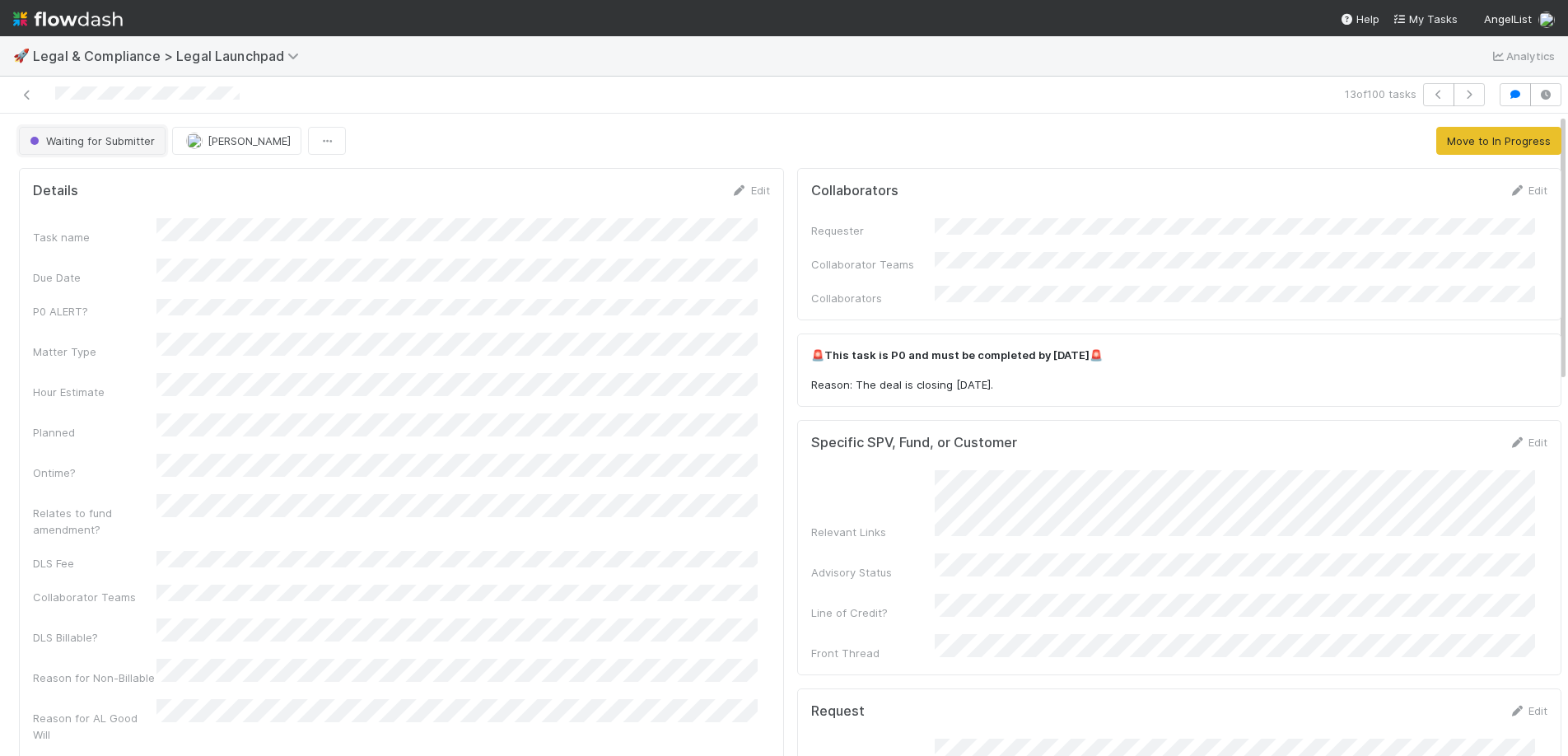
click at [112, 141] on span "Waiting for Submitter" at bounding box center [90, 140] width 128 height 13
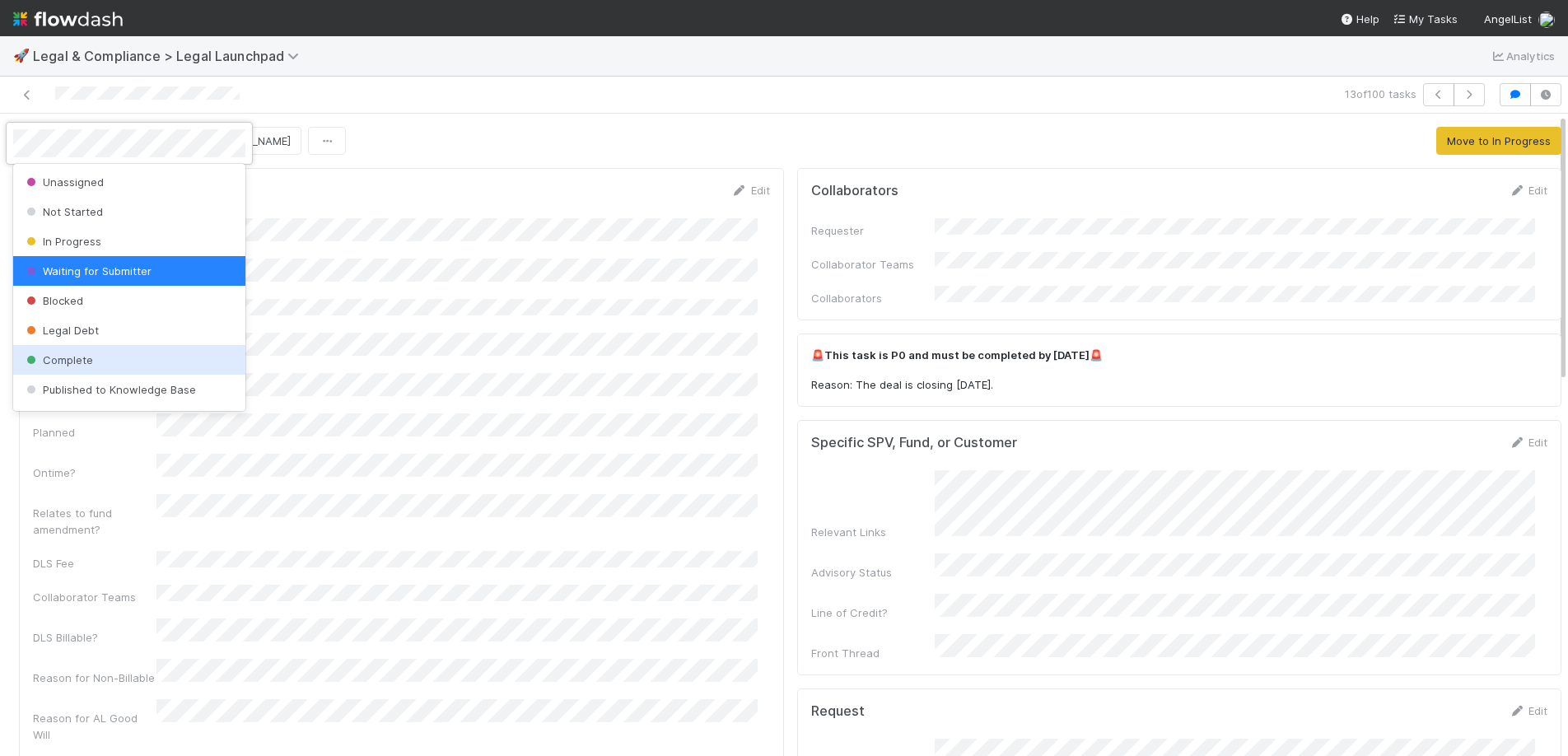
click at [71, 356] on span "Complete" at bounding box center [58, 360] width 70 height 13
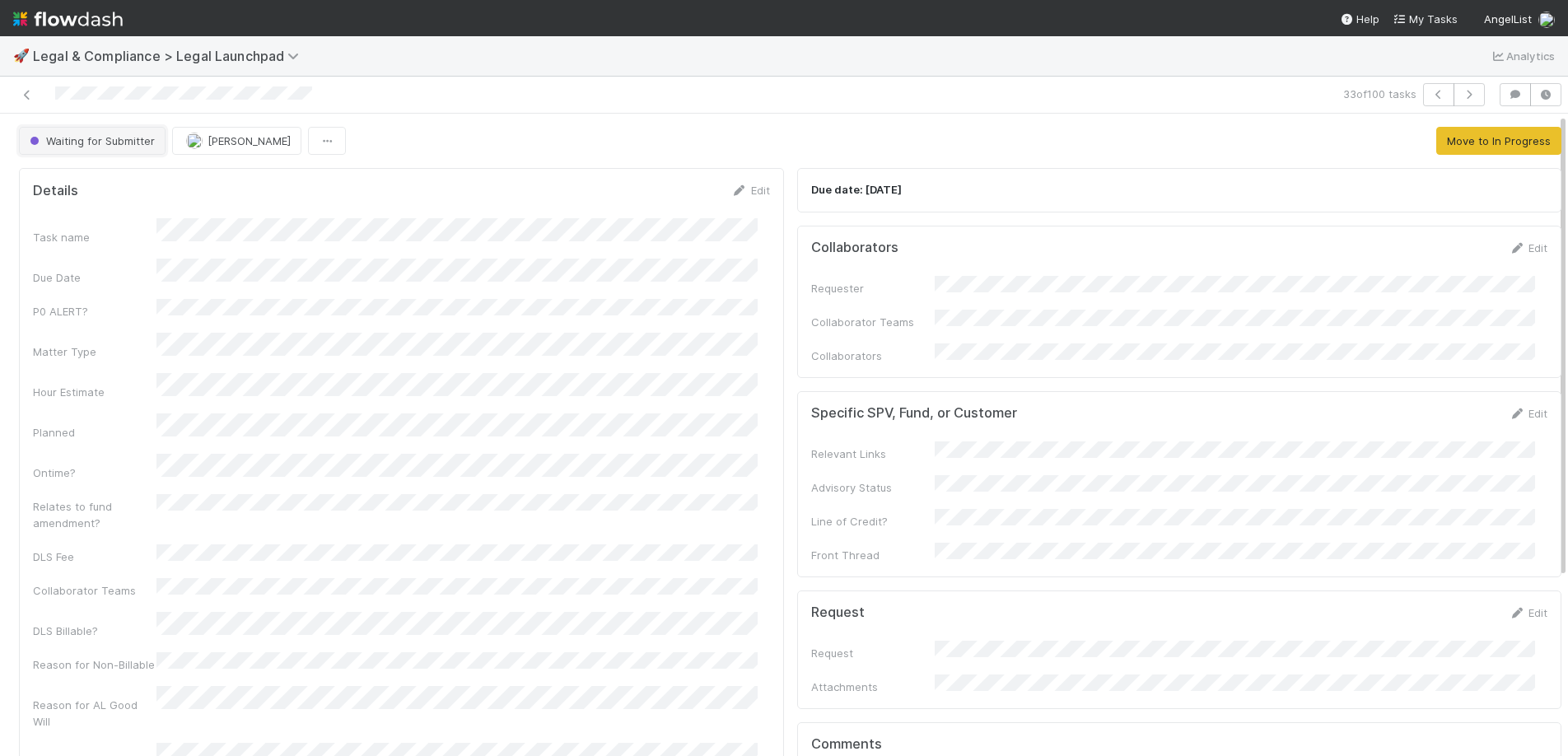
click at [71, 147] on span "Waiting for Submitter" at bounding box center [90, 140] width 128 height 13
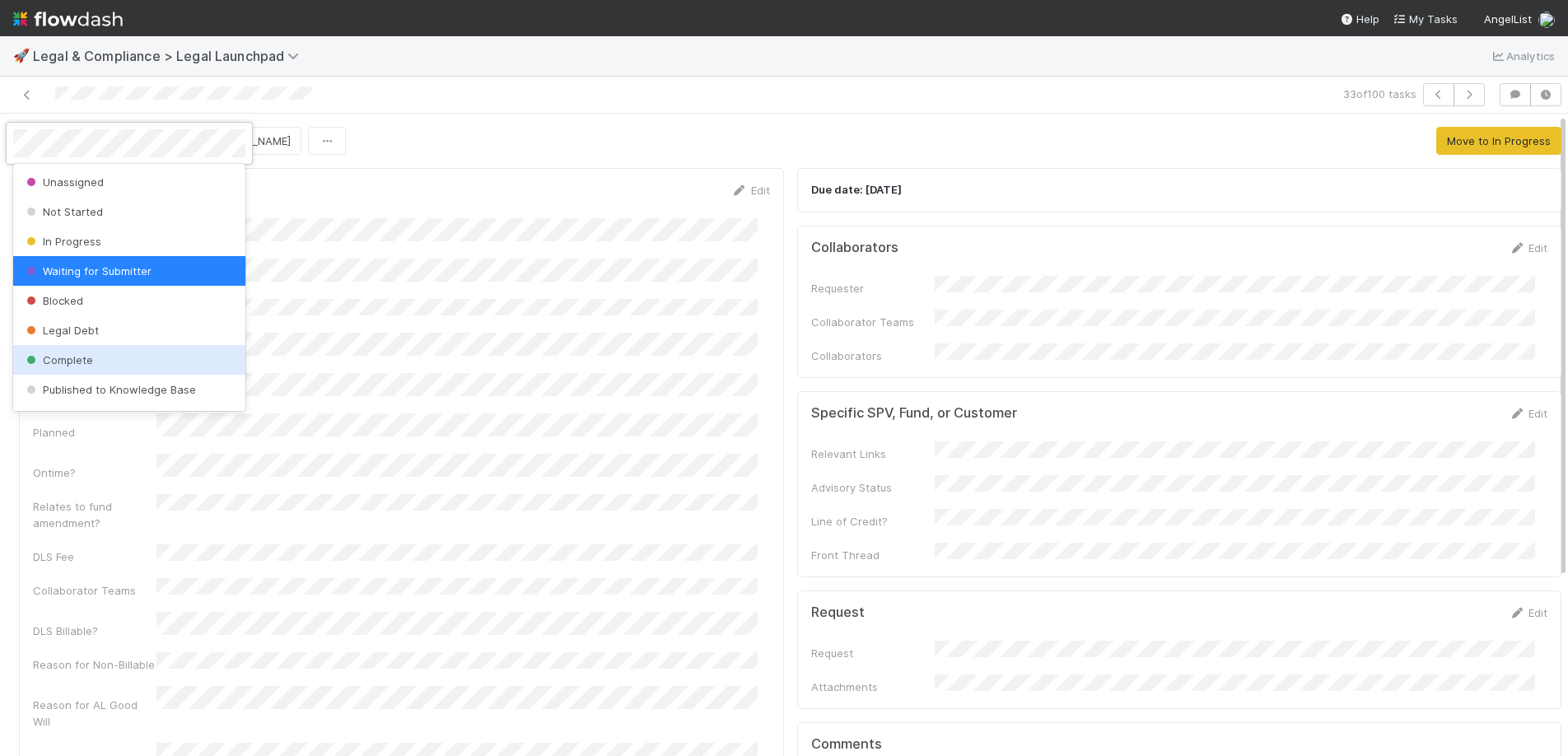
click at [69, 354] on span "Complete" at bounding box center [58, 360] width 70 height 13
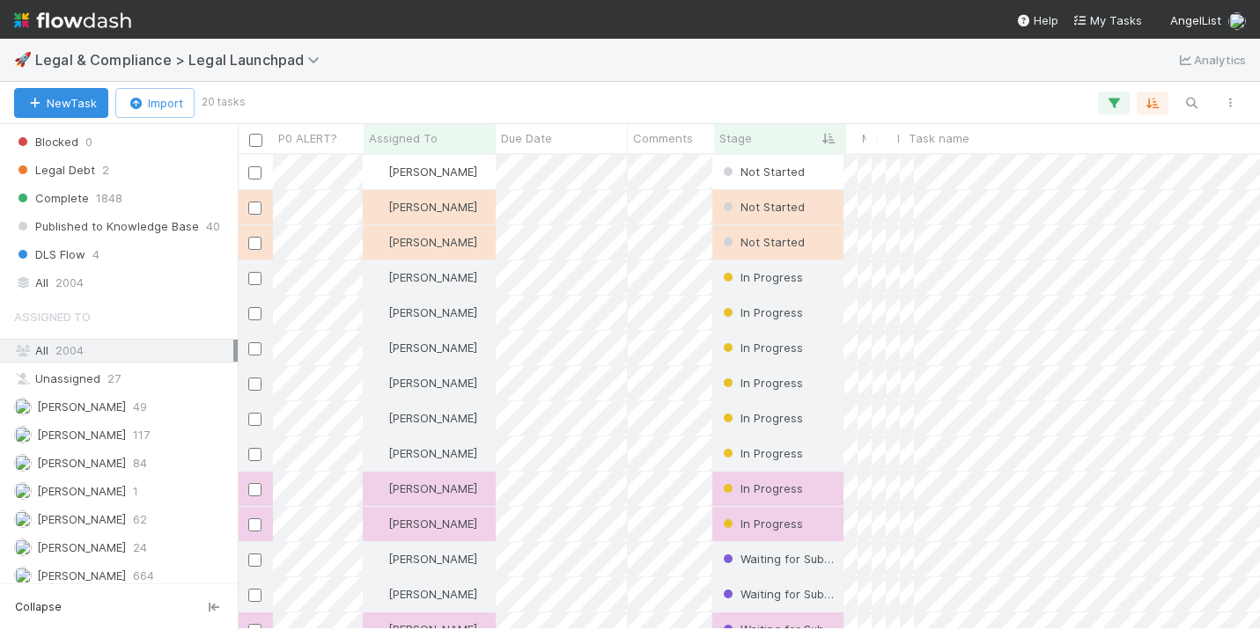
scroll to position [415, 0]
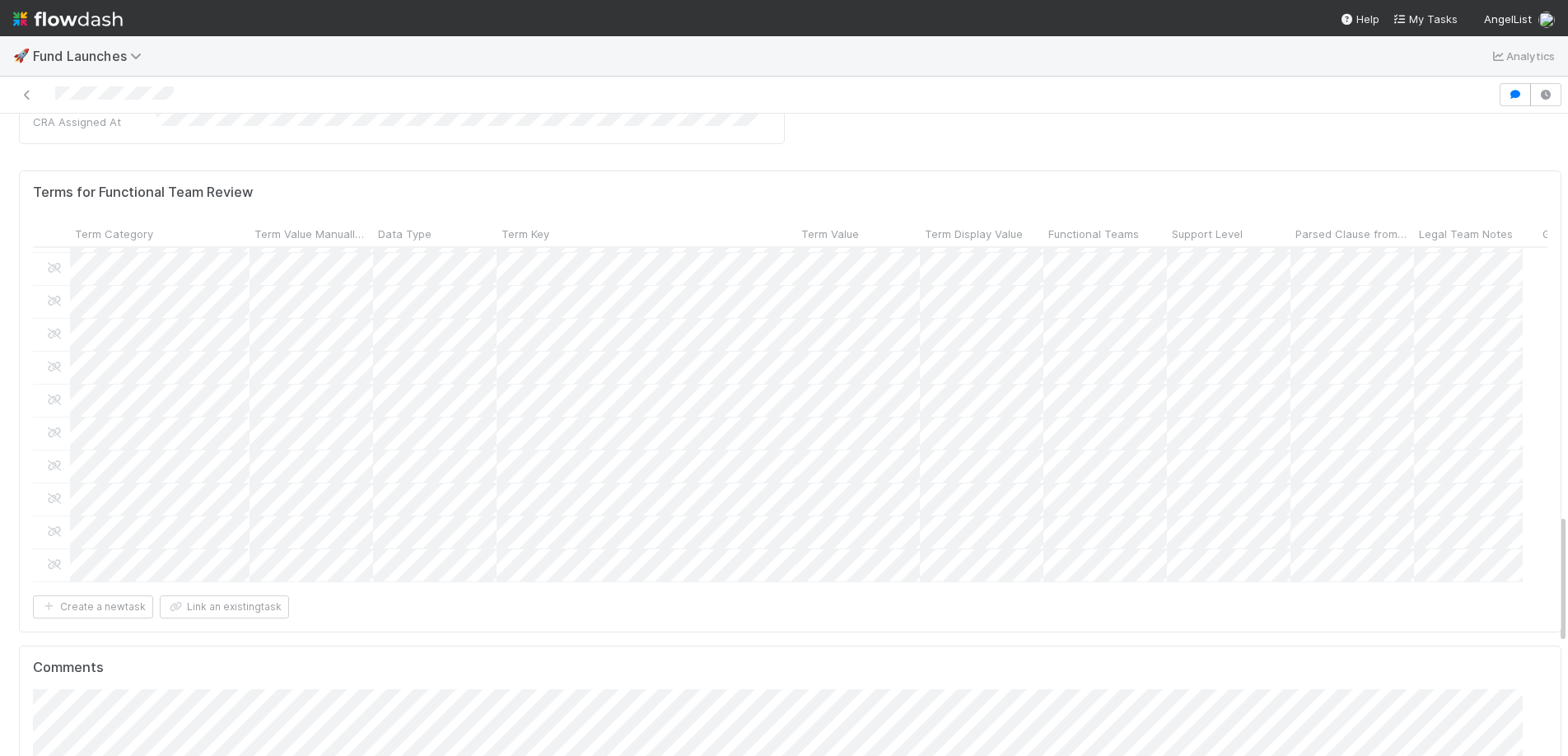
scroll to position [1976, 0]
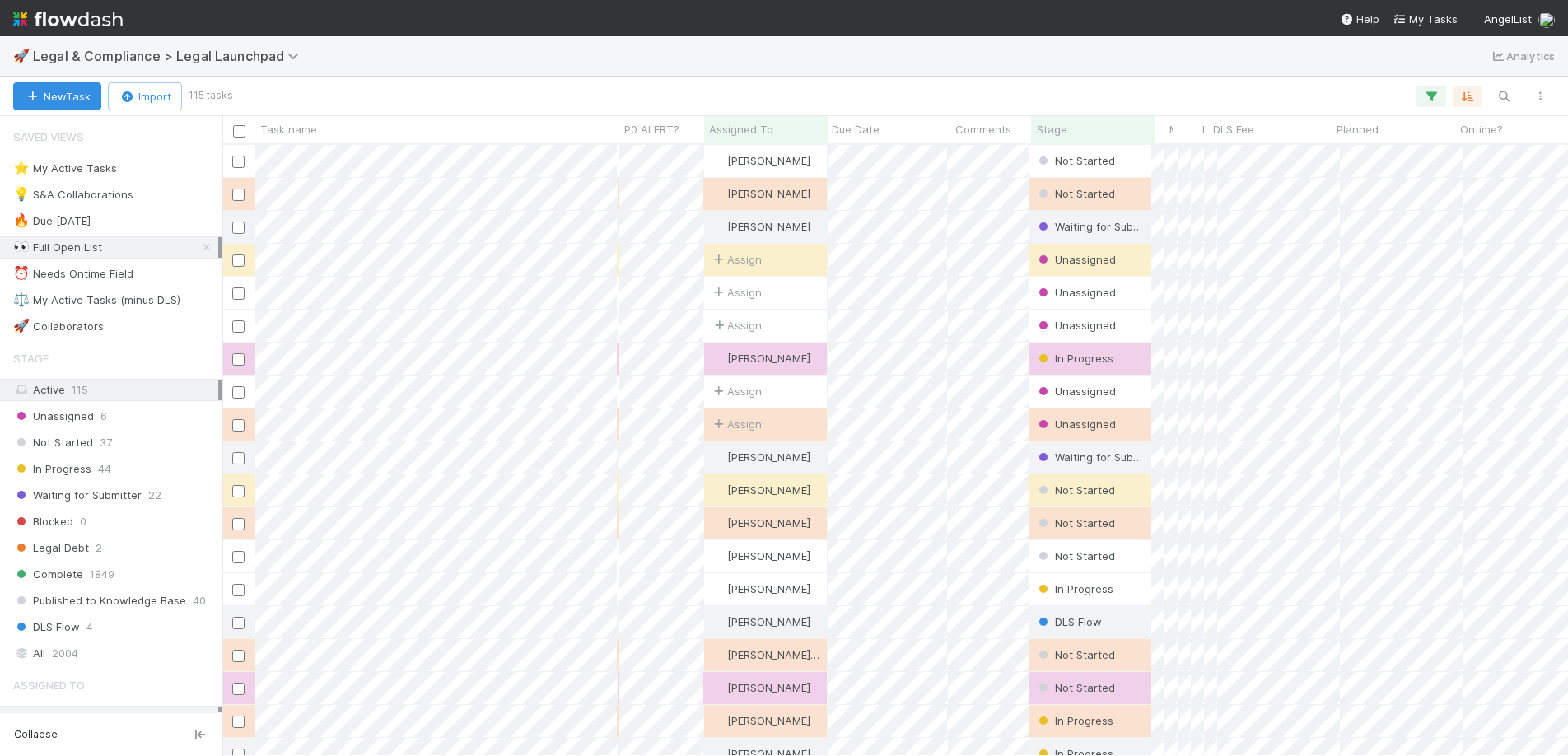
scroll to position [599, 1333]
click at [198, 242] on icon at bounding box center [207, 247] width 17 height 10
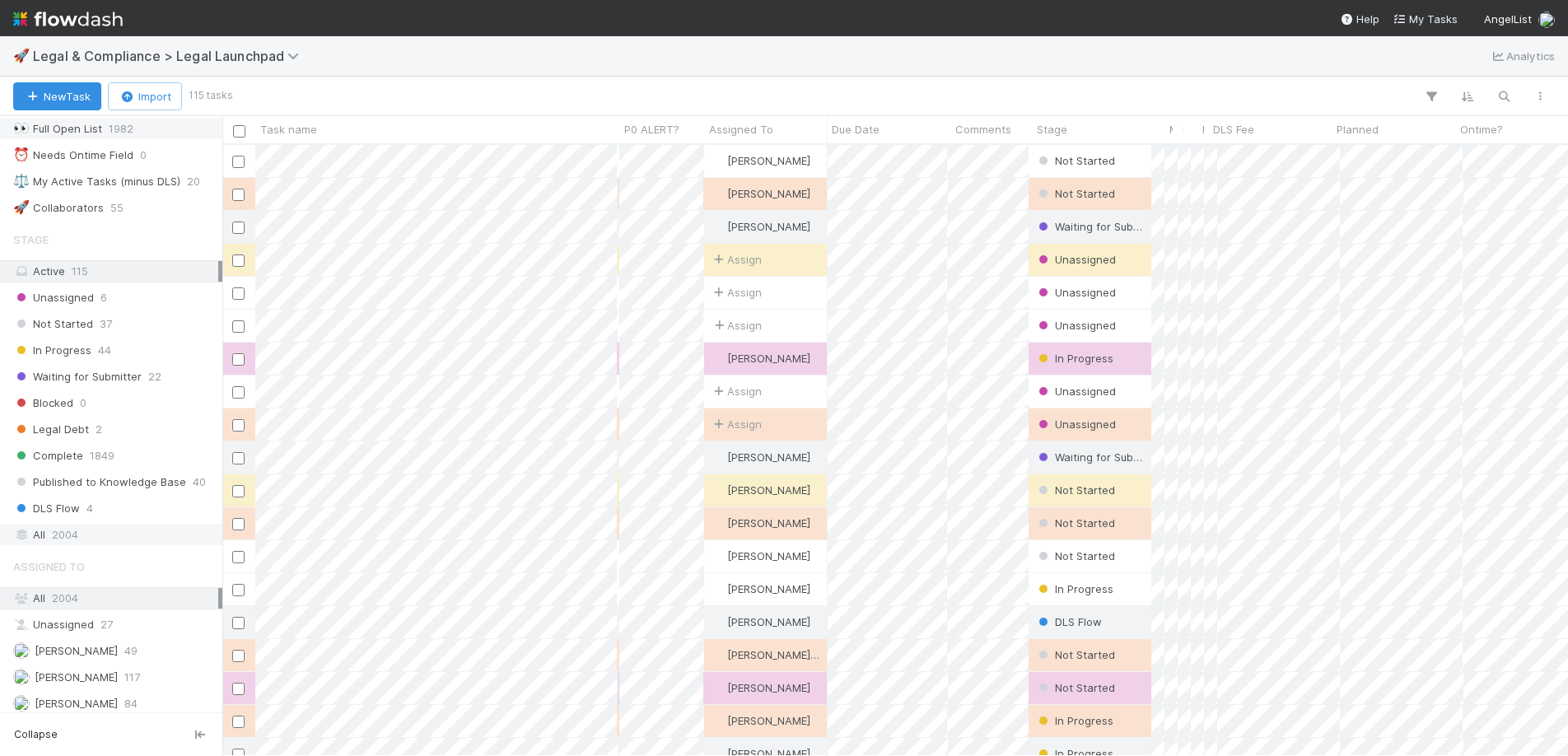
scroll to position [599, 1333]
click at [31, 540] on div "All 2004" at bounding box center [115, 535] width 205 height 21
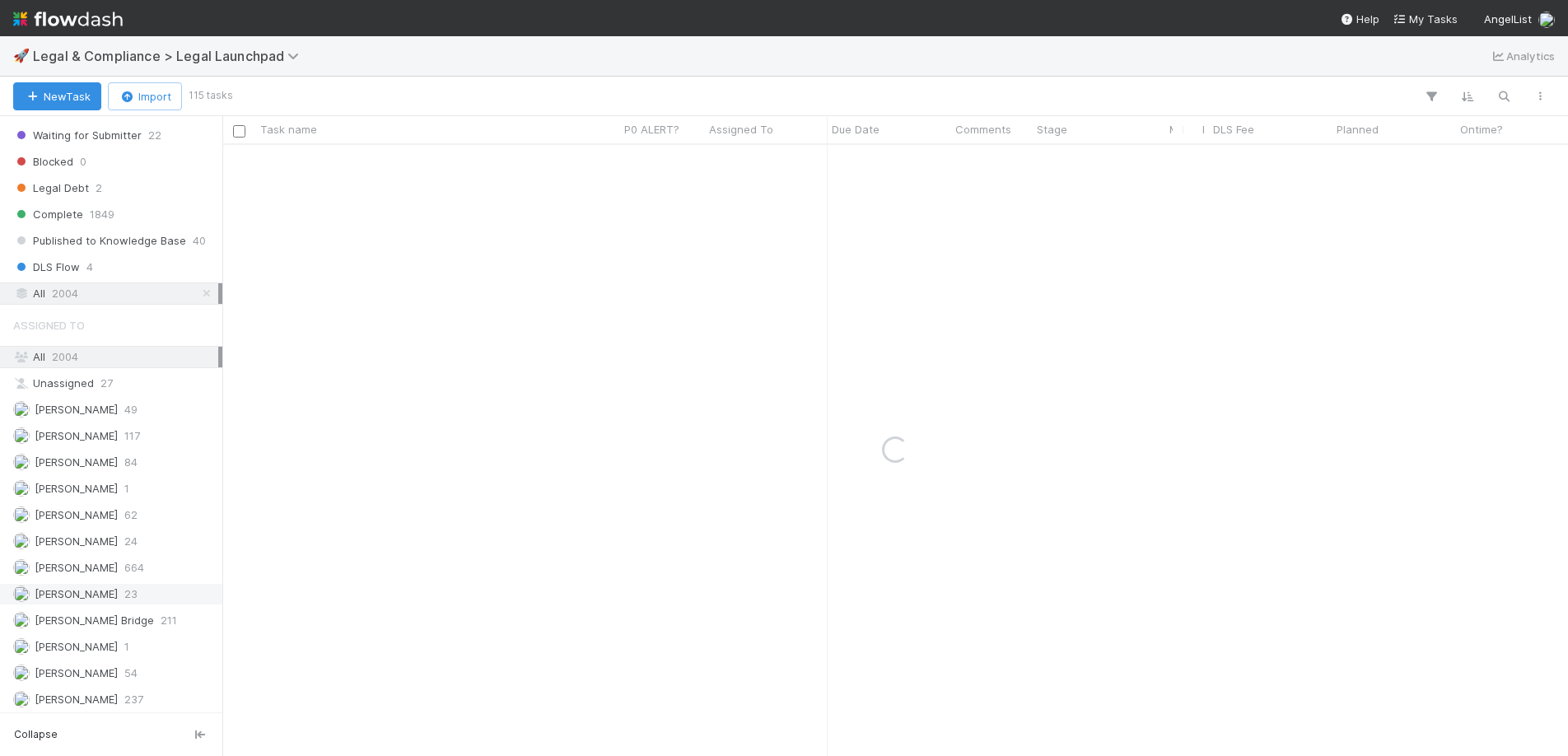
scroll to position [388, 0]
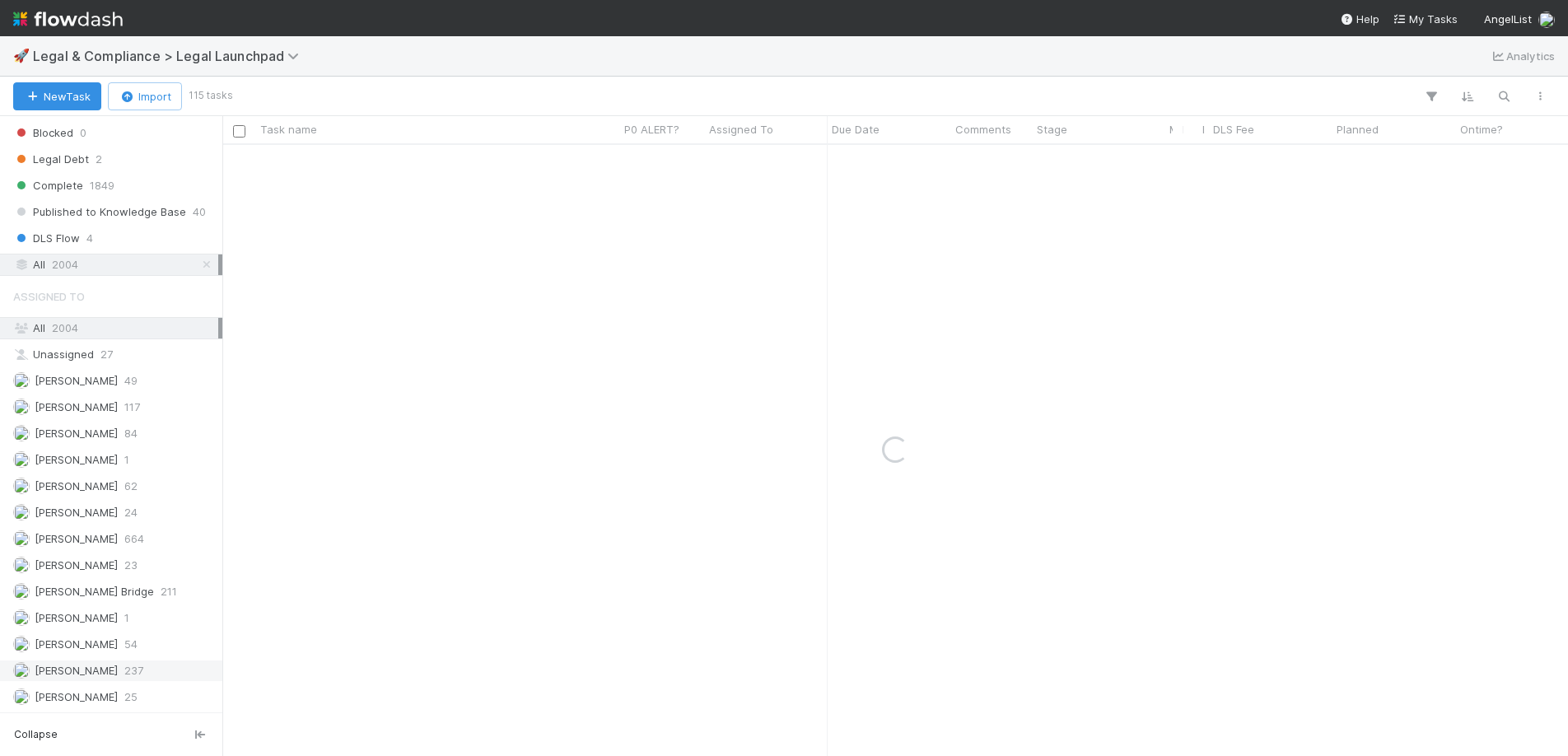
click at [118, 670] on span "[PERSON_NAME]" at bounding box center [76, 670] width 83 height 13
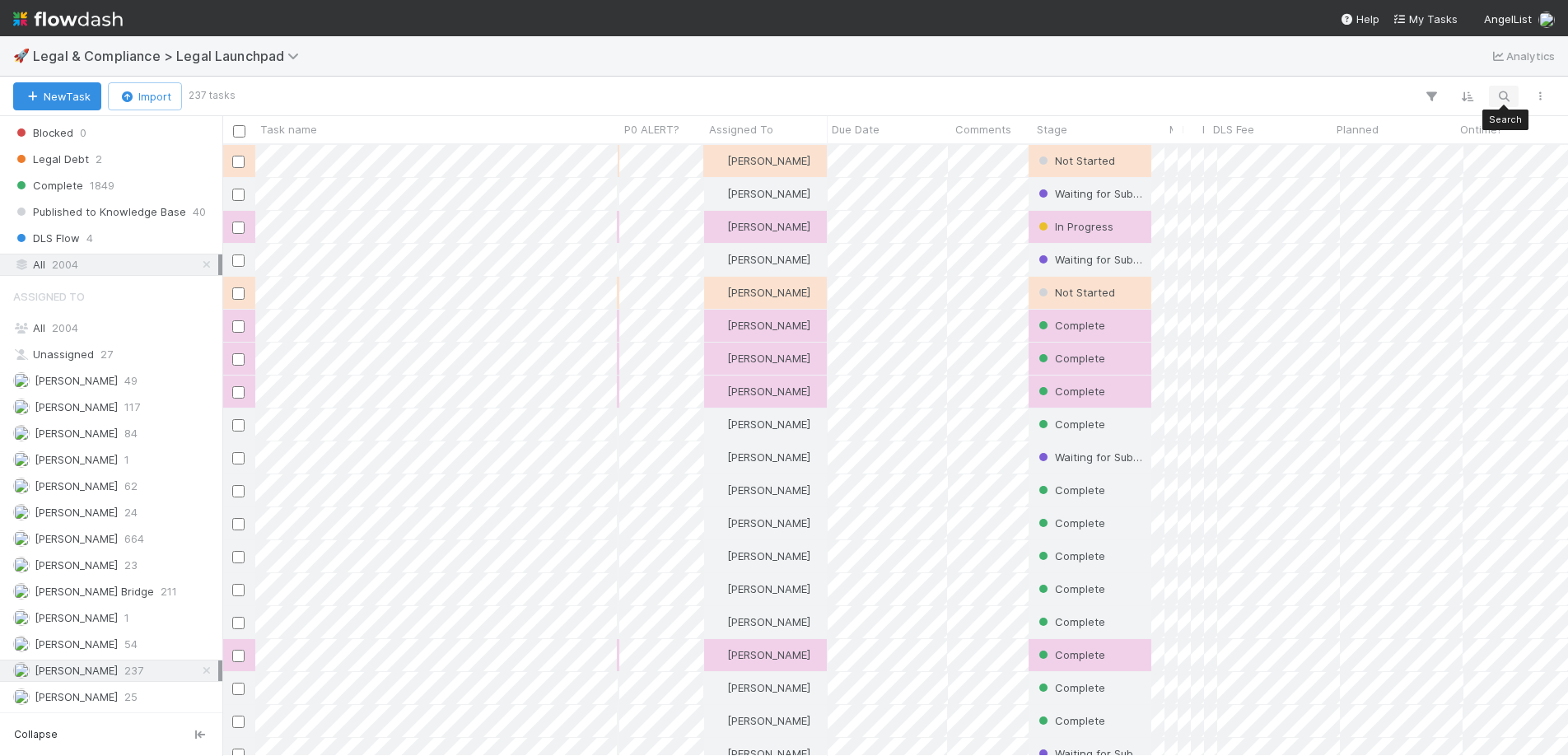
scroll to position [599, 1333]
click at [1505, 94] on icon "button" at bounding box center [1503, 96] width 17 height 15
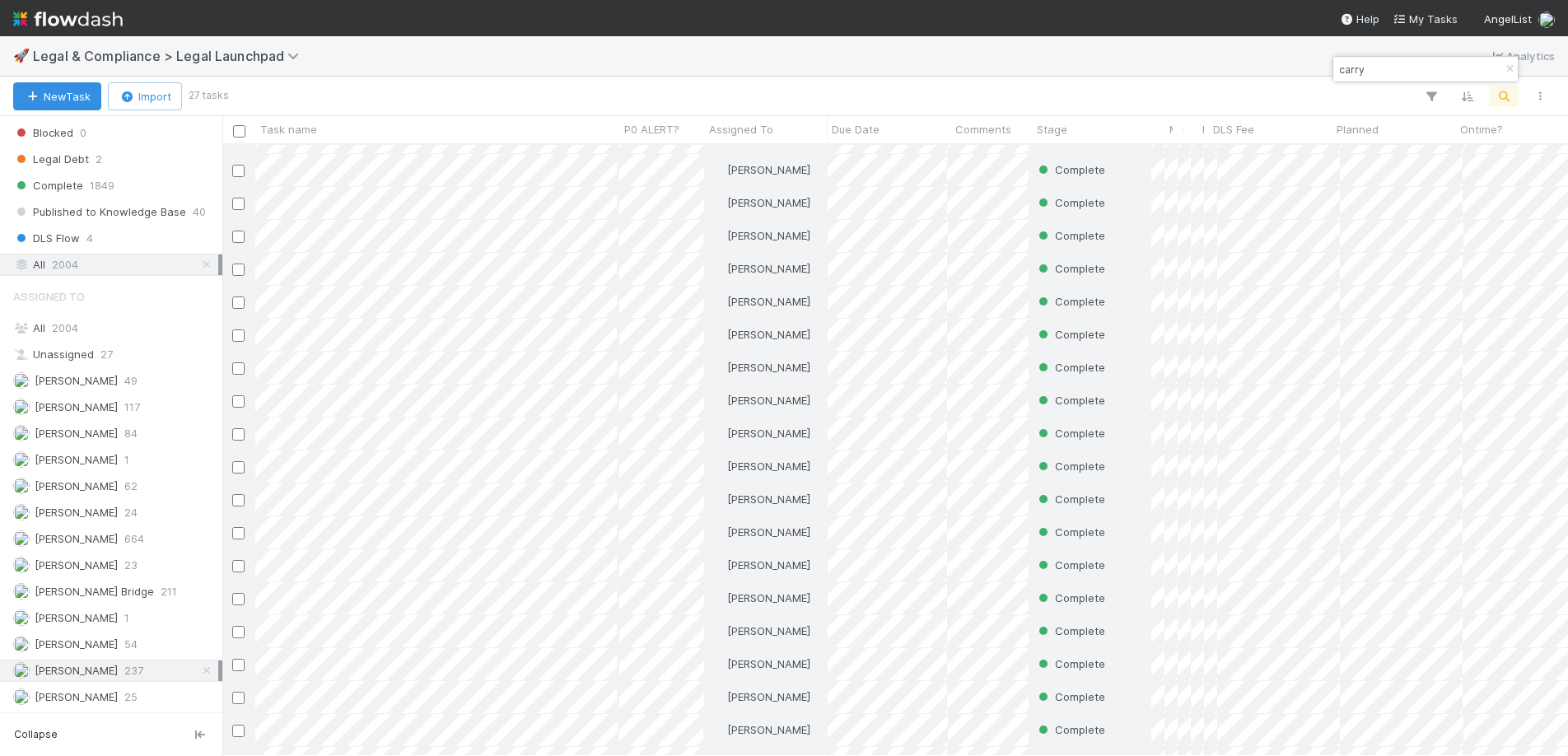
scroll to position [254, 0]
click at [1436, 68] on input "carry" at bounding box center [1418, 68] width 165 height 20
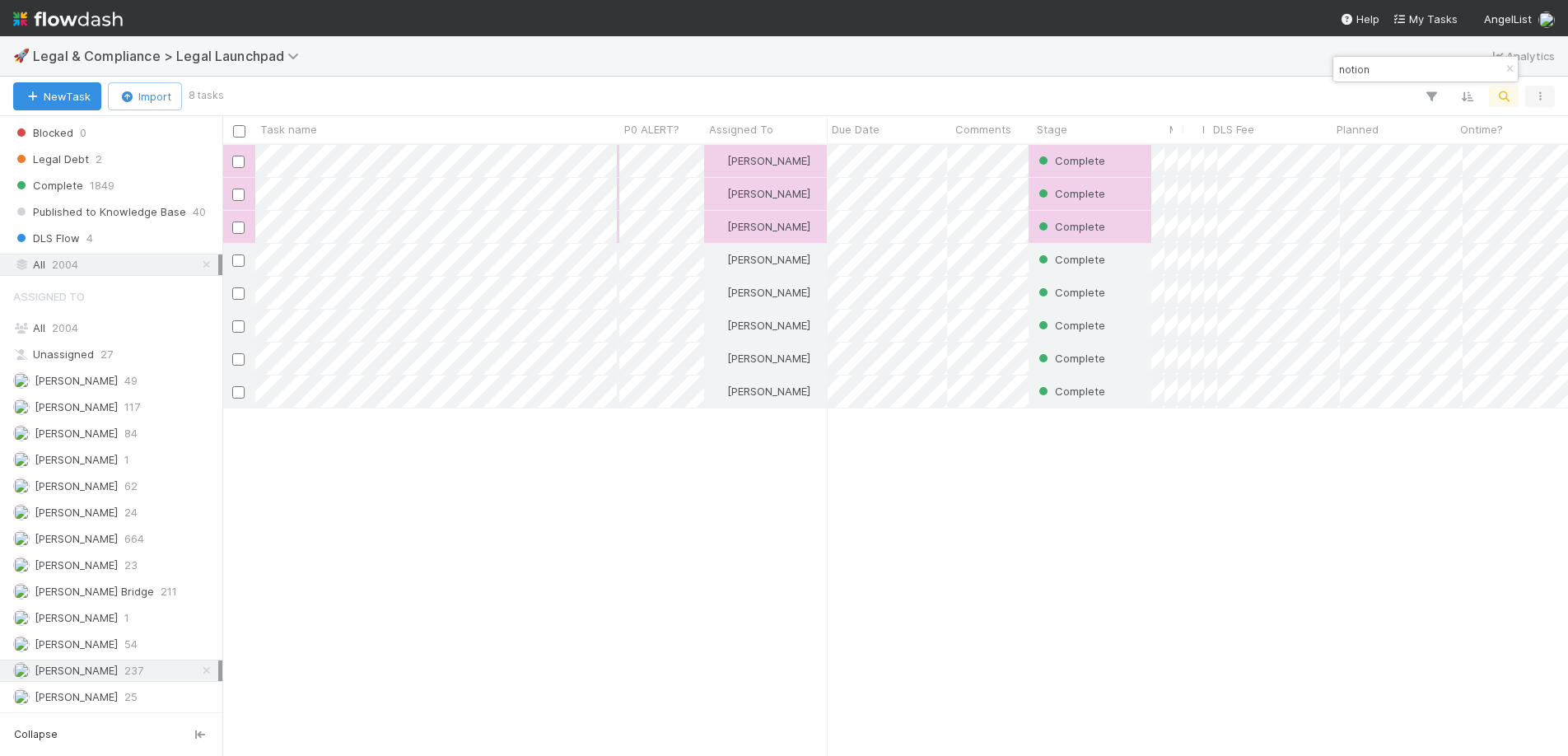
type input "notion"
click at [1540, 94] on icon "button" at bounding box center [1540, 96] width 17 height 10
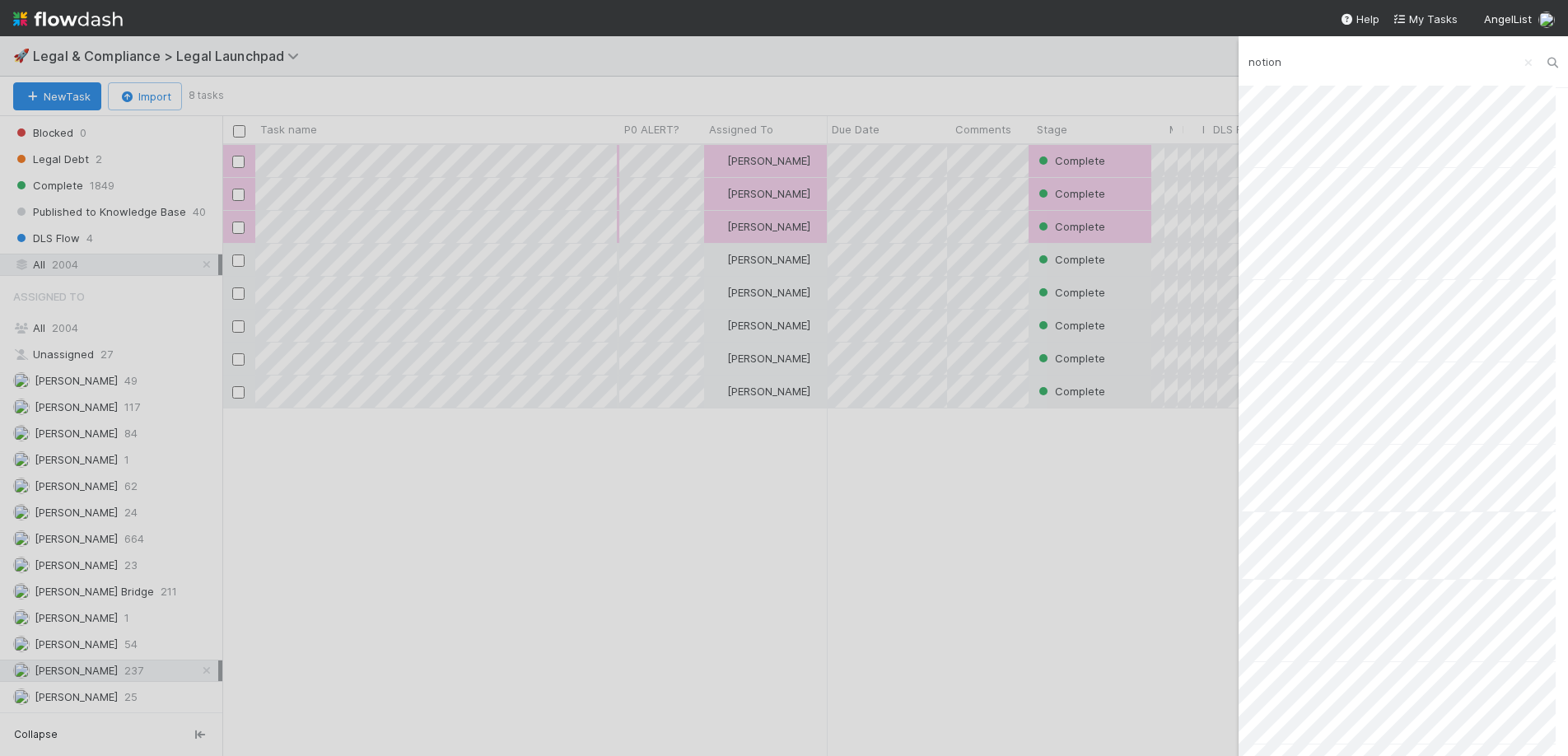
type input "notion"
click at [1270, 705] on div "Load more" at bounding box center [1403, 421] width 329 height 670
click at [1275, 725] on link "Load more" at bounding box center [1274, 732] width 55 height 13
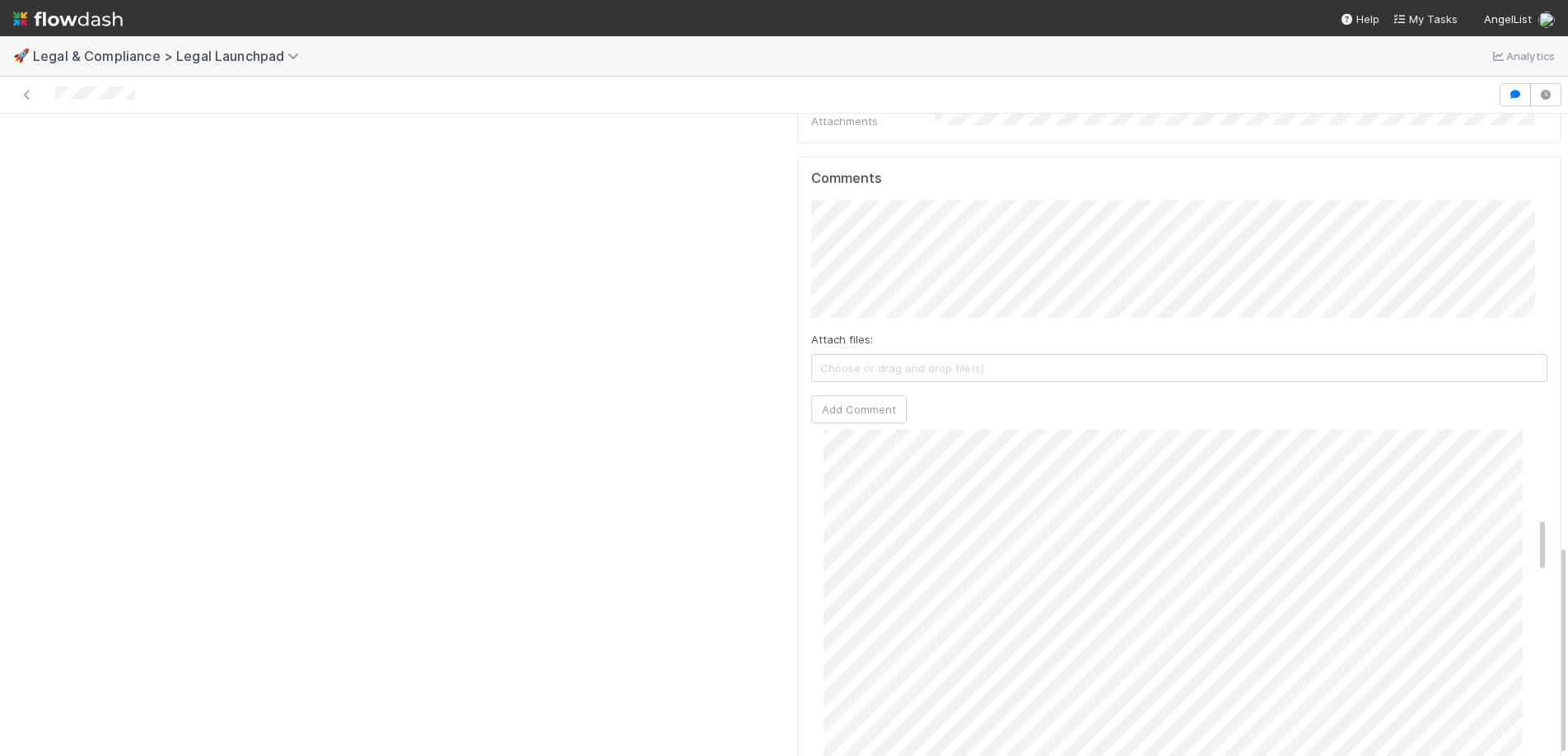
scroll to position [495, 0]
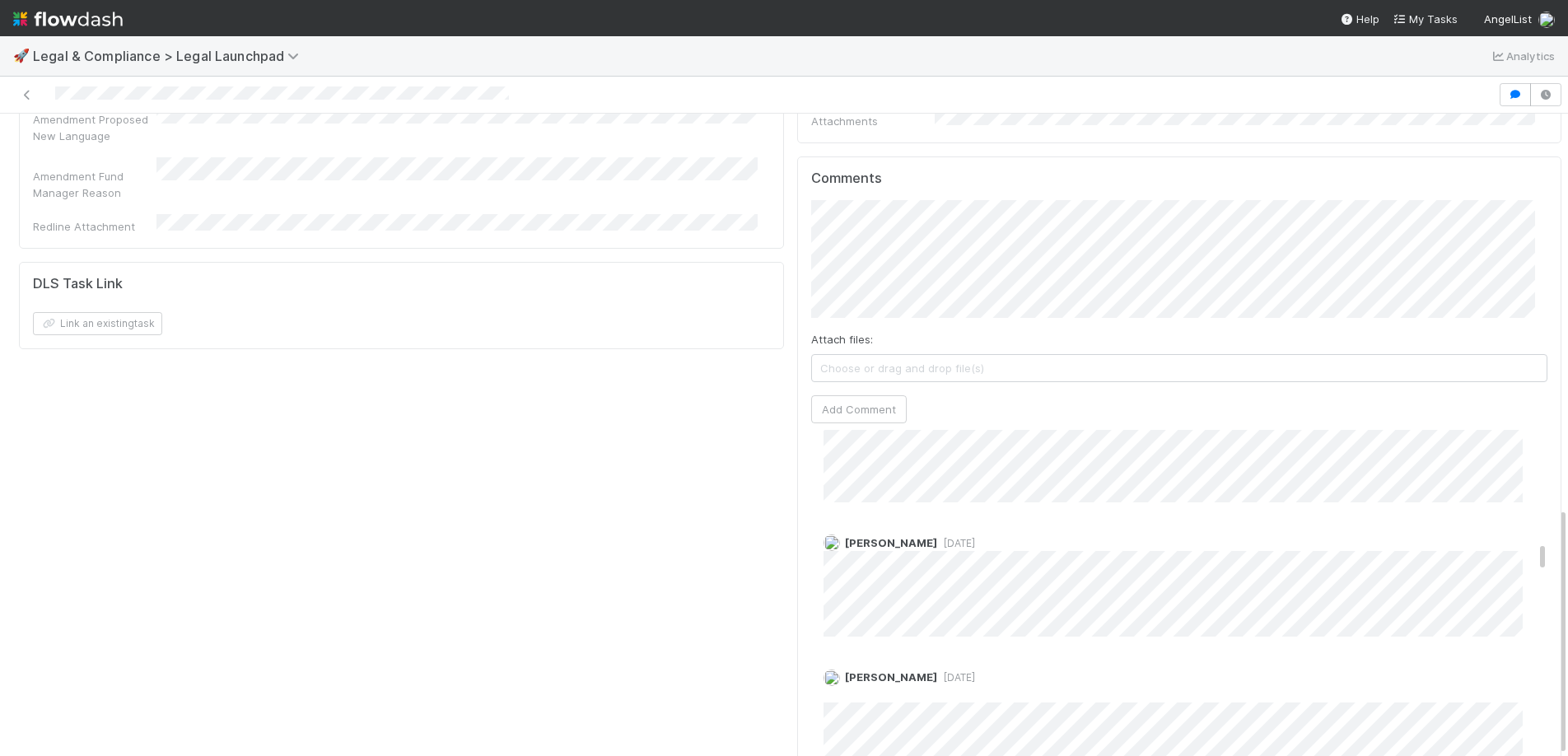
scroll to position [1255, 0]
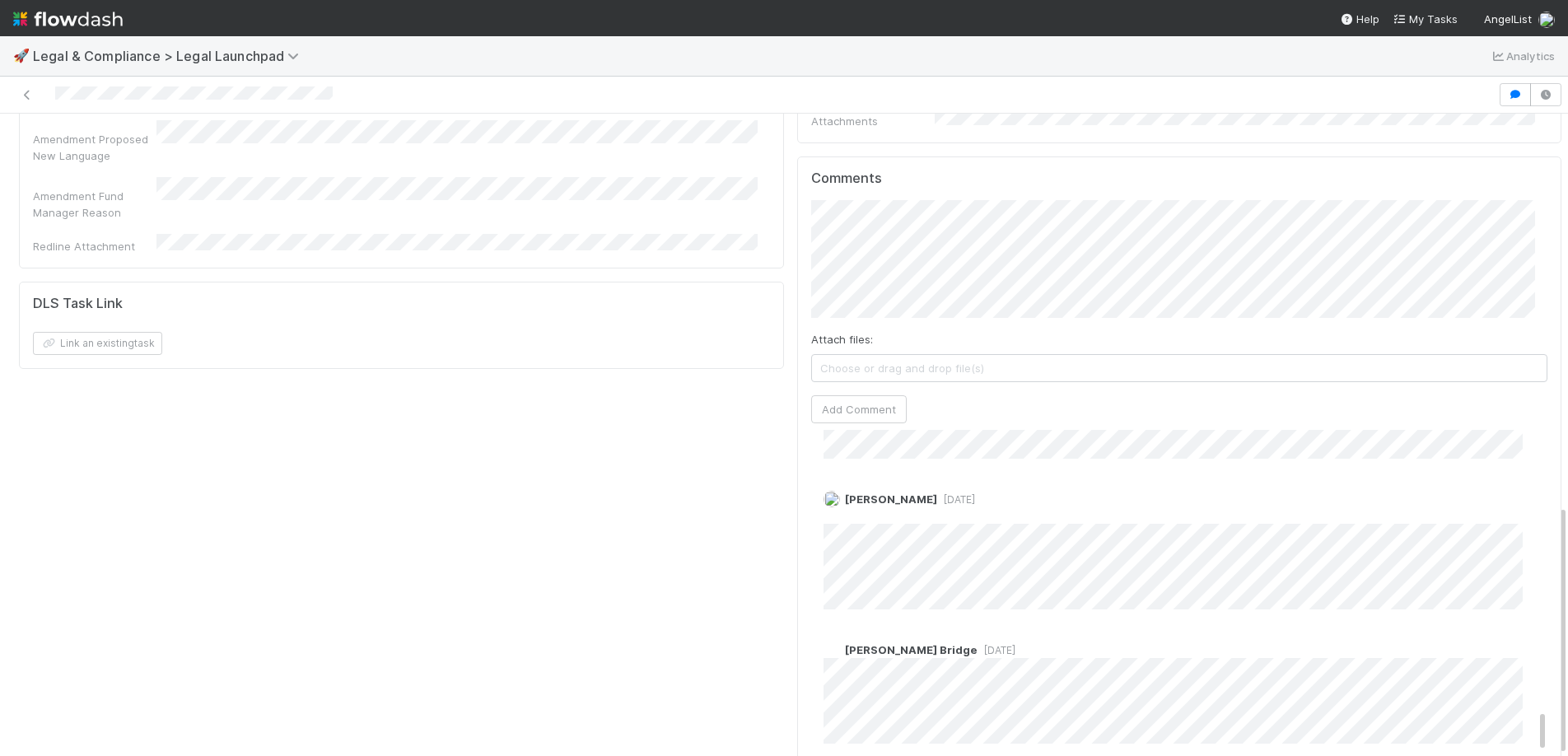
scroll to position [2163, 0]
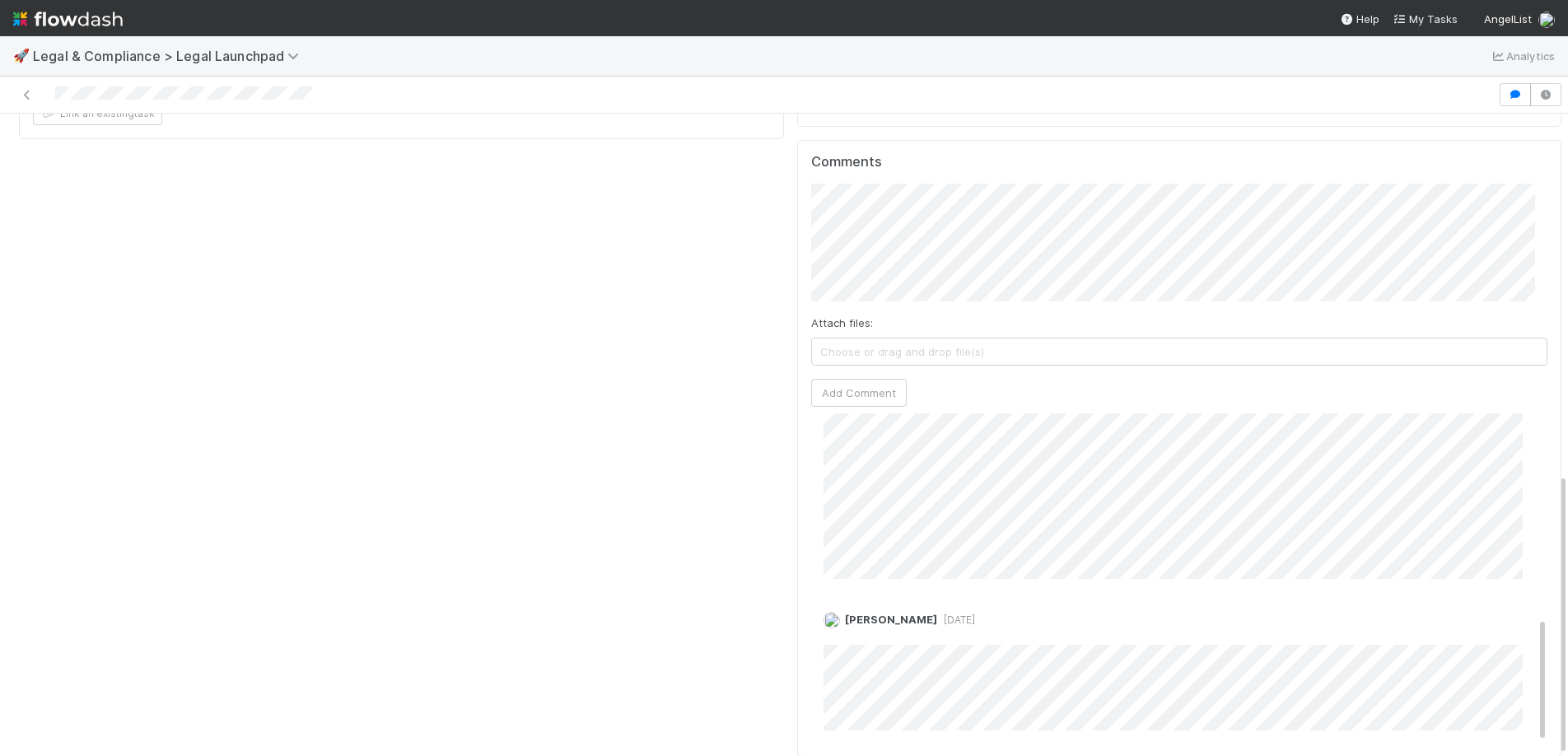
scroll to position [531, 0]
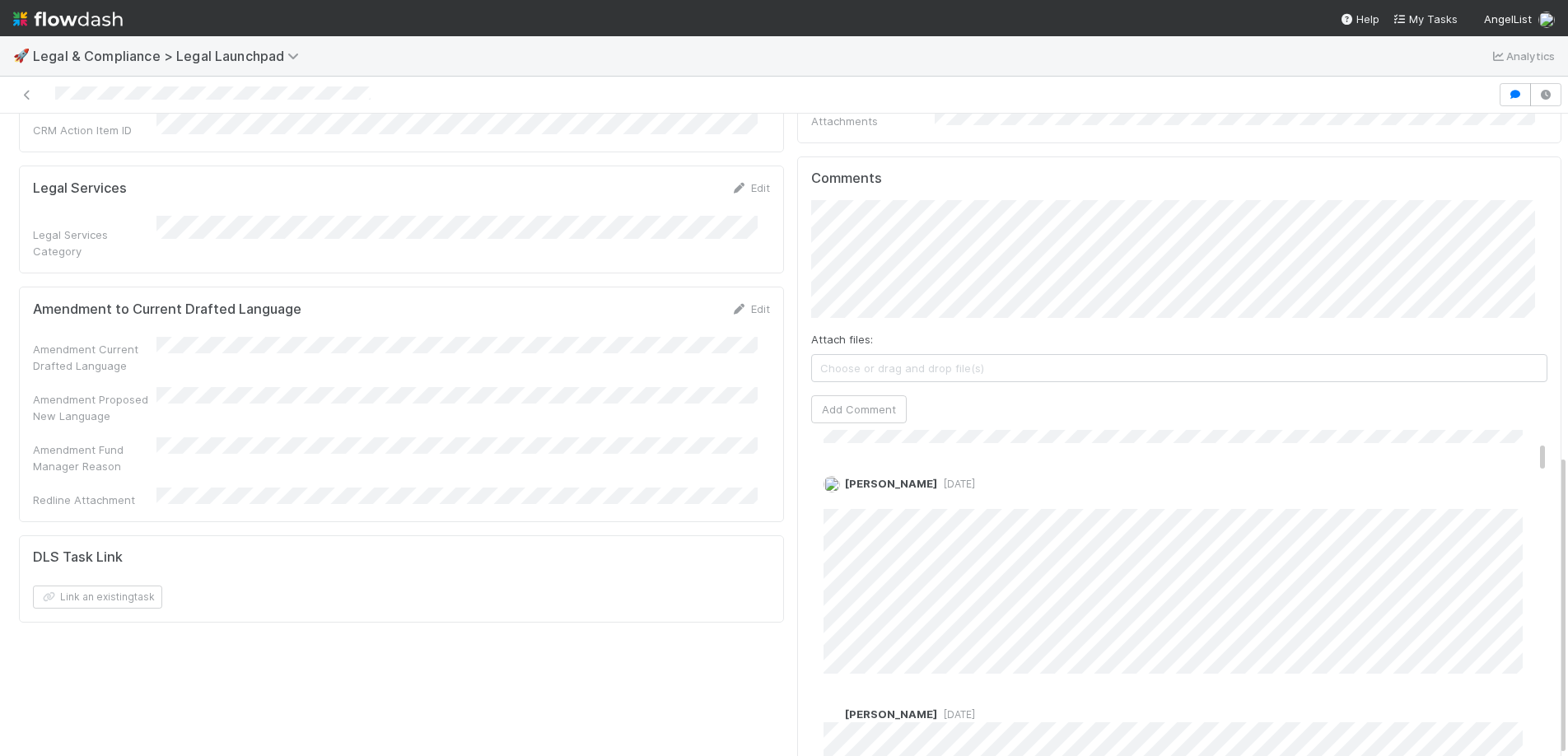
scroll to position [119, 0]
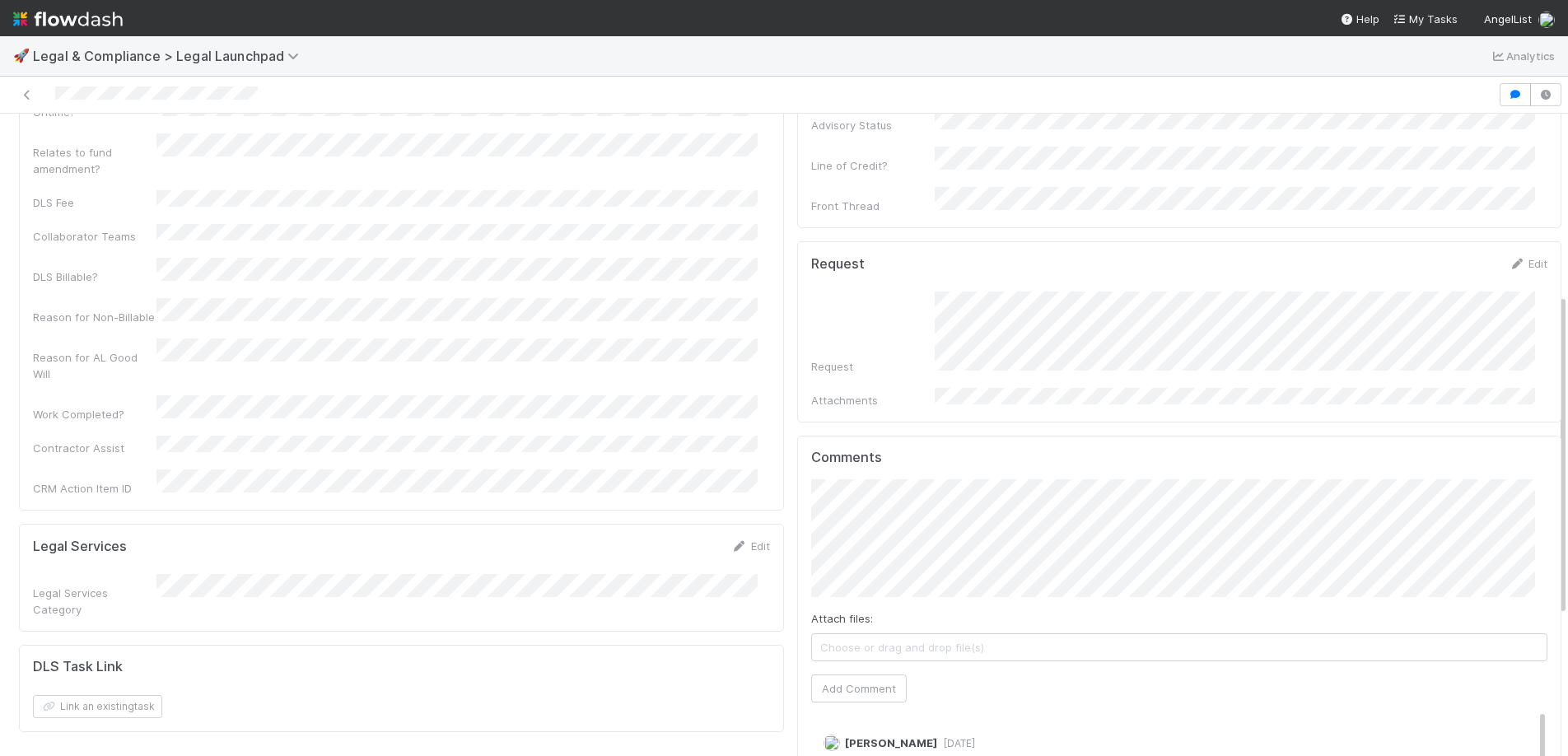
scroll to position [640, 0]
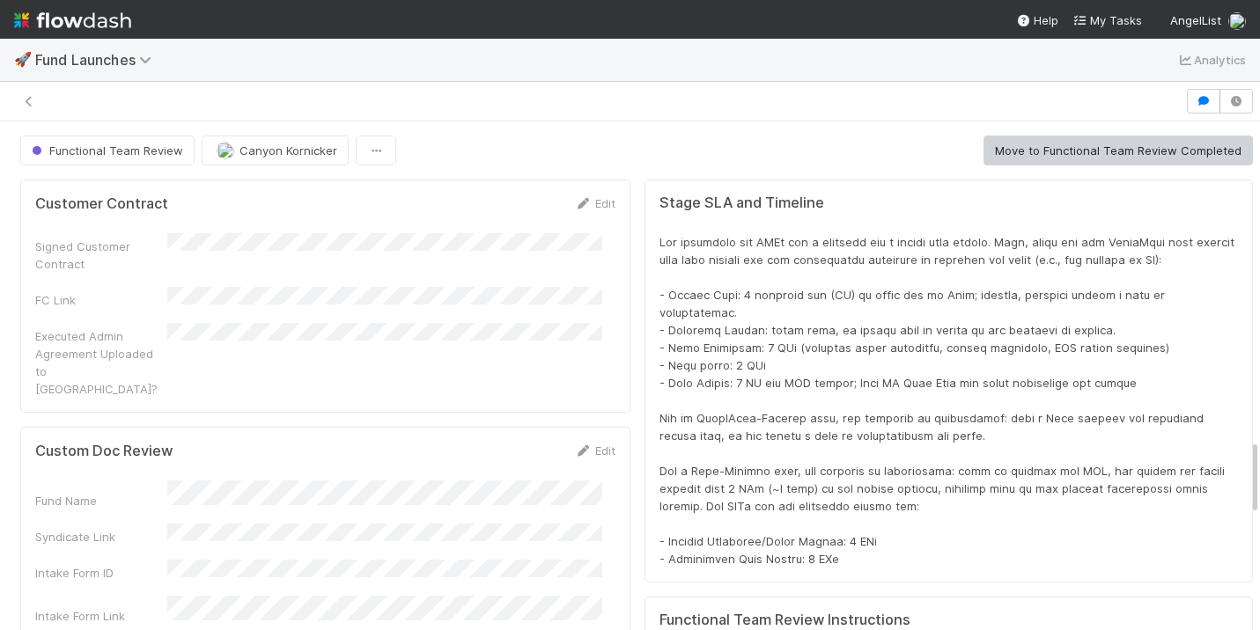
scroll to position [344, 1163]
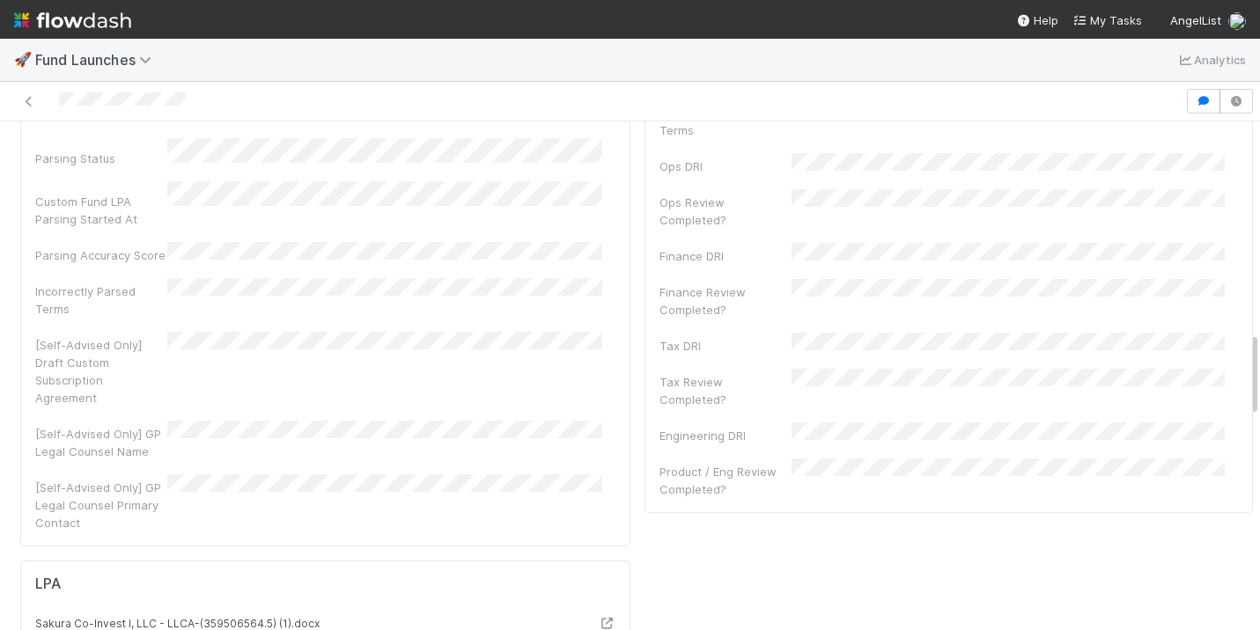
scroll to position [2100, 0]
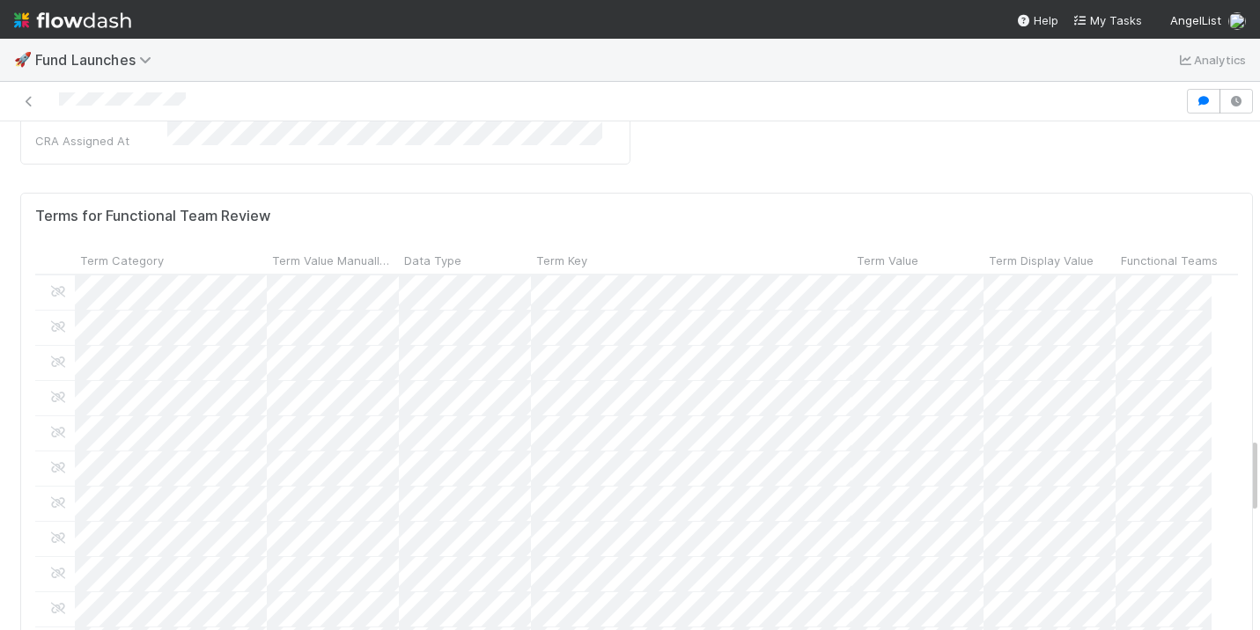
click at [490, 470] on form "Terms for Functional Team Review Term Category Term Value Manually Reviewed Dat…" at bounding box center [636, 440] width 1202 height 465
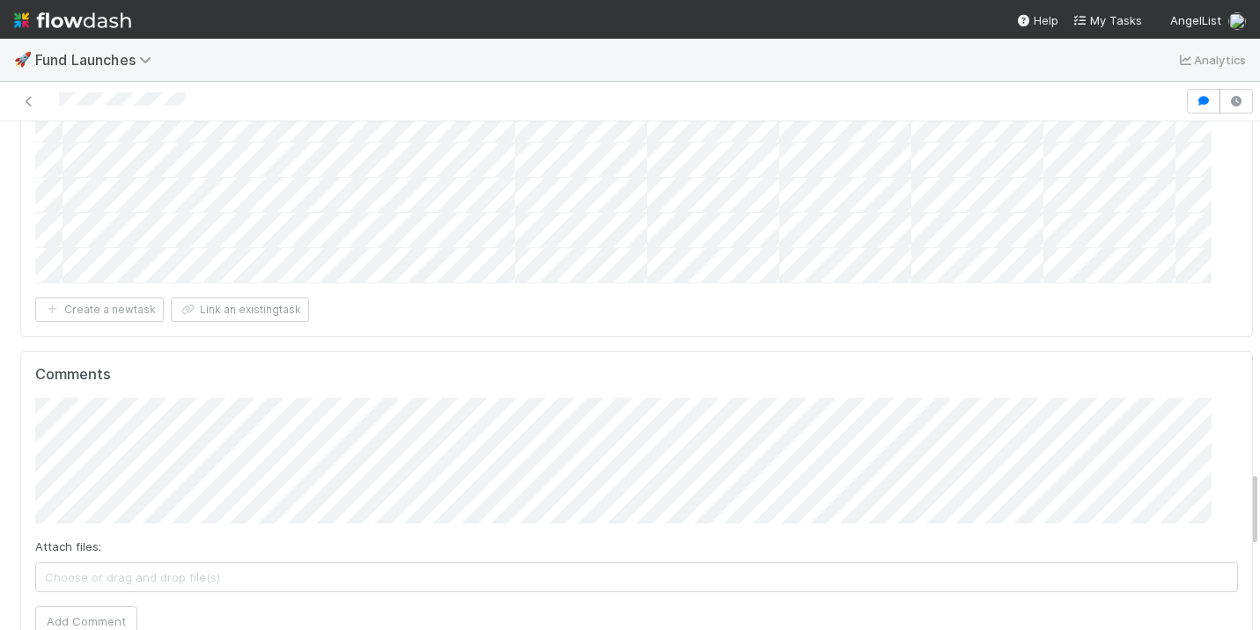
scroll to position [2500, 0]
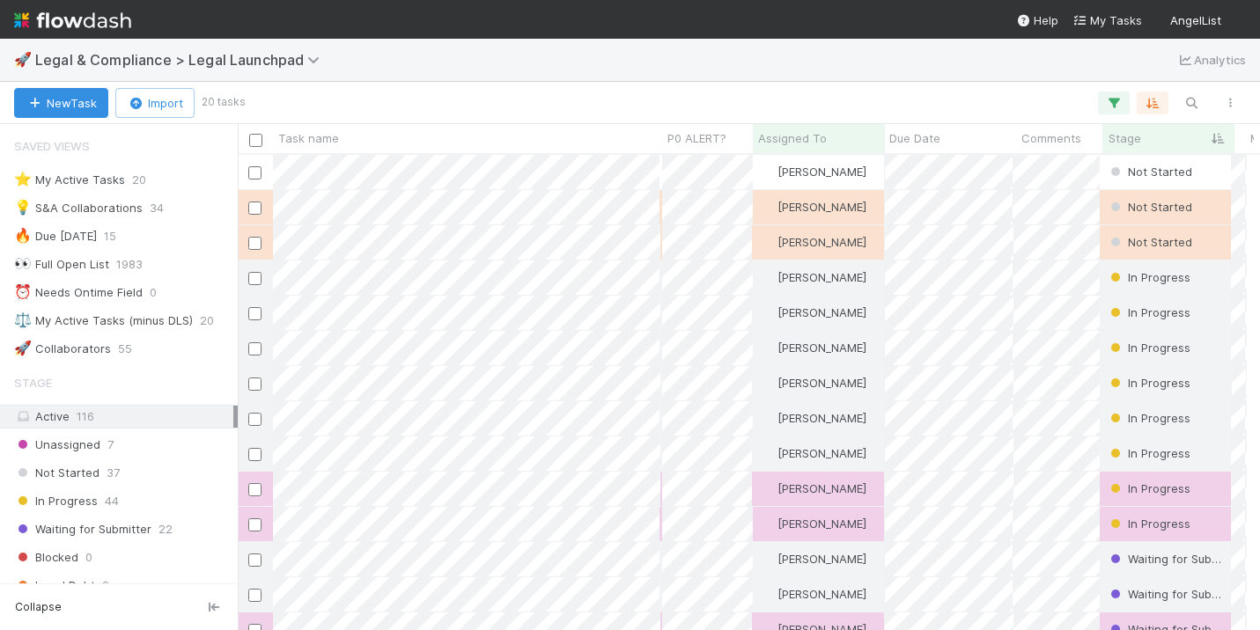
scroll to position [13, 14]
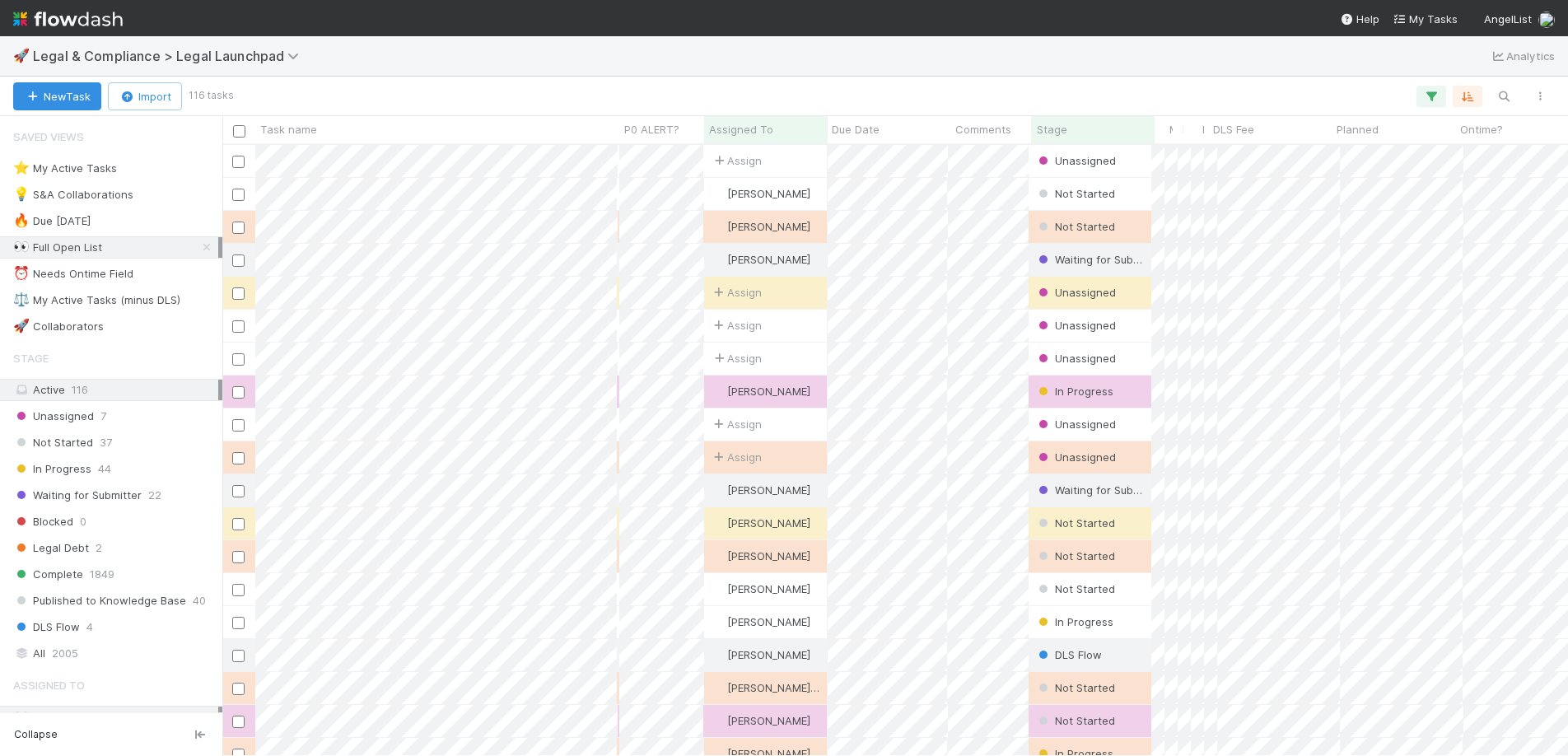
scroll to position [599, 1333]
click at [198, 244] on icon at bounding box center [207, 247] width 17 height 10
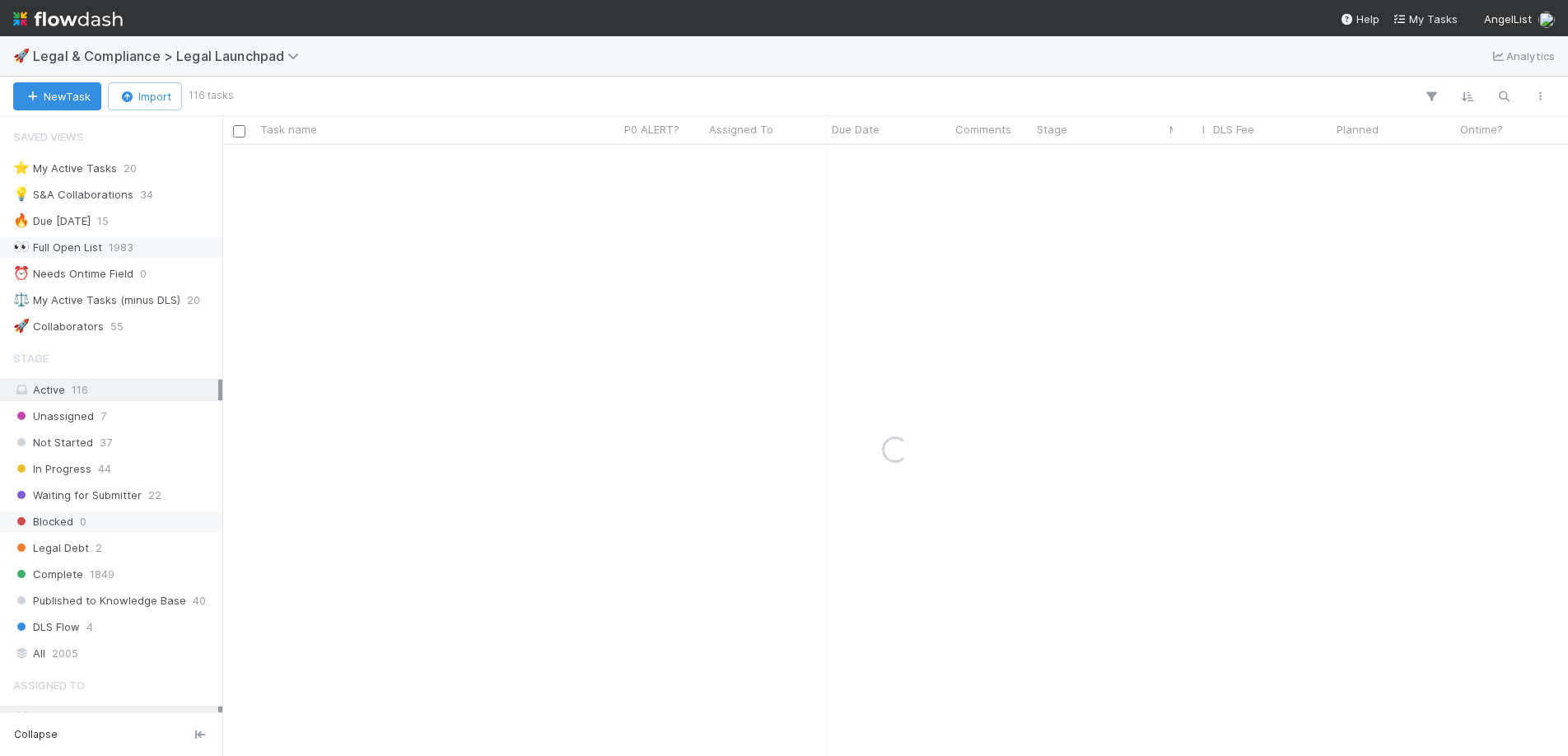
scroll to position [31, 0]
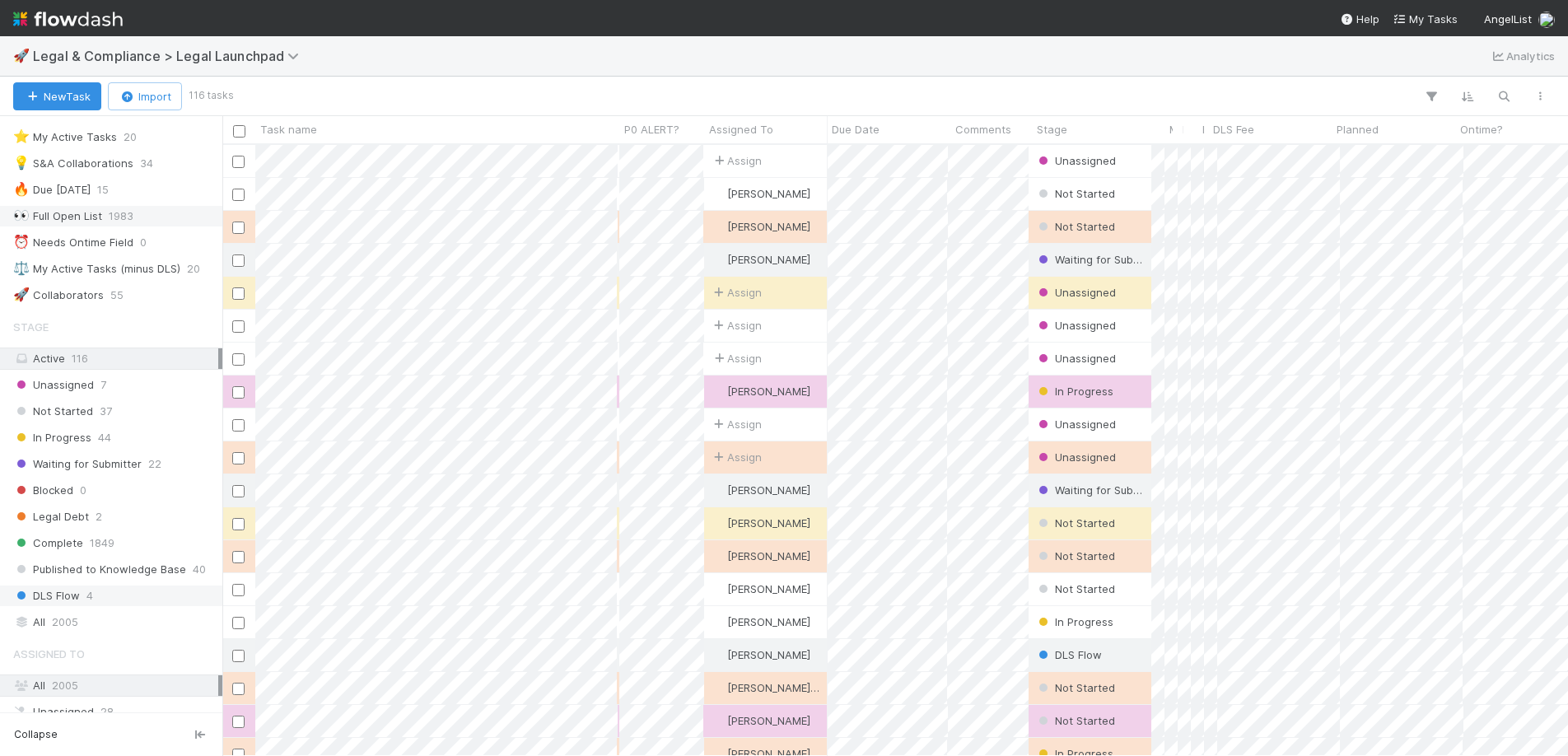
click at [51, 598] on span "DLS Flow" at bounding box center [46, 596] width 66 height 21
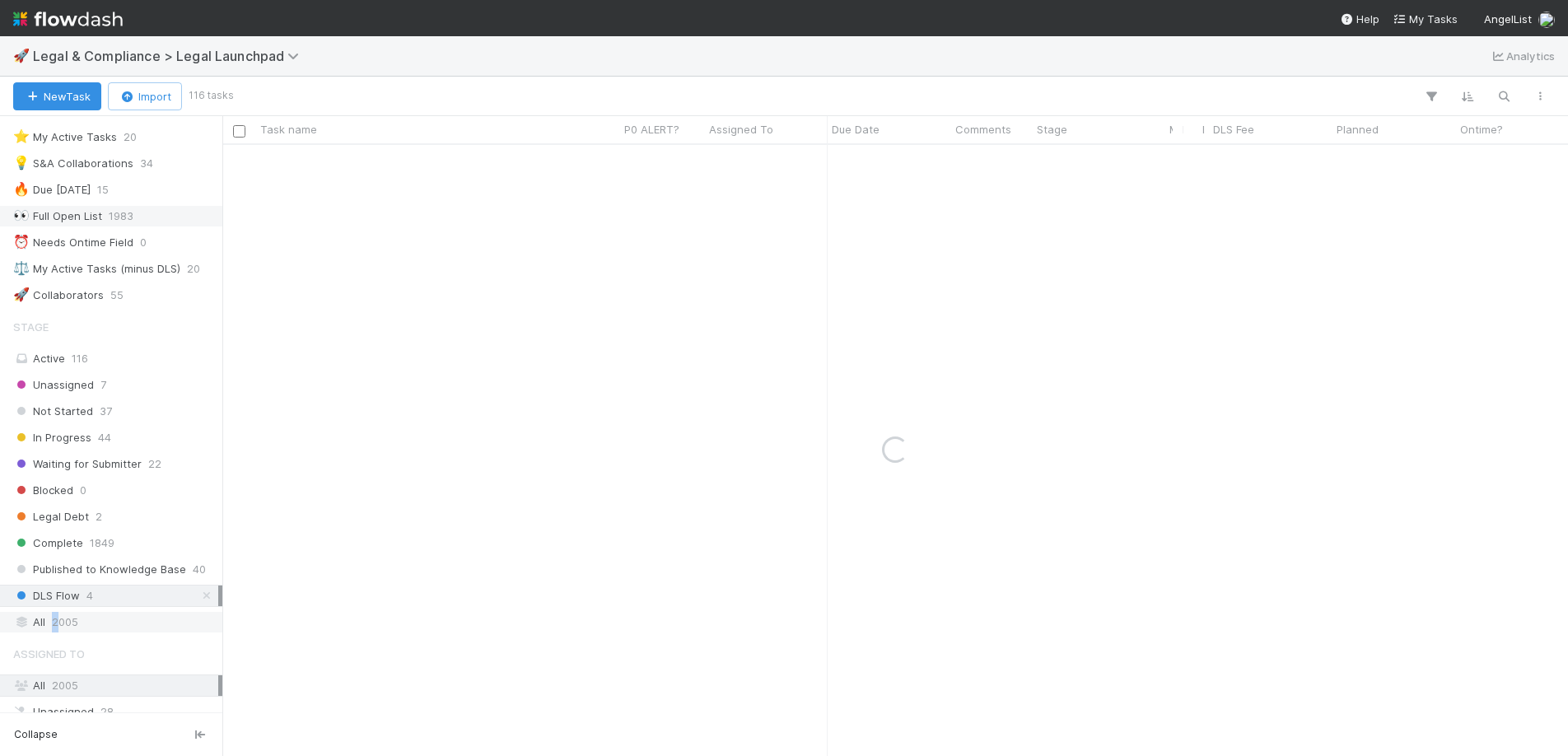
click at [54, 622] on span "2005" at bounding box center [65, 622] width 26 height 21
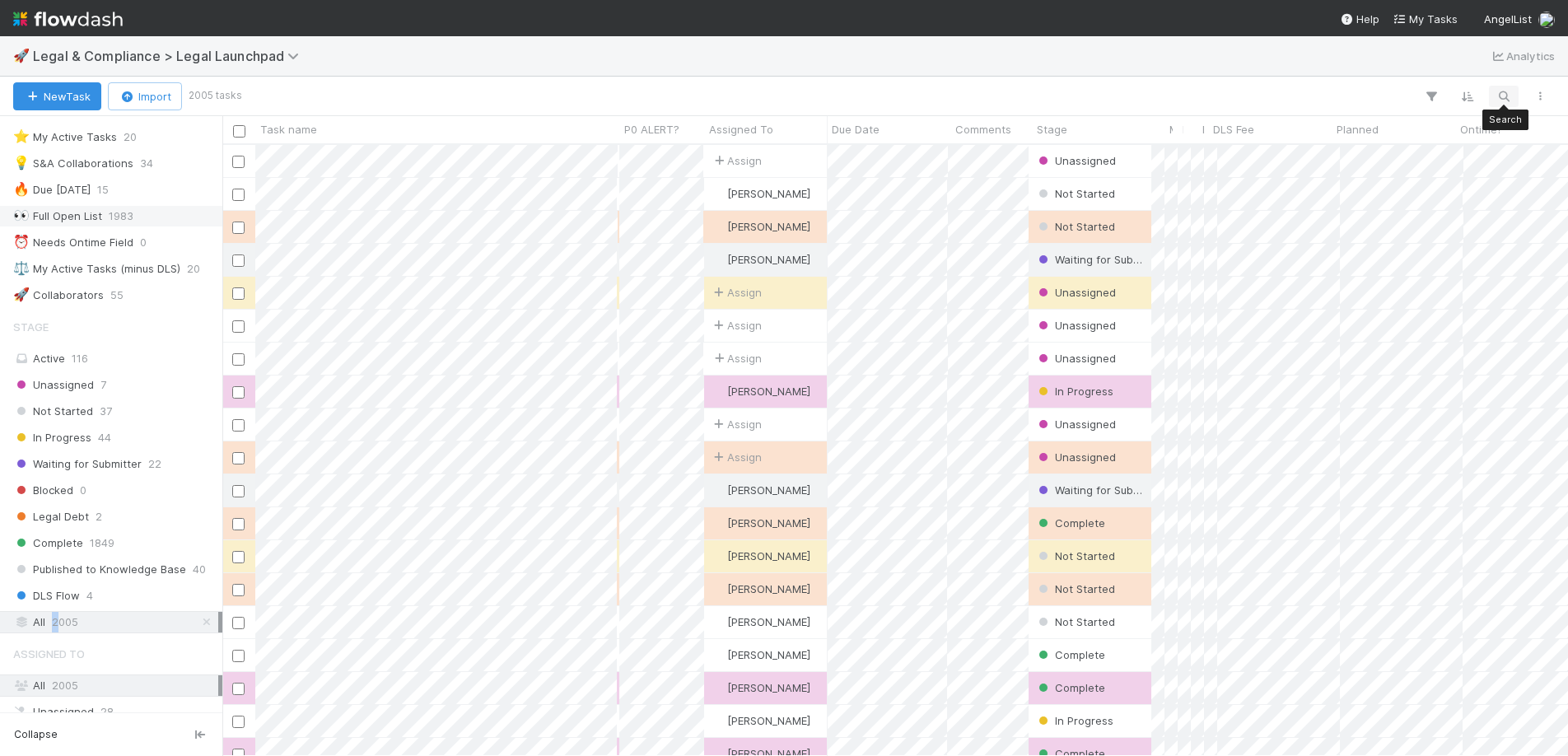
scroll to position [599, 1333]
click at [1506, 90] on icon "button" at bounding box center [1503, 96] width 17 height 15
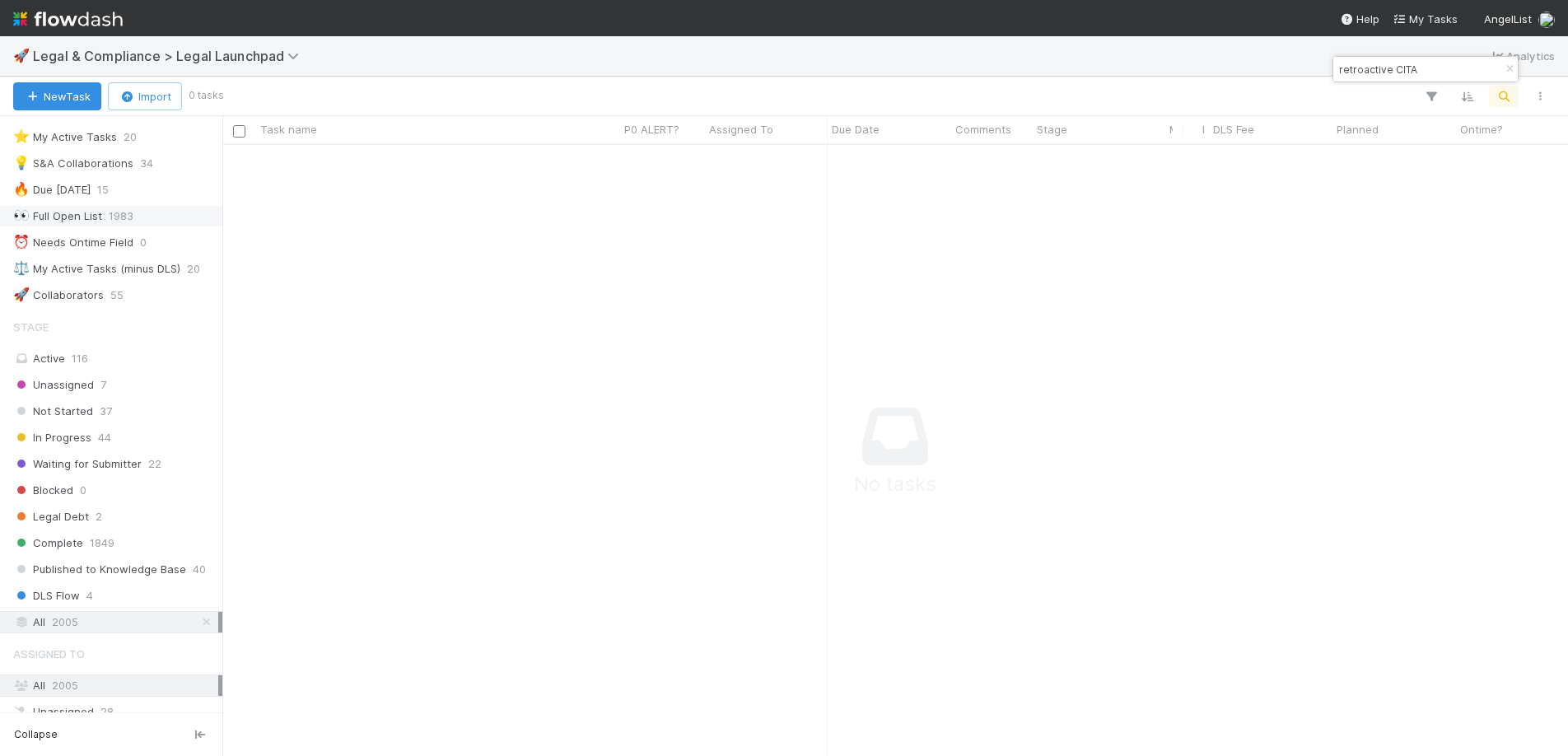
scroll to position [587, 1333]
click at [1405, 71] on input "retroactive CITA" at bounding box center [1418, 68] width 165 height 20
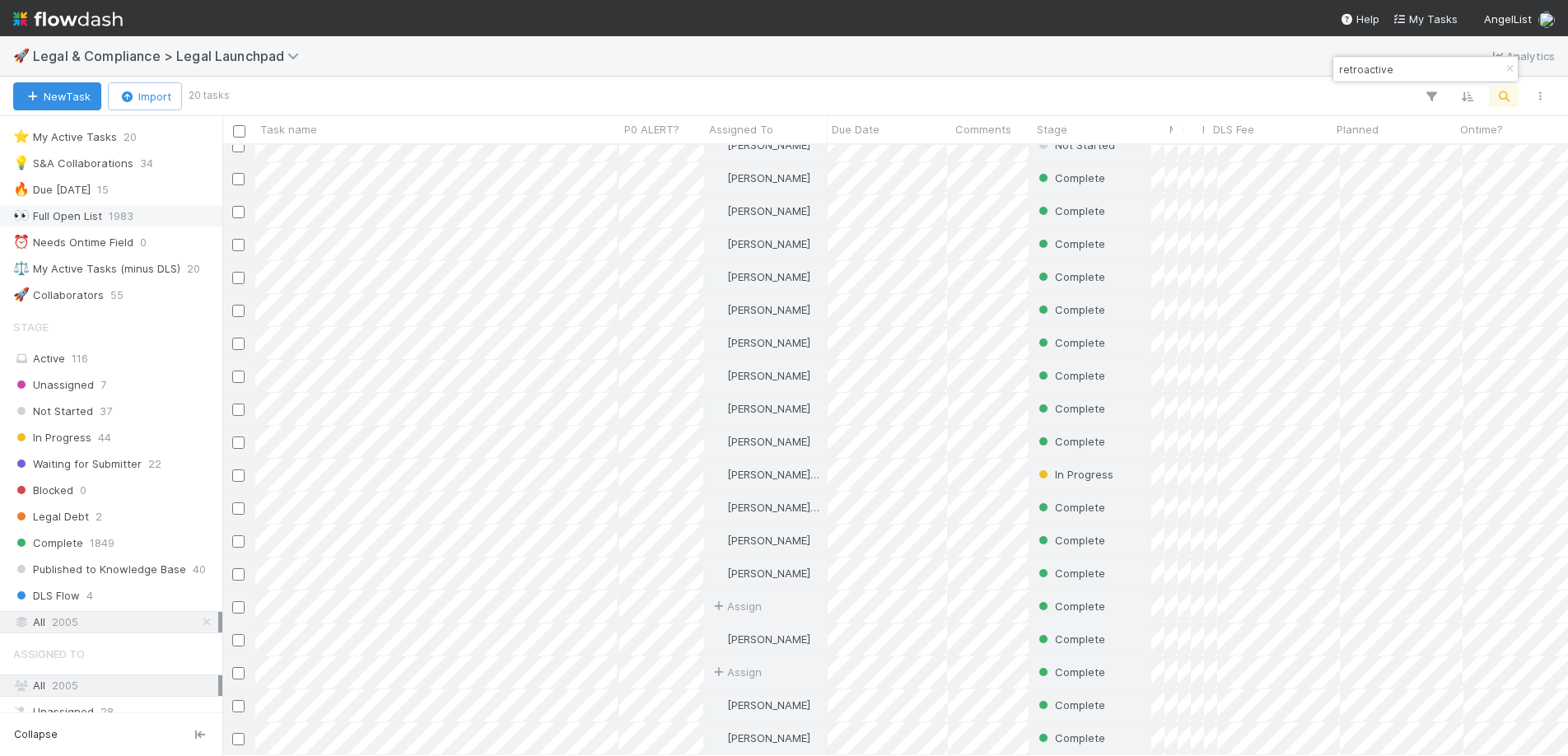
scroll to position [61, 0]
click at [1383, 76] on input "retroactive" at bounding box center [1418, 68] width 165 height 20
type input "n"
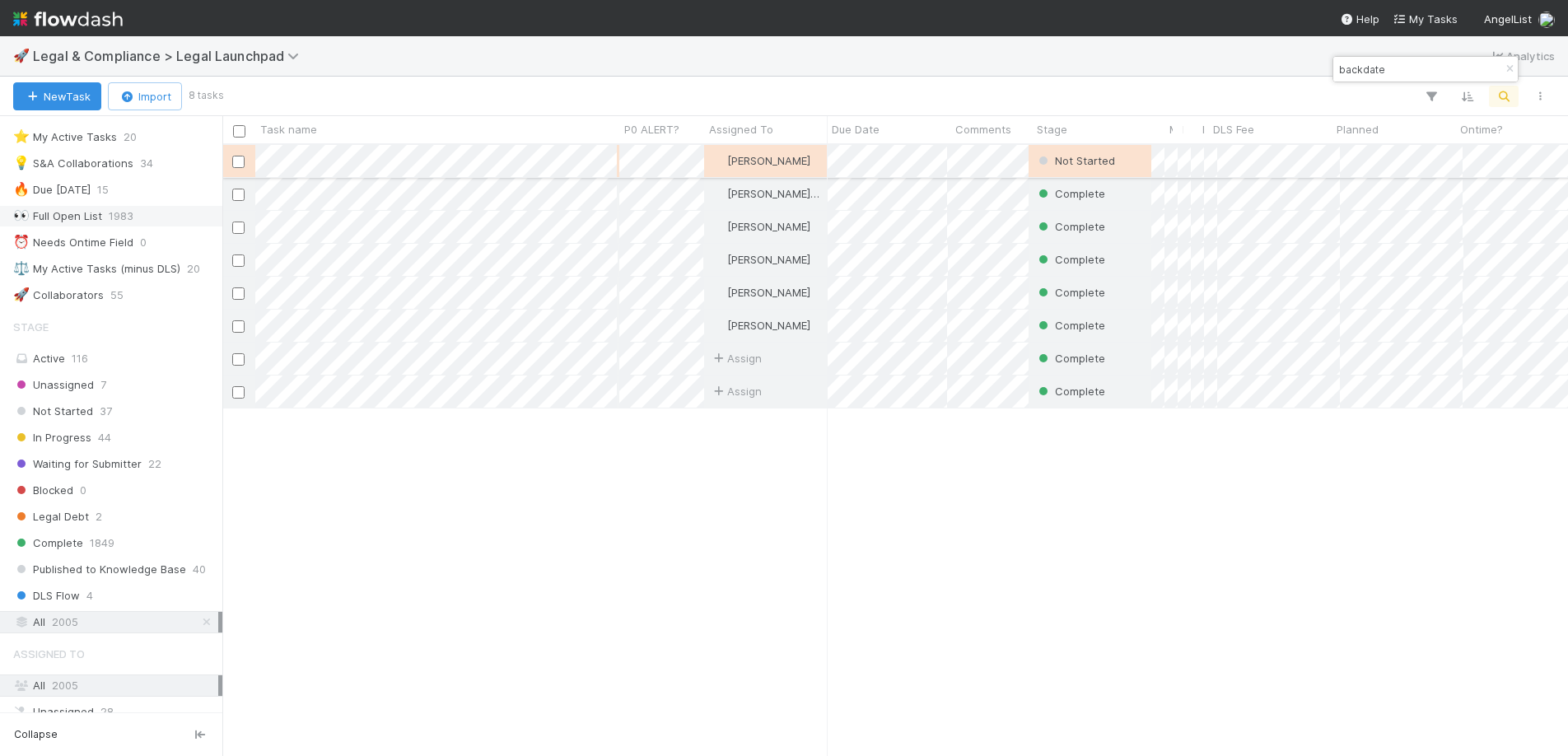
scroll to position [599, 1333]
type input "backdate"
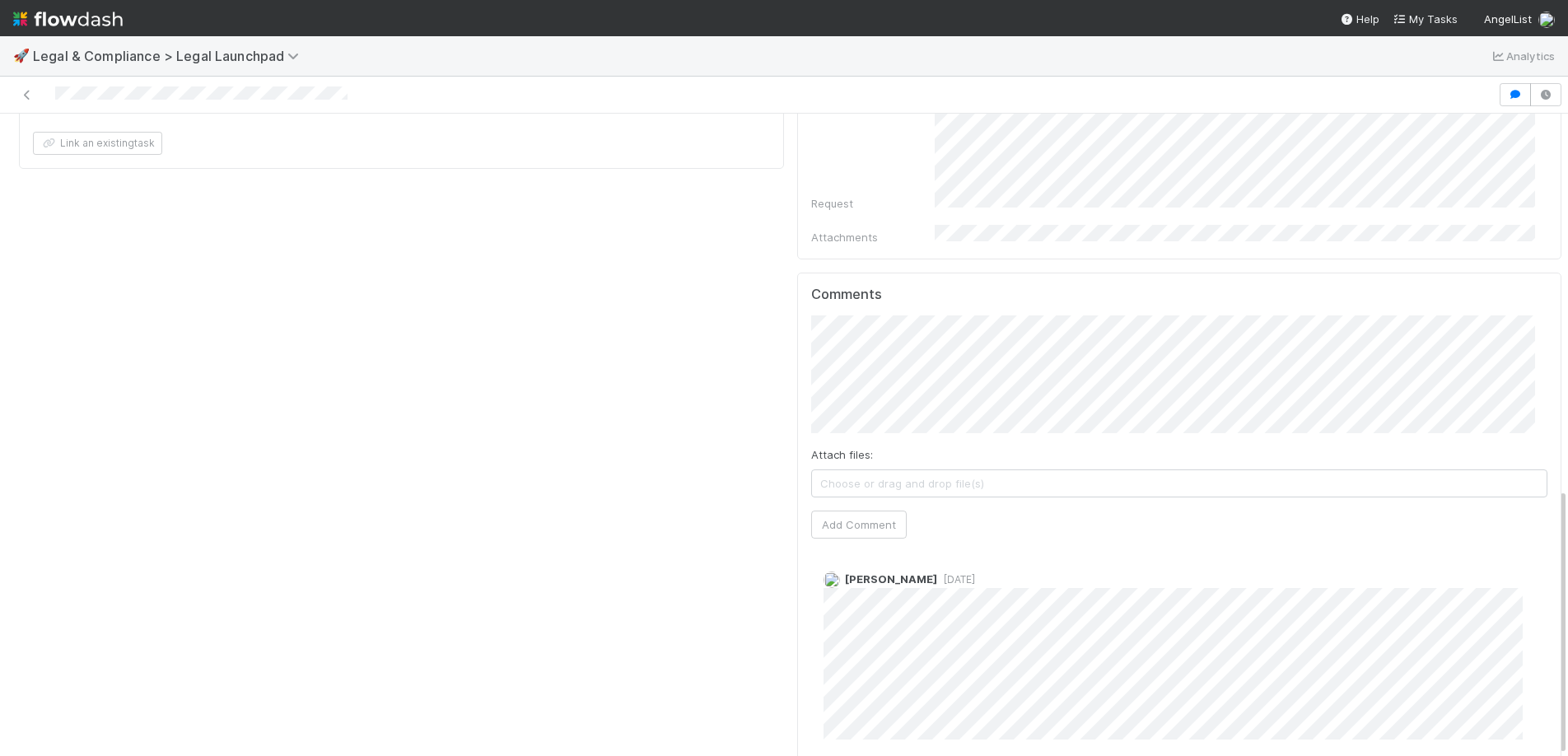
scroll to position [12, 0]
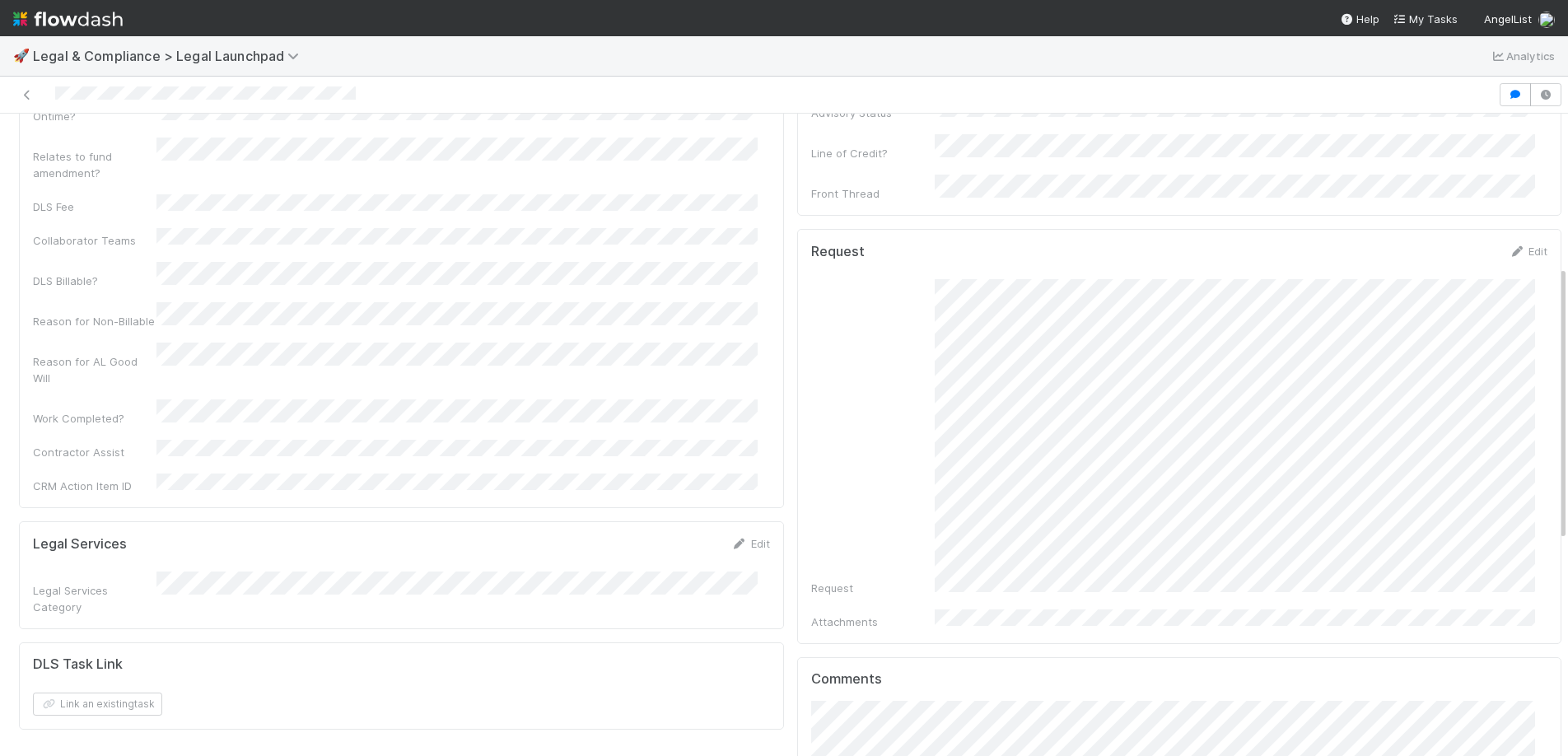
scroll to position [356, 0]
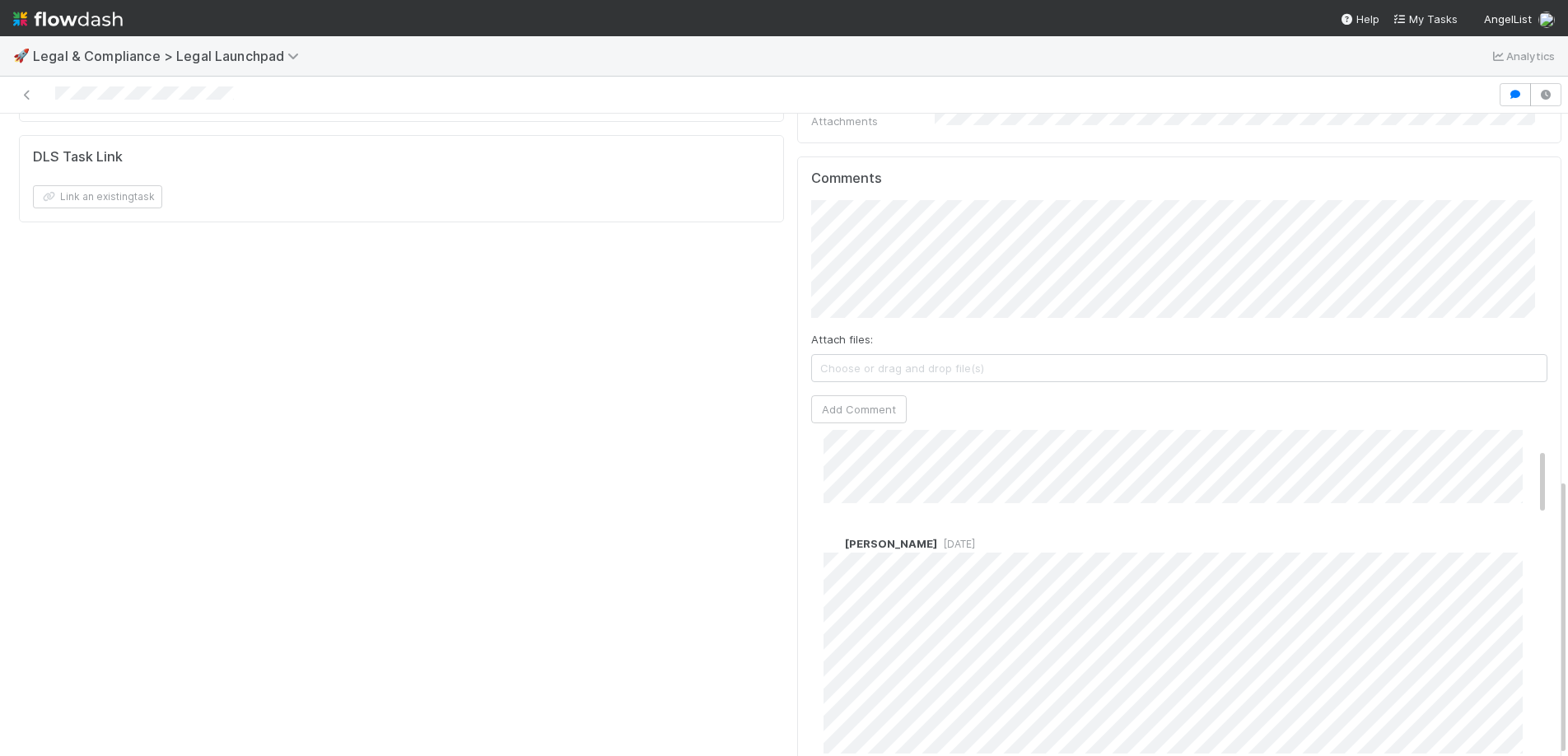
scroll to position [91, 0]
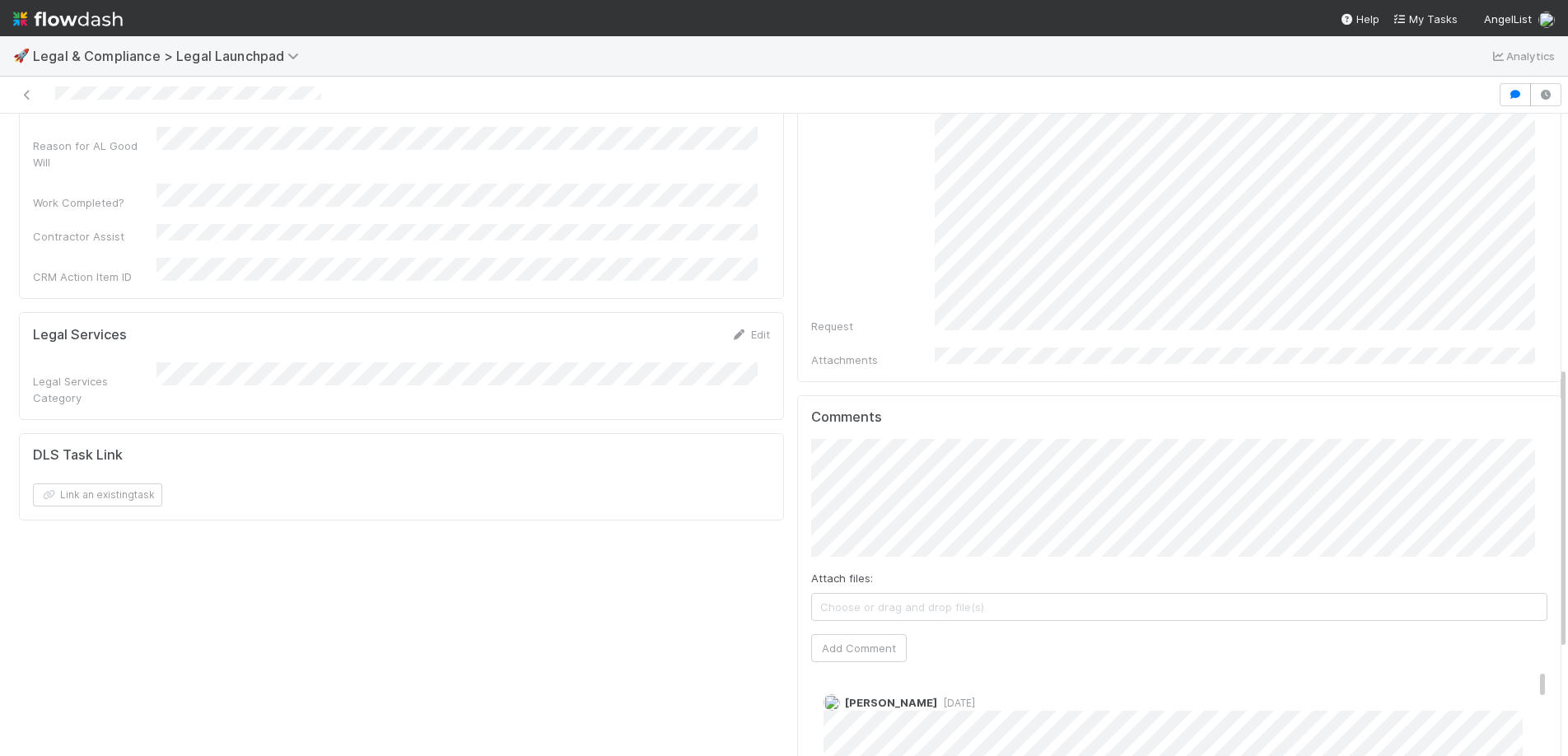
scroll to position [572, 0]
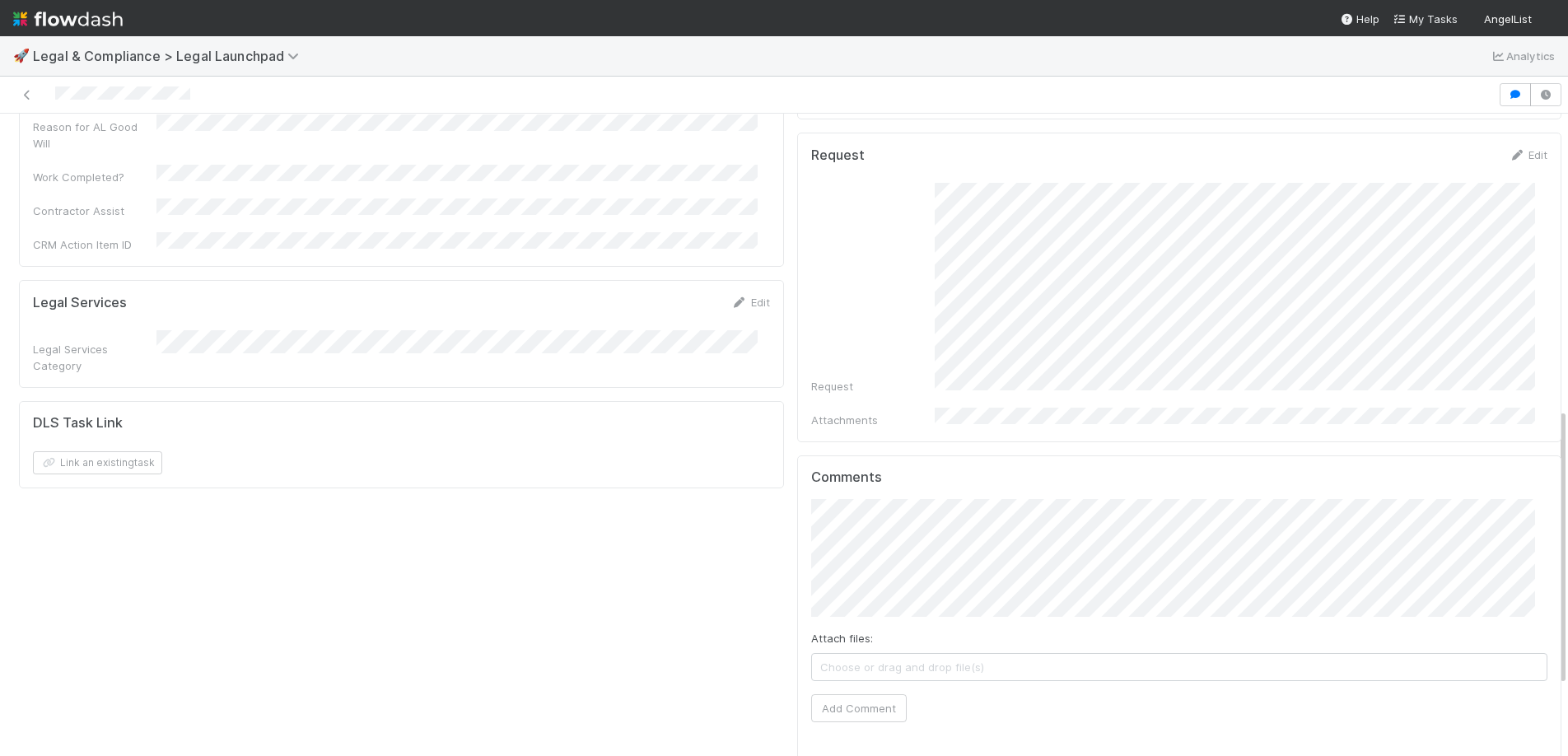
scroll to position [810, 0]
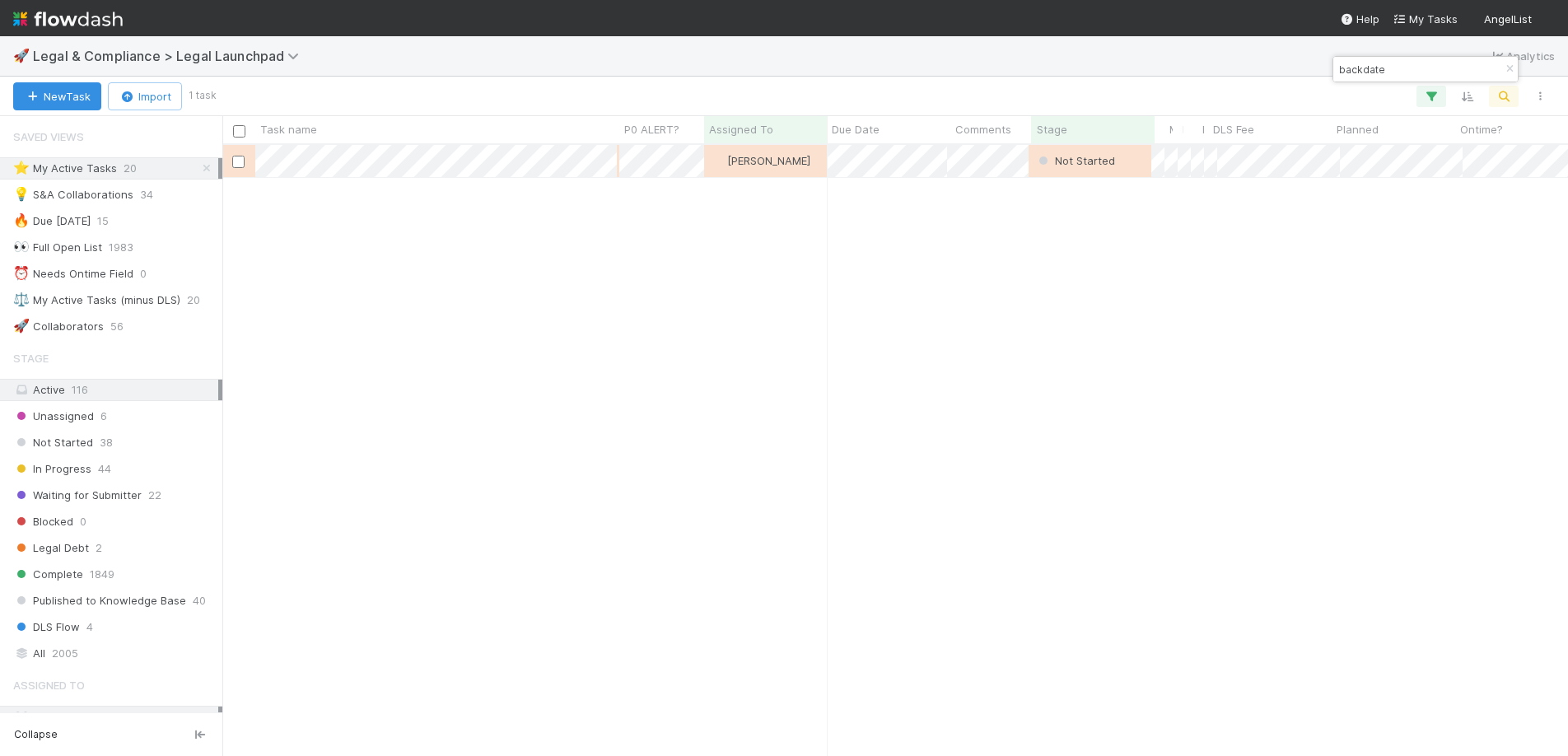
scroll to position [599, 1333]
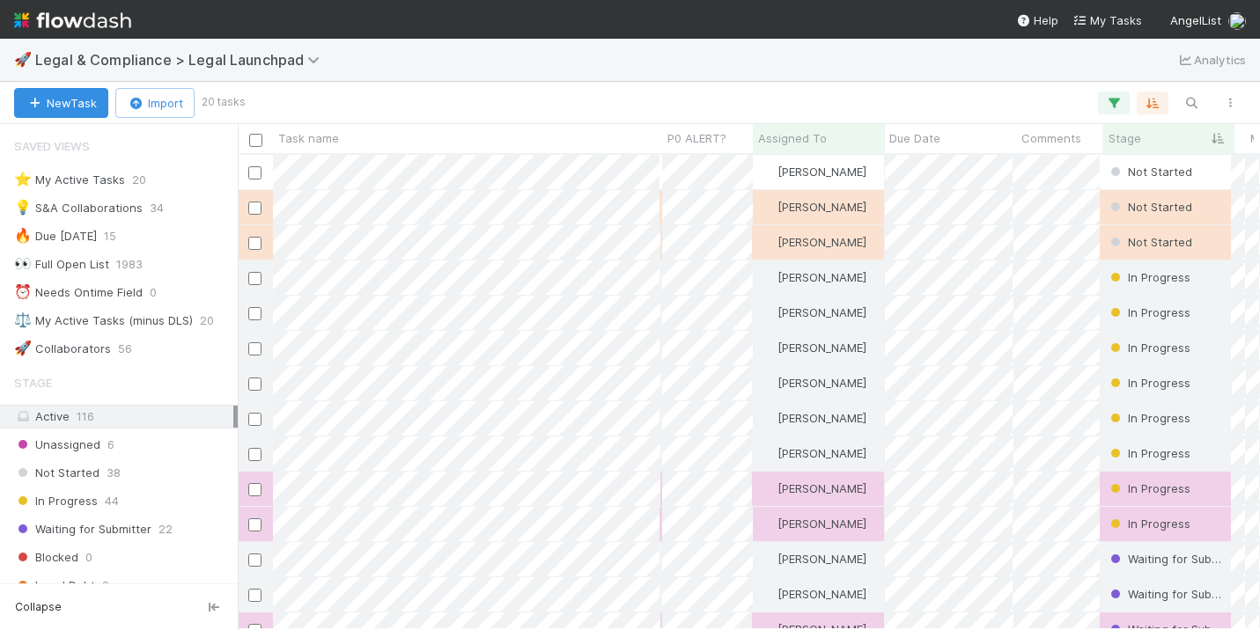
scroll to position [13, 14]
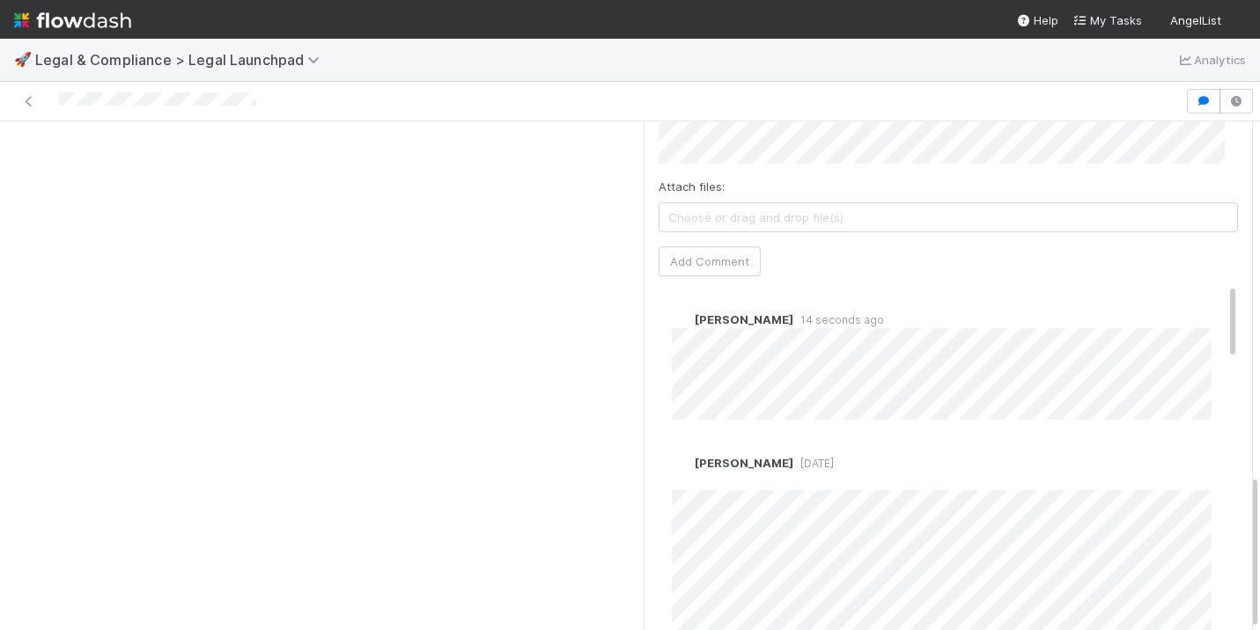
scroll to position [1150, 0]
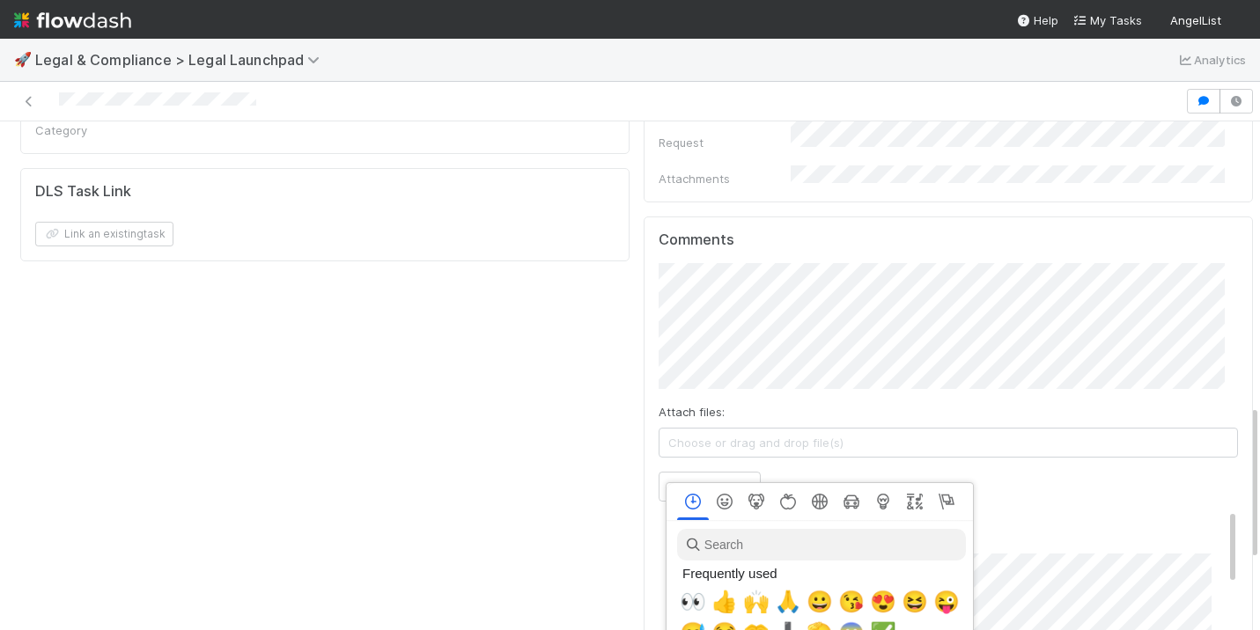
scroll to position [0, 6]
click at [694, 595] on span "👀" at bounding box center [689, 602] width 26 height 25
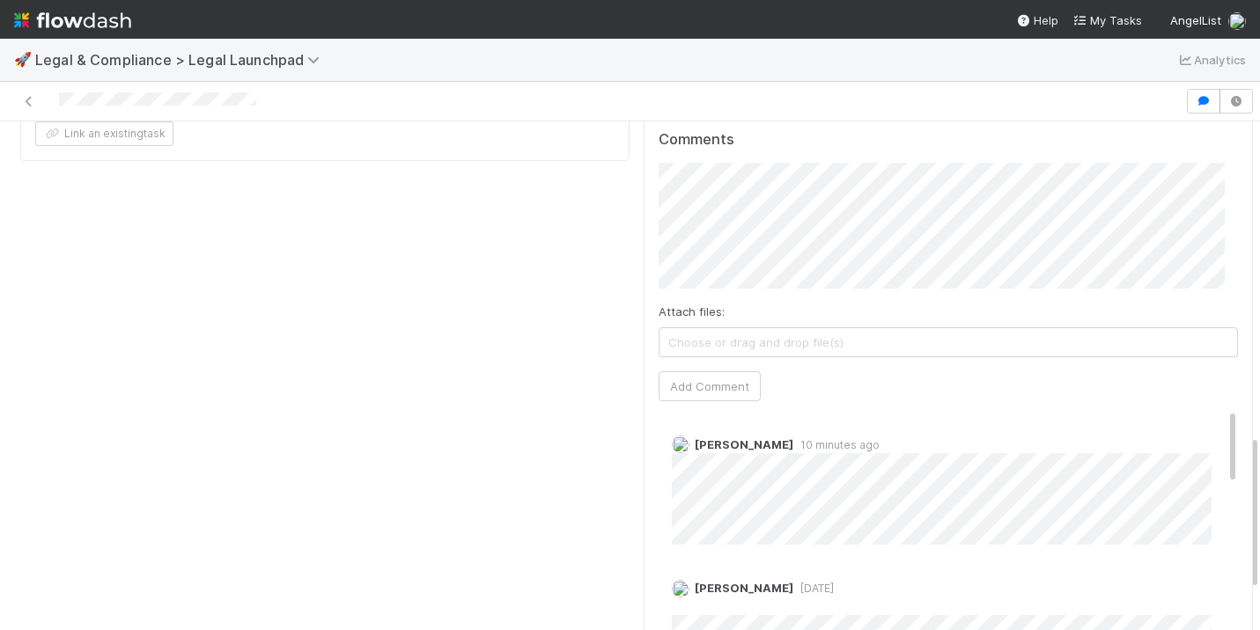
scroll to position [1023, 0]
click at [741, 198] on span "Tarina Touret" at bounding box center [750, 194] width 89 height 14
click at [709, 373] on button "Add Comment" at bounding box center [709, 388] width 102 height 30
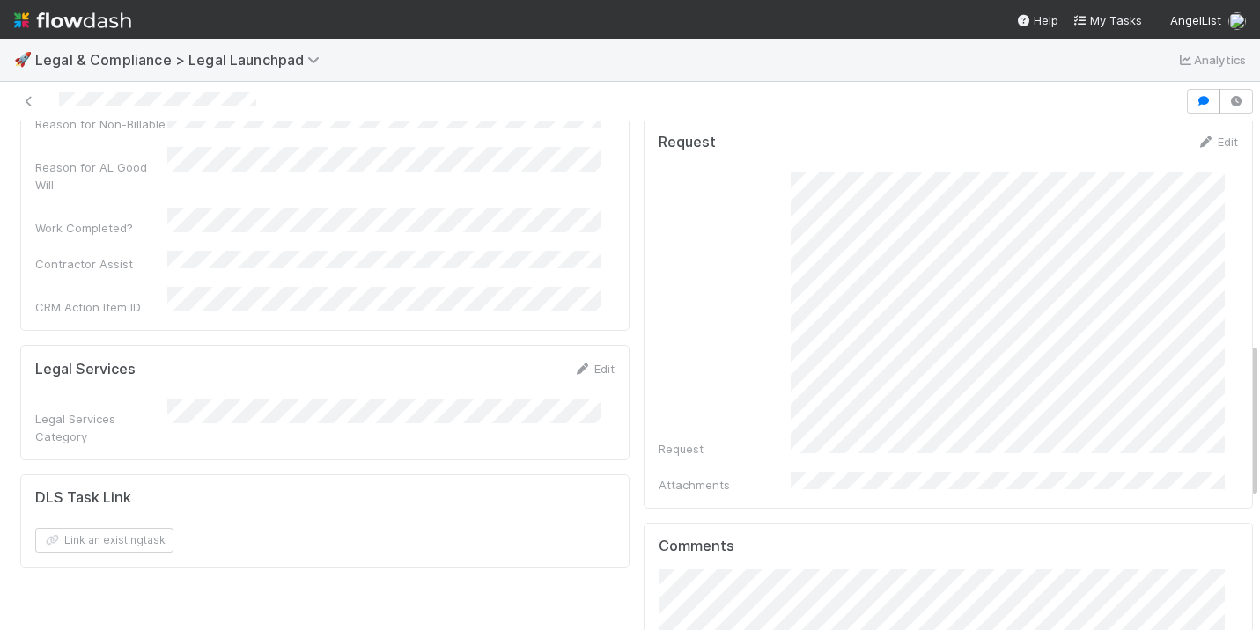
scroll to position [0, 0]
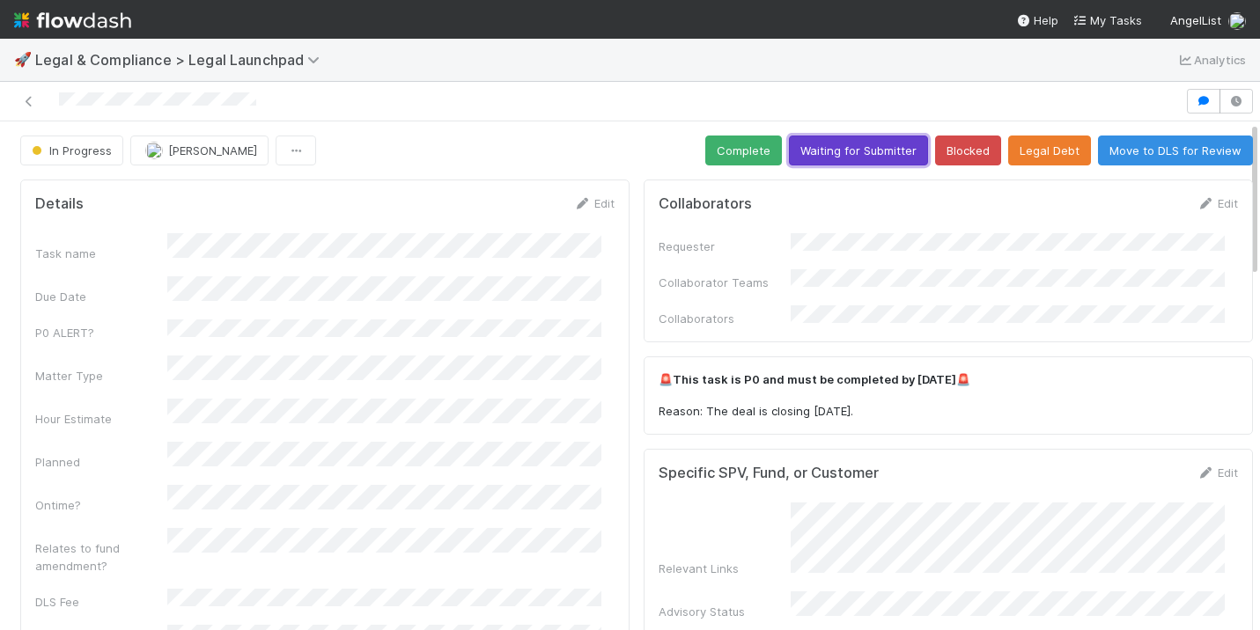
click at [858, 144] on button "Waiting for Submitter" at bounding box center [858, 151] width 139 height 30
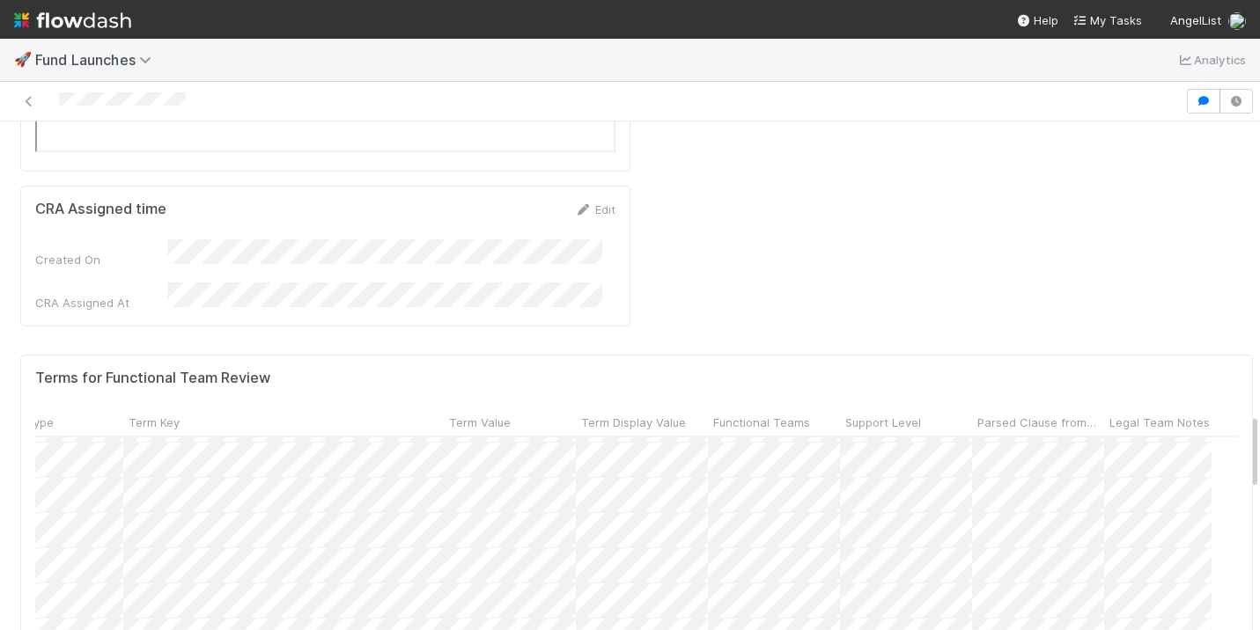
scroll to position [1381, 408]
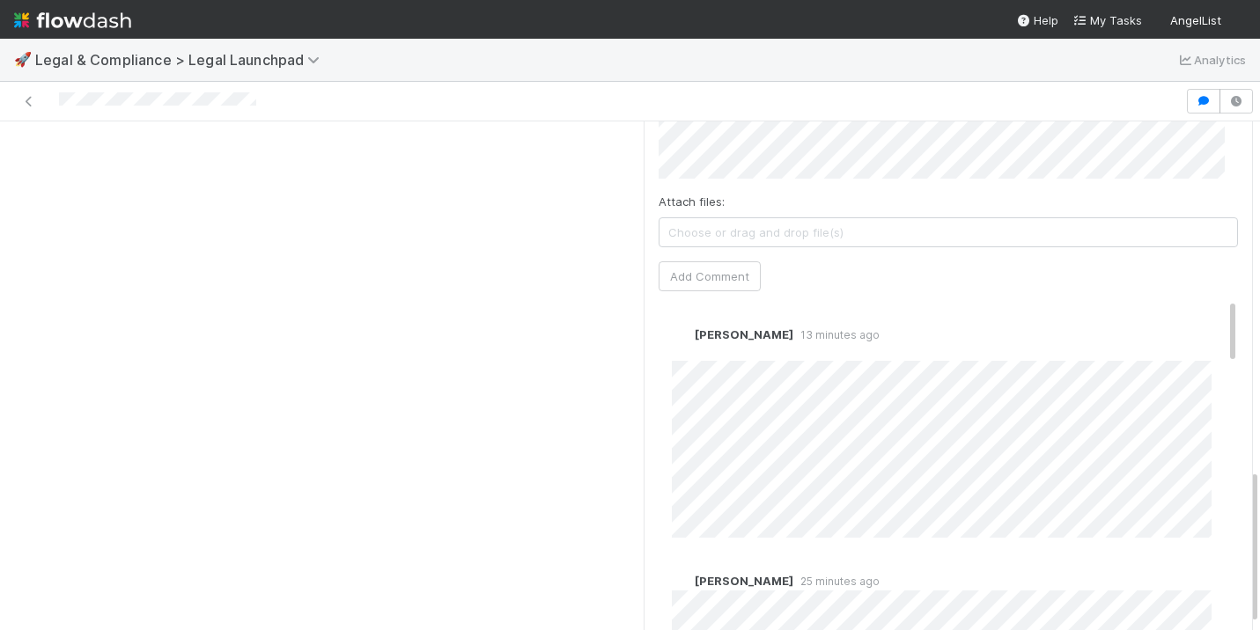
scroll to position [1135, 0]
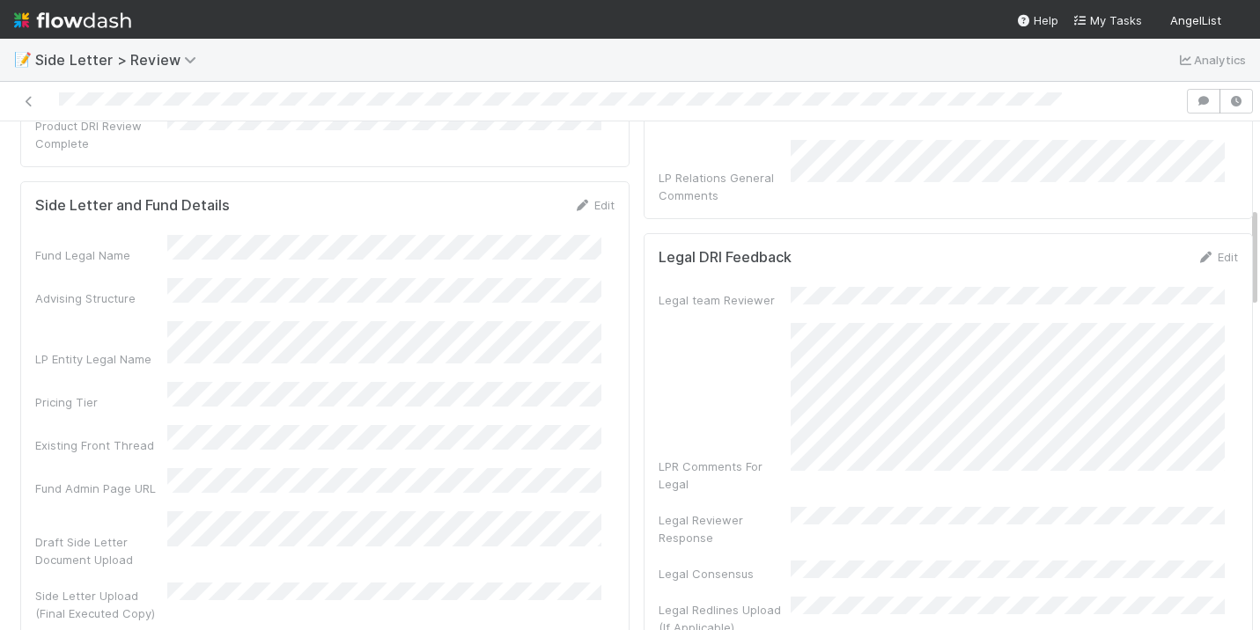
scroll to position [434, 0]
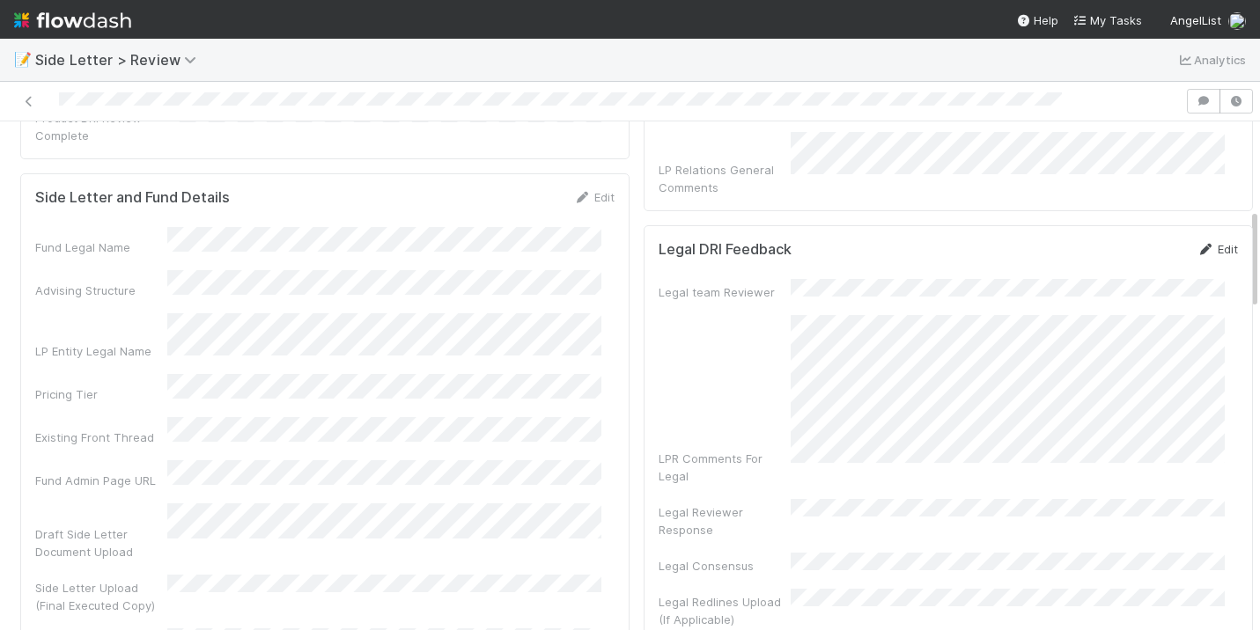
click at [1196, 242] on link "Edit" at bounding box center [1216, 249] width 41 height 14
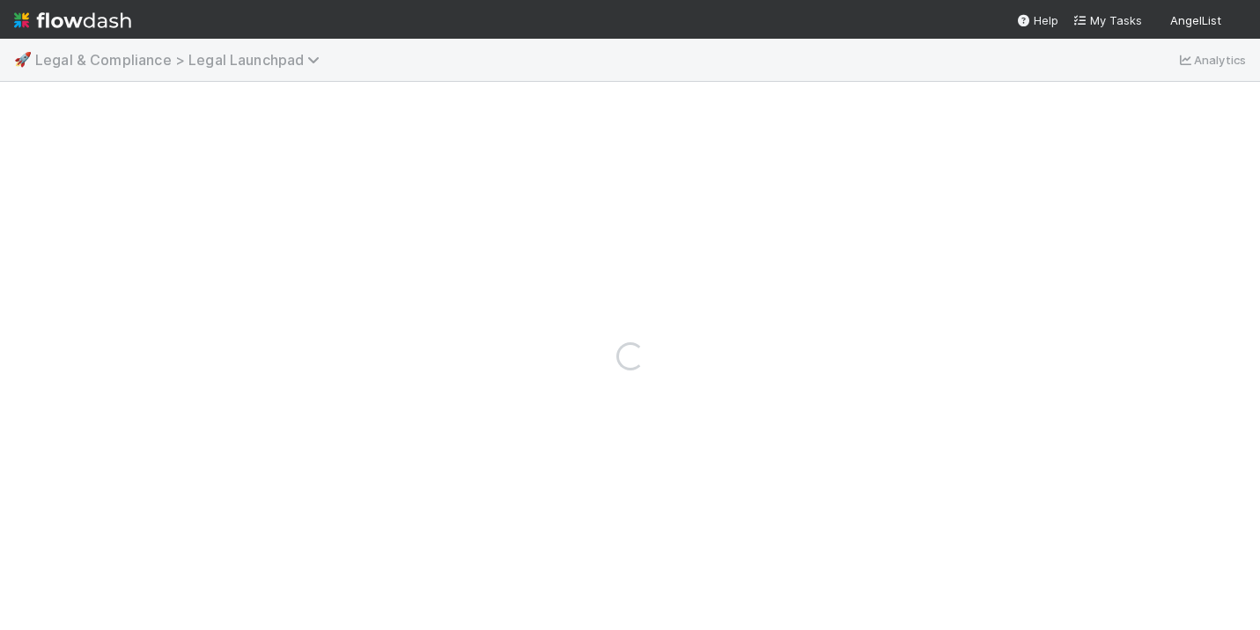
click at [137, 60] on span "Legal & Compliance > Legal Launchpad" at bounding box center [181, 60] width 293 height 18
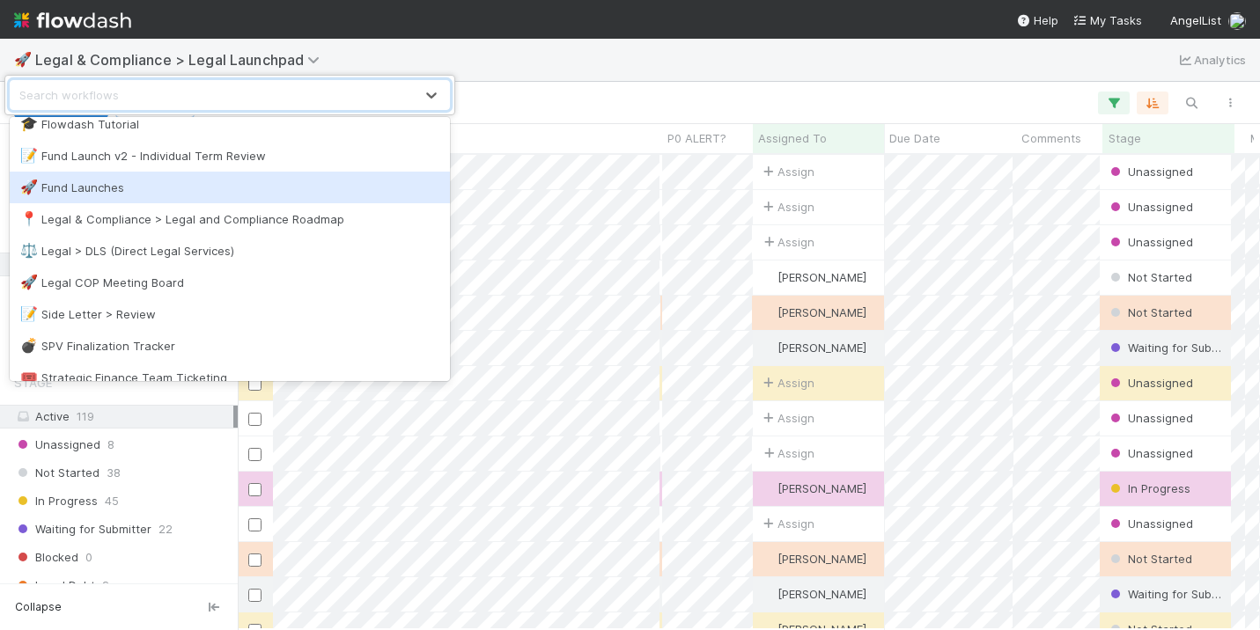
scroll to position [92, 0]
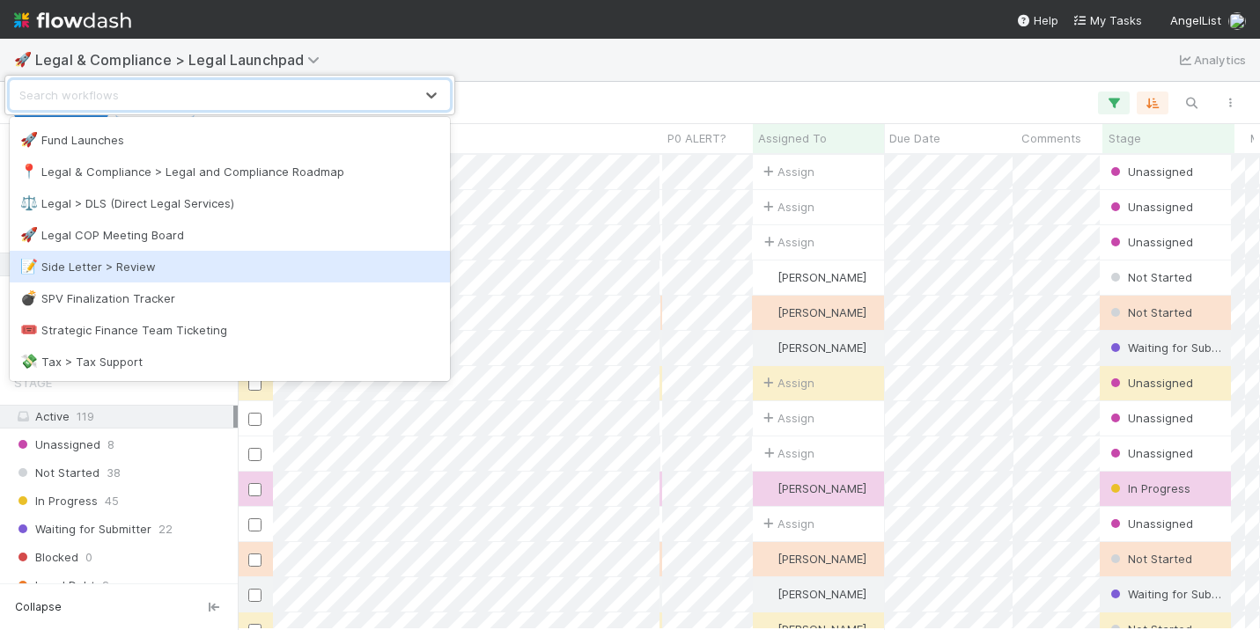
click at [129, 268] on div "📝 Side Letter > Review" at bounding box center [229, 267] width 419 height 18
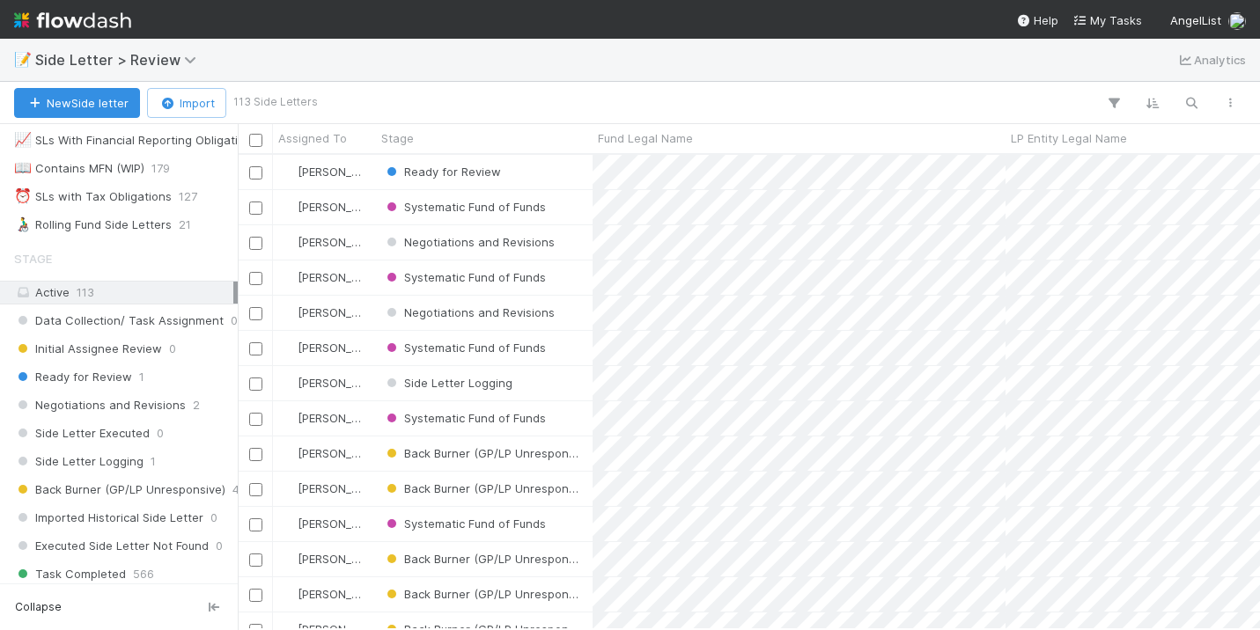
scroll to position [344, 0]
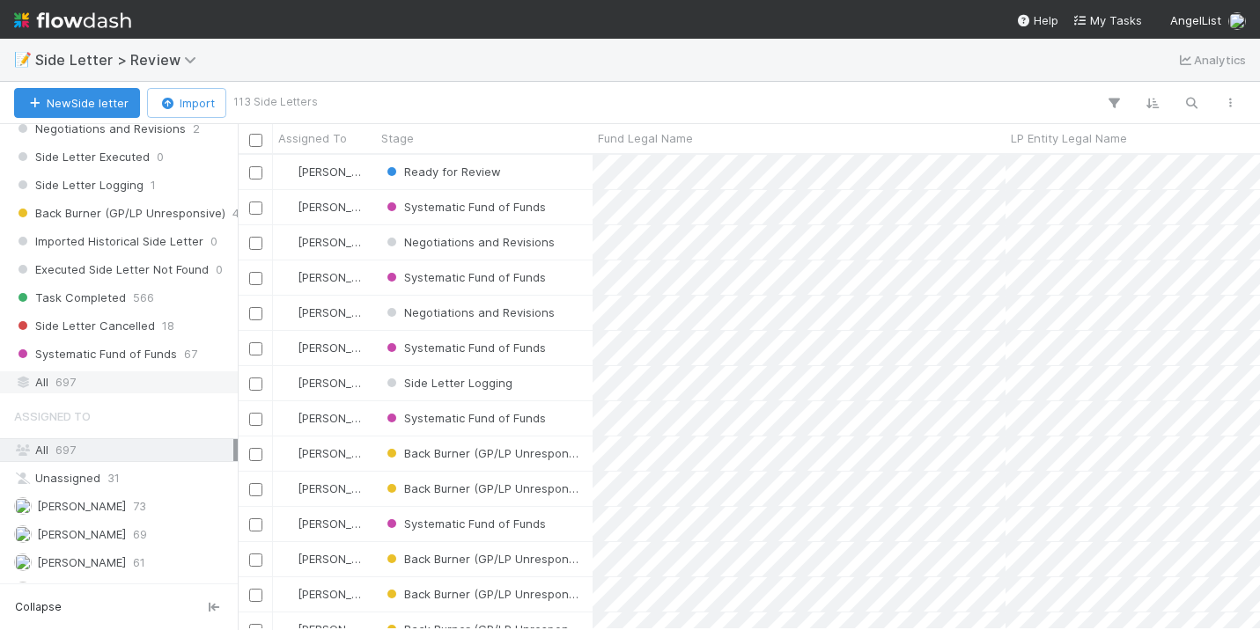
click at [58, 372] on span "697" at bounding box center [65, 382] width 20 height 22
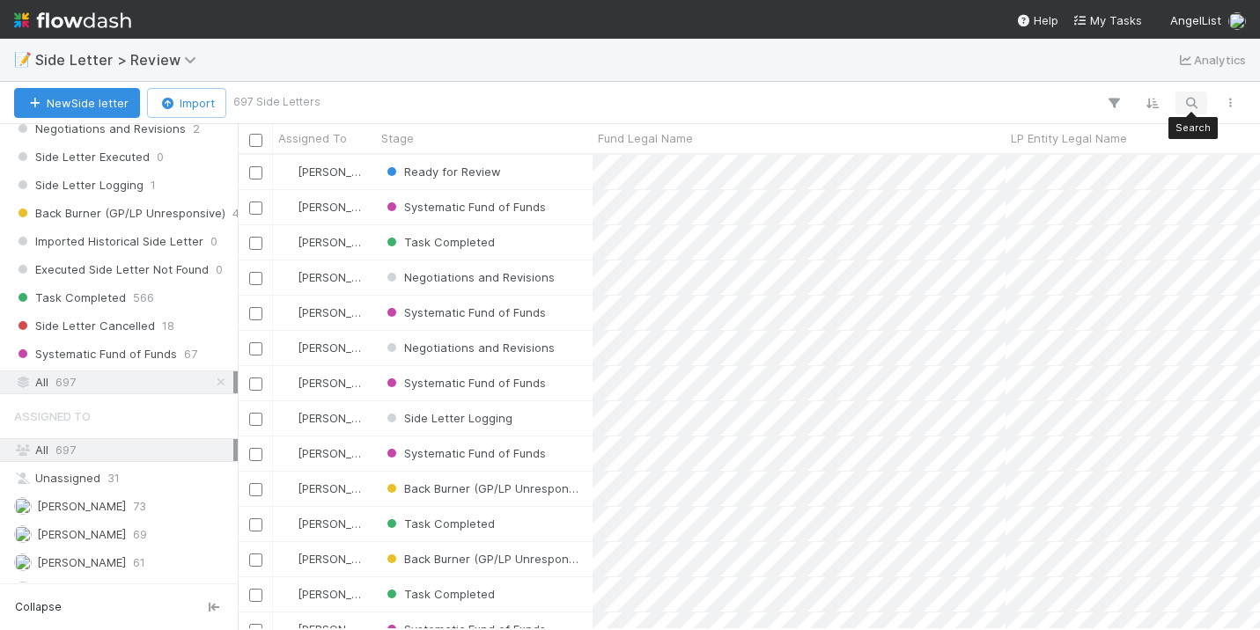
scroll to position [461, 1009]
click at [1184, 104] on icon "button" at bounding box center [1191, 103] width 18 height 16
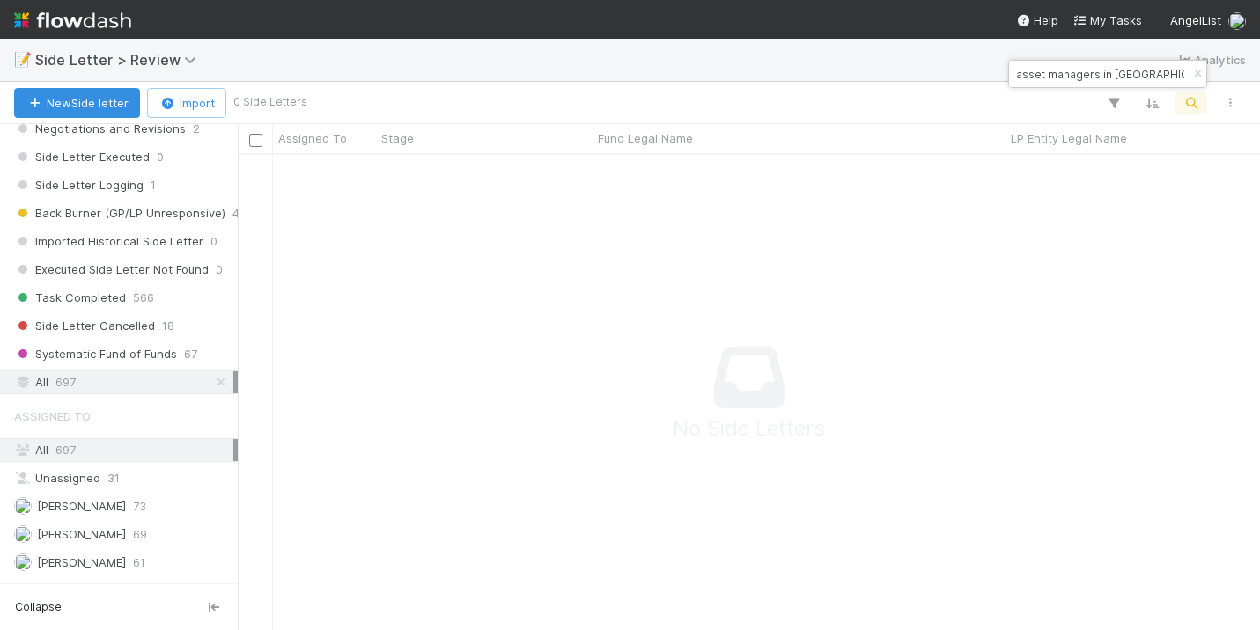
scroll to position [448, 1009]
click at [1084, 72] on input "regulated asset managers in Brazil" at bounding box center [1099, 73] width 176 height 21
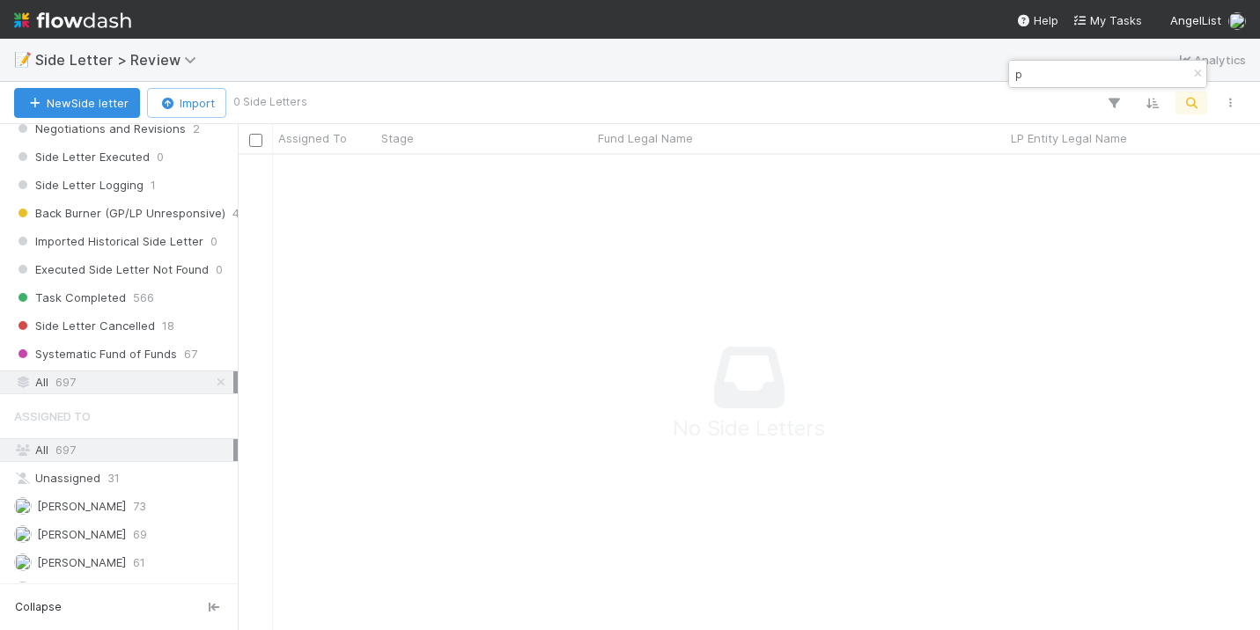
scroll to position [0, 0]
type input "put option"
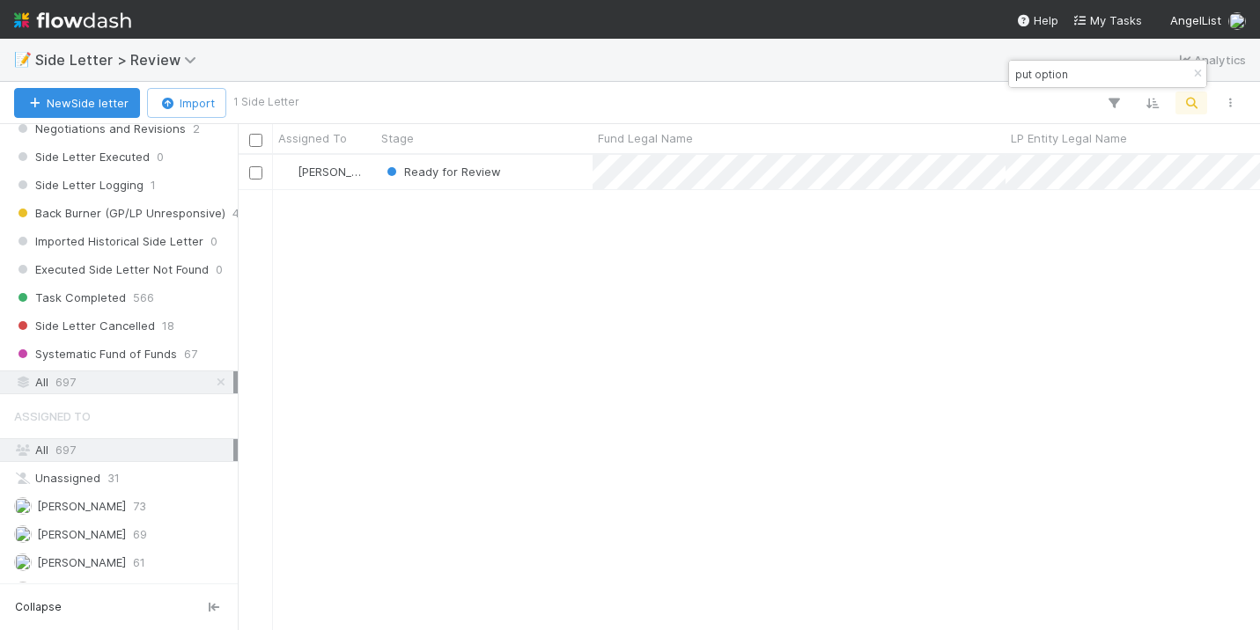
scroll to position [461, 1009]
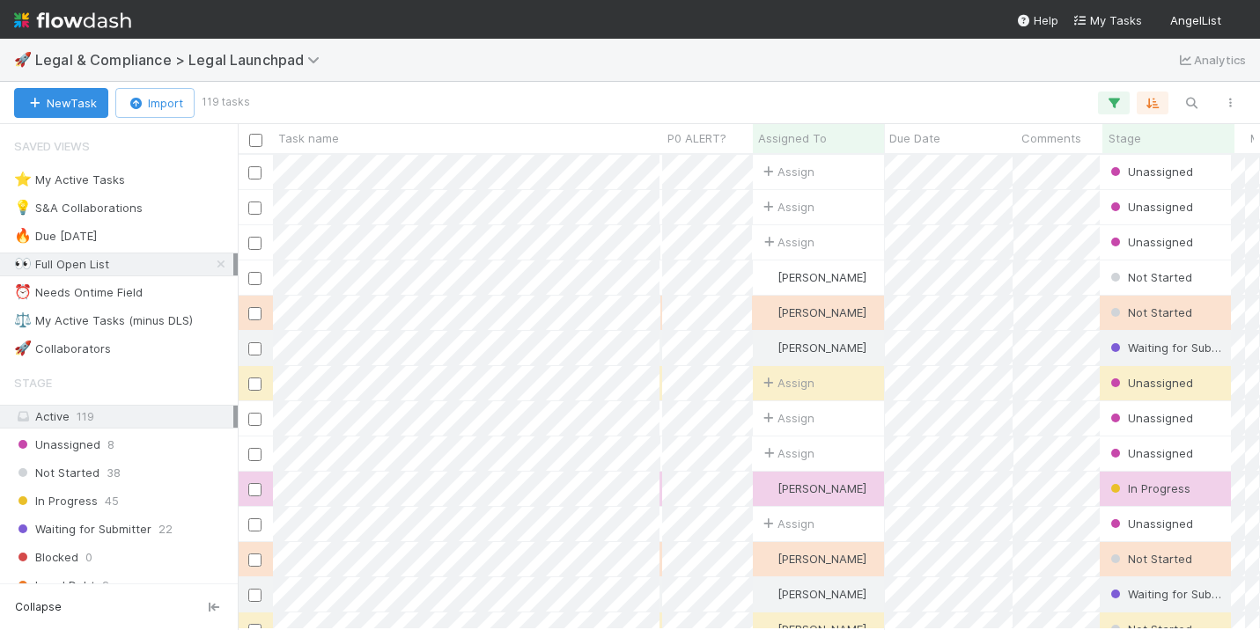
scroll to position [461, 1009]
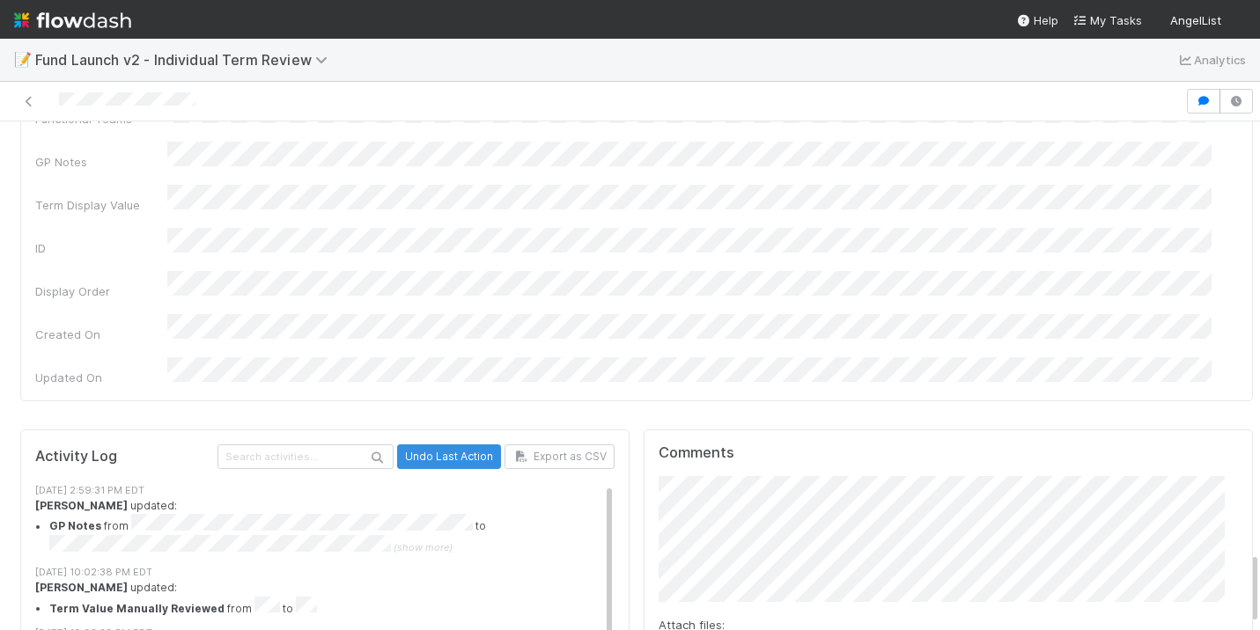
scroll to position [3048, 0]
click at [721, 216] on button "[PERSON_NAME]" at bounding box center [723, 225] width 133 height 25
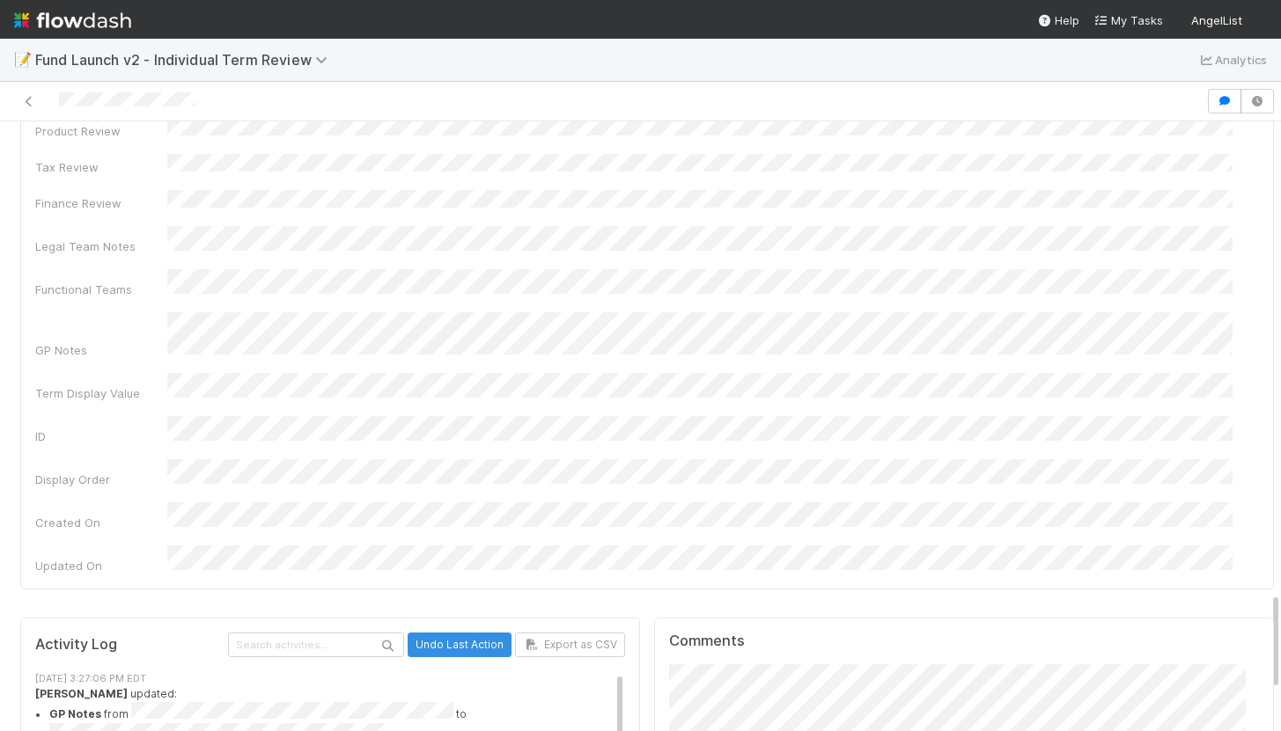
scroll to position [4, 0]
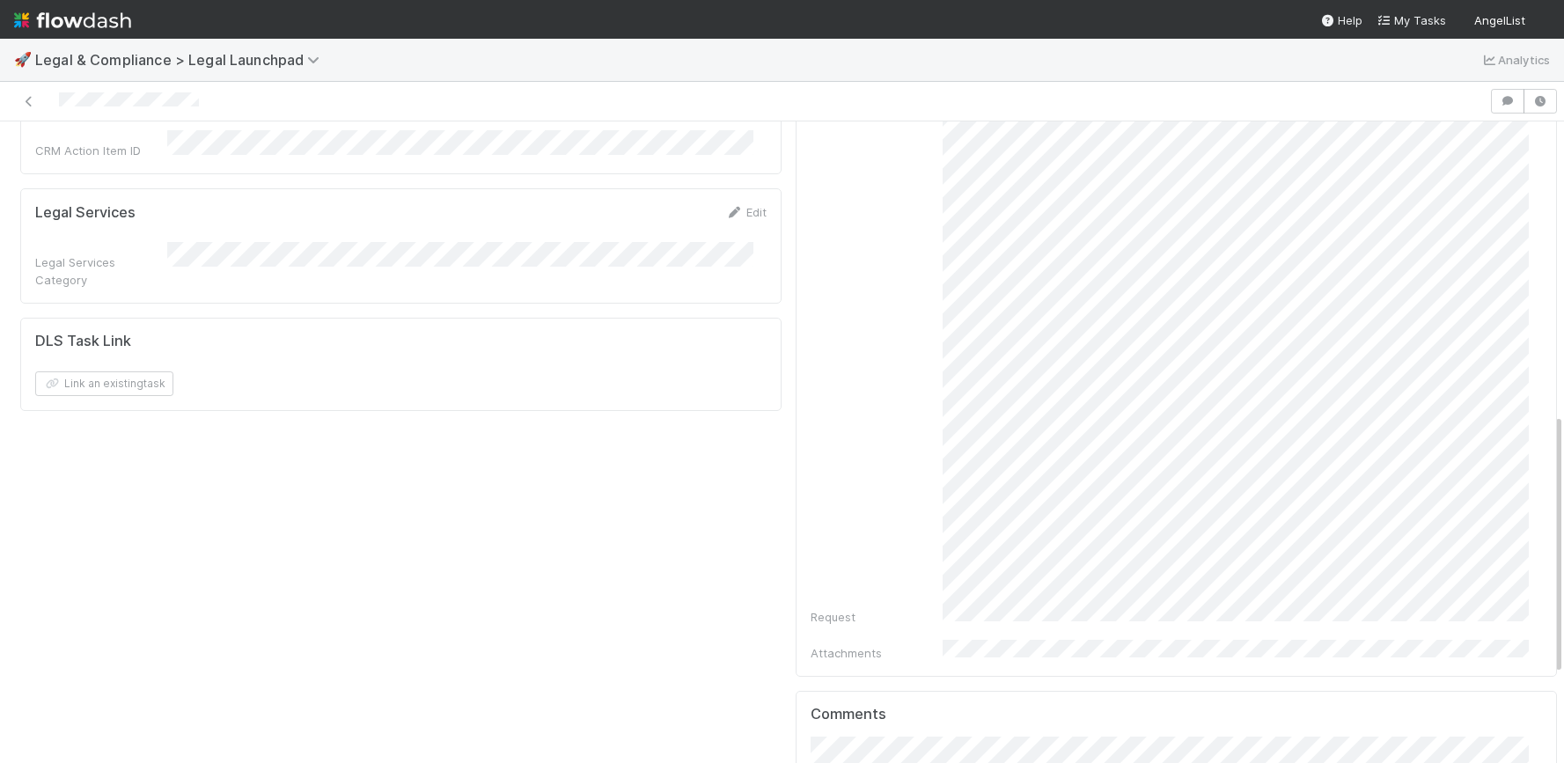
scroll to position [718, 0]
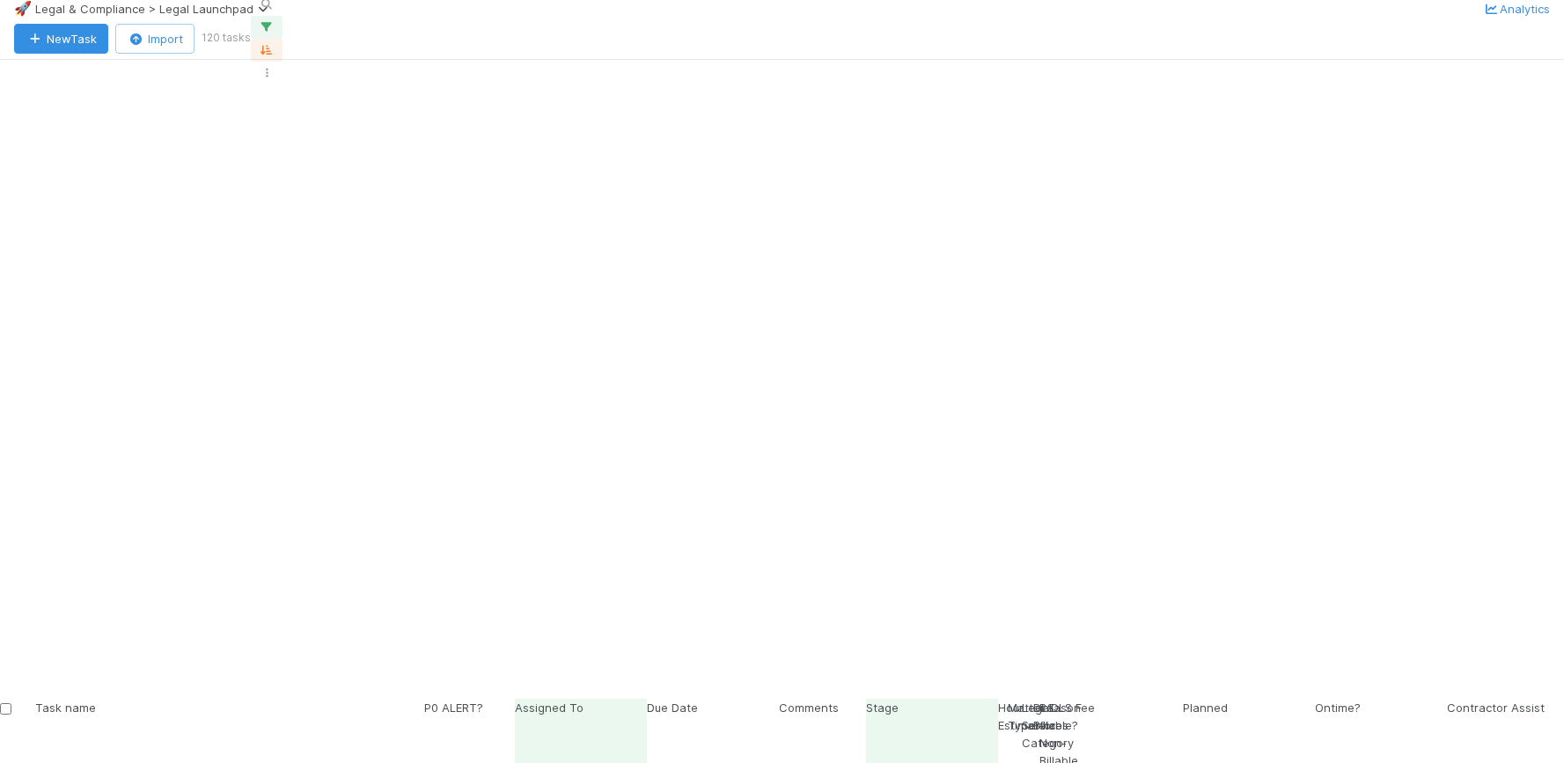
scroll to position [595, 1313]
click at [241, 16] on span "Legal & Compliance > Legal Launchpad" at bounding box center [154, 9] width 239 height 14
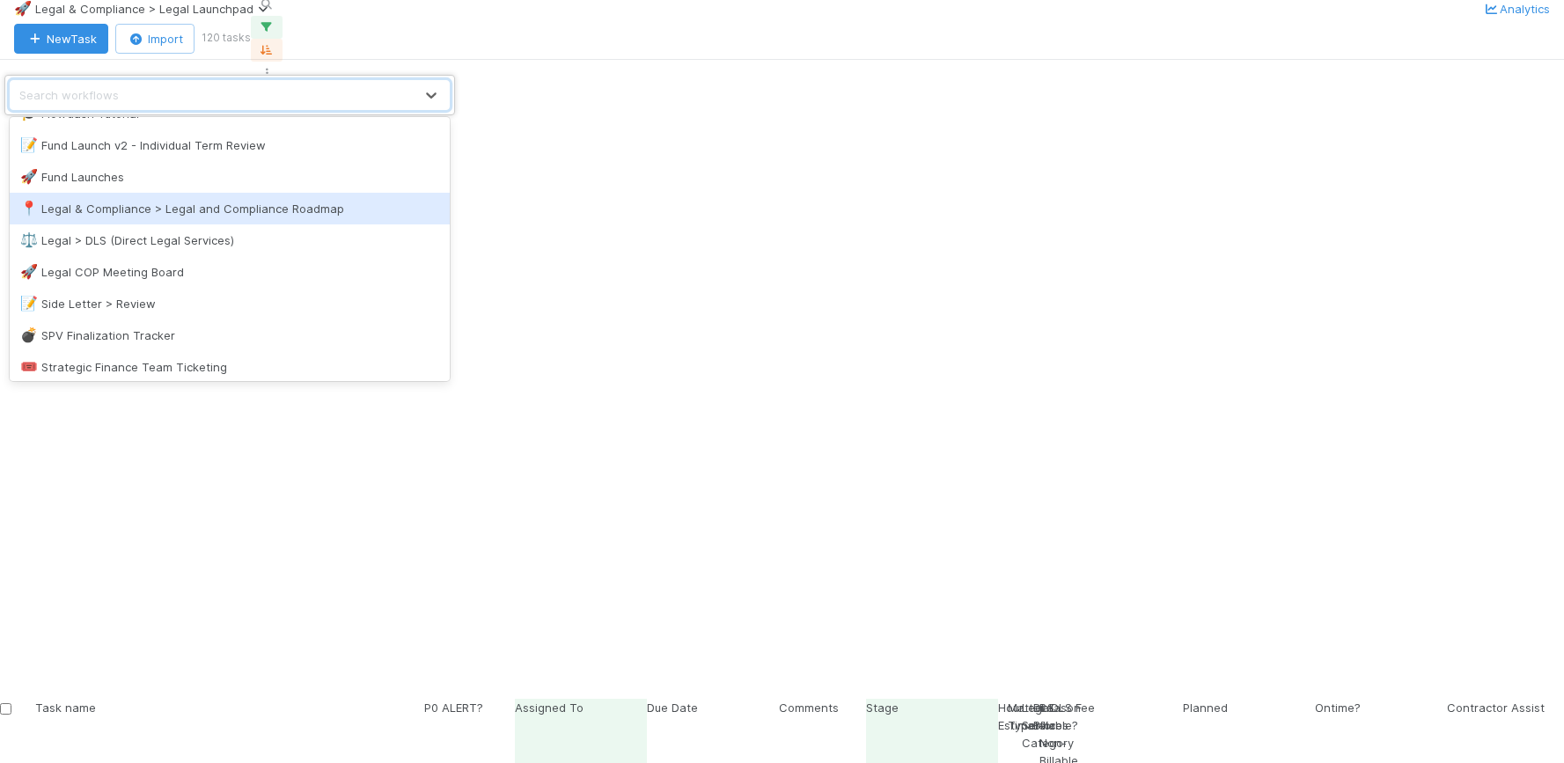
scroll to position [84, 0]
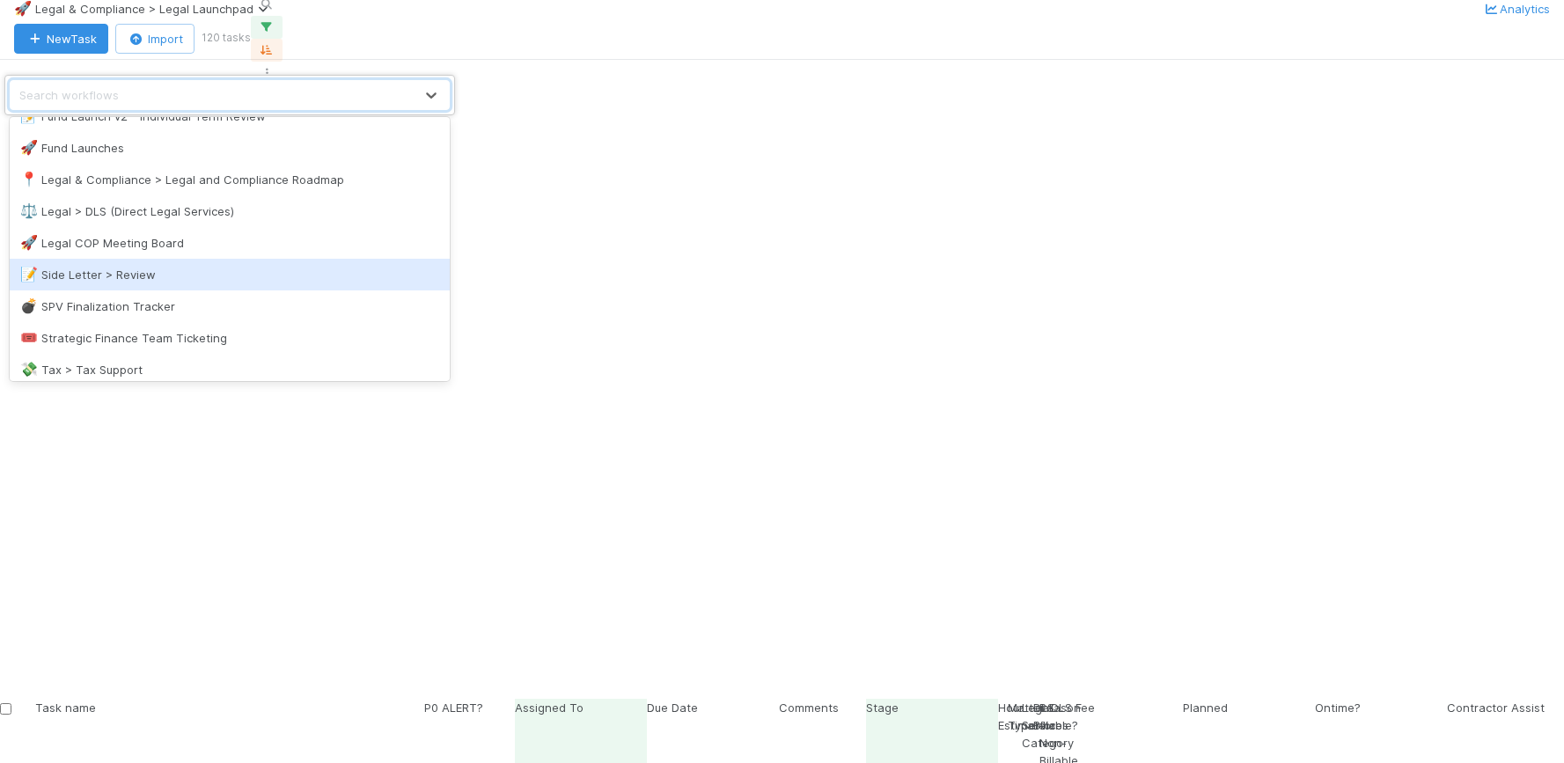
click at [149, 268] on div "📝 Side Letter > Review" at bounding box center [229, 275] width 419 height 18
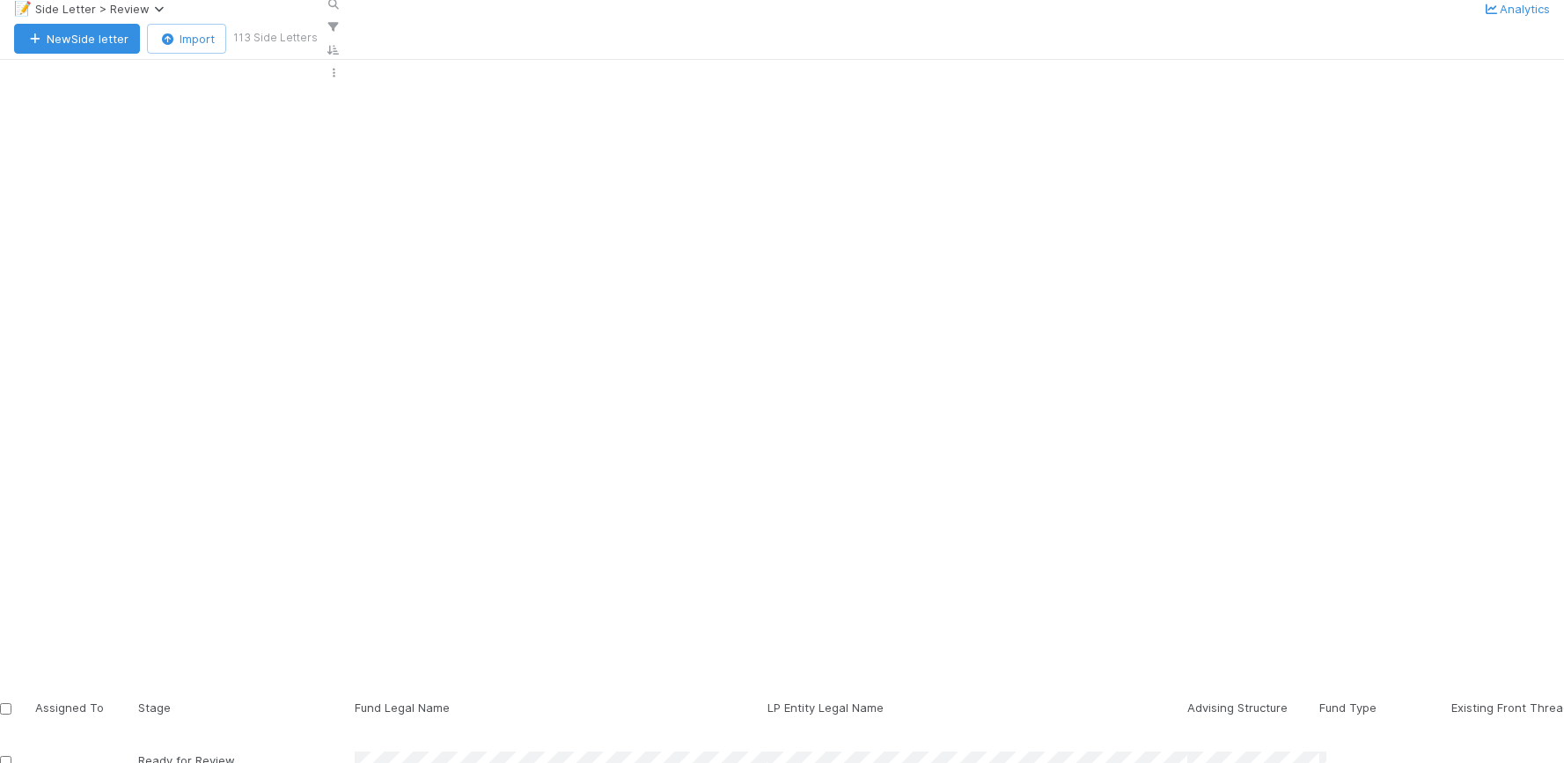
scroll to position [291, 0]
click at [352, 16] on button "button" at bounding box center [336, 4] width 32 height 23
type input "permitted transfer"
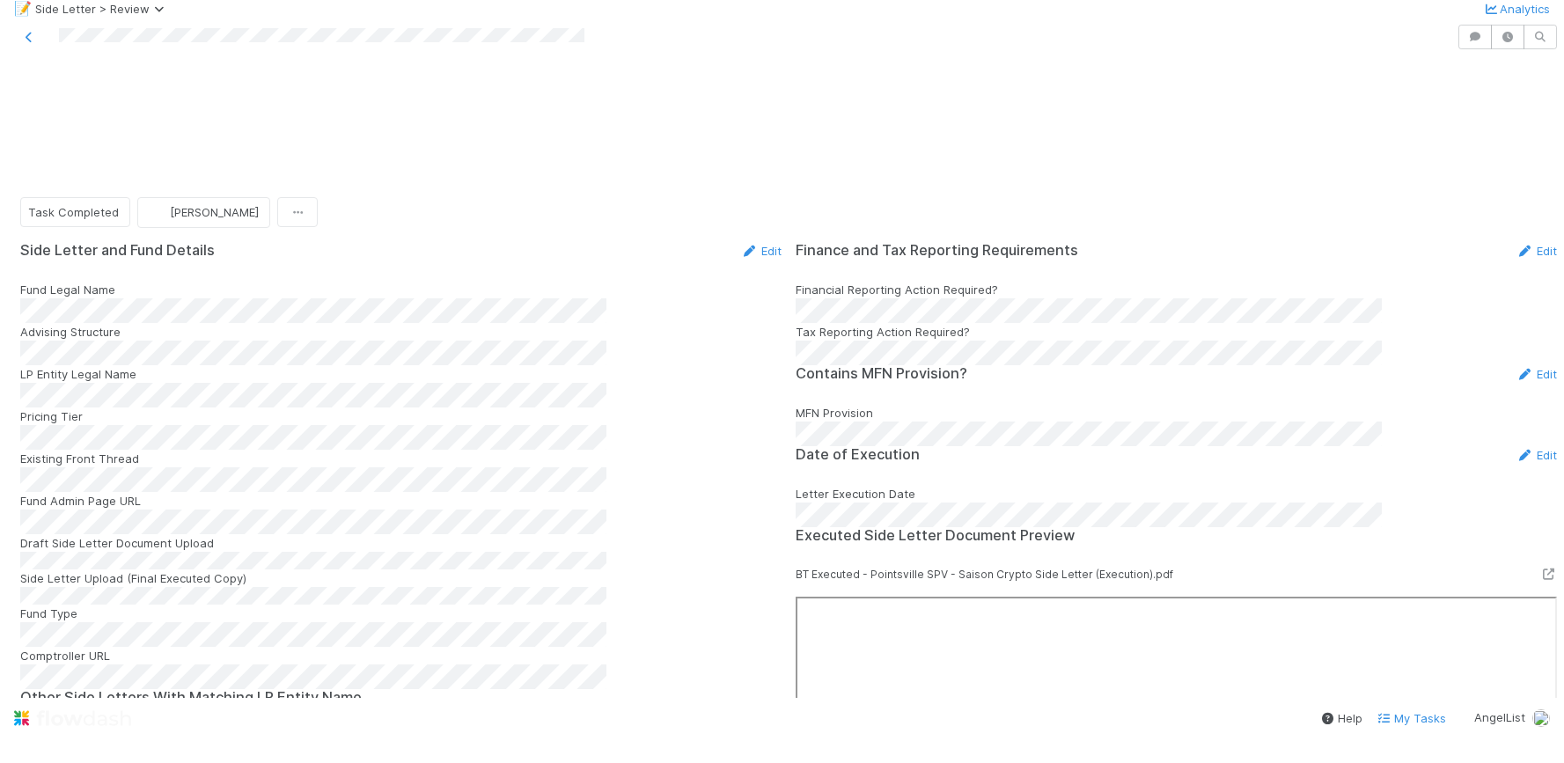
scroll to position [552, 0]
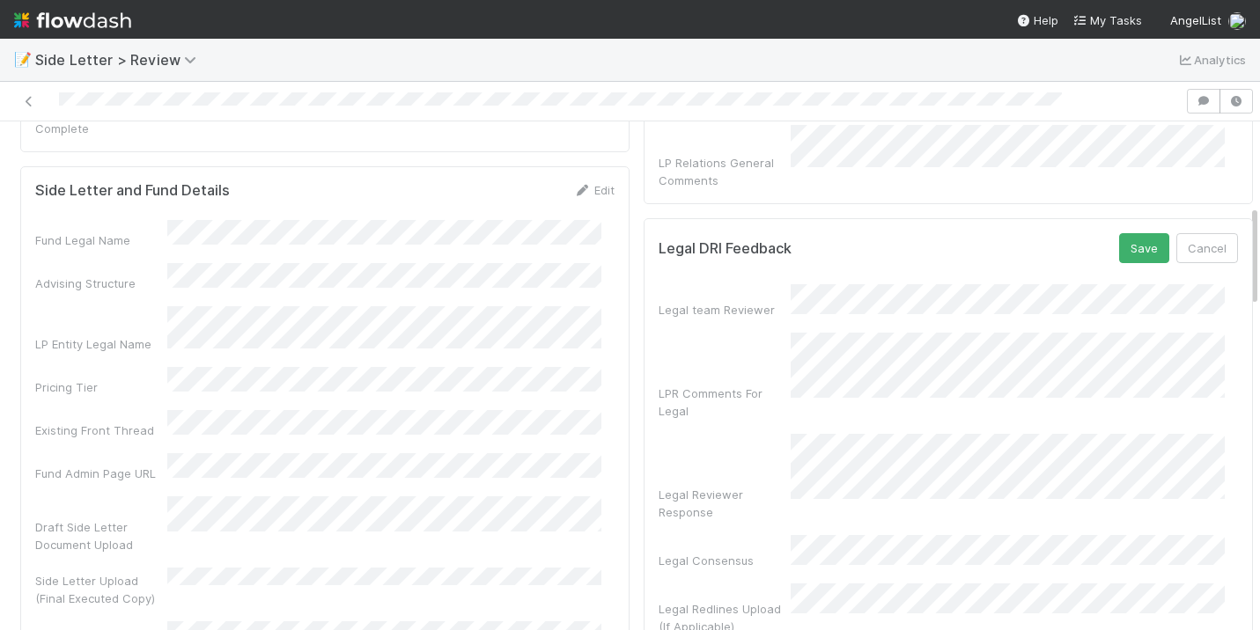
scroll to position [446, 0]
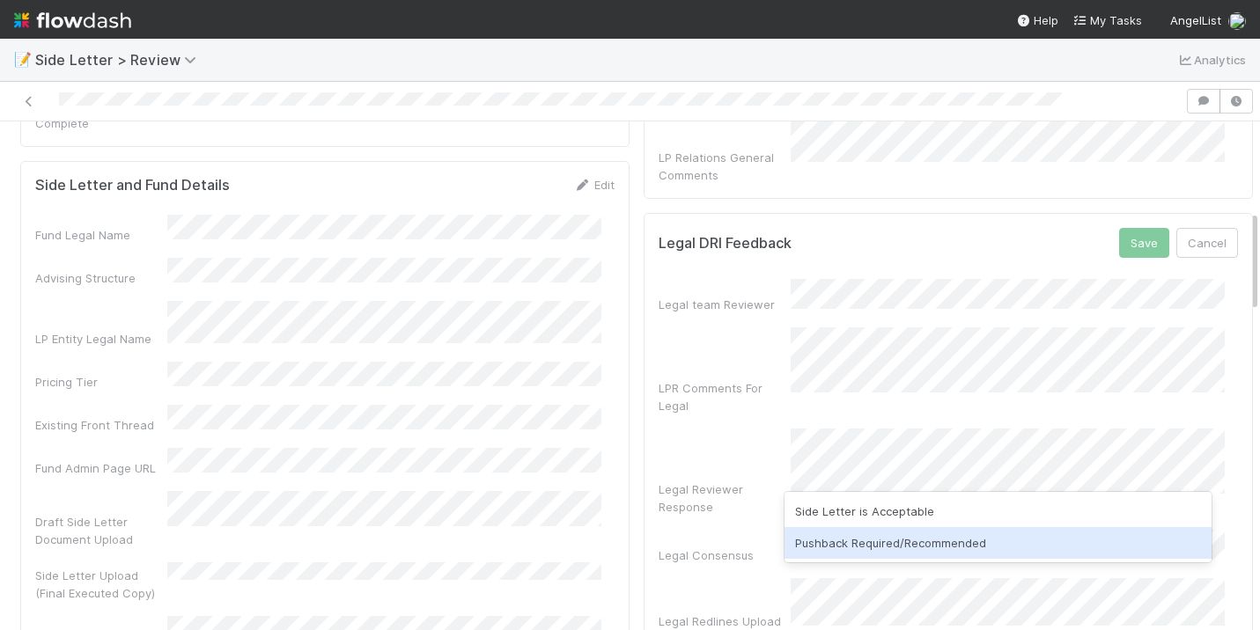
click at [856, 542] on div "Pushback Required/Recommended" at bounding box center [997, 543] width 427 height 32
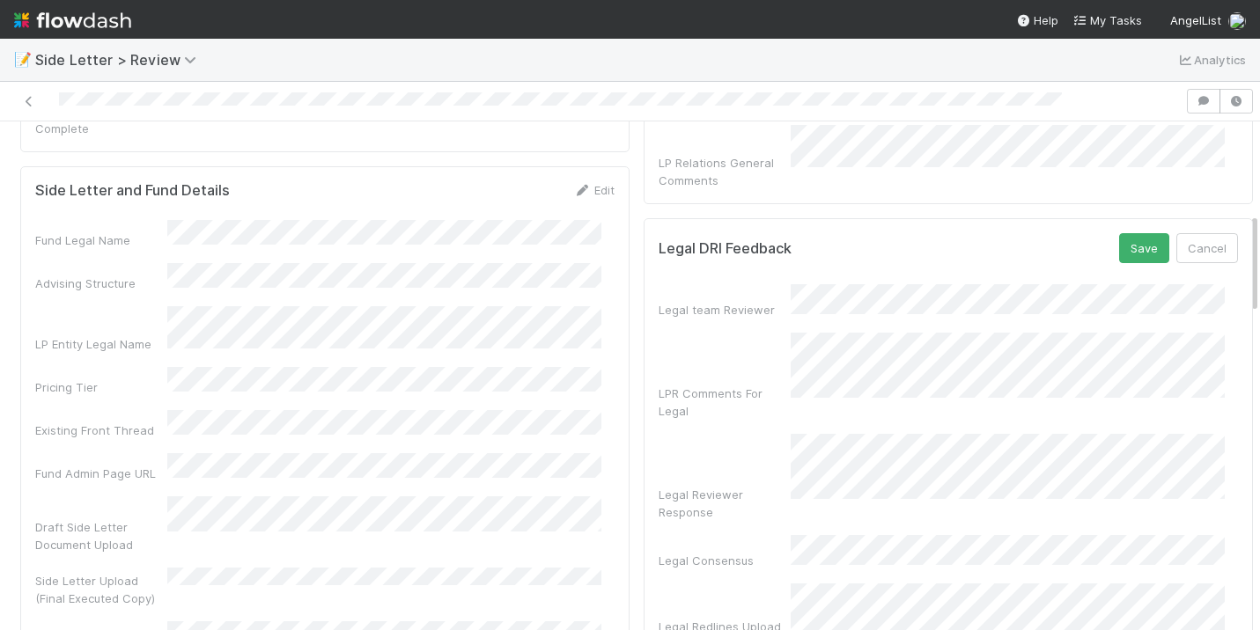
scroll to position [440, 0]
click at [1127, 234] on button "Save" at bounding box center [1144, 249] width 50 height 30
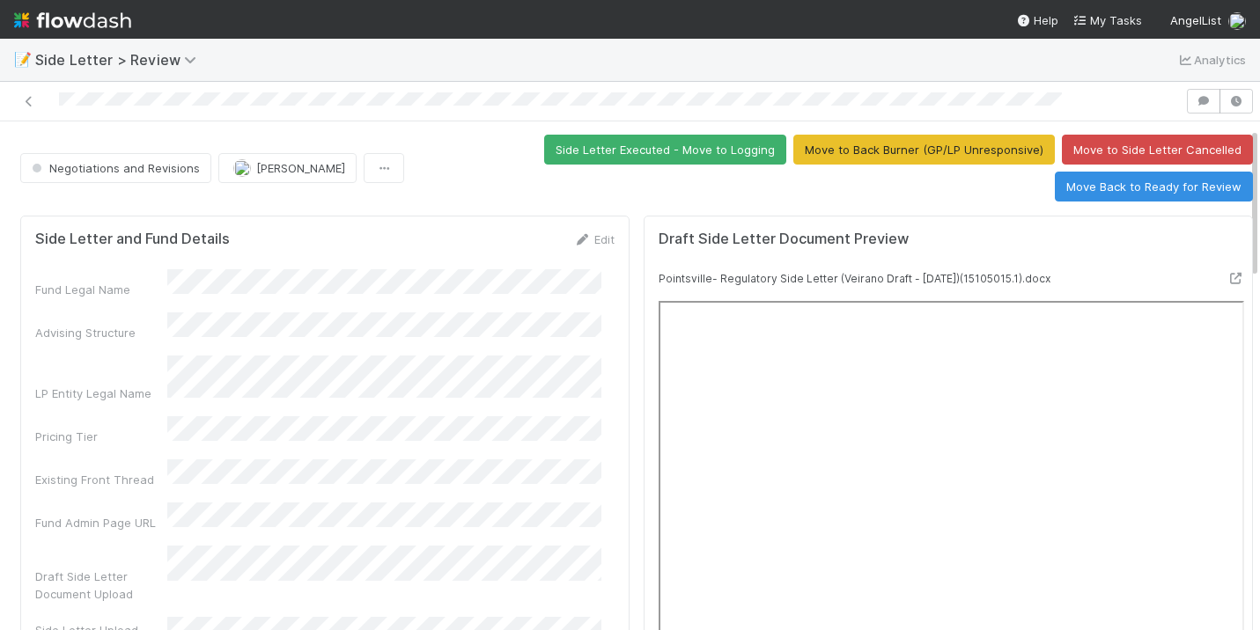
scroll to position [0, 0]
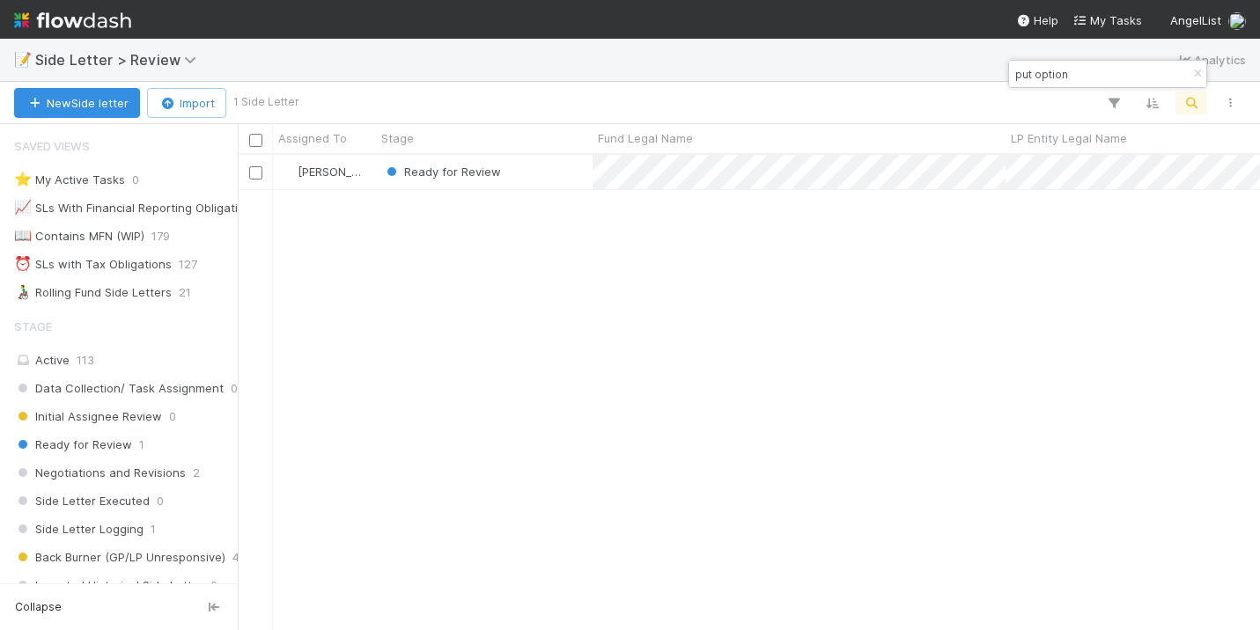
scroll to position [344, 0]
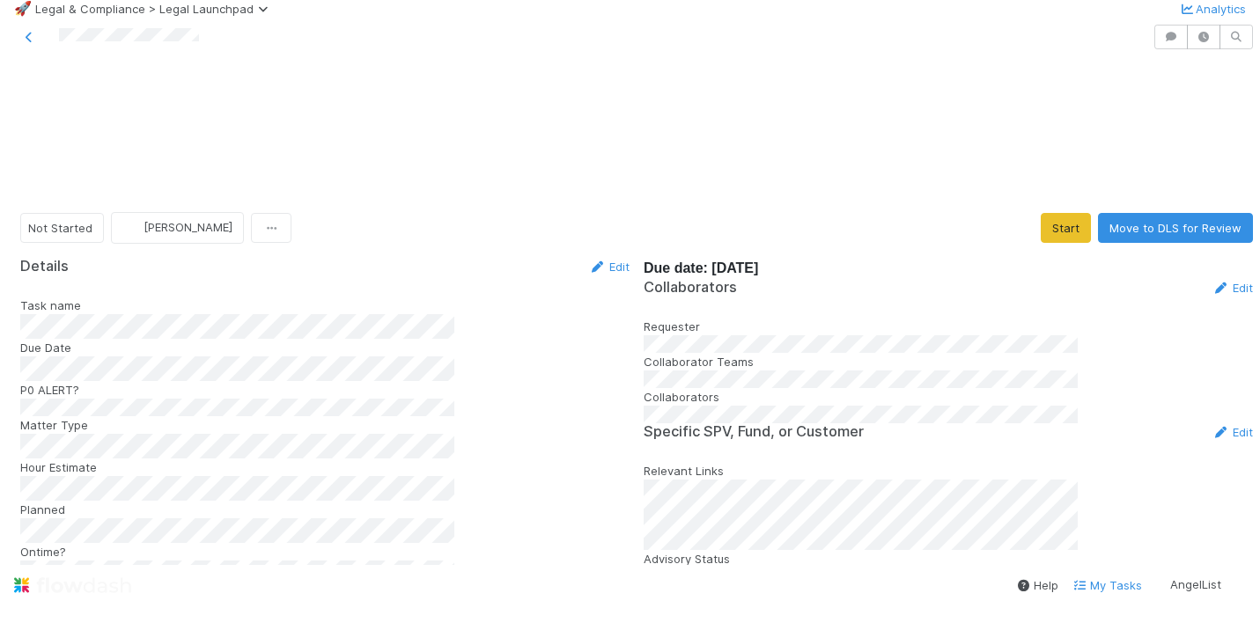
scroll to position [1317, 0]
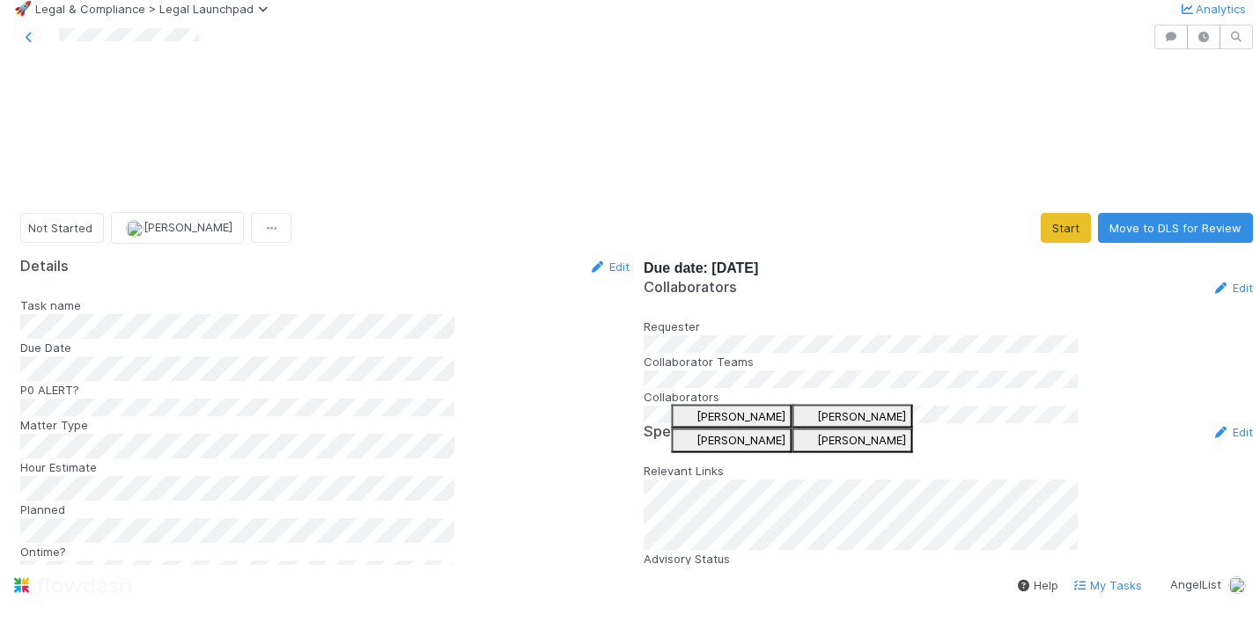
click at [817, 423] on span "[PERSON_NAME]" at bounding box center [861, 416] width 89 height 14
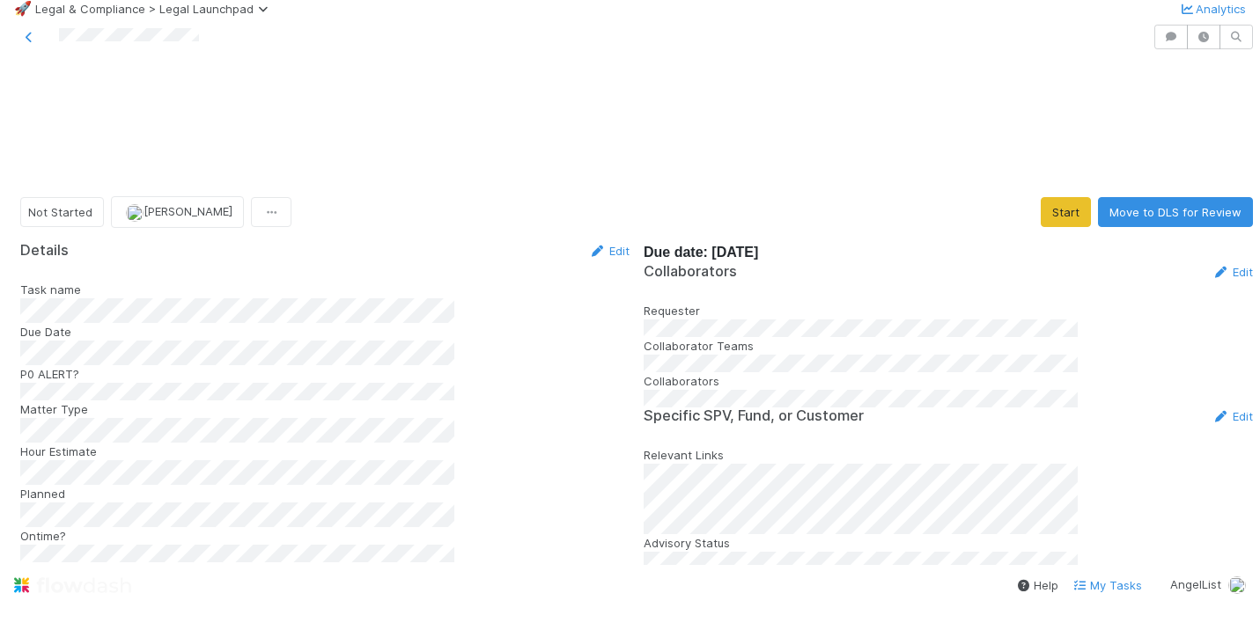
scroll to position [0, 0]
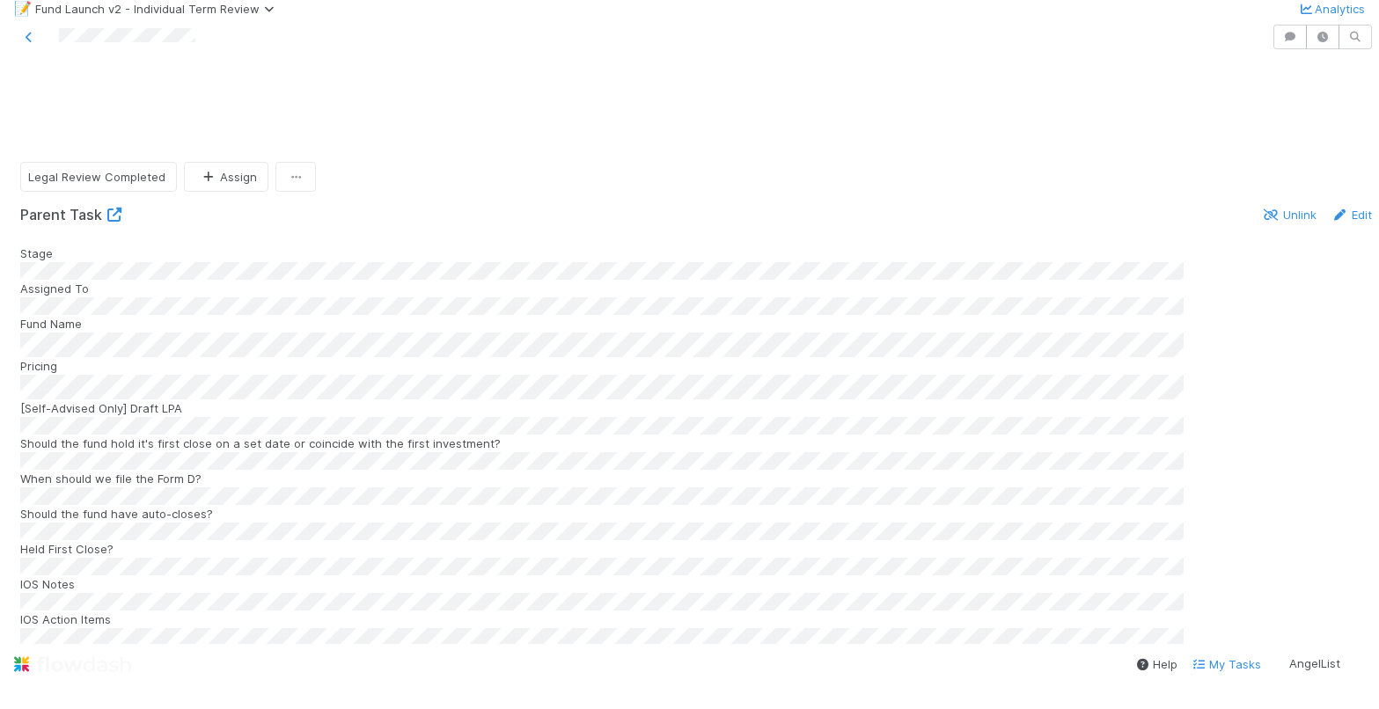
scroll to position [1967, 0]
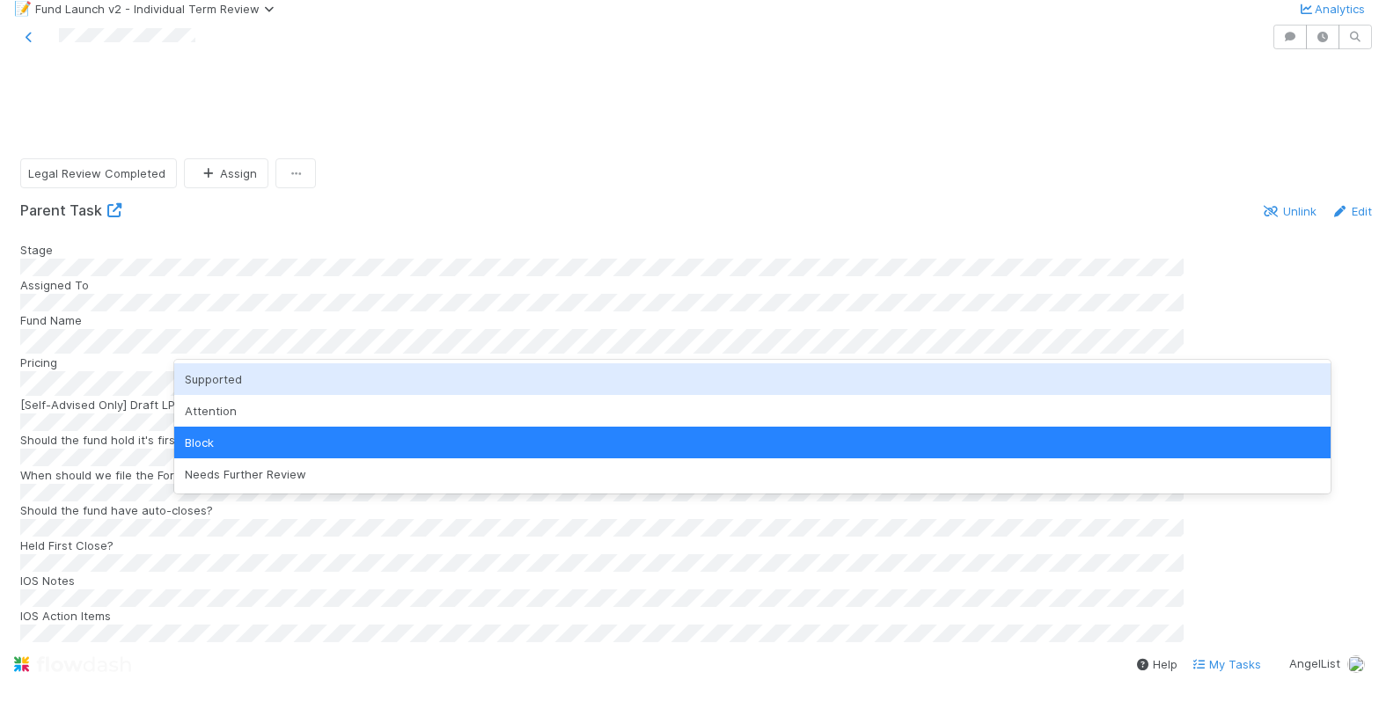
click at [289, 386] on div "Supported" at bounding box center [752, 380] width 1157 height 32
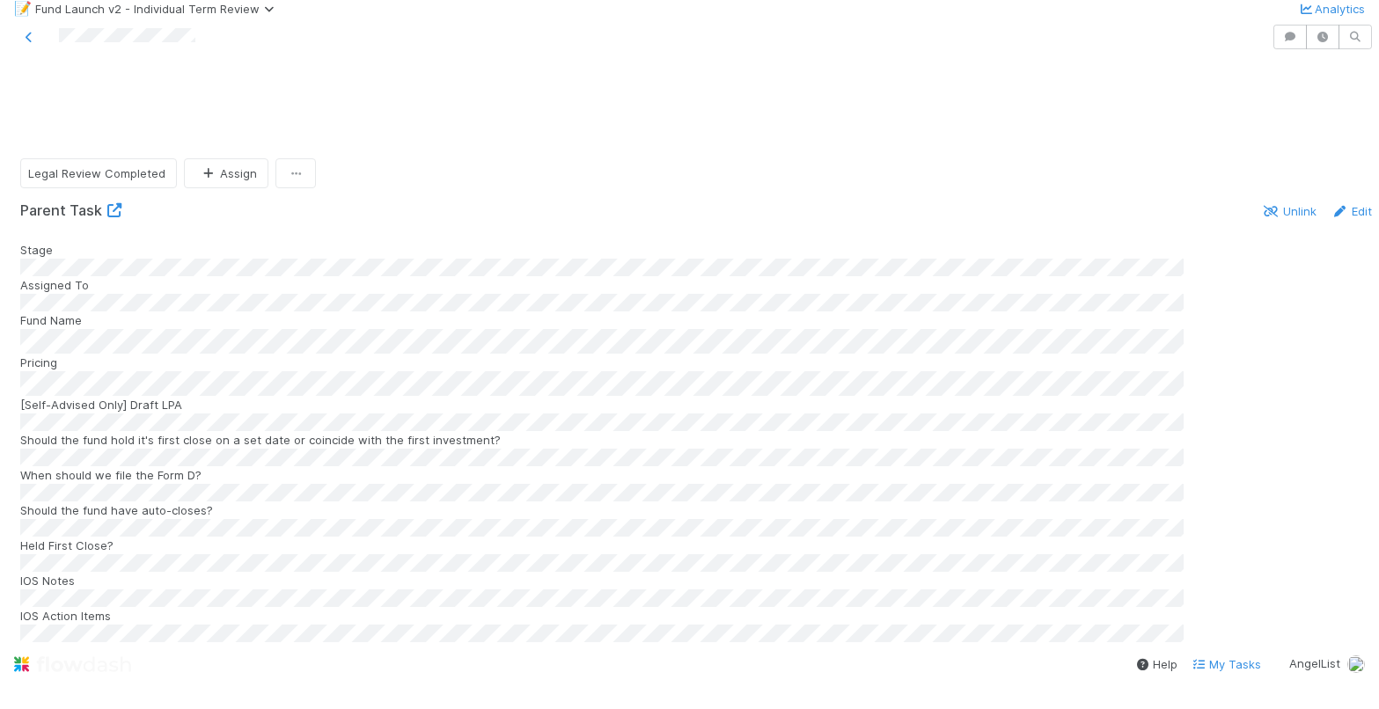
scroll to position [2330, 0]
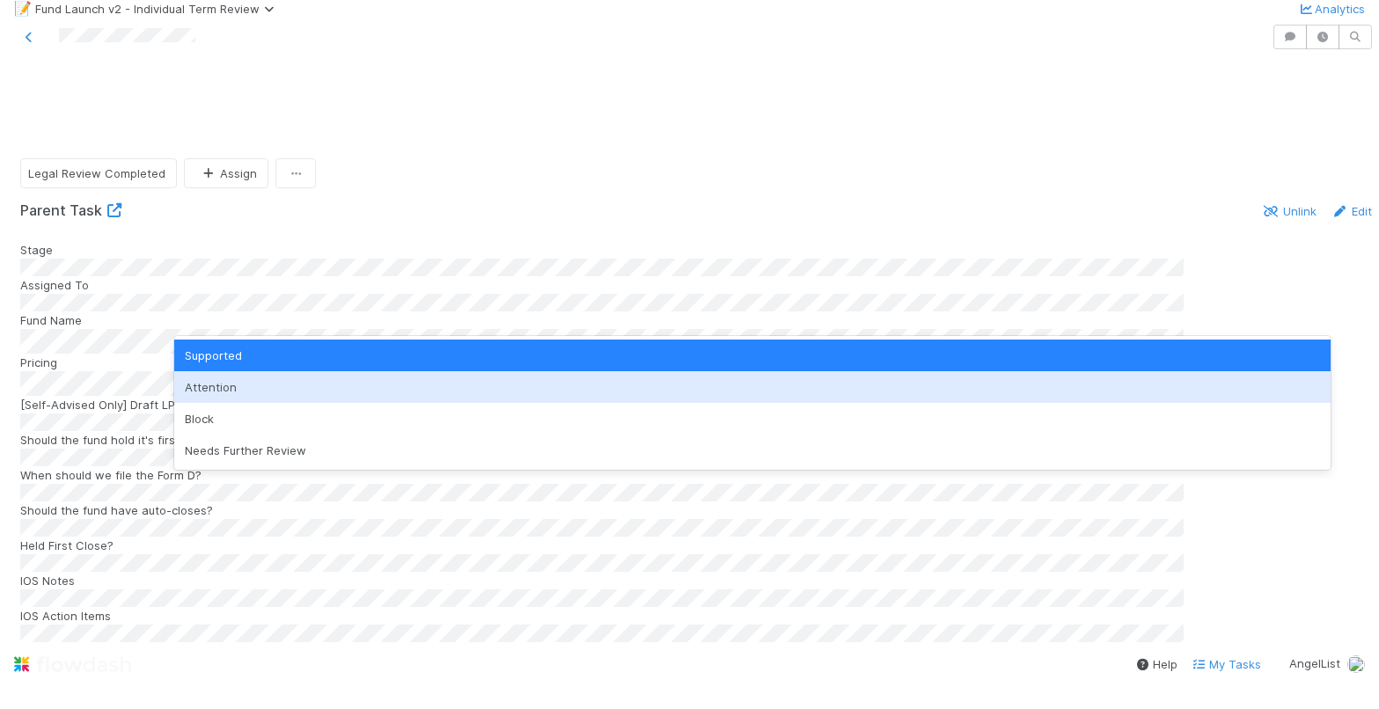
click at [235, 382] on div "Attention" at bounding box center [752, 387] width 1157 height 32
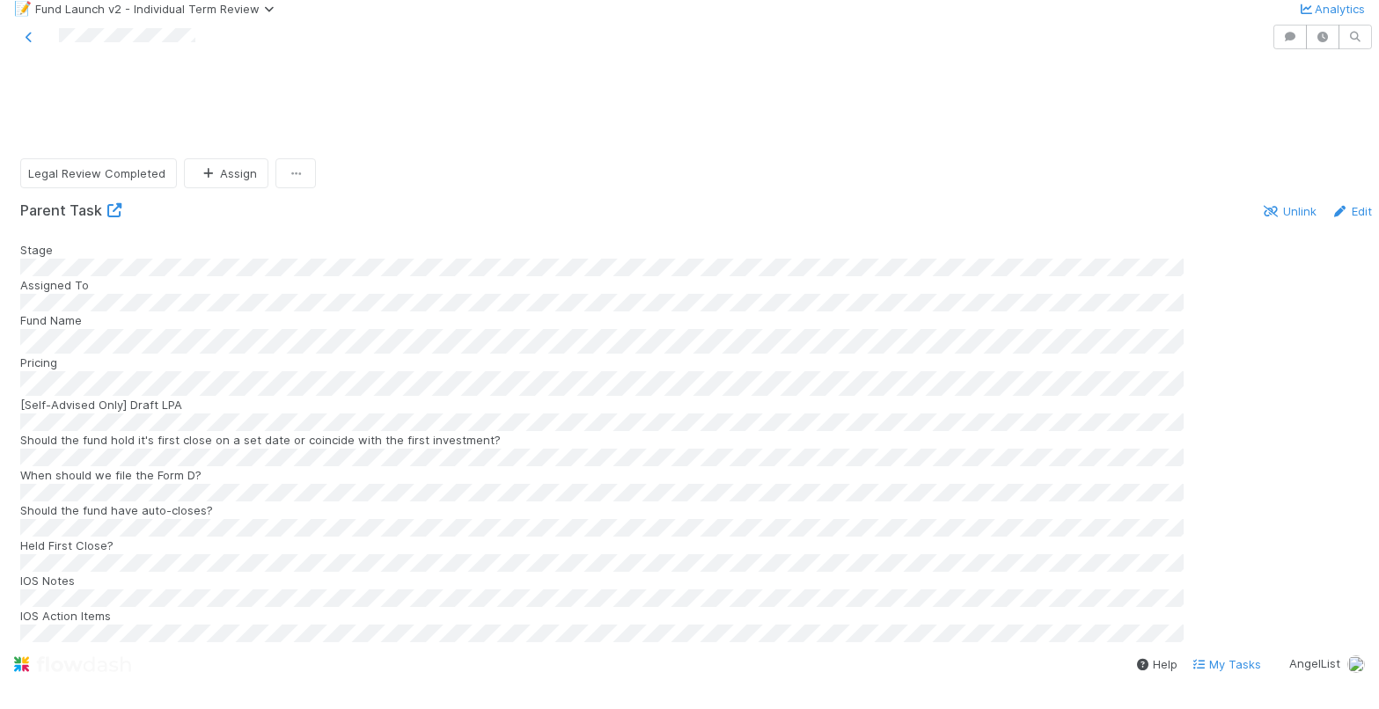
scroll to position [1976, 0]
click at [797, 365] on span "[PERSON_NAME]" at bounding box center [785, 358] width 89 height 14
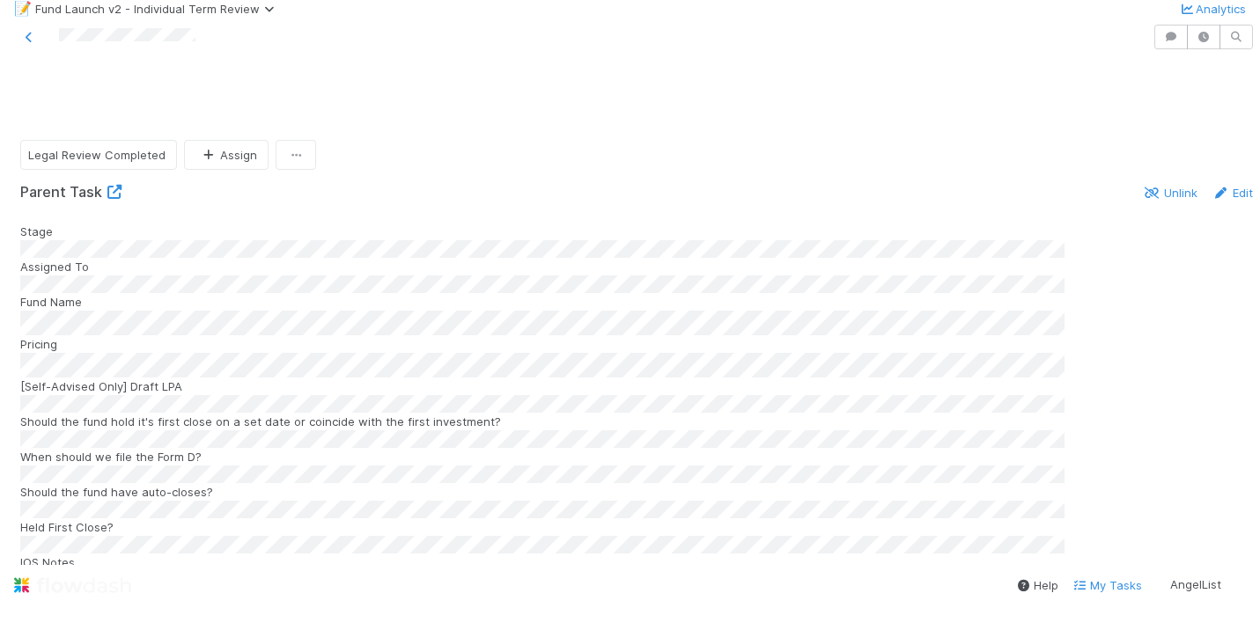
scroll to position [21, 0]
click at [760, 212] on span "[PERSON_NAME]" at bounding box center [739, 208] width 89 height 14
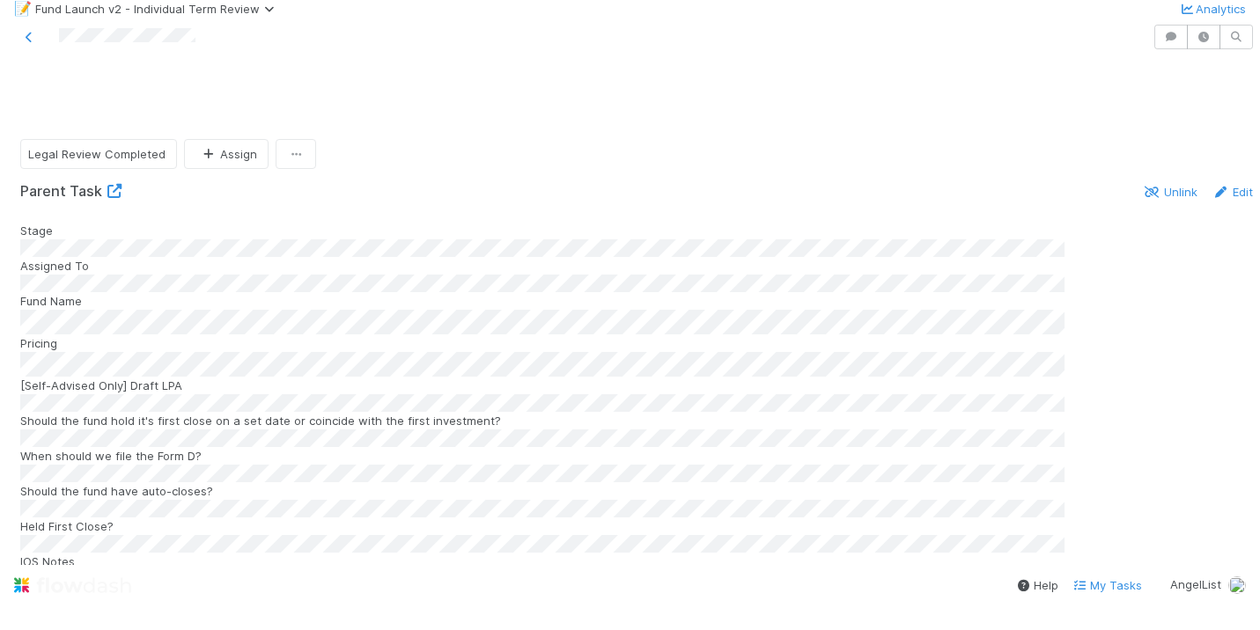
scroll to position [2258, 0]
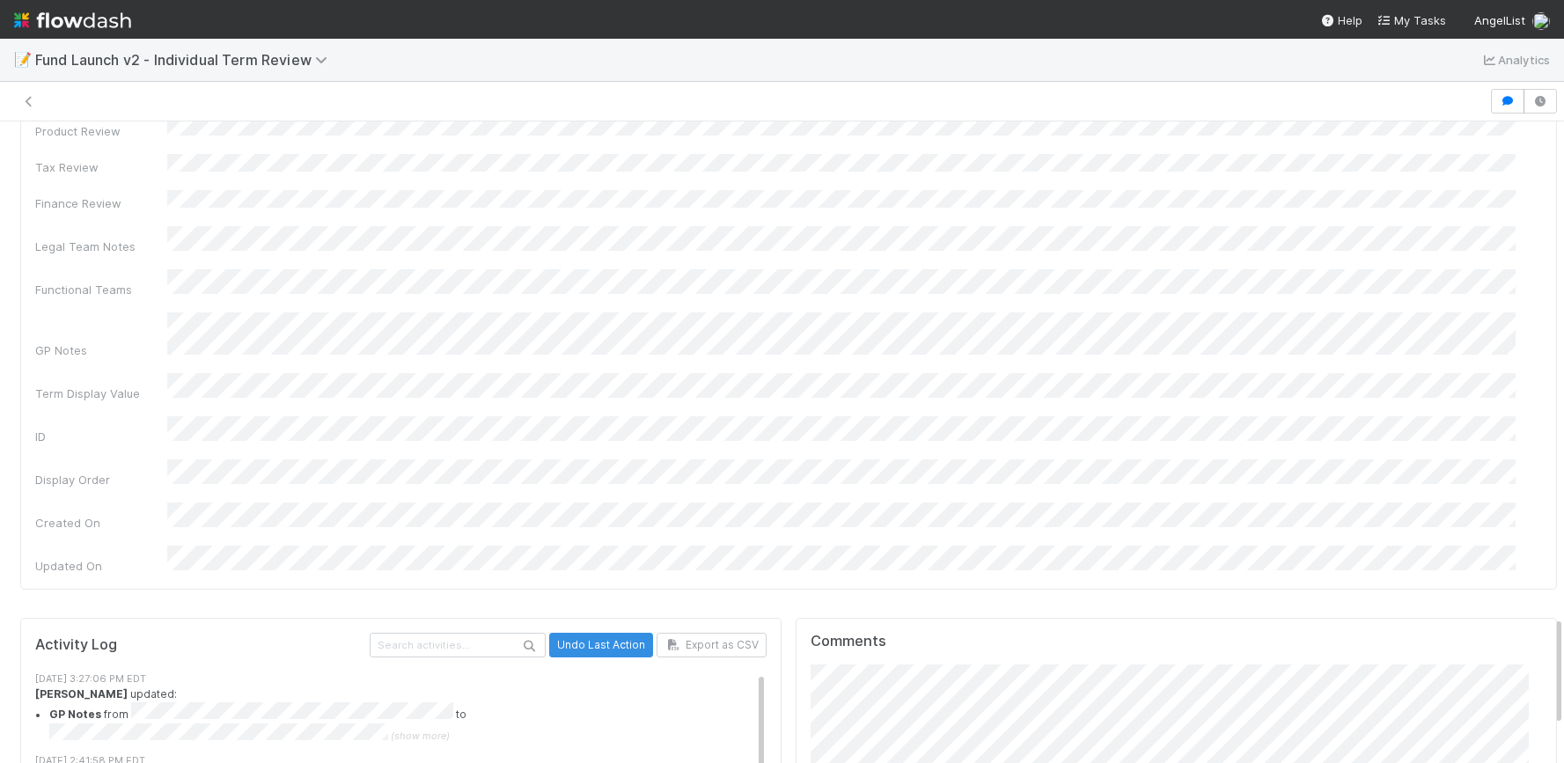
scroll to position [4, 0]
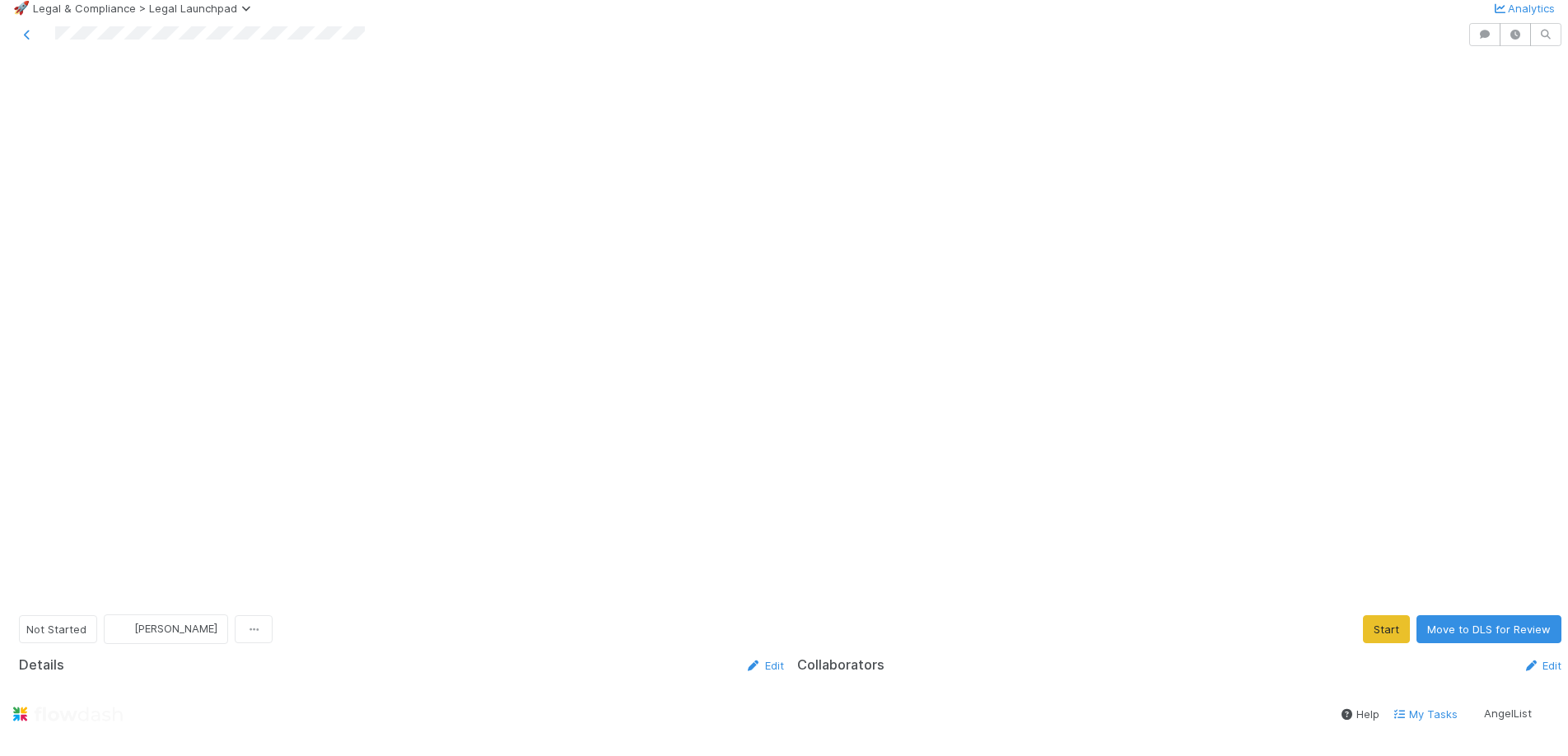
scroll to position [109, 0]
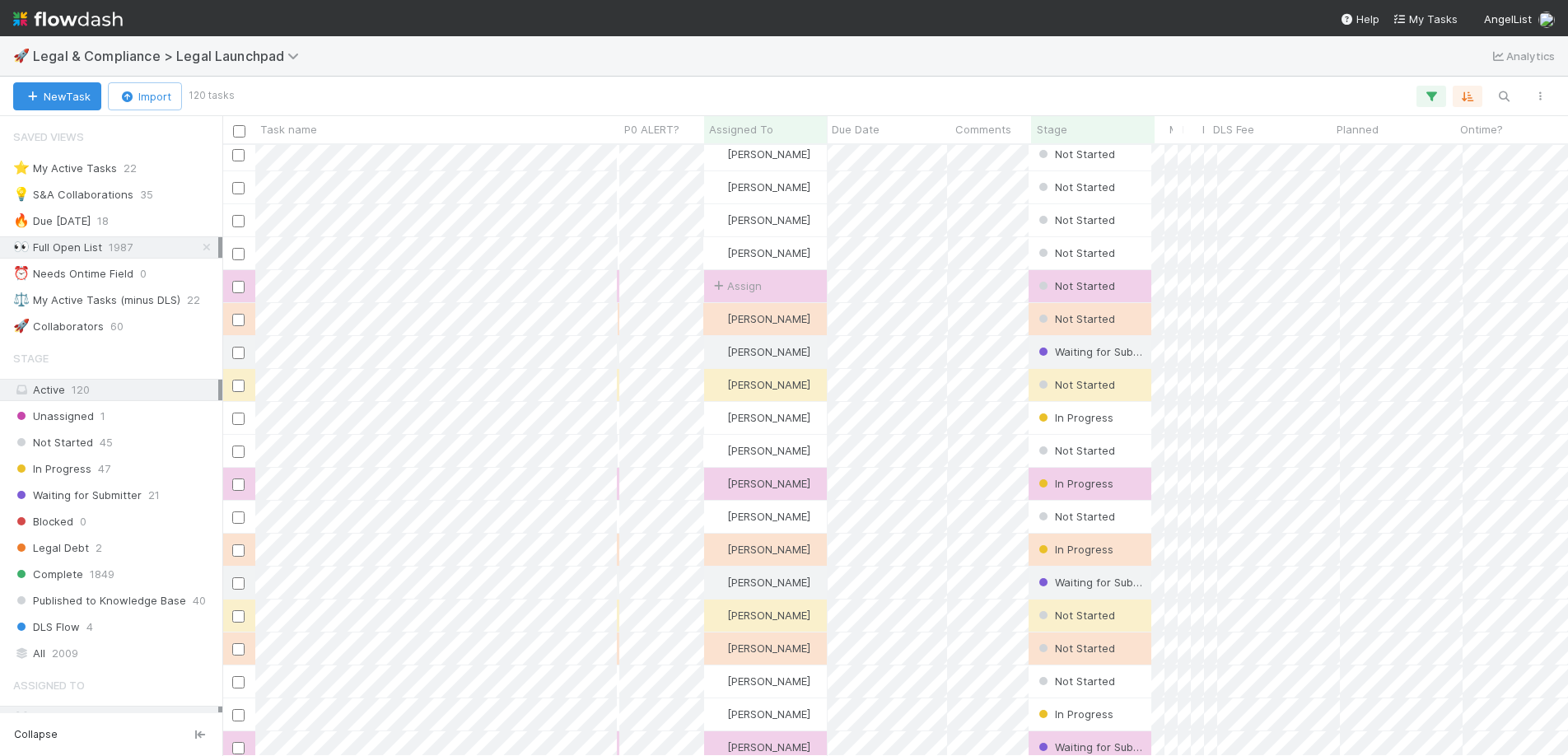
scroll to position [63, 0]
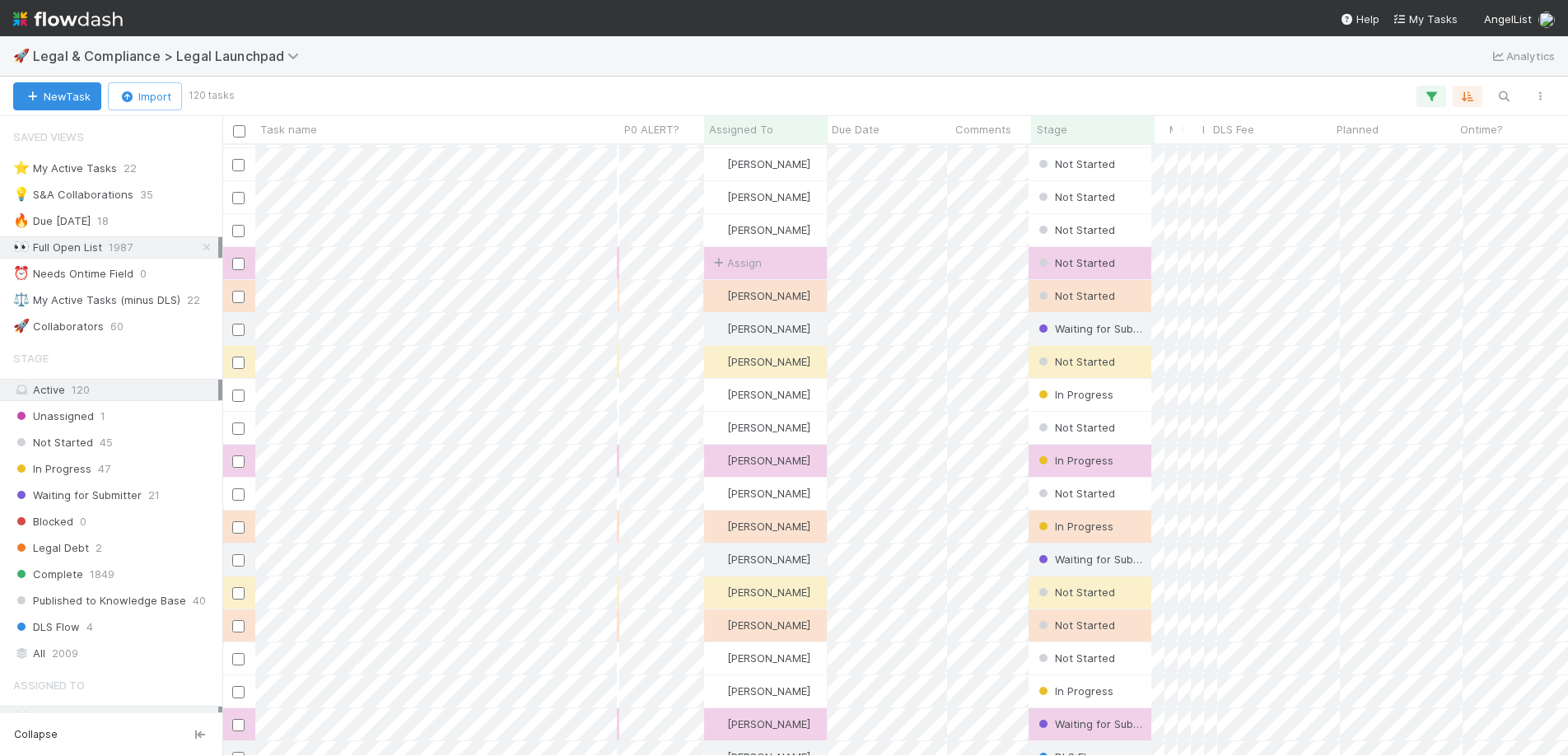
click at [79, 181] on div "Saved Views ⭐ My Active Tasks 22 💡 S&A Collaborations 35 🔥 Due Tomorrow 18 👀 Fu…" at bounding box center [111, 229] width 223 height 217
click at [80, 172] on div "⭐ My Active Tasks" at bounding box center [65, 168] width 104 height 21
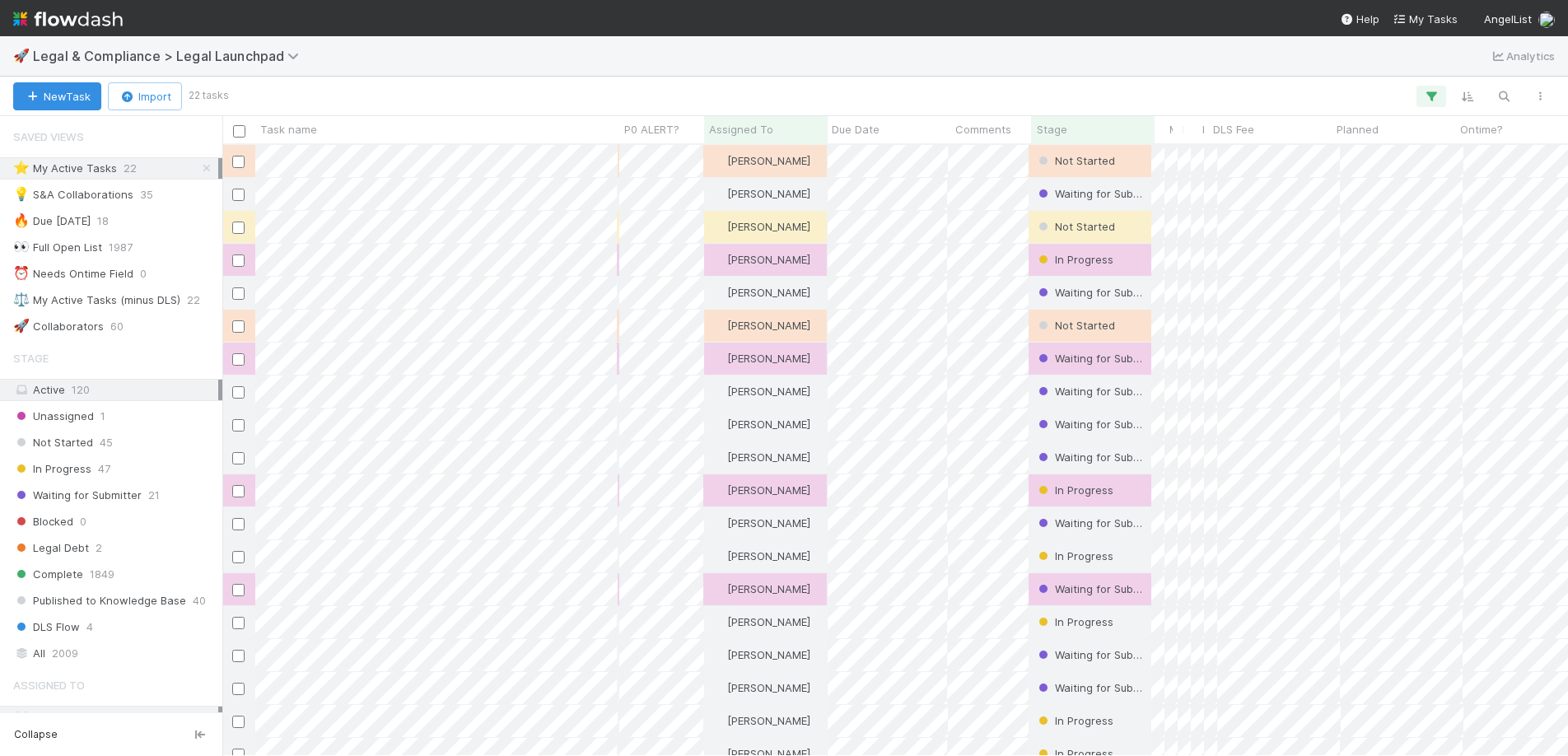
scroll to position [599, 1333]
click at [1502, 92] on icon "button" at bounding box center [1503, 96] width 17 height 15
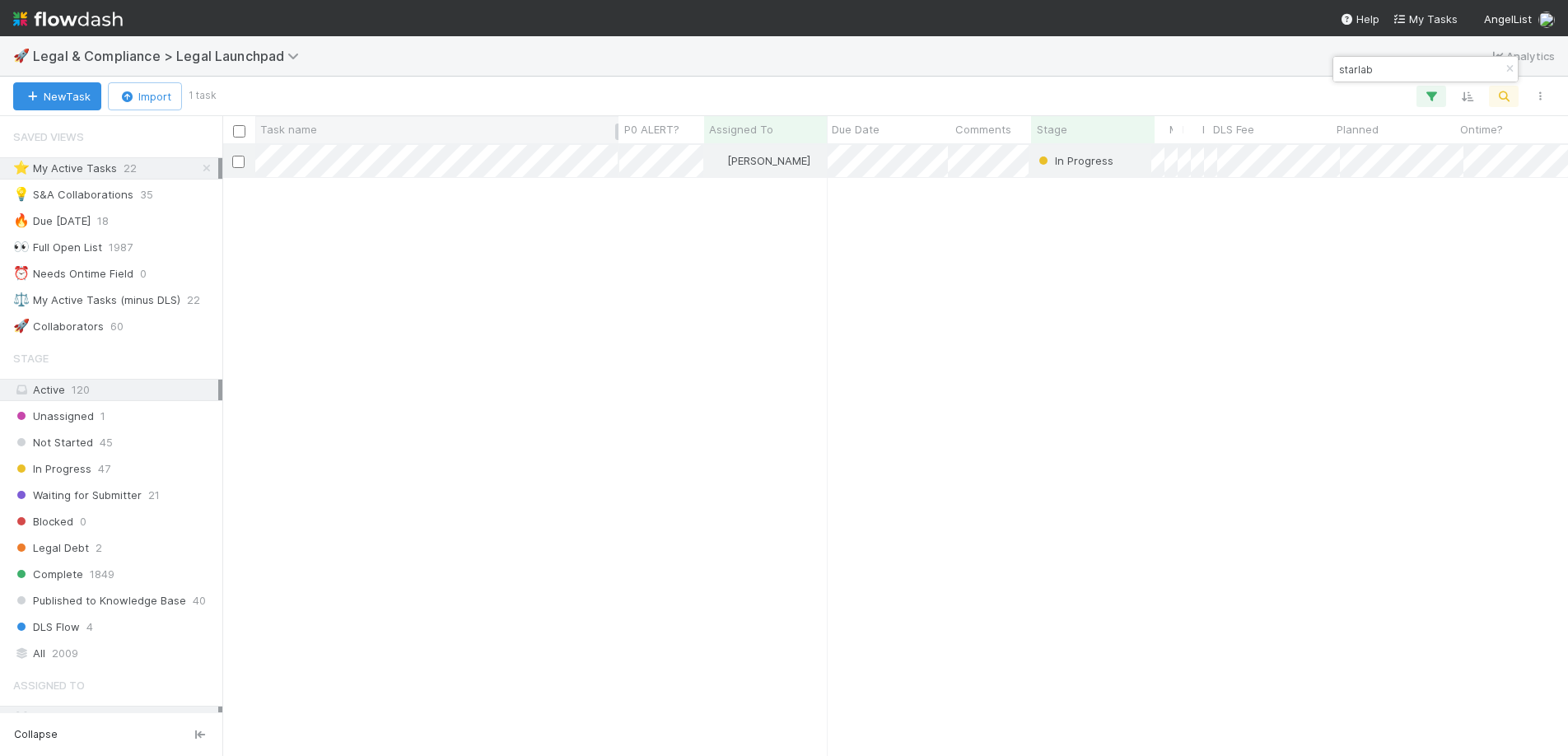
type input "starlab"
click at [641, 211] on div at bounding box center [784, 378] width 1568 height 756
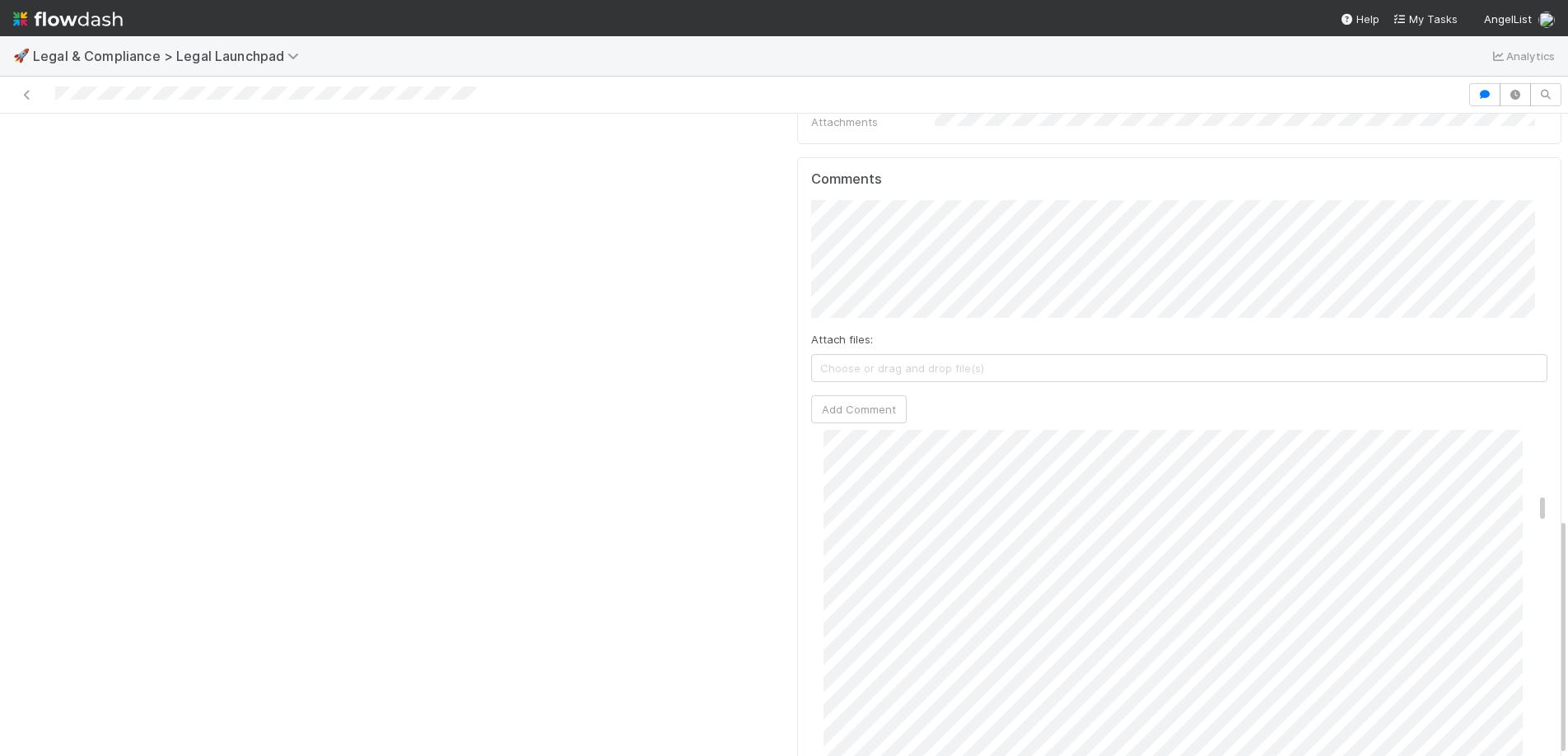
scroll to position [725, 0]
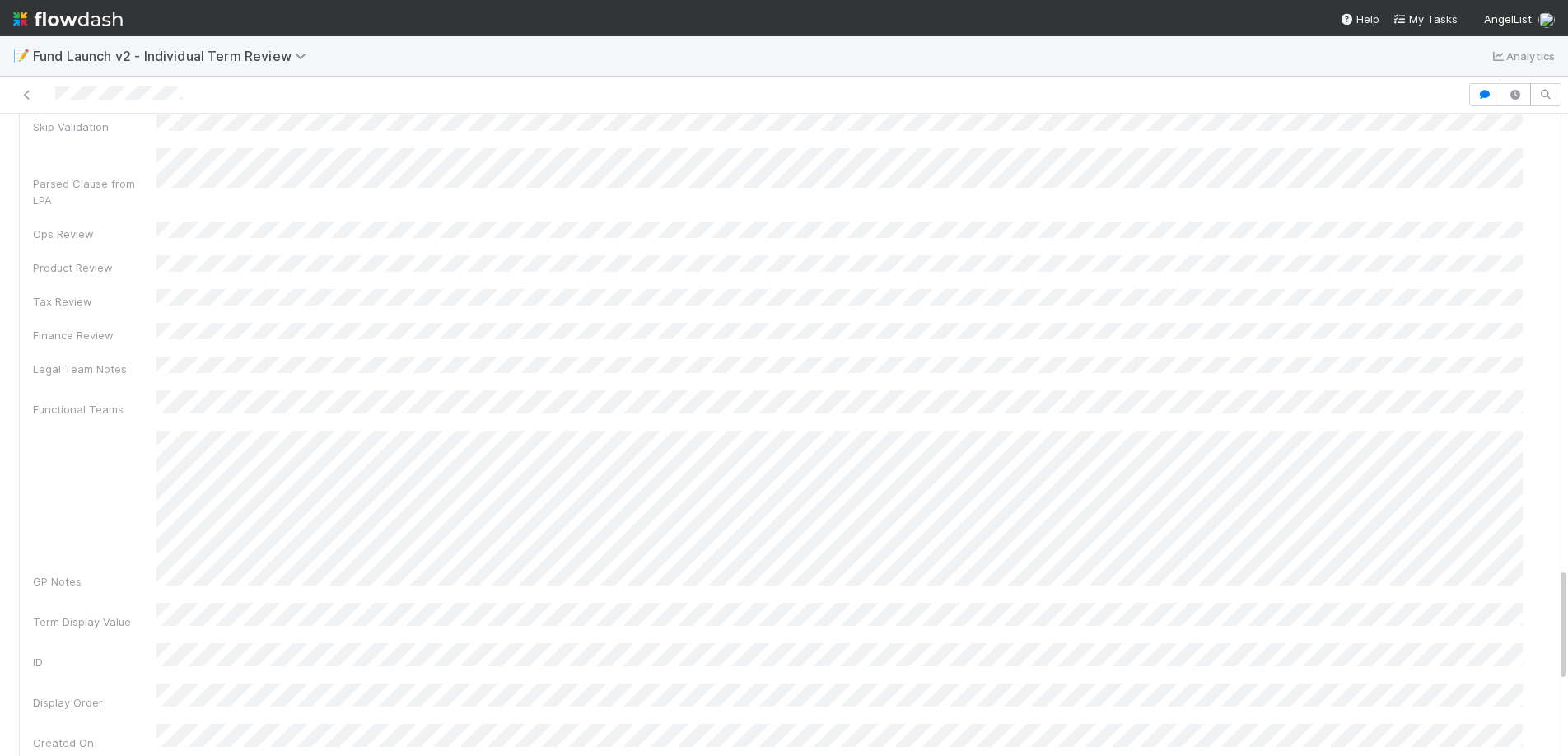
scroll to position [2552, 0]
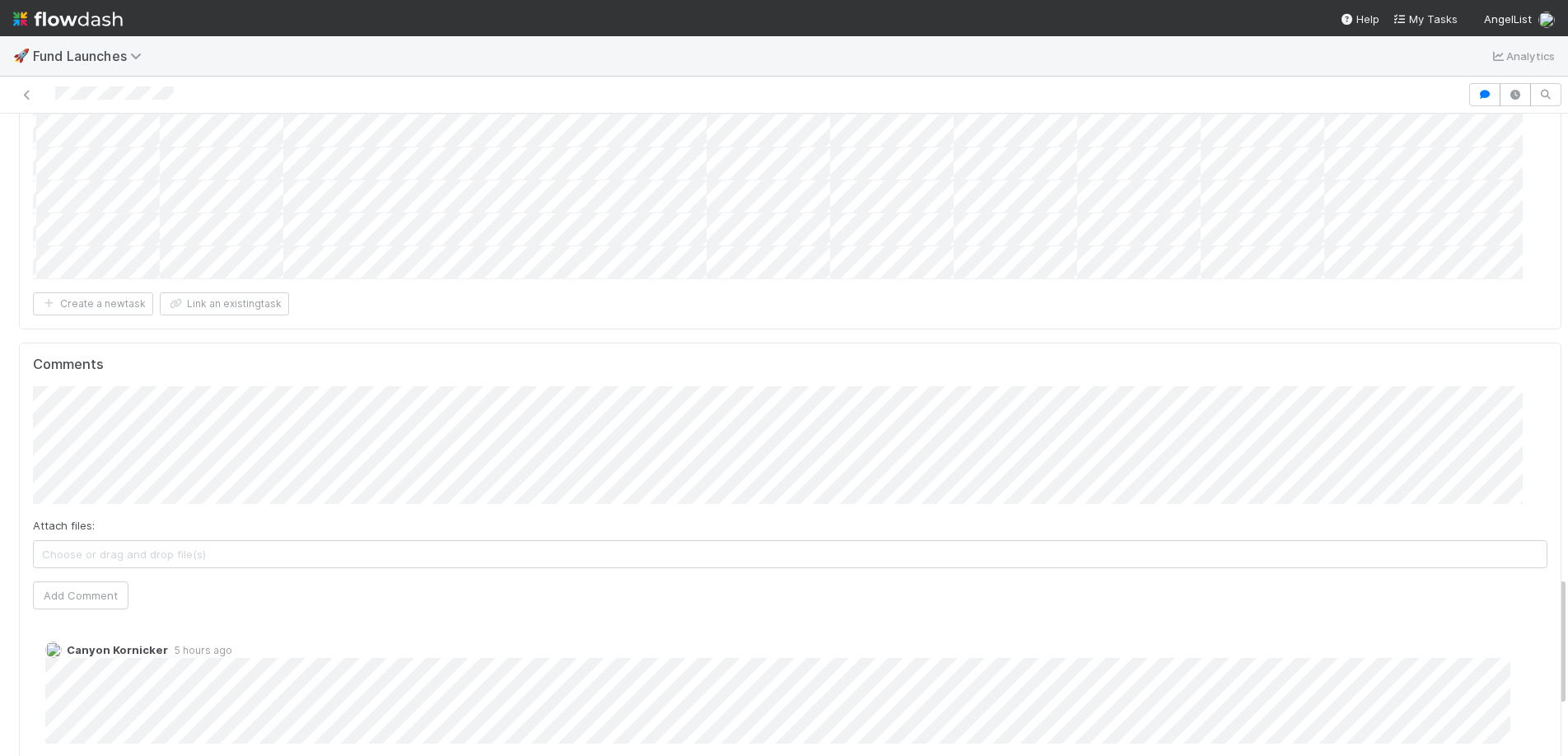
scroll to position [2277, 0]
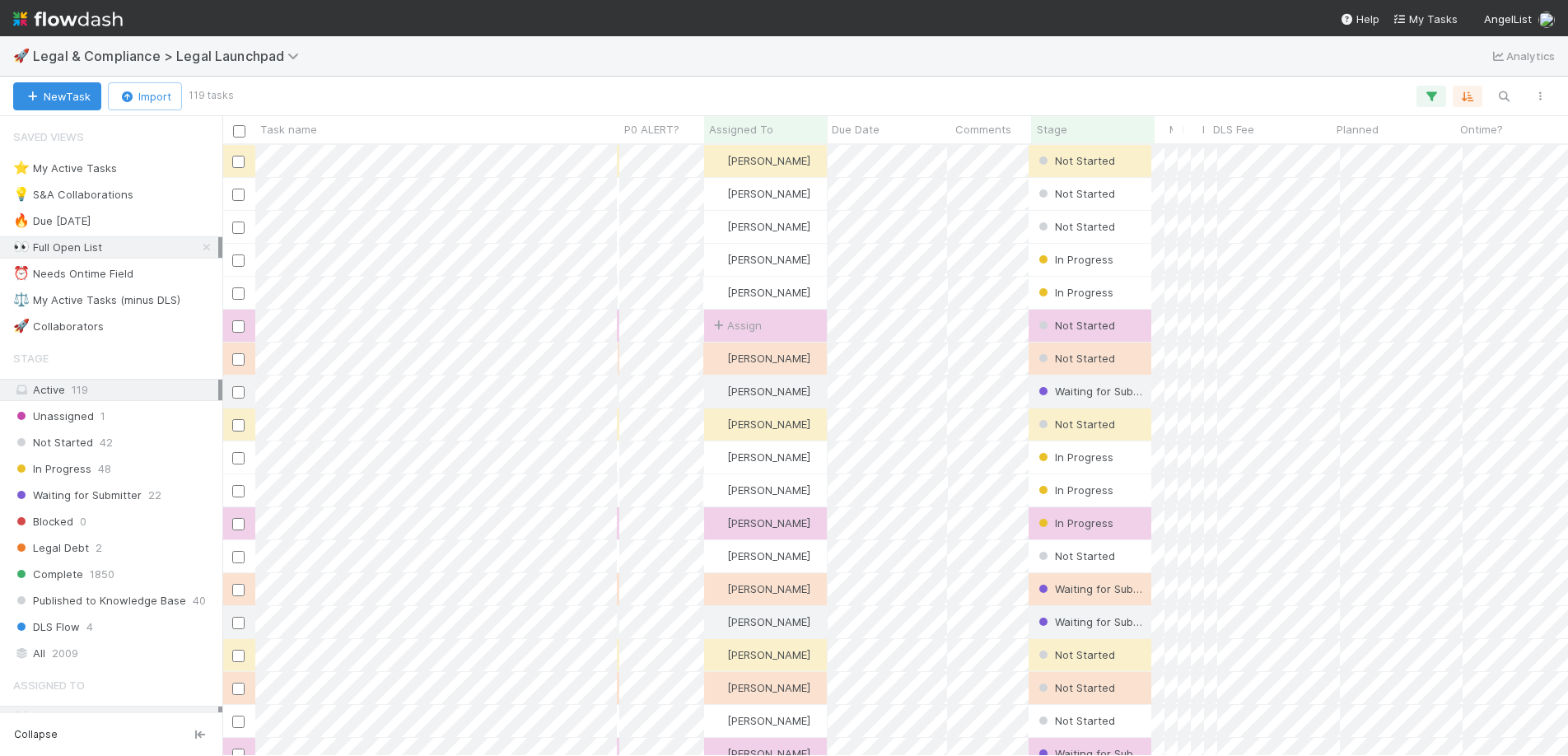
scroll to position [599, 1333]
click at [100, 168] on div "⭐ My Active Tasks" at bounding box center [65, 168] width 104 height 21
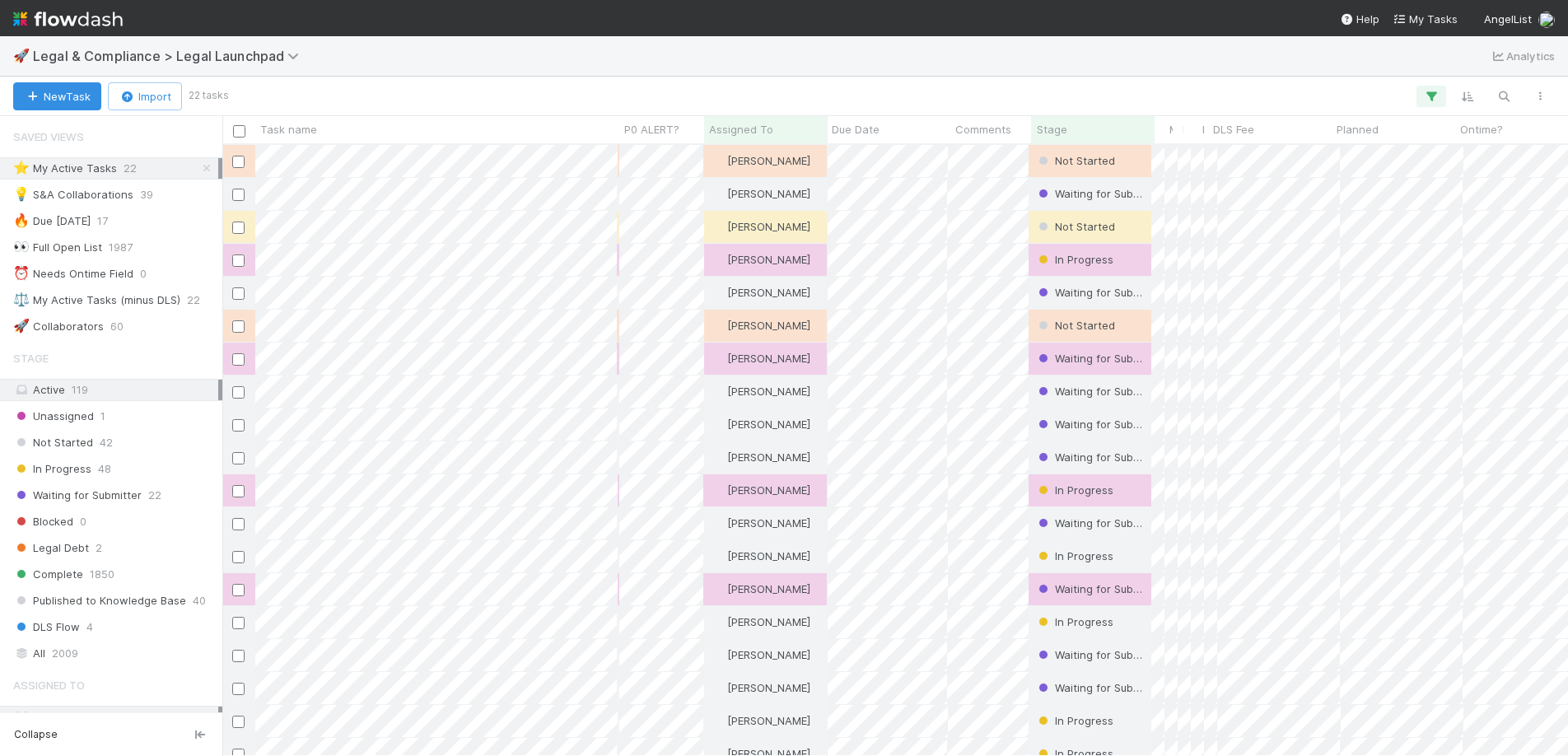
scroll to position [599, 1333]
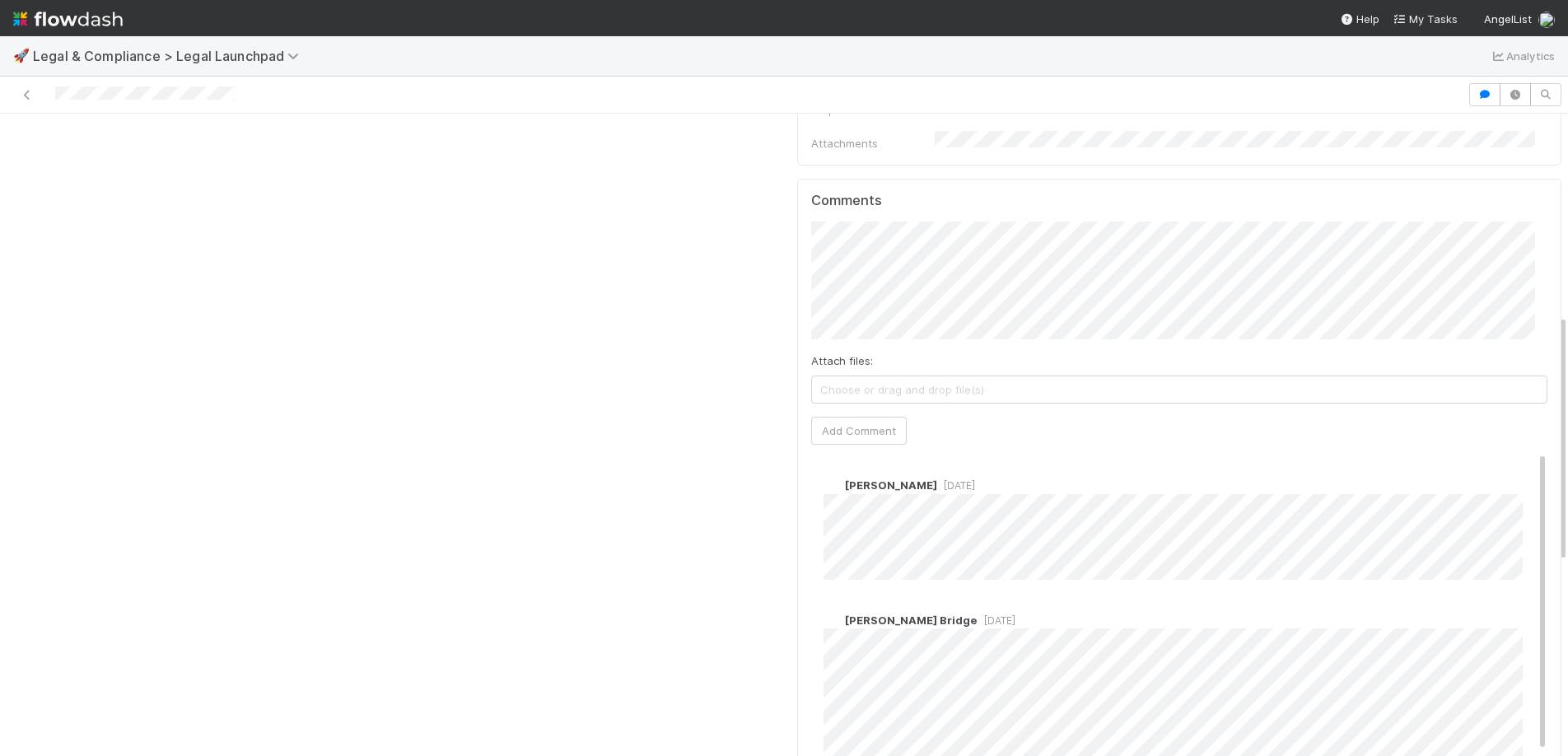
scroll to position [1020, 0]
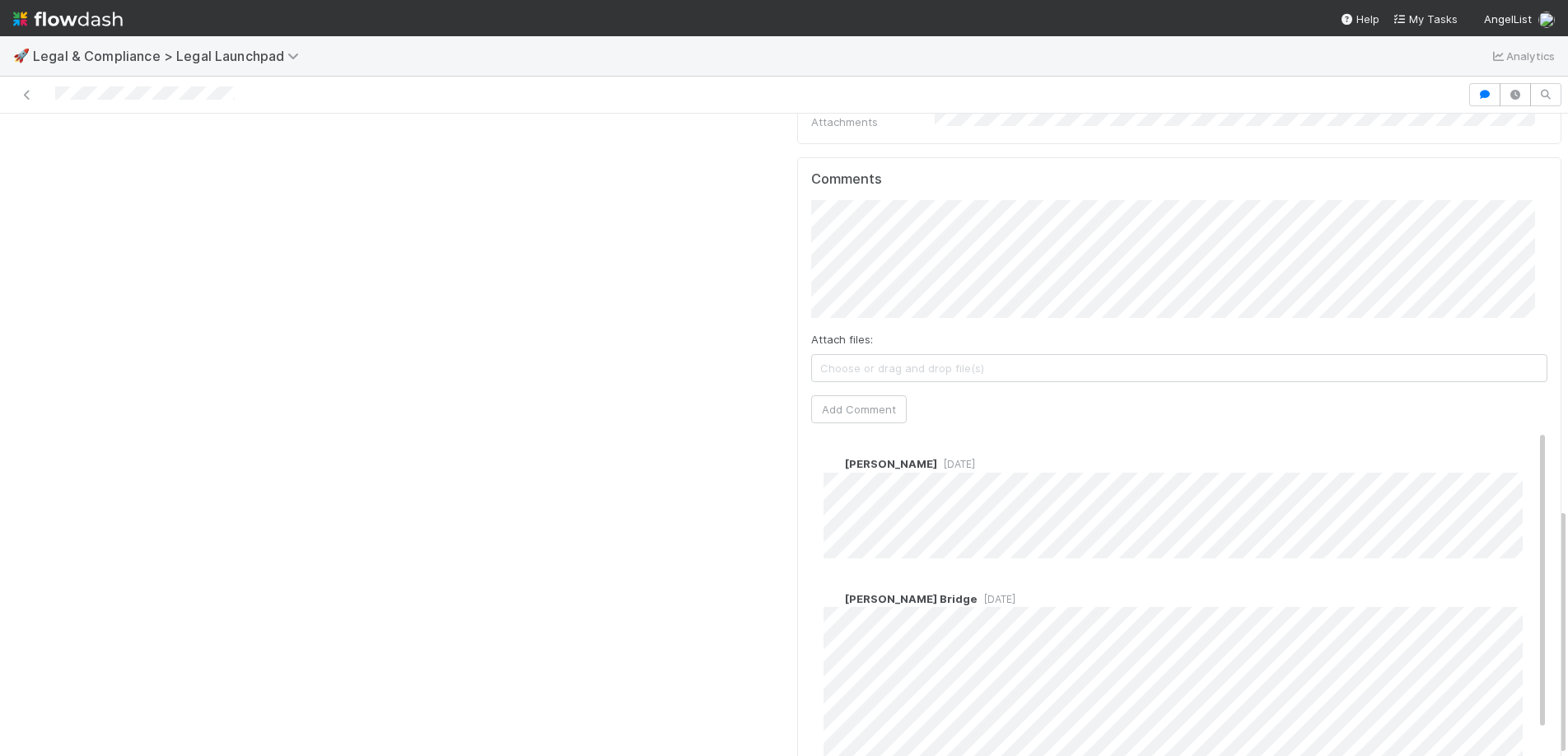
click at [1065, 281] on div "Attach files: Choose or drag and drop file(s) Add Comment" at bounding box center [1180, 312] width 737 height 224
click at [907, 229] on span "[PERSON_NAME]" at bounding box center [896, 228] width 83 height 13
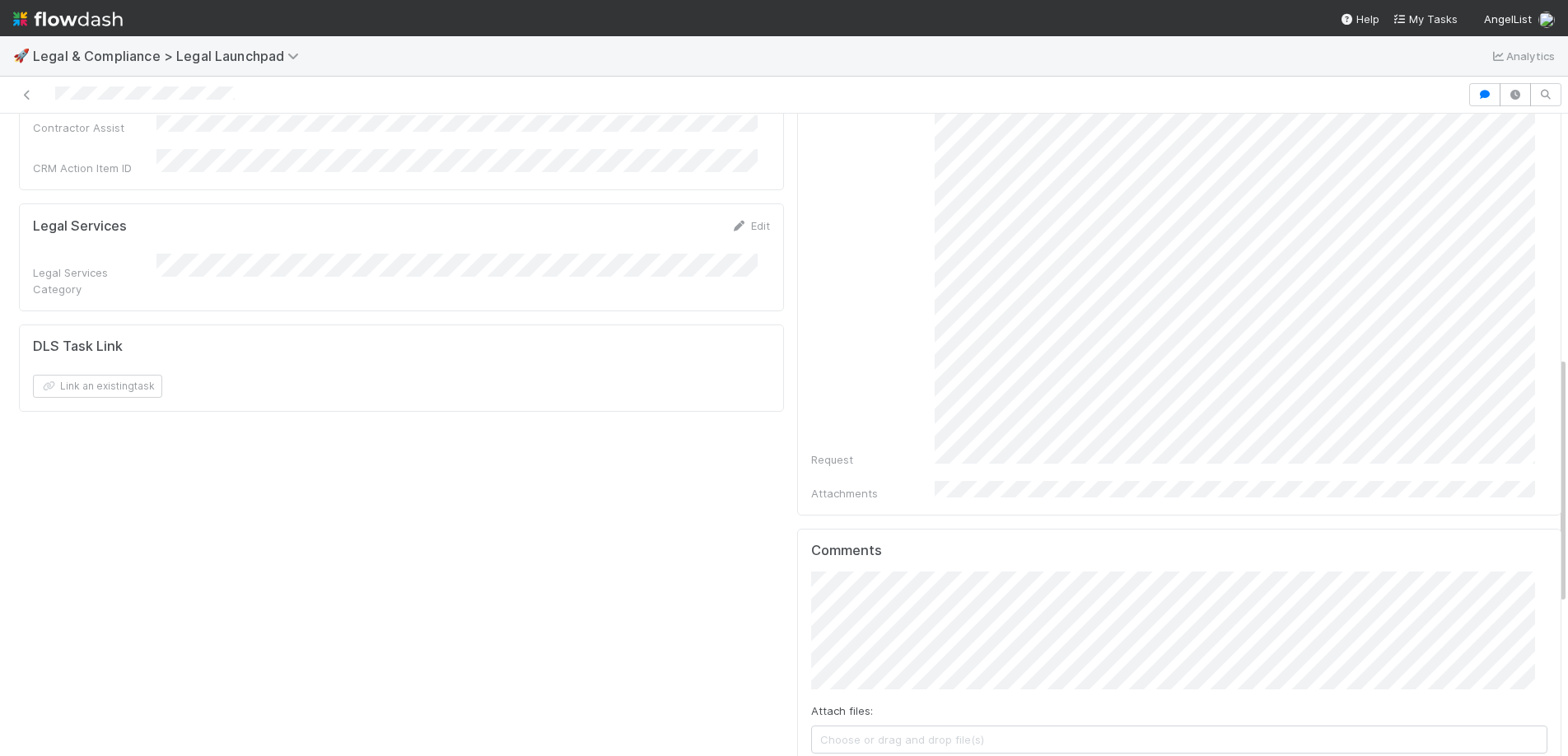
scroll to position [760, 0]
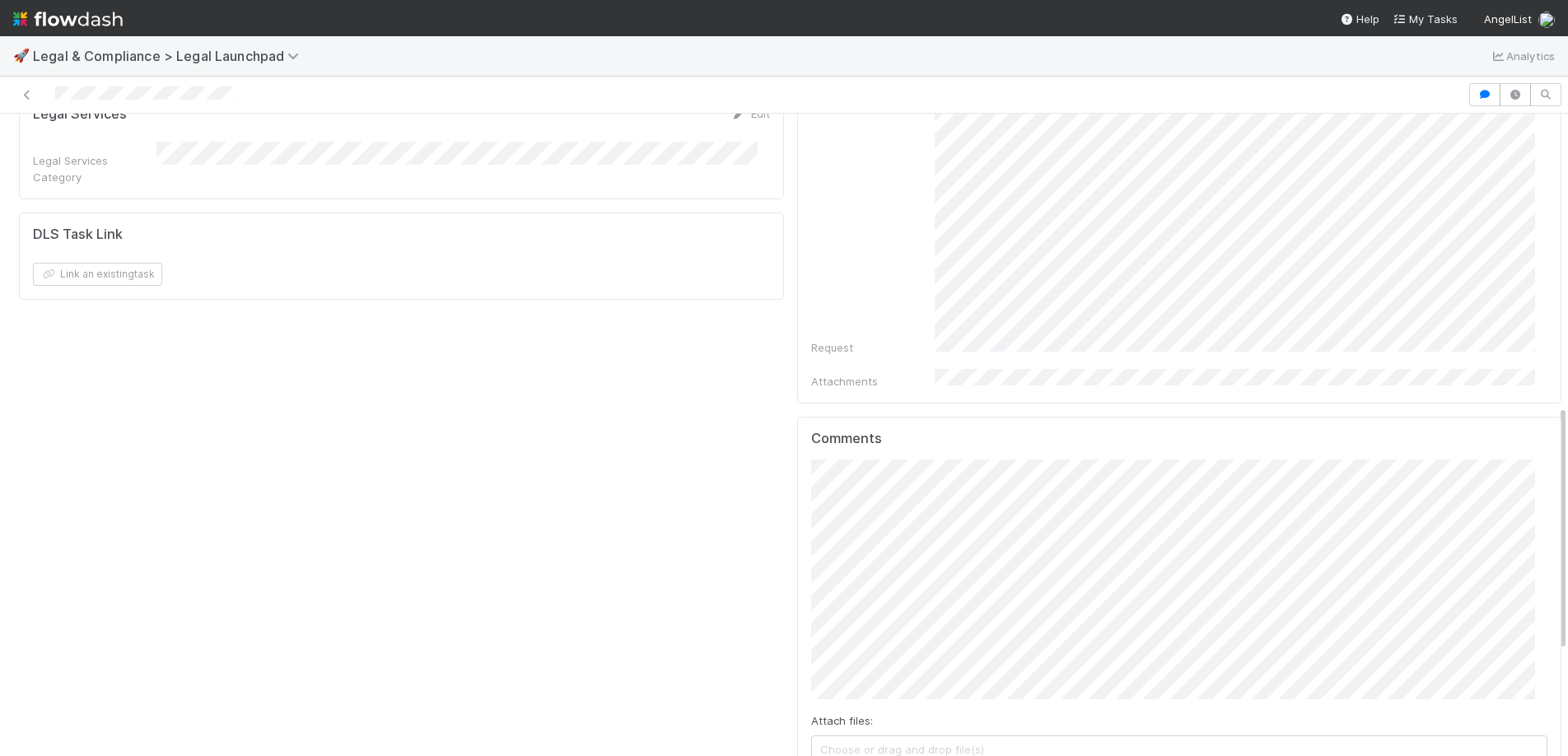
click at [901, 267] on div "Request" at bounding box center [1180, 115] width 737 height 413
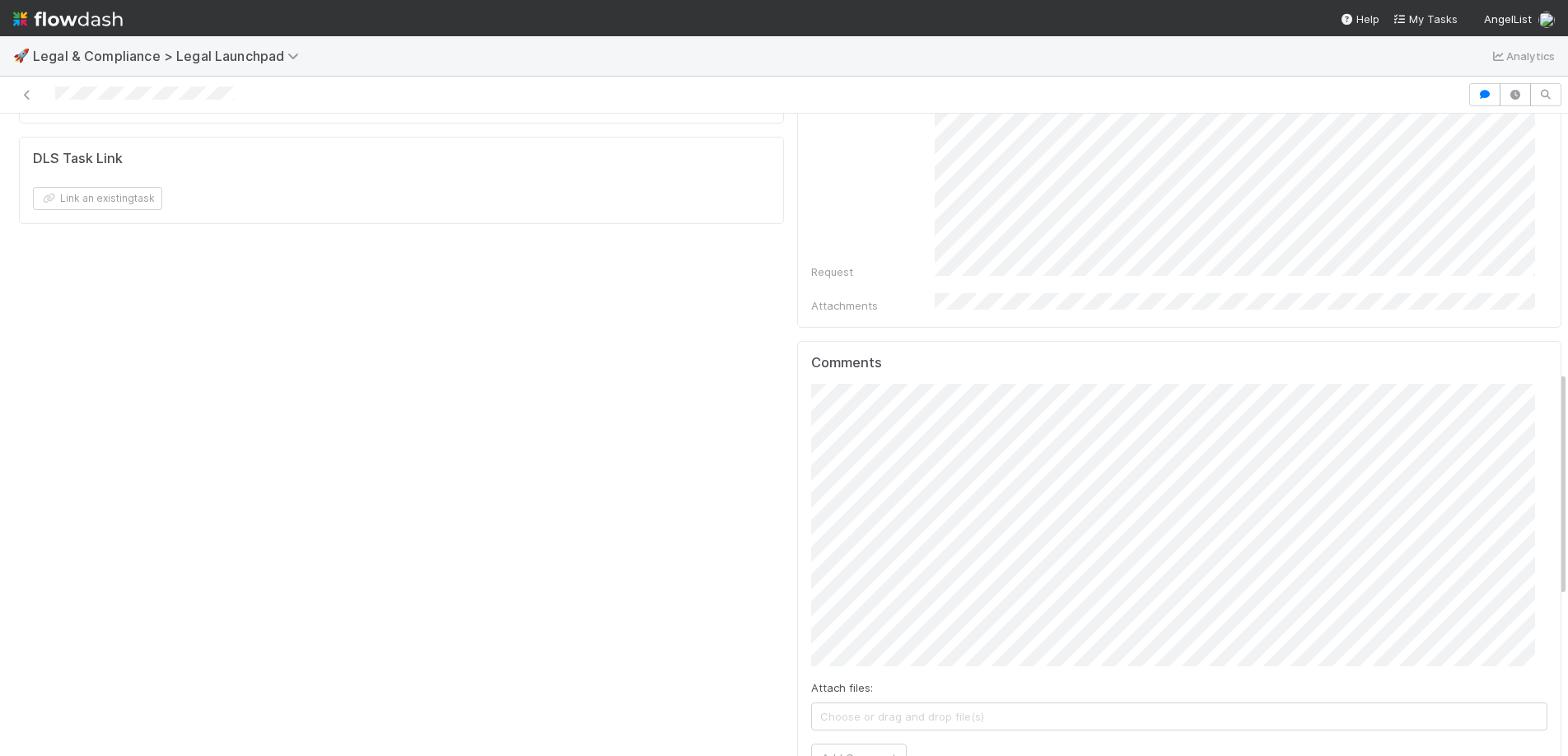
scroll to position [849, 0]
click at [722, 515] on div "Details Edit Task name Due Date P0 ALERT? Matter Type Hour Estimate Planned Ont…" at bounding box center [790, 221] width 1556 height 1816
click at [849, 732] on button "Add Comment" at bounding box center [859, 746] width 95 height 28
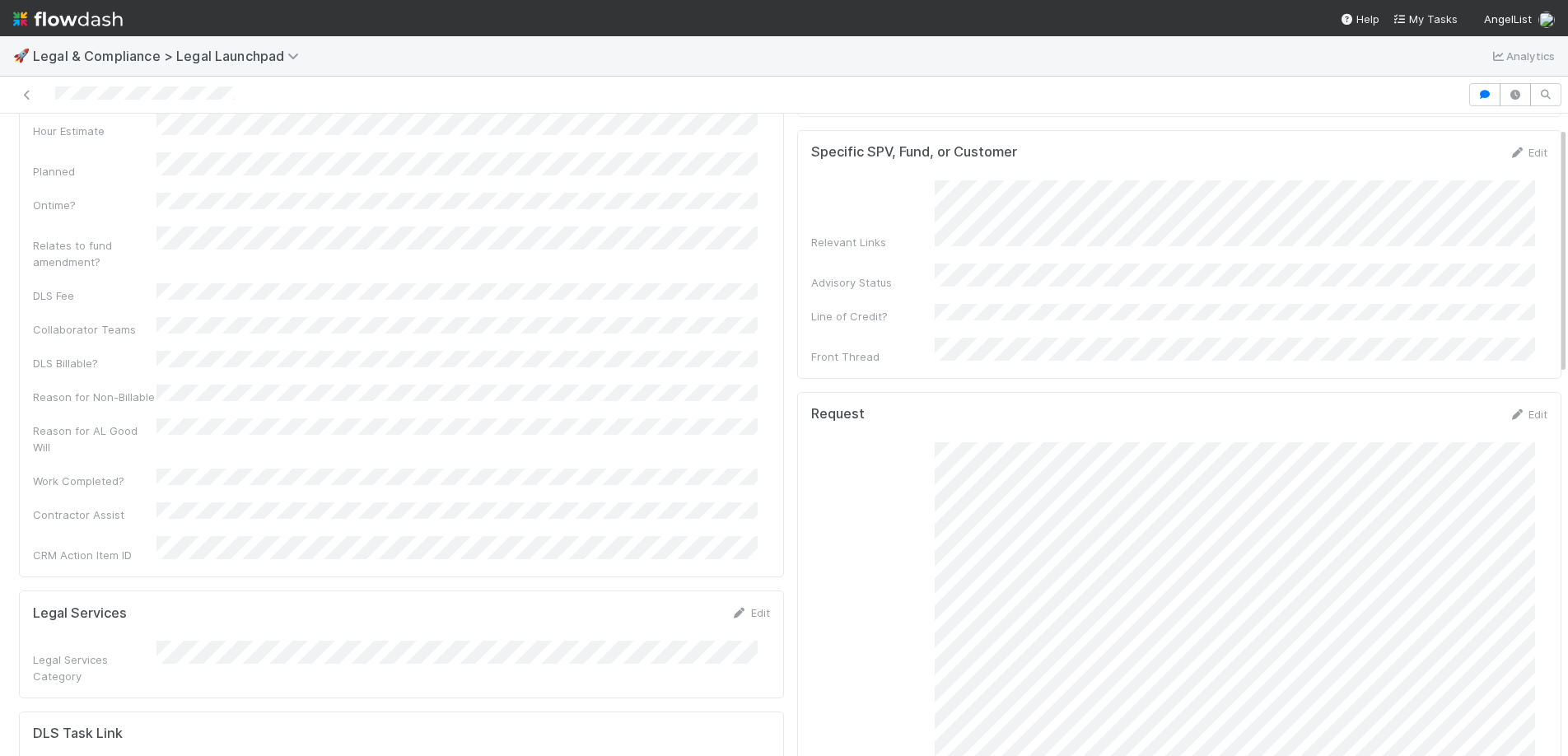
scroll to position [0, 0]
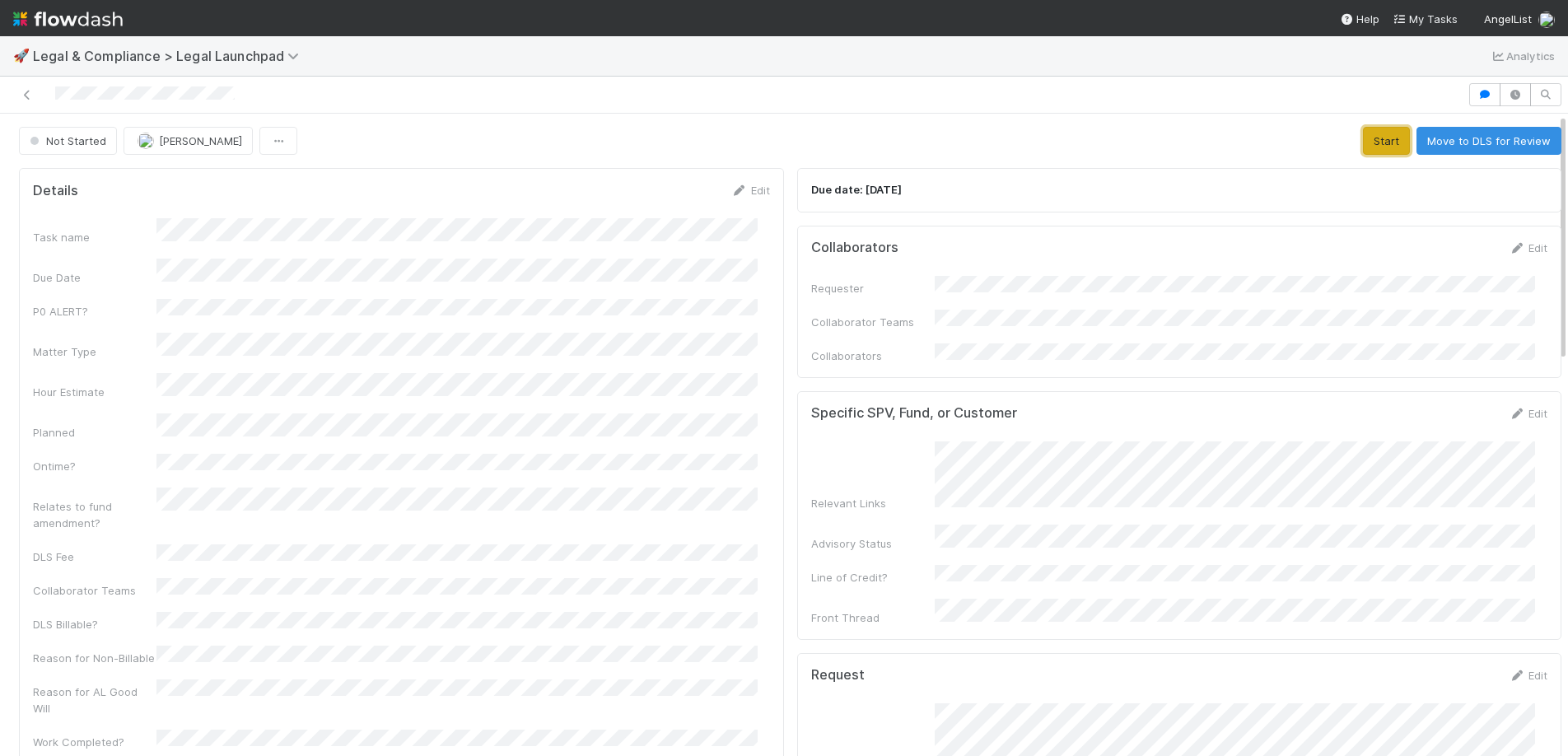
click at [1363, 136] on button "Start" at bounding box center [1387, 141] width 47 height 28
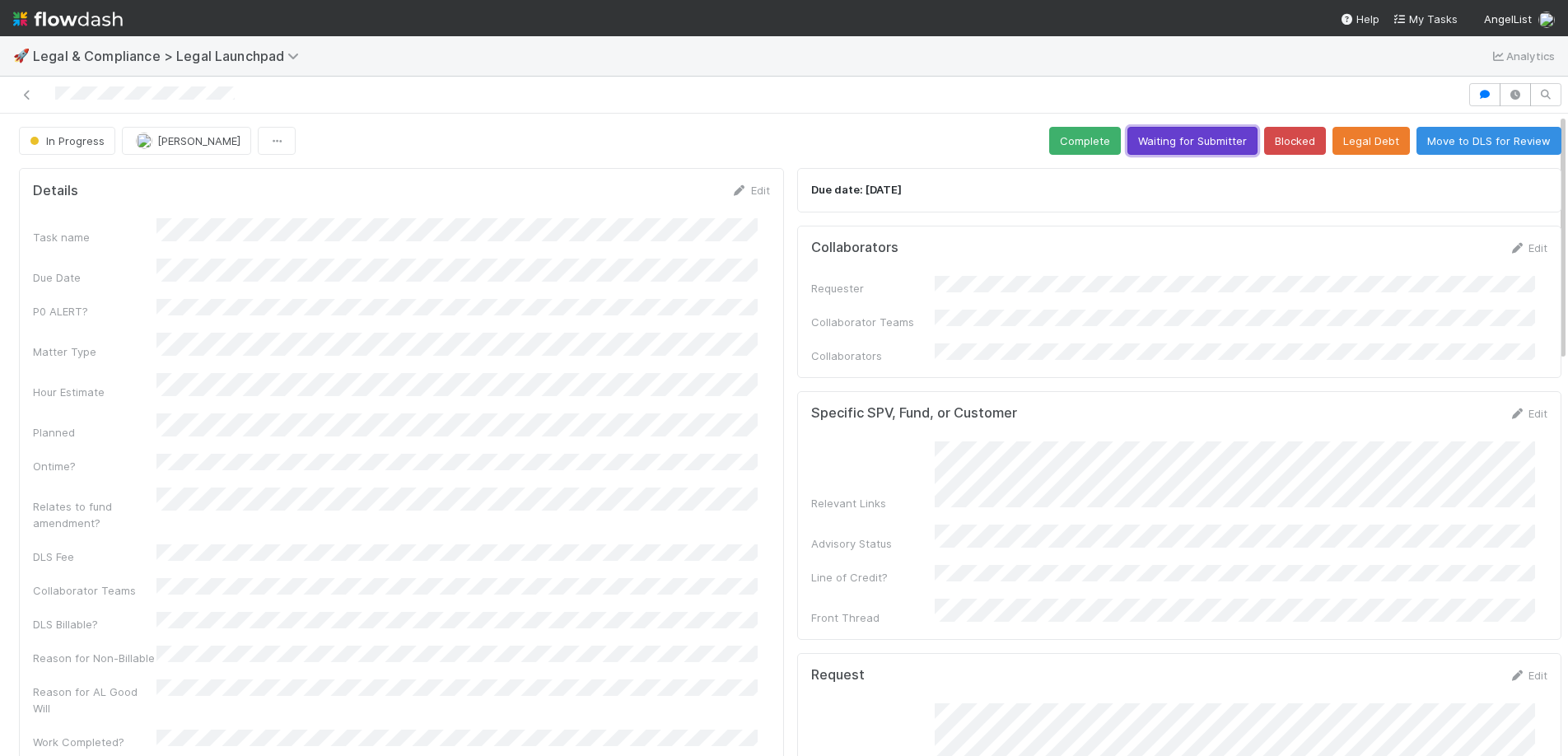
click at [1140, 150] on button "Waiting for Submitter" at bounding box center [1192, 141] width 130 height 28
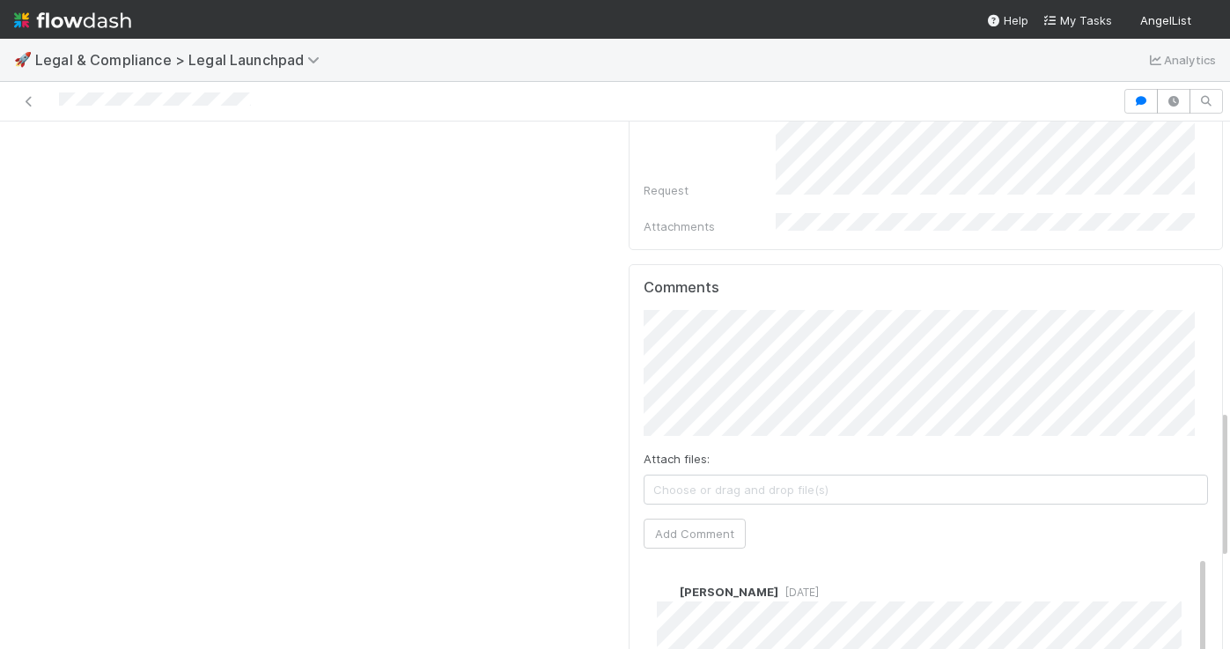
scroll to position [1337, 0]
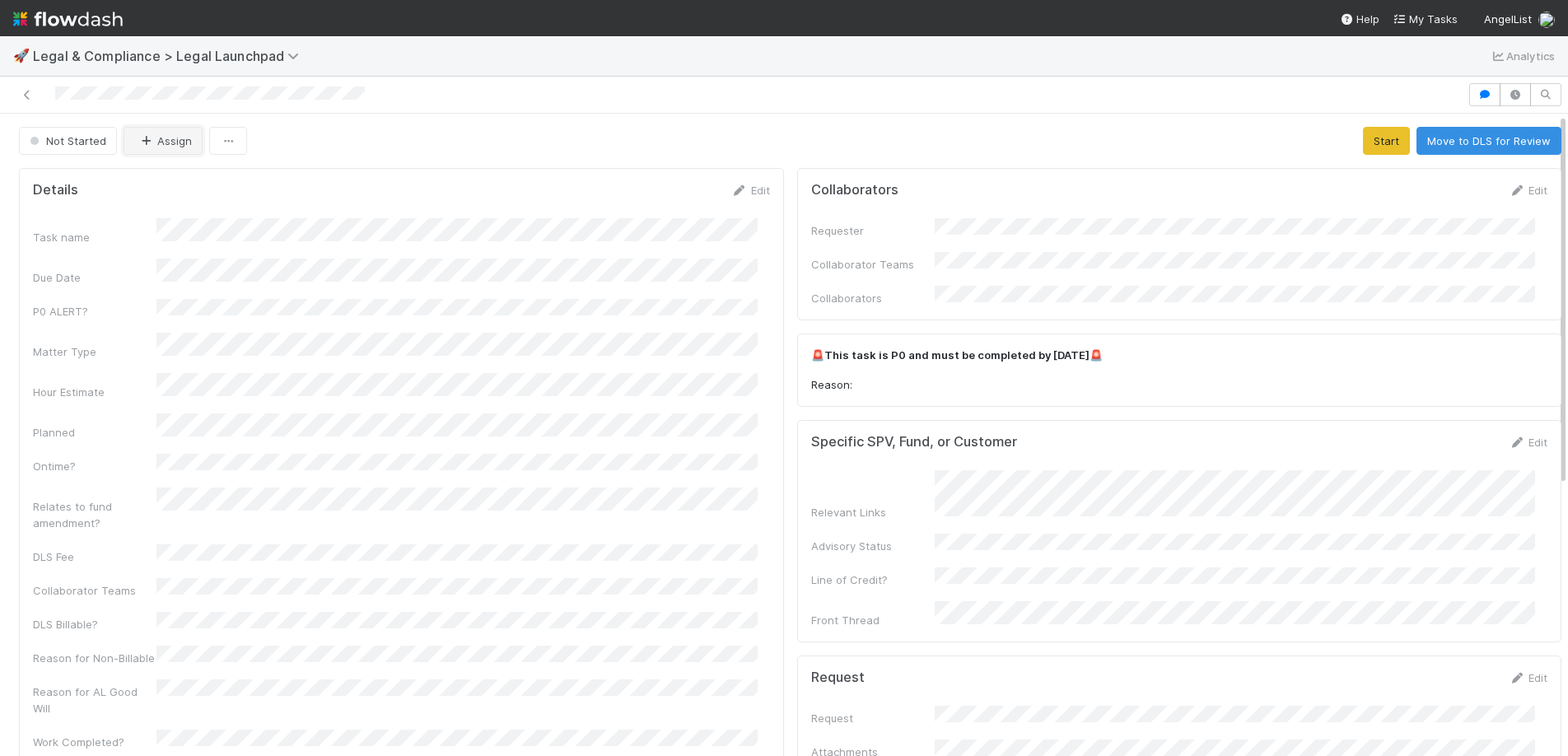
click at [171, 140] on button "Assign" at bounding box center [163, 141] width 79 height 28
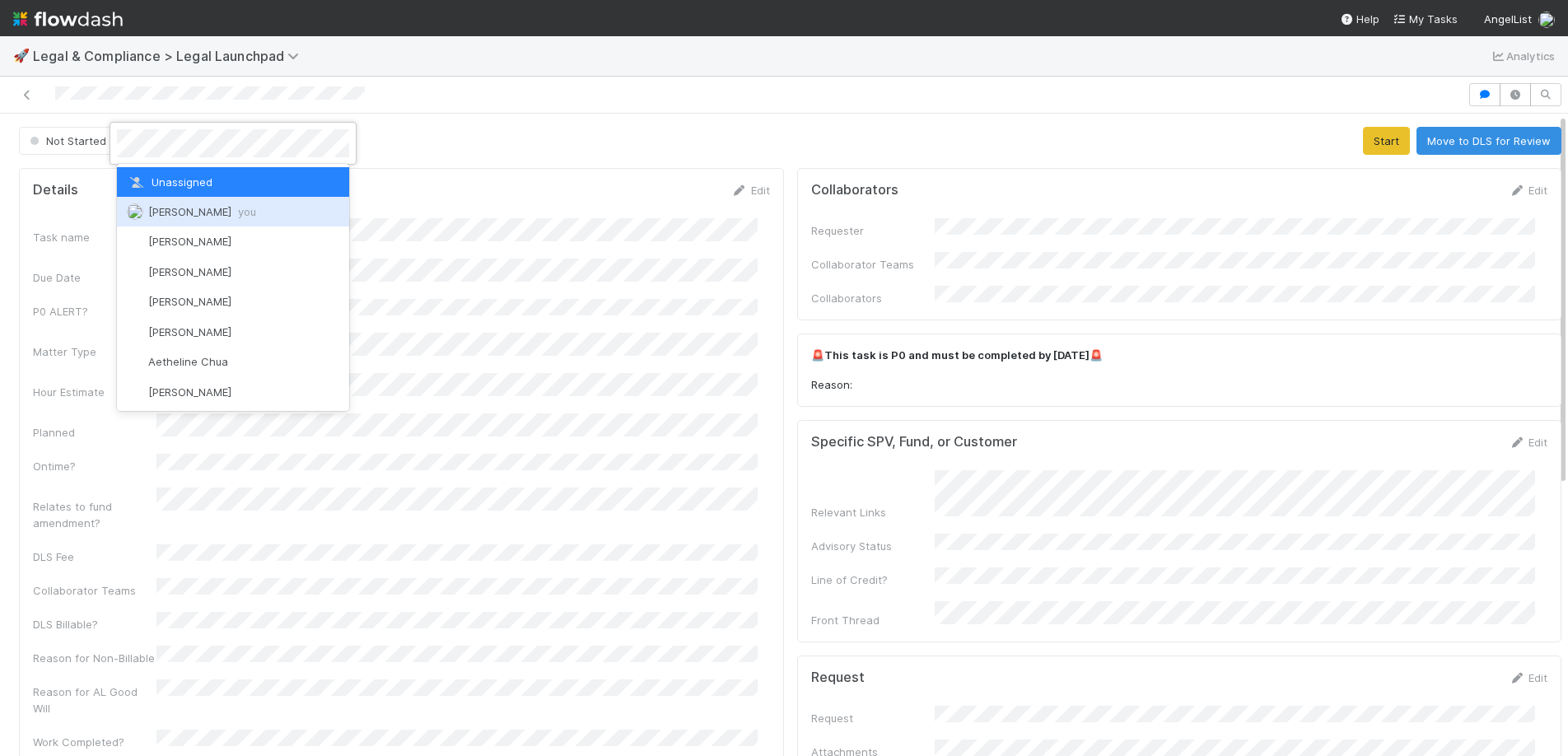
click at [175, 207] on span "Scarlett Grabowska you" at bounding box center [201, 211] width 108 height 13
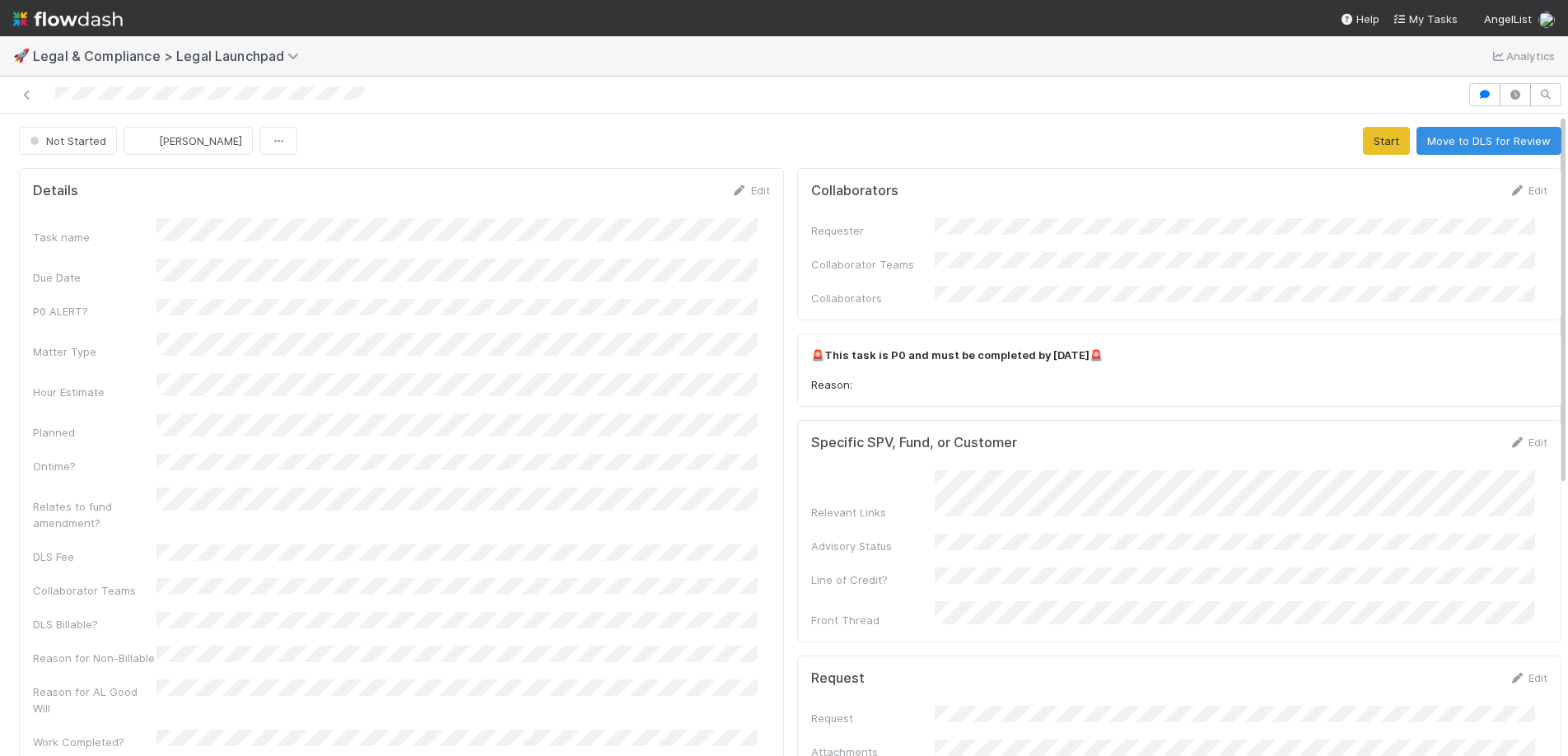
click at [650, 424] on div "Task name Due Date P0 ALERT? Matter Type Hour Estimate Planned Ontime? Relates …" at bounding box center [401, 517] width 737 height 600
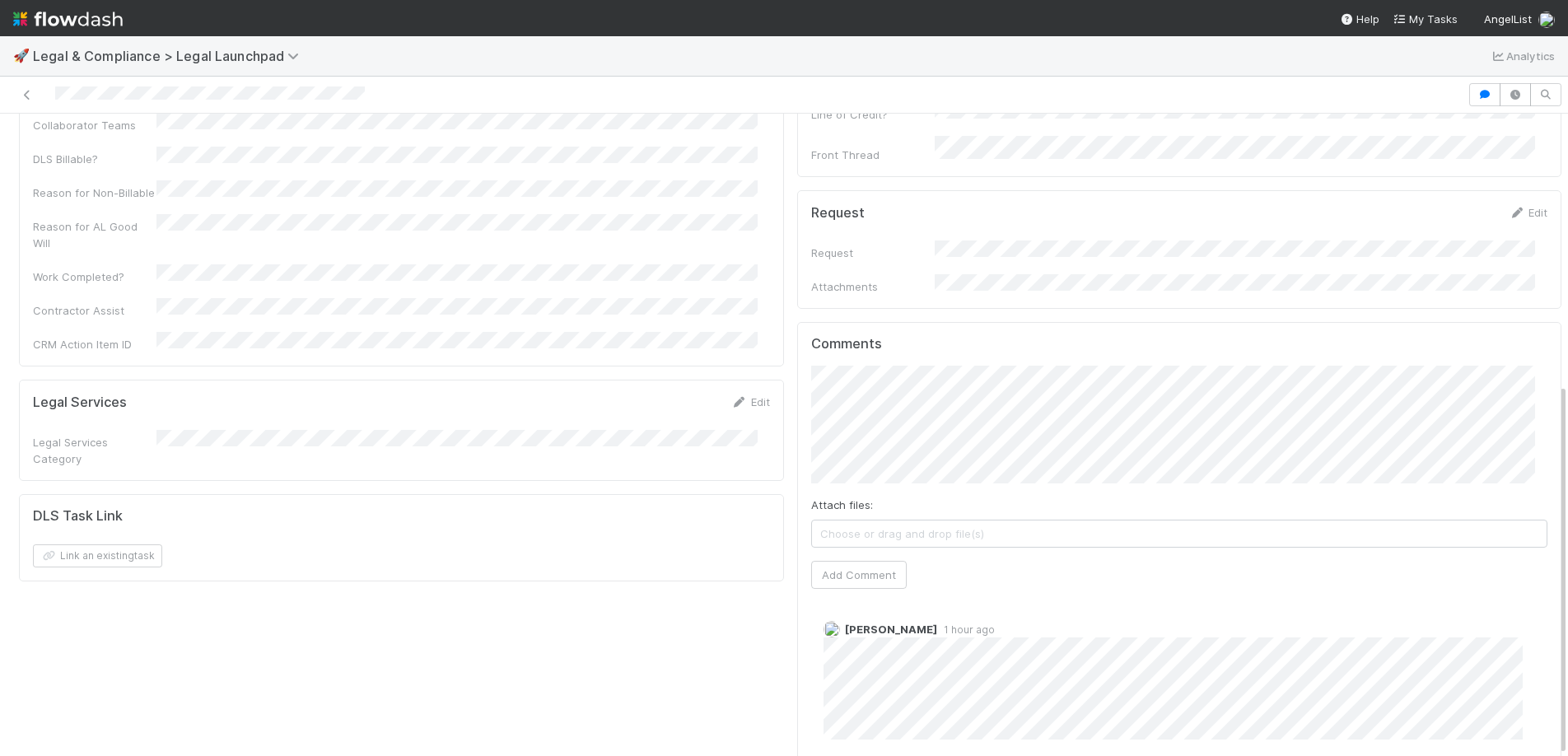
scroll to position [4, 0]
click at [910, 388] on span "[PERSON_NAME]" at bounding box center [896, 390] width 83 height 13
click at [880, 560] on button "Add Comment" at bounding box center [859, 574] width 95 height 28
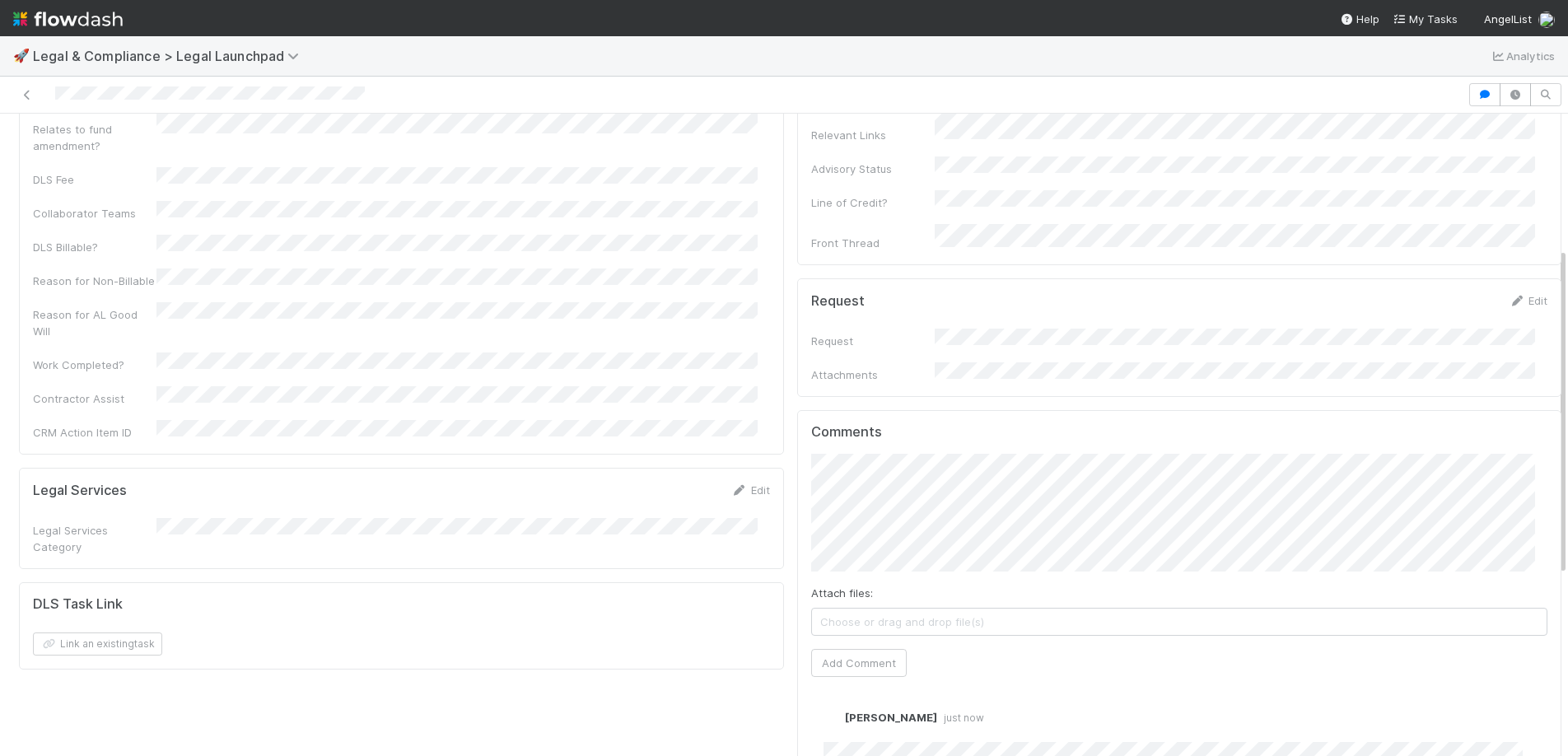
scroll to position [264, 0]
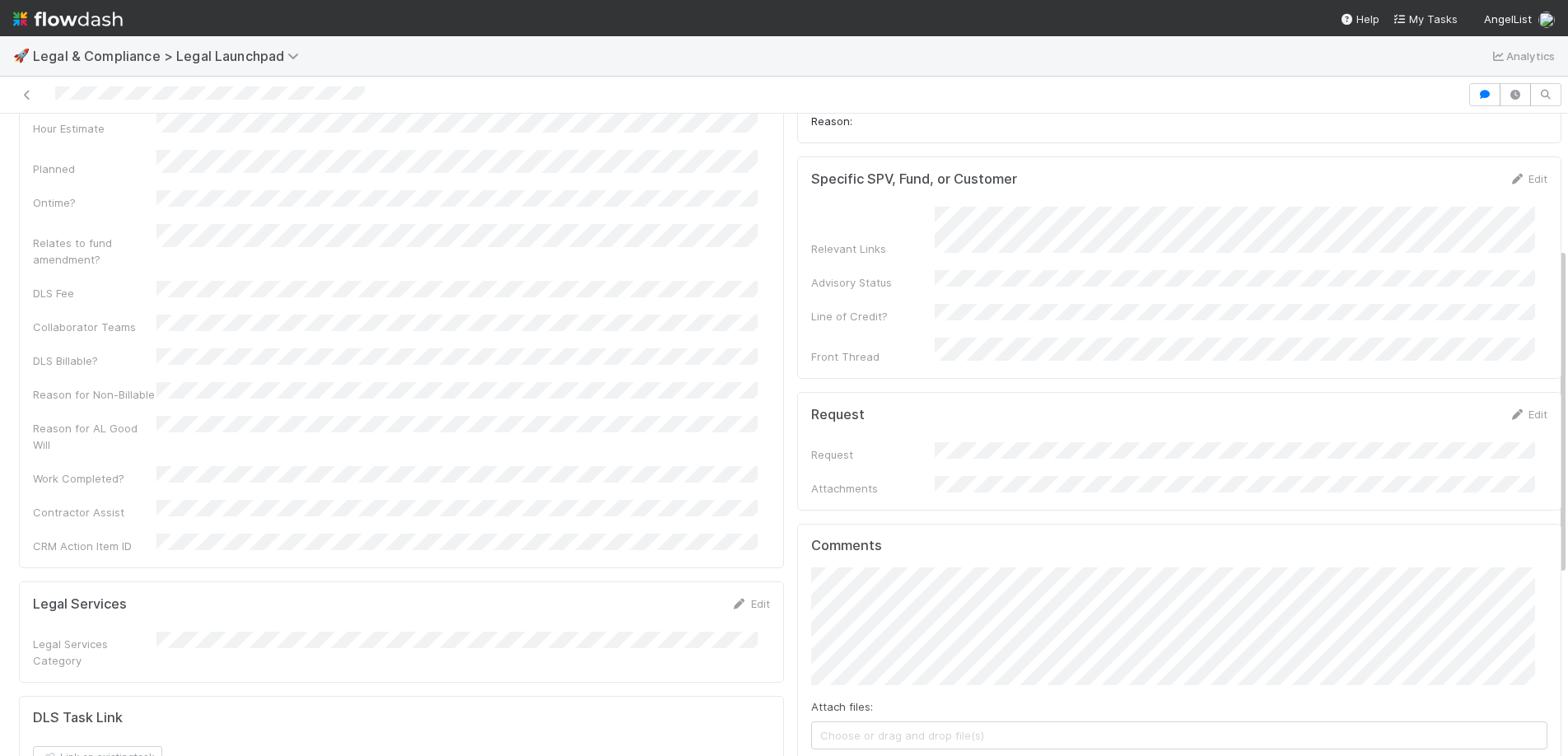
click at [731, 562] on div "Details Edit Task name Due Date P0 ALERT? Matter Type Hour Estimate Planned Ont…" at bounding box center [790, 521] width 1556 height 1247
click at [894, 602] on button "Maxim Kalinkin" at bounding box center [902, 592] width 124 height 23
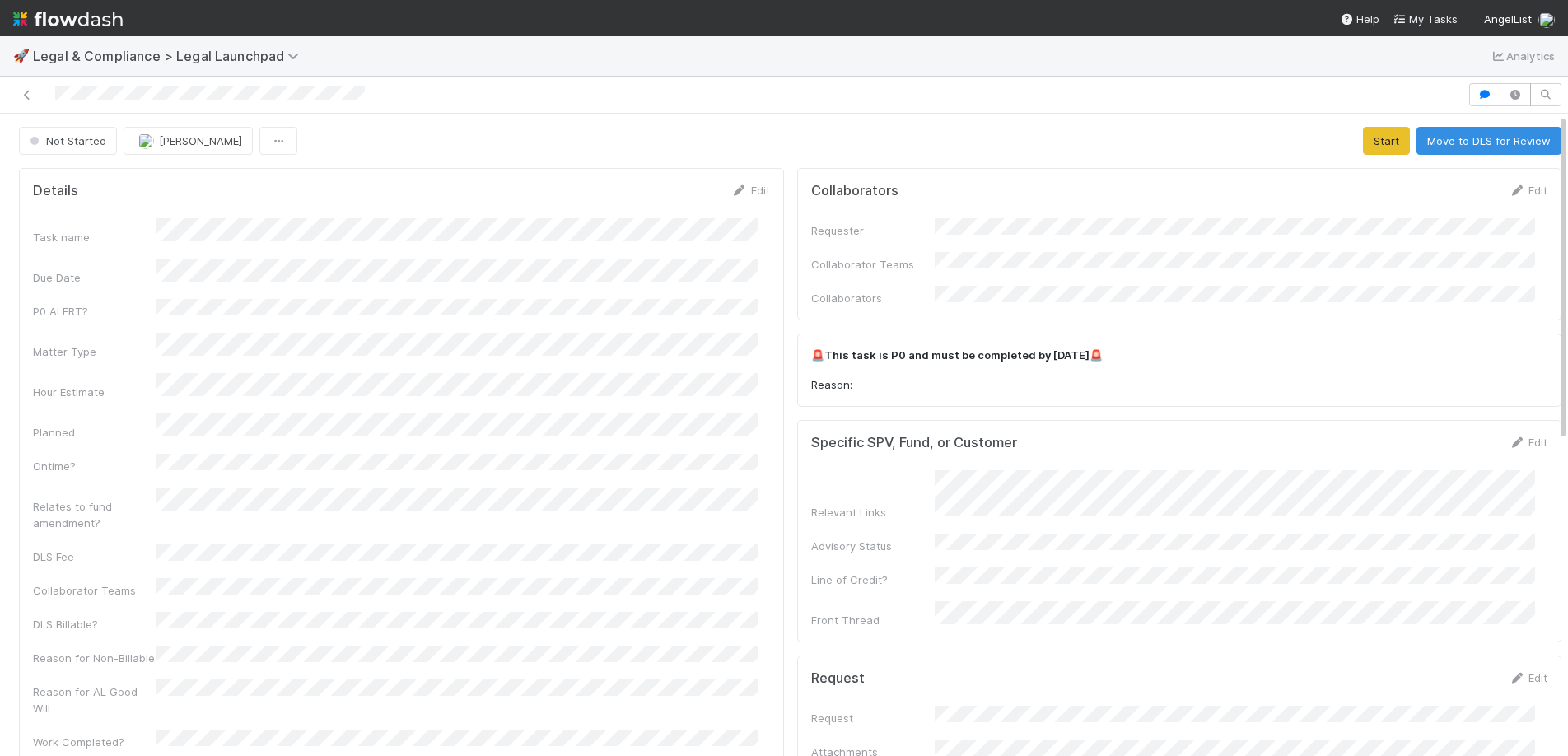
scroll to position [540, 0]
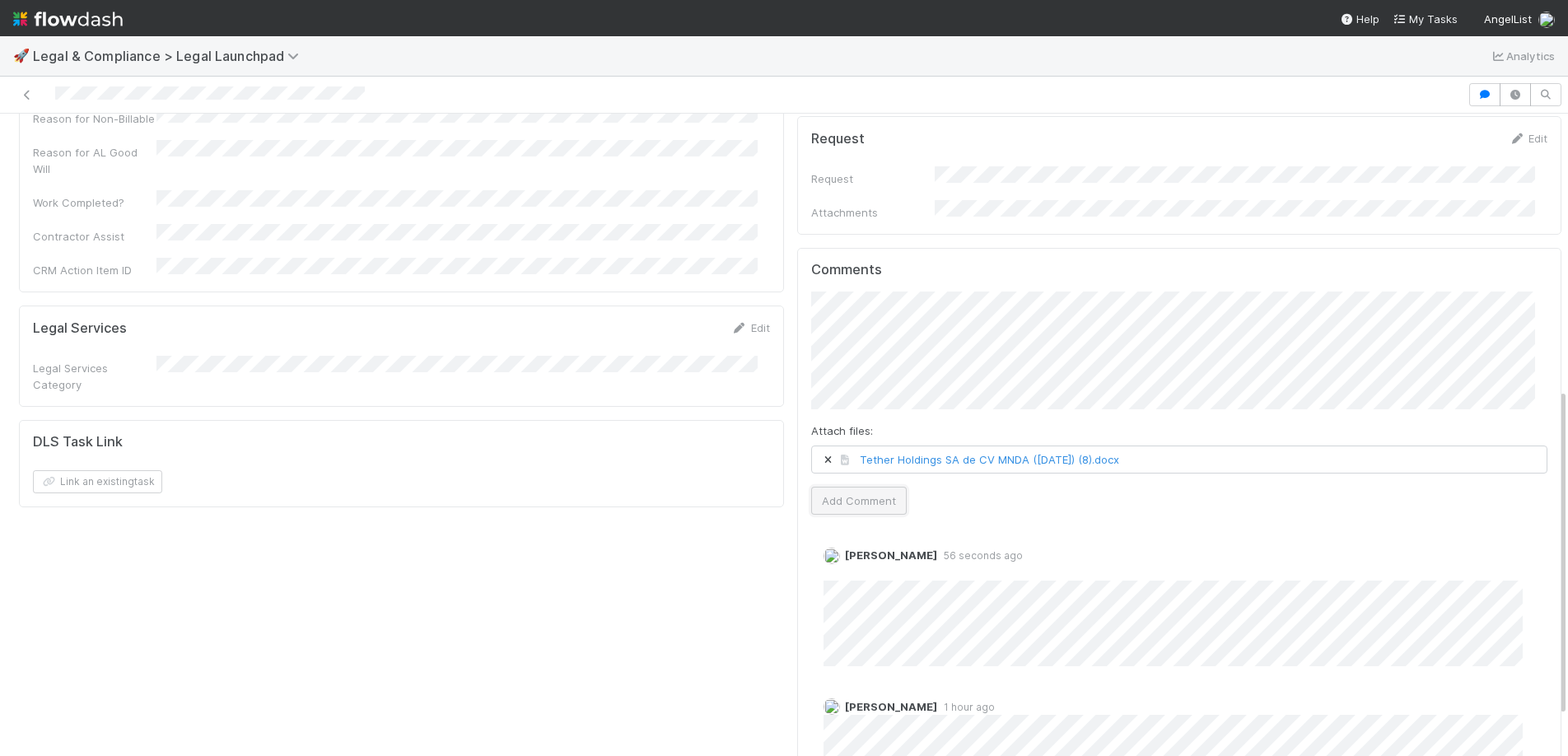
click at [862, 487] on button "Add Comment" at bounding box center [859, 501] width 95 height 28
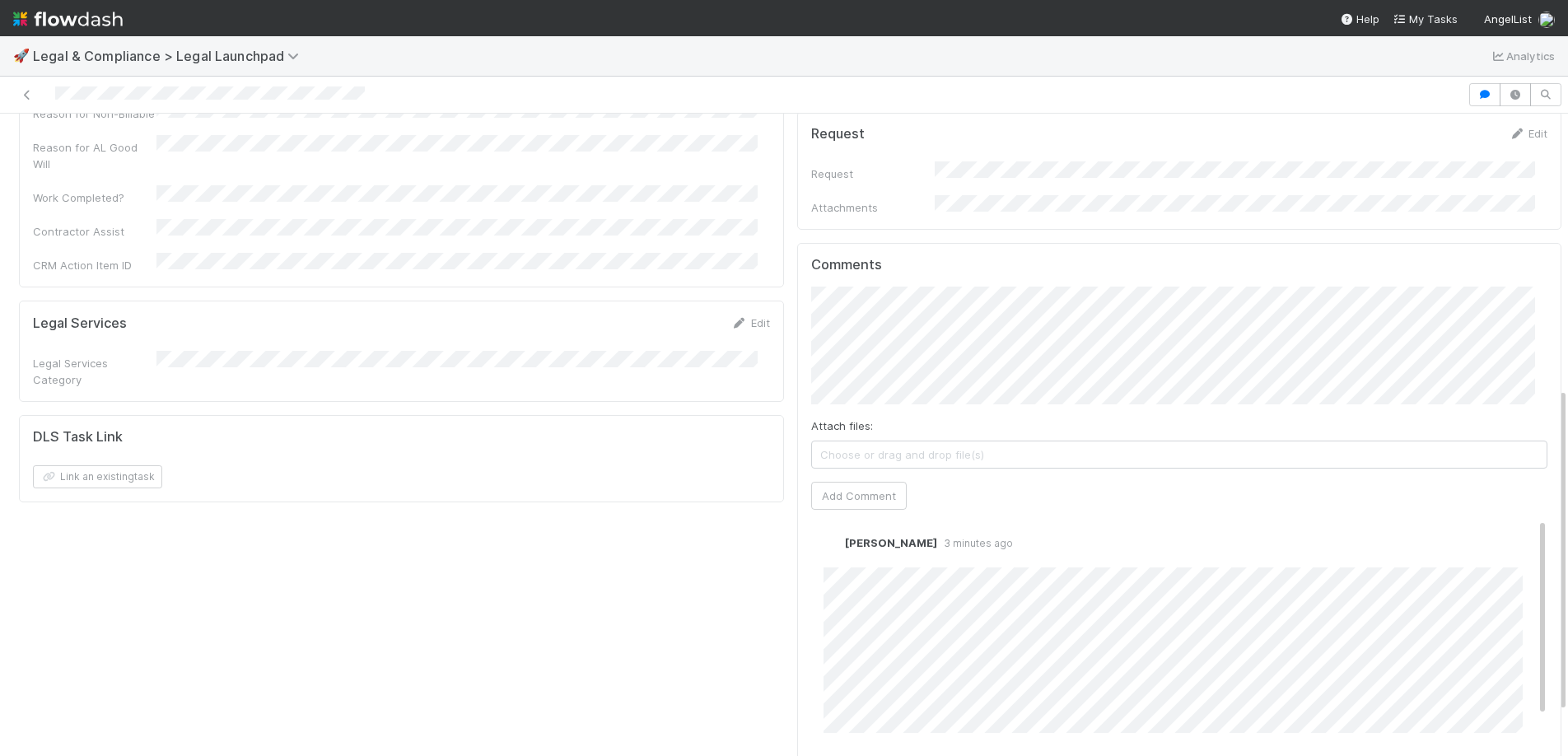
scroll to position [0, 0]
click at [881, 373] on div "Attach files: Choose or drag and drop file(s) Add Comment" at bounding box center [1180, 398] width 737 height 224
click at [896, 306] on span "Maxim Kalinkin" at bounding box center [896, 312] width 83 height 13
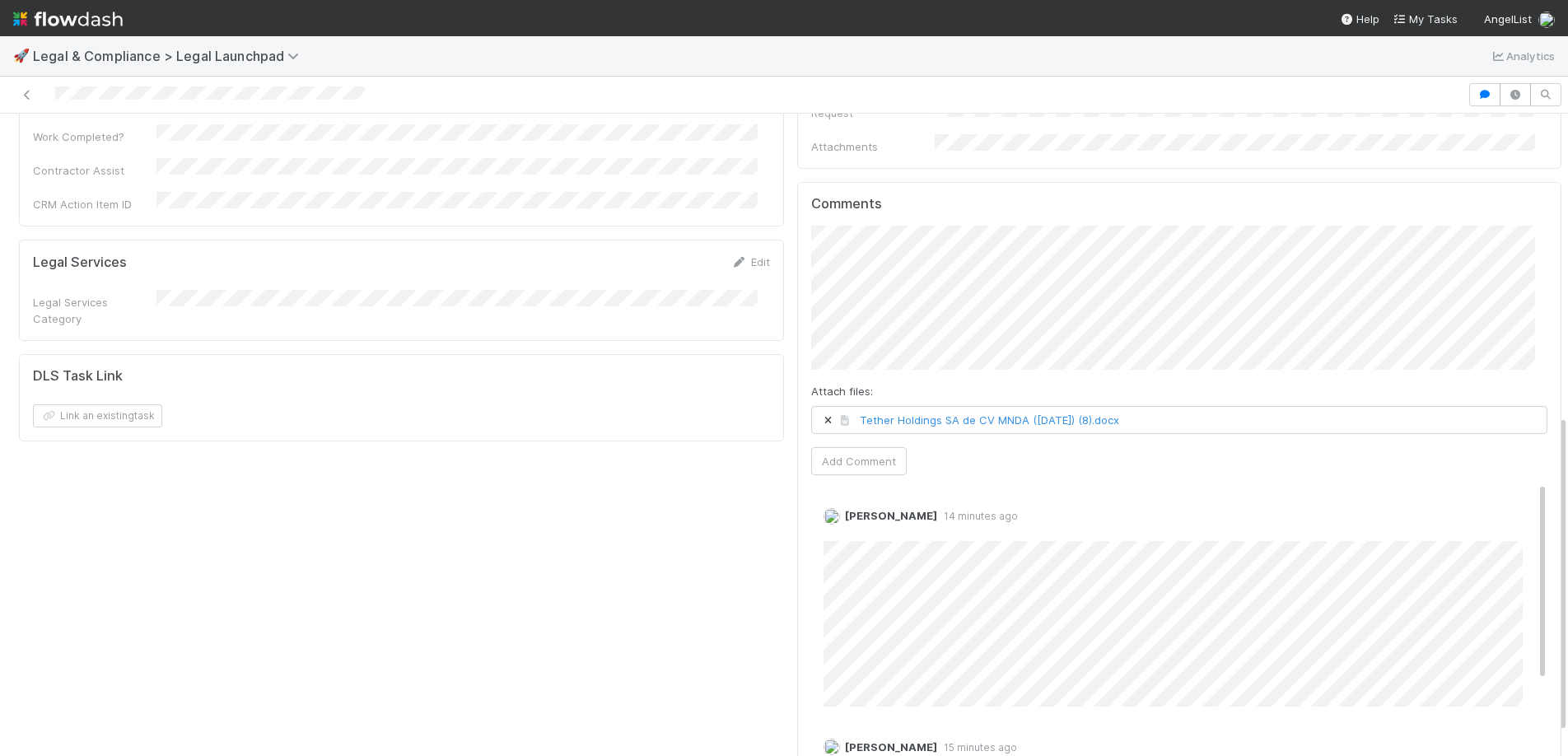
scroll to position [601, 0]
click at [830, 452] on button "Add Comment" at bounding box center [859, 466] width 95 height 28
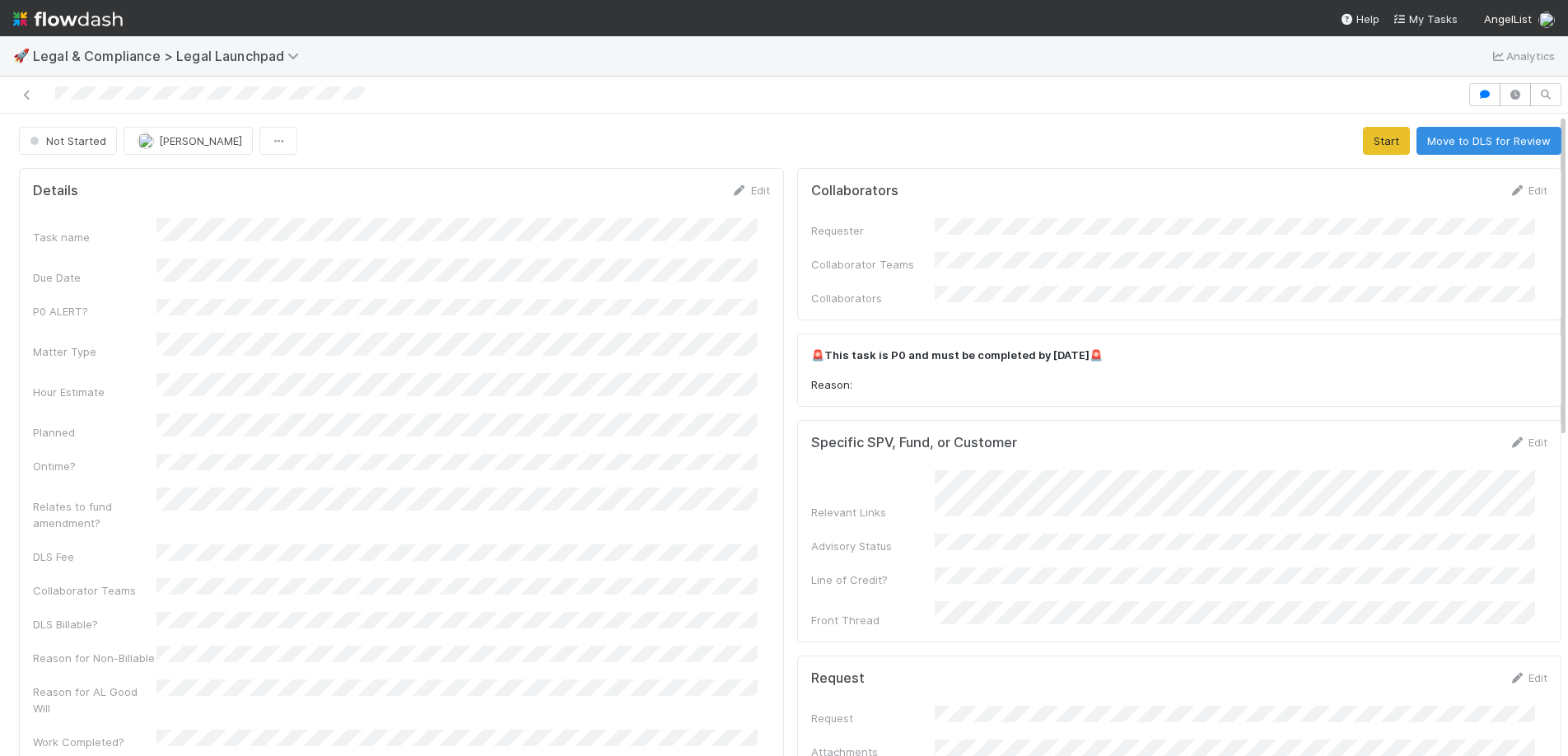
scroll to position [0, 0]
click at [1368, 143] on button "Start" at bounding box center [1387, 141] width 47 height 28
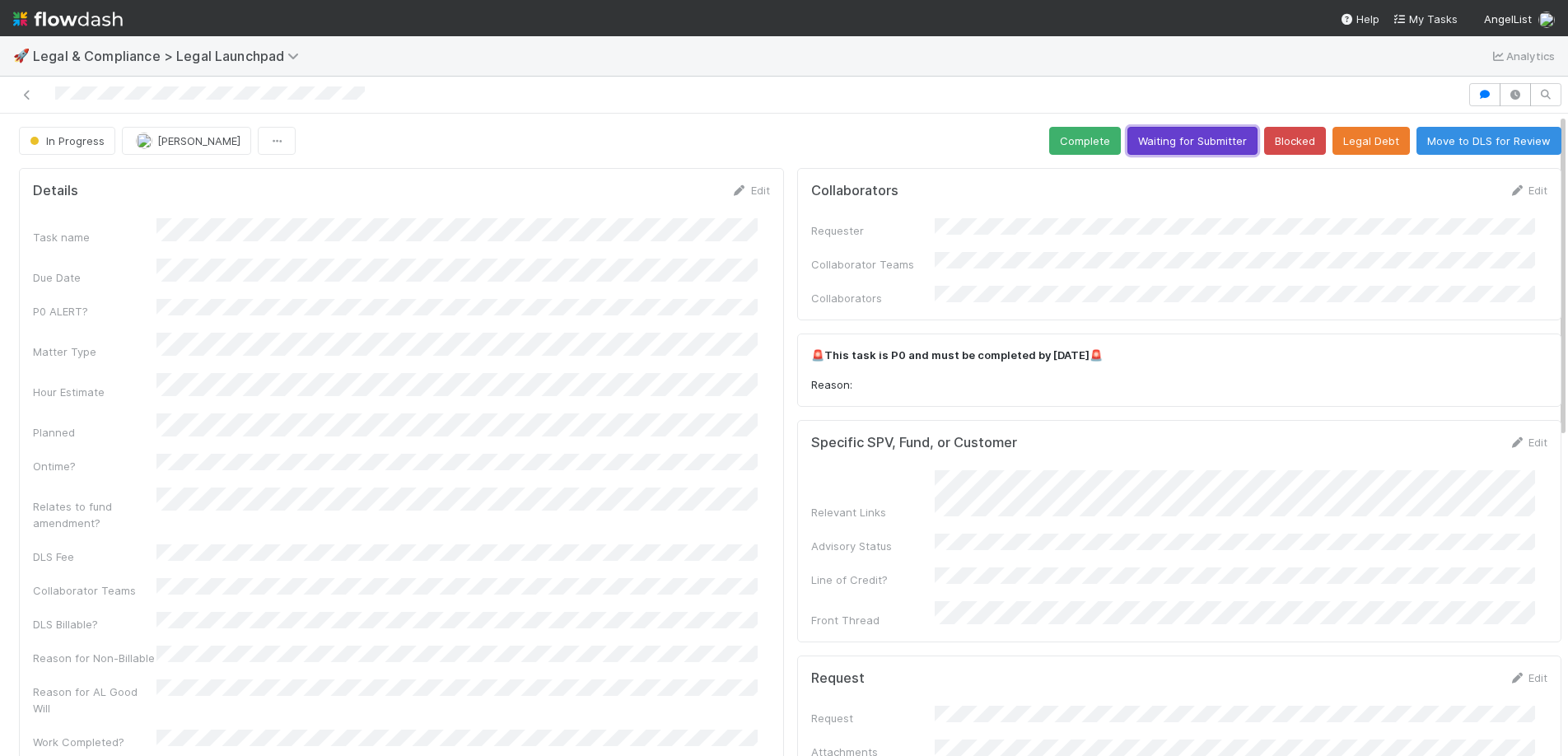
click at [1127, 136] on button "Waiting for Submitter" at bounding box center [1192, 141] width 130 height 28
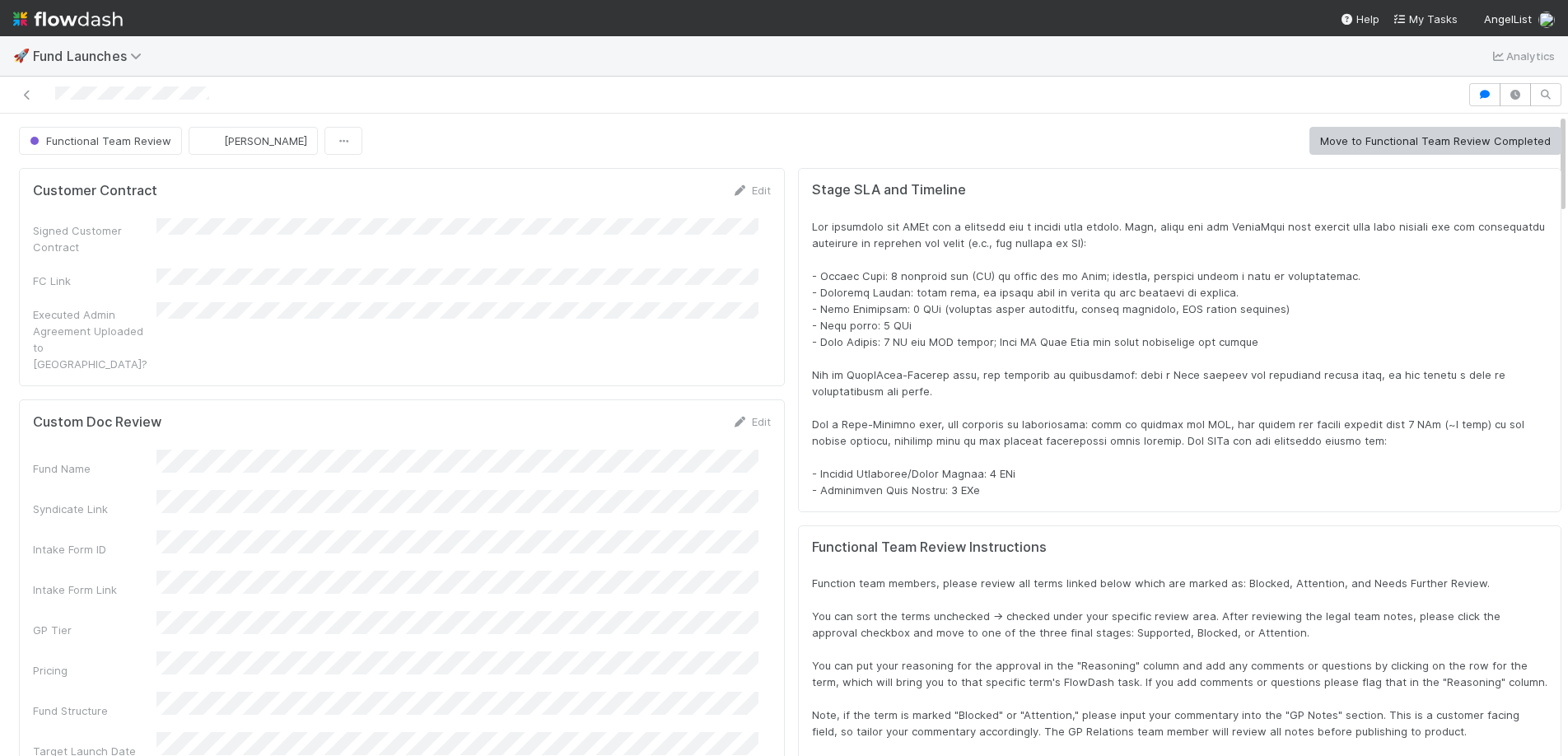
scroll to position [13, 13]
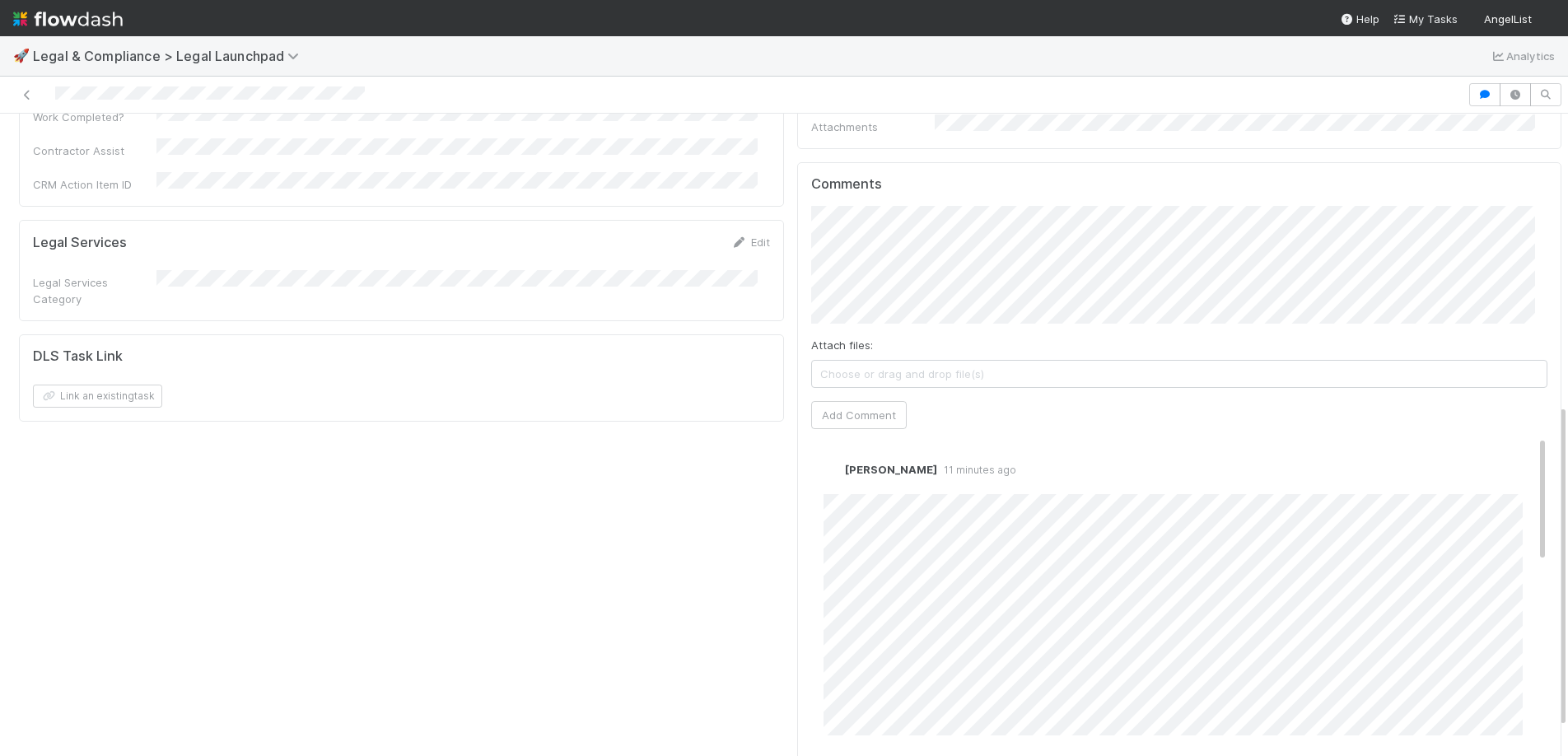
scroll to position [631, 0]
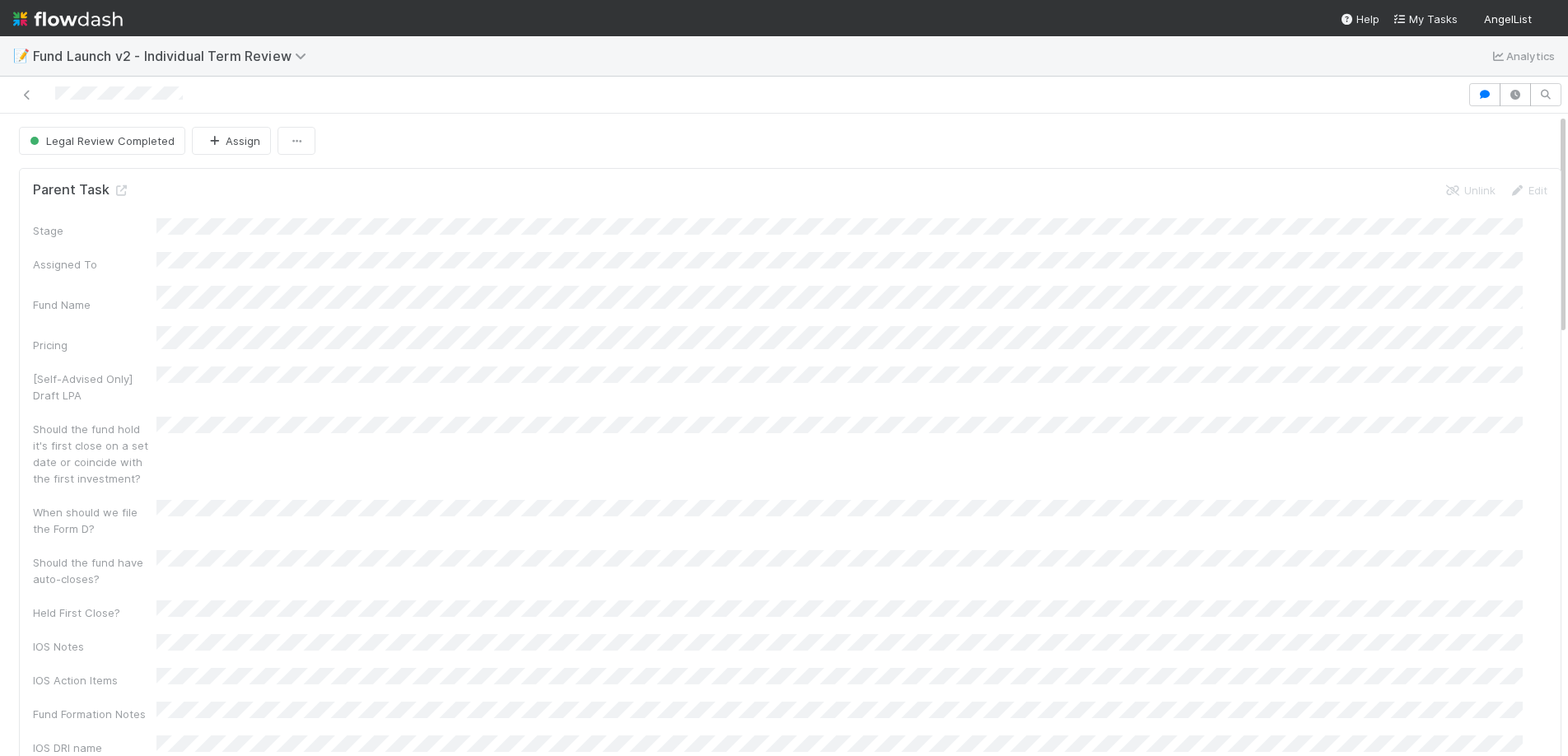
click at [150, 78] on div "📝 Fund Launch v2 - Individual Term Review Analytics Legal Review Completed Assi…" at bounding box center [784, 396] width 1568 height 720
click at [20, 93] on icon at bounding box center [27, 94] width 17 height 10
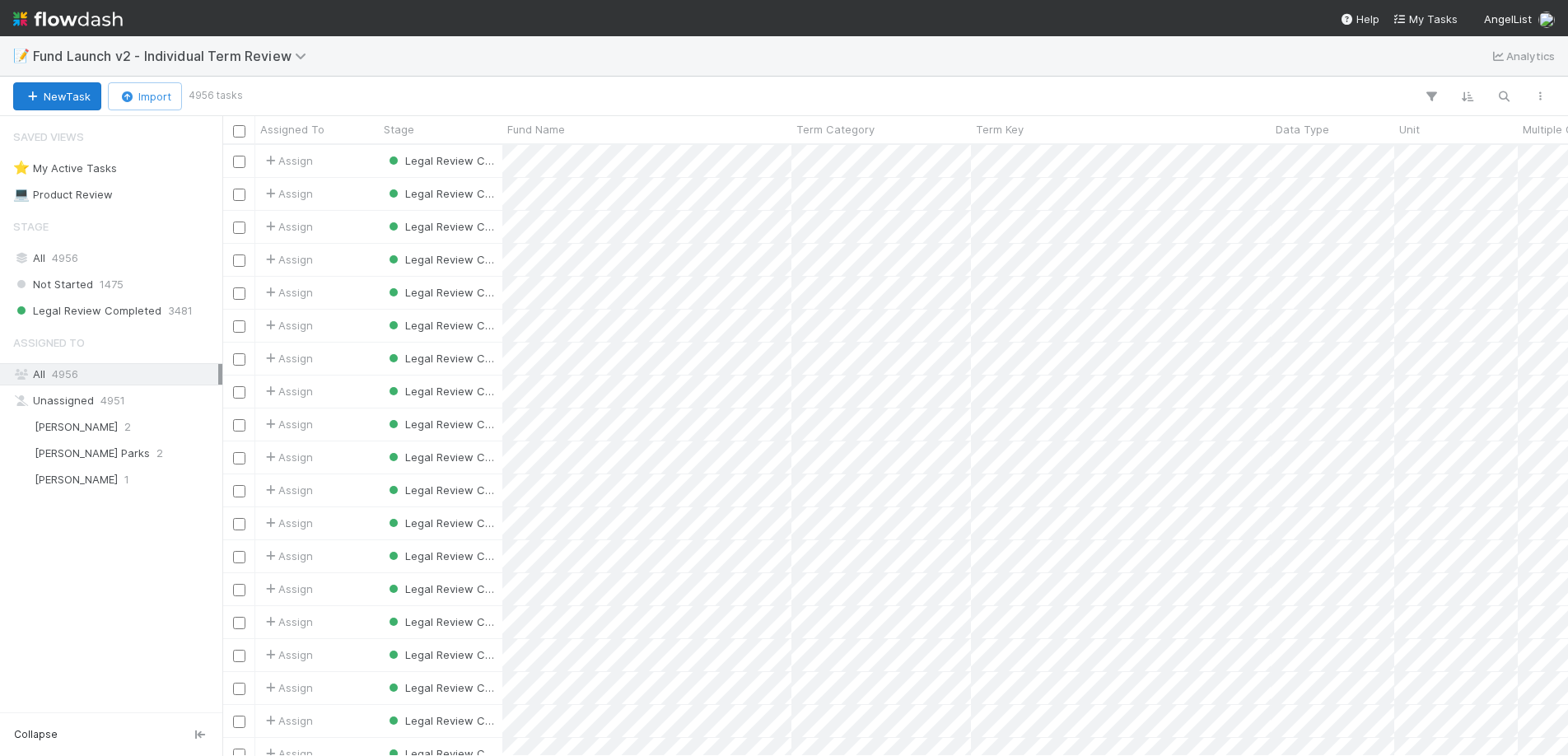
scroll to position [599, 1333]
click at [148, 46] on span "Fund Launch v2 - Individual Term Review" at bounding box center [180, 55] width 295 height 20
click at [148, 56] on span "Fund Launch v2 - Individual Term Review" at bounding box center [173, 56] width 282 height 17
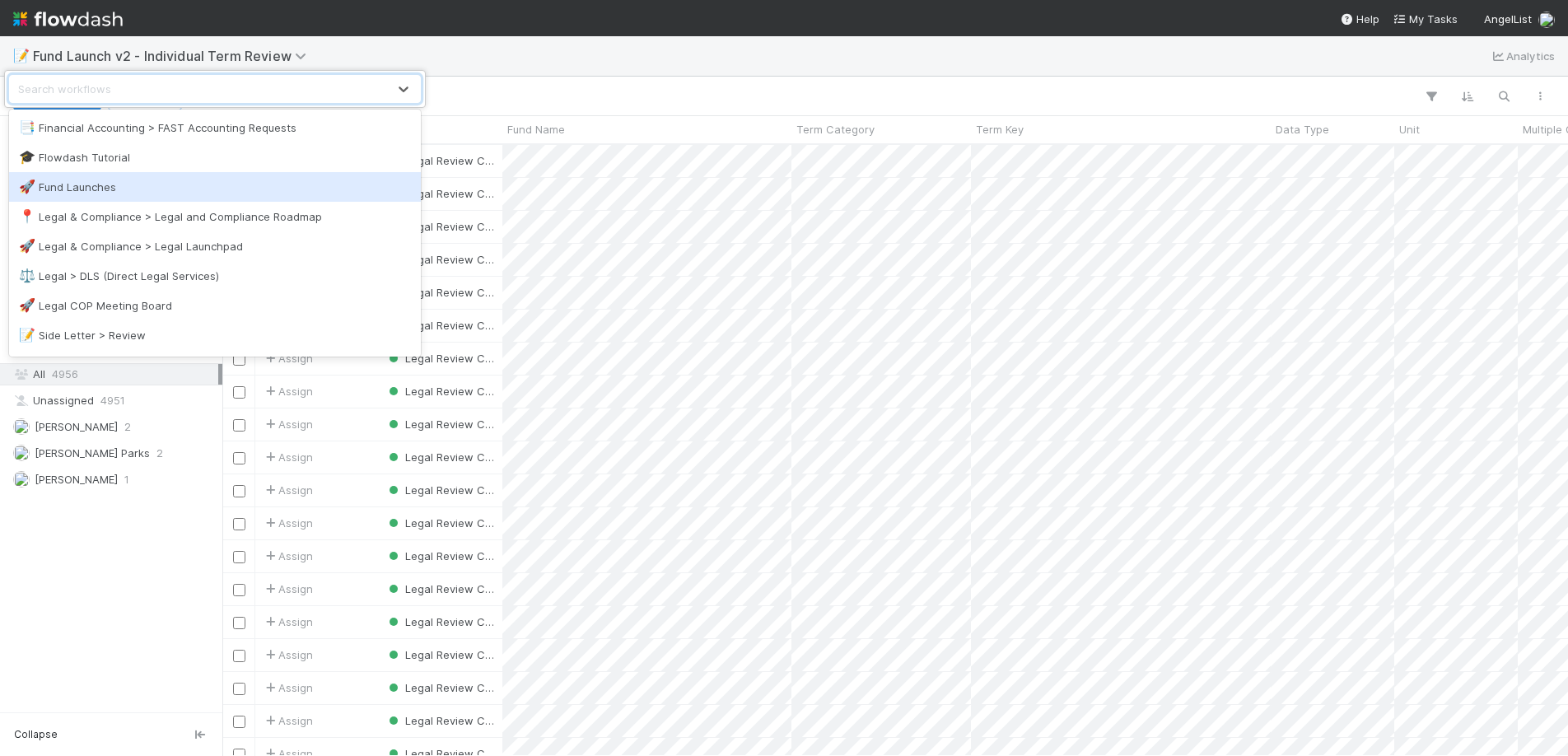
click at [102, 173] on div "🚀 Fund Launches" at bounding box center [215, 187] width 412 height 30
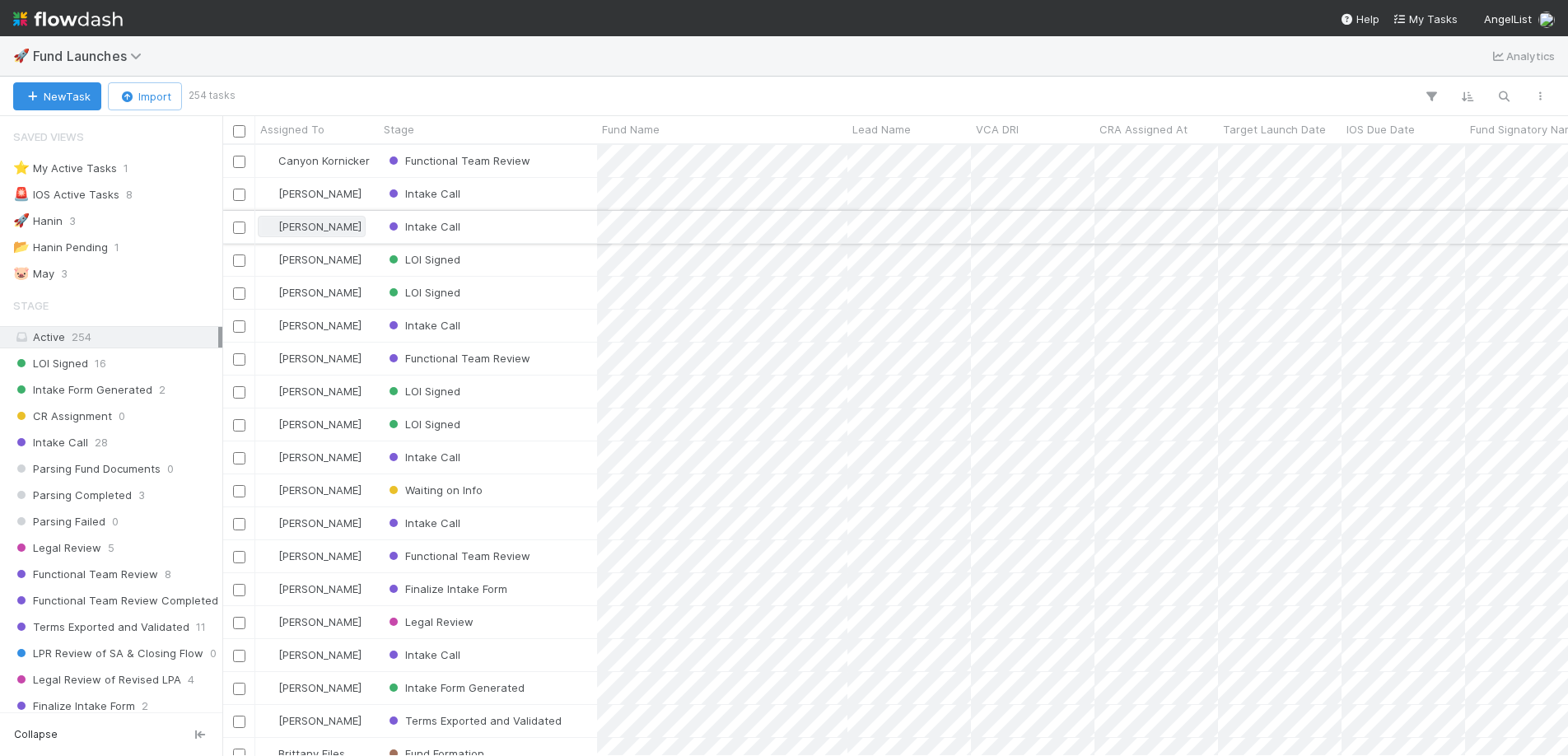
scroll to position [599, 1333]
click at [572, 369] on div "Functional Team Review" at bounding box center [487, 358] width 218 height 32
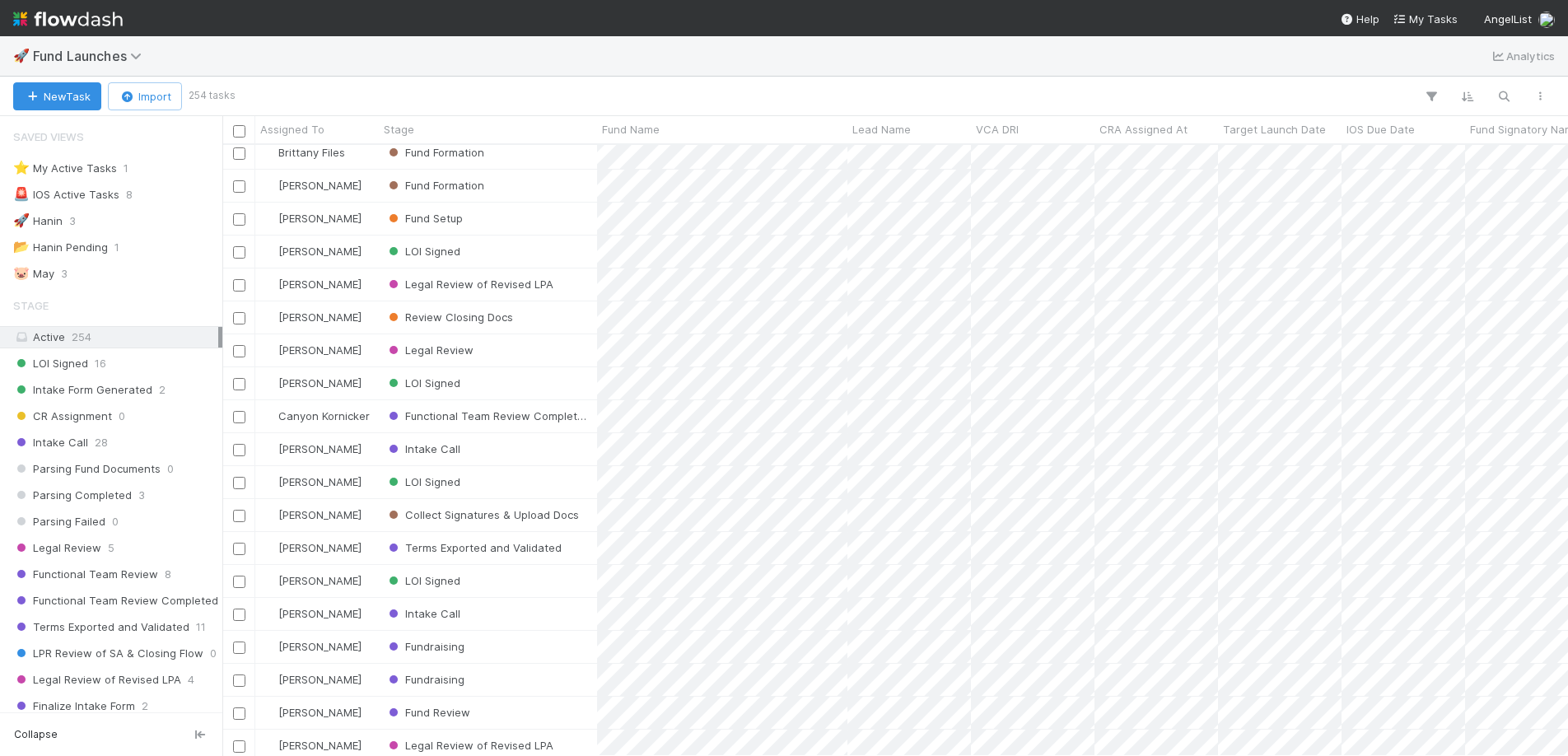
scroll to position [628, 0]
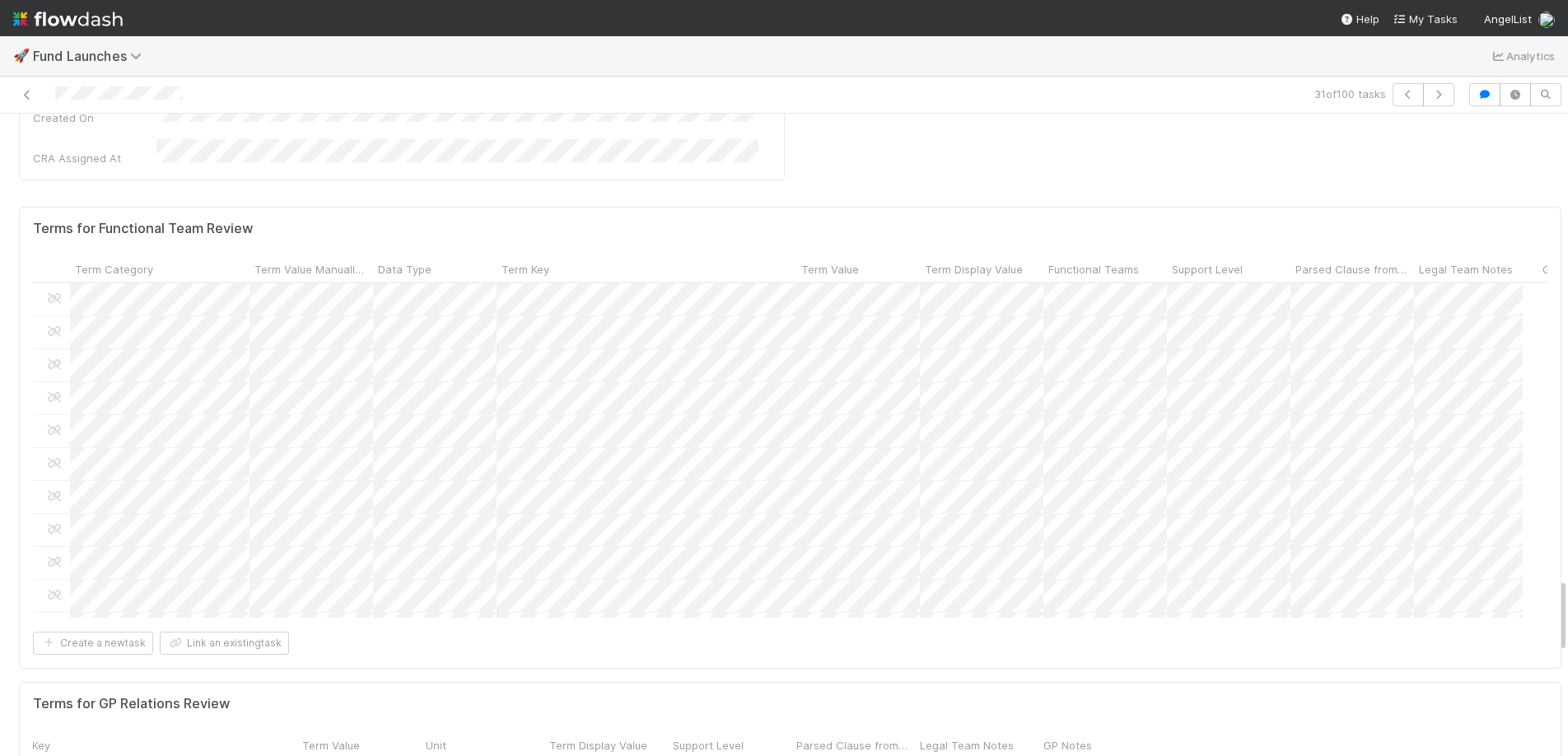
scroll to position [0, 252]
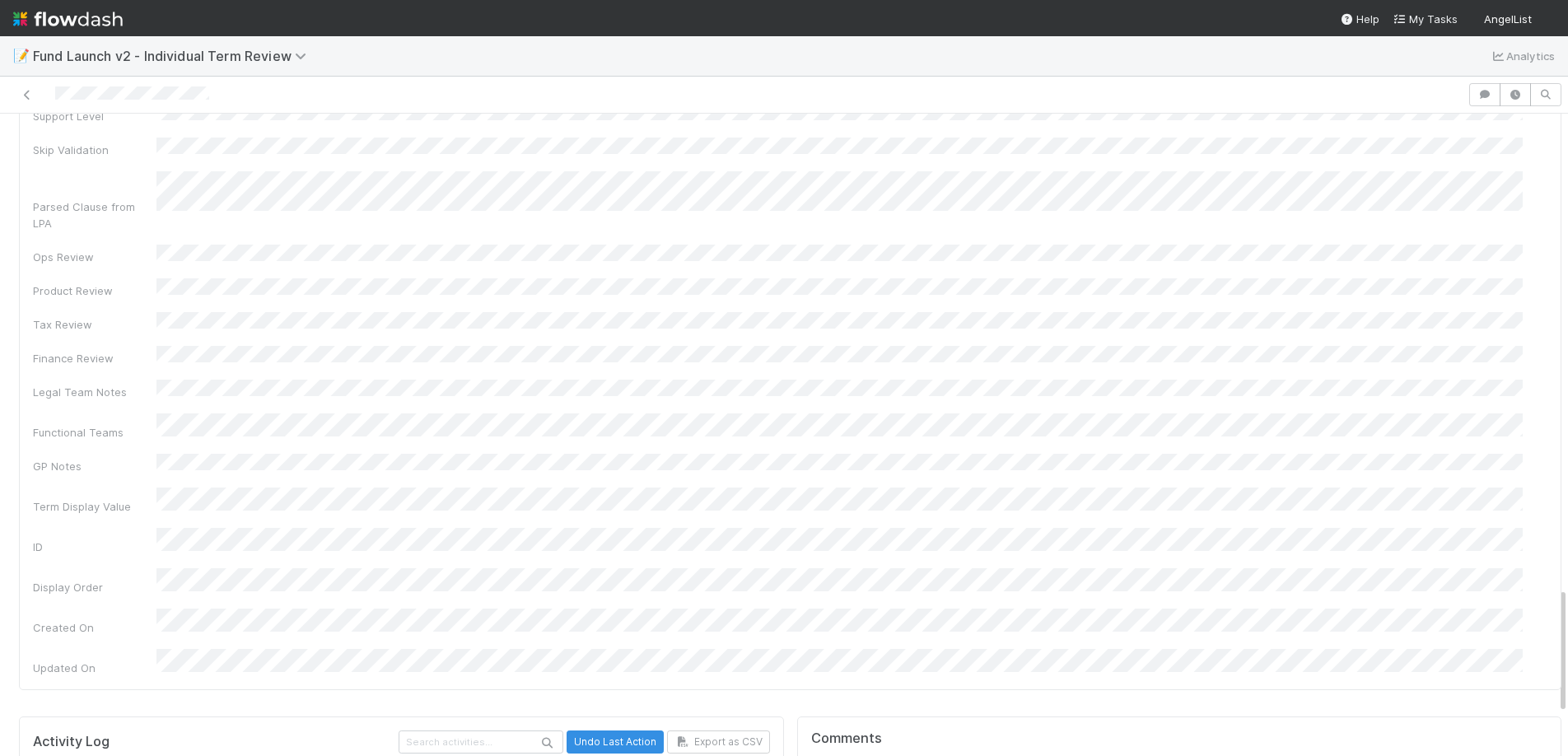
scroll to position [2610, 0]
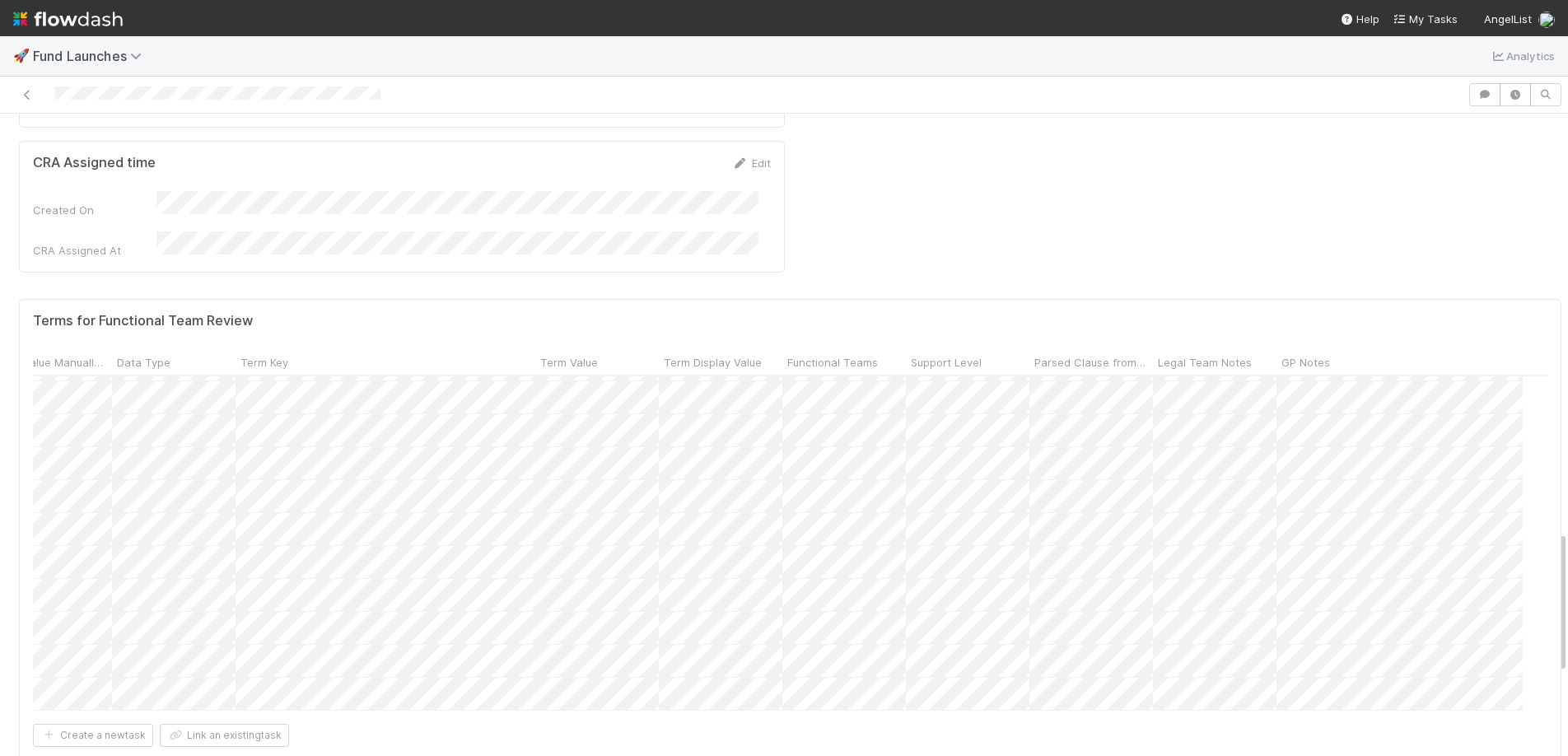
scroll to position [1887, 0]
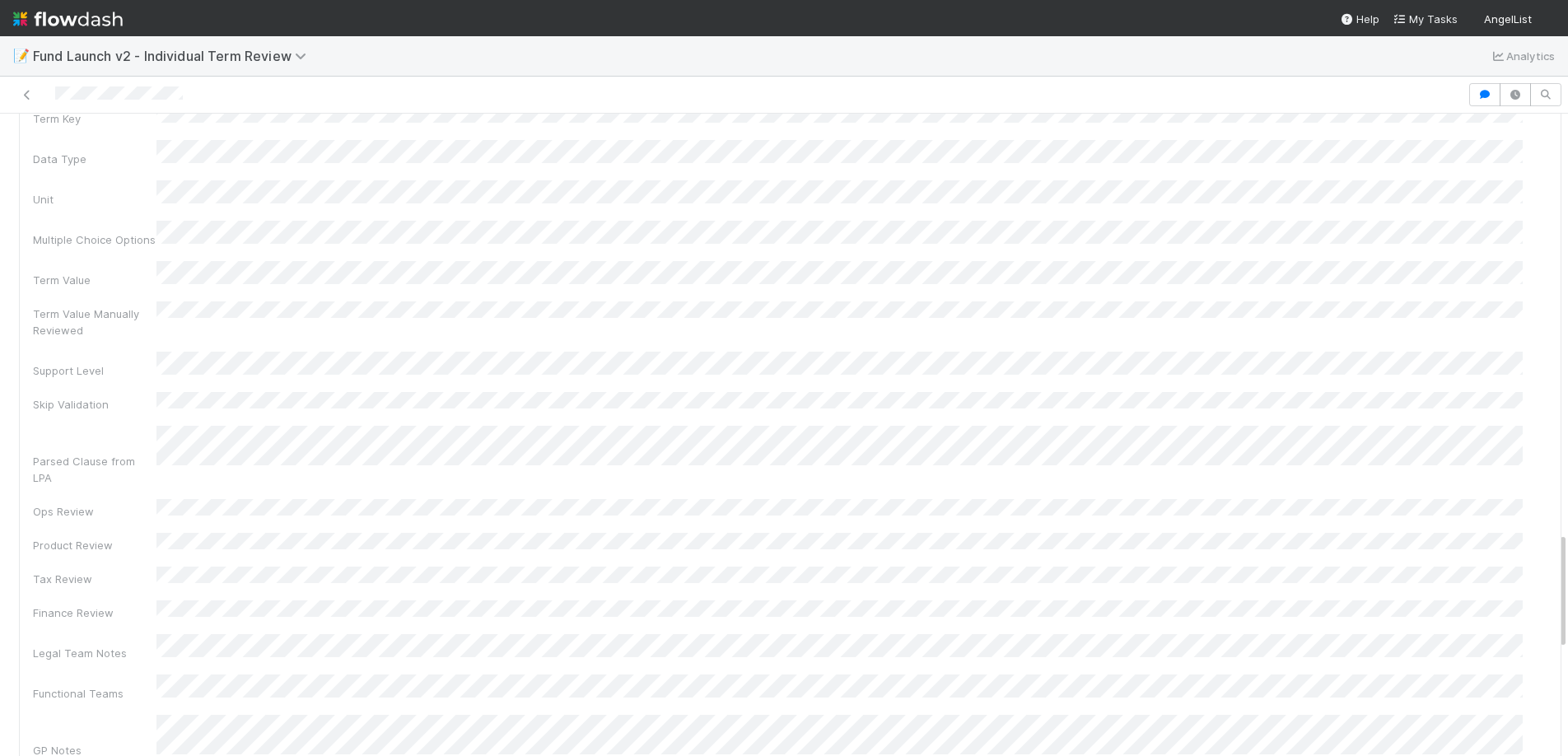
scroll to position [2821, 0]
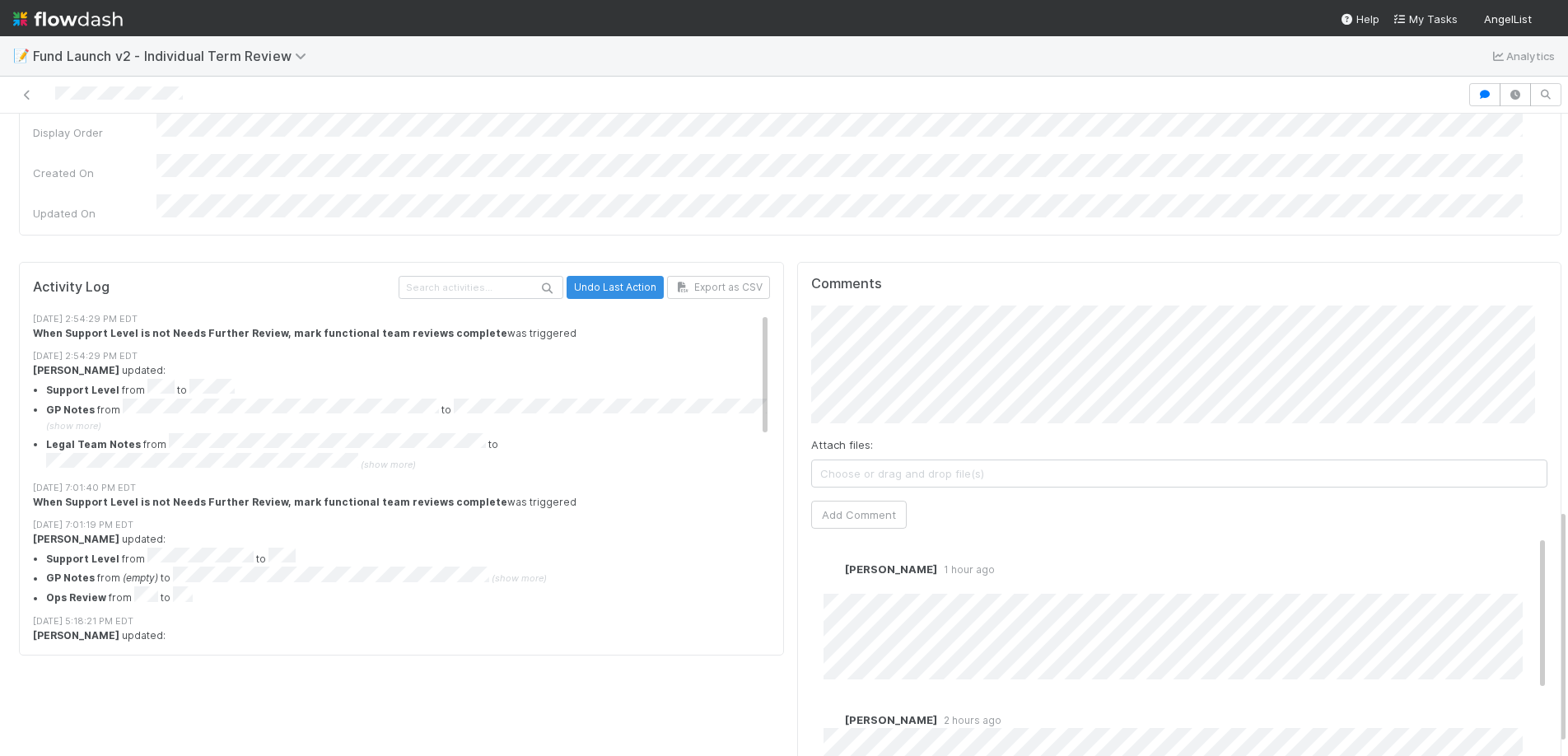
scroll to position [2828, 0]
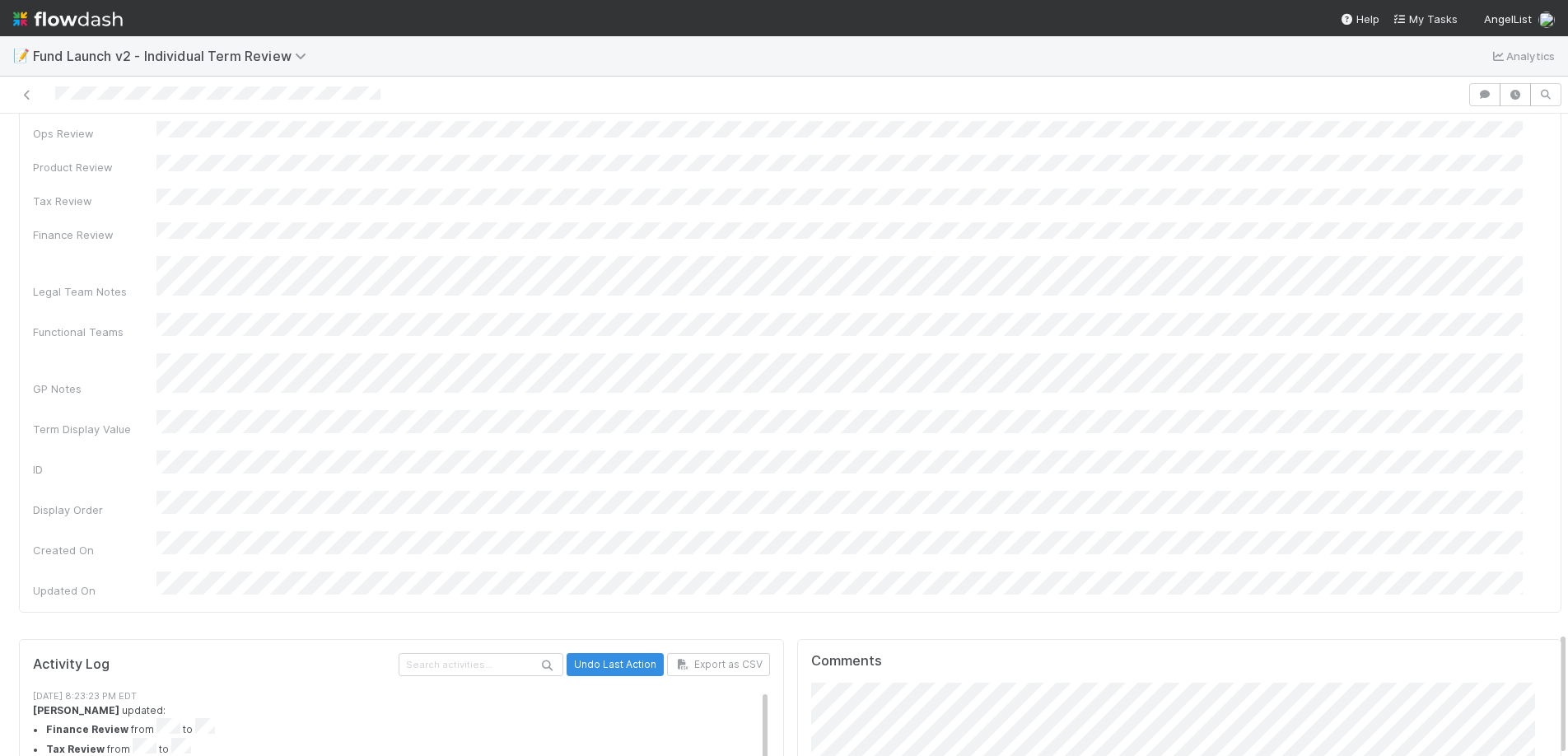
scroll to position [12, 0]
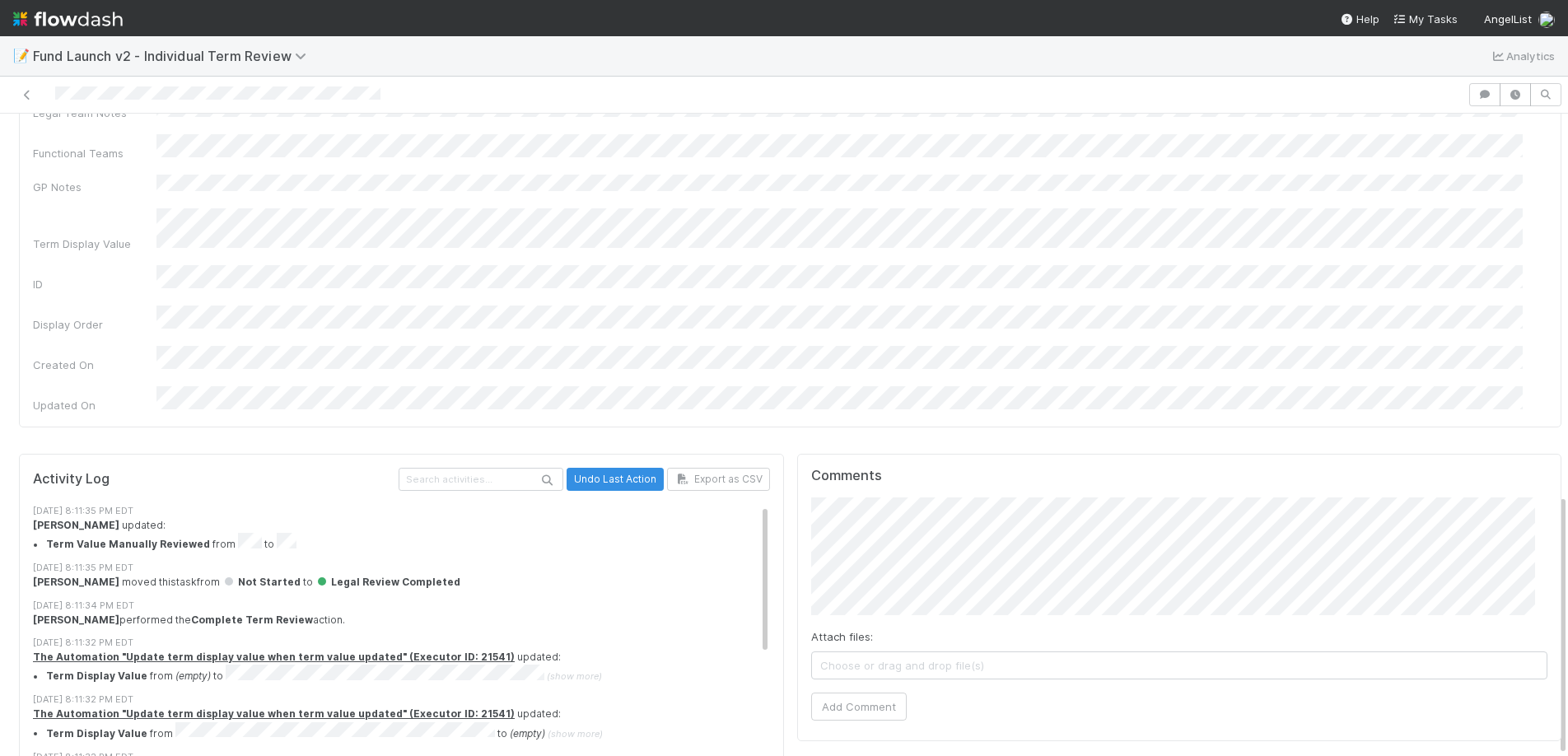
scroll to position [2682, 0]
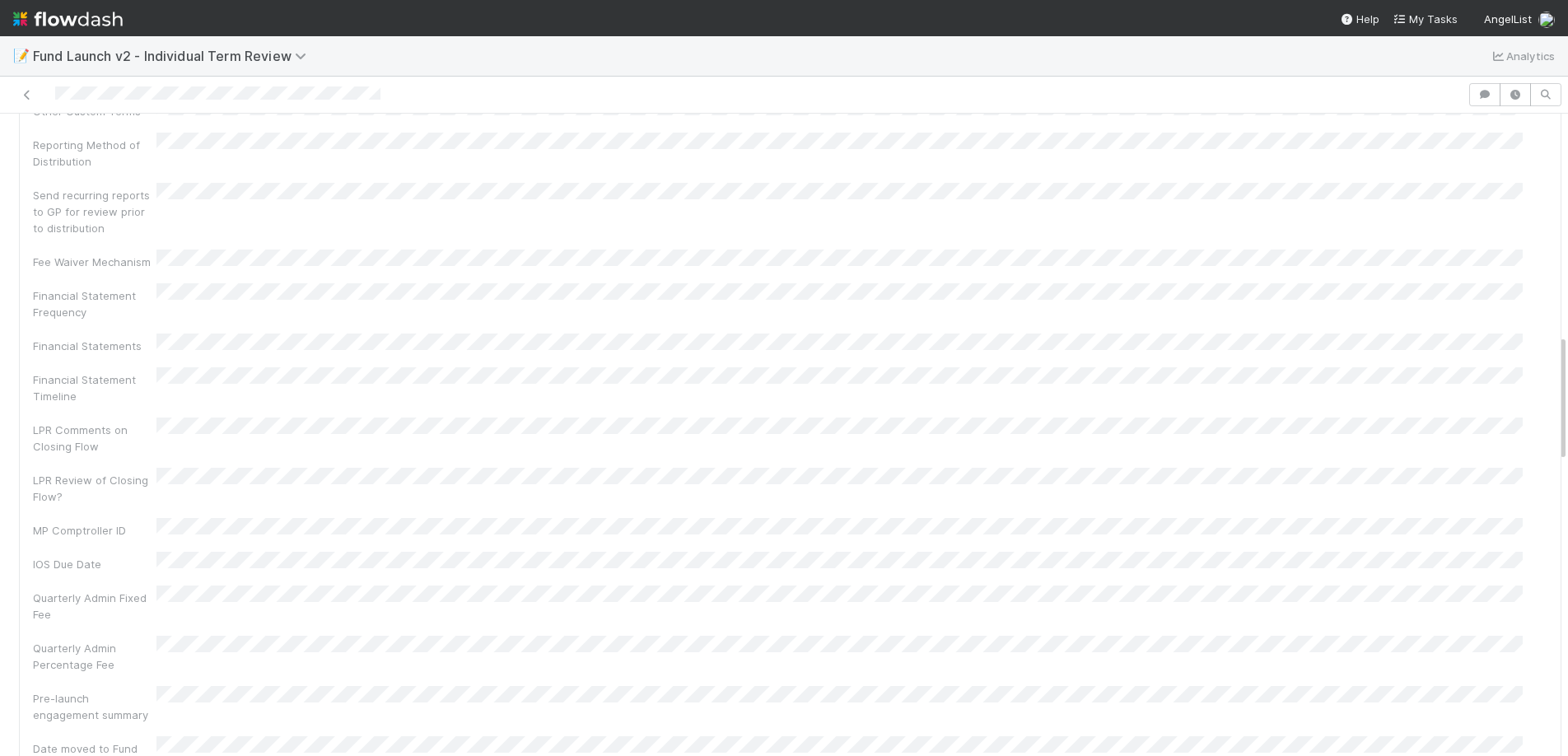
scroll to position [2582, 0]
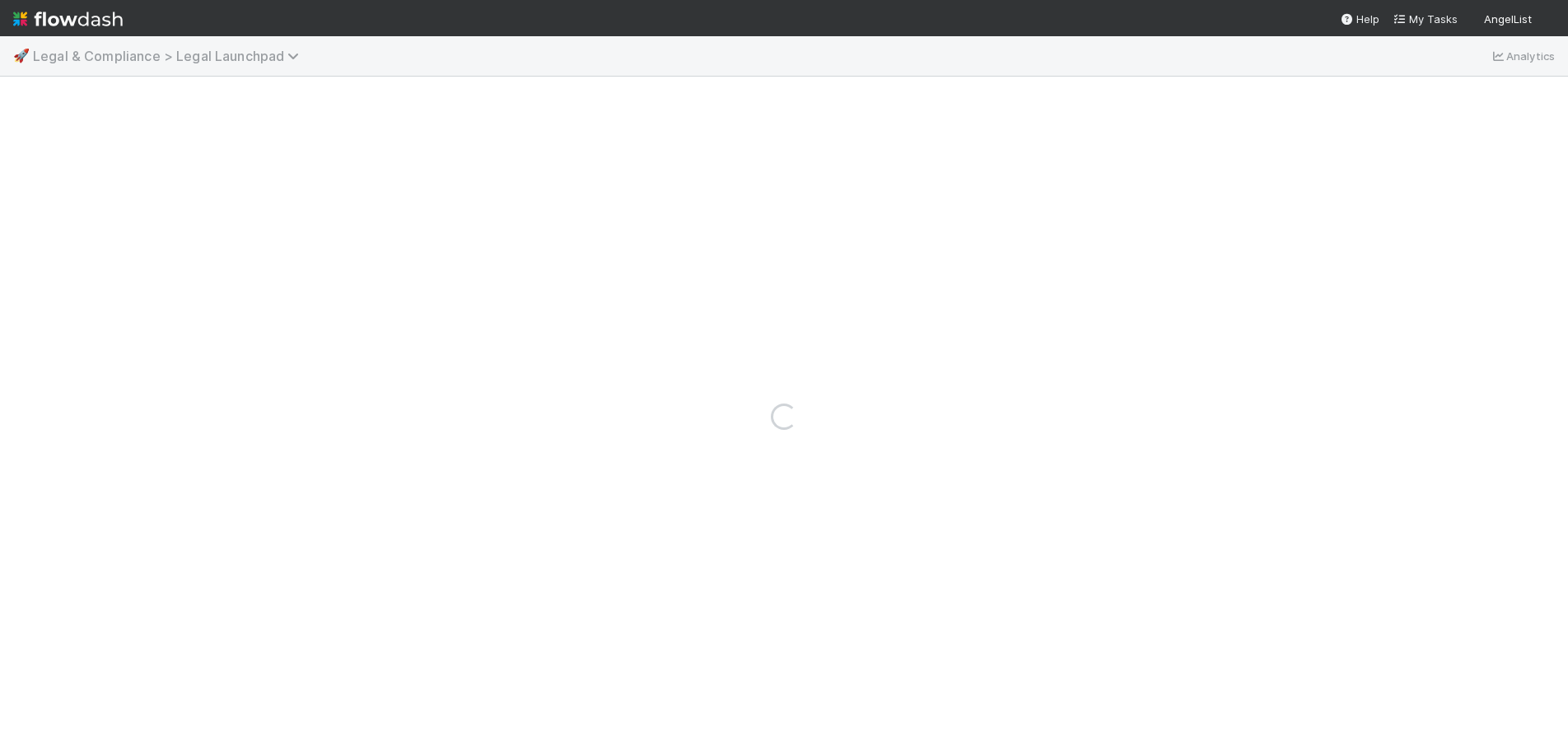
click at [268, 58] on span "Legal & Compliance > Legal Launchpad" at bounding box center [169, 56] width 274 height 17
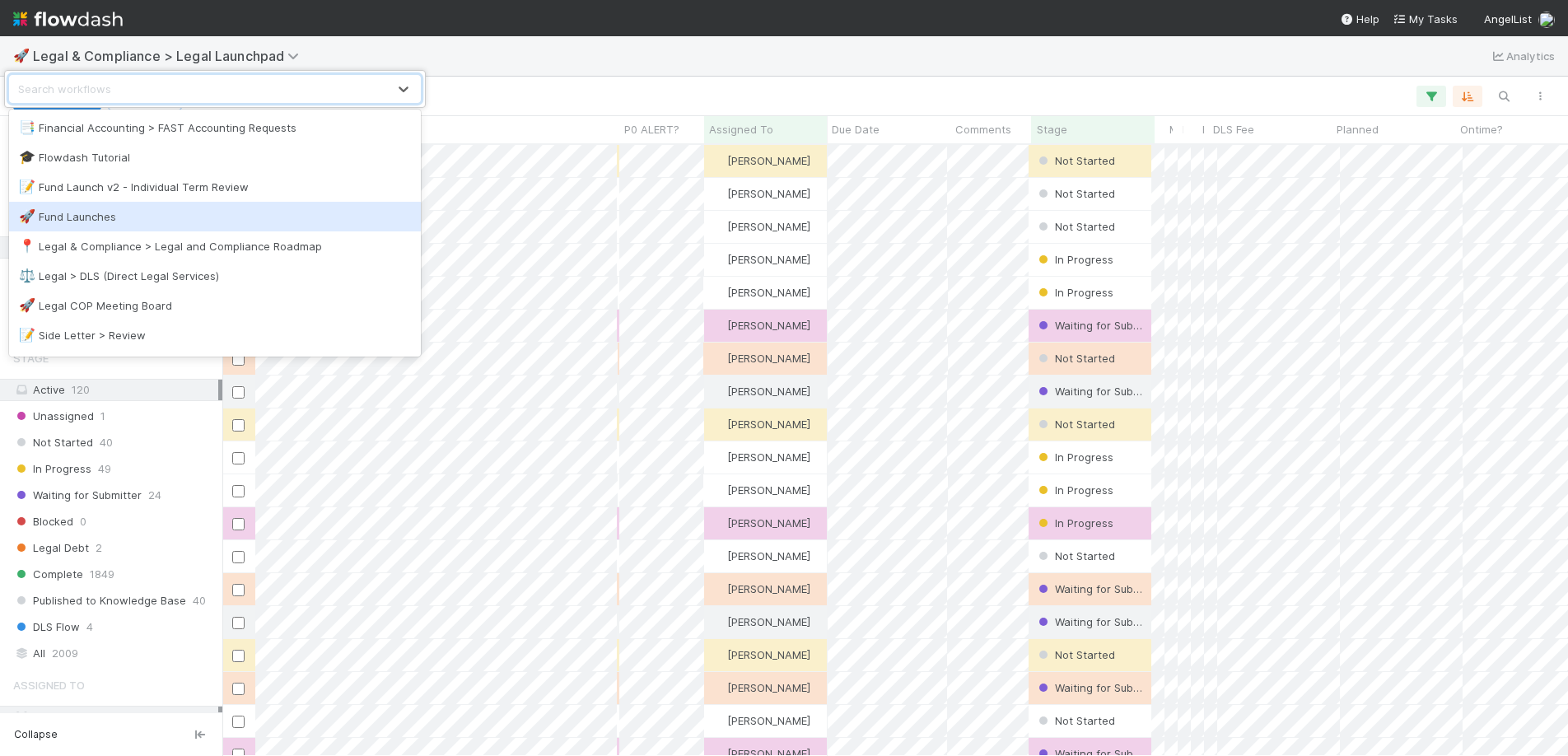
scroll to position [599, 1333]
click at [191, 225] on div "🚀 Fund Launches" at bounding box center [215, 217] width 412 height 30
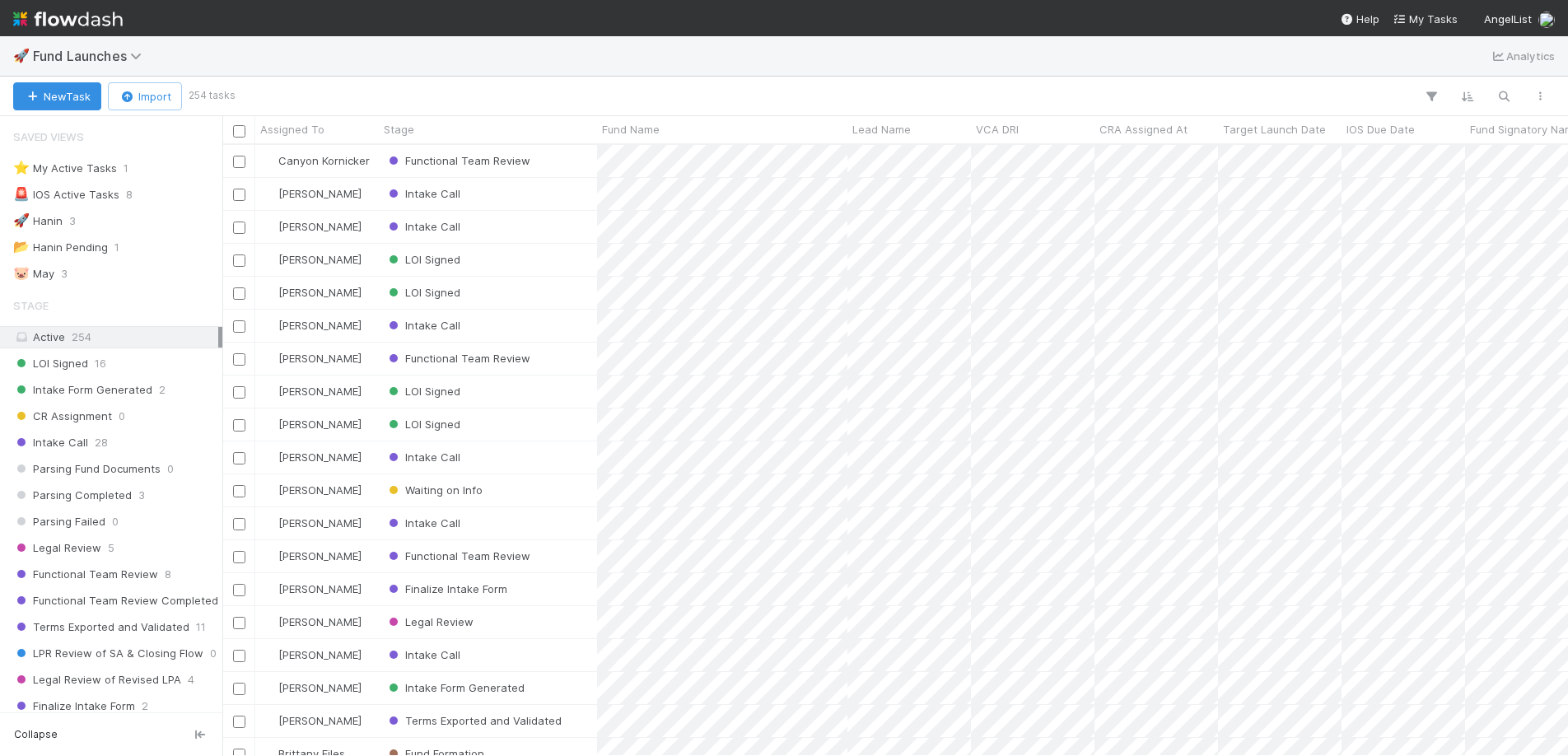
scroll to position [13, 0]
click at [528, 540] on span "Functional Team Review" at bounding box center [458, 543] width 153 height 22
click at [189, 577] on div at bounding box center [784, 378] width 1568 height 756
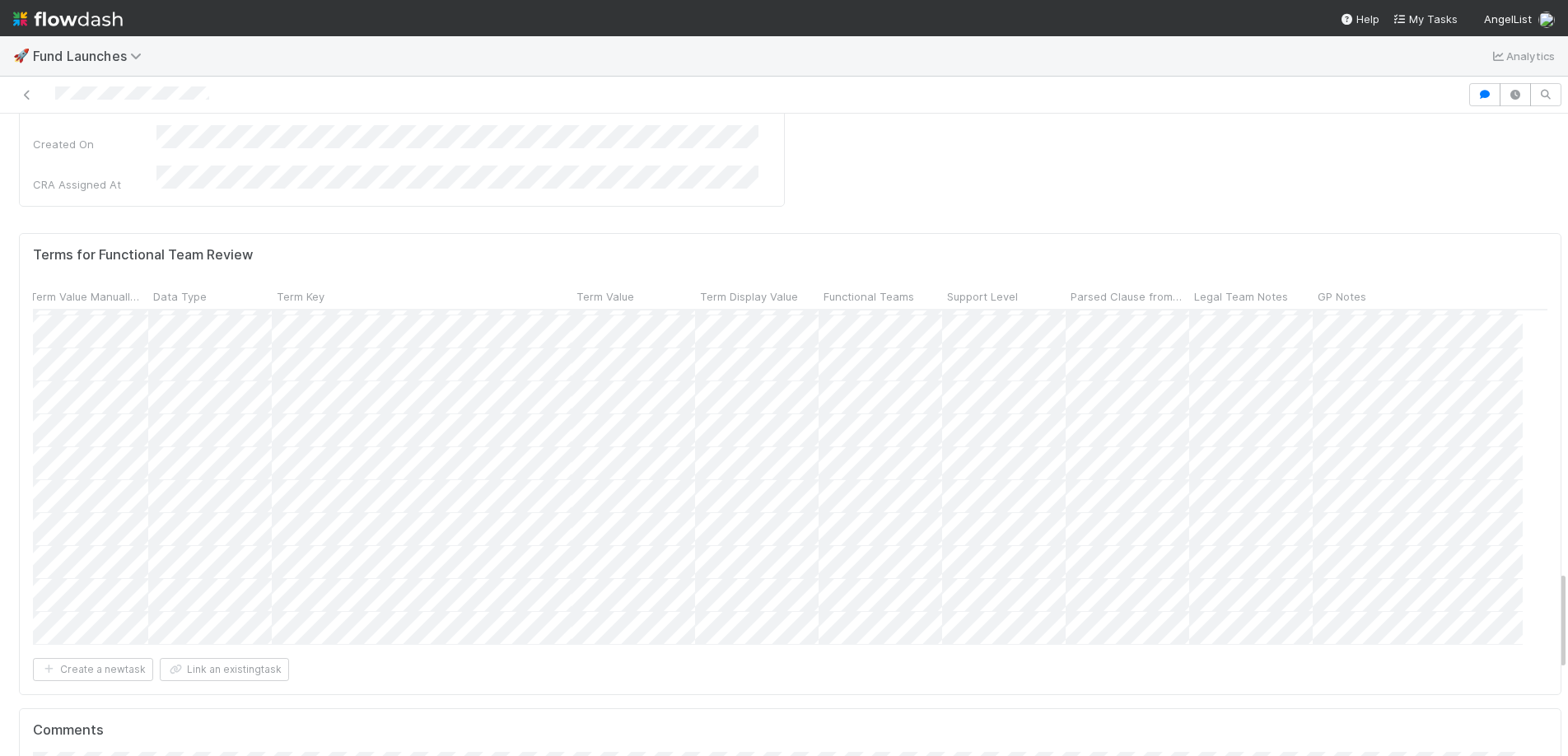
scroll to position [2931, 0]
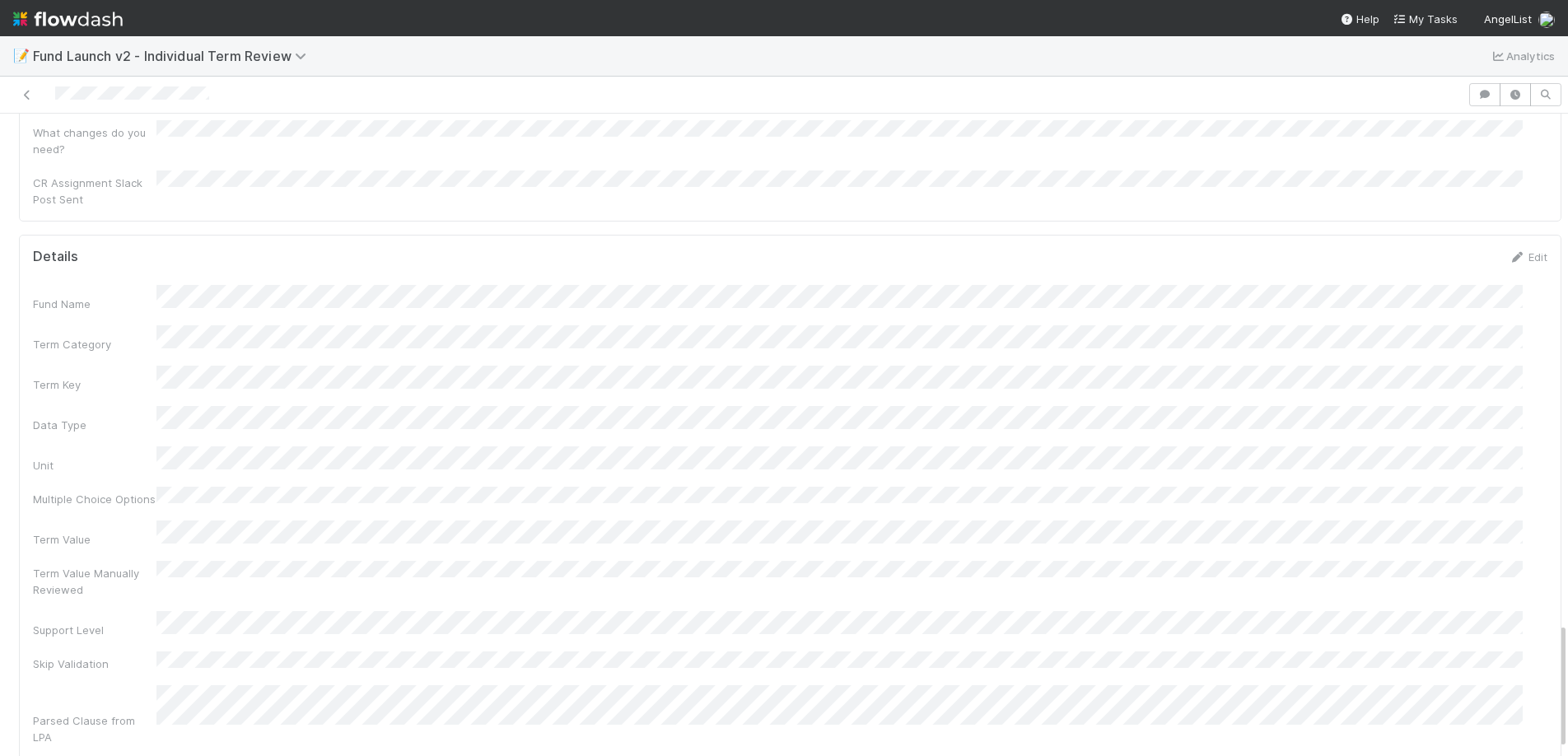
scroll to position [2610, 0]
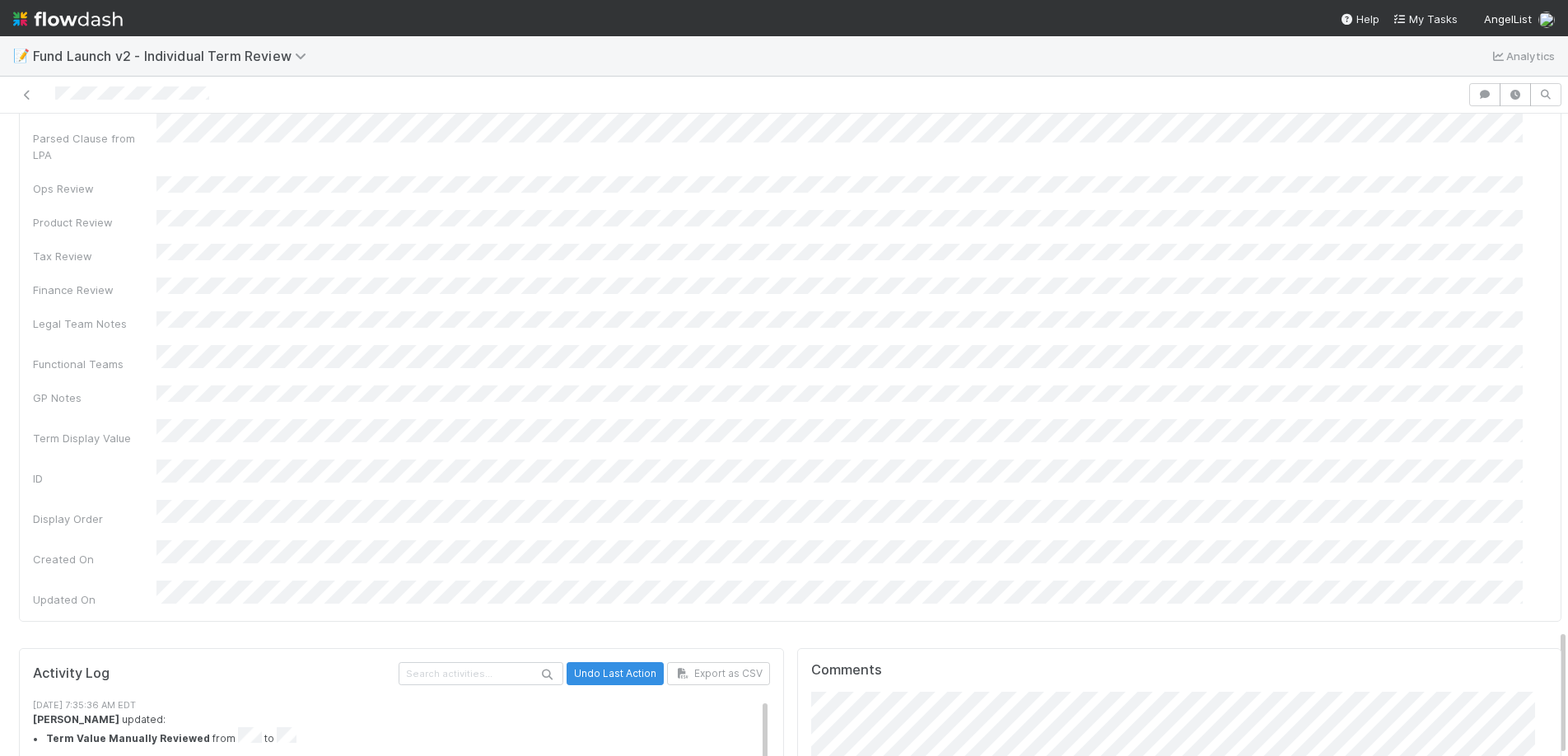
scroll to position [12, 0]
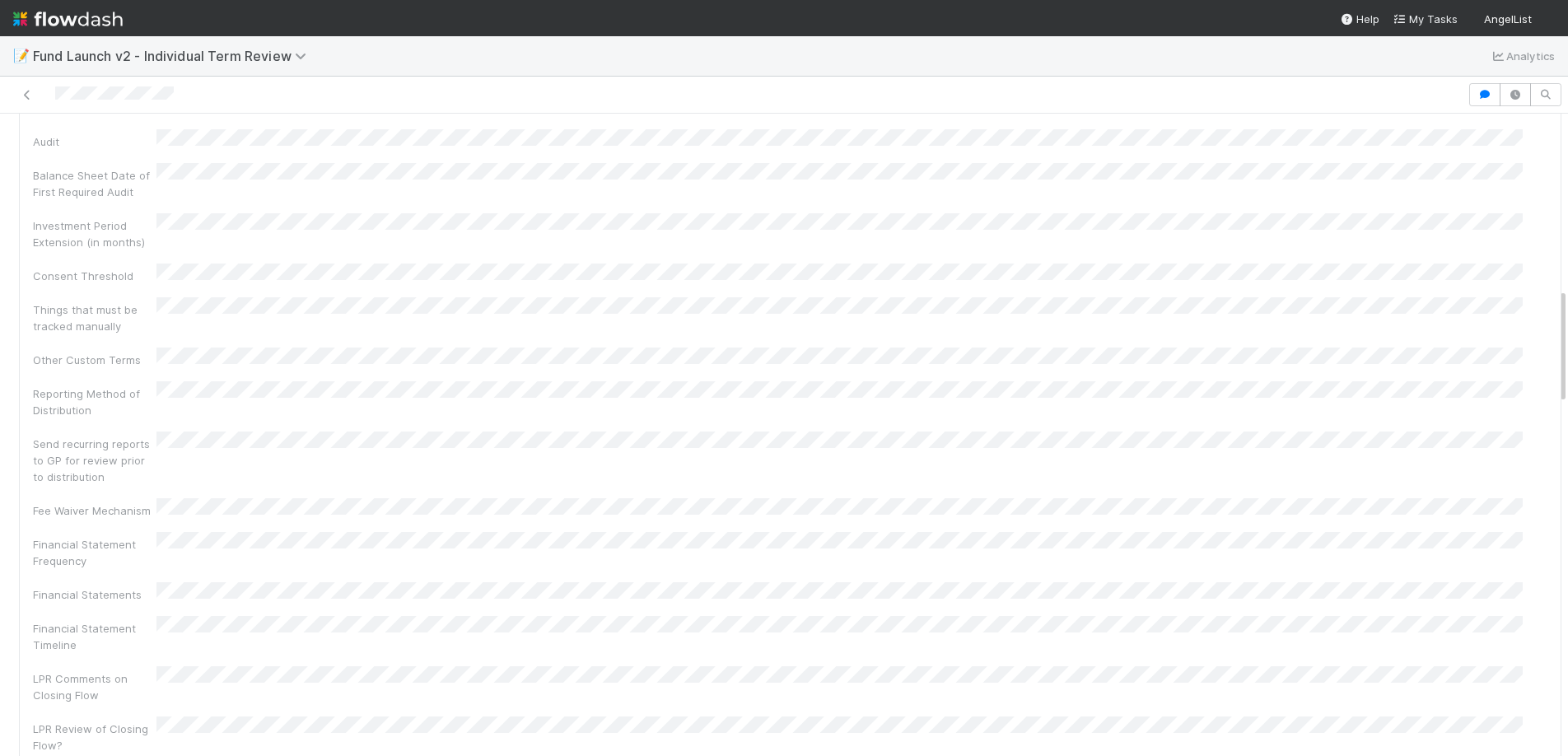
scroll to position [637, 0]
click at [112, 48] on span "Fund Launch v2 - Individual Term Review" at bounding box center [173, 56] width 282 height 17
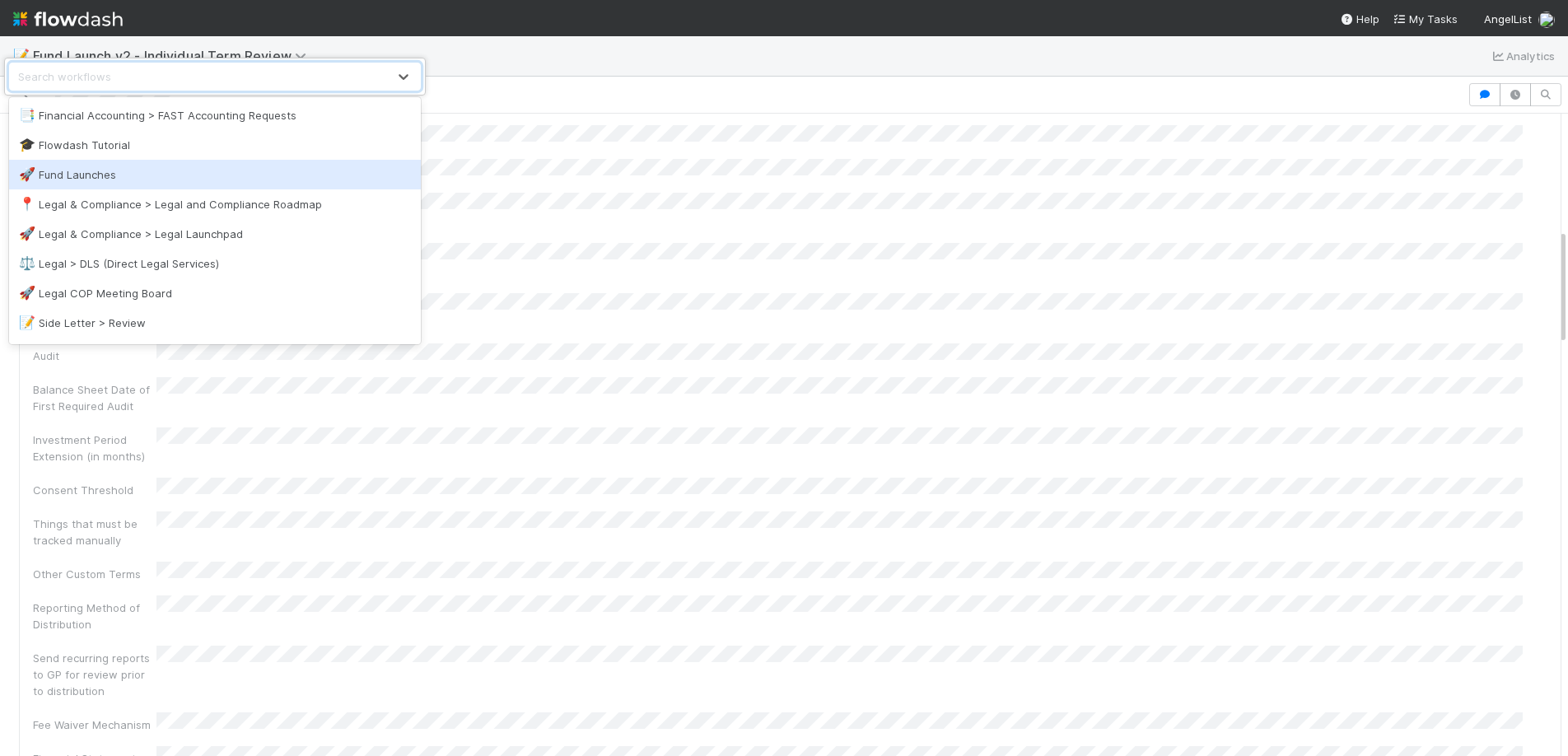
click at [138, 171] on div "🚀 Fund Launches" at bounding box center [214, 175] width 392 height 17
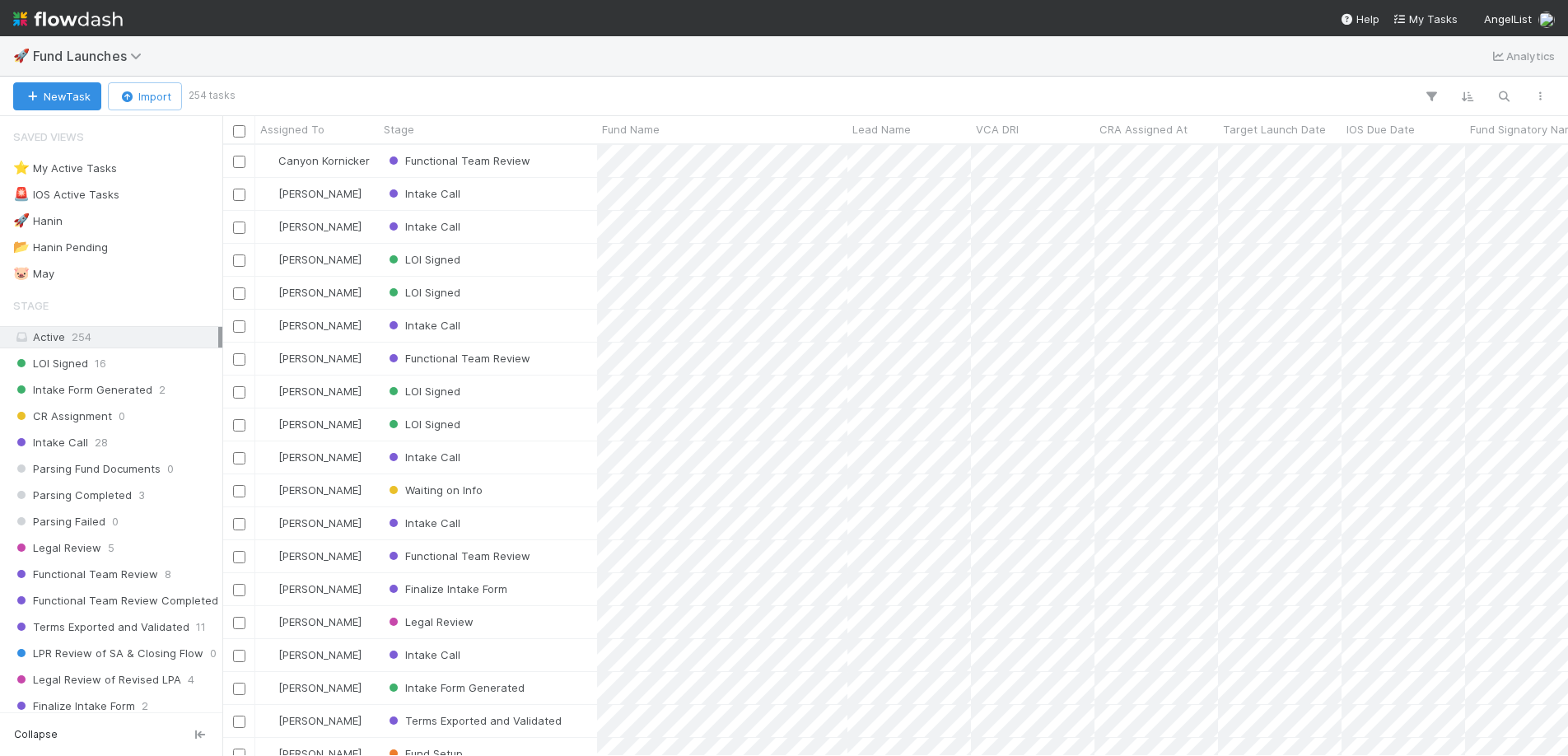
scroll to position [599, 1333]
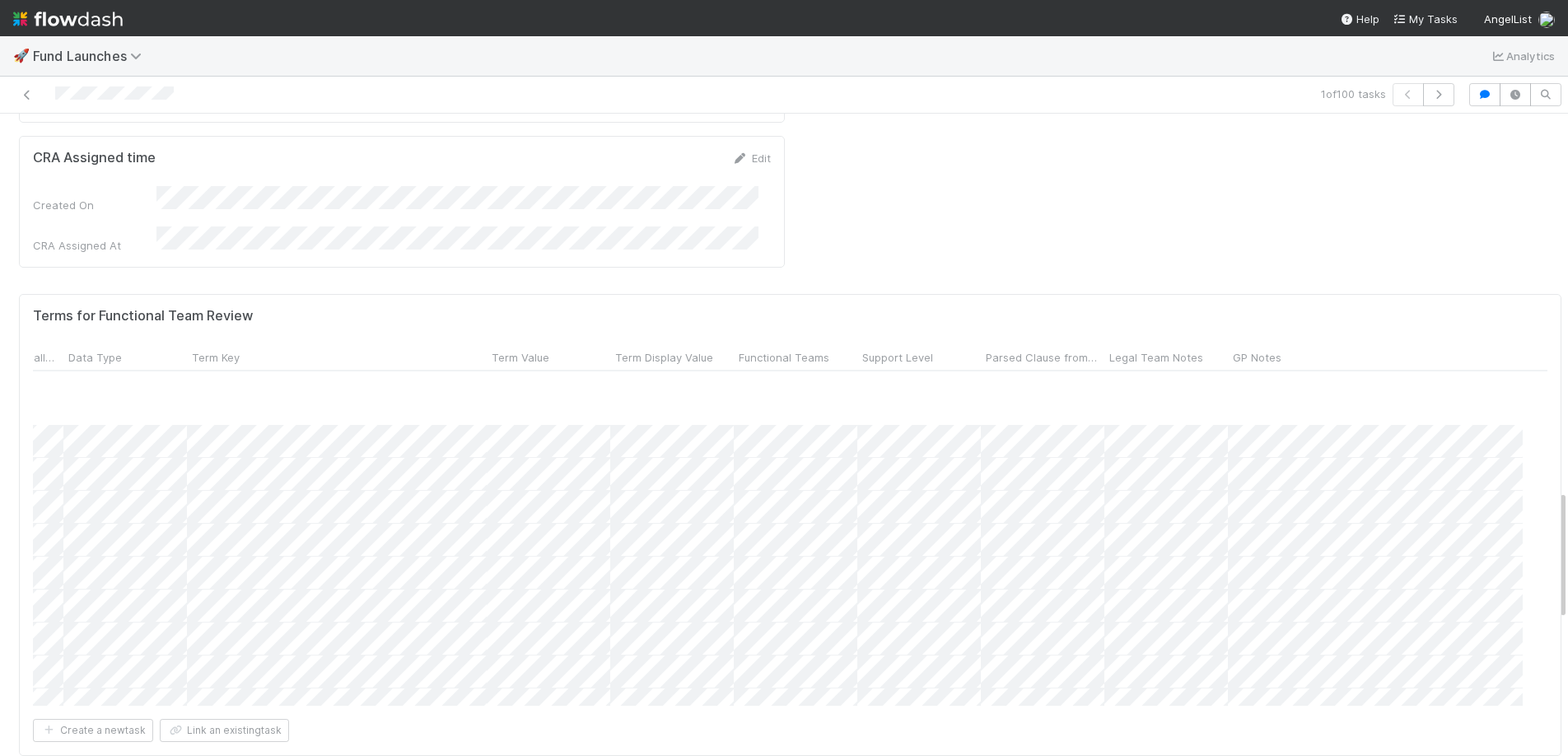
scroll to position [857, 310]
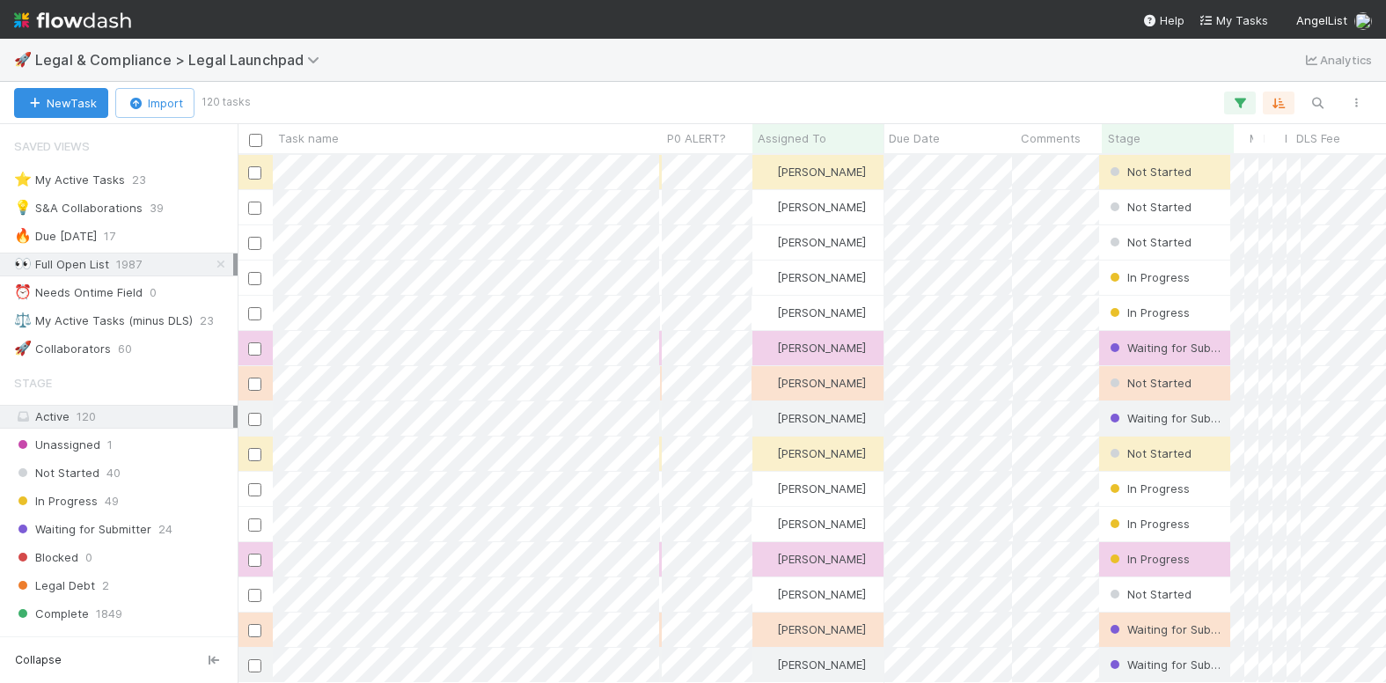
click at [73, 195] on div "Saved Views ⭐ My Active Tasks 23 💡 S&A Collaborations 39 🔥 Due [DATE] 17 👀 Full…" at bounding box center [119, 245] width 238 height 232
click at [77, 180] on div "⭐ My Active Tasks" at bounding box center [69, 180] width 111 height 22
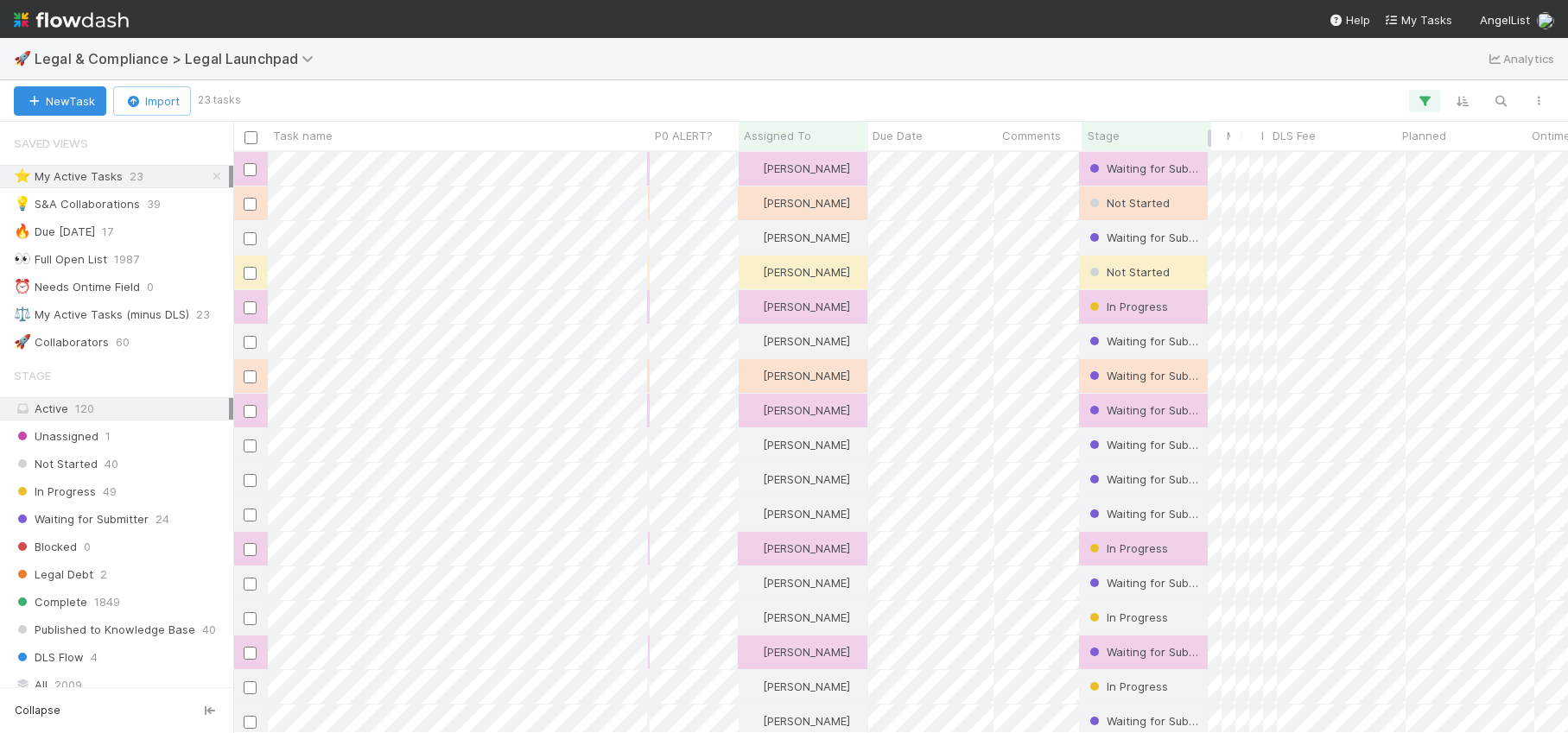
click at [1077, 129] on div "Stage" at bounding box center [1146, 135] width 119 height 18
click at [1077, 166] on div "Sort First → Last" at bounding box center [1186, 168] width 197 height 26
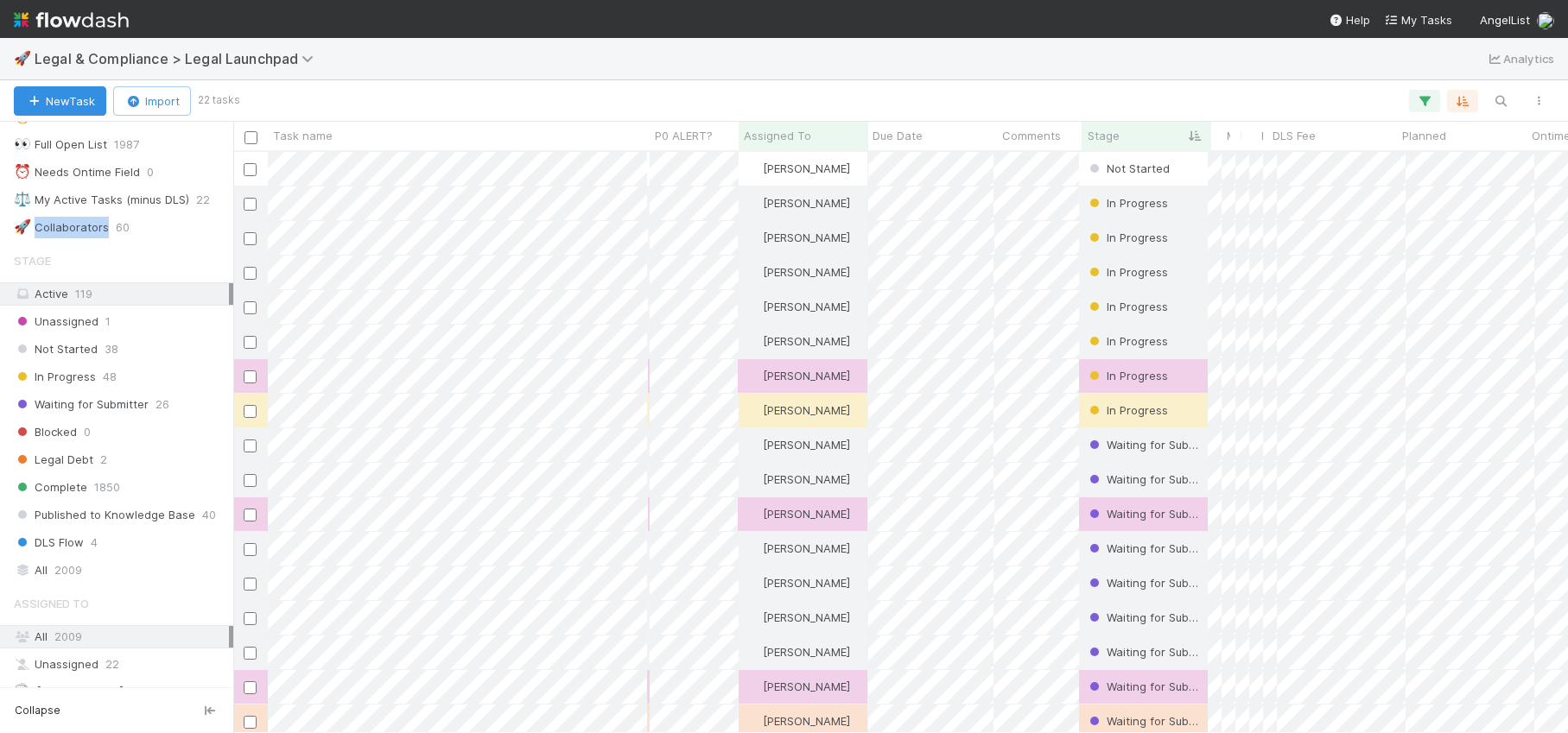
scroll to position [140, 0]
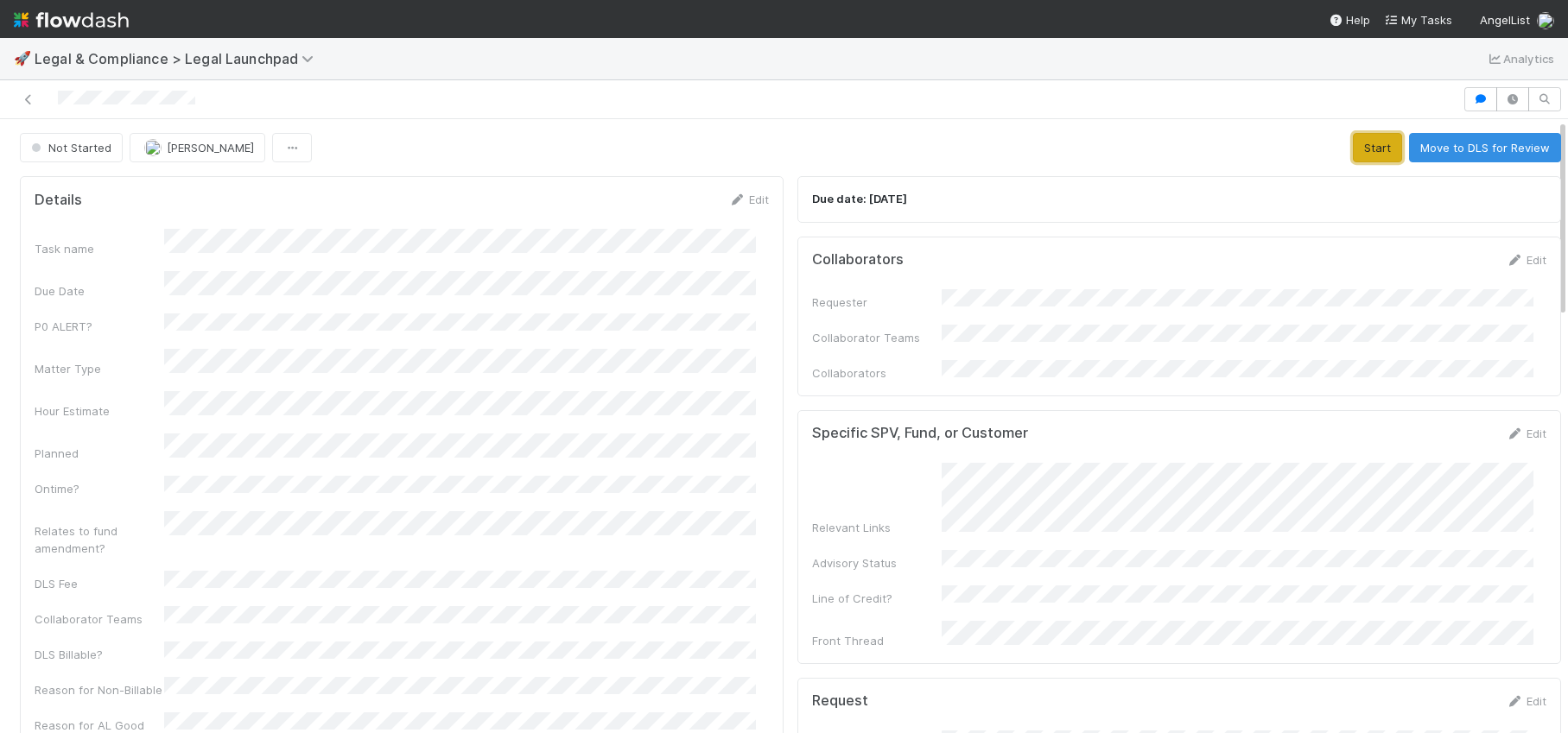
click at [1363, 155] on button "Start" at bounding box center [1377, 148] width 49 height 29
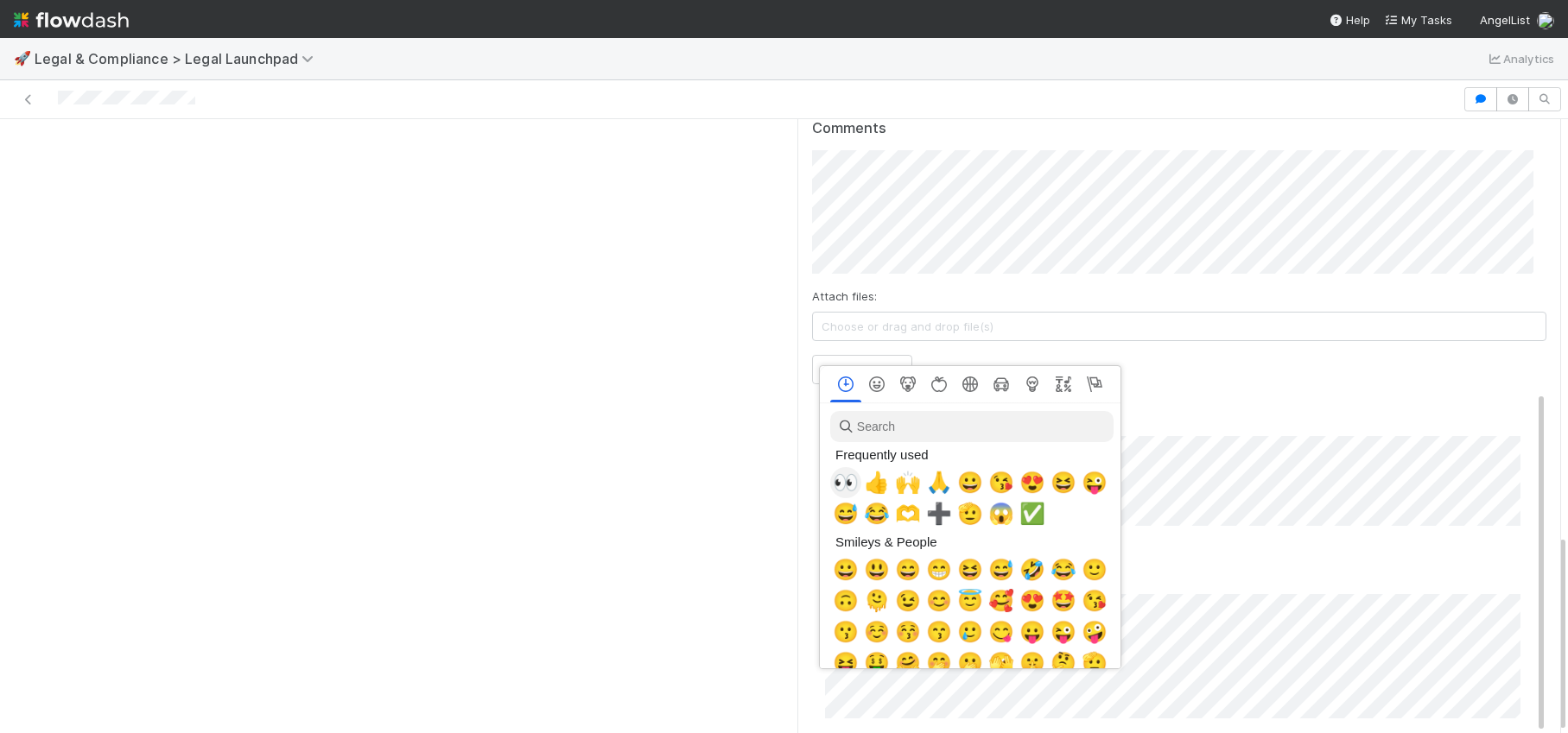
scroll to position [0, 6]
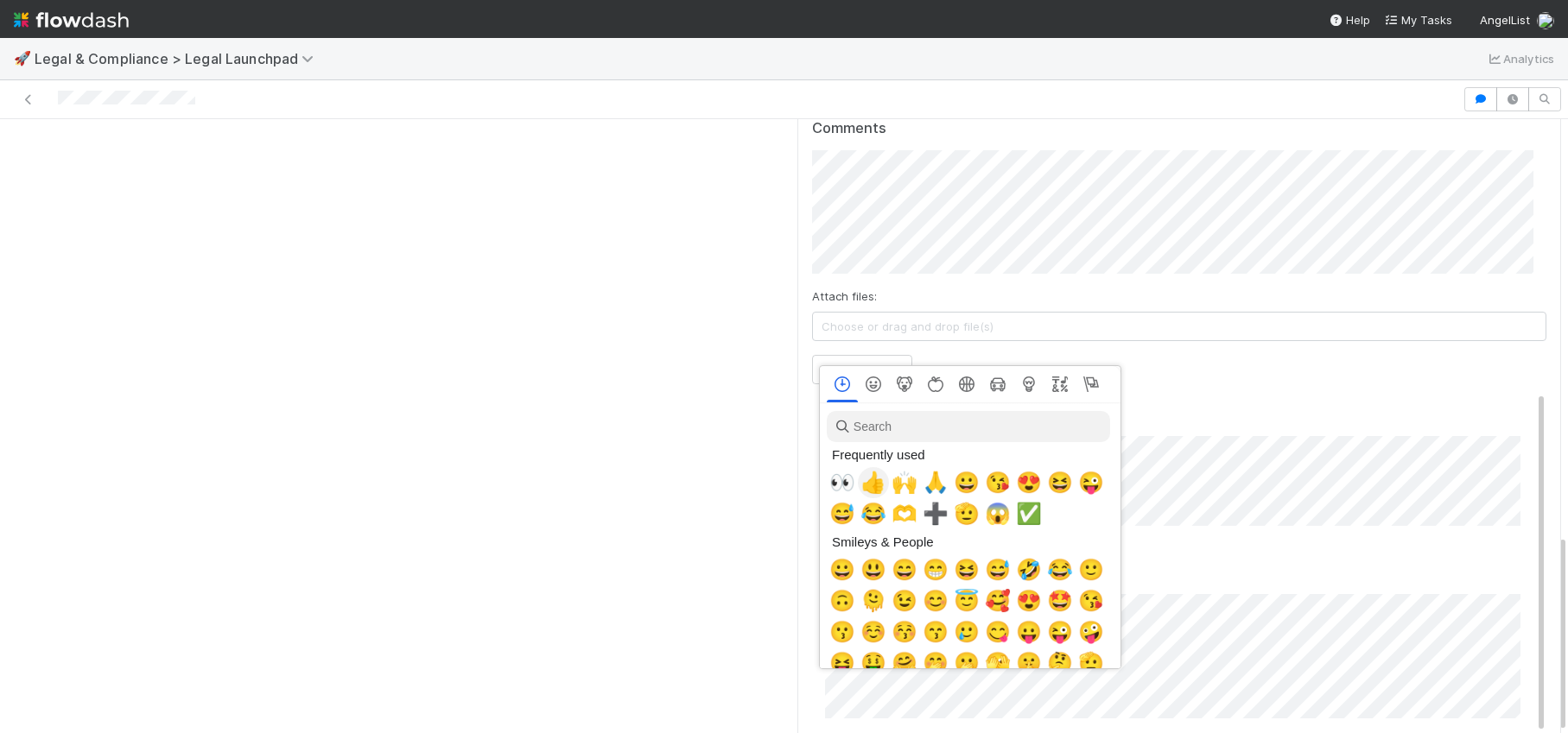
click at [874, 484] on span "👍" at bounding box center [873, 483] width 26 height 25
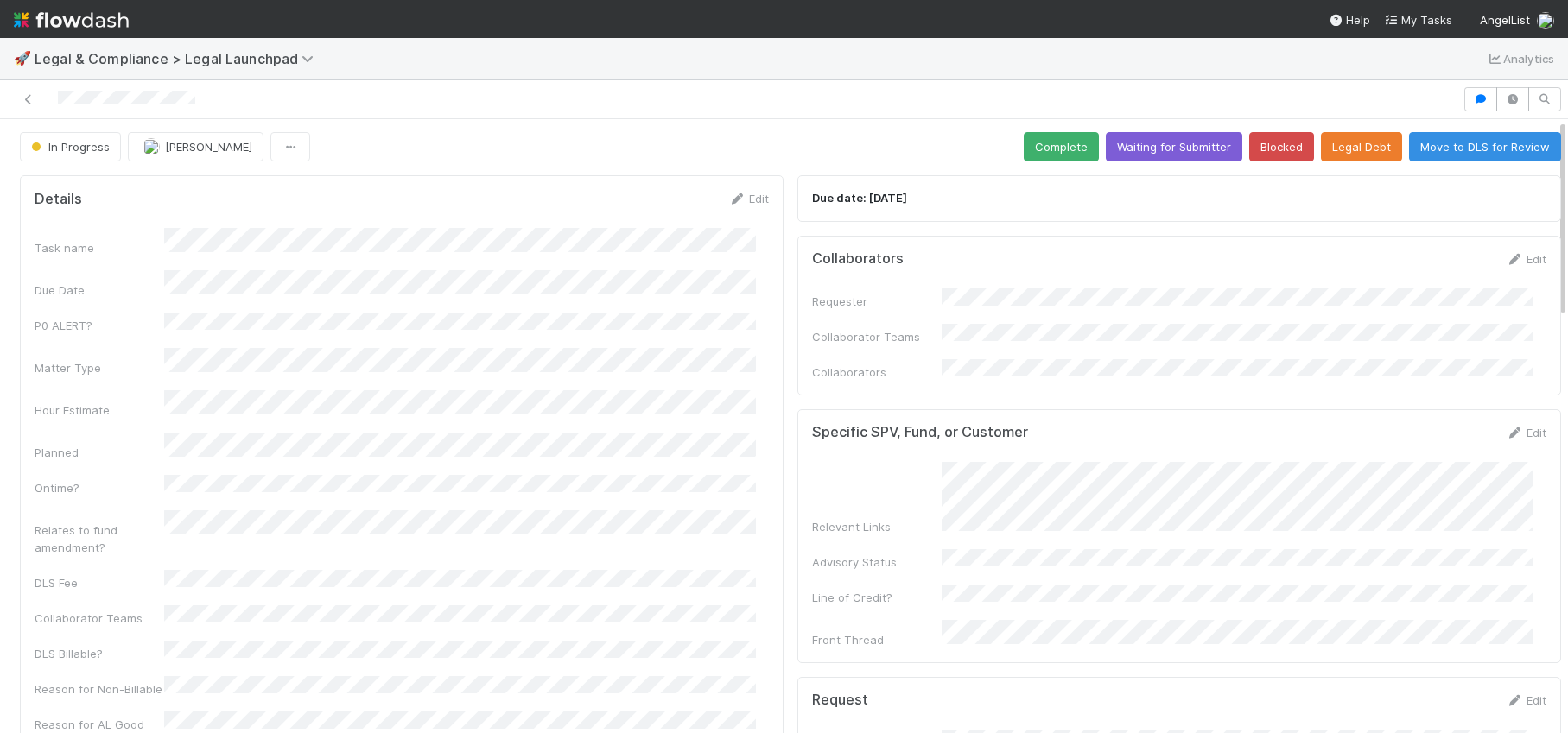
scroll to position [0, 0]
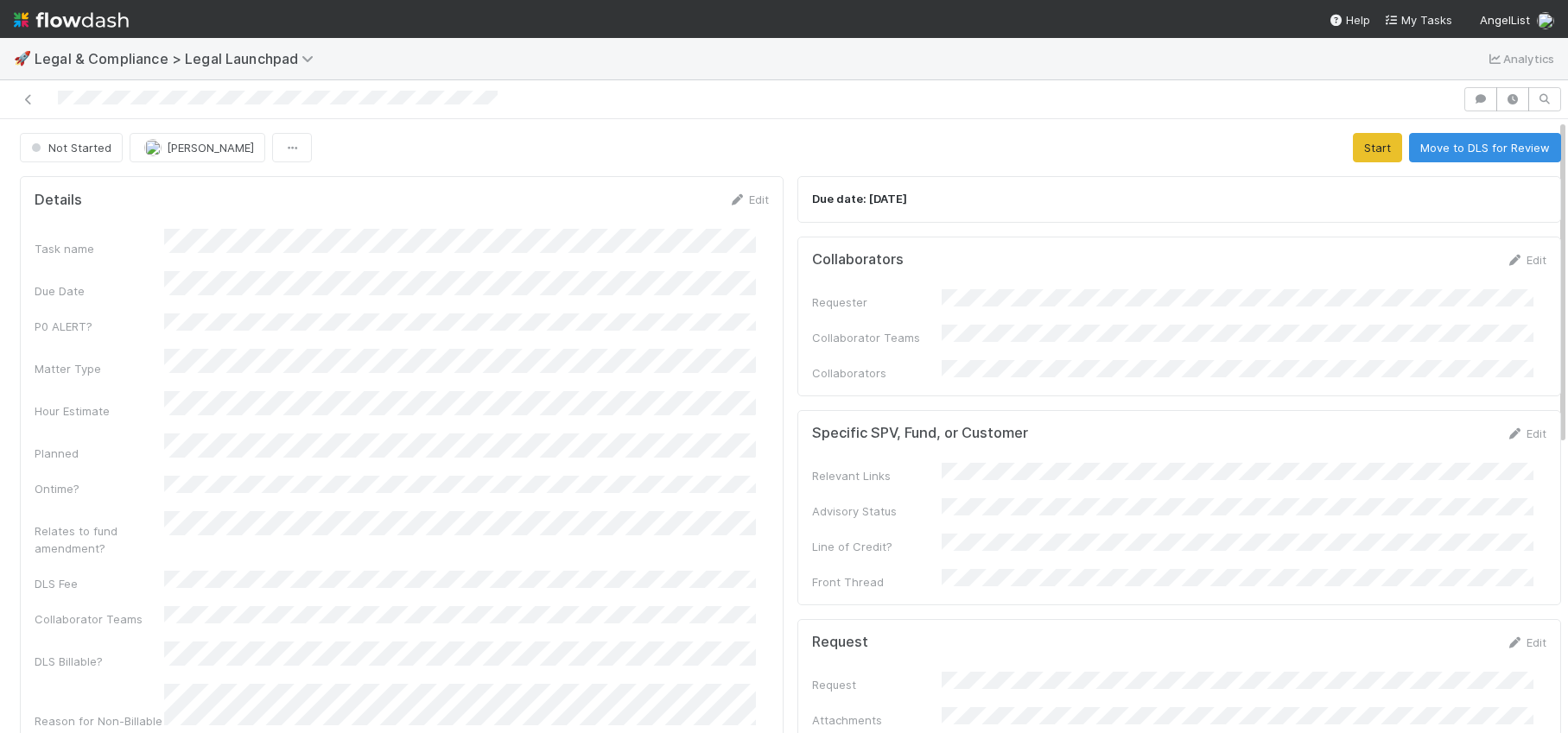
click at [1381, 141] on div "Start Move to DLS for Review" at bounding box center [1456, 148] width 208 height 29
click at [1367, 146] on button "Start" at bounding box center [1377, 148] width 49 height 29
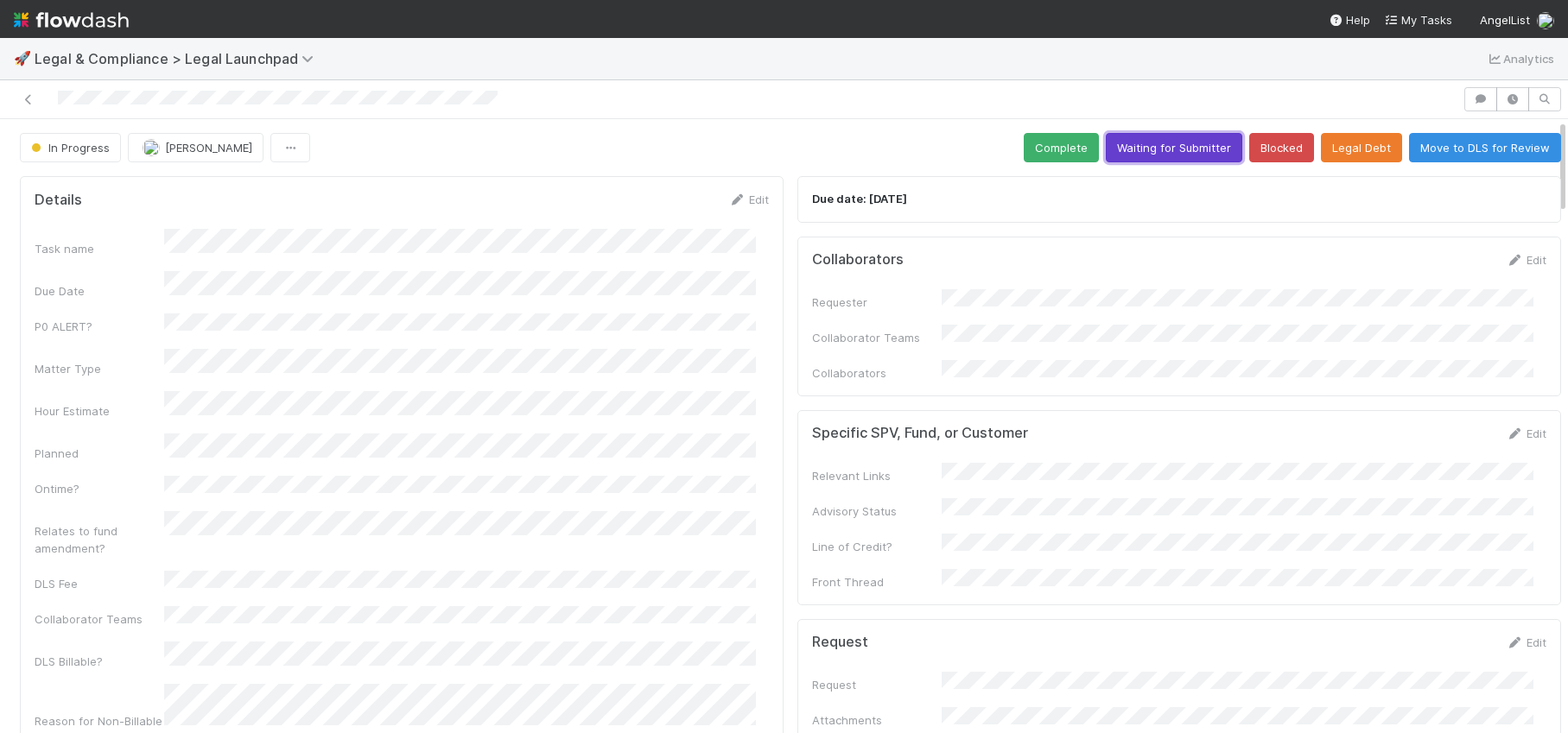
click at [1175, 137] on button "Waiting for Submitter" at bounding box center [1174, 148] width 136 height 29
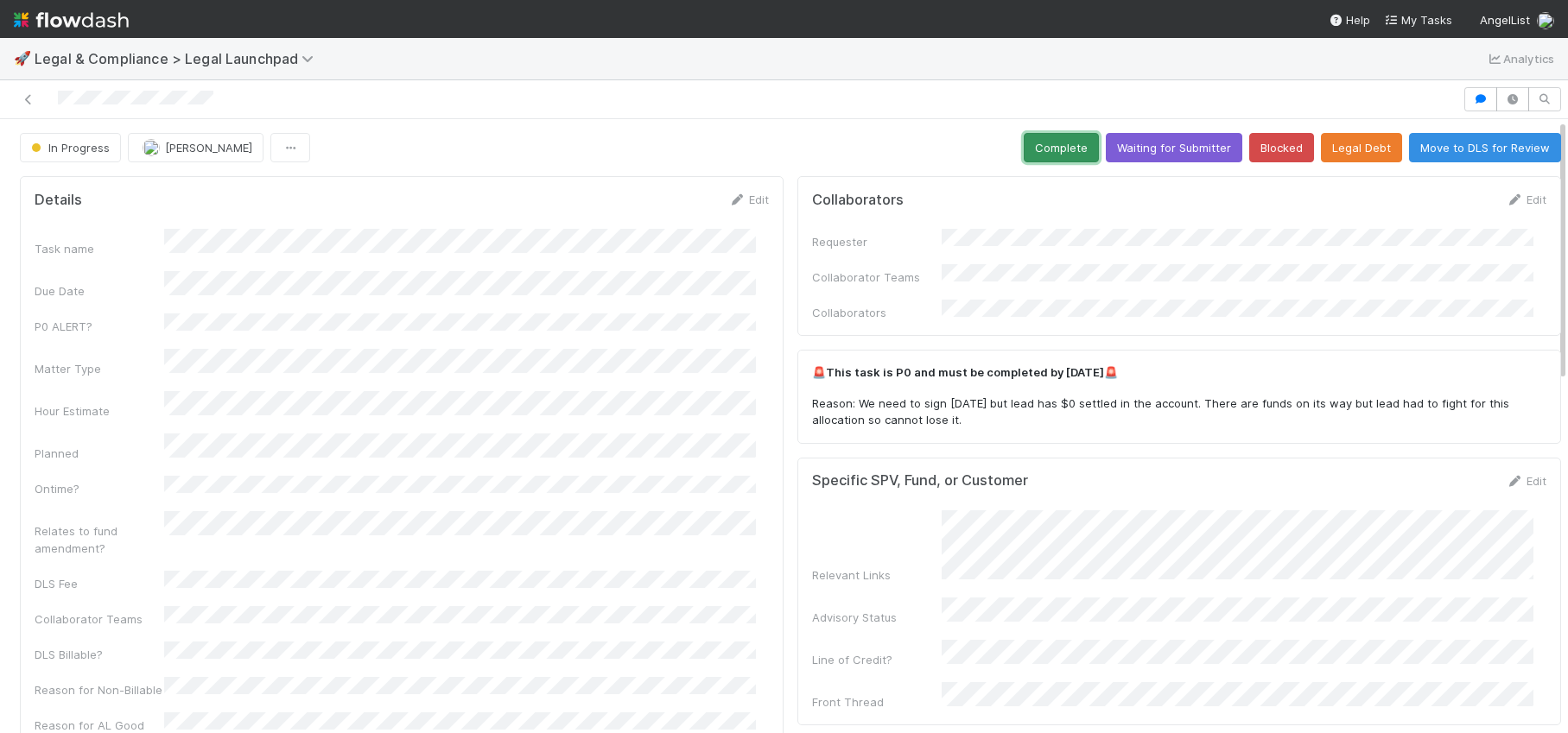
click at [1026, 133] on button "Complete" at bounding box center [1061, 148] width 76 height 29
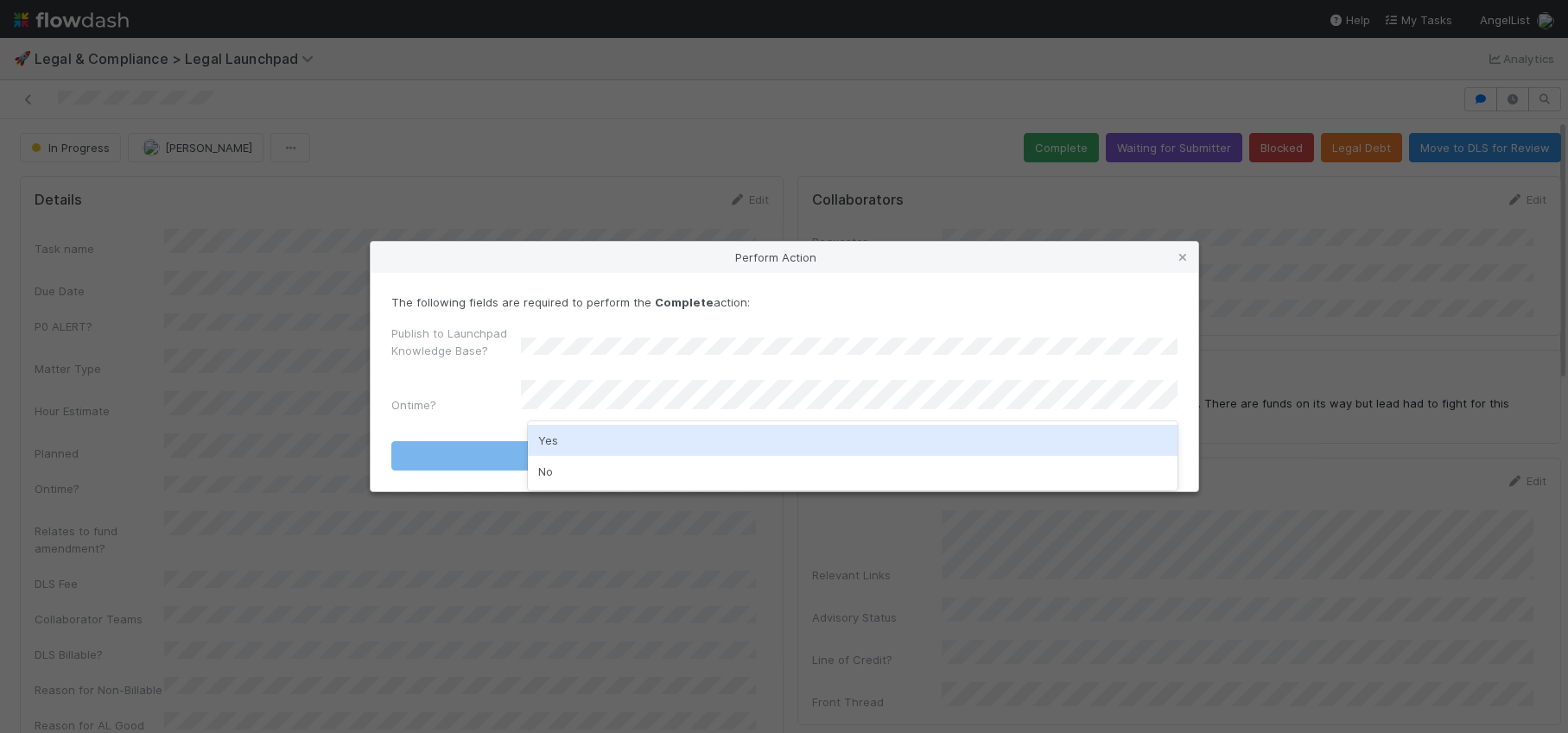
click at [588, 438] on div "Yes" at bounding box center [853, 441] width 650 height 31
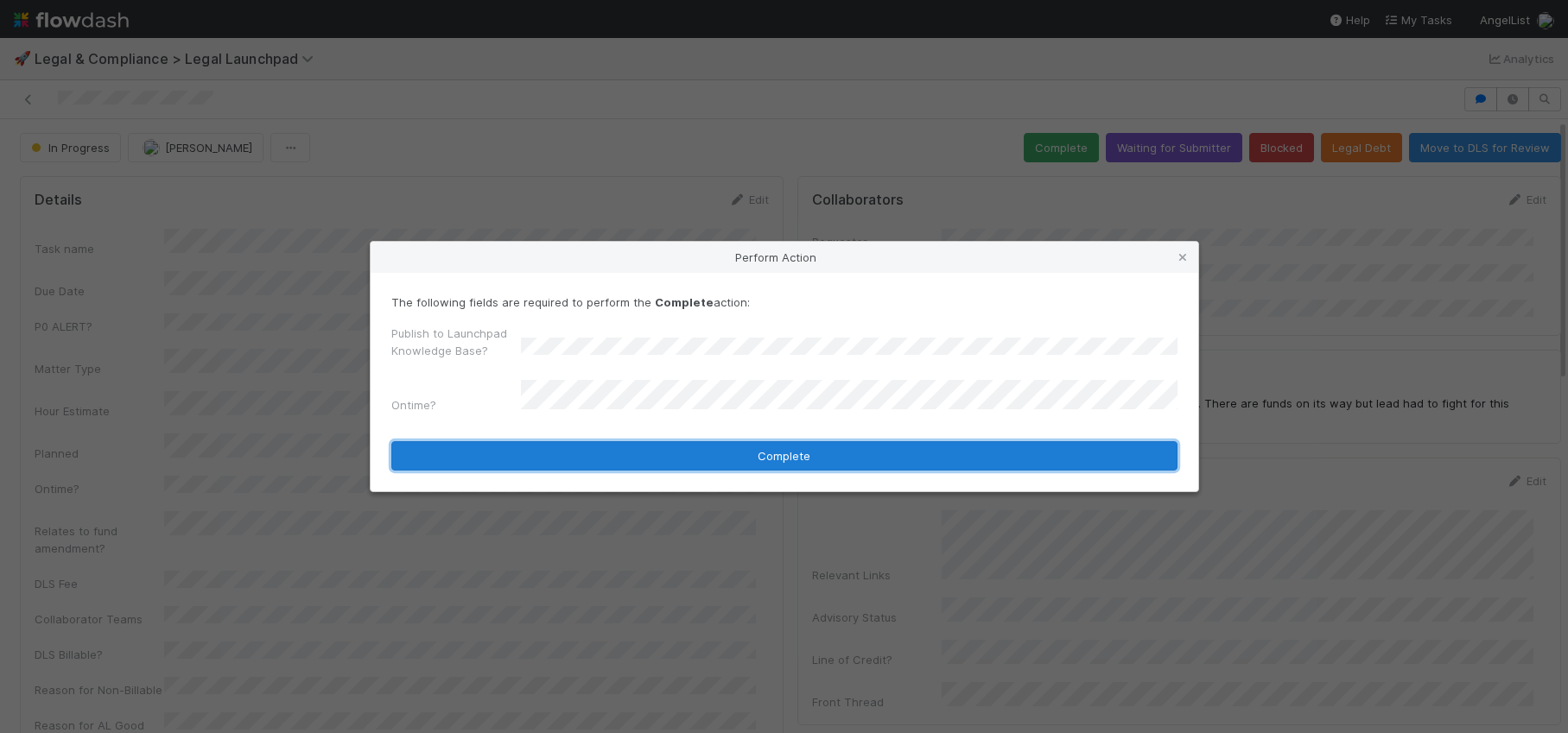
click at [587, 442] on button "Complete" at bounding box center [784, 456] width 786 height 29
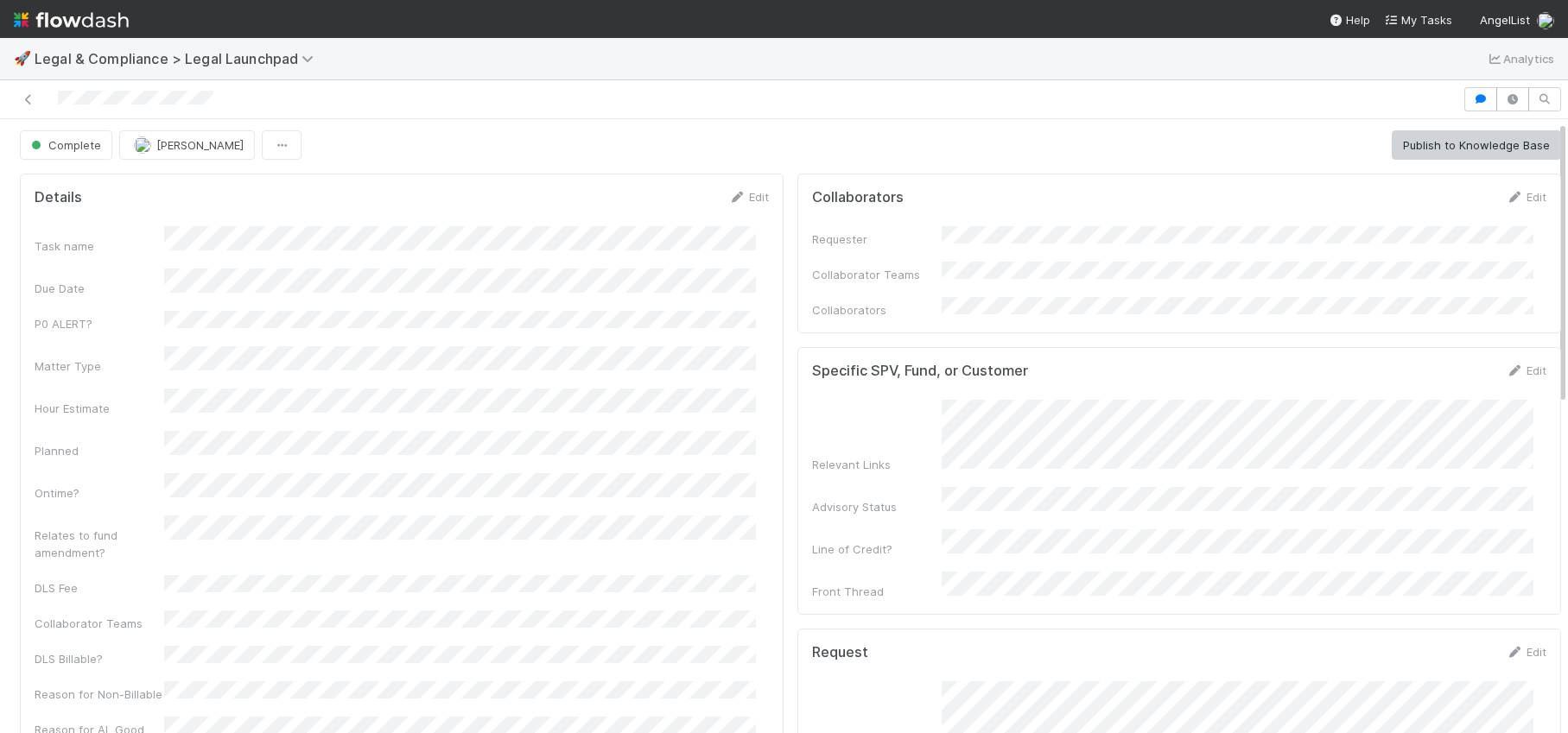
scroll to position [4, 0]
click at [751, 190] on link "Edit" at bounding box center [748, 196] width 40 height 14
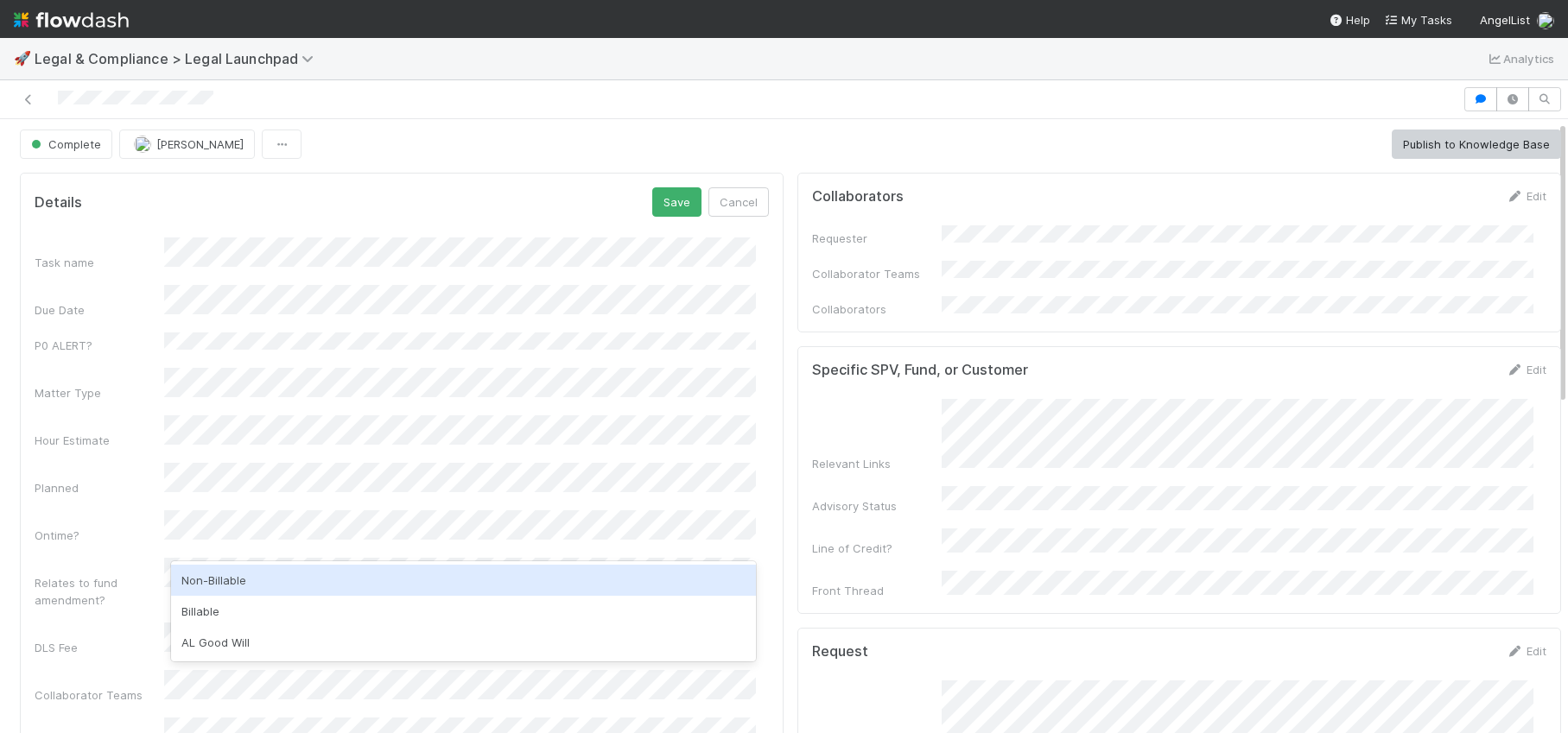
click at [223, 588] on div "Non-Billable" at bounding box center [463, 581] width 585 height 31
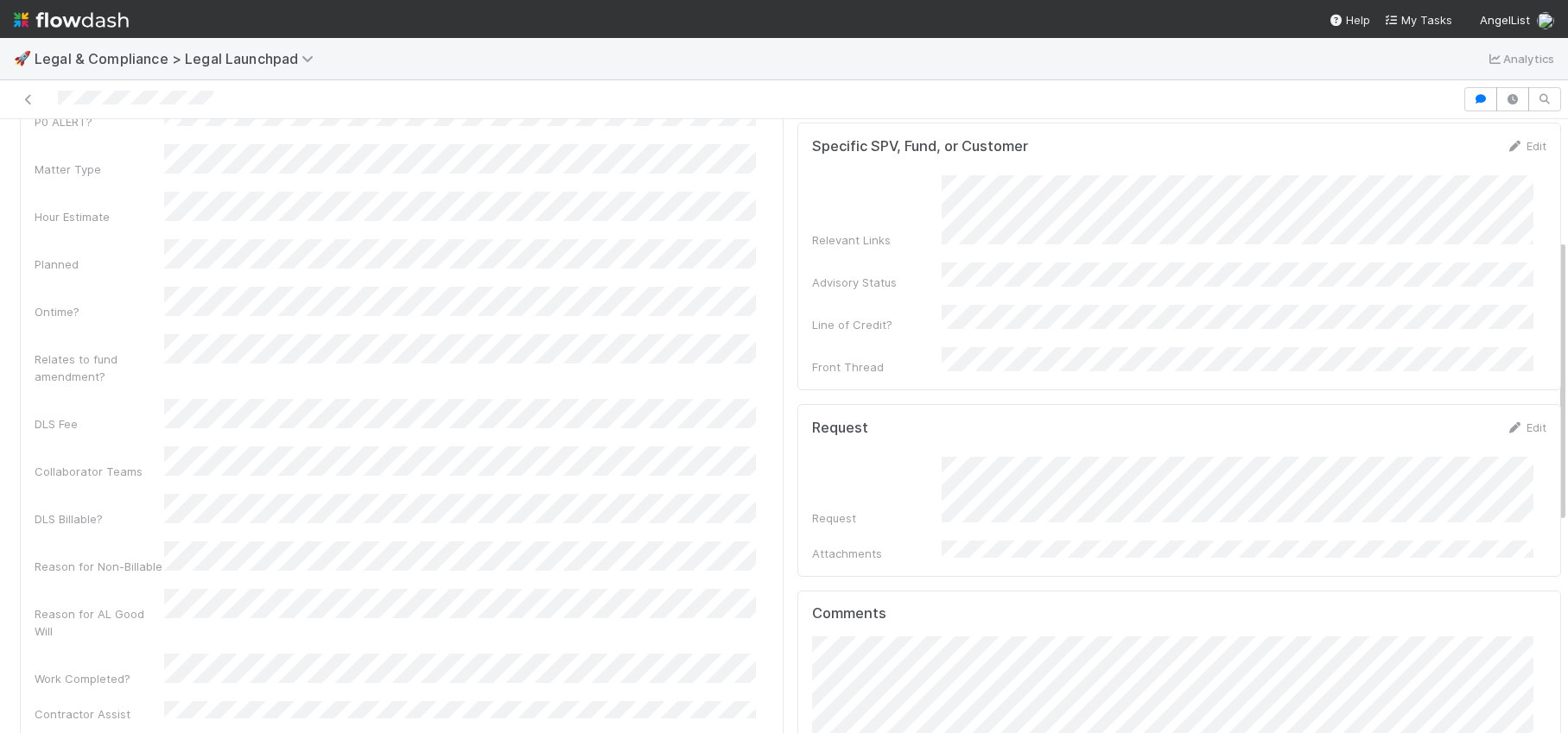
scroll to position [267, 0]
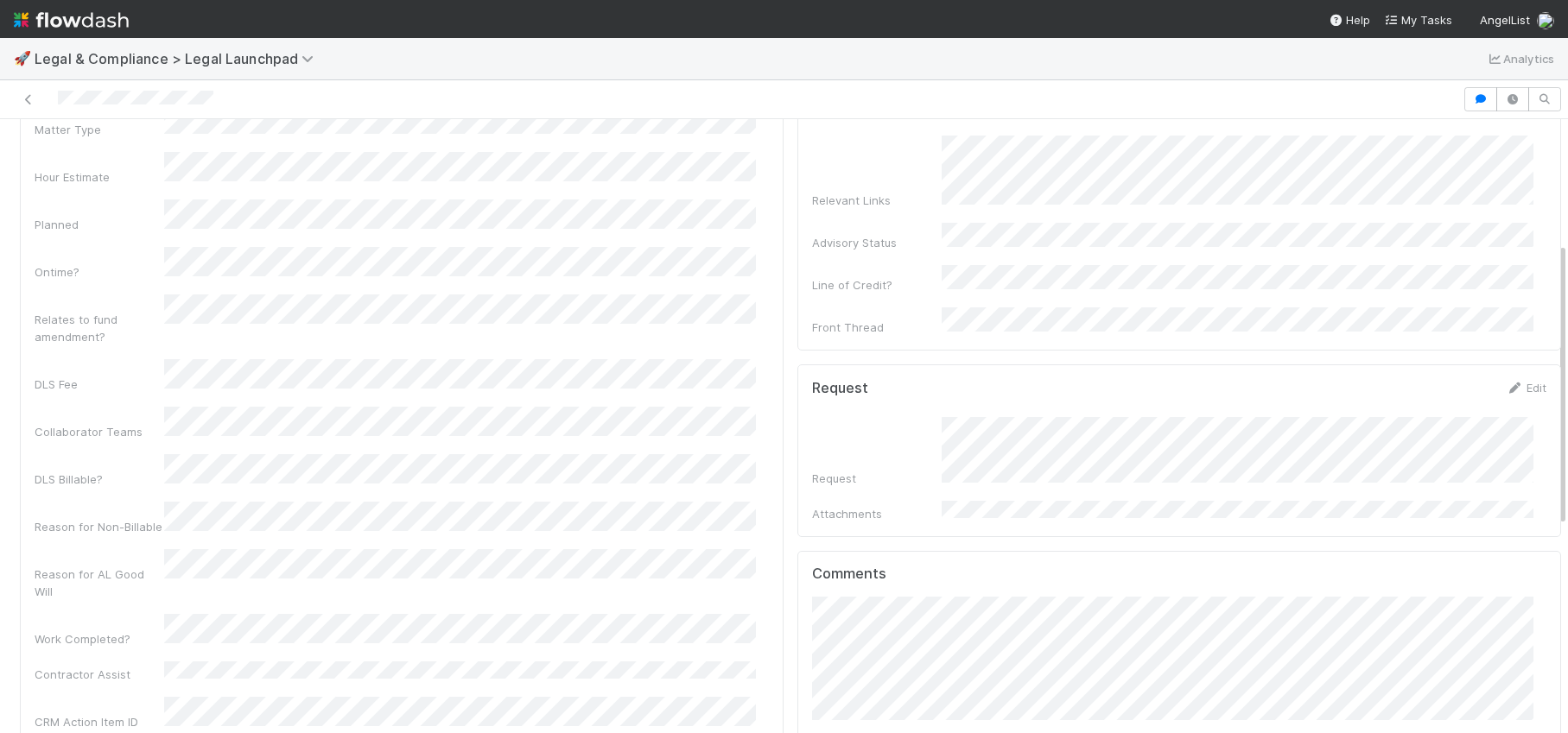
click at [226, 480] on div "Task name Due Date P0 ALERT? Matter Type Hour Estimate Planned Ontime? Relates …" at bounding box center [401, 352] width 734 height 757
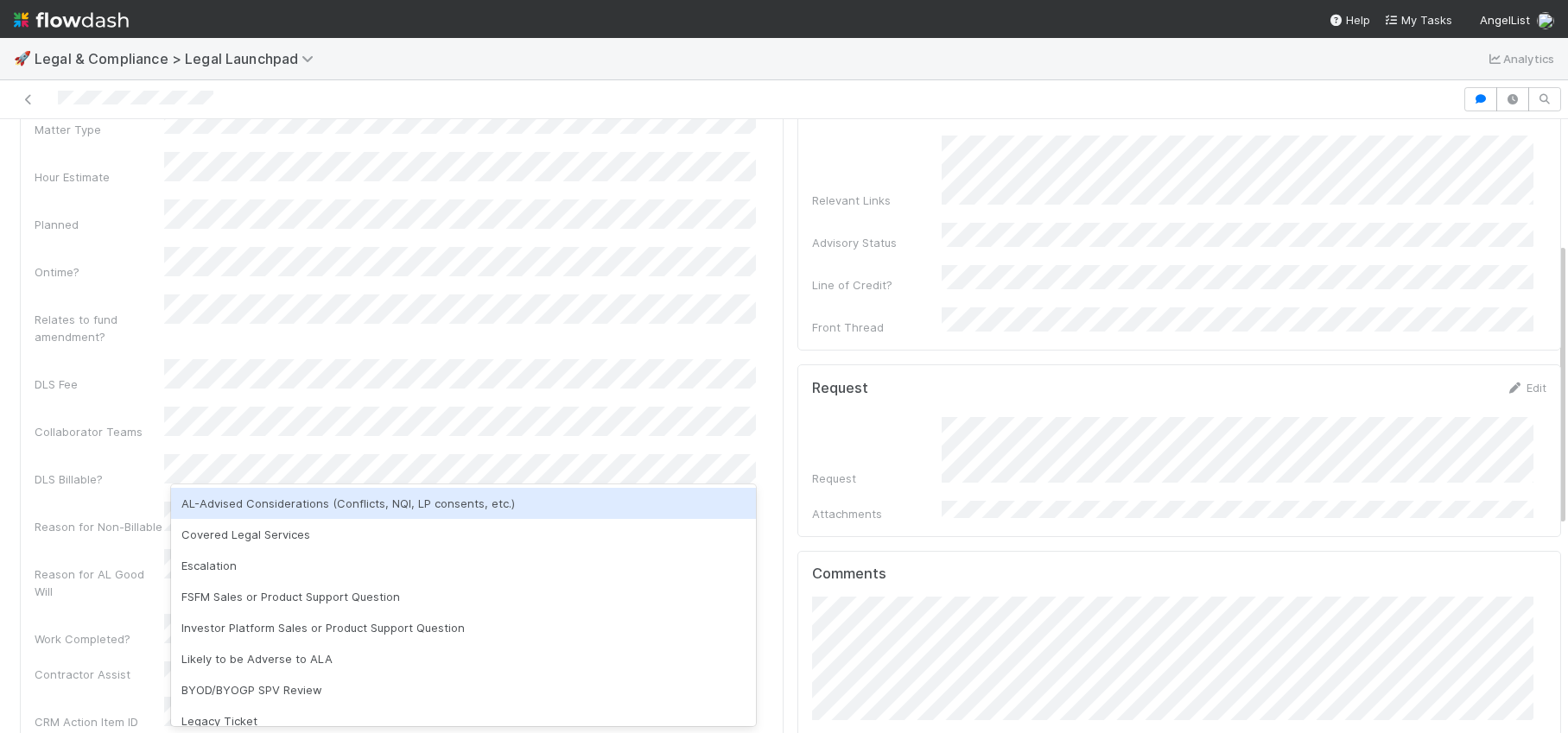
click at [226, 491] on div "AL-Advised Considerations (Conflicts, NQI, LP consents, etc.)" at bounding box center [463, 503] width 585 height 31
click at [426, 515] on div "Covered Legal Services" at bounding box center [463, 503] width 585 height 31
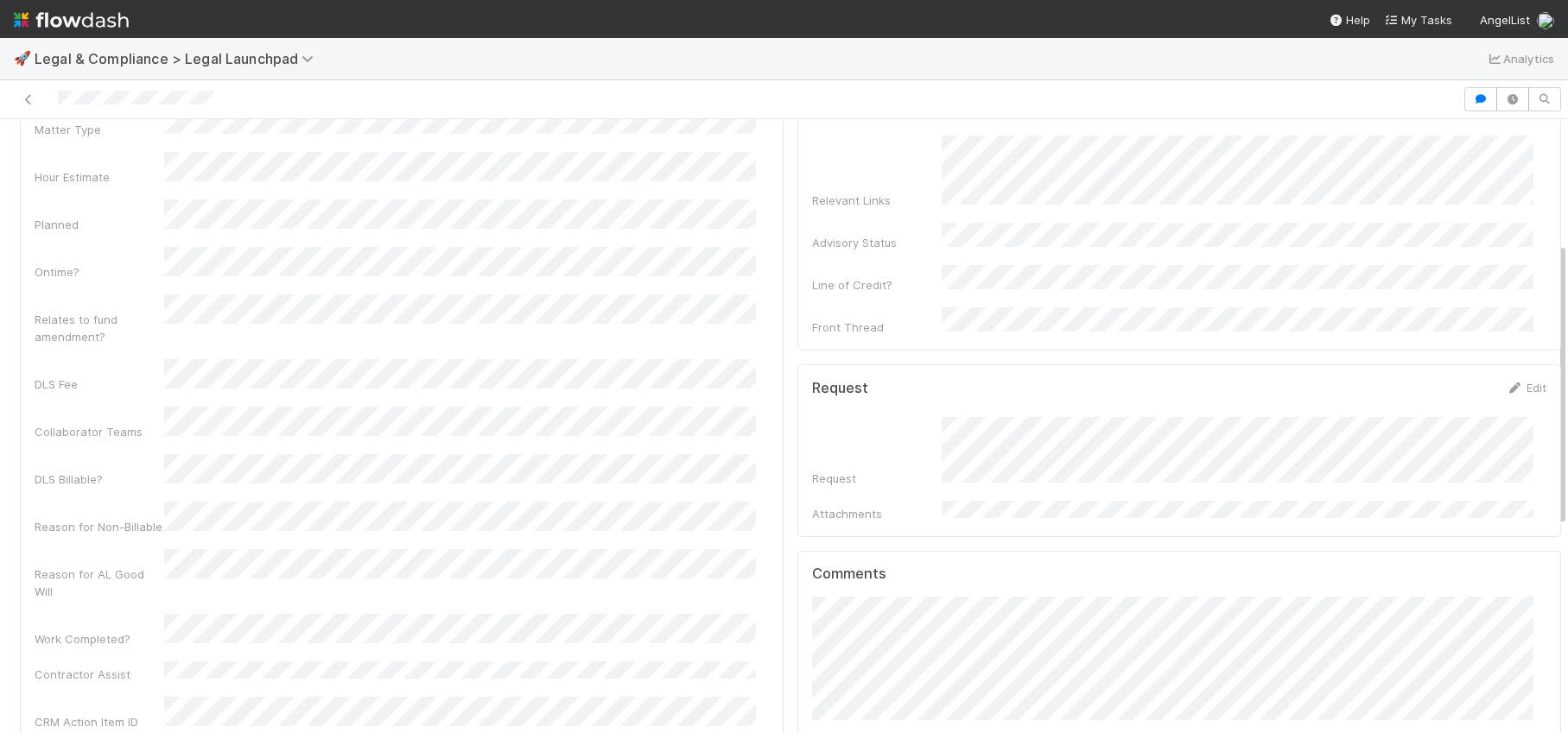
scroll to position [0, 0]
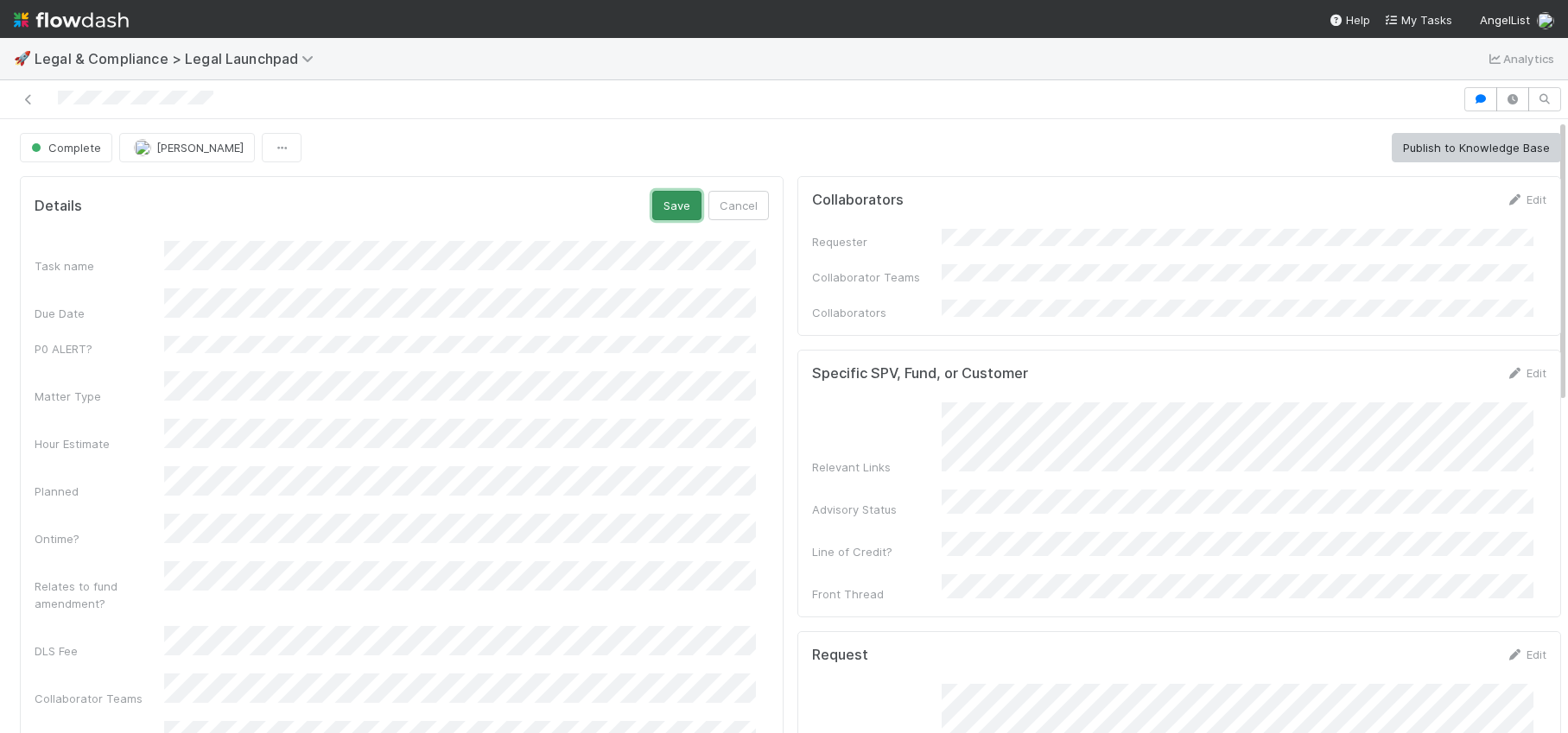
click at [653, 196] on button "Save" at bounding box center [677, 206] width 49 height 29
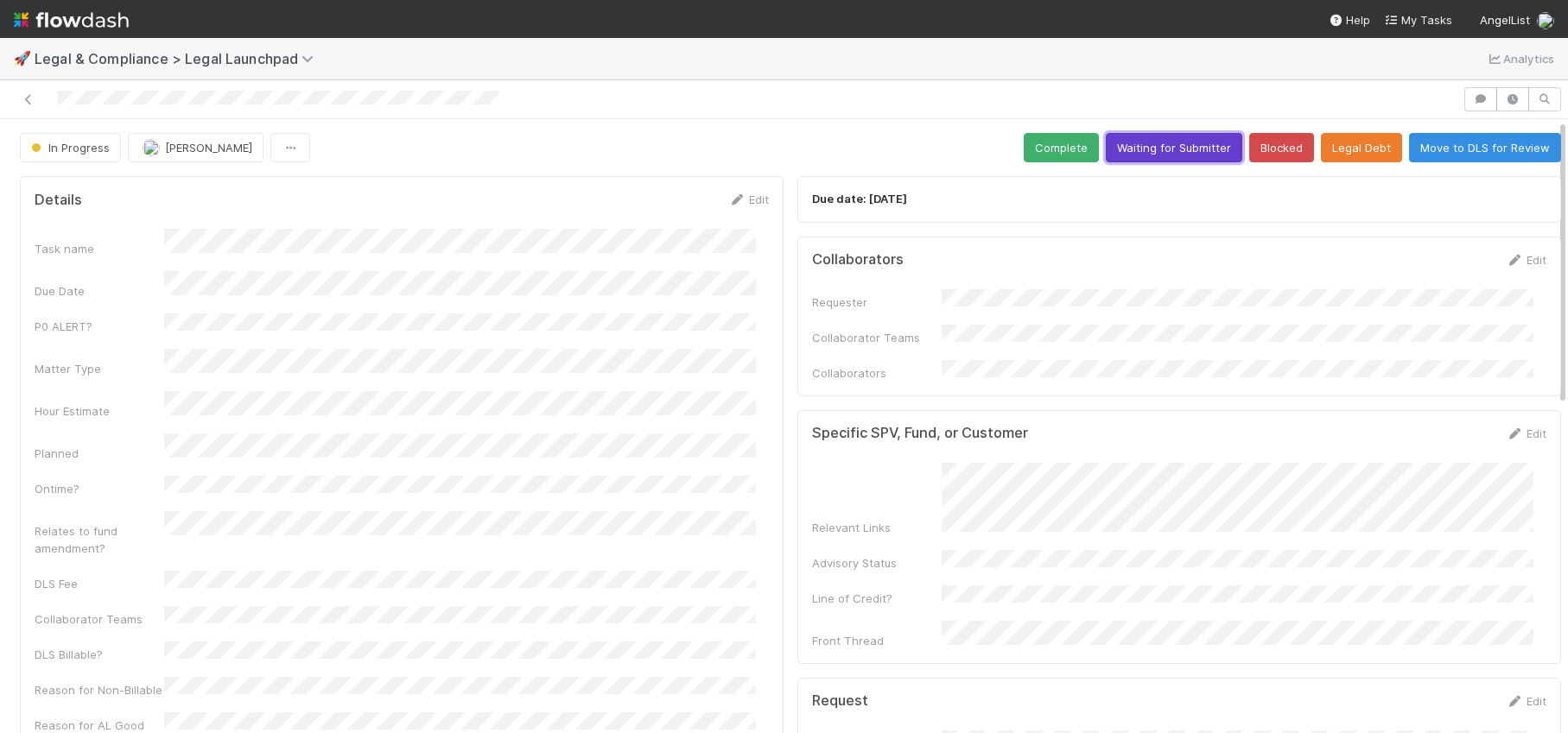
click at [1112, 145] on button "Waiting for Submitter" at bounding box center [1174, 148] width 136 height 29
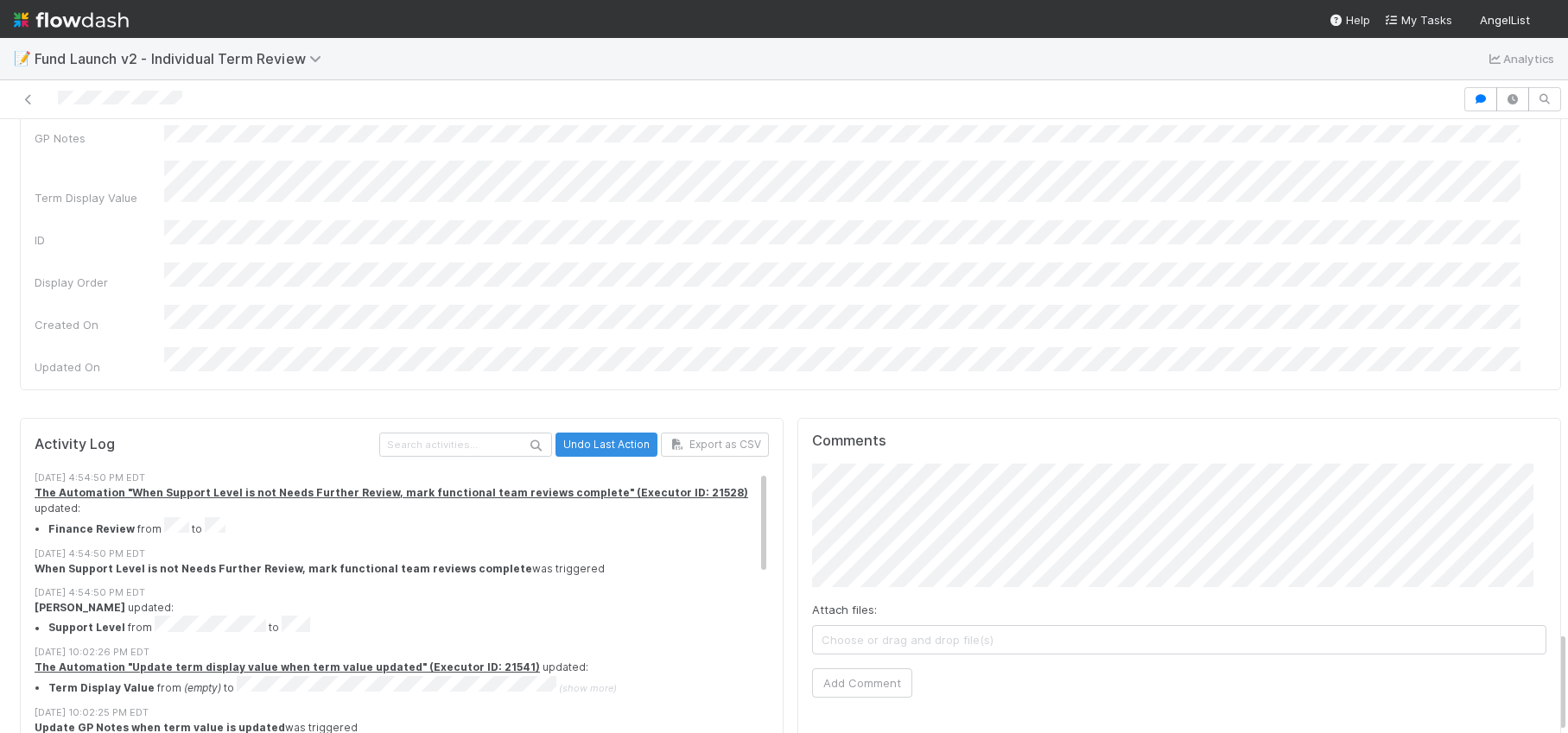
scroll to position [3108, 0]
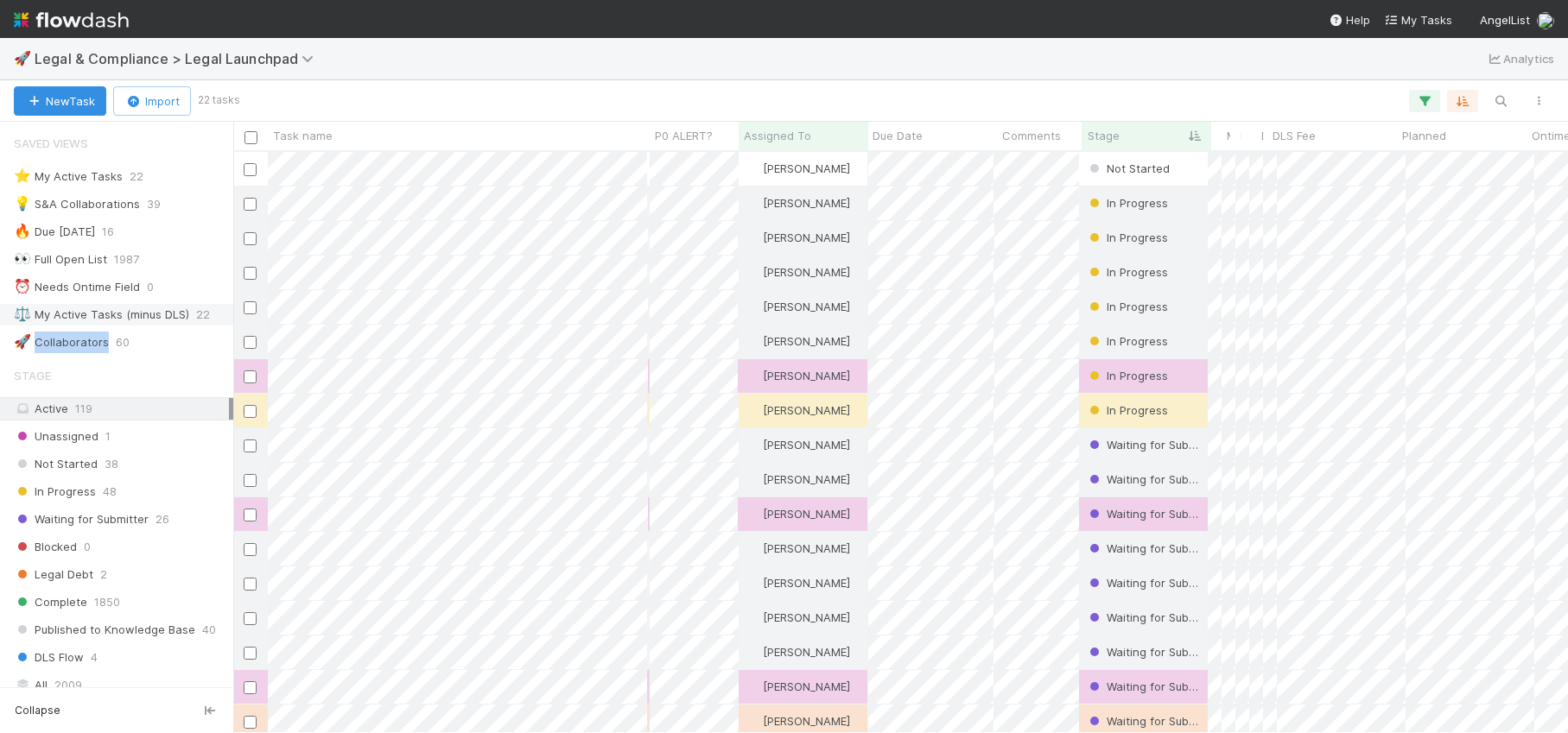
scroll to position [140, 0]
